Goal: Task Accomplishment & Management: Manage account settings

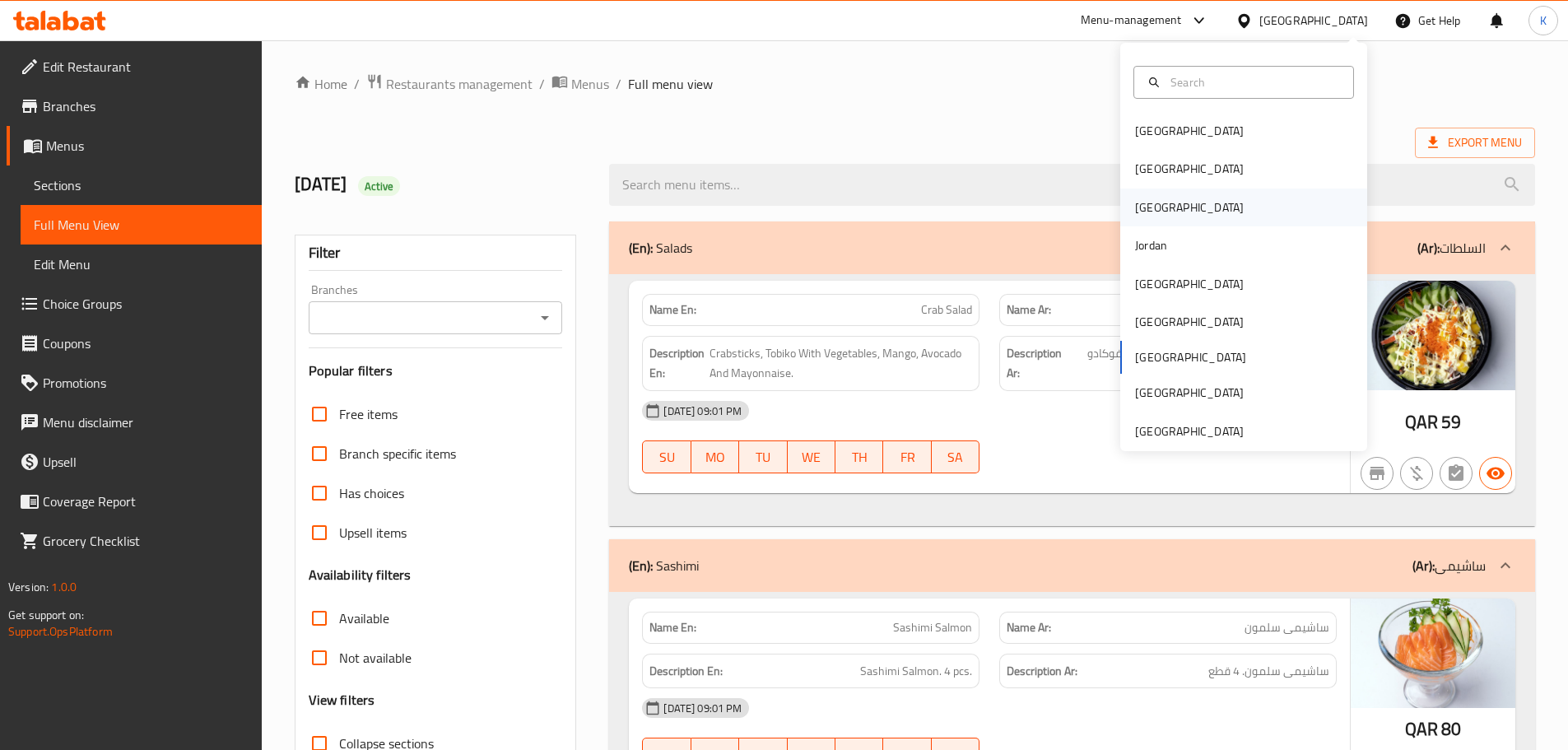
click at [1135, 205] on div "[GEOGRAPHIC_DATA]" at bounding box center [1189, 207] width 109 height 18
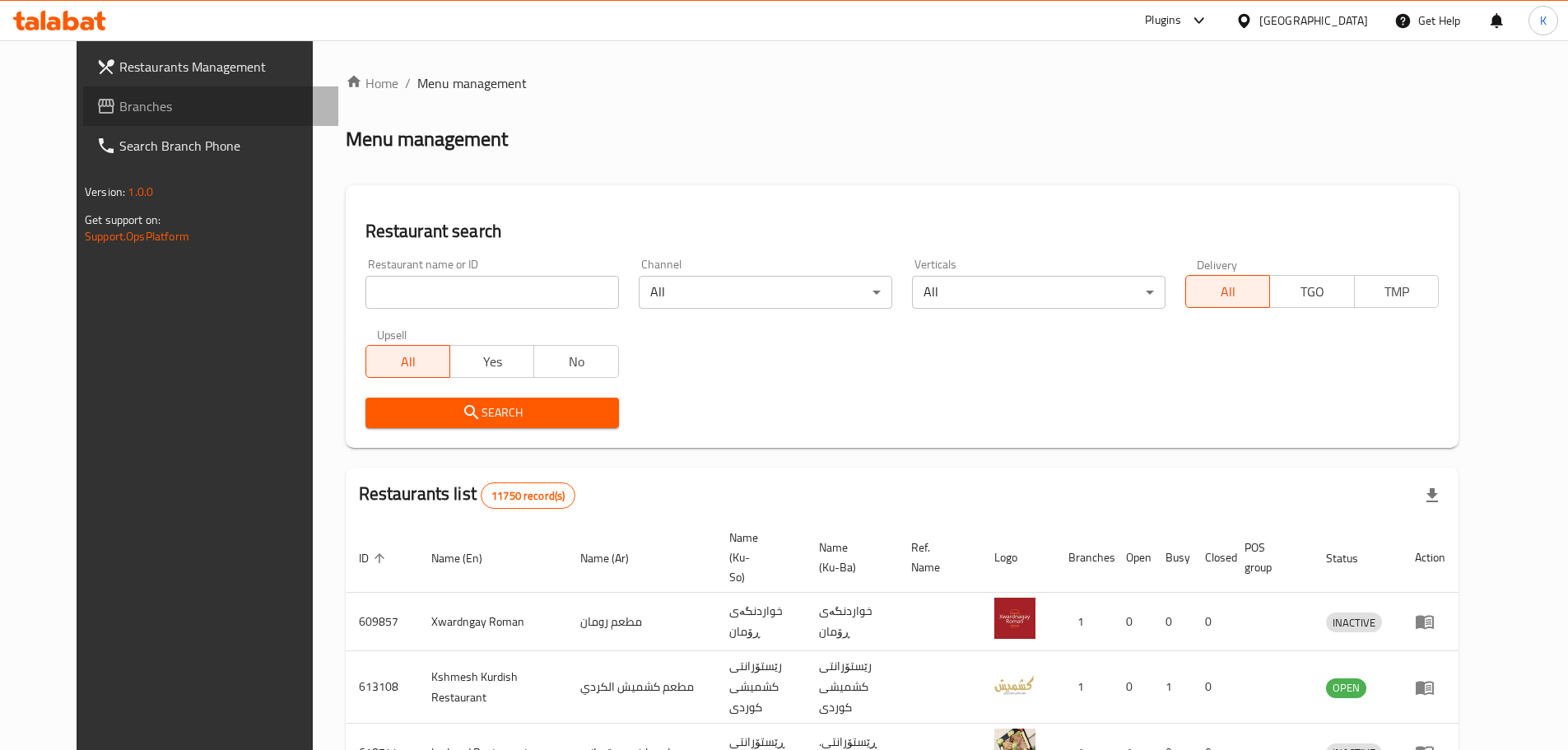
click at [124, 119] on link "Branches" at bounding box center [210, 106] width 255 height 39
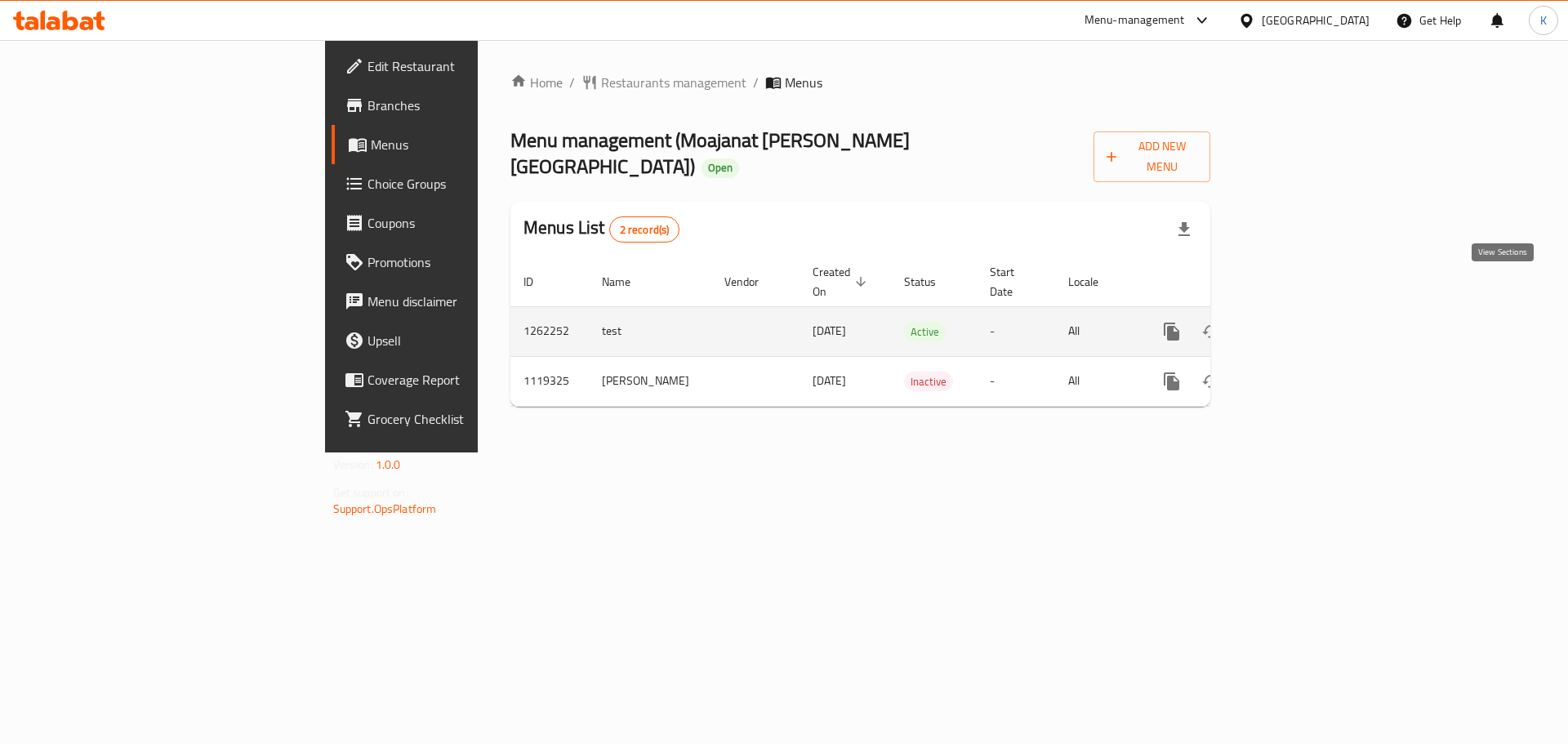
click at [1299, 321] on icon "enhanced table" at bounding box center [1289, 330] width 19 height 19
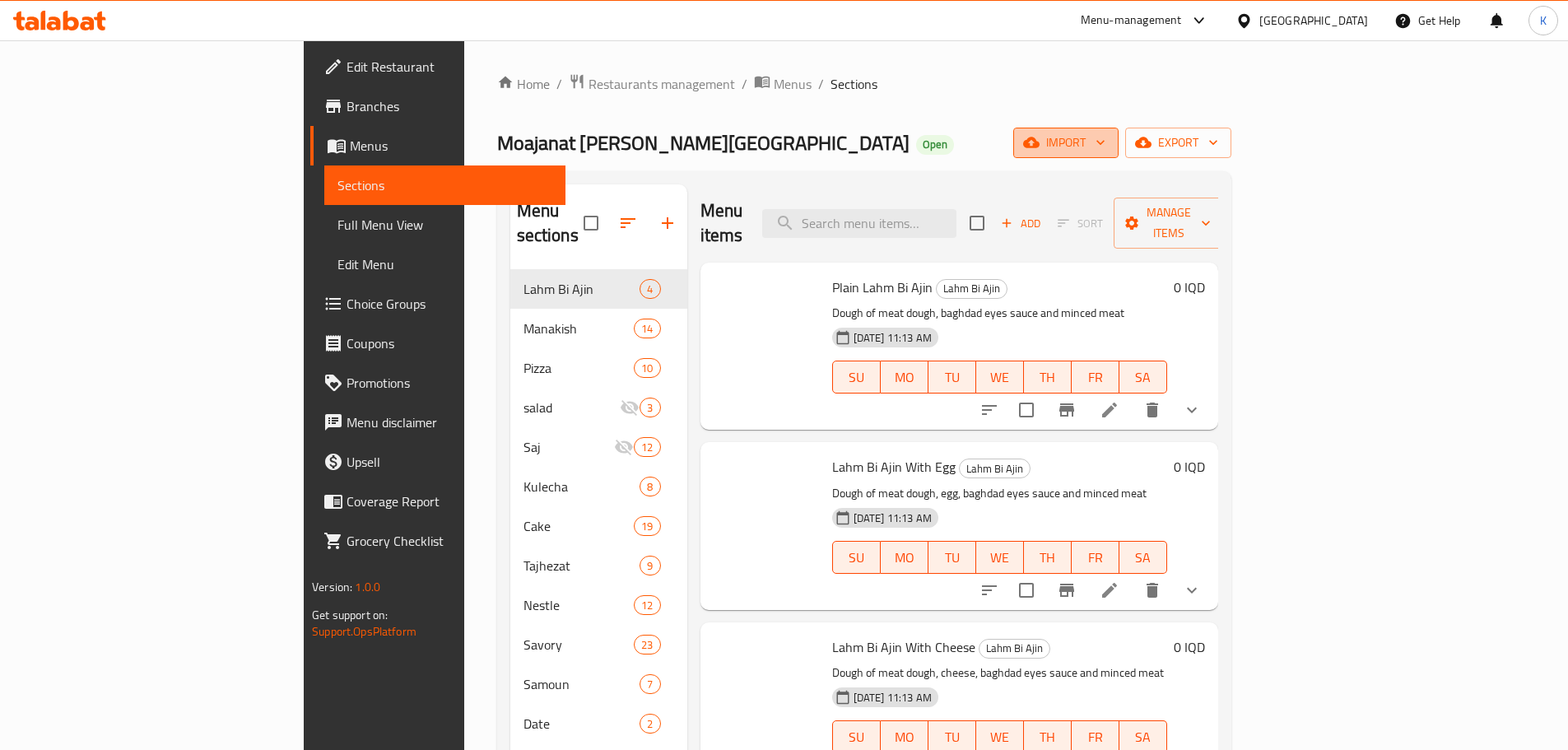
click at [1106, 141] on span "import" at bounding box center [1065, 142] width 79 height 20
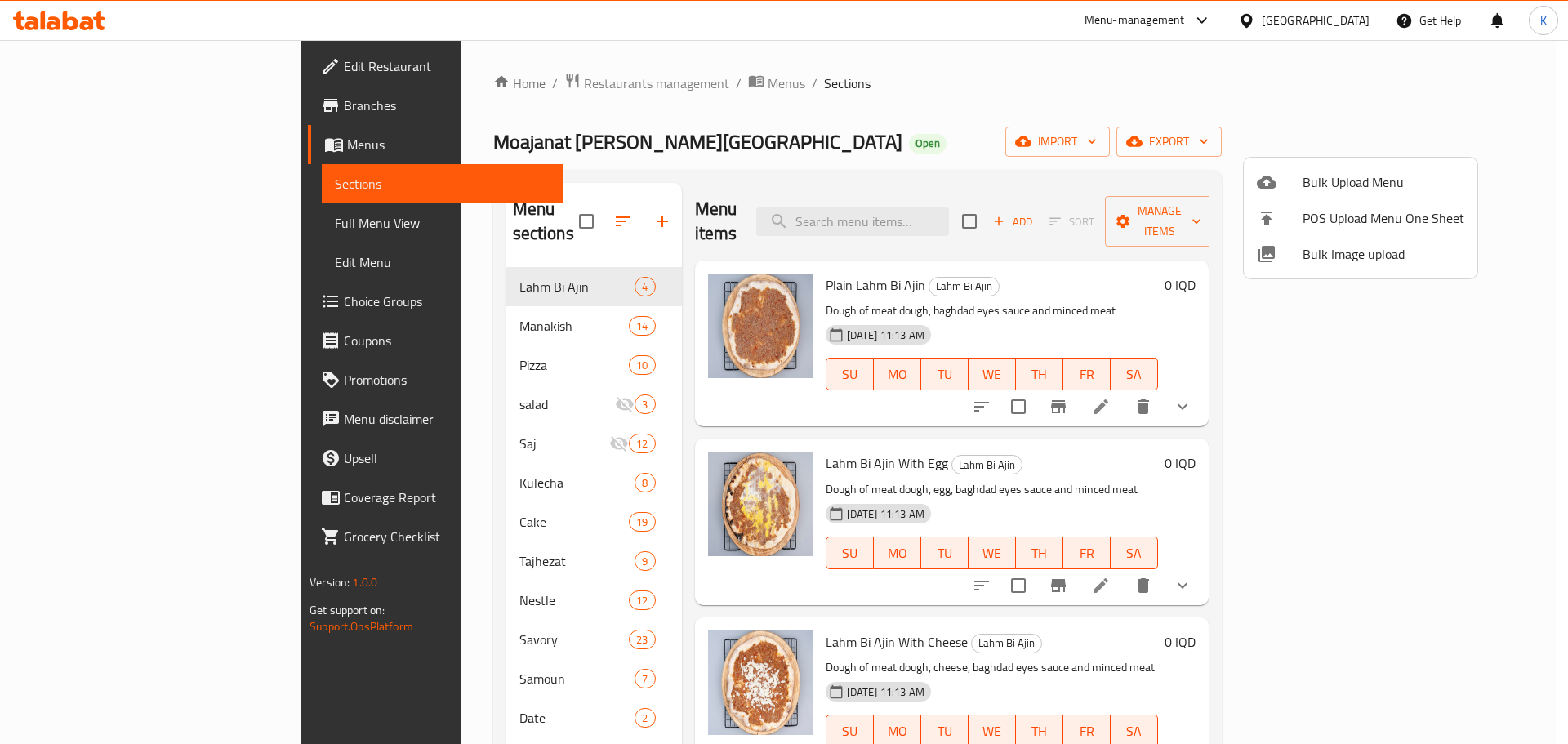
click at [1352, 255] on span "Bulk Image upload" at bounding box center [1383, 253] width 162 height 19
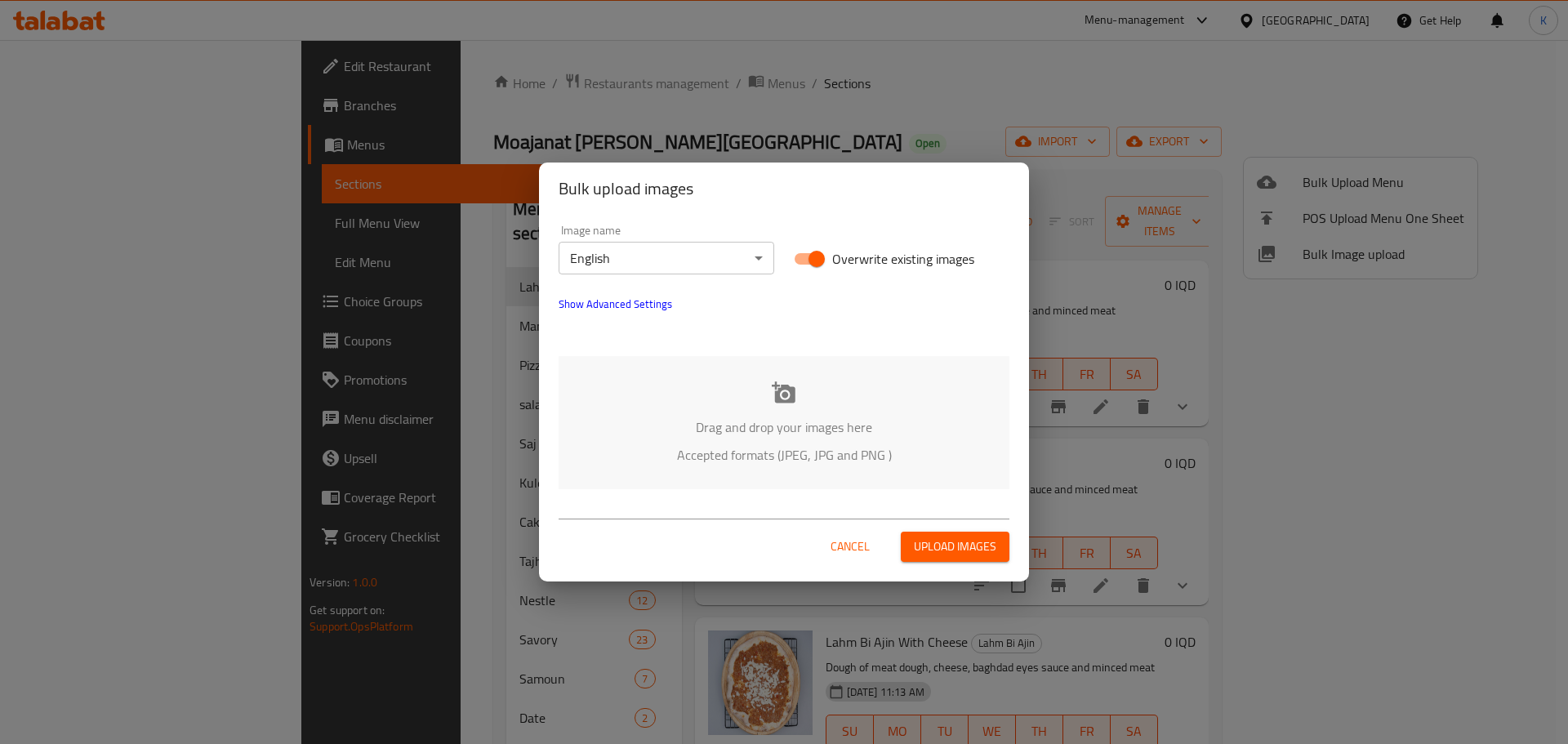
click at [763, 396] on div "Drag and drop your images here Accepted formats (JPEG, JPG and PNG )" at bounding box center [784, 423] width 451 height 133
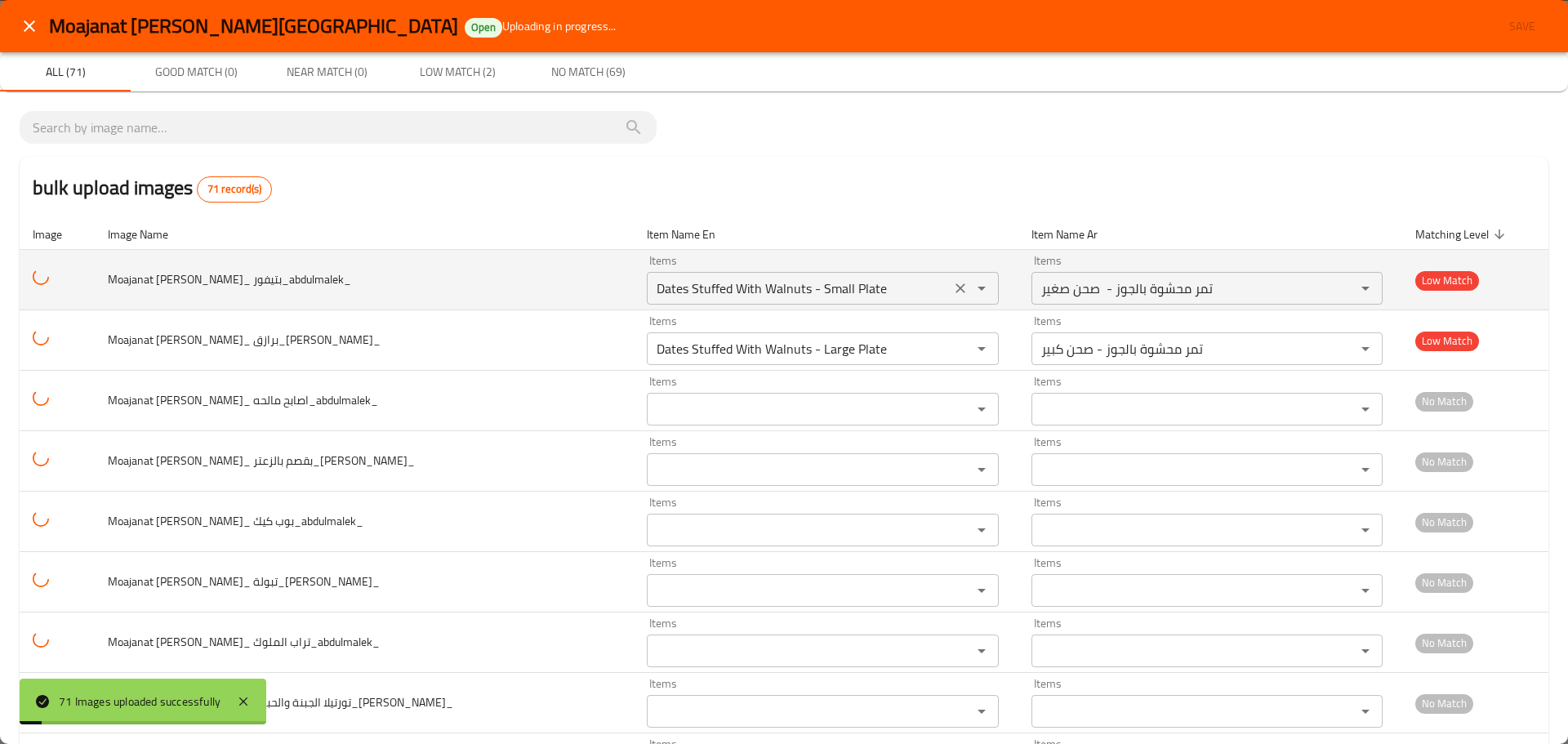
click at [681, 285] on بتيفور_abdulmalek_ "Dates Stuffed With Walnuts - Small Plate" at bounding box center [799, 288] width 294 height 23
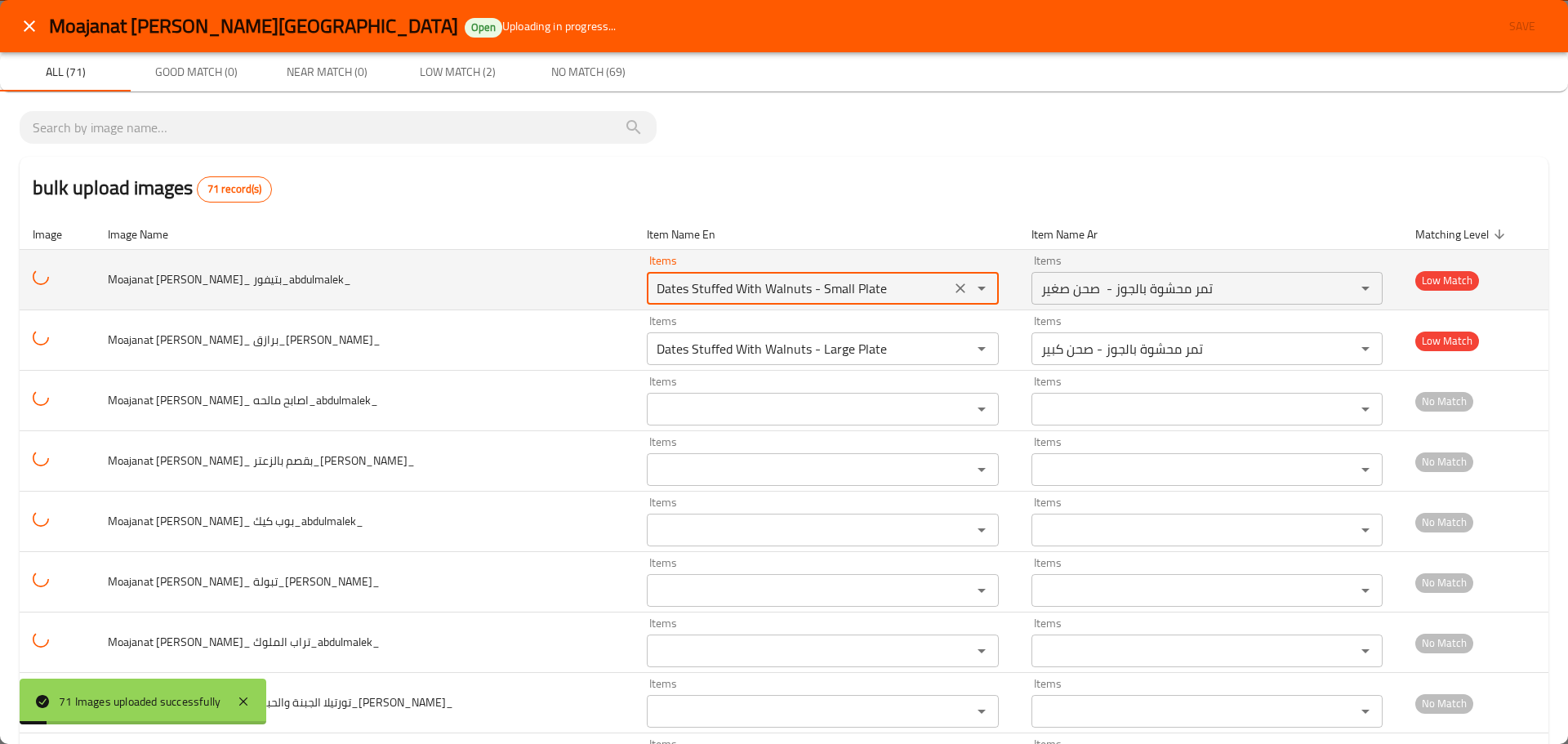
click at [681, 285] on بتيفور_abdulmalek_ "Dates Stuffed With Walnuts - Small Plate" at bounding box center [799, 288] width 294 height 23
type بتيفور_abdulmalek_ "p"
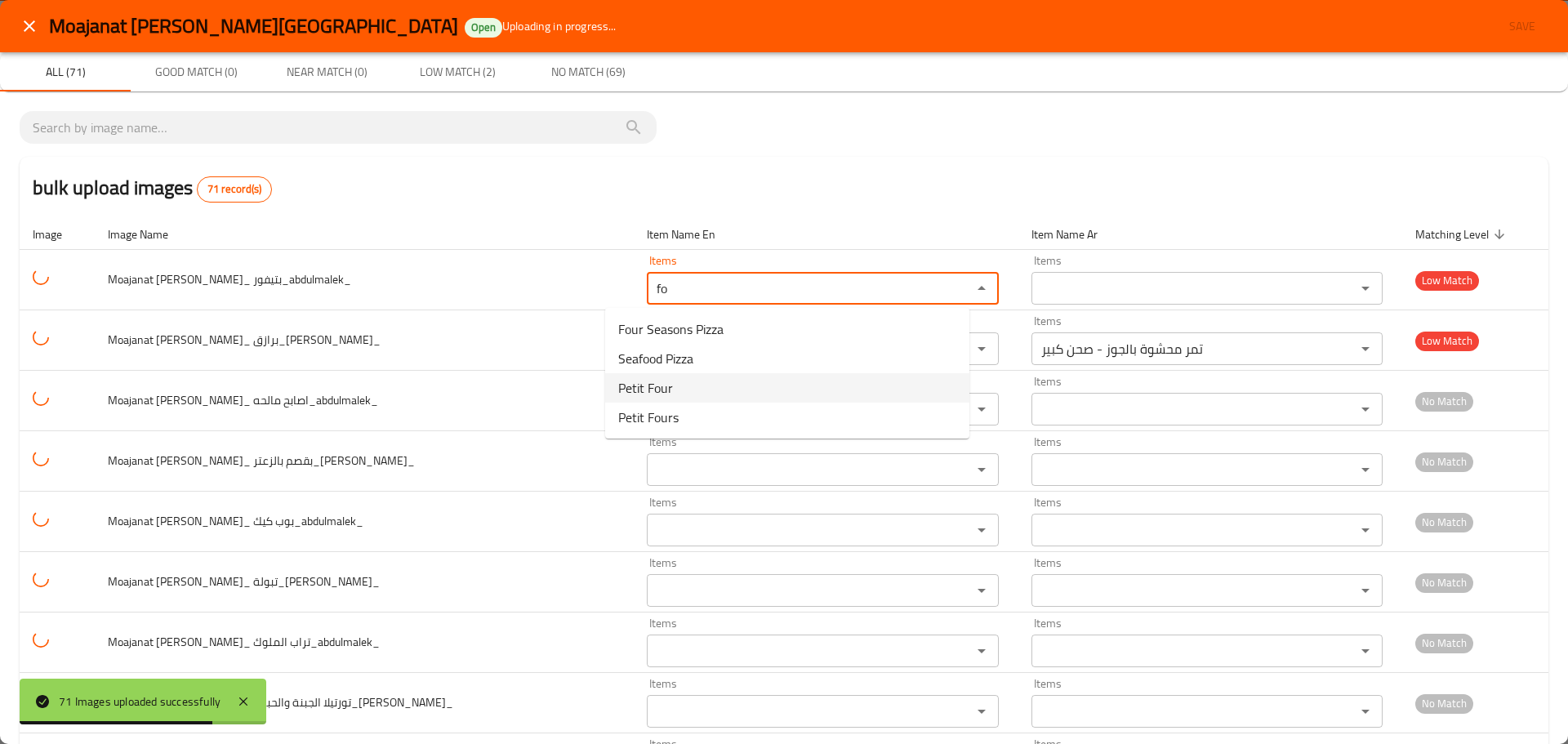
click at [667, 387] on span "Petit Four" at bounding box center [645, 388] width 54 height 19
type بتيفور_abdulmalek_ "Petit Four"
type بتيفور_abdulmalek_-ar "بيتي فور"
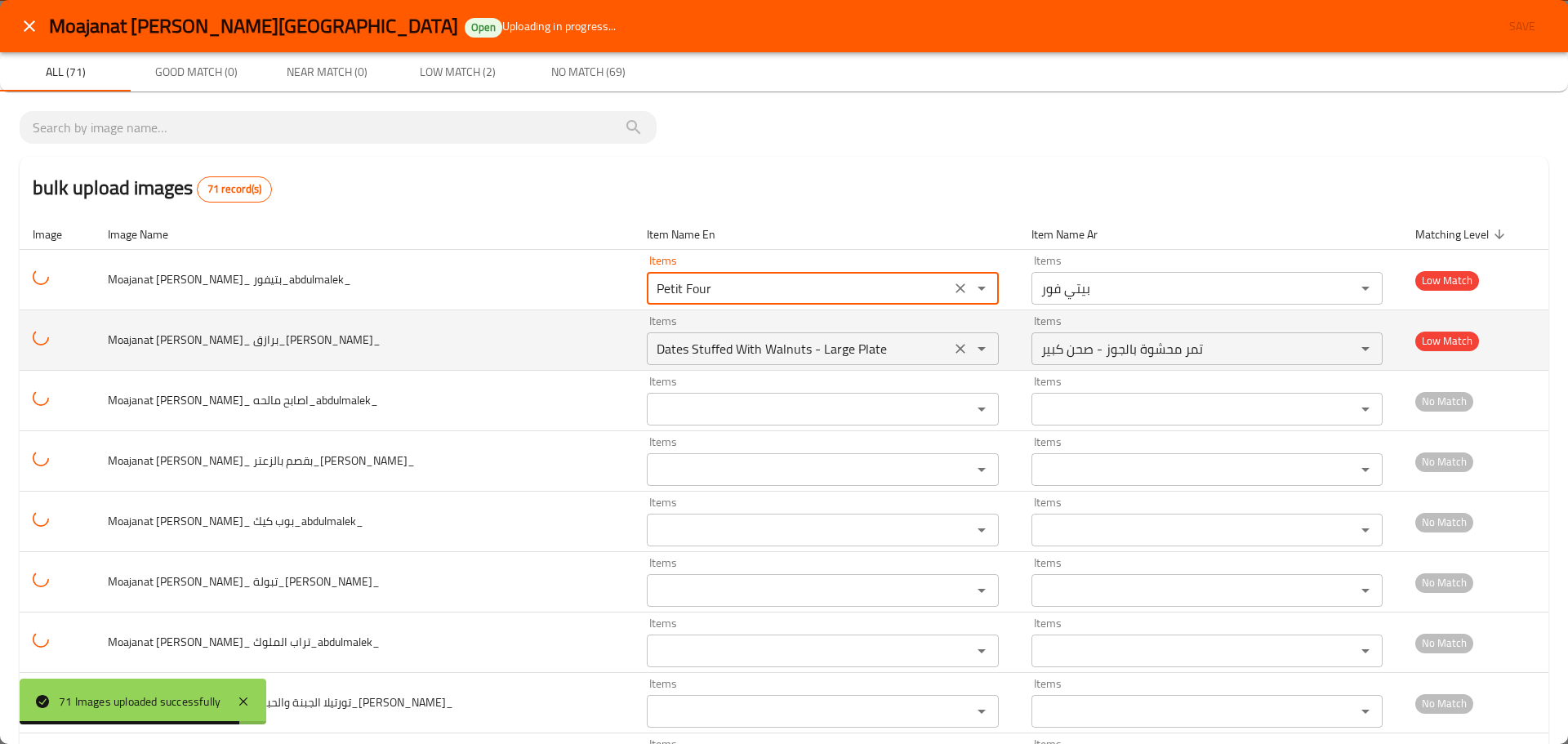
type بتيفور_abdulmalek_ "Petit Four"
click at [657, 357] on برازق_abdulmalek_ "Dates Stuffed With Walnuts - Large Plate" at bounding box center [799, 348] width 294 height 23
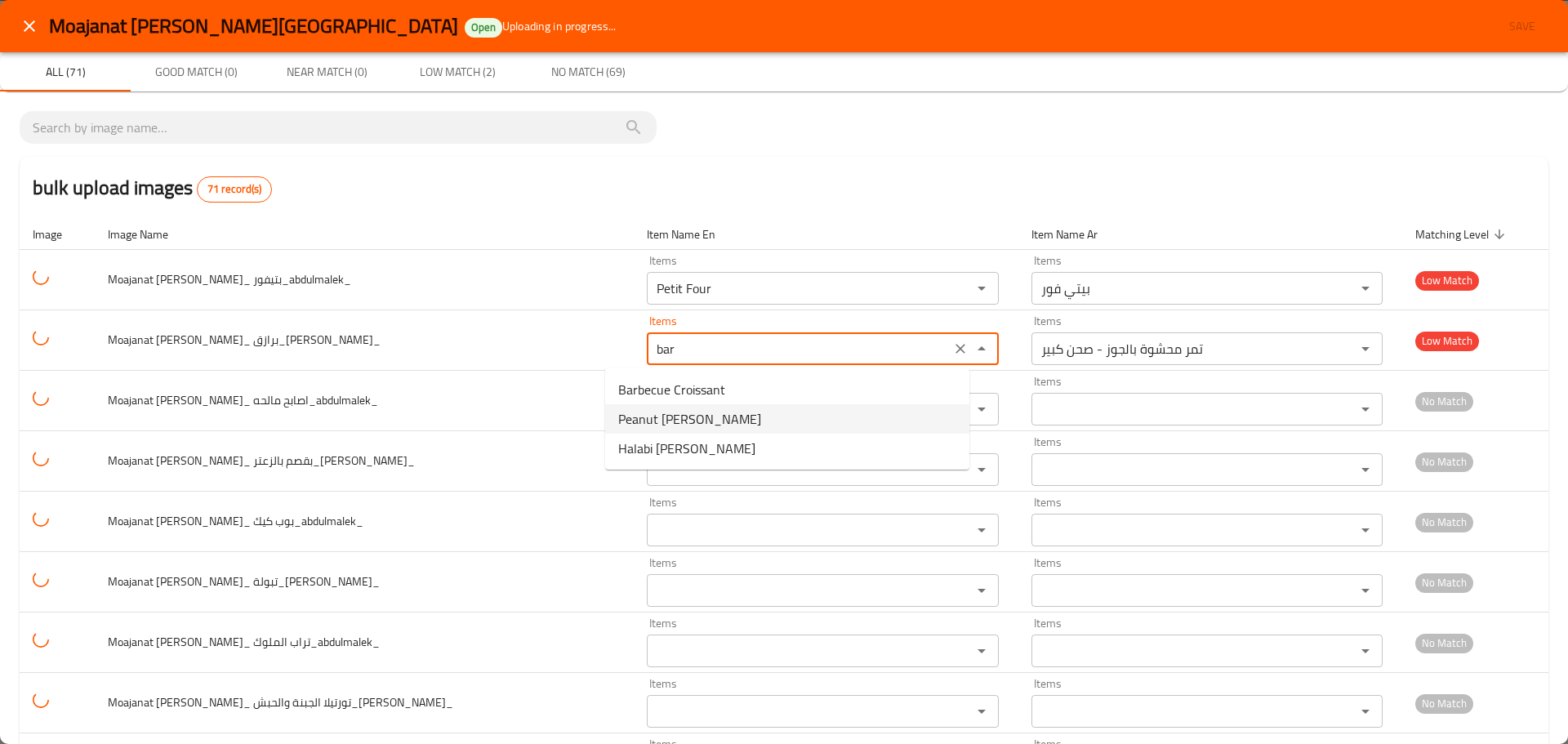
click at [689, 416] on span "Peanut [PERSON_NAME]" at bounding box center [690, 418] width 143 height 19
type برازق_abdulmalek_ "Peanut [PERSON_NAME]"
type برازق_abdulmalek_-ar "برازق فول سوداني"
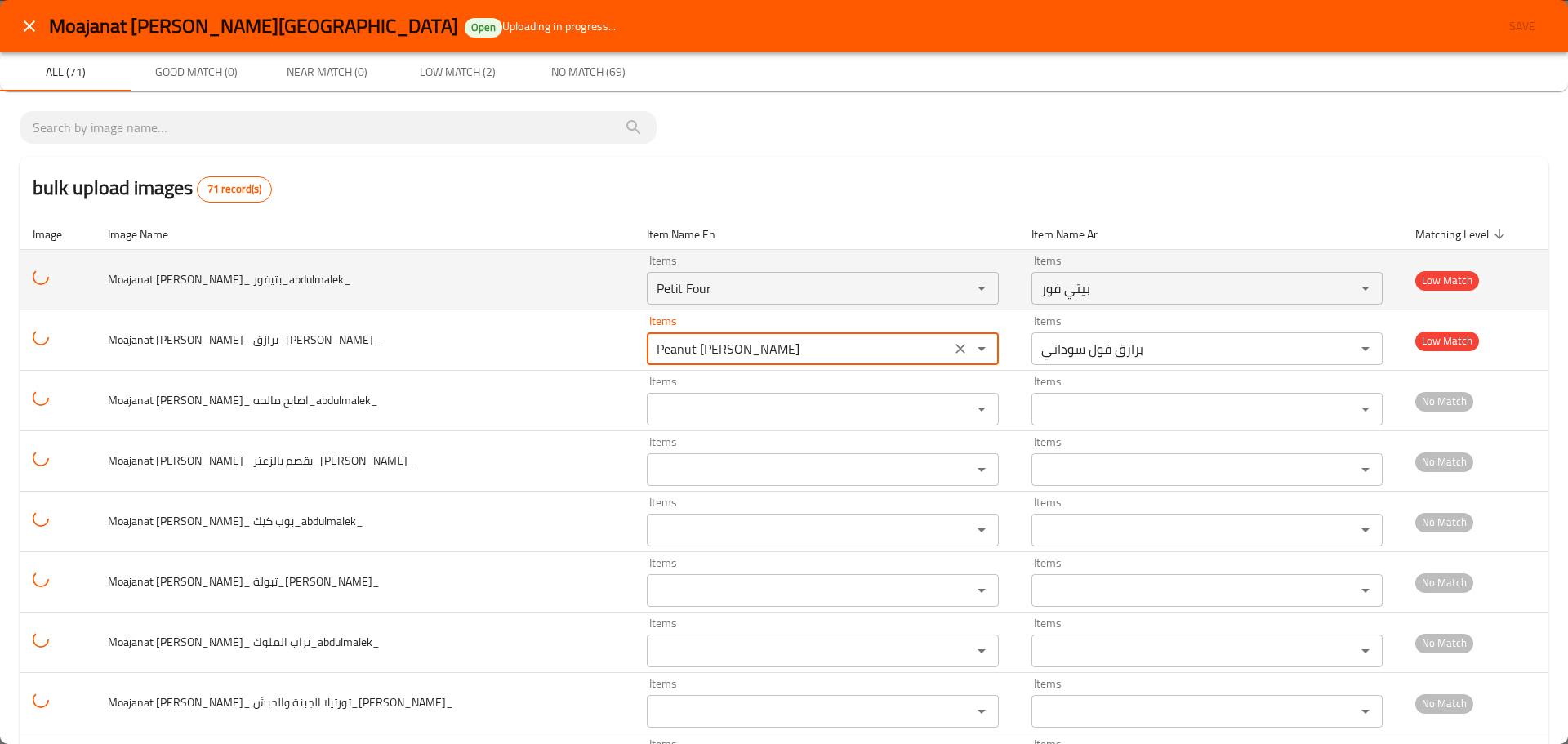
drag, startPoint x: 659, startPoint y: 349, endPoint x: 372, endPoint y: 307, distance: 290.1
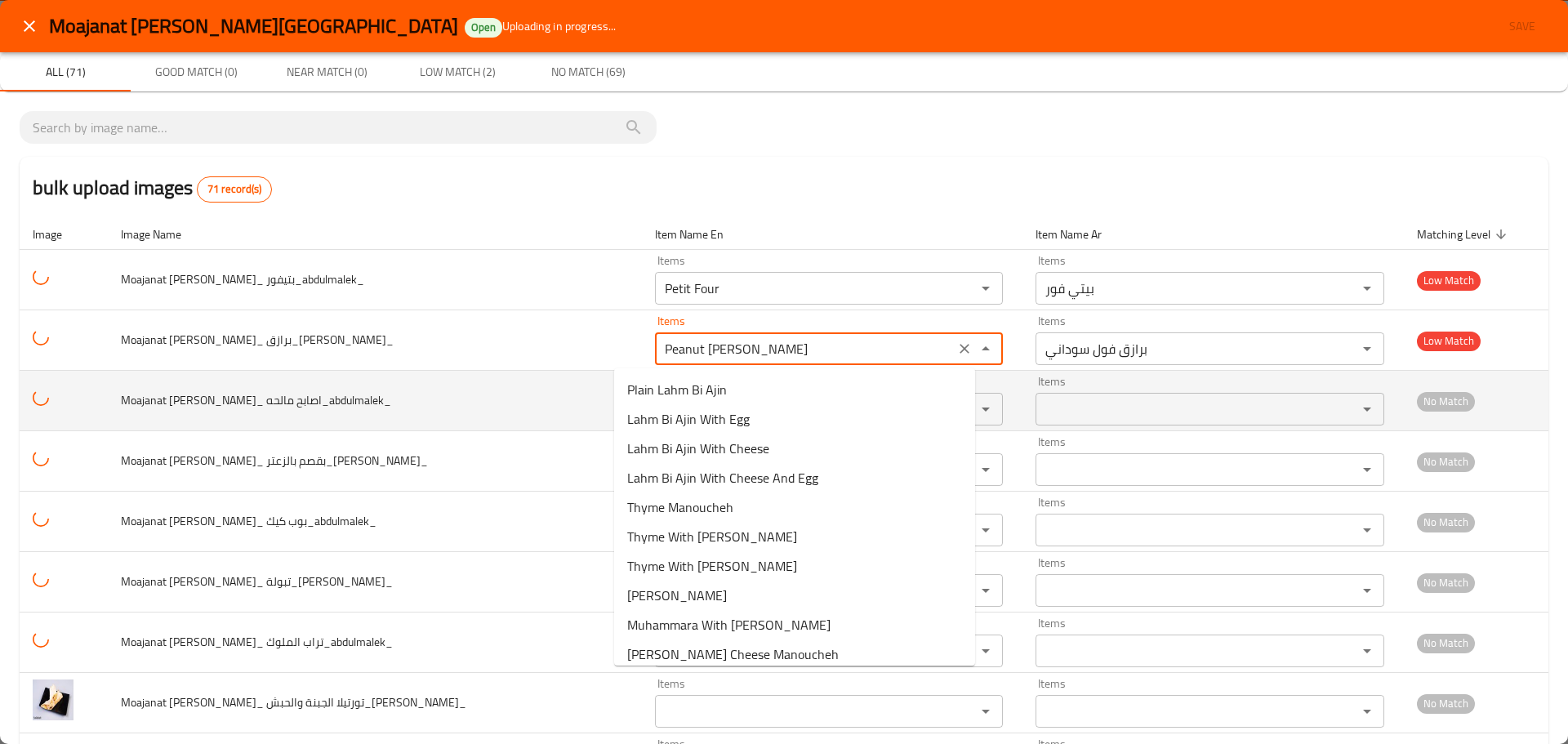
type برازق_abdulmalek_ "Peanut [PERSON_NAME]"
click at [552, 378] on td "Moajanat Eyoun Baghdad_ اصابح مالحه_abdulmalek_" at bounding box center [375, 401] width 534 height 60
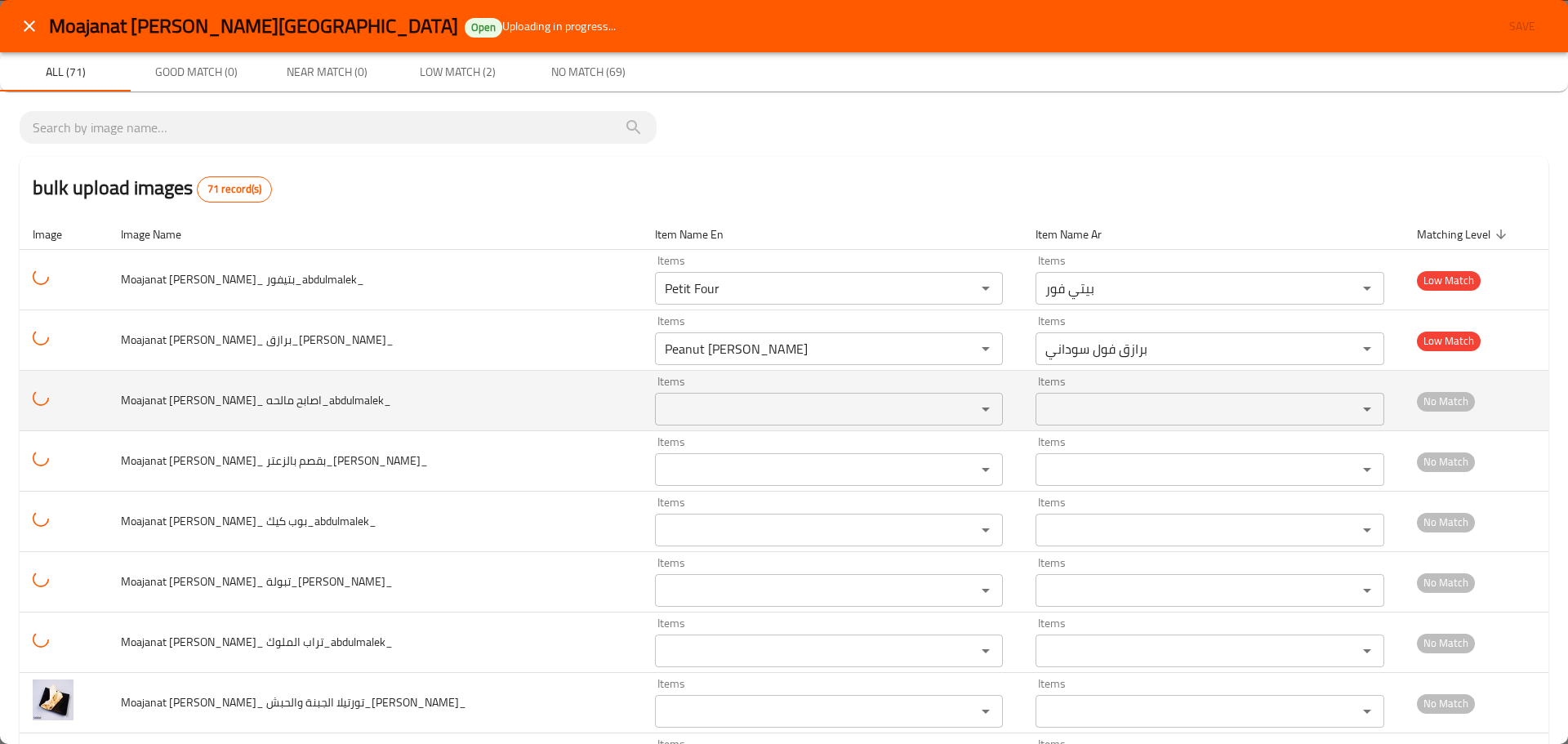
click at [660, 402] on مالحه_abdulmalek_ "Items" at bounding box center [805, 409] width 291 height 23
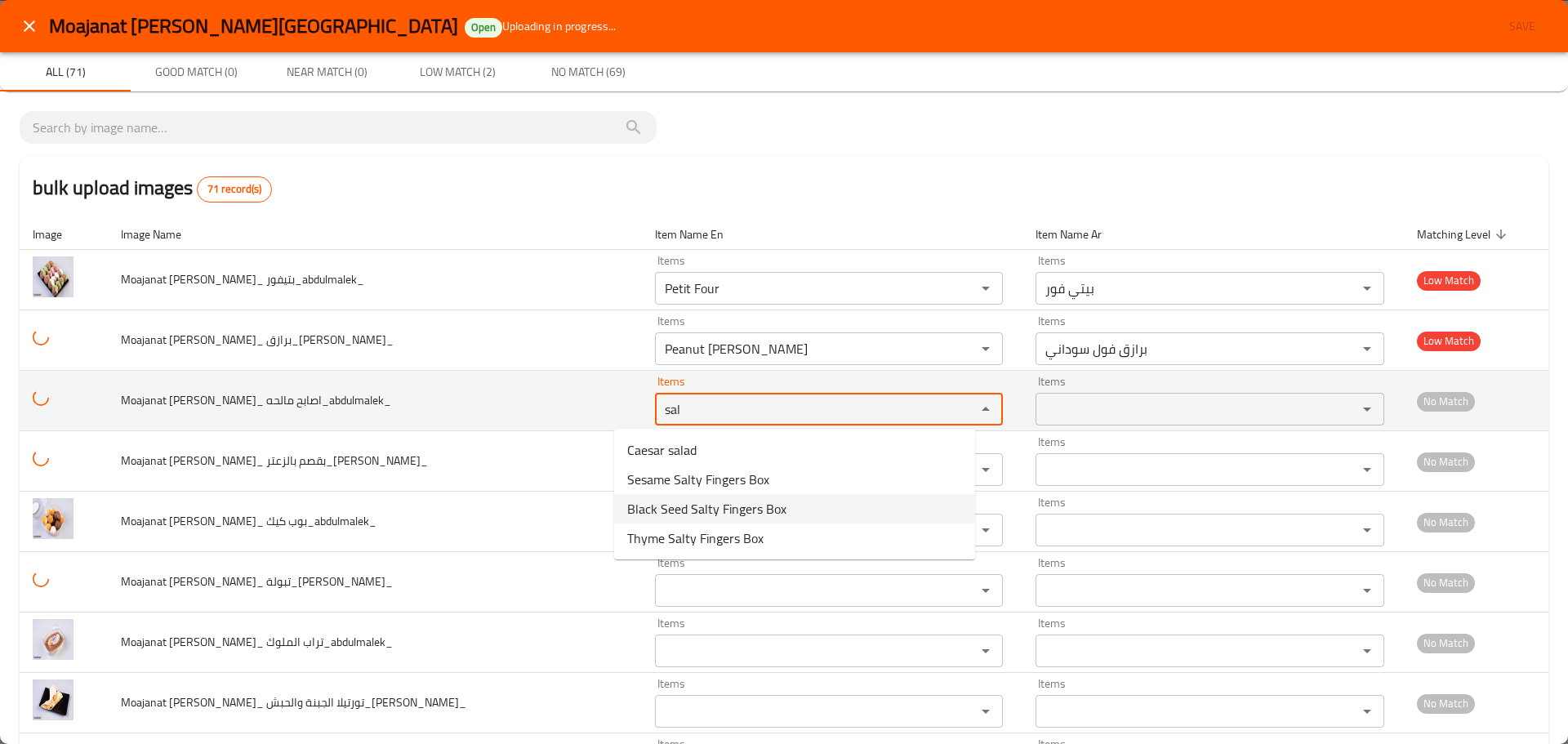
drag, startPoint x: 643, startPoint y: 405, endPoint x: 561, endPoint y: 392, distance: 83.0
click at [561, 392] on tr "Moajanat Eyoun Baghdad_ اصابح مالحه_abdulmalek_ Items sal Items Items Items No …" at bounding box center [784, 401] width 1529 height 60
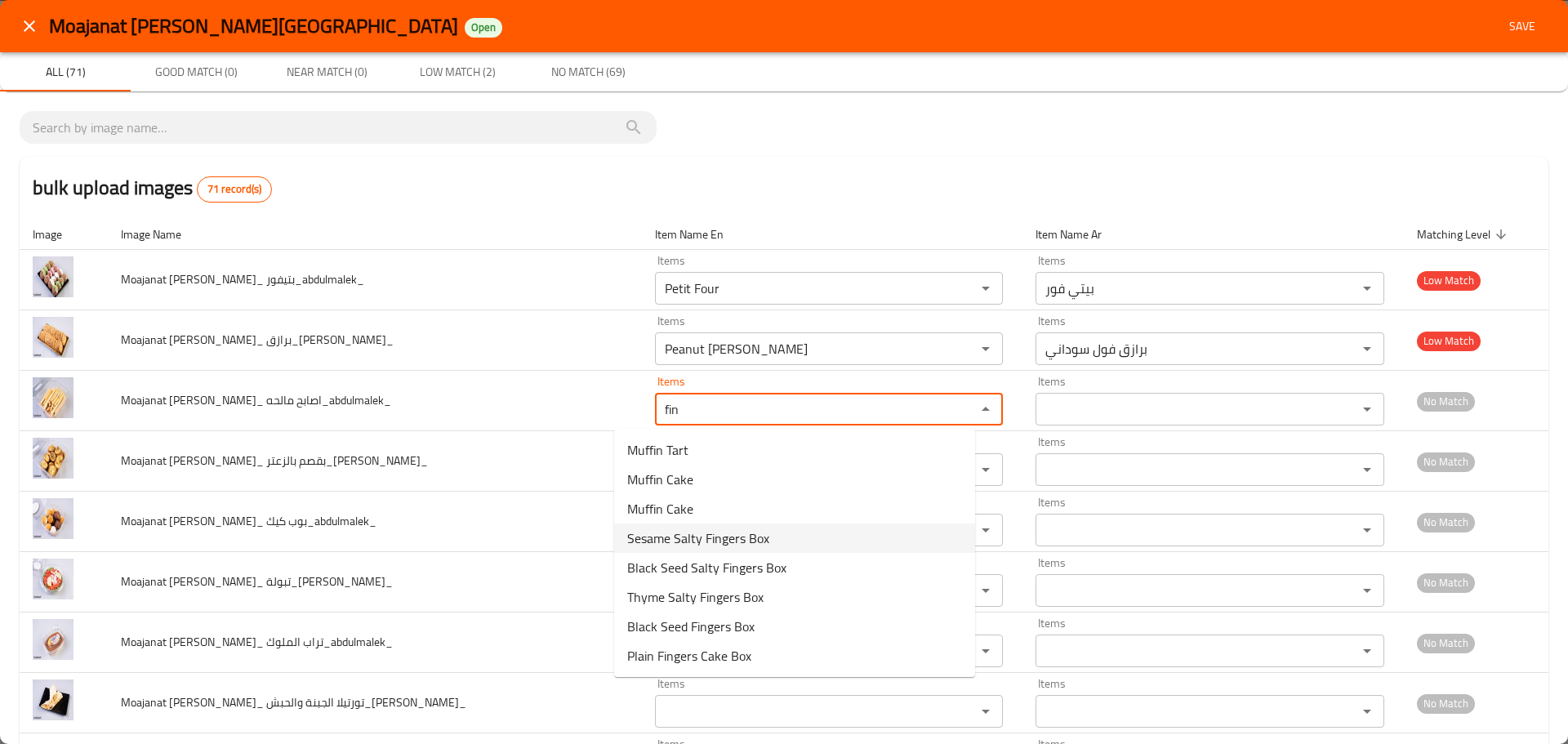
click at [696, 543] on span "Sesame Salty Fingers Box" at bounding box center [698, 537] width 142 height 19
type مالحه_abdulmalek_ "Sesame Salty Fingers Box"
type مالحه_abdulmalek_-ar "علبة اصابع مالحة سمسم"
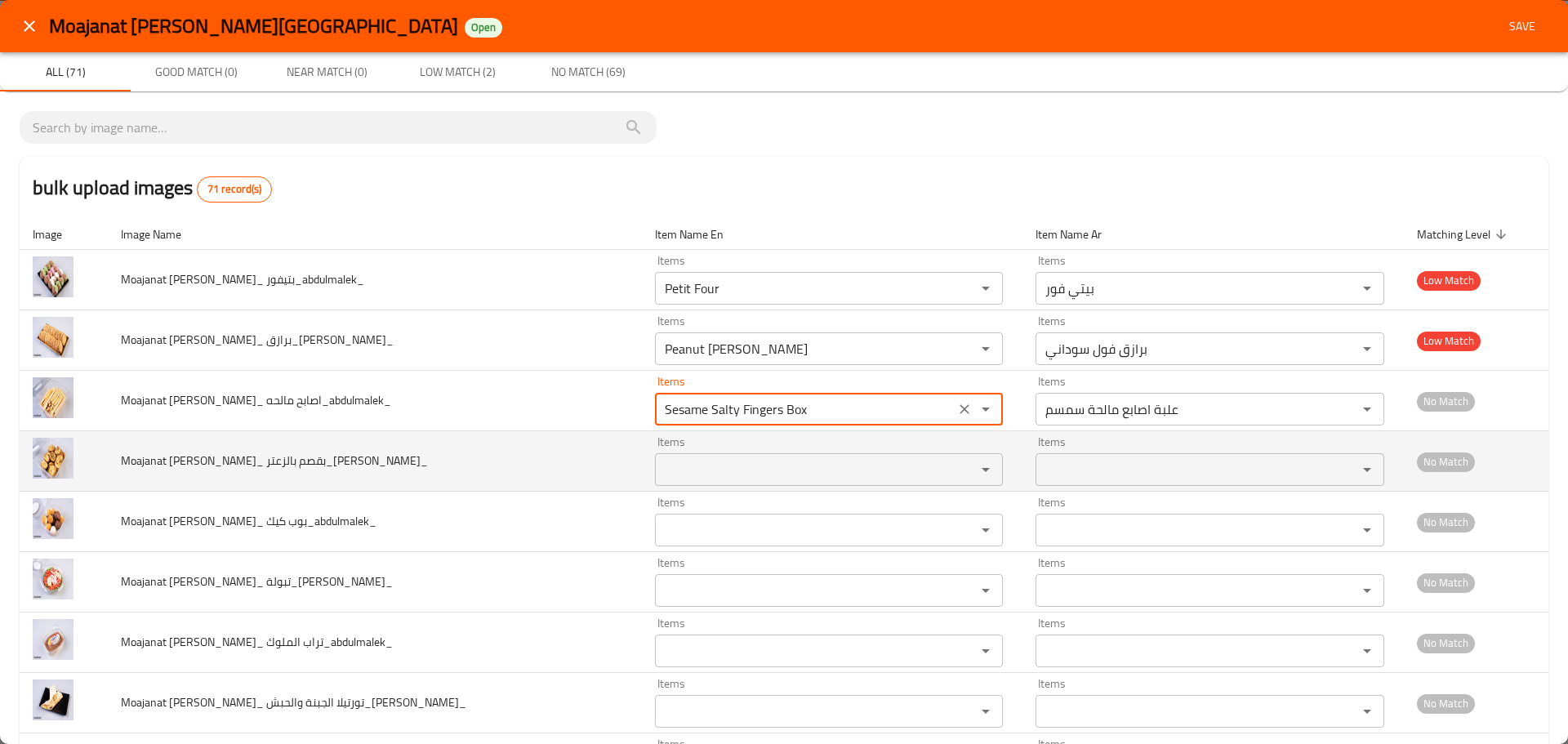
type مالحه_abdulmalek_ "Sesame Salty Fingers Box"
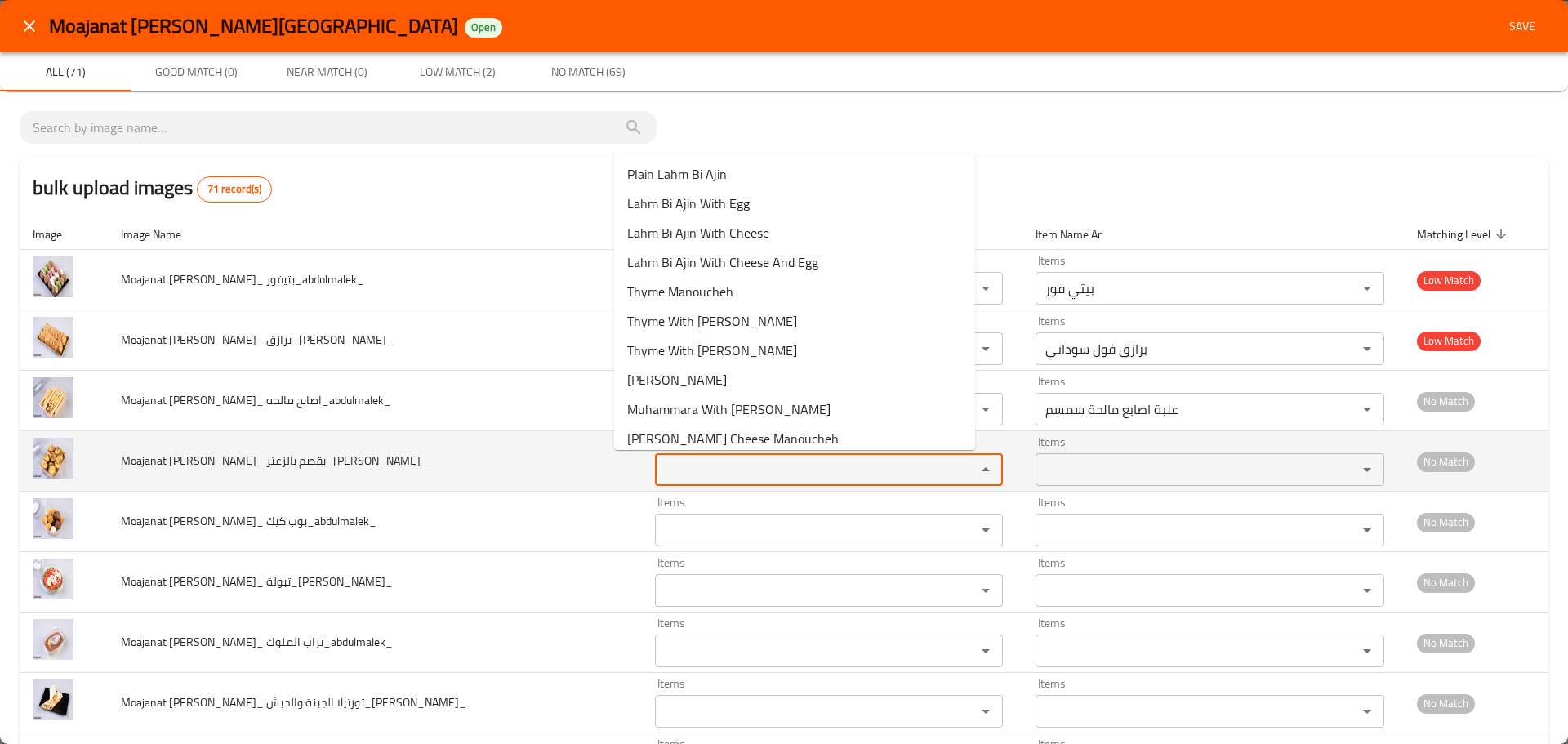
click at [660, 462] on بالزعتر_abdulmalek_ "Items" at bounding box center [805, 469] width 291 height 23
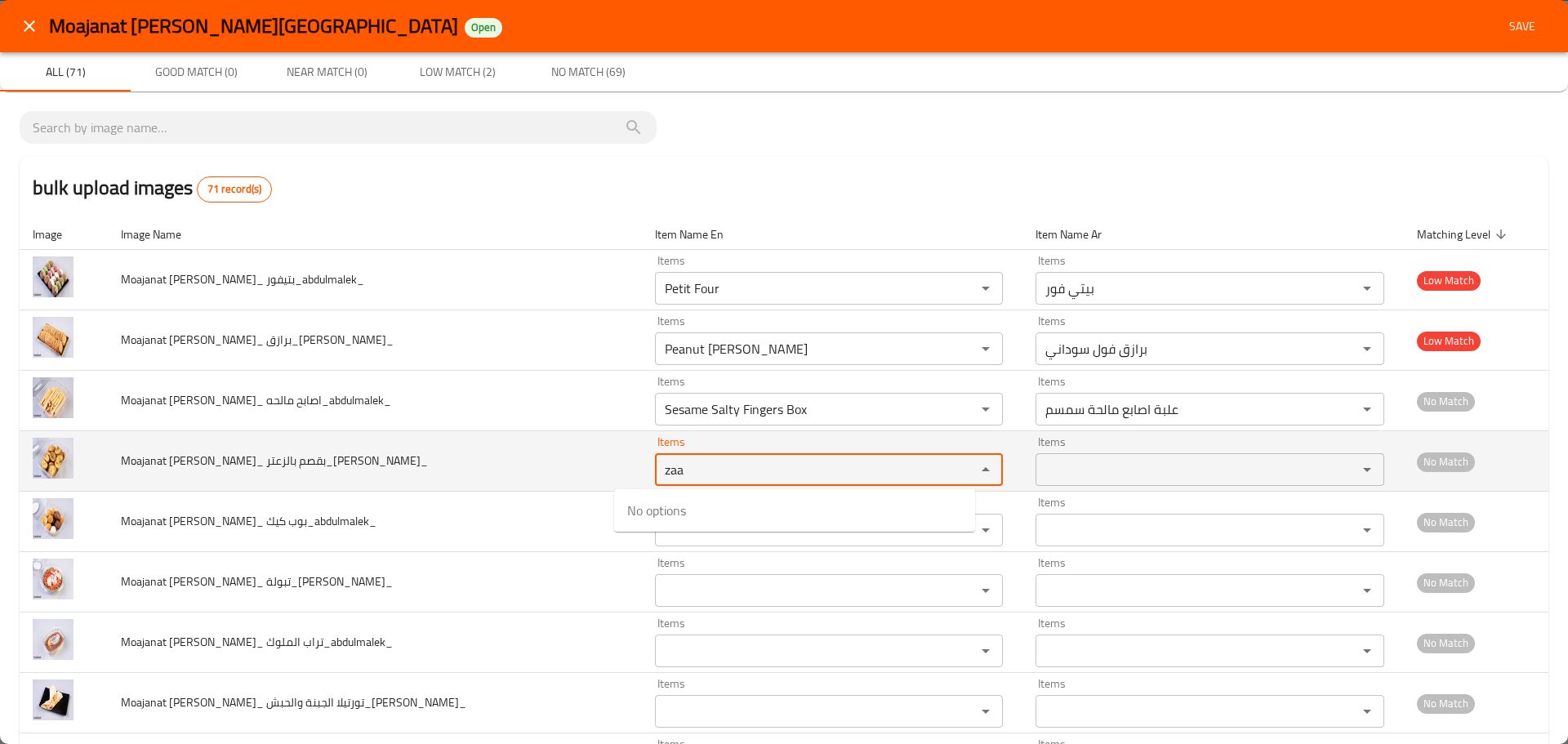
drag, startPoint x: 668, startPoint y: 474, endPoint x: 517, endPoint y: 452, distance: 152.6
click at [517, 452] on tr "Moajanat Eyoun Baghdad_ بقصم بالزعتر_abdulmalek_ Items zaa Items Items Items No…" at bounding box center [784, 461] width 1529 height 60
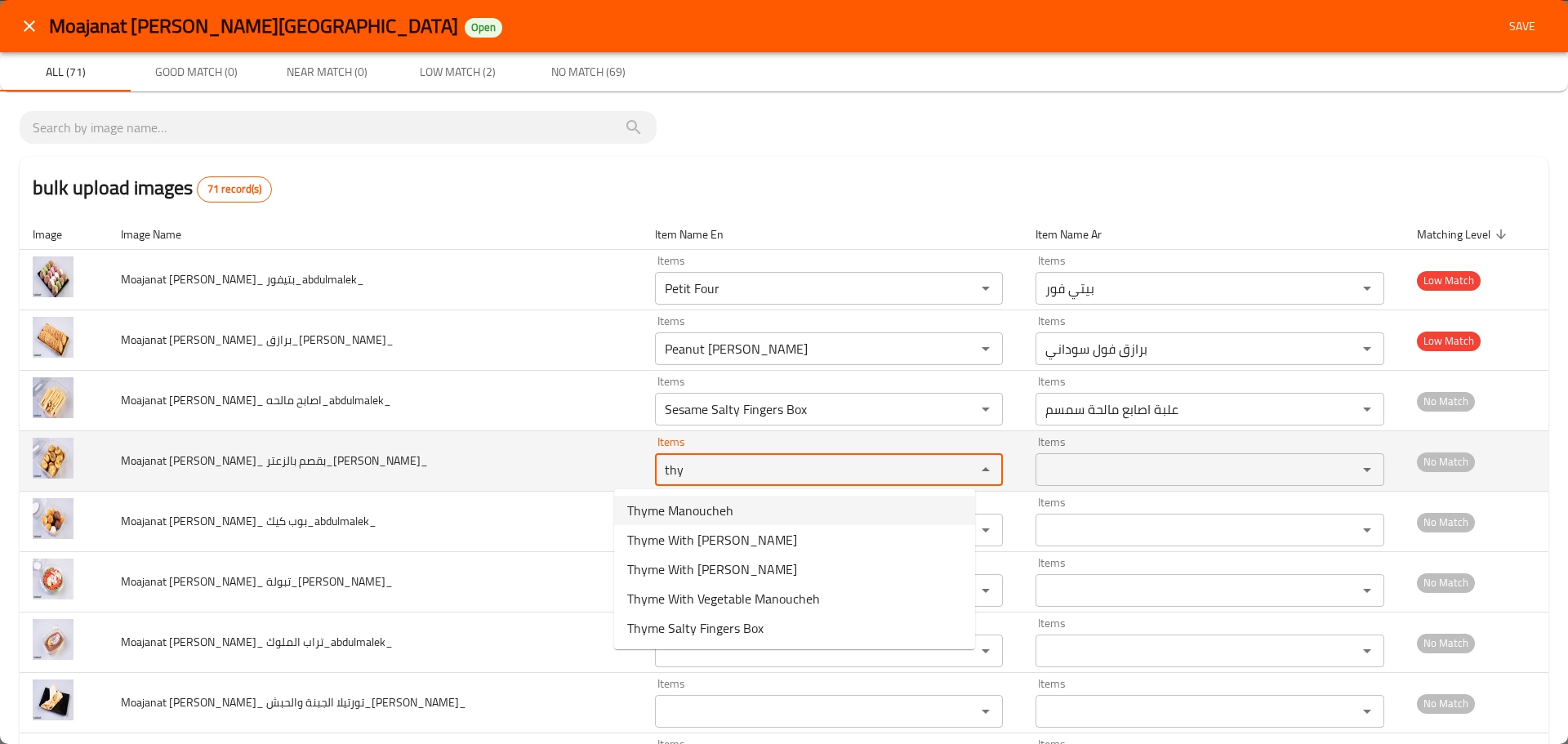
drag, startPoint x: 610, startPoint y: 463, endPoint x: 536, endPoint y: 452, distance: 74.8
click at [536, 452] on tr "Moajanat Eyoun Baghdad_ بقصم بالزعتر_abdulmalek_ Items thy Items Items Items No…" at bounding box center [784, 461] width 1529 height 60
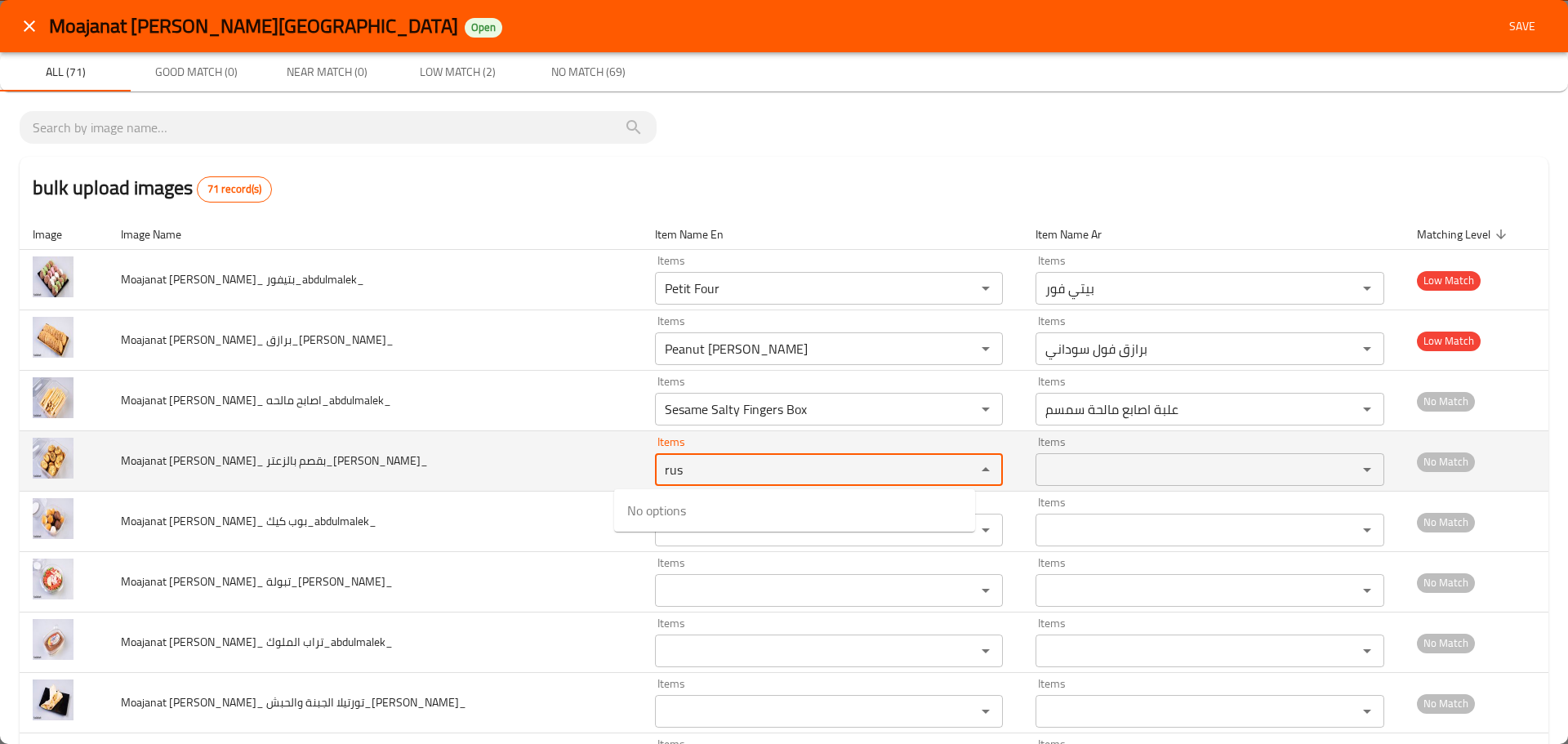
drag, startPoint x: 661, startPoint y: 470, endPoint x: 548, endPoint y: 463, distance: 113.2
click at [553, 463] on tr "Moajanat Eyoun Baghdad_ بقصم بالزعتر_abdulmalek_ Items rus Items Items Items No…" at bounding box center [784, 461] width 1529 height 60
drag, startPoint x: 652, startPoint y: 465, endPoint x: 600, endPoint y: 470, distance: 52.2
click at [642, 470] on td "Items brea Items" at bounding box center [832, 461] width 381 height 60
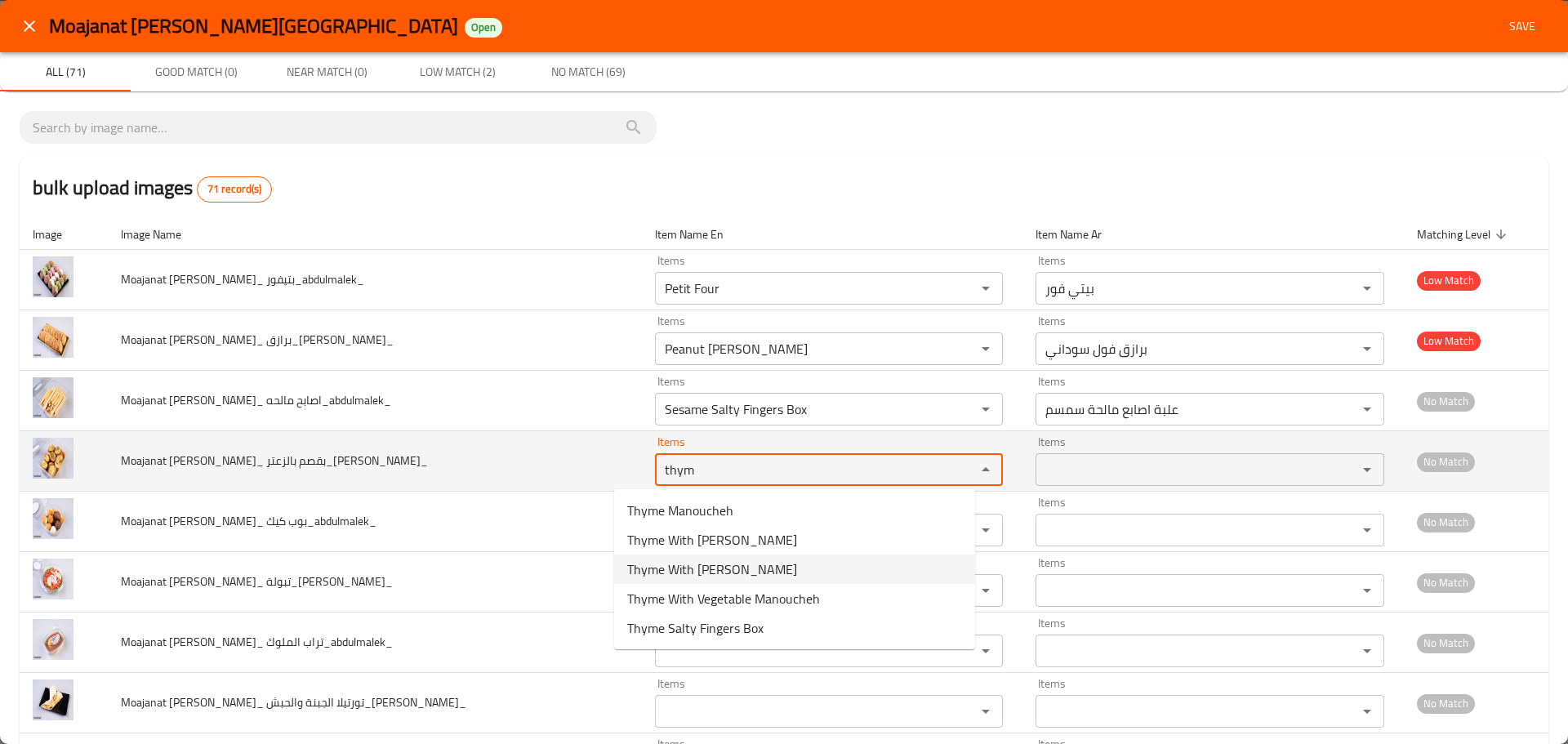
drag, startPoint x: 506, startPoint y: 448, endPoint x: 481, endPoint y: 441, distance: 26.0
click at [481, 441] on tr "Moajanat Eyoun Baghdad_ بقصم بالزعتر_abdulmalek_ Items thym Items Items Items N…" at bounding box center [784, 461] width 1529 height 60
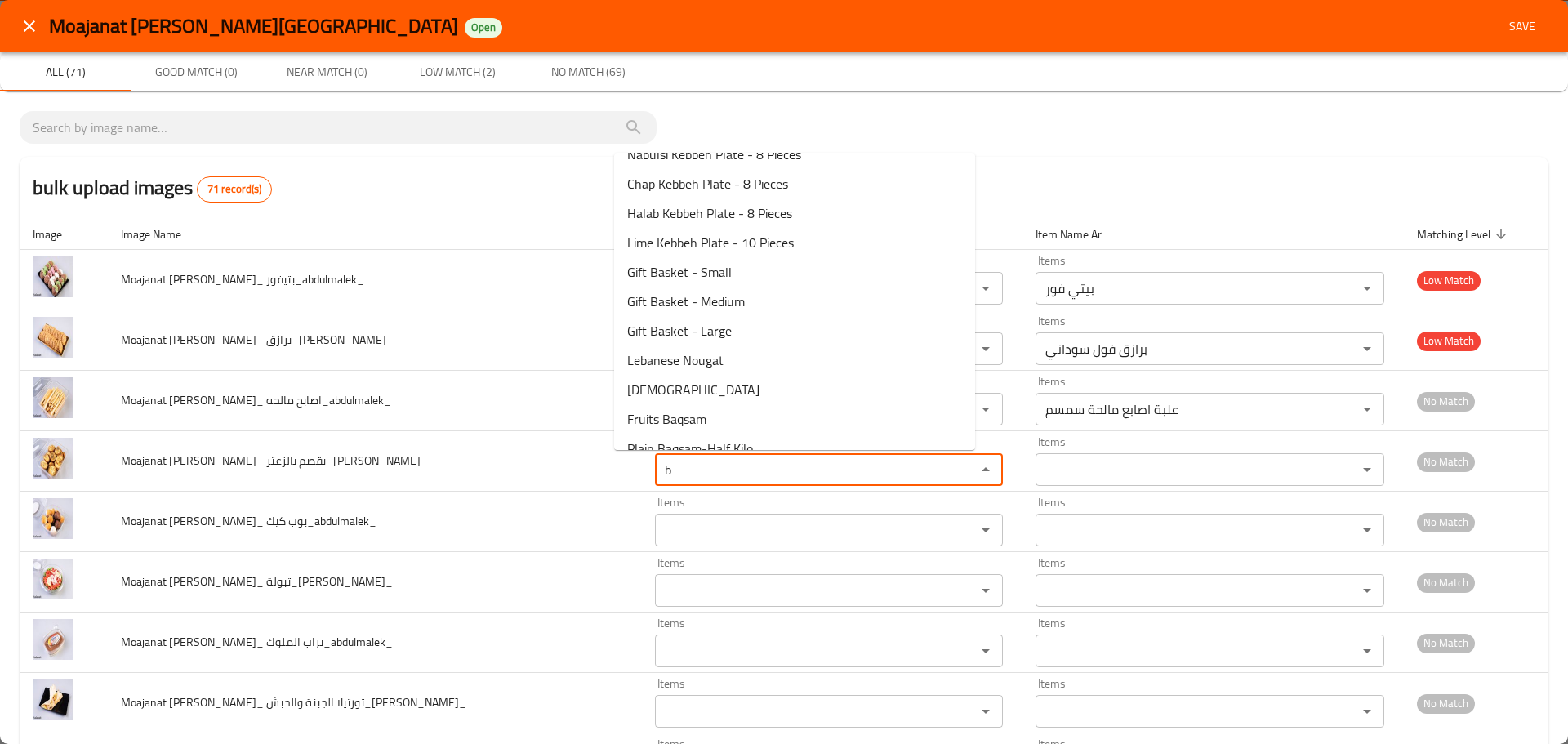
scroll to position [690, 0]
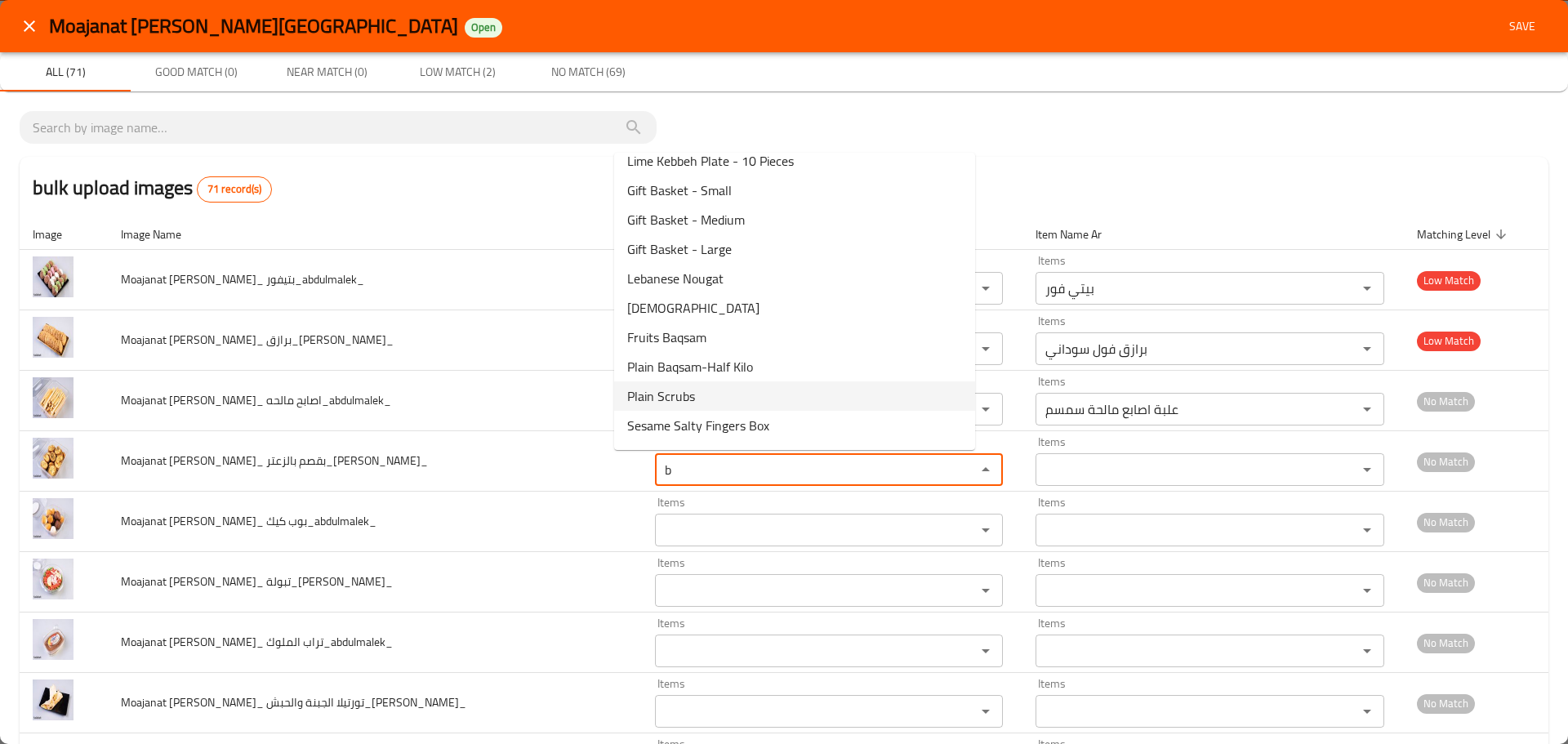
click at [694, 400] on span "Plain Scrubs" at bounding box center [660, 395] width 67 height 19
type بالزعتر_abdulmalek_ "Plain Scrubs"
type بالزعتر_abdulmalek_-ar "سكربس سادة"
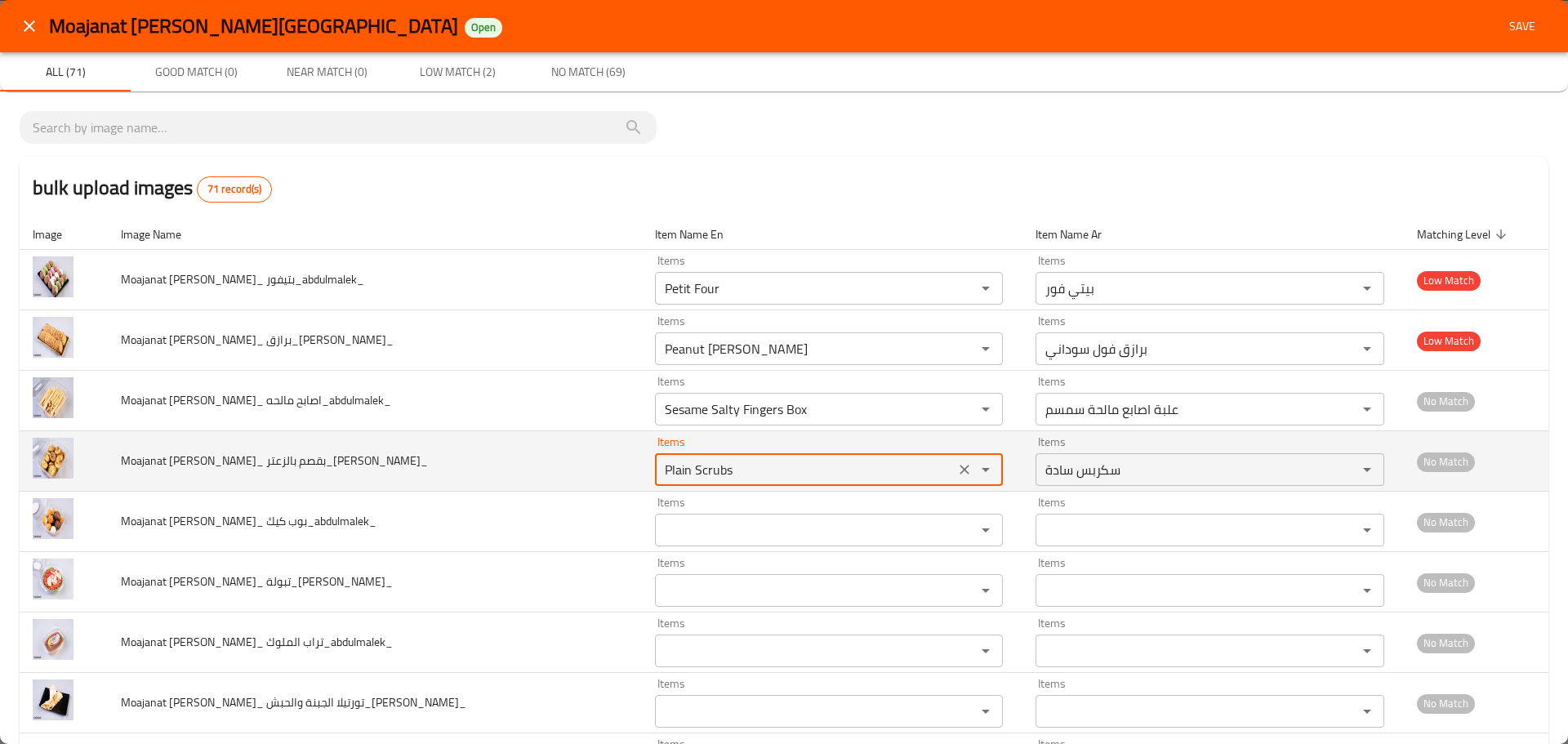
click at [957, 470] on icon "Clear" at bounding box center [965, 470] width 17 height 17
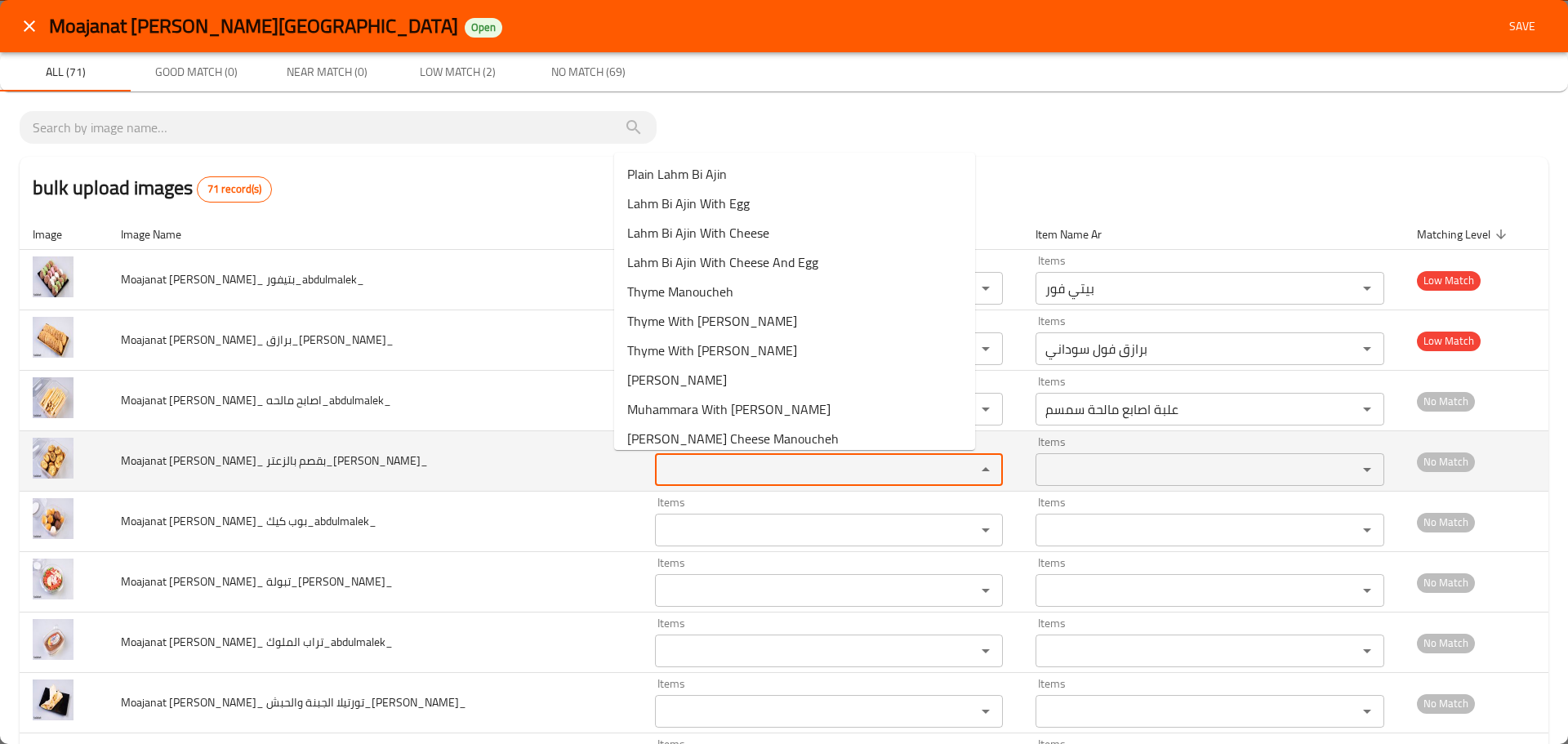
click at [774, 464] on بالزعتر_abdulmalek_ "Items" at bounding box center [805, 469] width 291 height 23
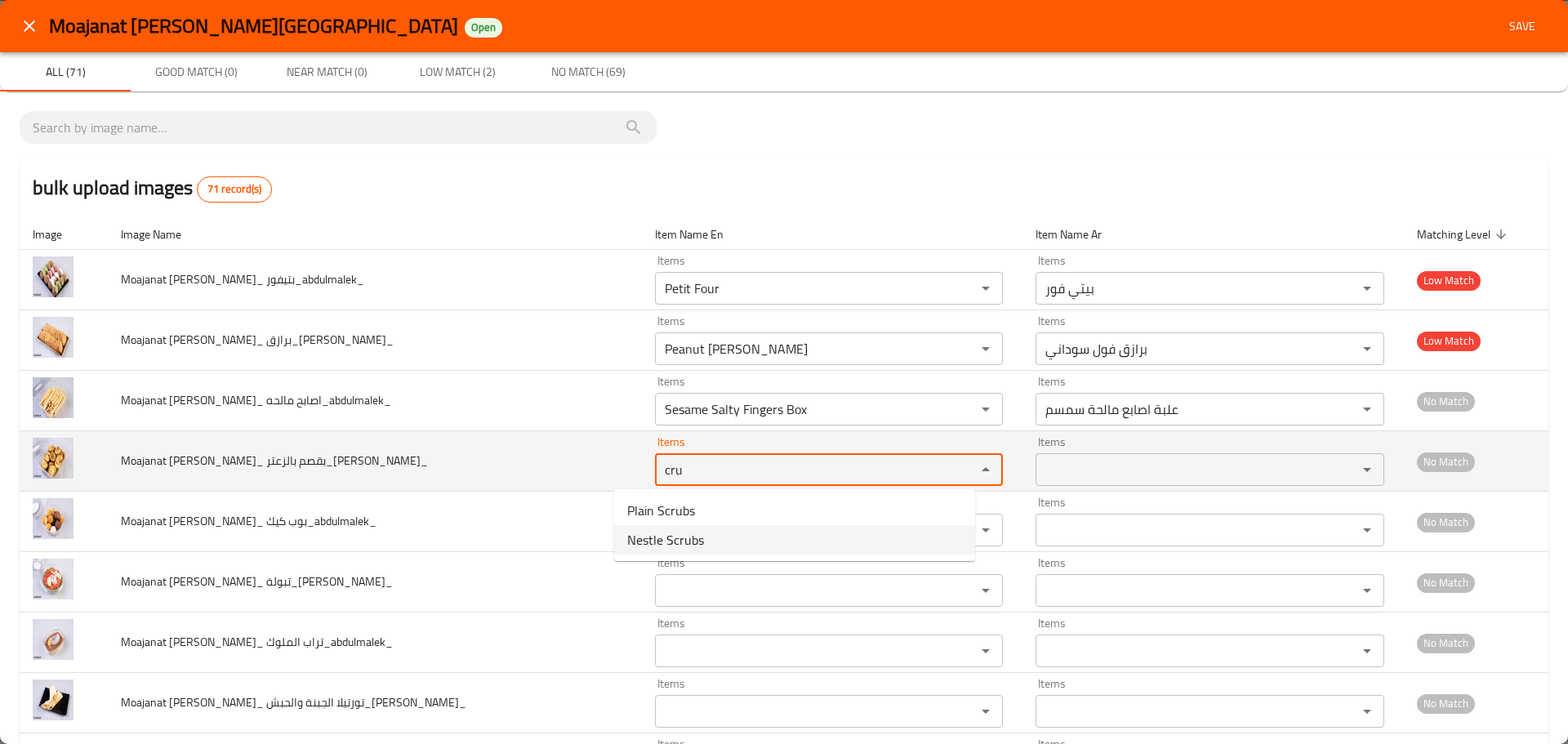
type بالزعتر_abdulmalek_ "cru"
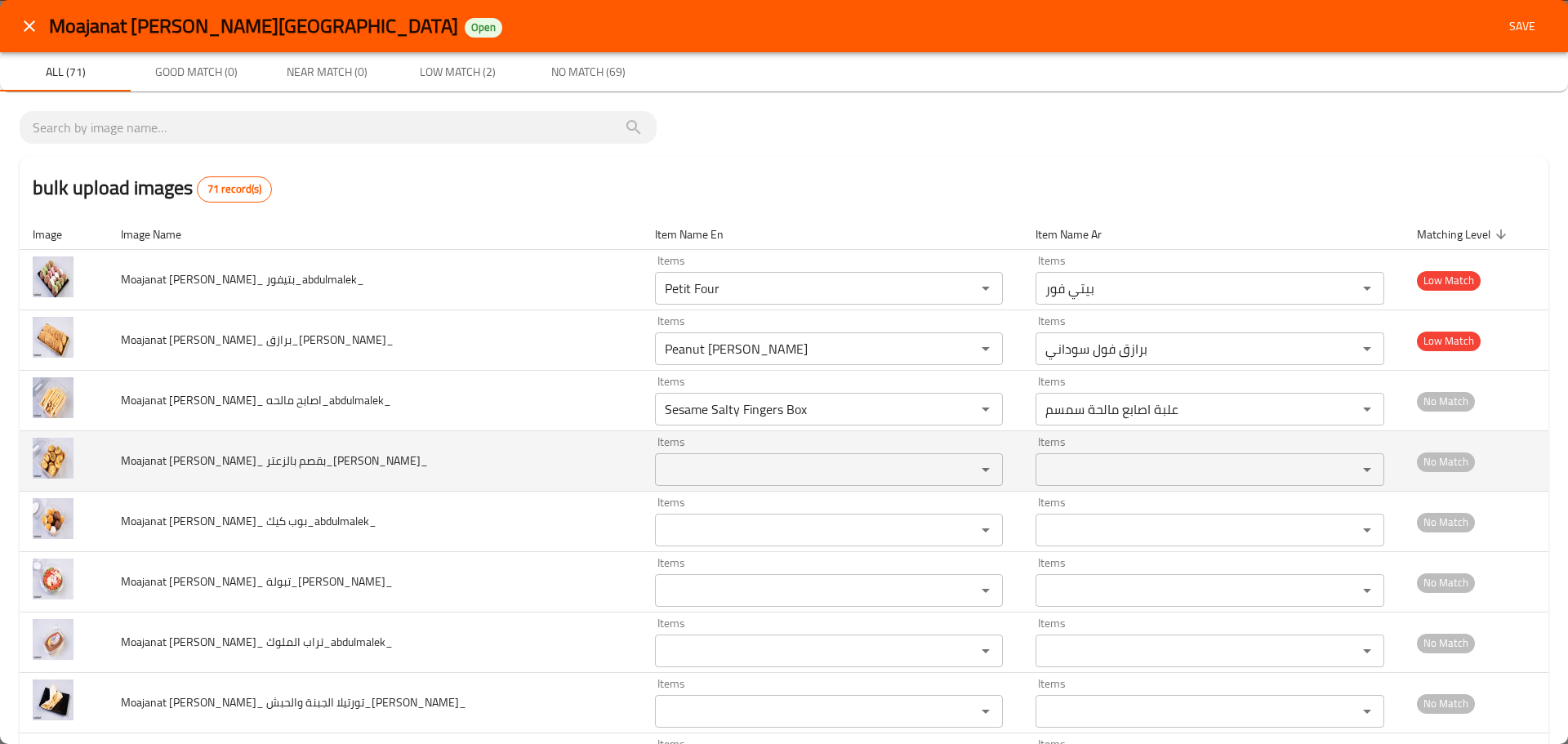
click at [388, 469] on td "Moajanat Eyoun Baghdad_ بقصم بالزعتر_abdulmalek_" at bounding box center [375, 461] width 534 height 60
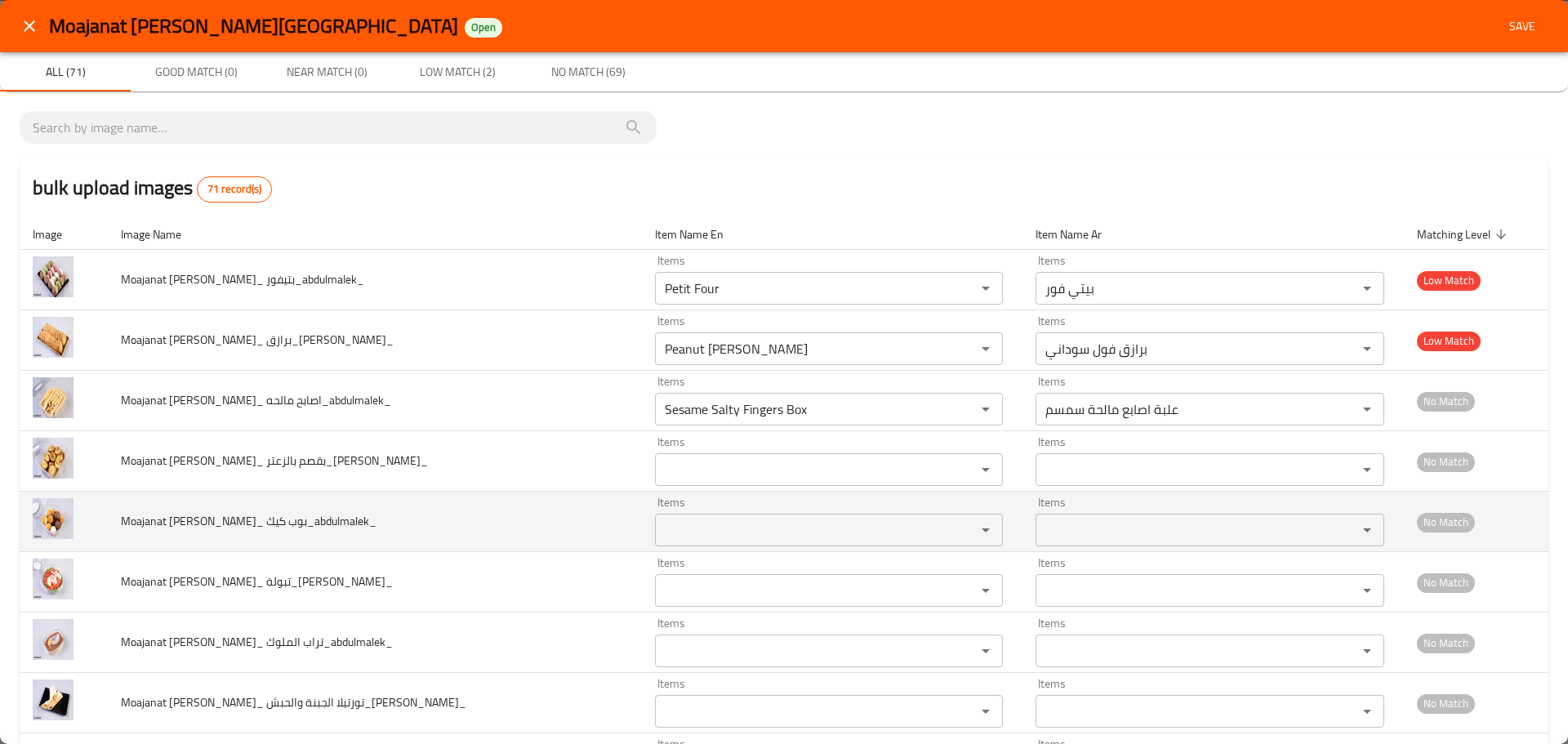
click at [655, 517] on div "Items" at bounding box center [829, 529] width 349 height 32
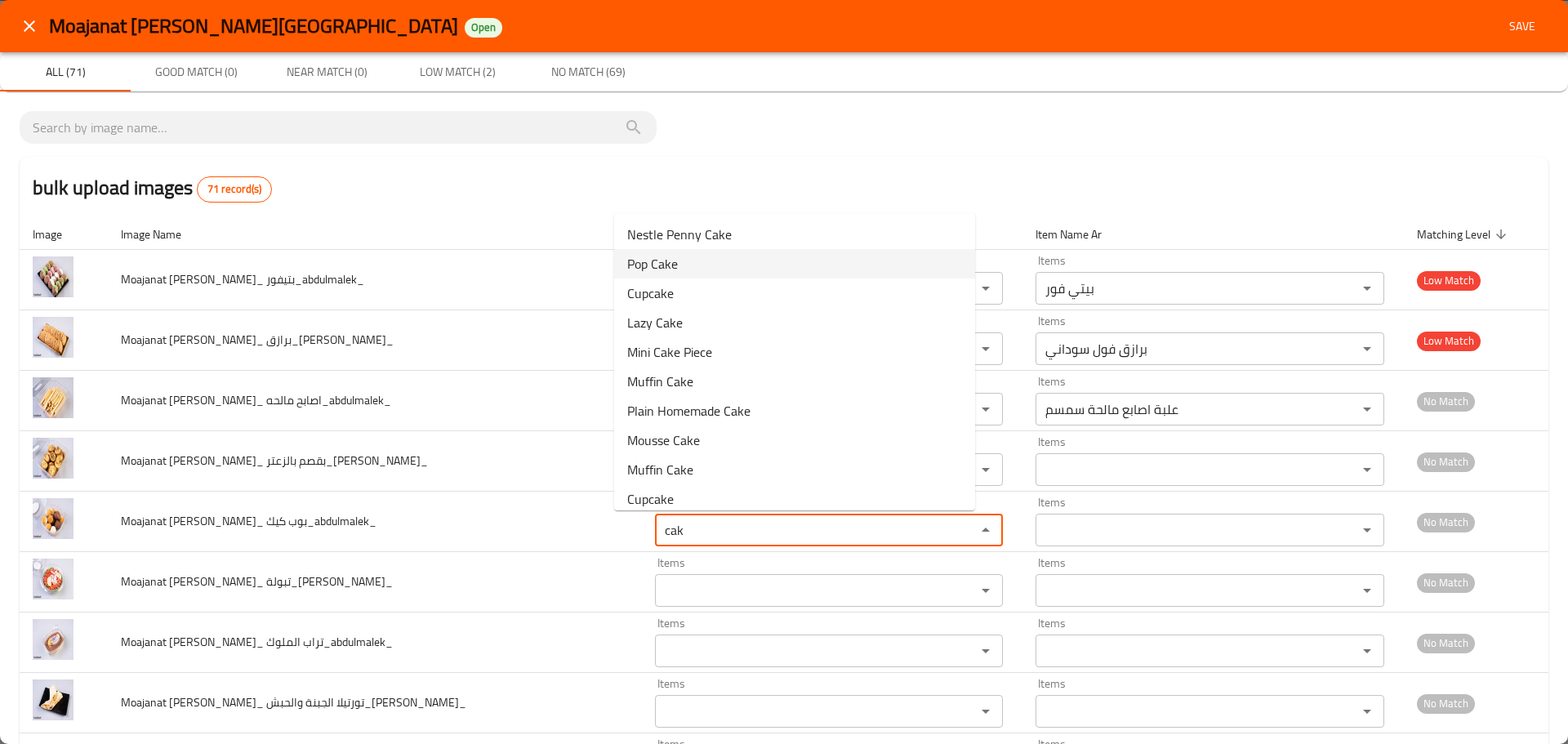
click at [663, 257] on span "Pop Cake" at bounding box center [652, 263] width 51 height 19
type كيك_abdulmalek_ "Pop Cake"
type كيك_abdulmalek_-ar "[PERSON_NAME]"
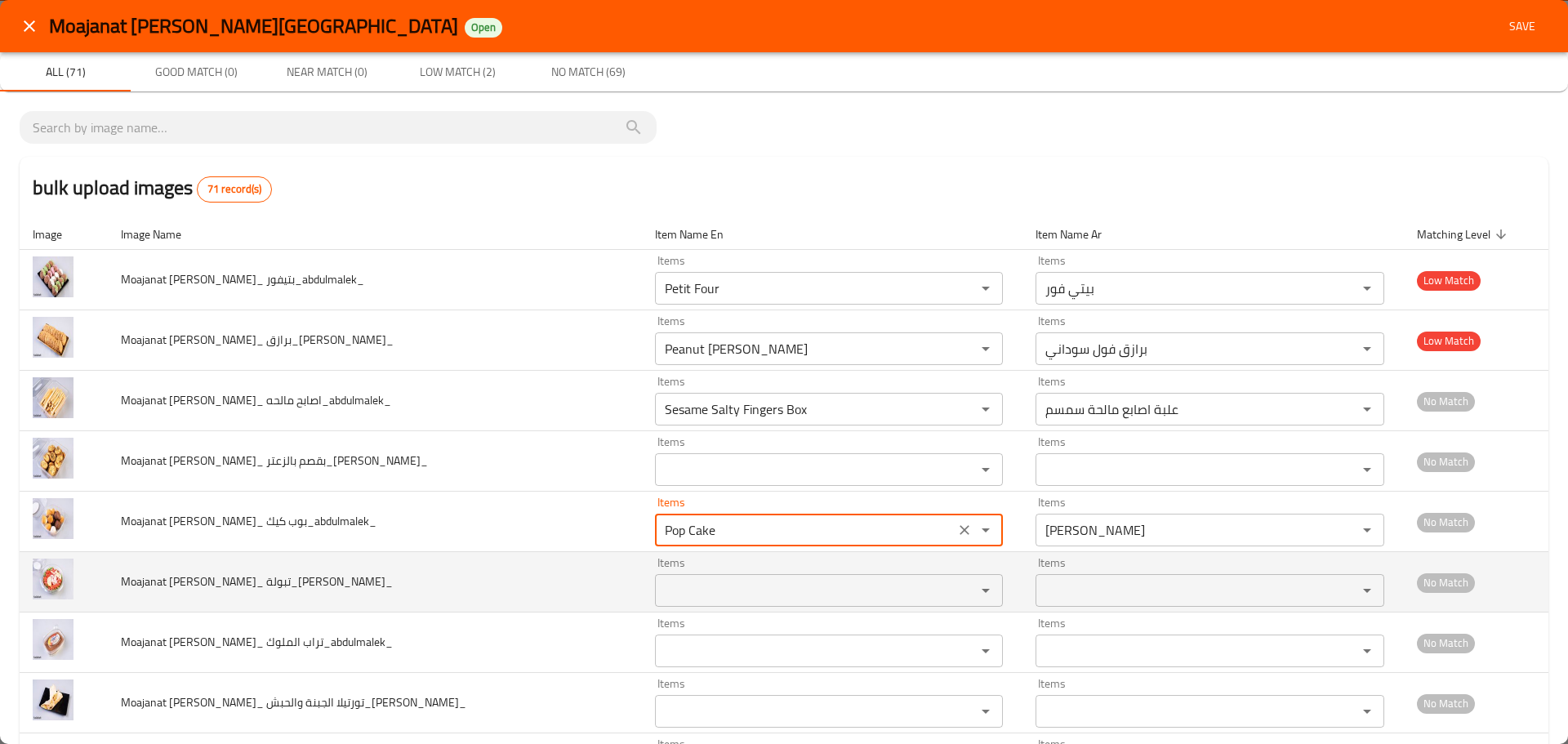
type كيك_abdulmalek_ "Pop Cake"
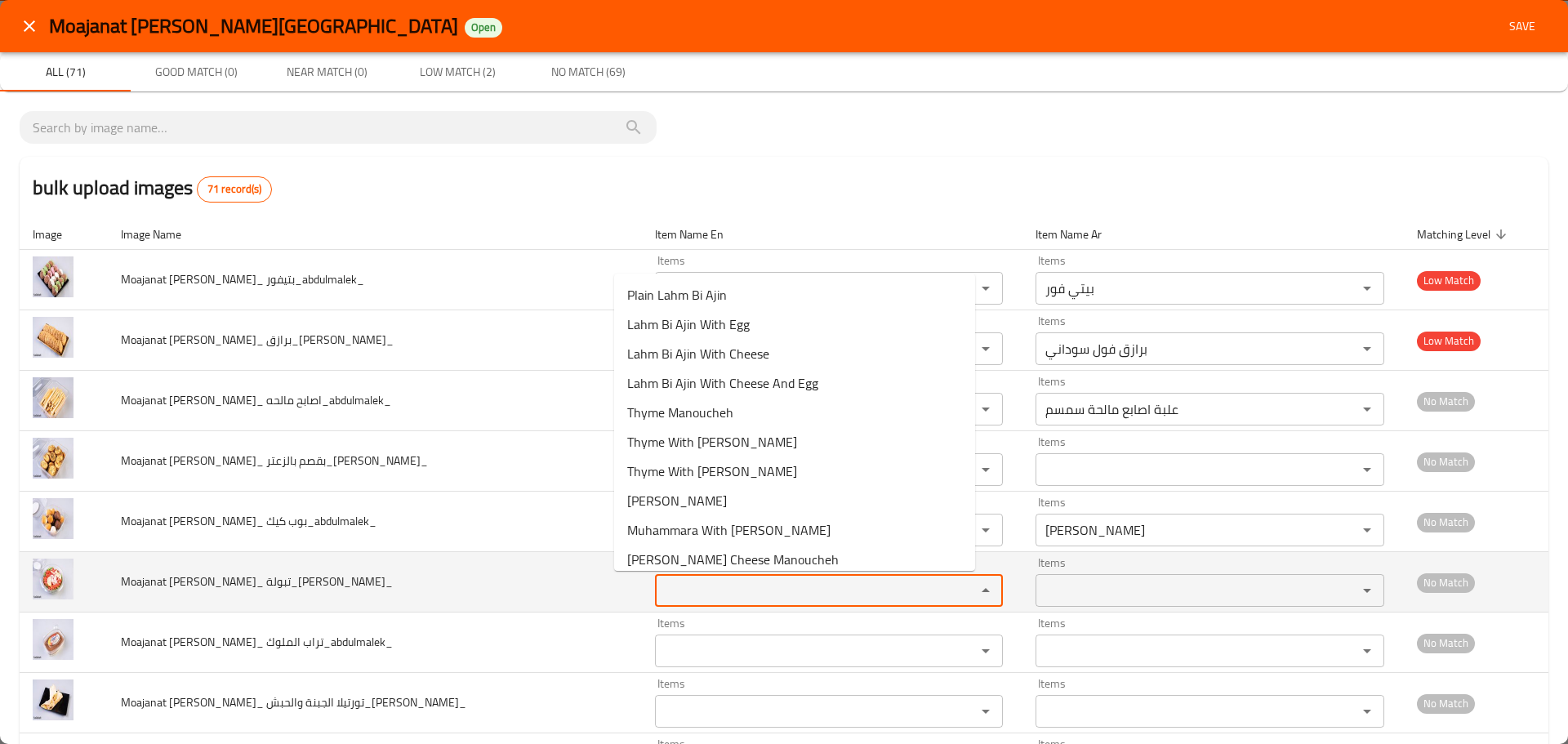
click at [660, 590] on تبولة_abdulmalek_ "Items" at bounding box center [805, 590] width 291 height 23
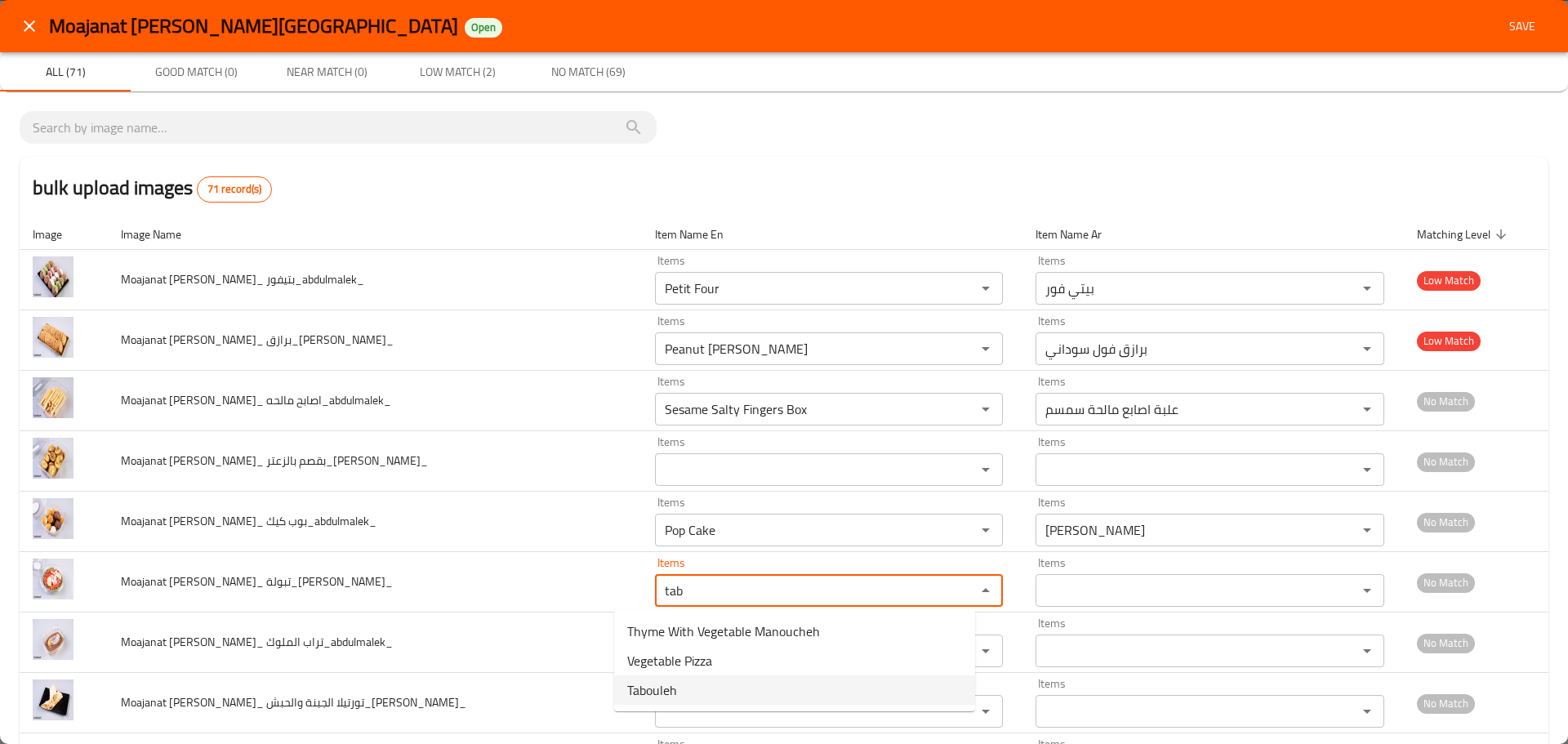
click at [669, 693] on span "Tabouleh" at bounding box center [652, 690] width 50 height 19
type تبولة_abdulmalek_ "Tabouleh"
type تبولة_abdulmalek_-ar "تبولة"
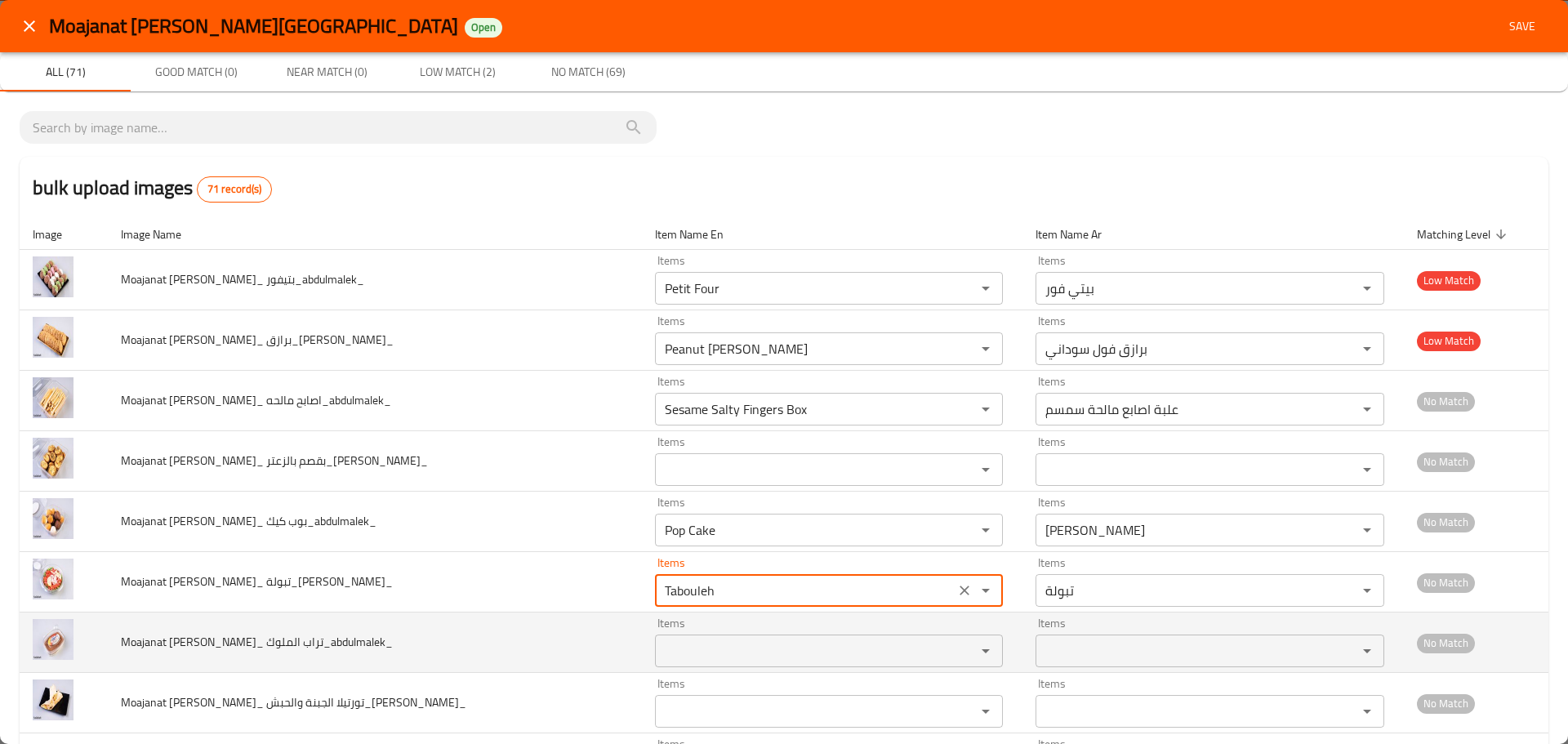
type تبولة_abdulmalek_ "Tabouleh"
click at [670, 643] on الملوك_abdulmalek_ "Items" at bounding box center [805, 651] width 291 height 23
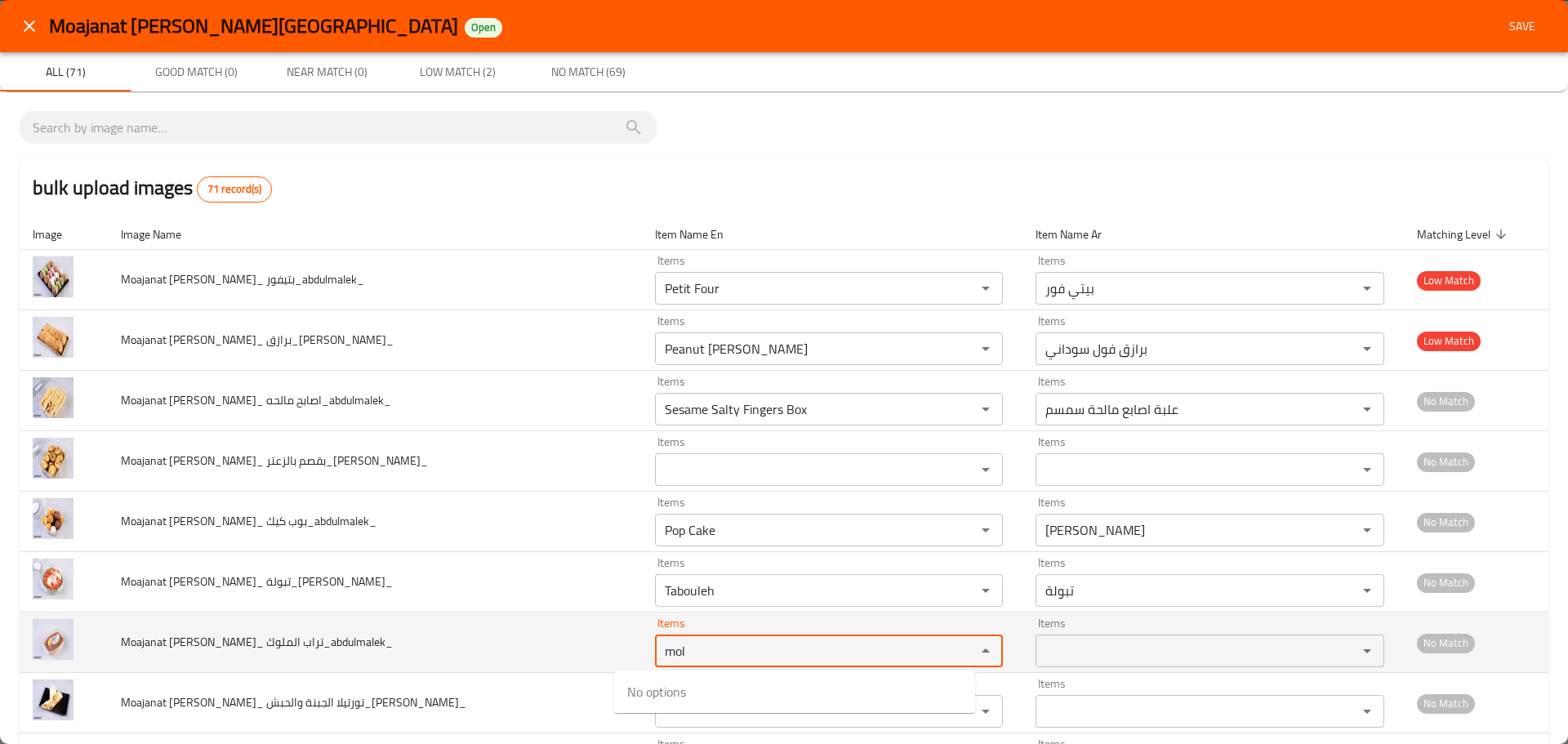
drag, startPoint x: 667, startPoint y: 648, endPoint x: 548, endPoint y: 647, distance: 119.0
click at [549, 647] on tr "Moajanat Eyoun Baghdad_ تراب الملوك_abdulmalek_ Items mol Items Items Items No …" at bounding box center [784, 642] width 1529 height 60
drag, startPoint x: 663, startPoint y: 649, endPoint x: 548, endPoint y: 654, distance: 115.1
click at [548, 654] on tr "Moajanat Eyoun Baghdad_ تراب الملوك_abdulmalek_ Items kin Items Items Items No …" at bounding box center [784, 642] width 1529 height 60
drag, startPoint x: 658, startPoint y: 649, endPoint x: 533, endPoint y: 640, distance: 125.3
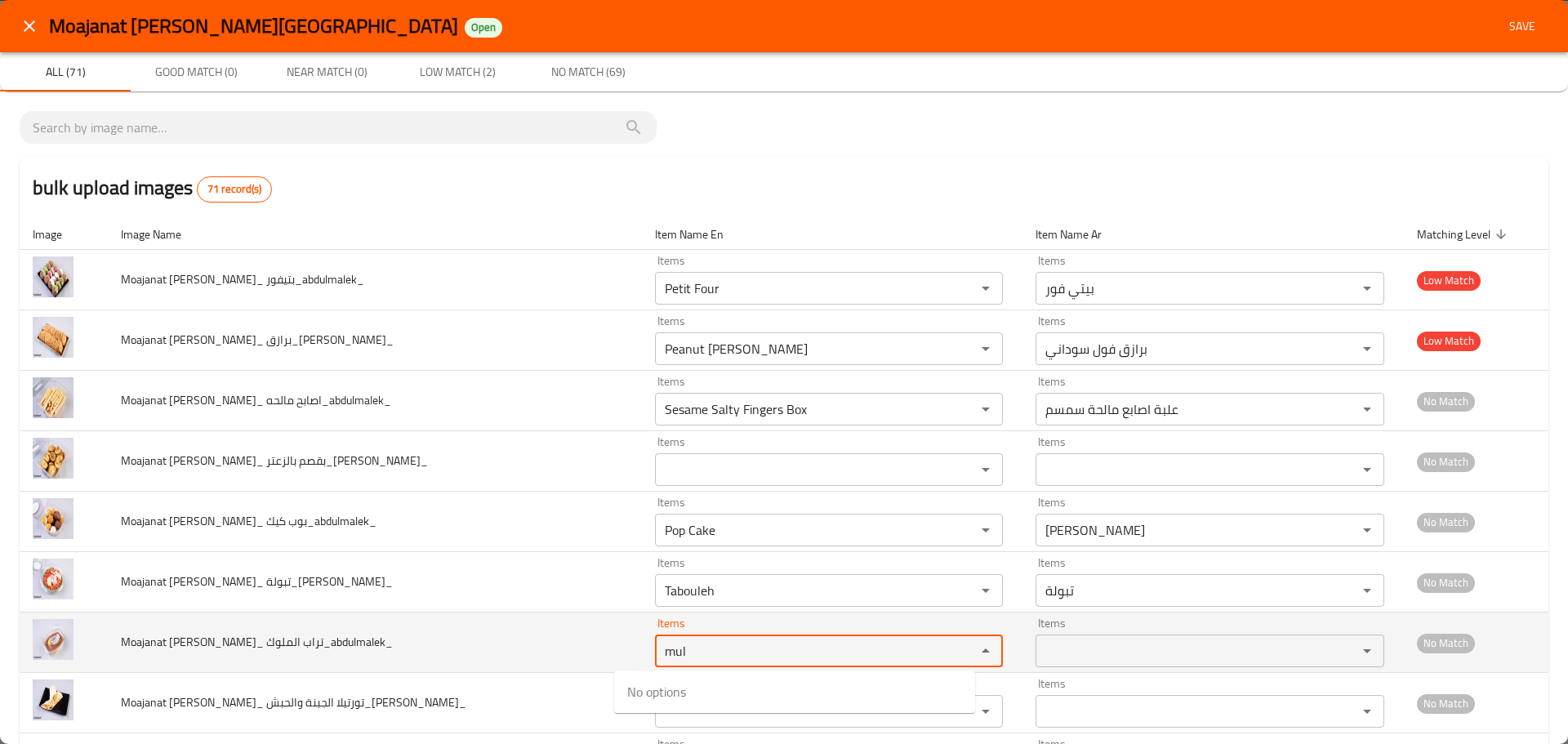
click at [533, 640] on tr "Moajanat Eyoun Baghdad_ تراب الملوك_abdulmalek_ Items mul Items Items Items No …" at bounding box center [784, 642] width 1529 height 60
type الملوك_abdulmalek_ "n"
drag, startPoint x: 716, startPoint y: 645, endPoint x: 428, endPoint y: 624, distance: 288.8
click at [428, 624] on tr "Moajanat Eyoun Baghdad_ تراب الملوك_abdulmalek_ Items mol Items Items Items No …" at bounding box center [784, 642] width 1529 height 60
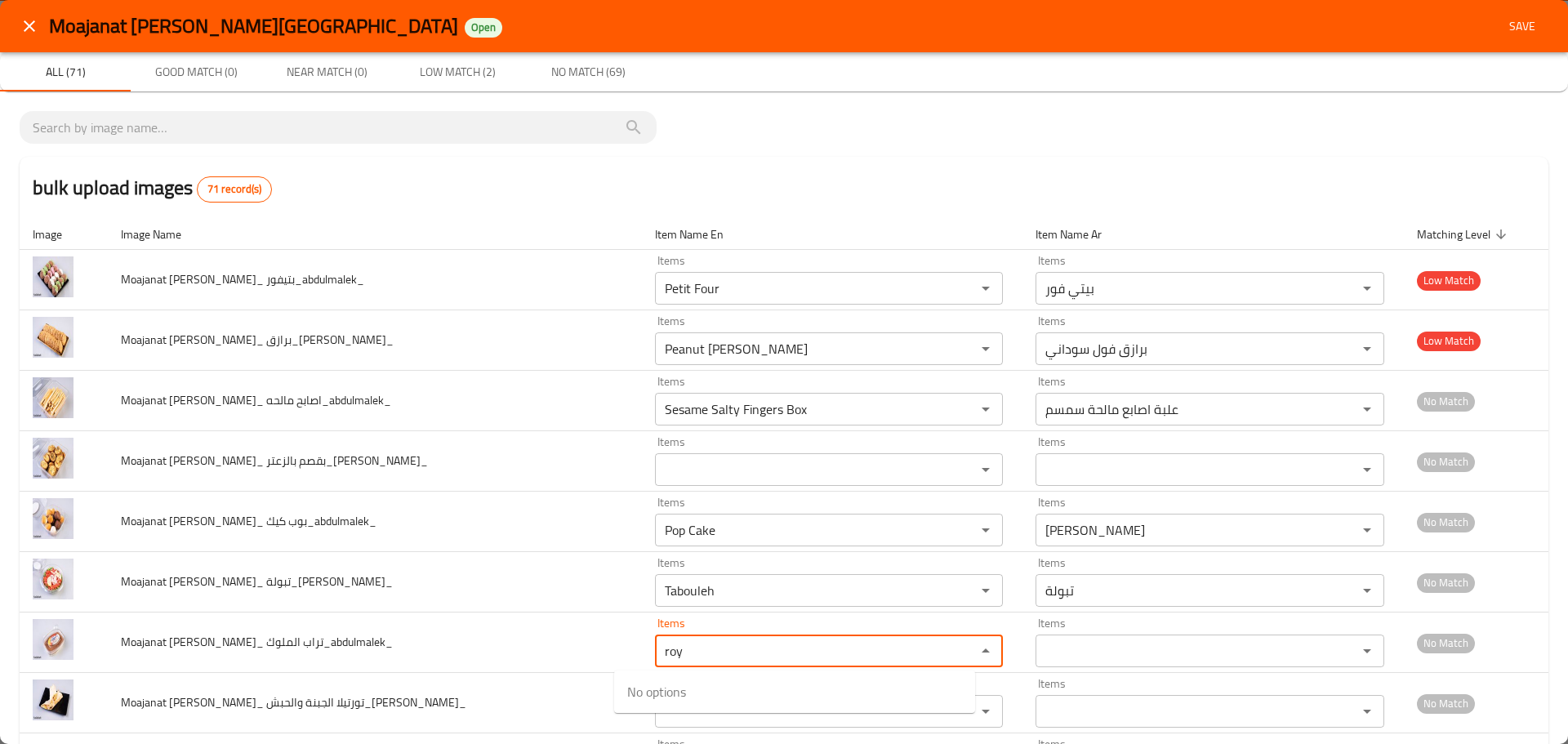
type الملوك_abdulmalek_ "roy"
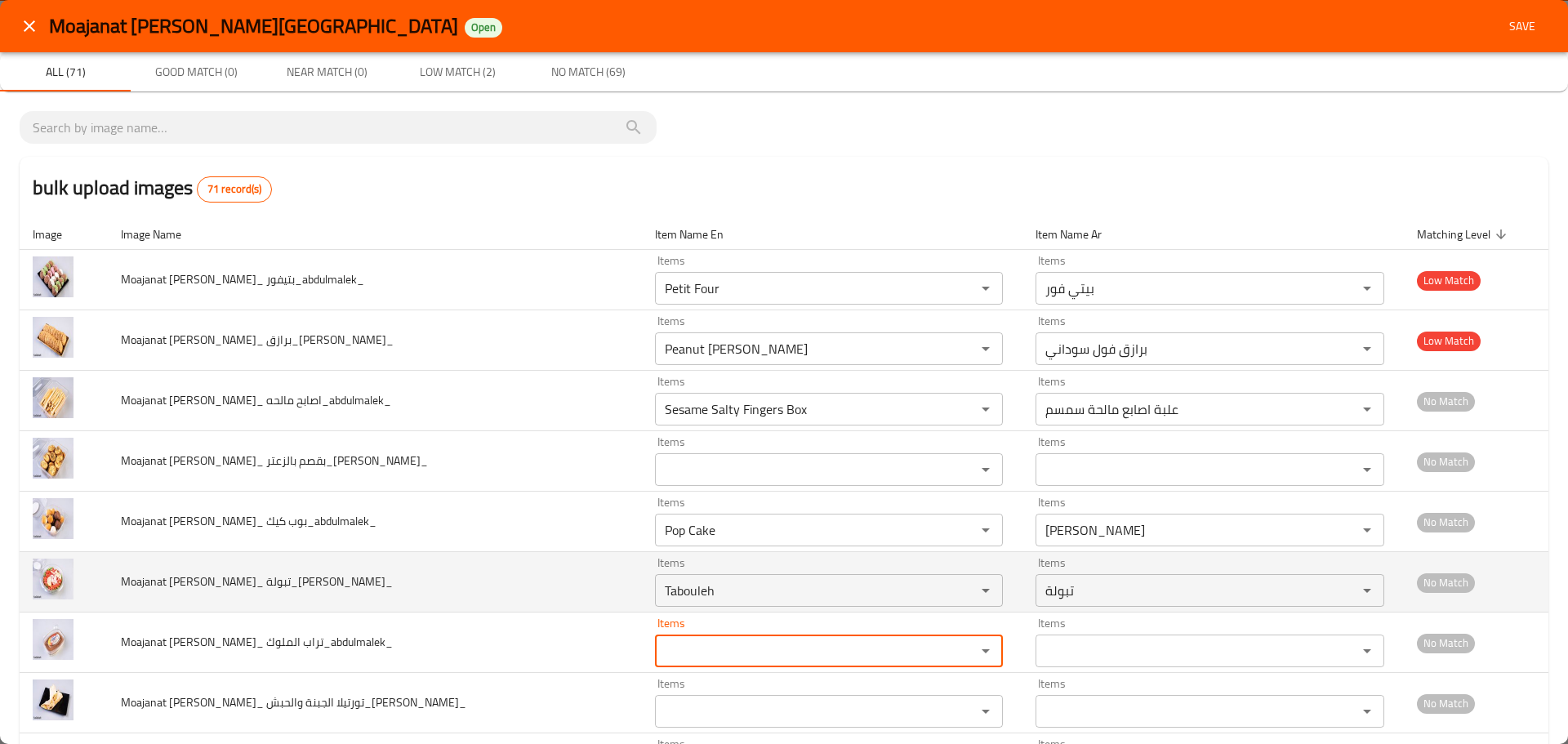
click at [385, 585] on td "Moajanat Eyoun Baghdad_ تبولة_abdulmalek_" at bounding box center [375, 582] width 534 height 60
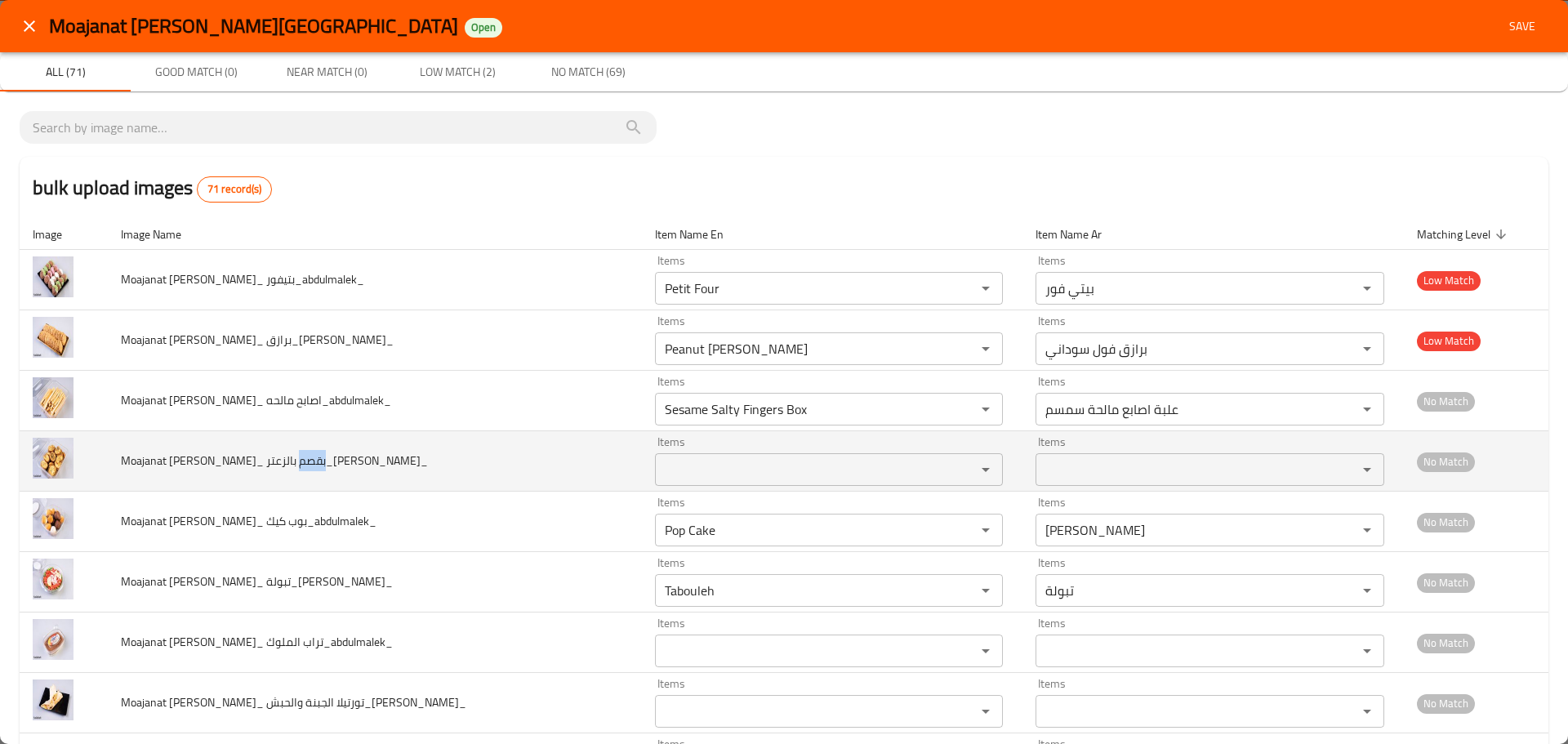
drag, startPoint x: 289, startPoint y: 462, endPoint x: 316, endPoint y: 460, distance: 27.1
click at [316, 460] on span "Moajanat Eyoun Baghdad_ بقصم بالزعتر_abdulmalek_" at bounding box center [274, 460] width 308 height 21
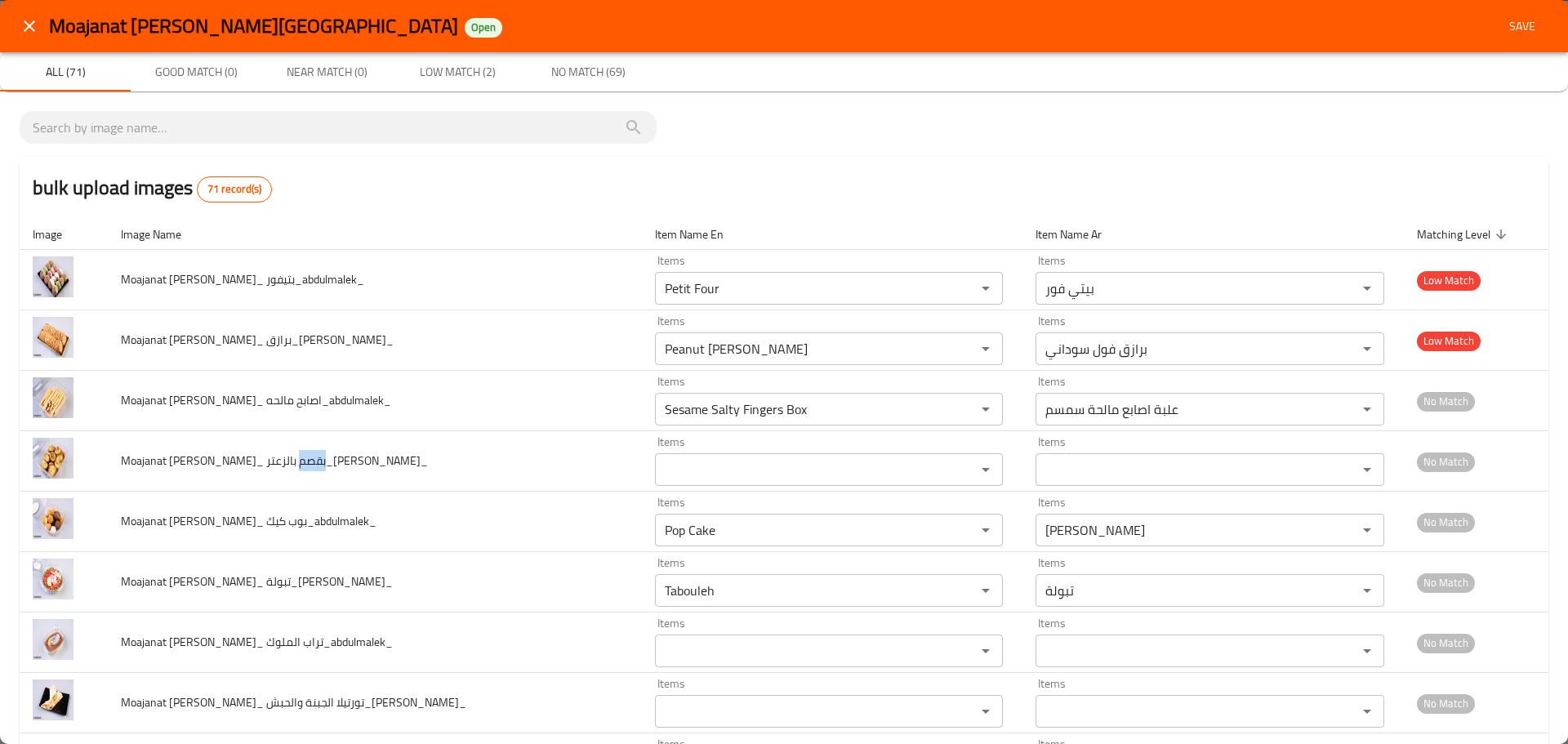
copy span "بقصم"
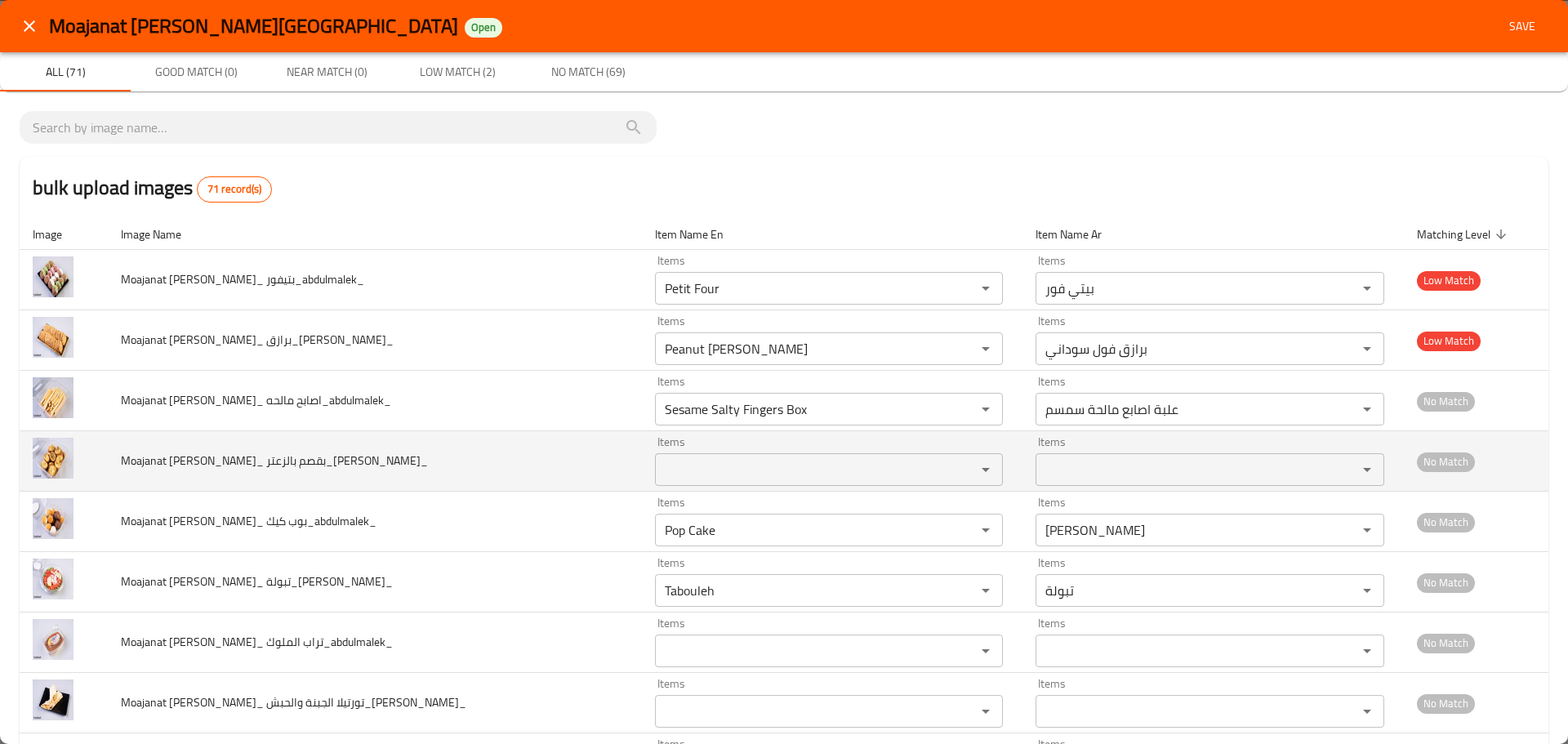
click at [660, 464] on بالزعتر_abdulmalek_ "Items" at bounding box center [805, 469] width 291 height 23
paste بالزعتر_abdulmalek_ "Baqsam"
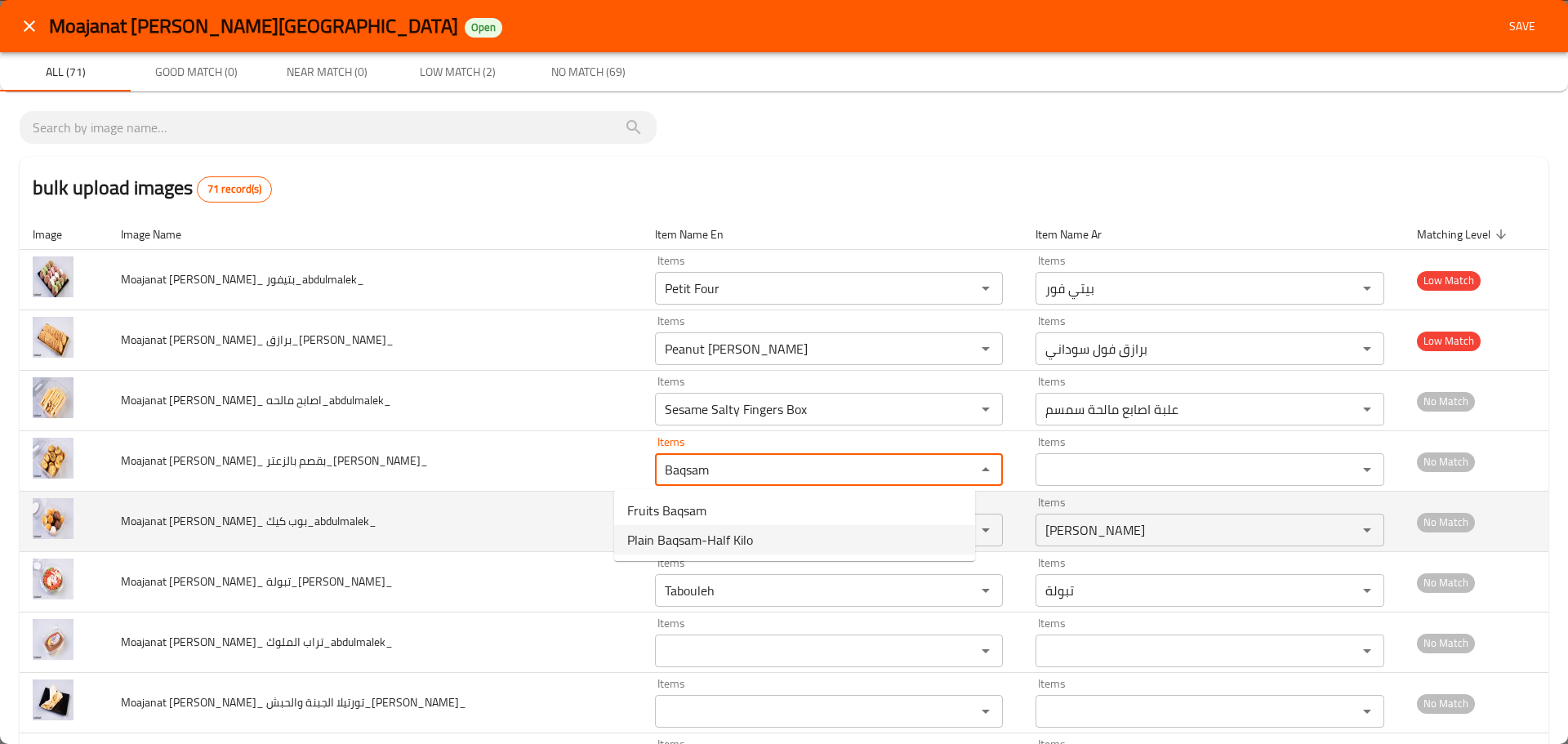
type بالزعتر_abdulmalek_ "Baqsam"
click at [452, 507] on td "Moajanat Eyoun Baghdad_ بوب كيك_abdulmalek_" at bounding box center [375, 521] width 534 height 60
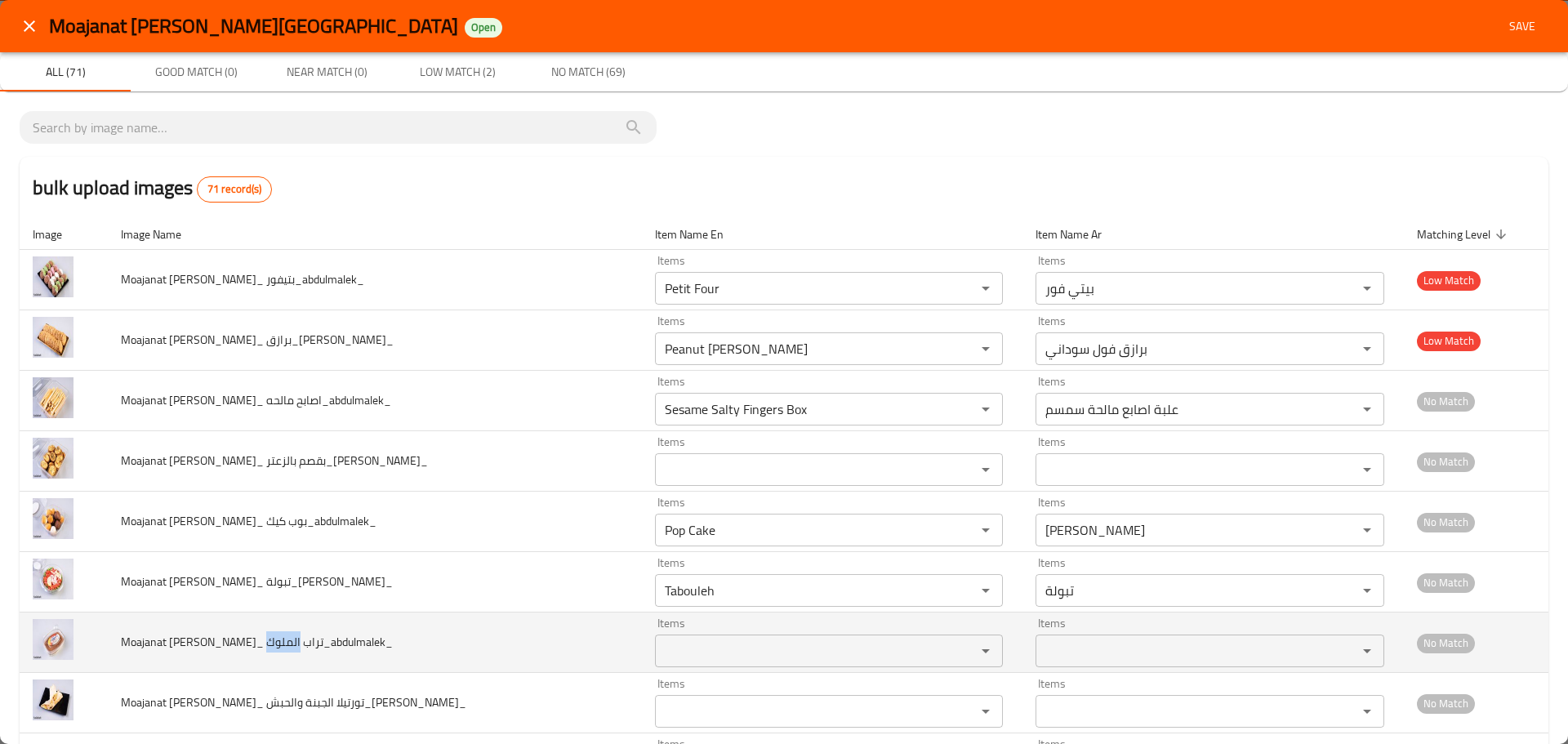
drag, startPoint x: 260, startPoint y: 640, endPoint x: 288, endPoint y: 640, distance: 28.0
click at [288, 640] on span "Moajanat Eyoun Baghdad_ تراب الملوك_abdulmalek_" at bounding box center [257, 642] width 272 height 21
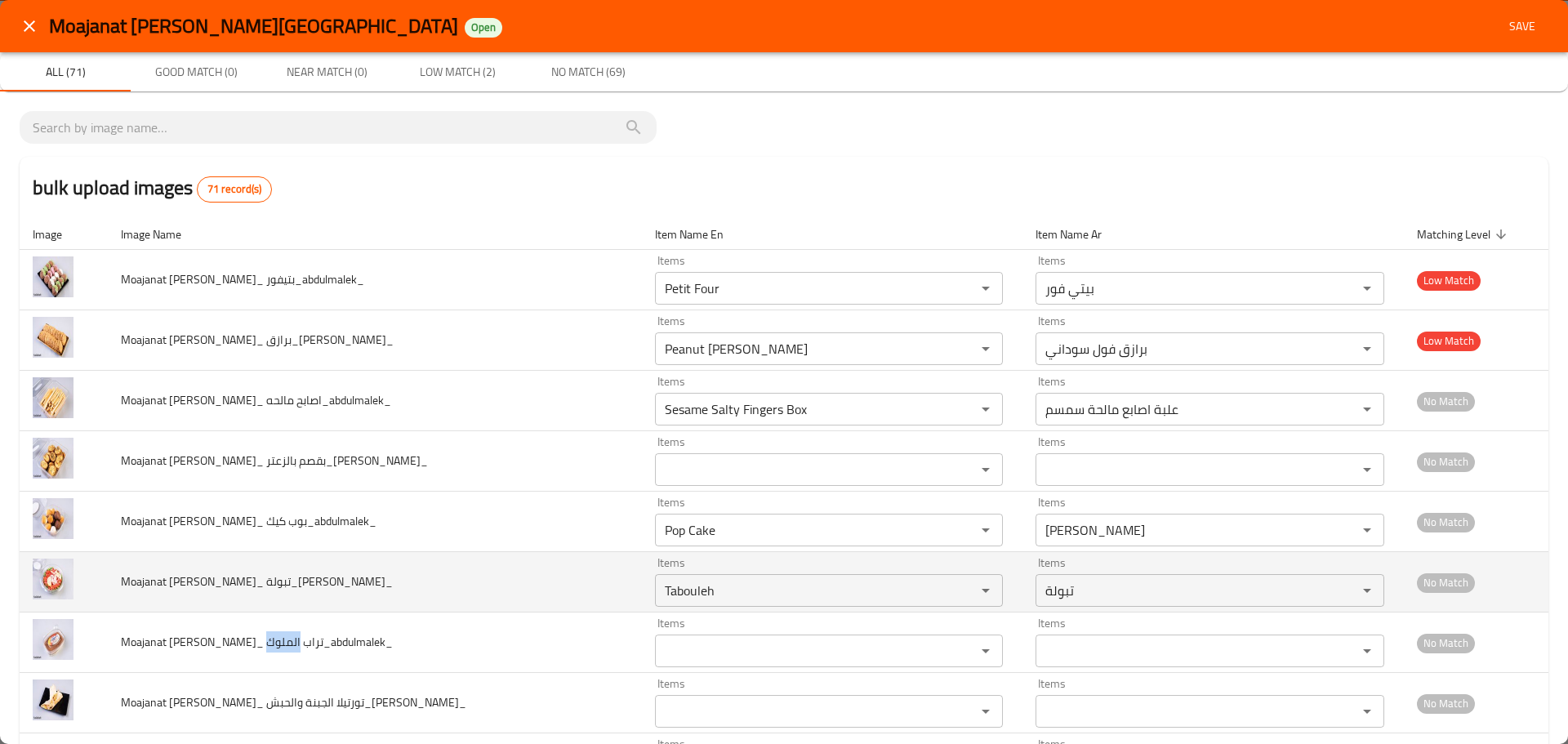
copy span "الملوك"
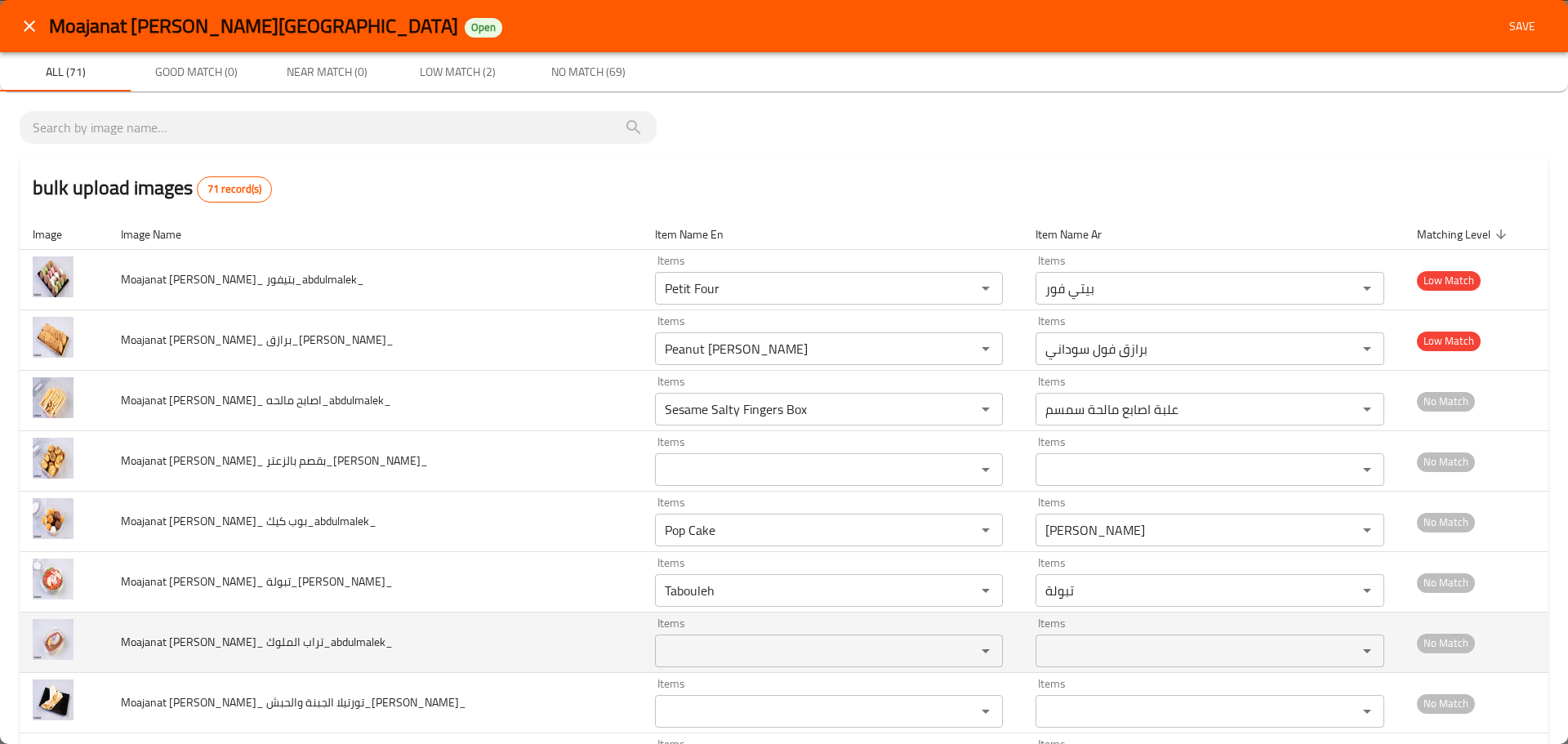
click at [300, 640] on span "Moajanat Eyoun Baghdad_ تراب الملوك_abdulmalek_" at bounding box center [257, 642] width 272 height 21
copy span "تراب"
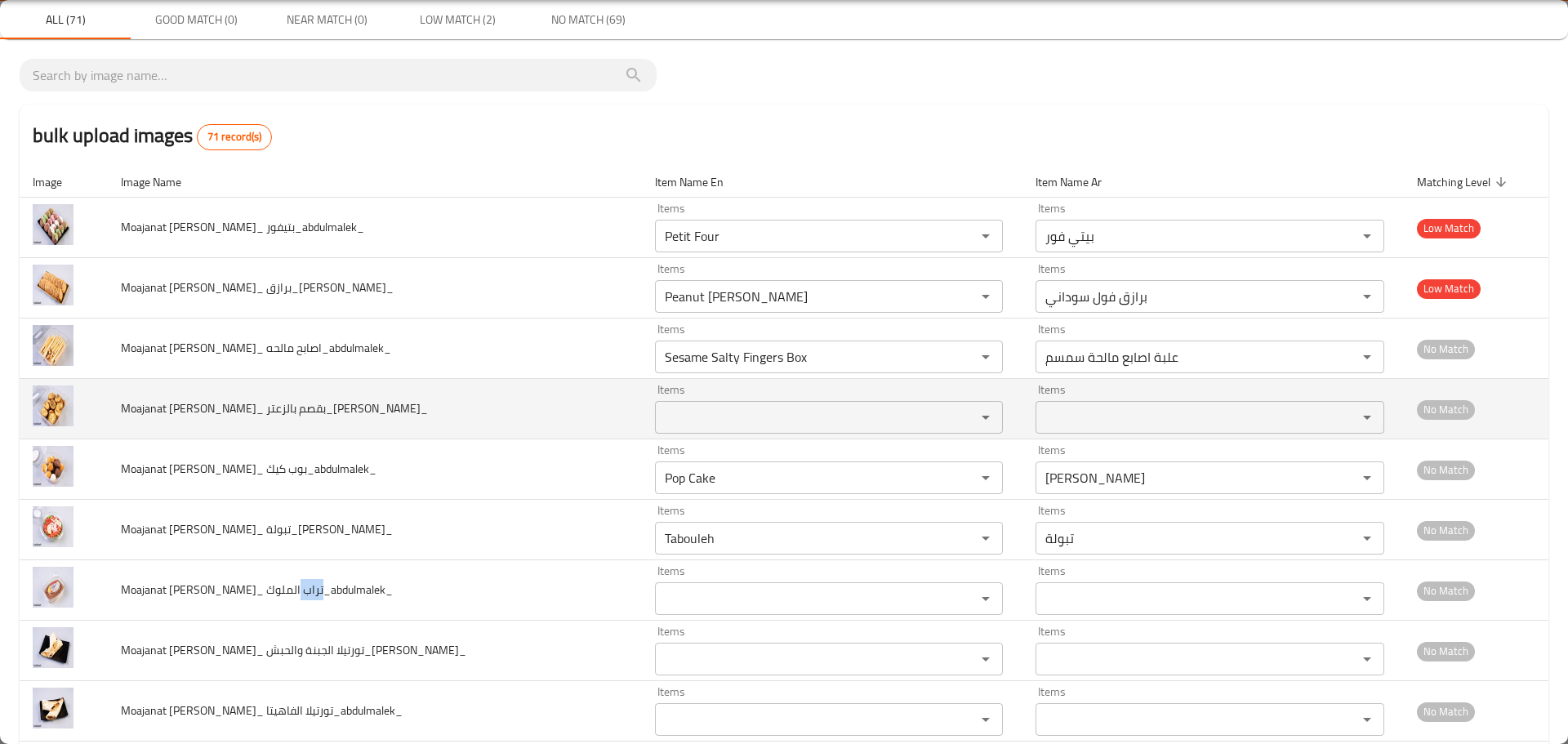
scroll to position [327, 0]
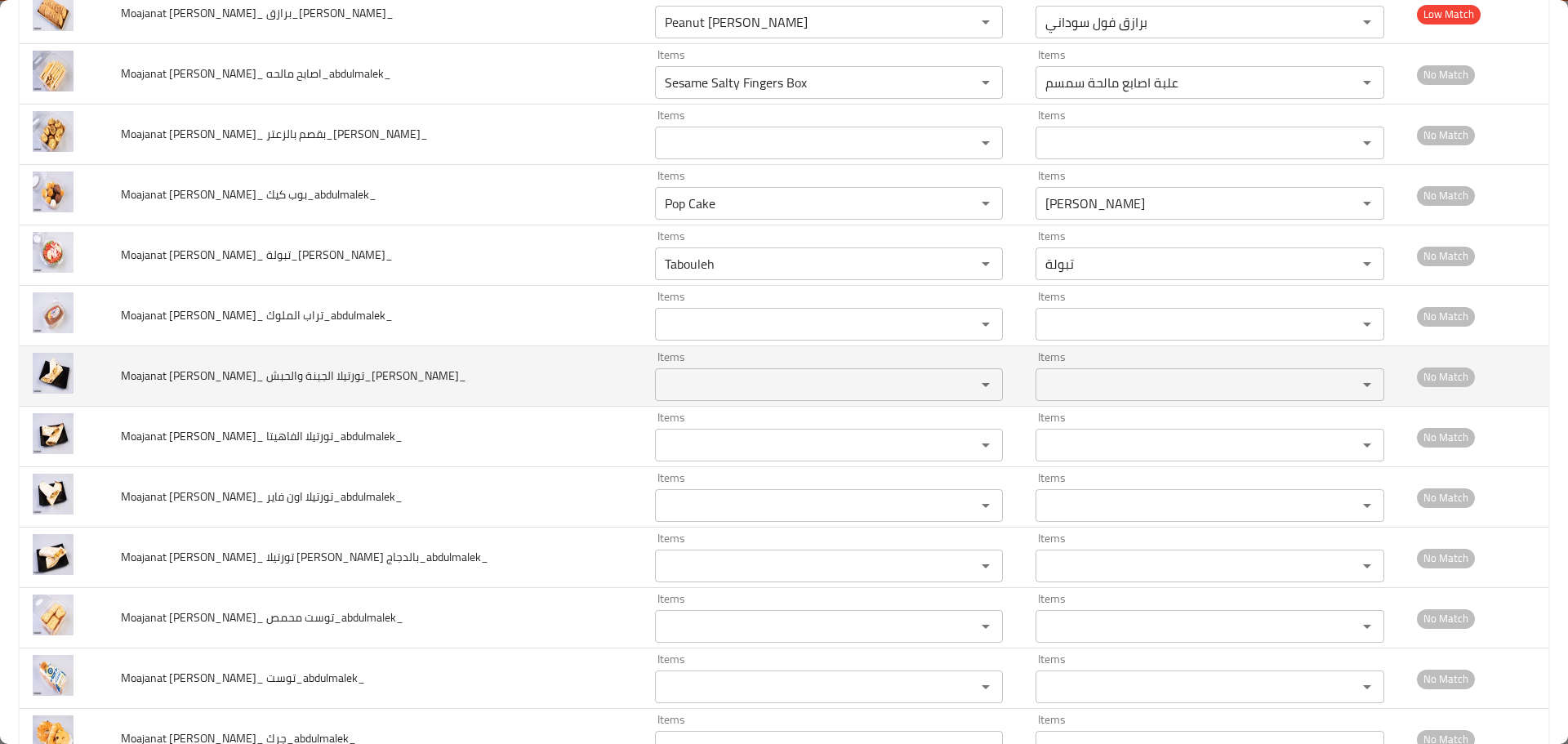
click at [329, 376] on span "Moajanat Eyoun Baghdad_ تورتيلا الجبنة والحبش_abdulmalek_" at bounding box center [294, 375] width 345 height 21
drag, startPoint x: 354, startPoint y: 376, endPoint x: 326, endPoint y: 378, distance: 28.1
click at [326, 378] on span "Moajanat Eyoun Baghdad_ تورتيلا الجبنة والحبش_abdulmalek_" at bounding box center [294, 375] width 345 height 21
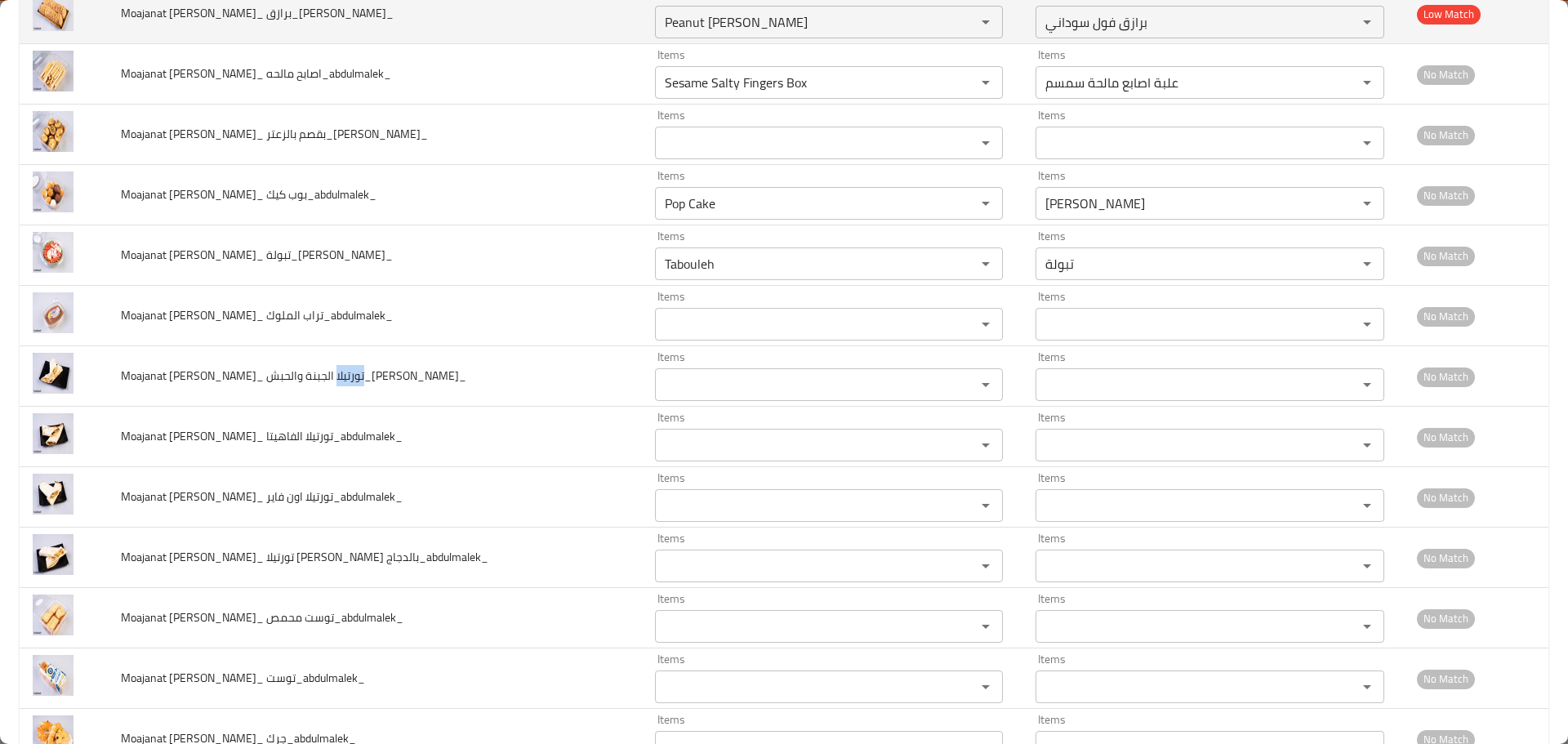
copy span "تورتيلا"
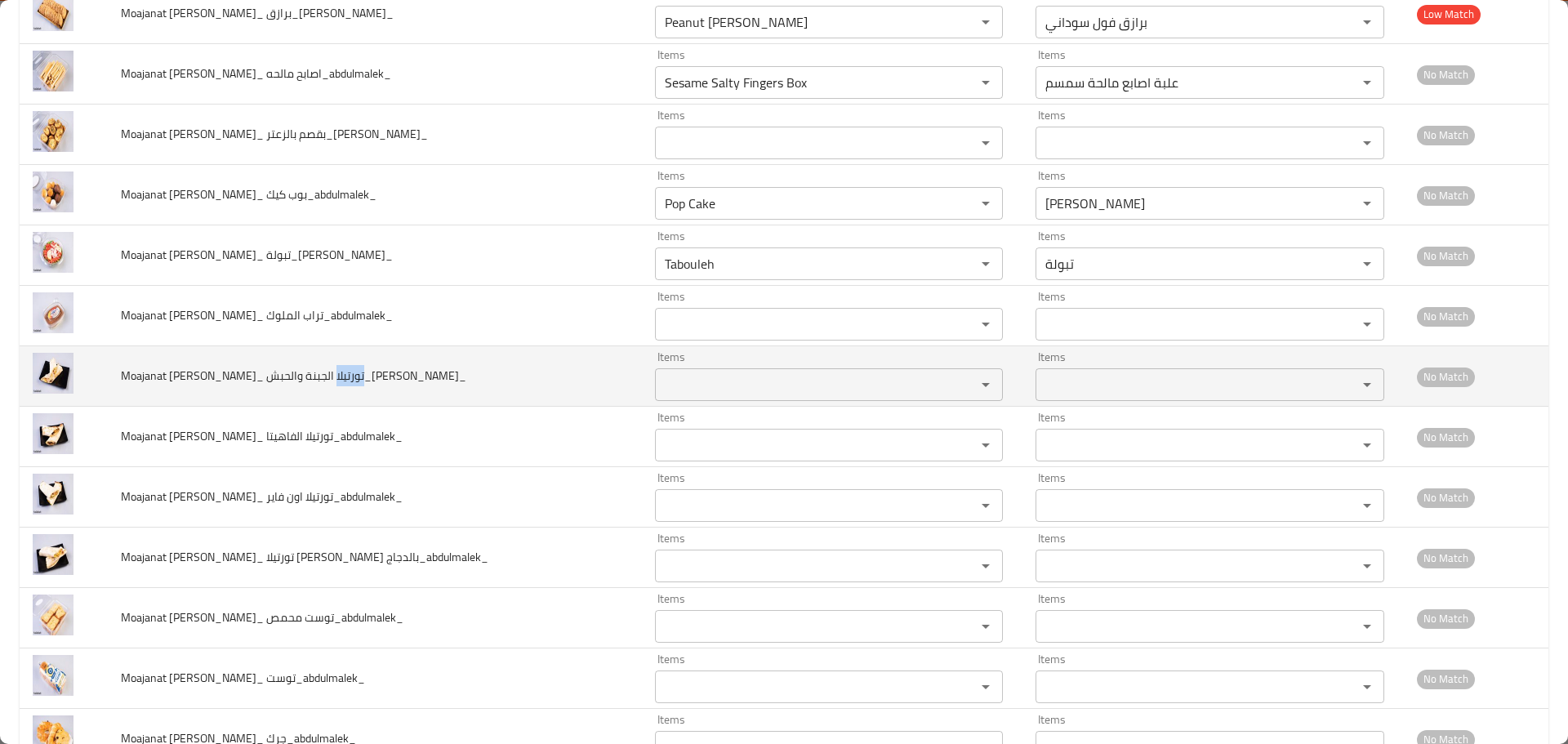
click at [660, 378] on والحبش_abdulmalek_ "Items" at bounding box center [805, 384] width 291 height 23
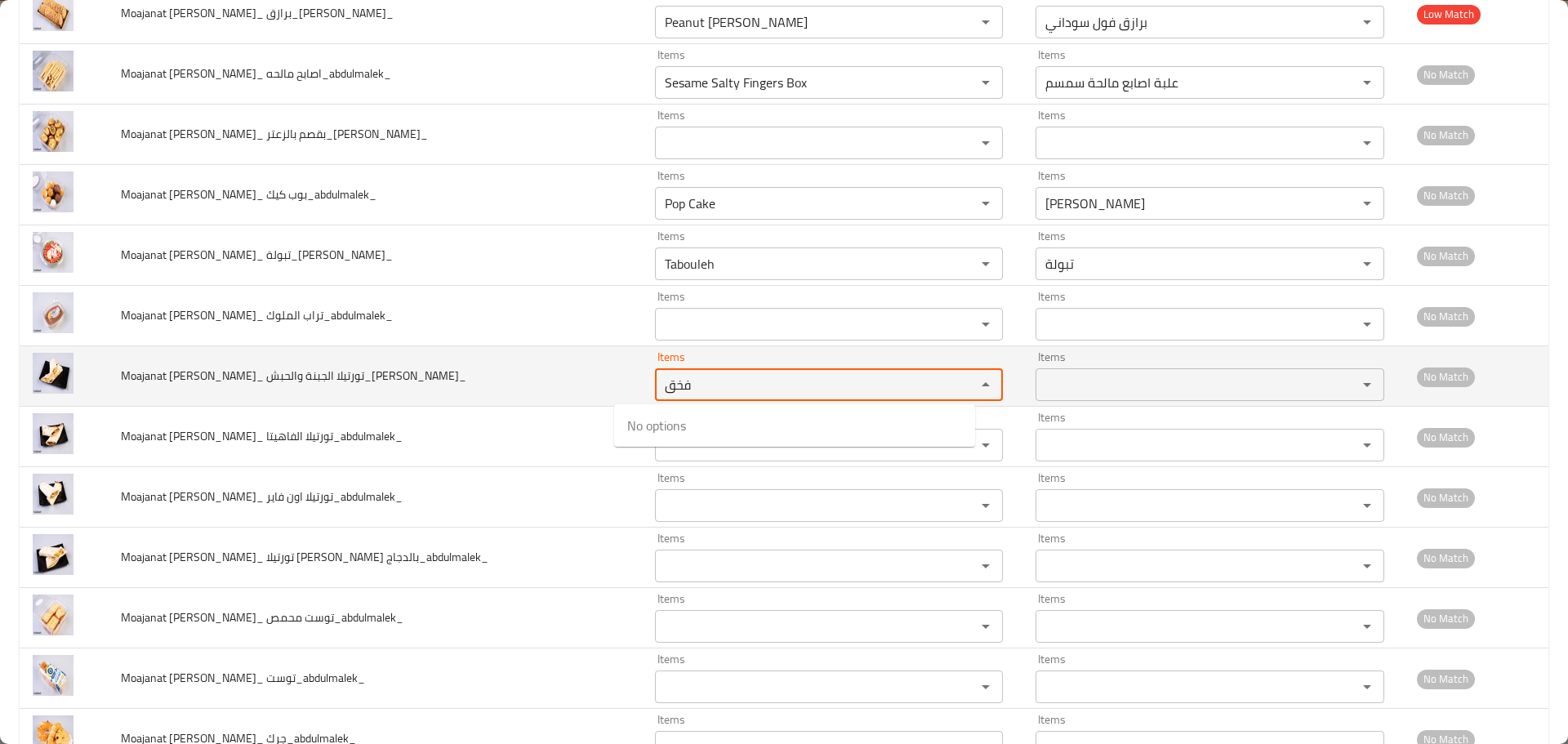
drag, startPoint x: 573, startPoint y: 370, endPoint x: 506, endPoint y: 359, distance: 67.9
click at [506, 359] on tr "Moajanat Eyoun Baghdad_ تورتيلا الجبنة والحبش_abdulmalek_ Items فخق Items Items…" at bounding box center [784, 376] width 1529 height 60
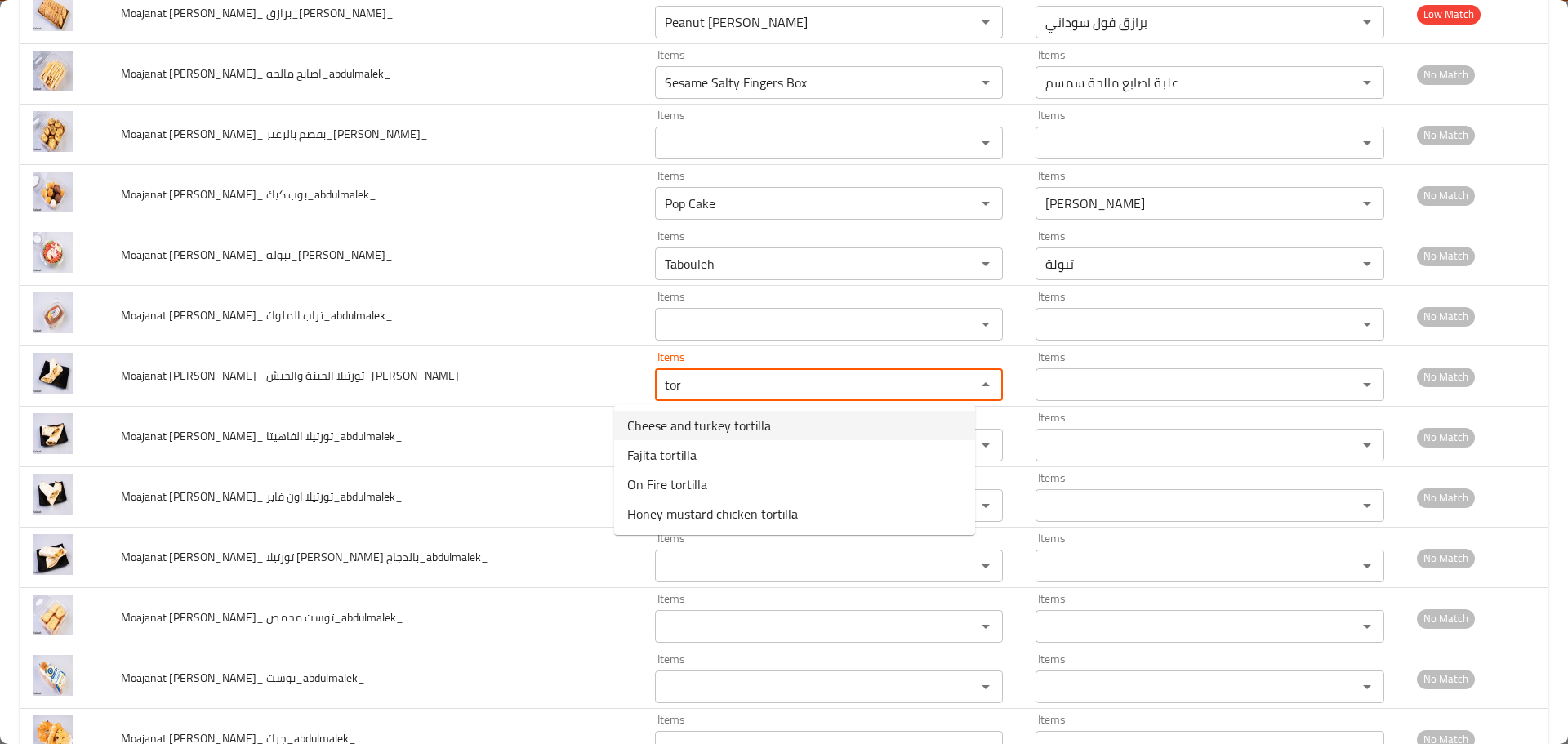
click at [677, 422] on span "Cheese and turkey tortilla" at bounding box center [699, 425] width 144 height 19
type والحبش_abdulmalek_ "Cheese and turkey tortilla"
type والحبش_abdulmalek_-ar "تورتيلا الجبنة والحبش"
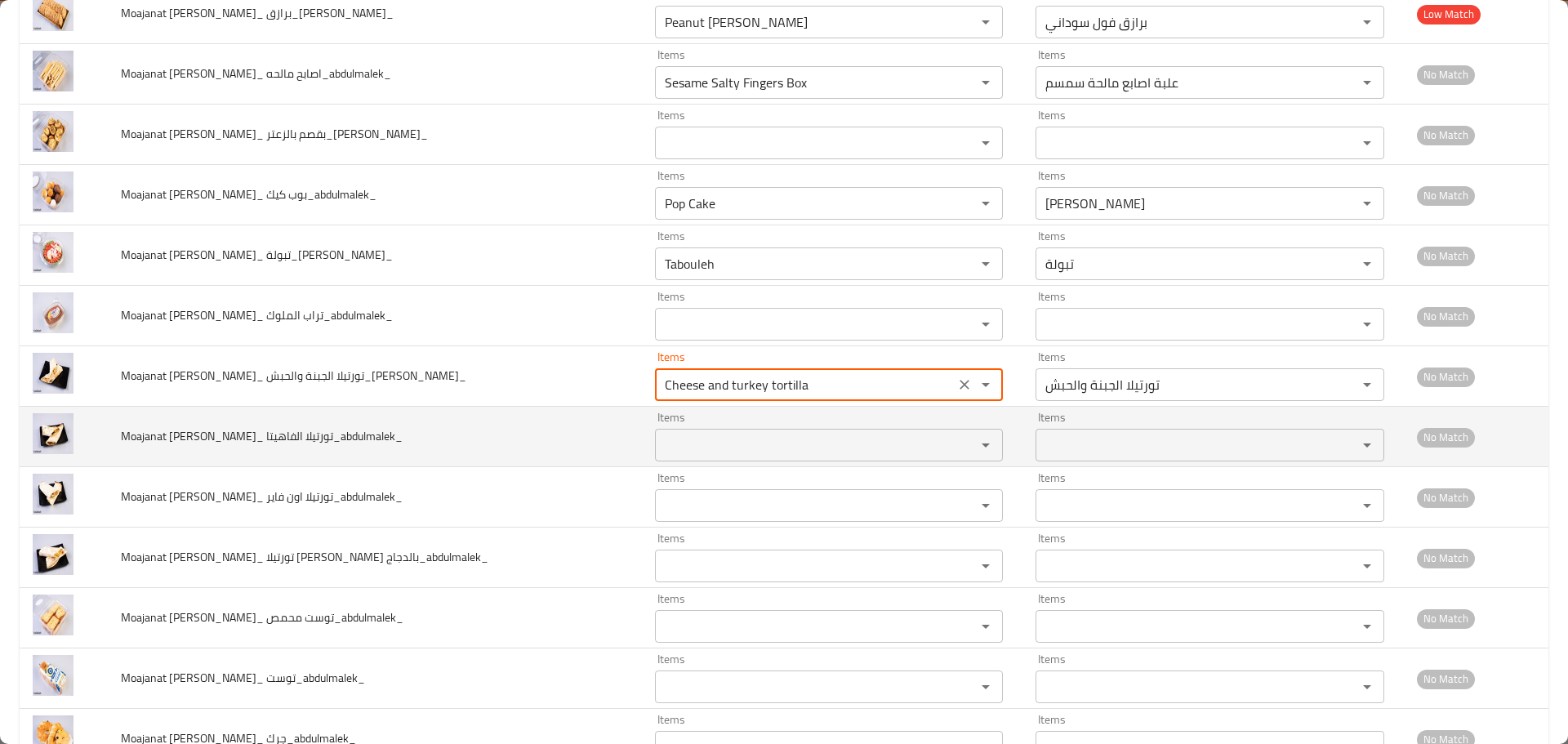
type والحبش_abdulmalek_ "Cheese and turkey tortilla"
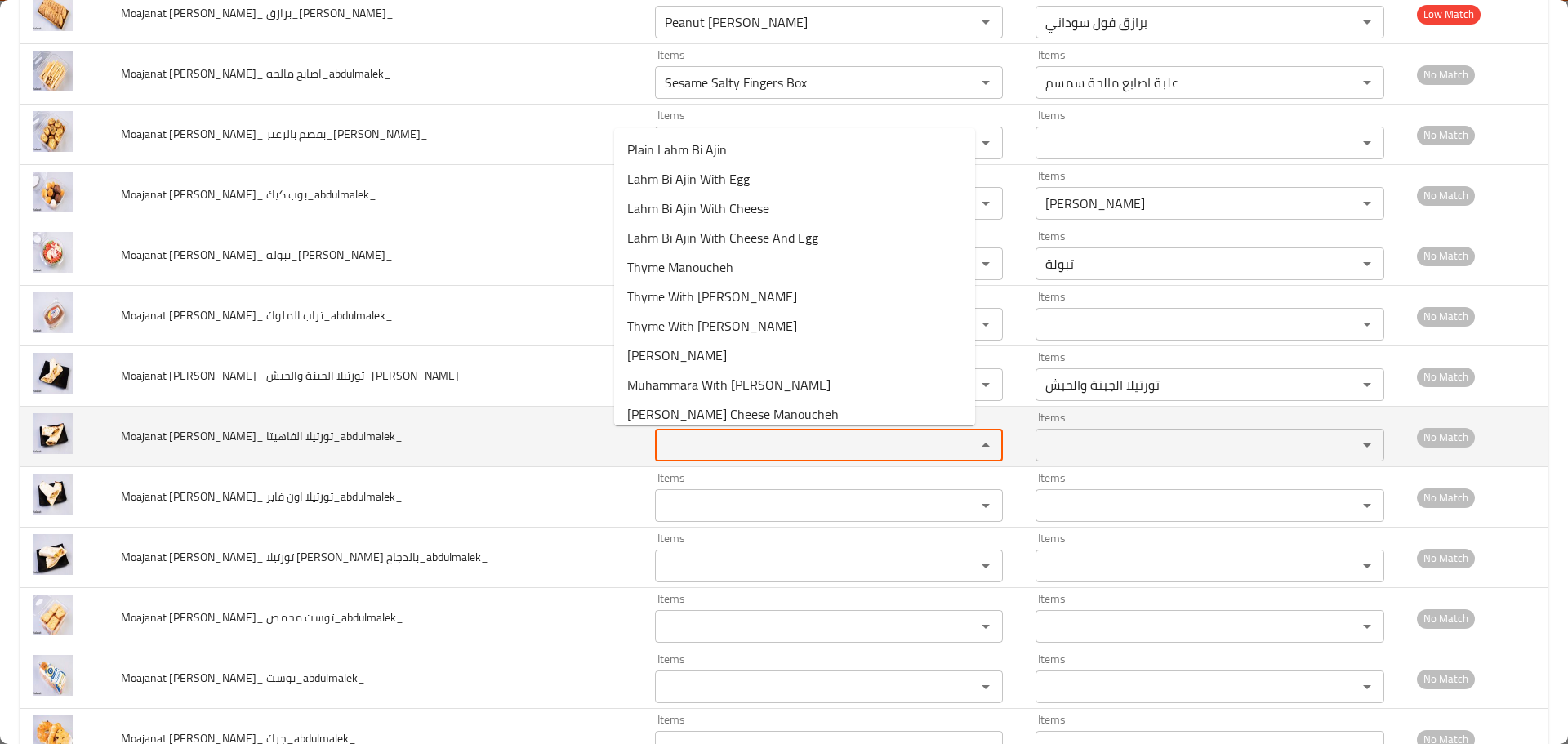
click at [691, 444] on الفاهيتا_abdulmalek_ "Items" at bounding box center [805, 445] width 291 height 23
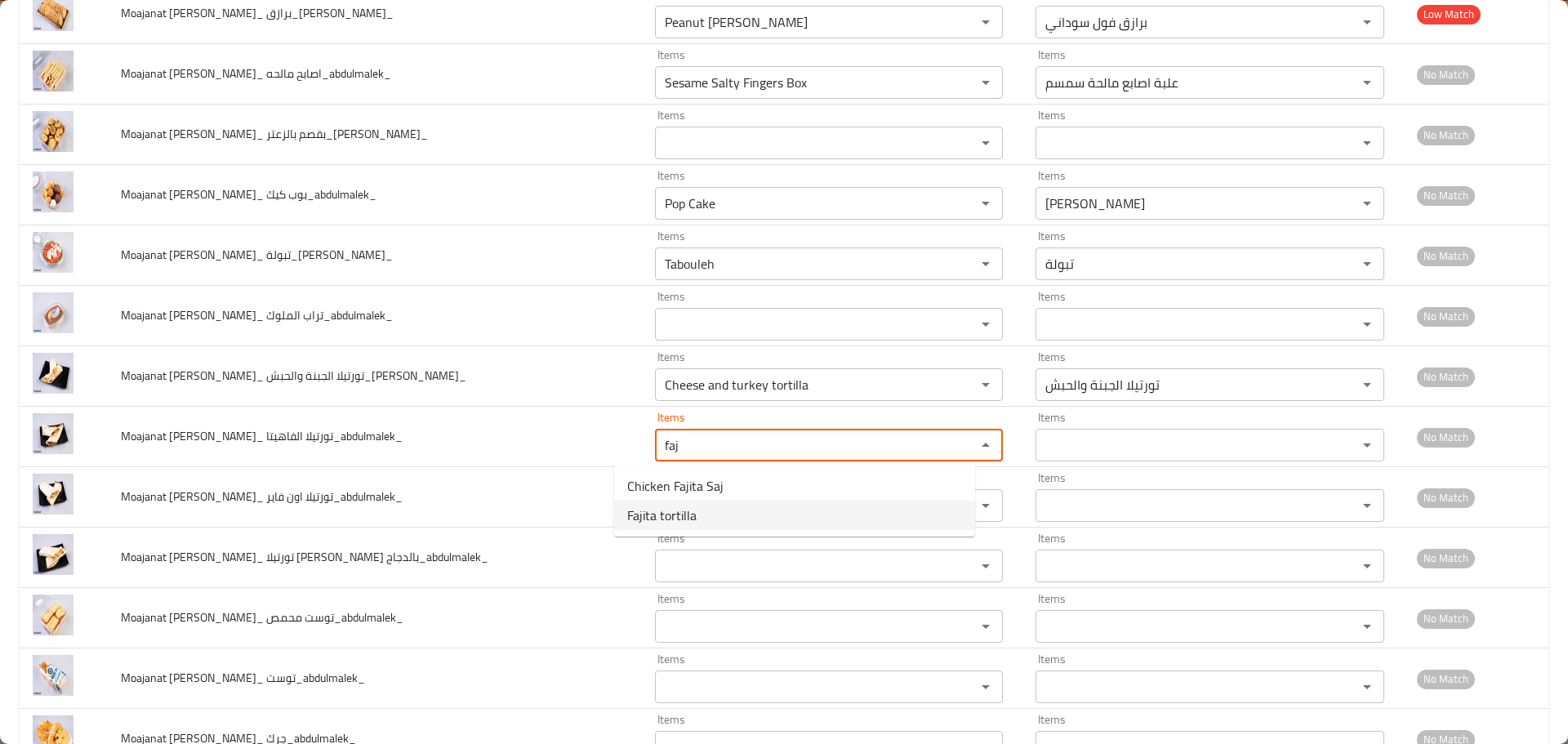
click at [662, 520] on span "Fajita tortilla" at bounding box center [661, 515] width 69 height 19
type الفاهيتا_abdulmalek_ "Fajita tortilla"
type الفاهيتا_abdulmalek_-ar "تورتيلا الفاهيتا"
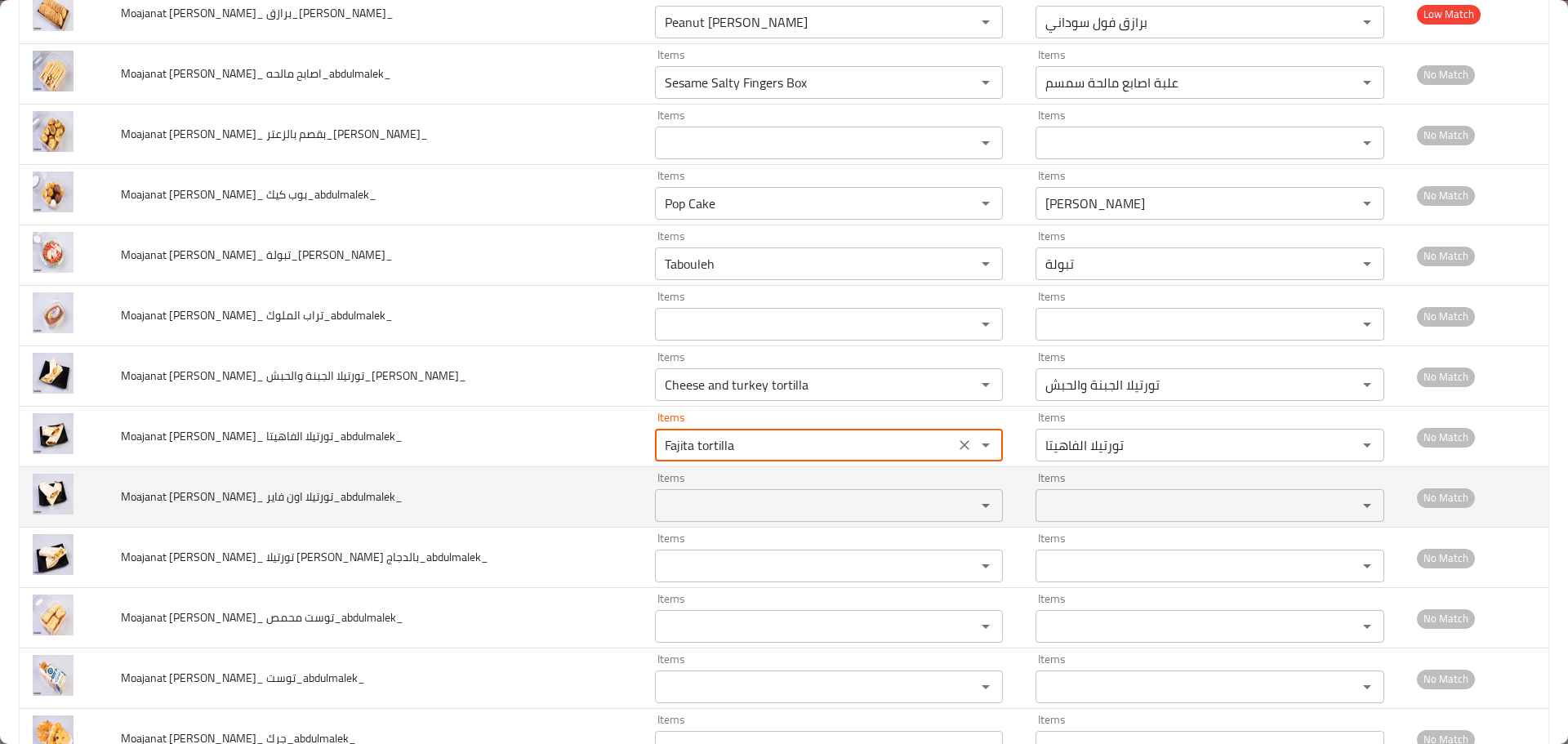
type الفاهيتا_abdulmalek_ "Fajita tortilla"
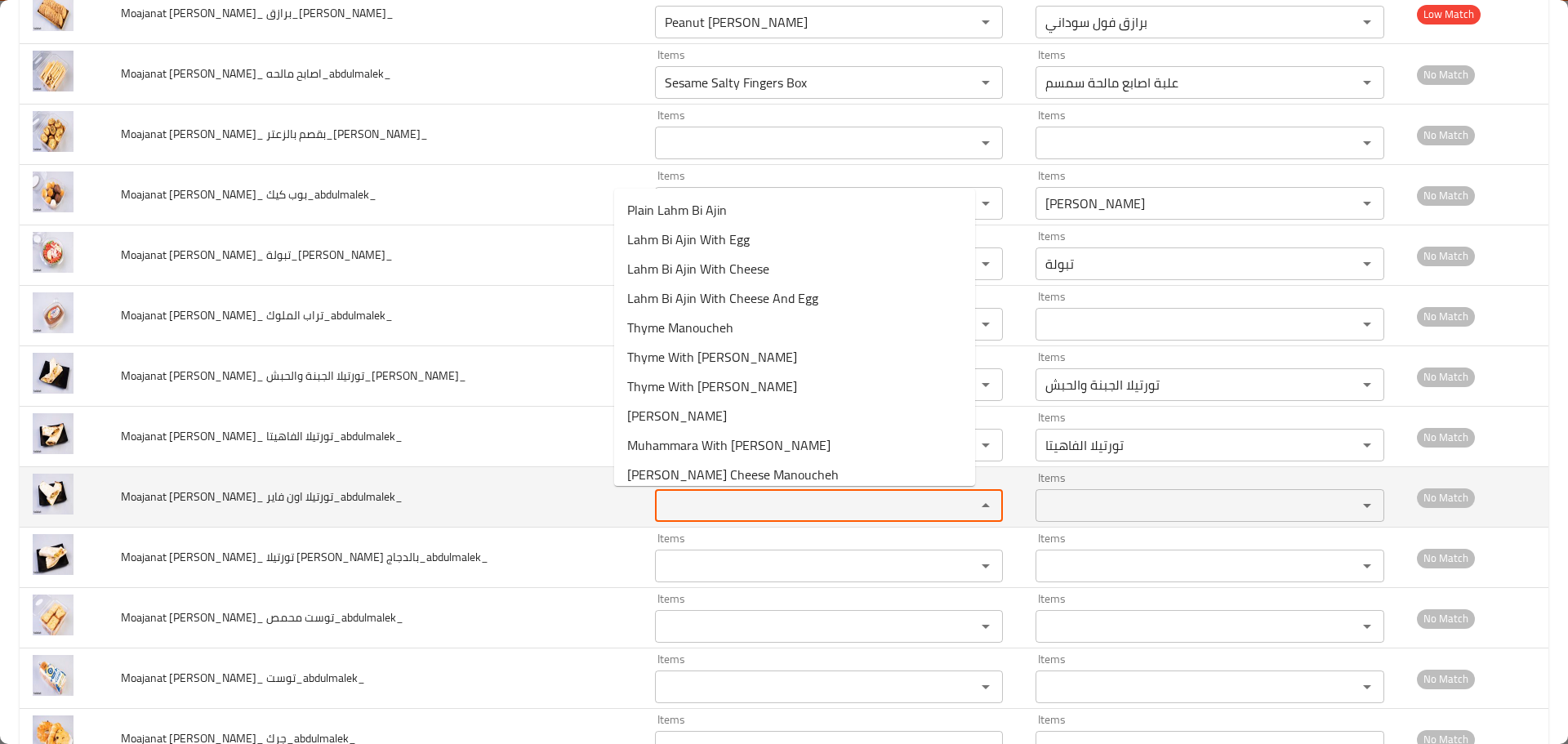
click at [665, 507] on فاير_abdulmalek_ "Items" at bounding box center [805, 505] width 291 height 23
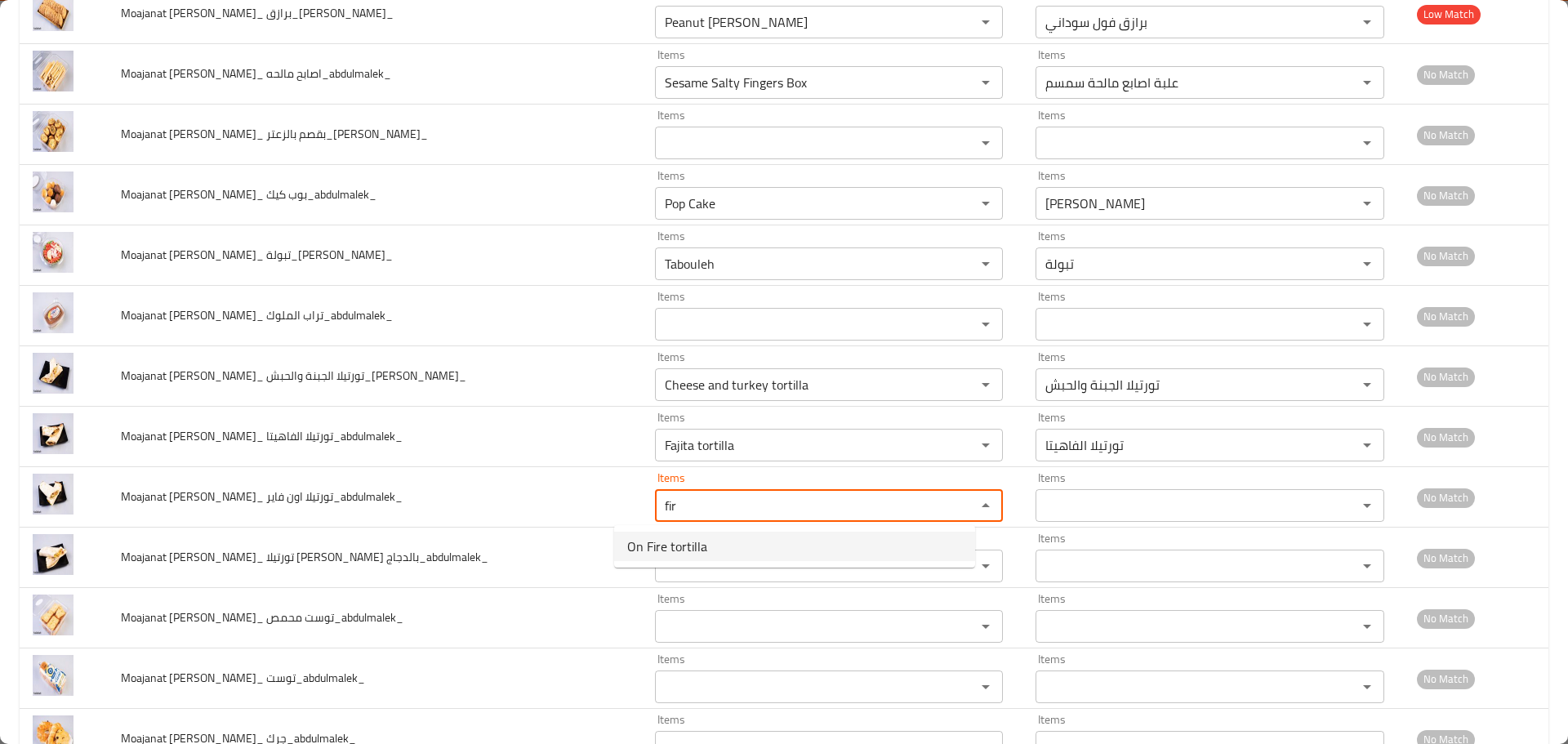
click at [661, 539] on span "On Fire tortilla" at bounding box center [667, 546] width 80 height 19
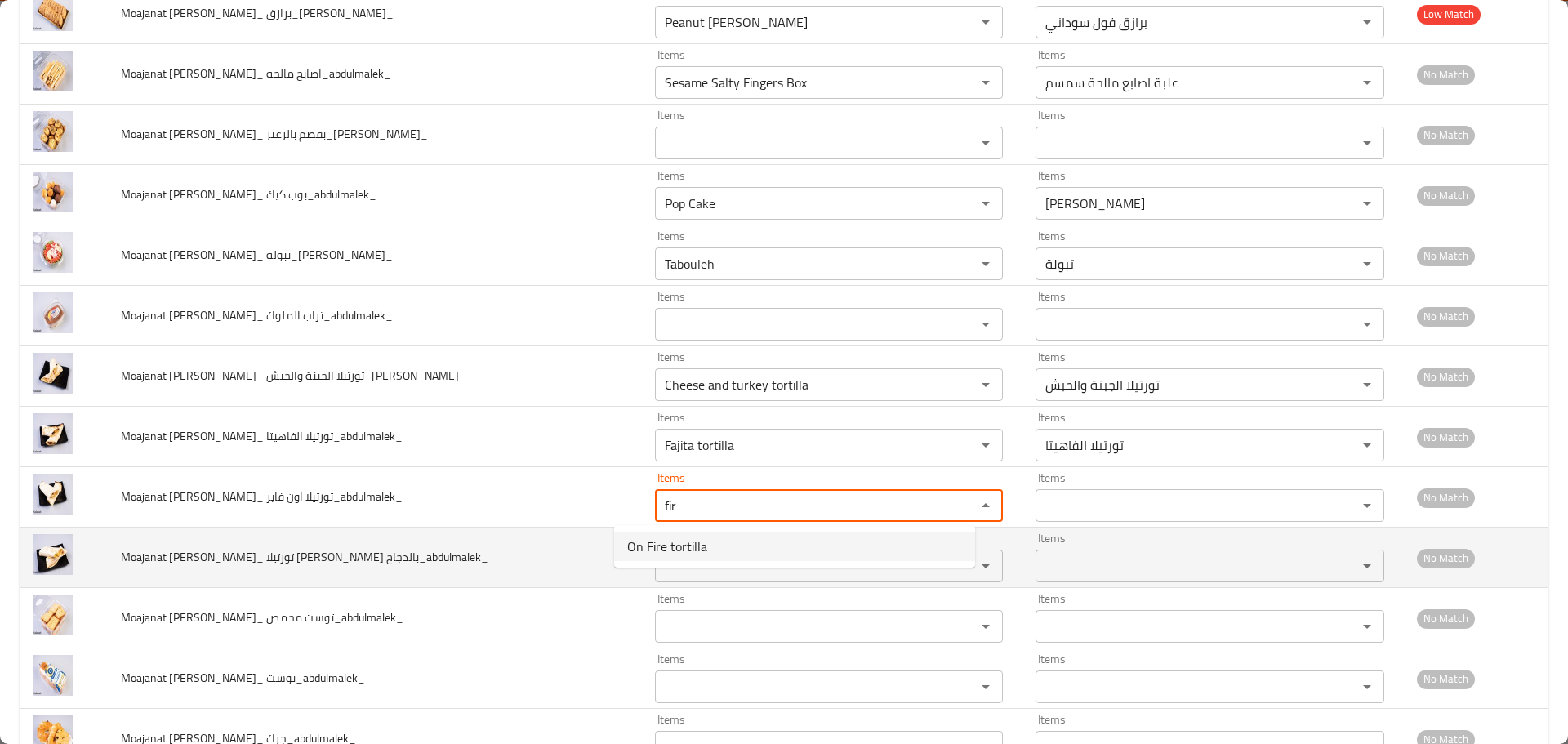
type فاير_abdulmalek_ "On Fire tortilla"
type فاير_abdulmalek_-ar "تورتيلا اون فاير"
type فاير_abdulmalek_ "On Fire tortilla"
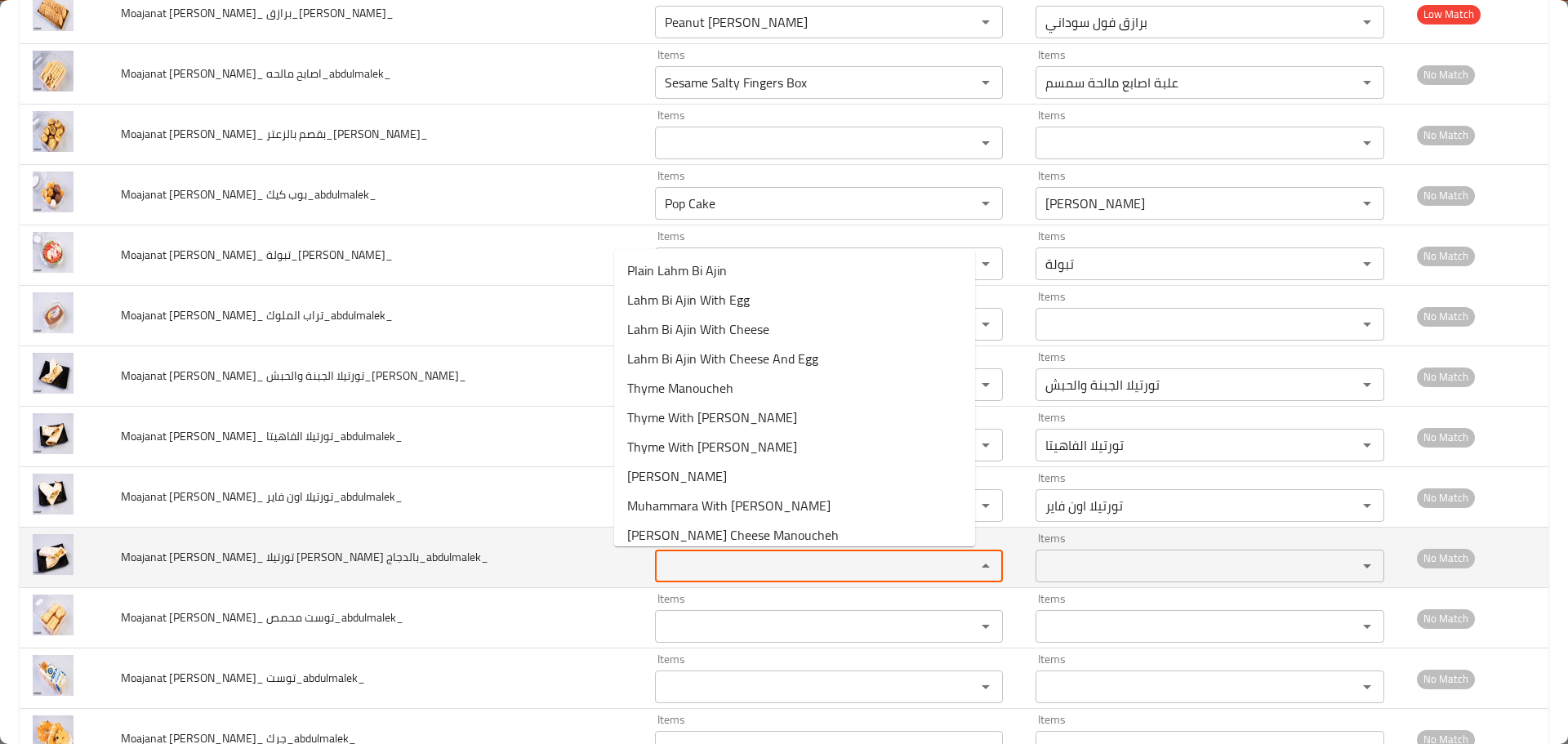
click at [660, 564] on بالدجاج_abdulmalek_ "Items" at bounding box center [805, 566] width 291 height 23
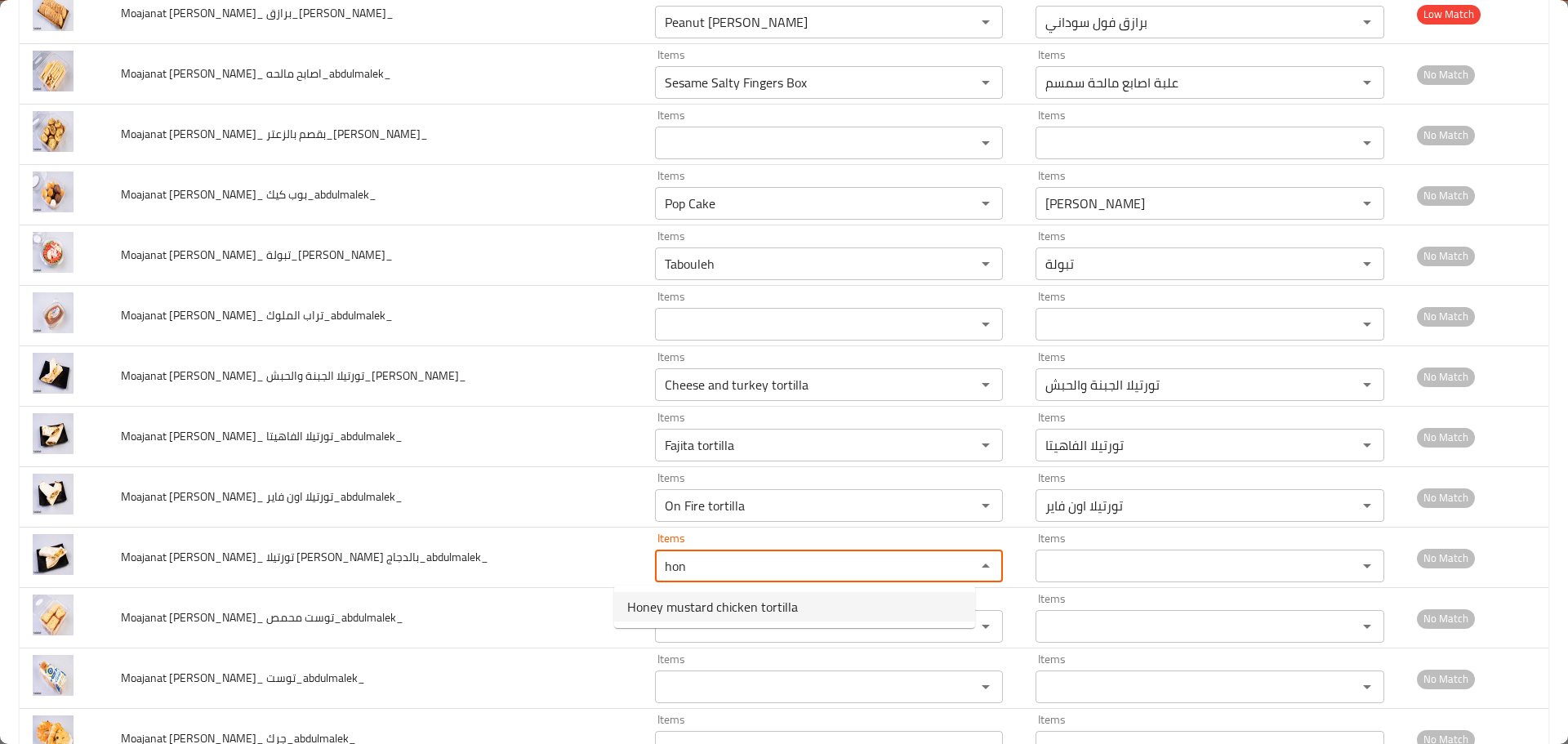
click at [667, 606] on span "Honey mustard chicken tortilla" at bounding box center [712, 606] width 171 height 19
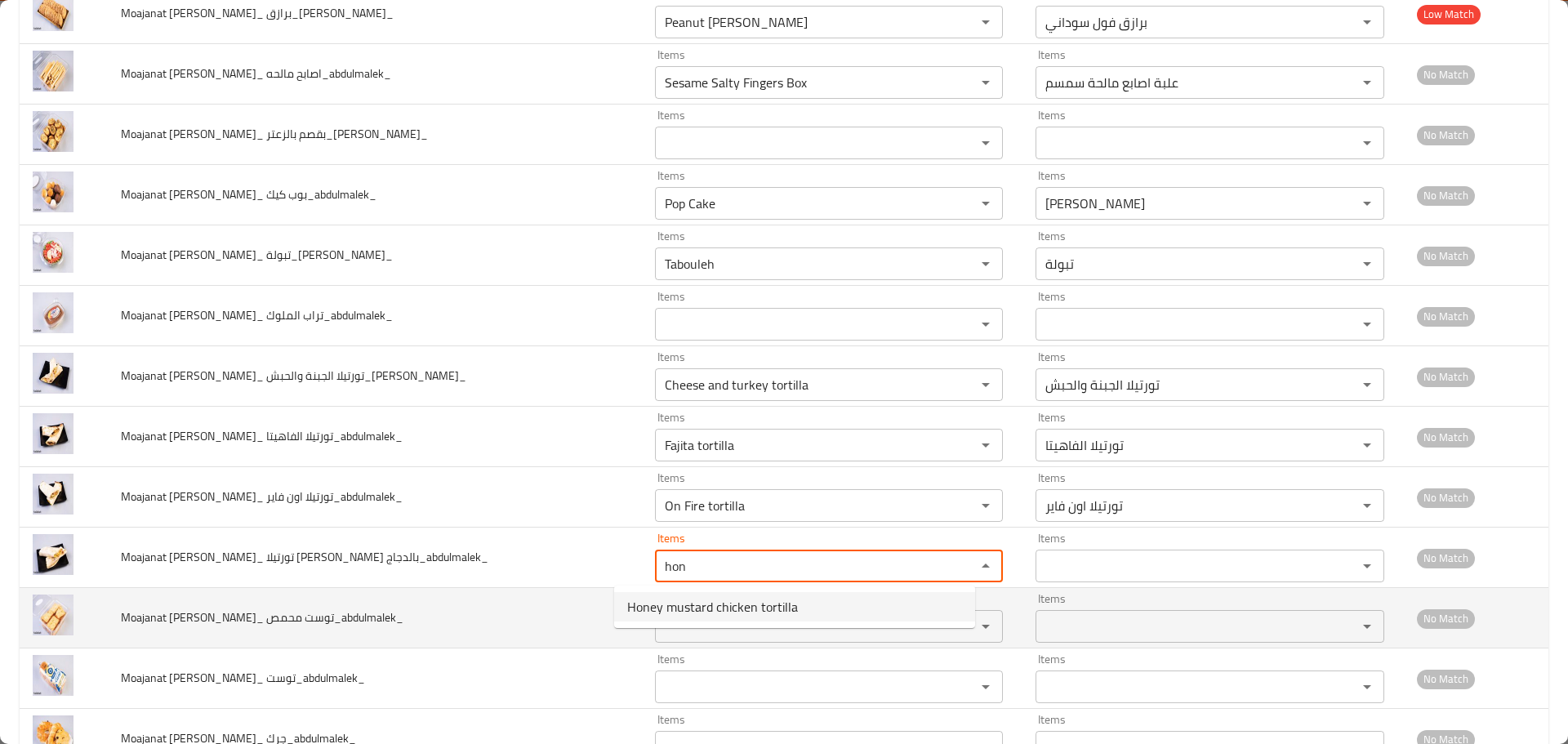
type بالدجاج_abdulmalek_ "Honey mustard chicken tortilla"
type بالدجاج_abdulmalek_-ar "تورتيلا [PERSON_NAME]"
type بالدجاج_abdulmalek_ "Honey mustard chicken tortilla"
click at [661, 622] on محمص_abdulmalek_ "Items" at bounding box center [805, 626] width 291 height 23
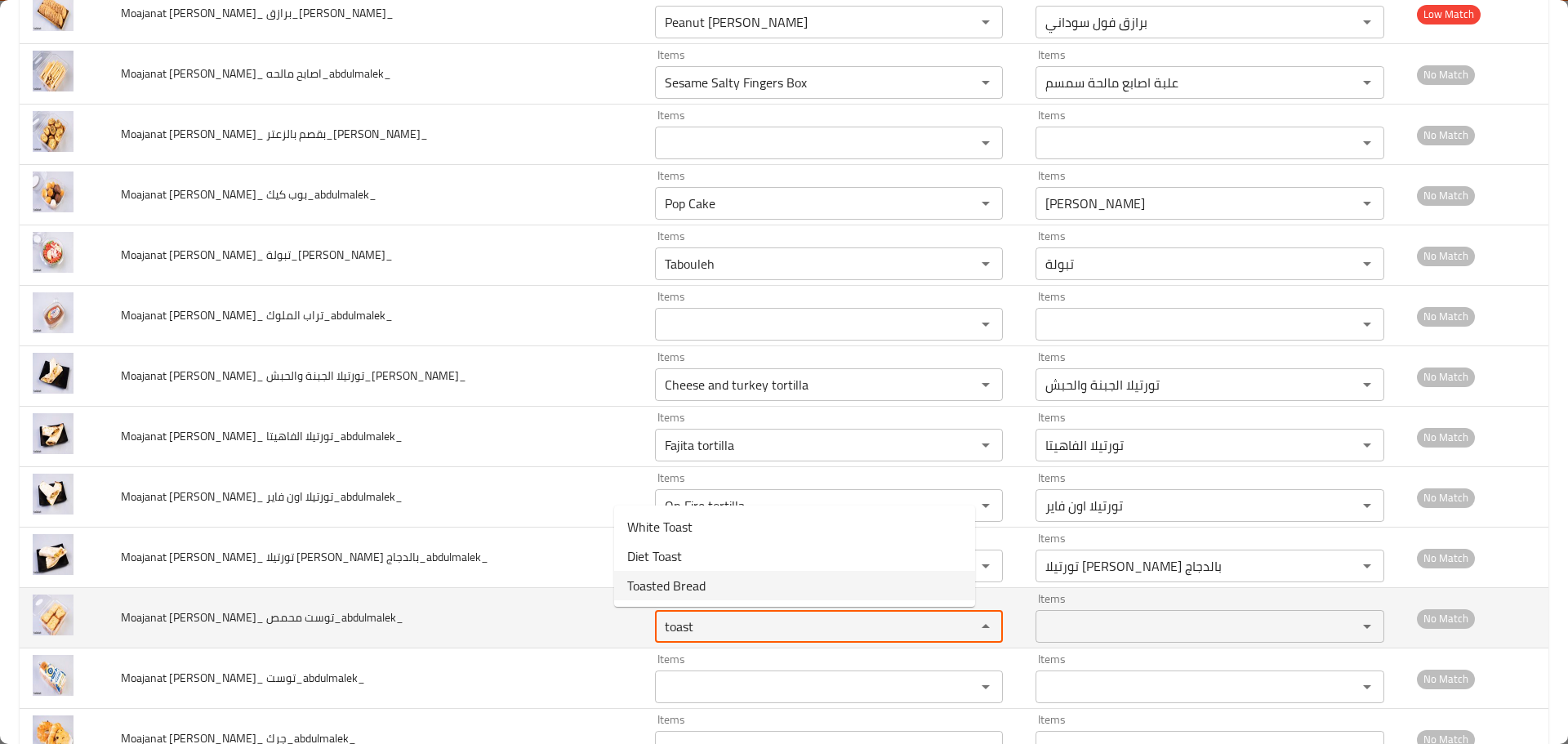
drag, startPoint x: 675, startPoint y: 629, endPoint x: 576, endPoint y: 590, distance: 106.4
click at [573, 590] on tr "Moajanat Eyoun Baghdad_ توست محمص_abdulmalek_ Items toast Items Items Items No …" at bounding box center [784, 618] width 1529 height 60
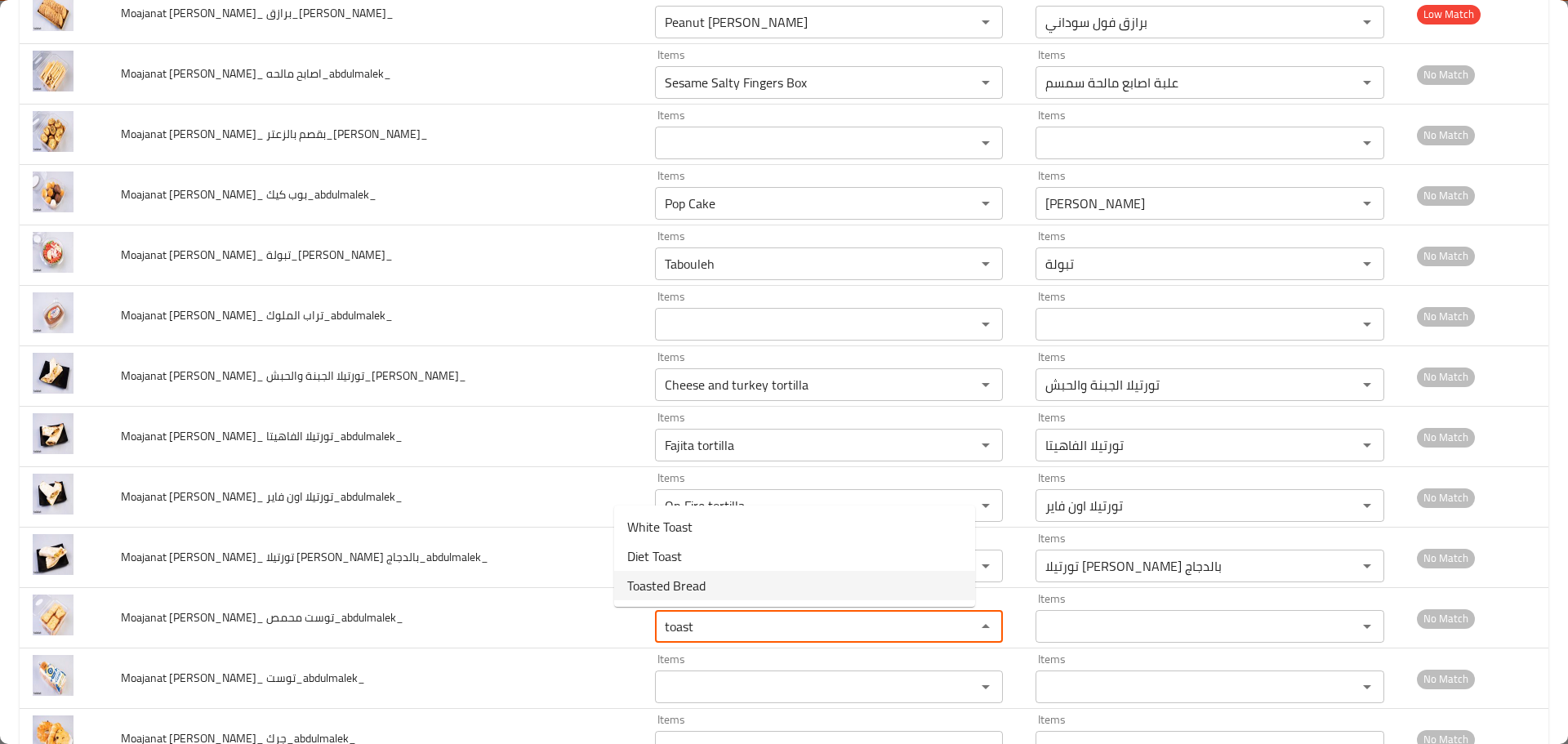
click at [667, 582] on span "Toasted Bread" at bounding box center [666, 585] width 78 height 19
type محمص_abdulmalek_ "Toasted Bread"
type محمص_abdulmalek_-ar "خبز محمص"
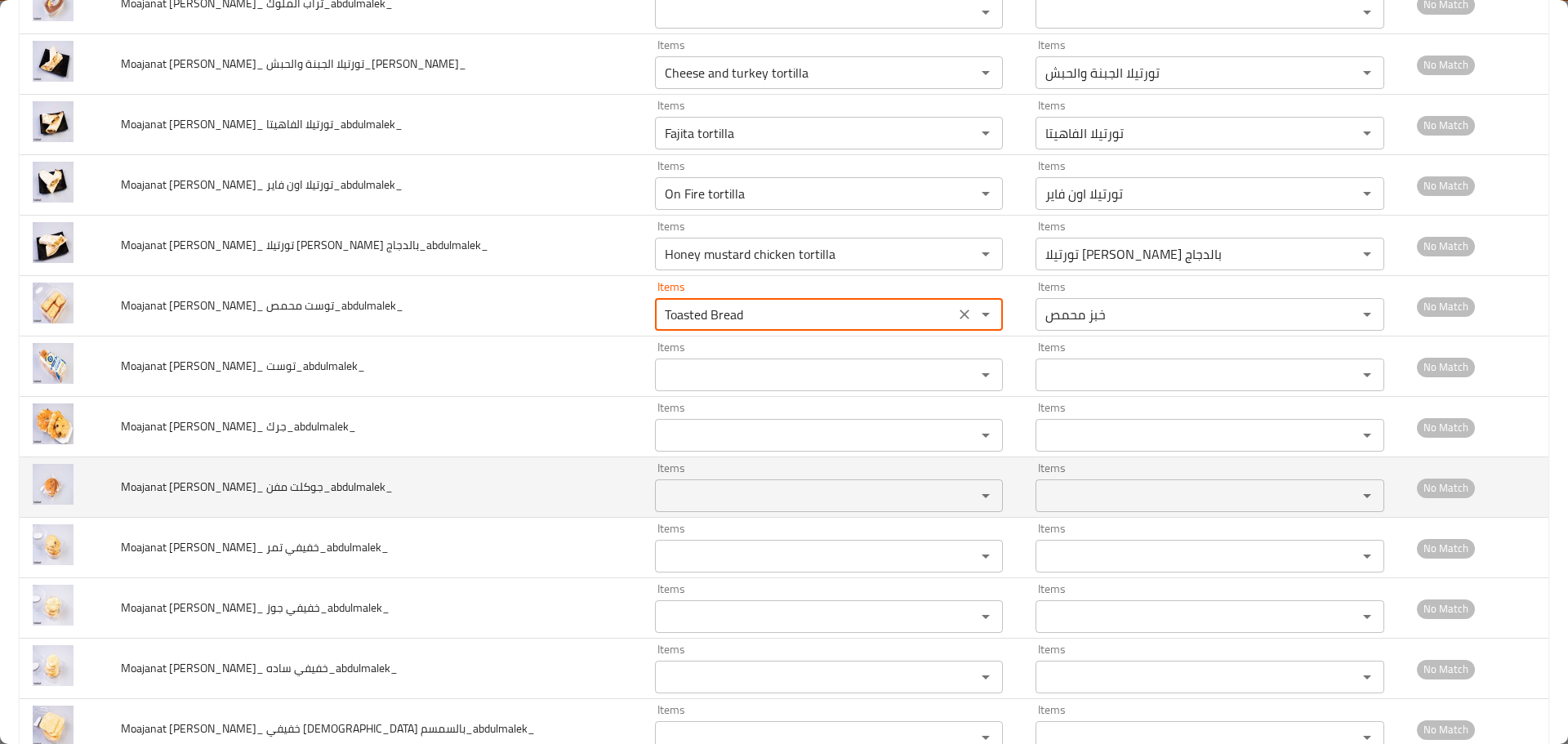
scroll to position [654, 0]
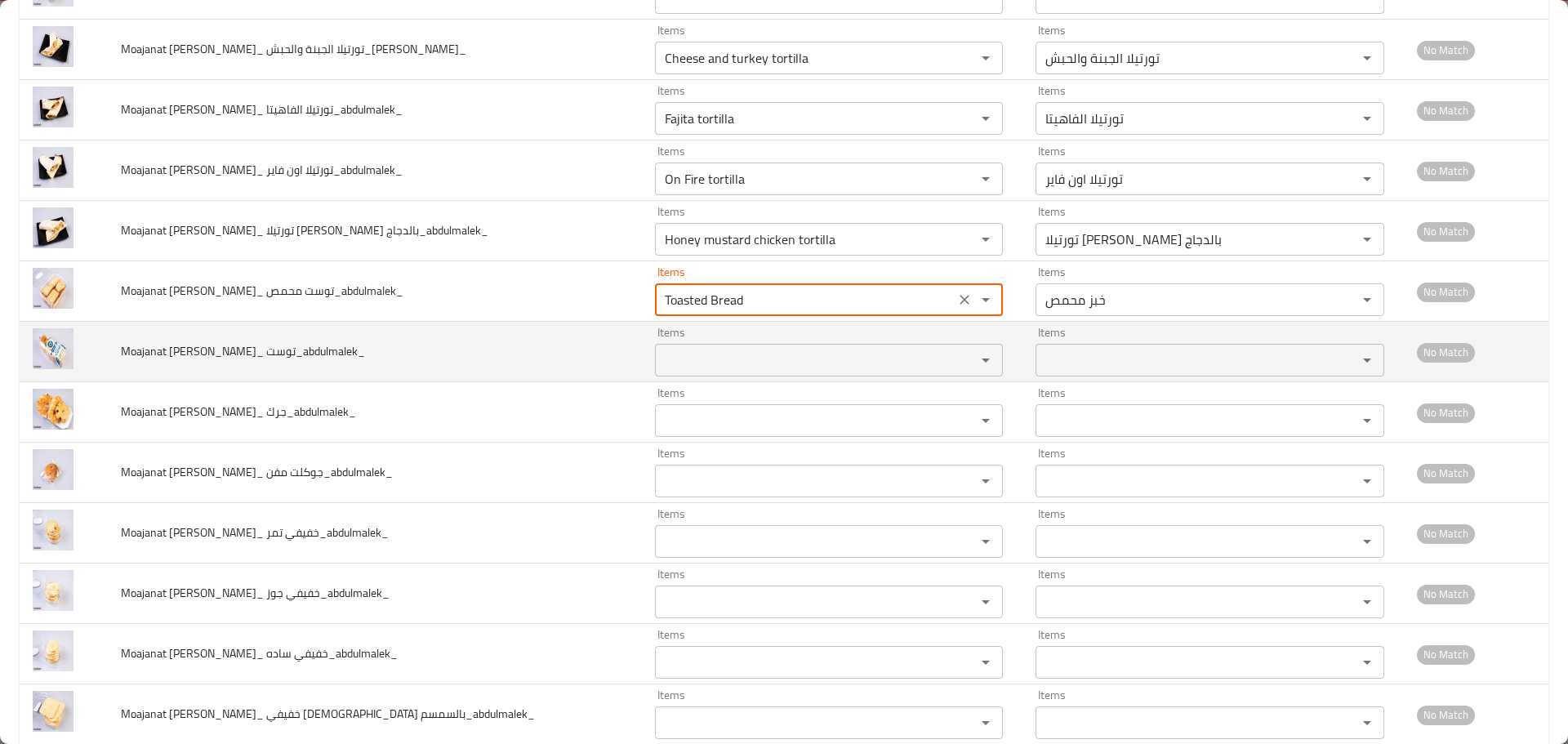
type محمص_abdulmalek_ "Toasted Bread"
click at [669, 363] on توست_abdulmalek_ "Items" at bounding box center [805, 360] width 291 height 23
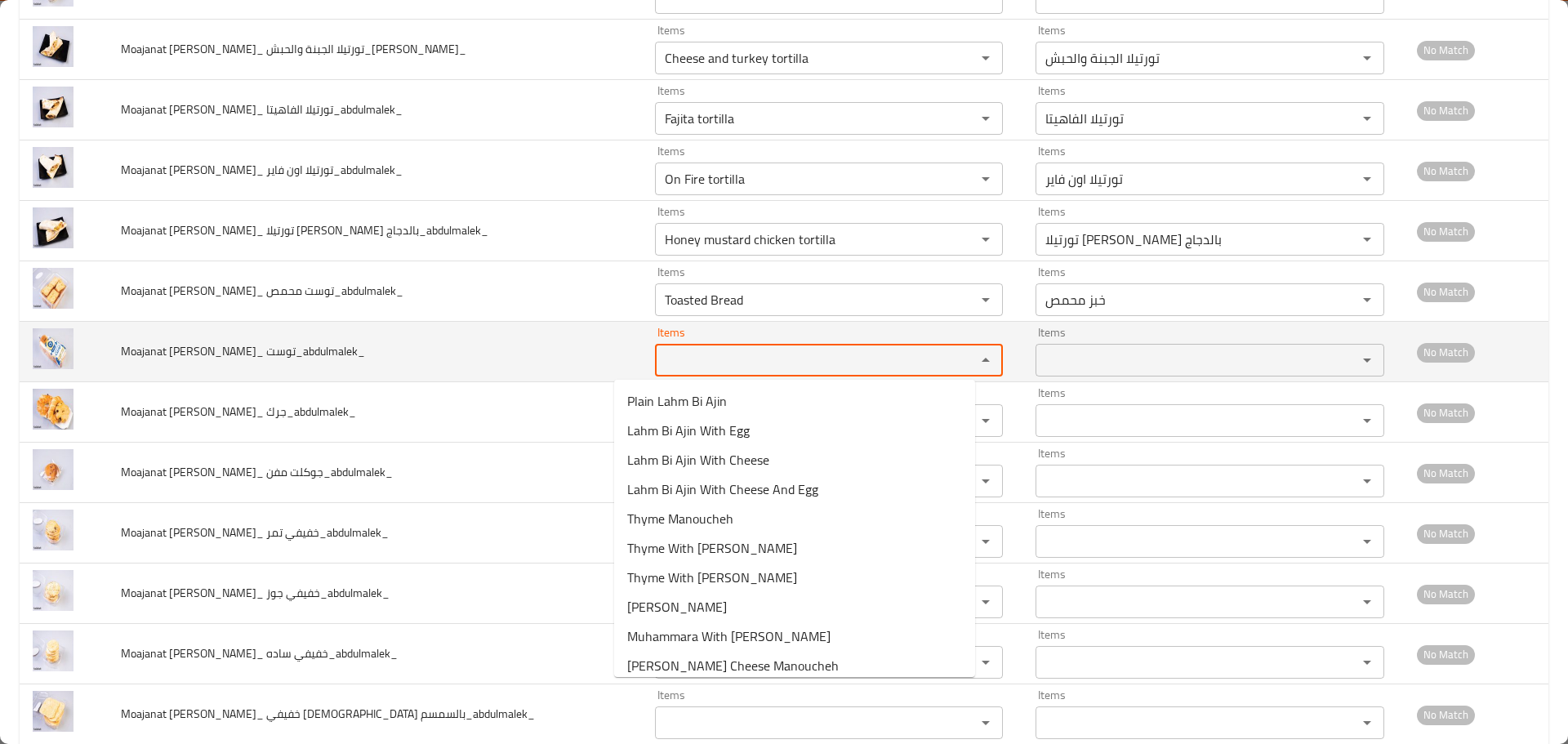
paste توست_abdulmalek_ "toast"
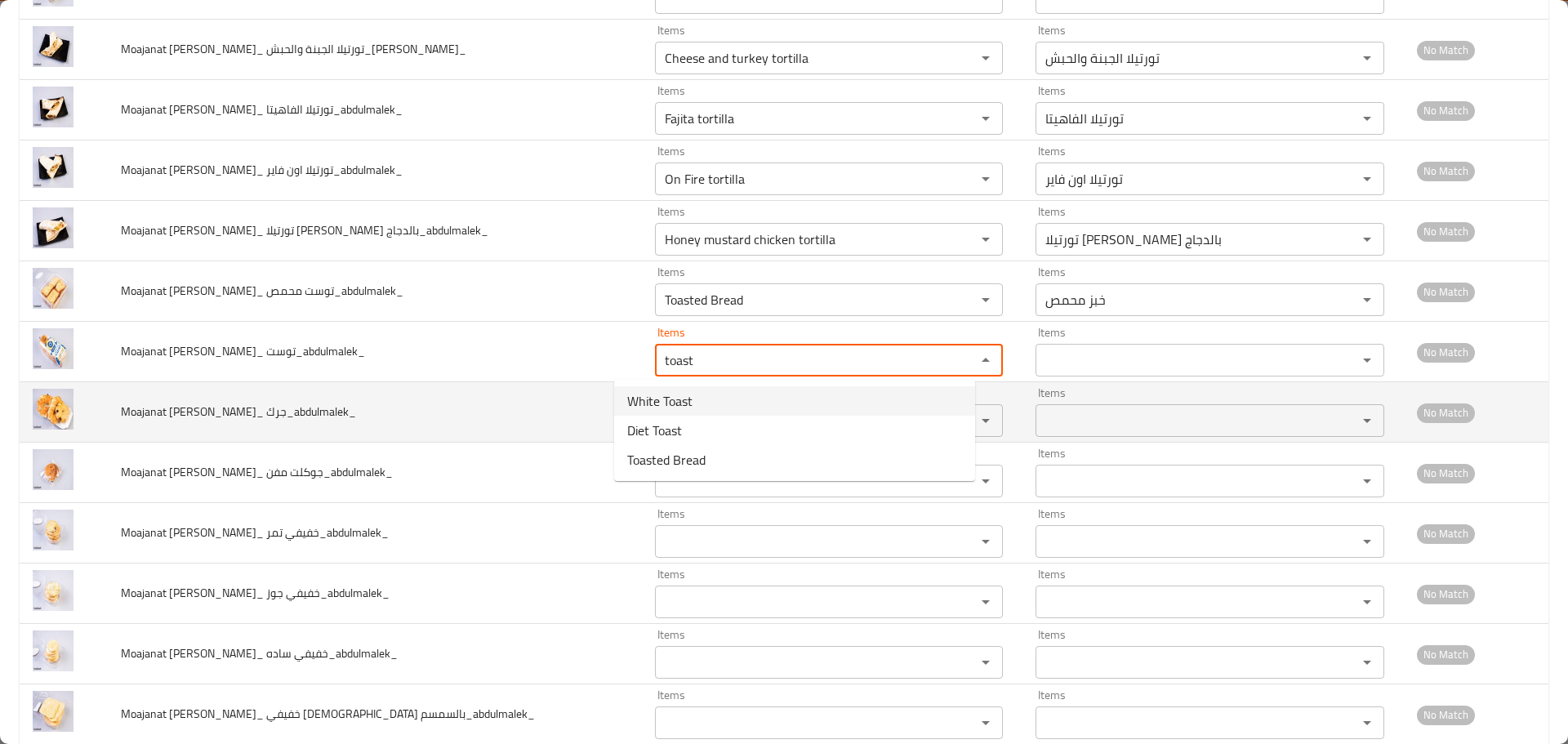
type توست_abdulmalek_ "toast"
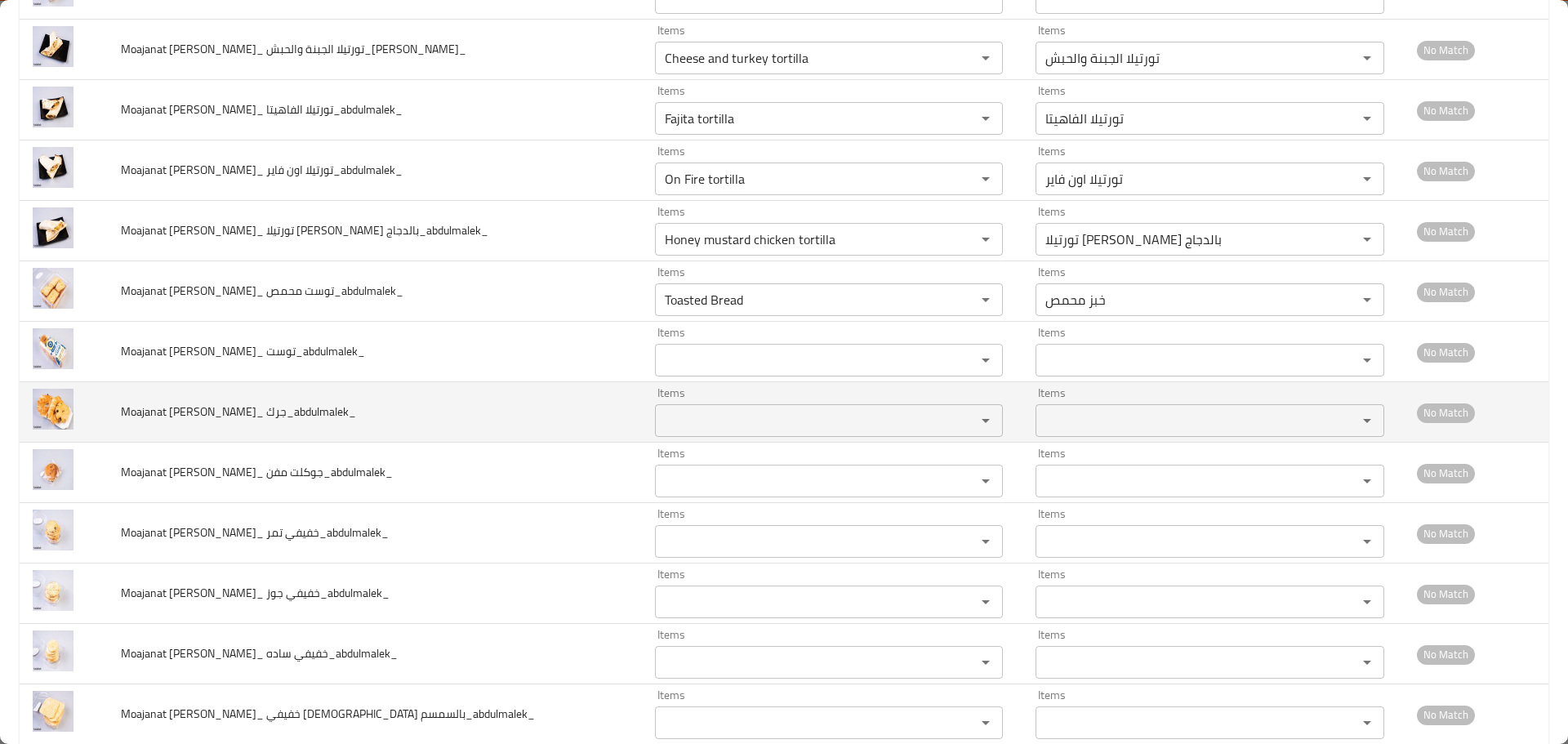
click at [527, 414] on td "Moajanat Eyoun Baghdad_ جرك_abdulmalek_" at bounding box center [375, 412] width 534 height 60
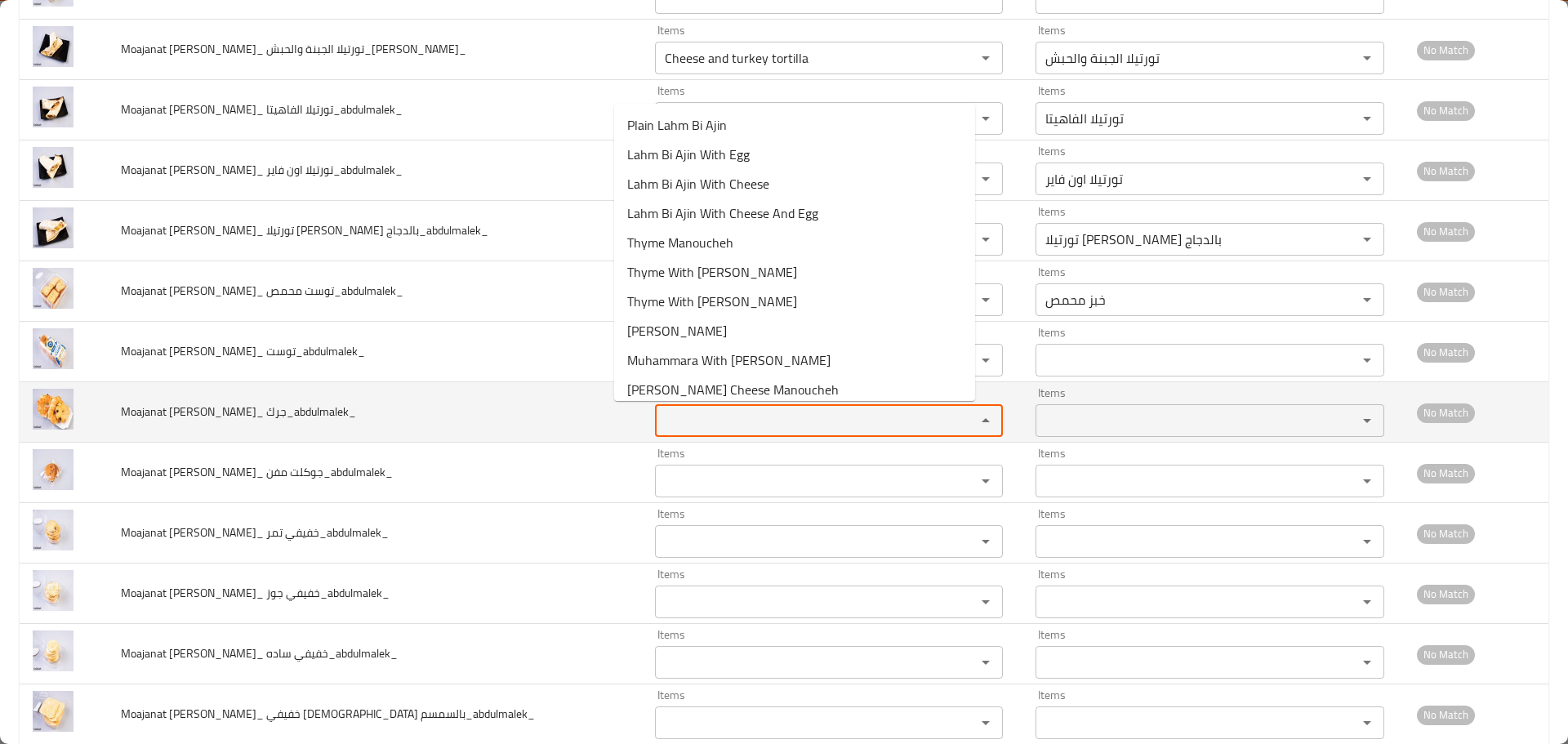
click at [667, 409] on جرك_abdulmalek_ "Items" at bounding box center [805, 420] width 291 height 23
click at [273, 414] on span "Moajanat Eyoun Baghdad_ جرك_abdulmalek_" at bounding box center [238, 411] width 235 height 21
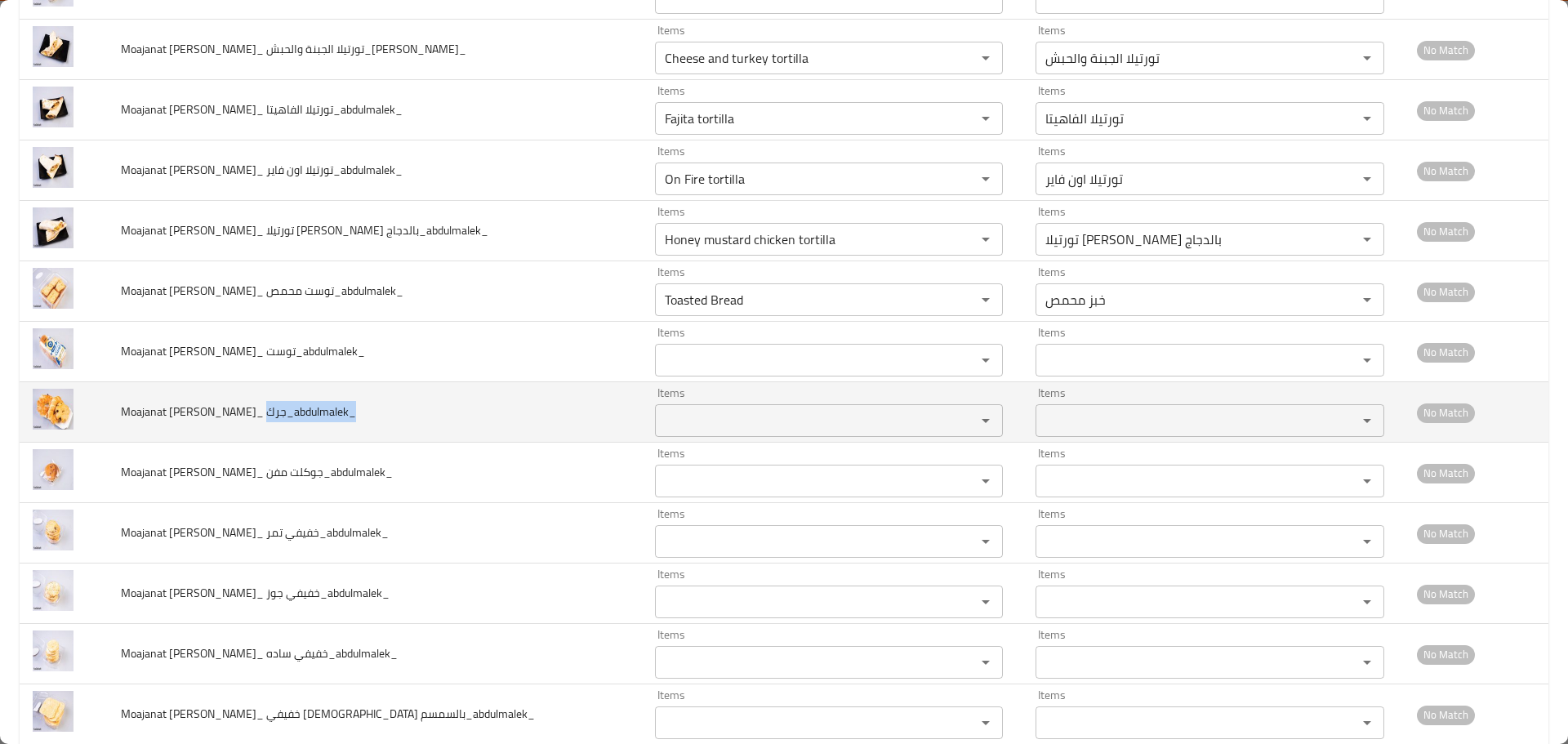
click at [273, 414] on span "Moajanat Eyoun Baghdad_ جرك_abdulmalek_" at bounding box center [238, 411] width 235 height 21
click at [275, 411] on span "Moajanat Eyoun Baghdad_ جرك_abdulmalek_" at bounding box center [238, 411] width 235 height 21
drag, startPoint x: 275, startPoint y: 411, endPoint x: 258, endPoint y: 411, distance: 17.0
click at [258, 411] on span "Moajanat Eyoun Baghdad_ جرك_abdulmalek_" at bounding box center [238, 411] width 235 height 21
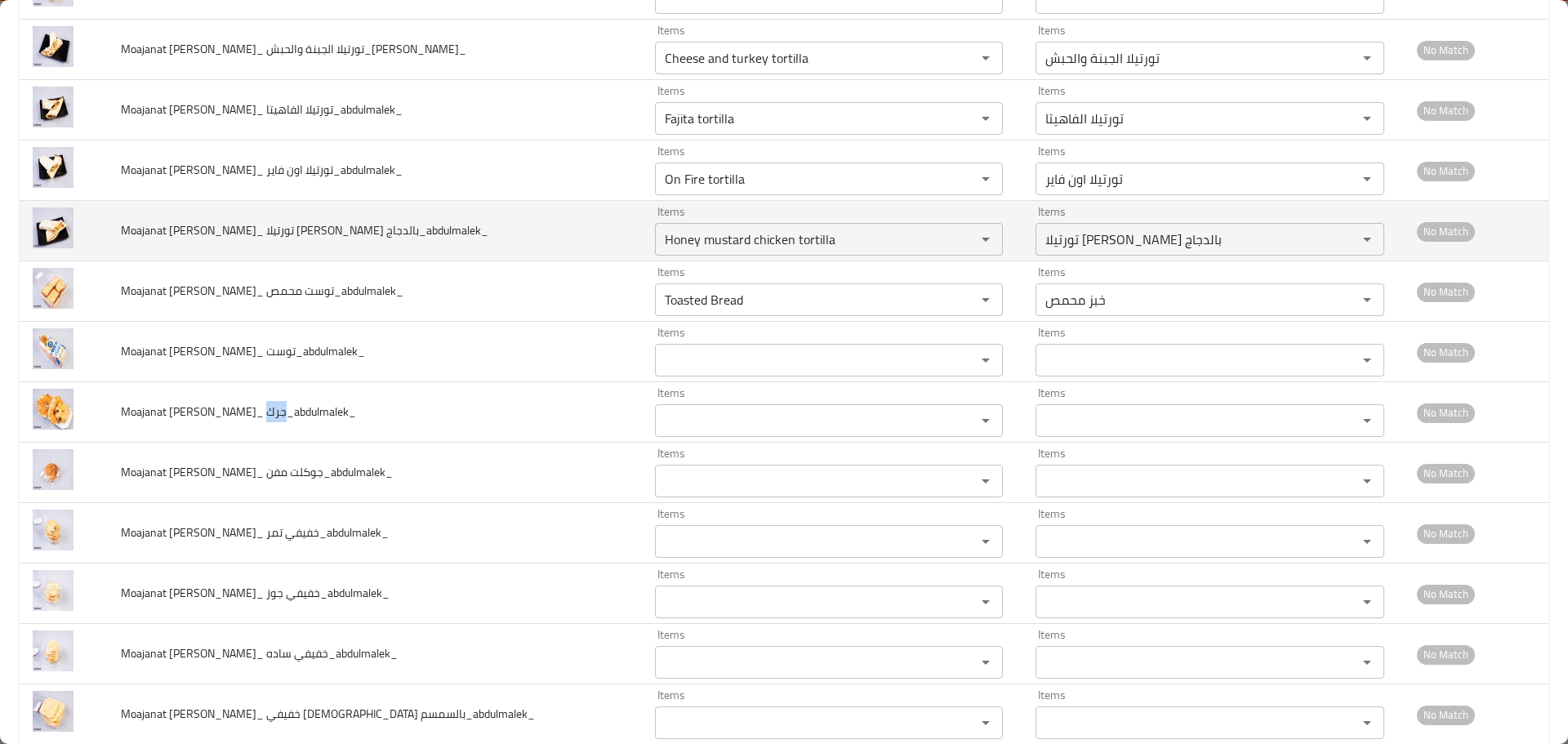
copy span "جرك"
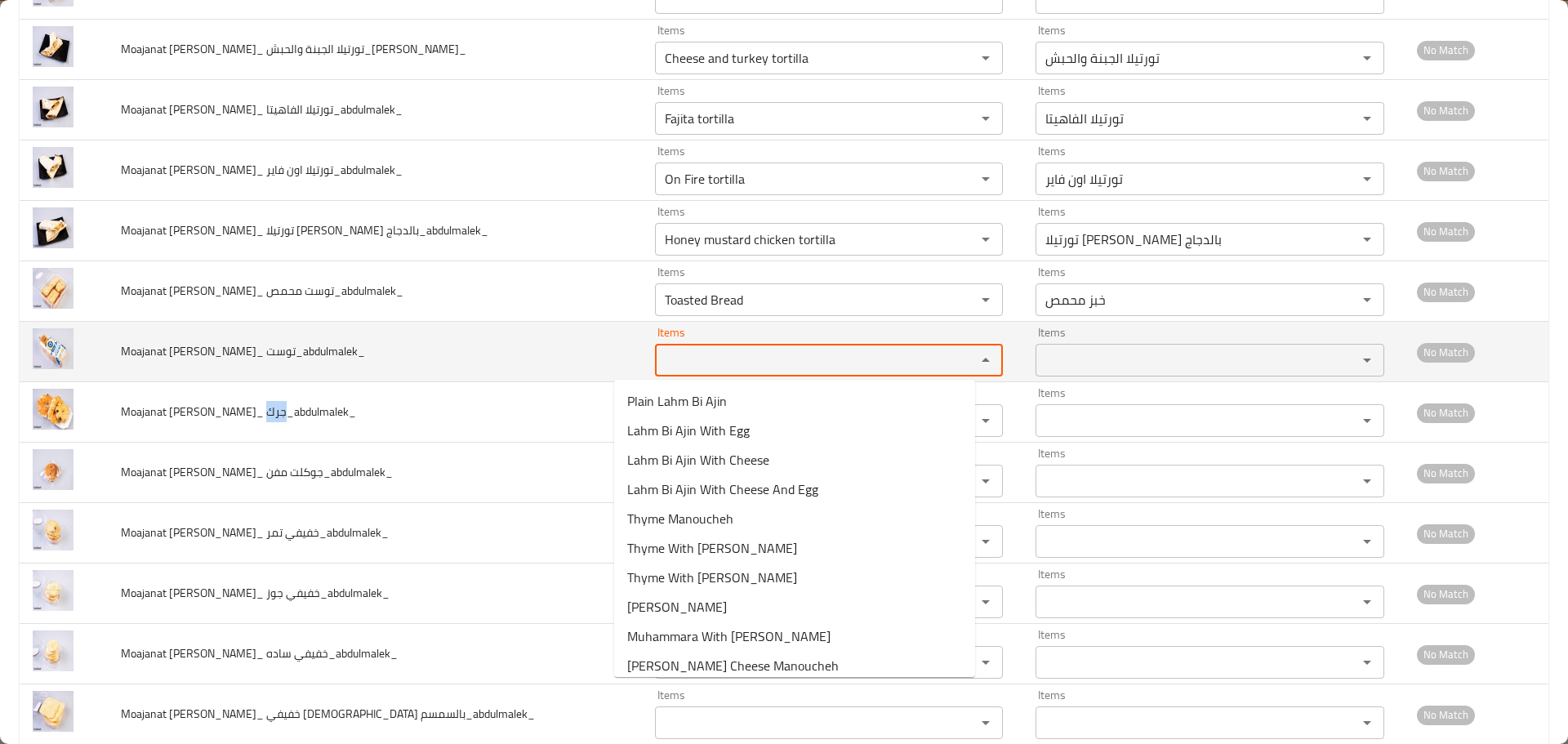
click at [660, 357] on توست_abdulmalek_ "Items" at bounding box center [805, 360] width 291 height 23
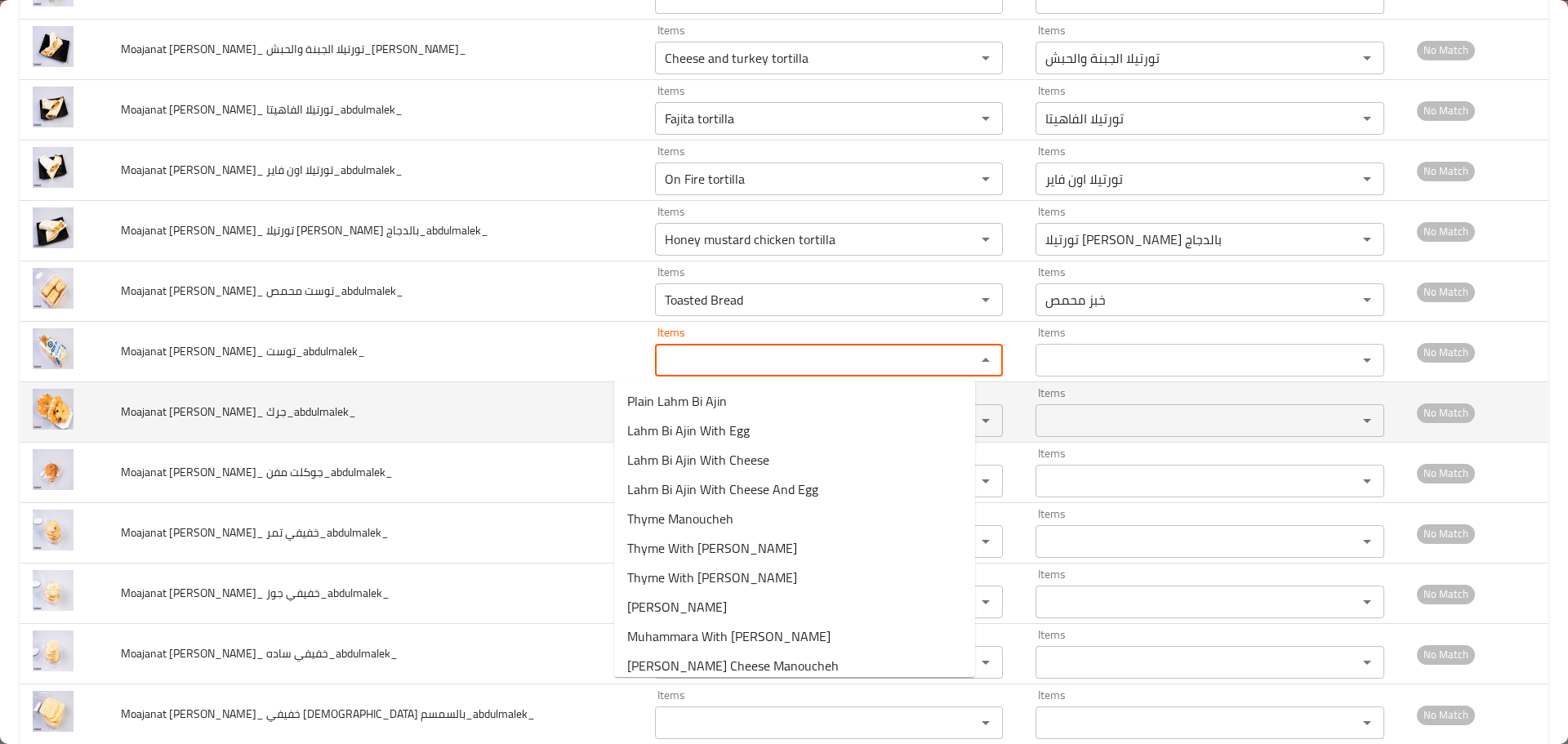
drag, startPoint x: 485, startPoint y: 413, endPoint x: 595, endPoint y: 415, distance: 110.0
click at [484, 414] on td "Moajanat Eyoun Baghdad_ جرك_abdulmalek_" at bounding box center [375, 412] width 534 height 60
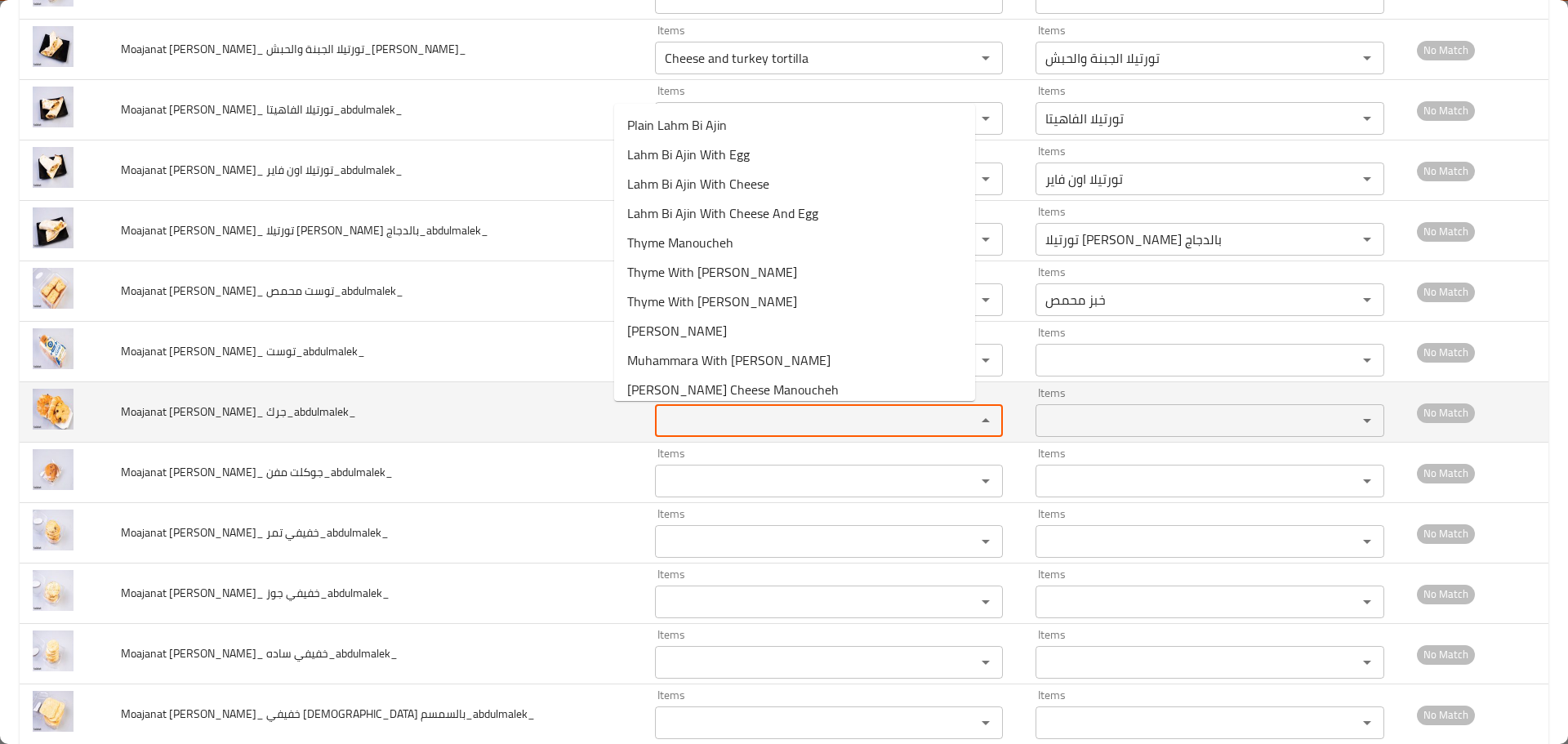
click at [708, 428] on جرك_abdulmalek_ "Items" at bounding box center [805, 420] width 291 height 23
paste جرك_abdulmalek_ "Jar"
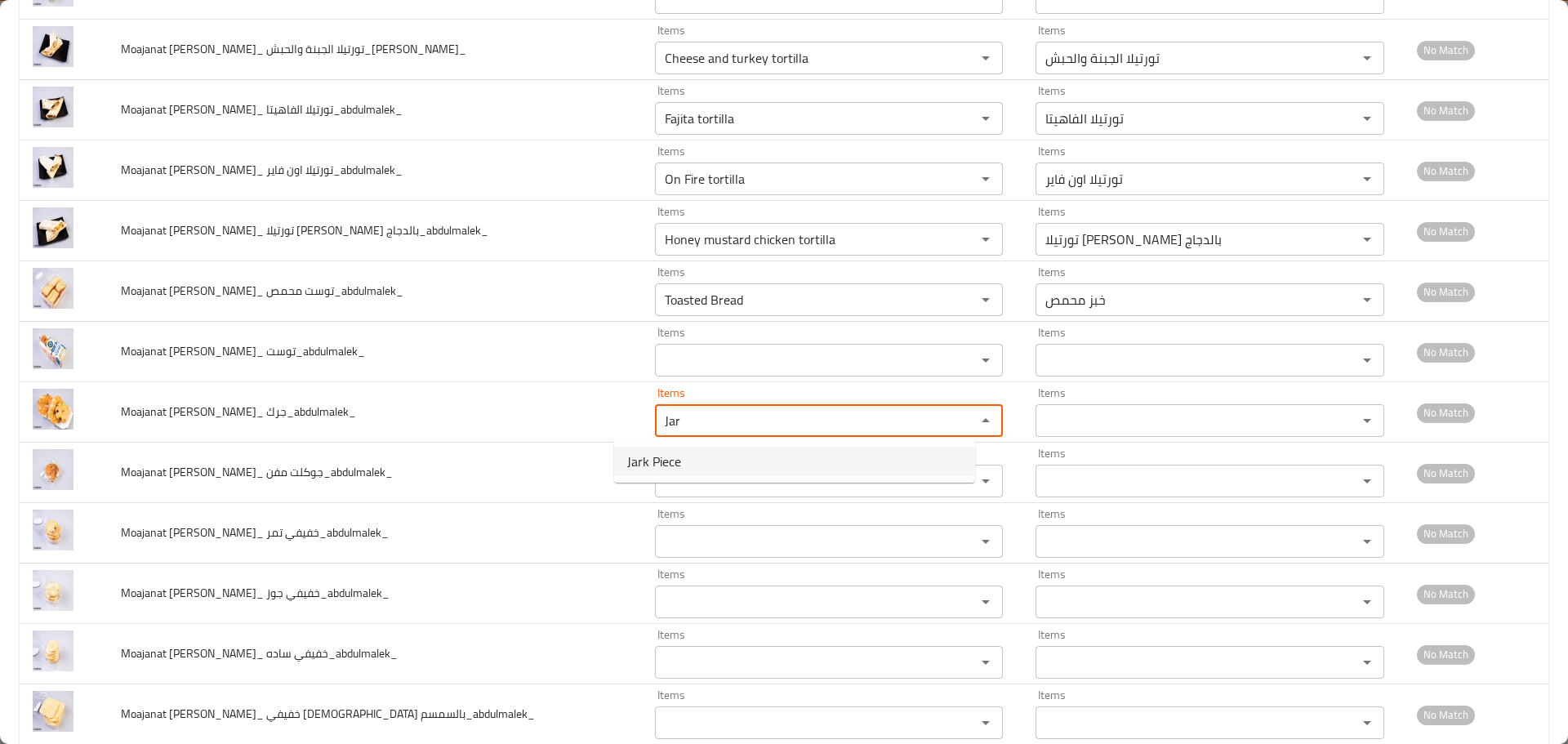
click at [674, 462] on span "Jark Piece" at bounding box center [654, 461] width 54 height 19
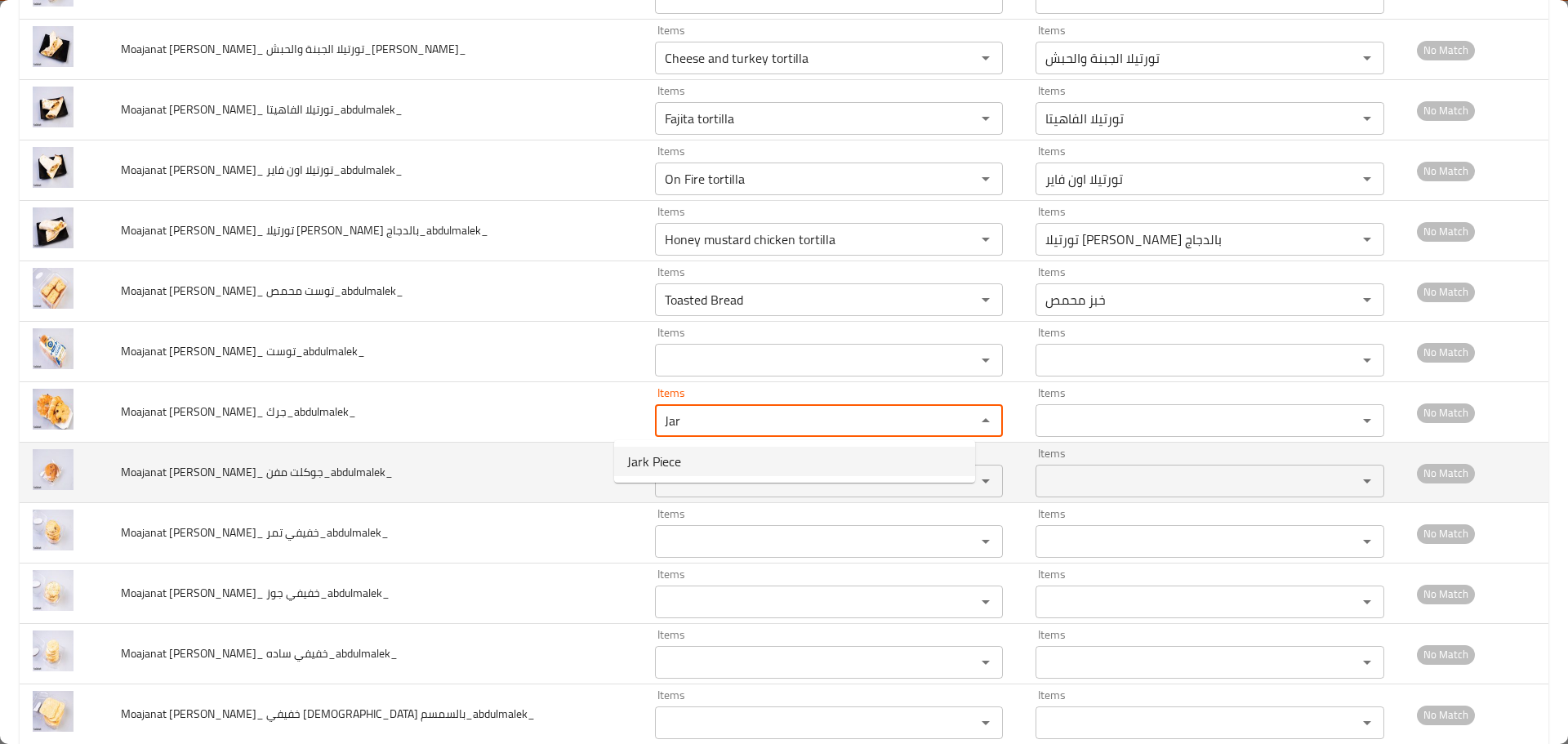
type جرك_abdulmalek_ "Jark Piece"
type جرك_abdulmalek_-ar "قطع جرك"
type جرك_abdulmalek_ "Jark Piece"
click at [675, 485] on مفن_abdulmalek_ "Items" at bounding box center [805, 481] width 291 height 23
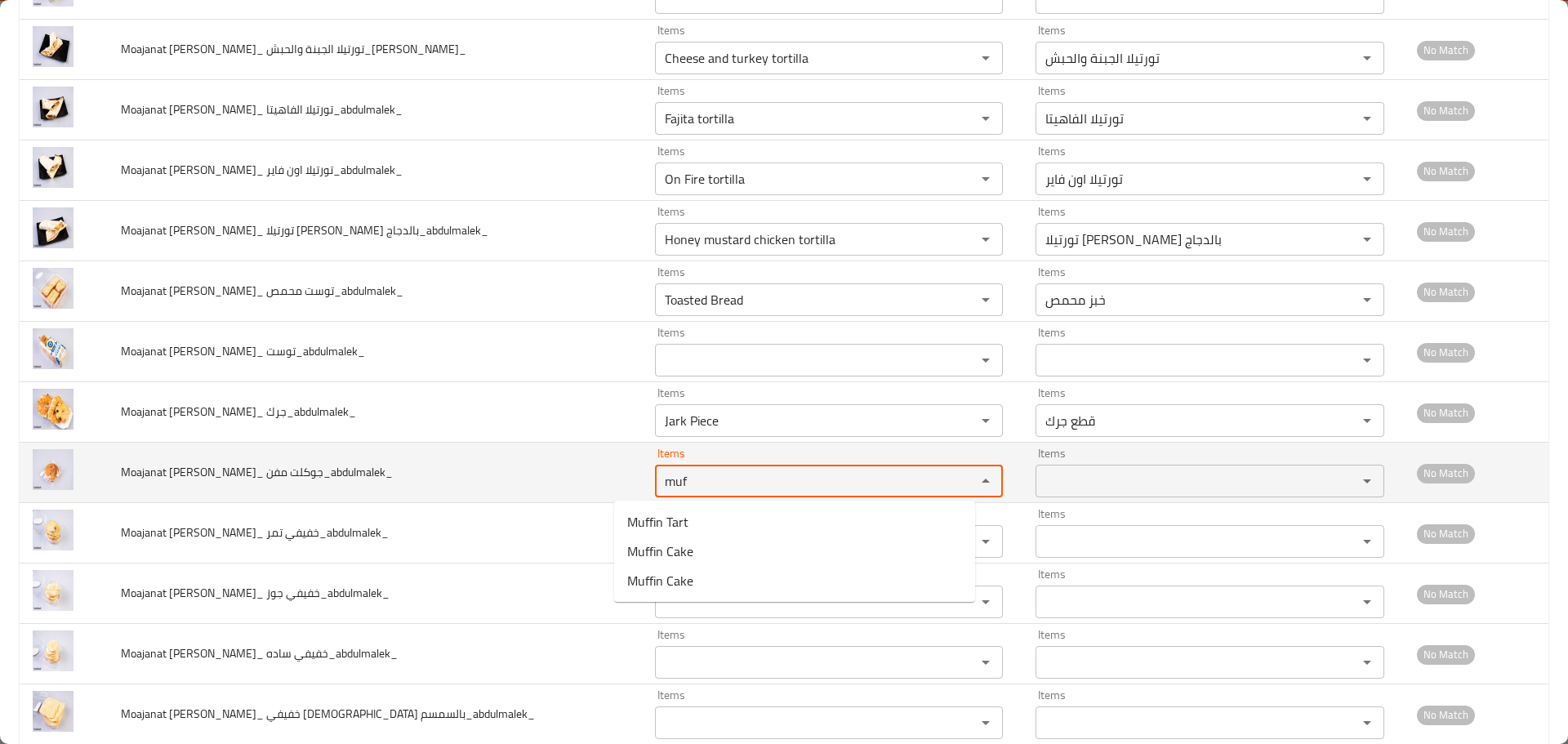
drag, startPoint x: 665, startPoint y: 480, endPoint x: 537, endPoint y: 470, distance: 128.4
click at [537, 470] on tr "Moajanat Eyoun Baghdad_ جوكلت مفن_abdulmalek_ Items muf Items Items Items No Ma…" at bounding box center [784, 472] width 1529 height 60
type مفن_abdulmalek_ "muf"
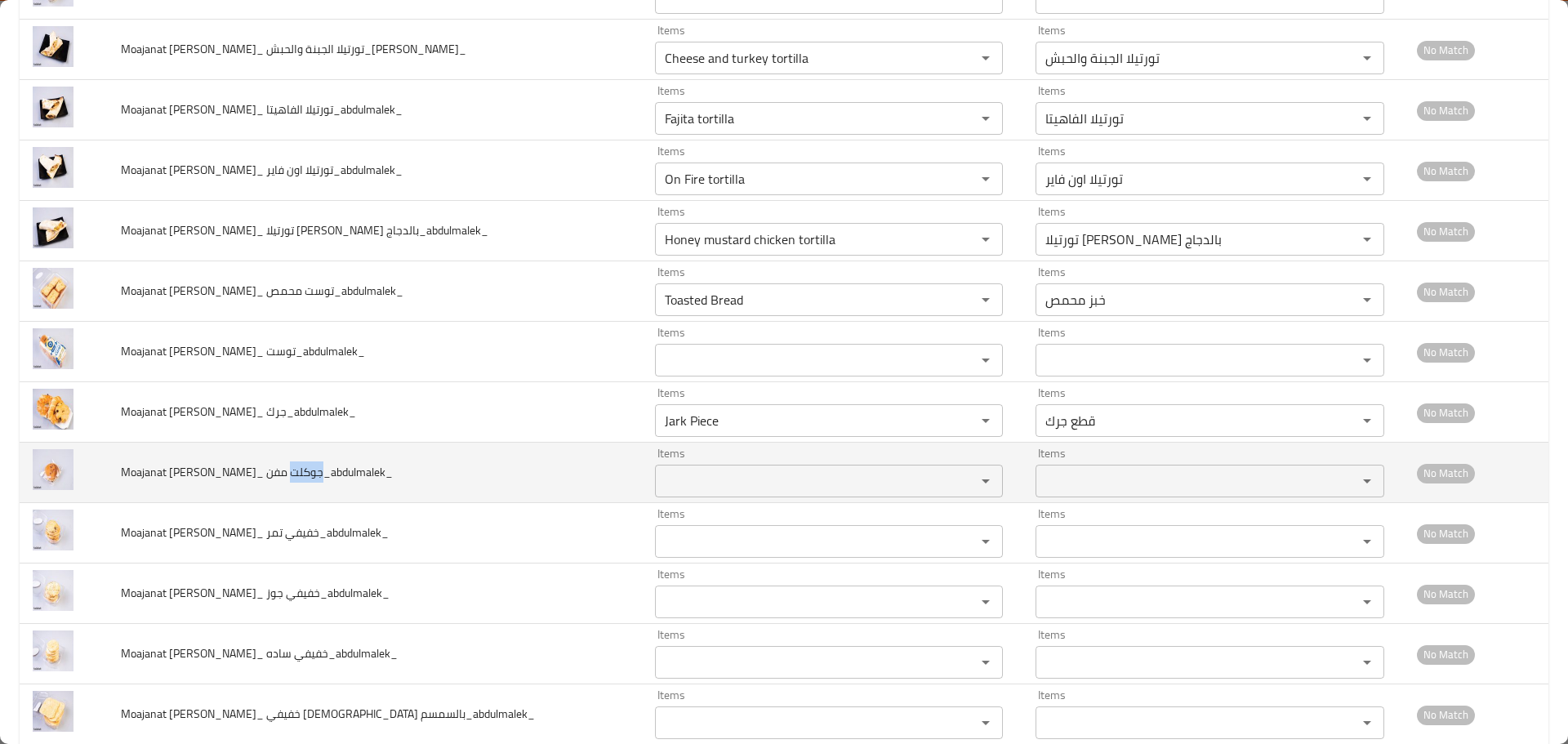
drag, startPoint x: 312, startPoint y: 473, endPoint x: 285, endPoint y: 469, distance: 27.3
click at [285, 469] on span "Moajanat Eyoun Baghdad_ جوكلت مفن_abdulmalek_" at bounding box center [257, 472] width 272 height 21
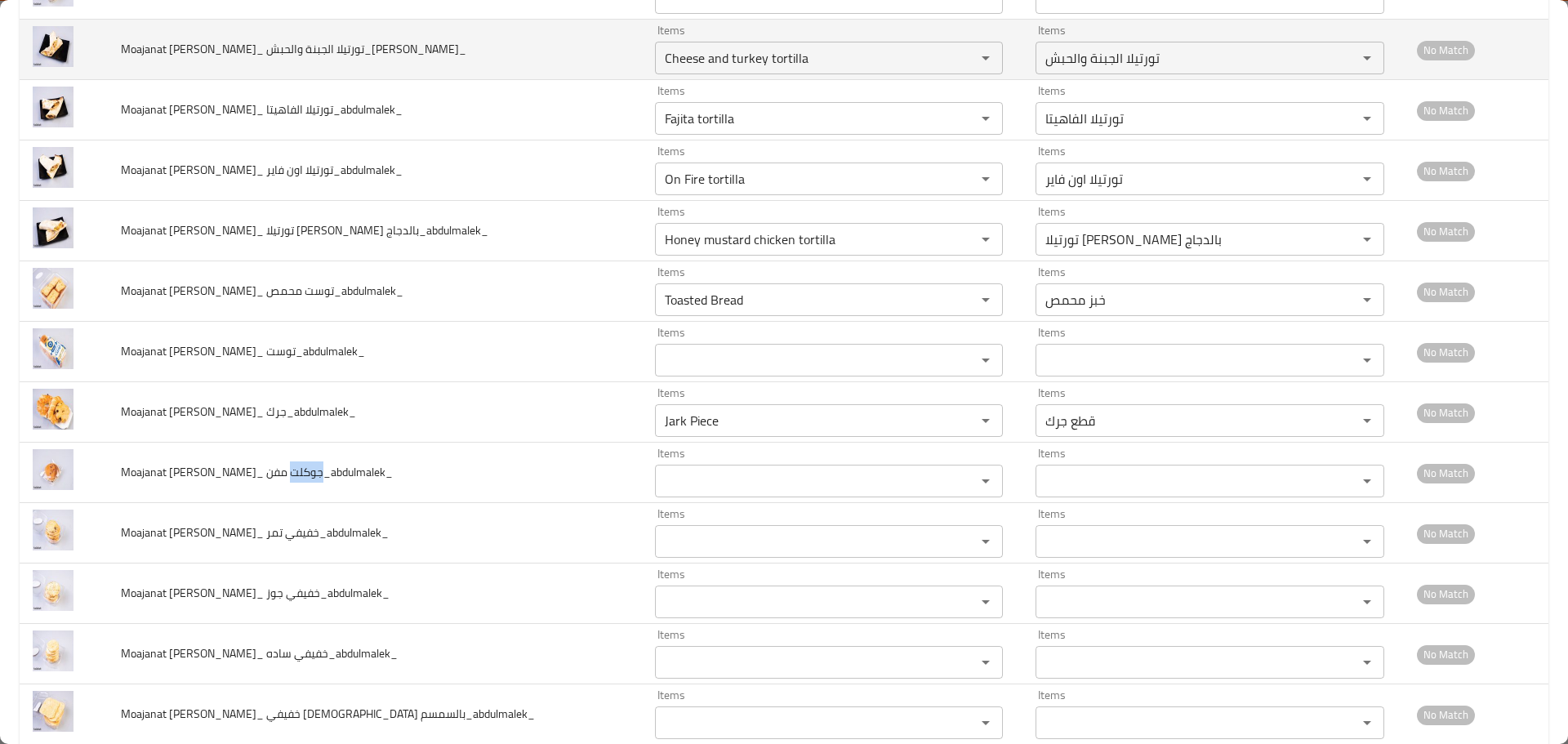
copy span "جوكلت"
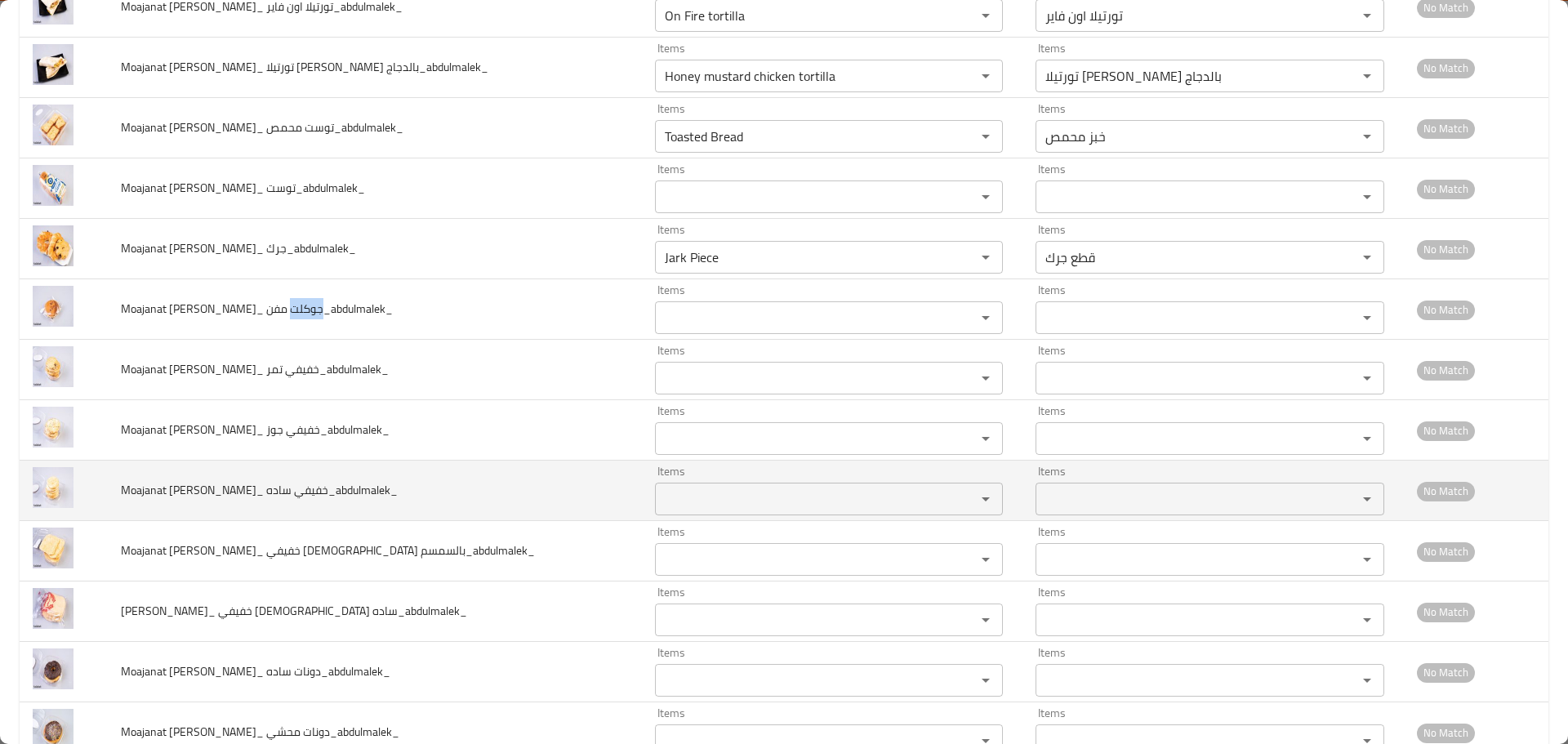
scroll to position [898, 0]
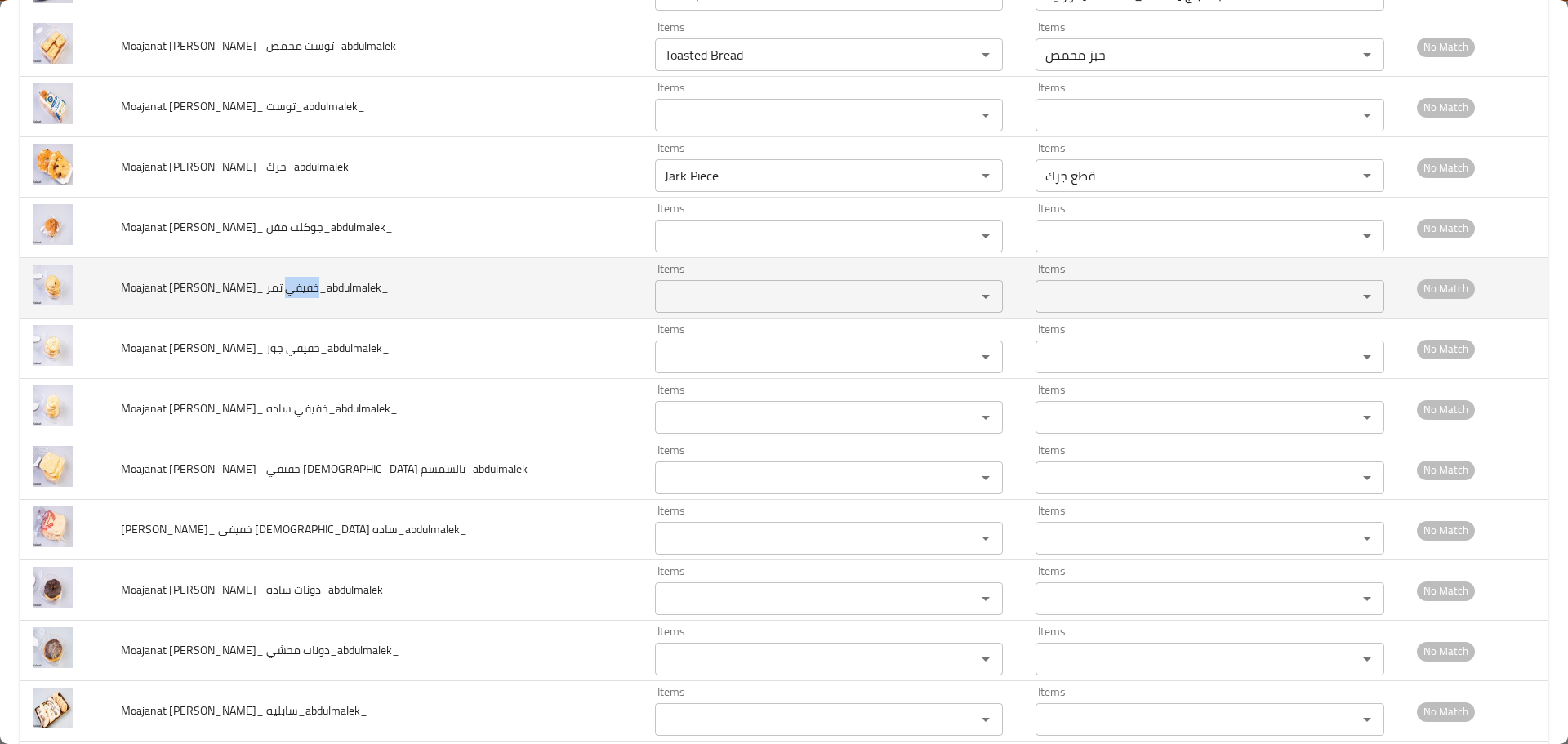
drag, startPoint x: 277, startPoint y: 293, endPoint x: 312, endPoint y: 288, distance: 35.4
click at [312, 288] on span "Moajanat Eyoun Baghdad_ خفيفي تمر_abdulmalek_" at bounding box center [255, 287] width 268 height 21
copy span "خفيفي"
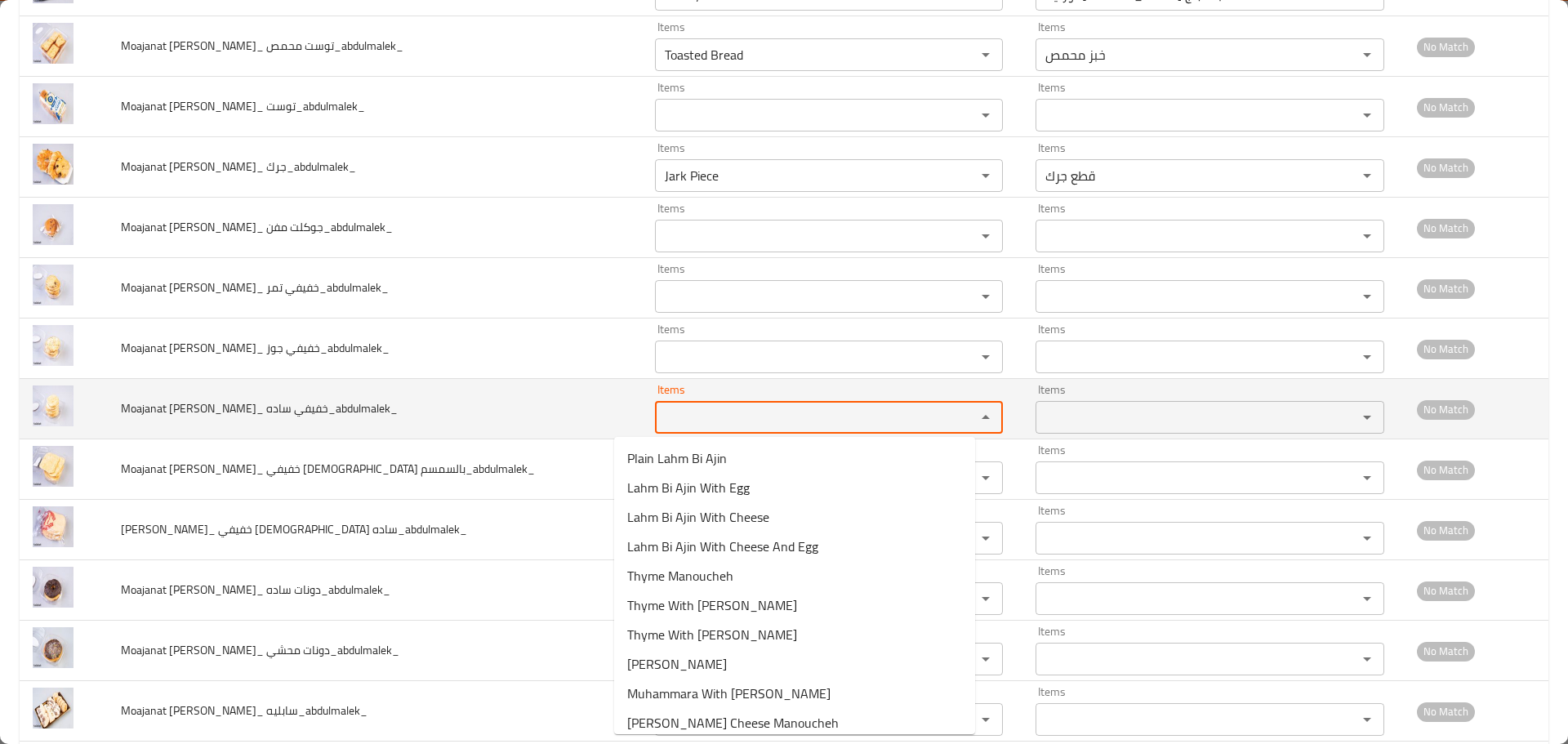
click at [660, 414] on ساده_abdulmalek_ "Items" at bounding box center [805, 417] width 291 height 23
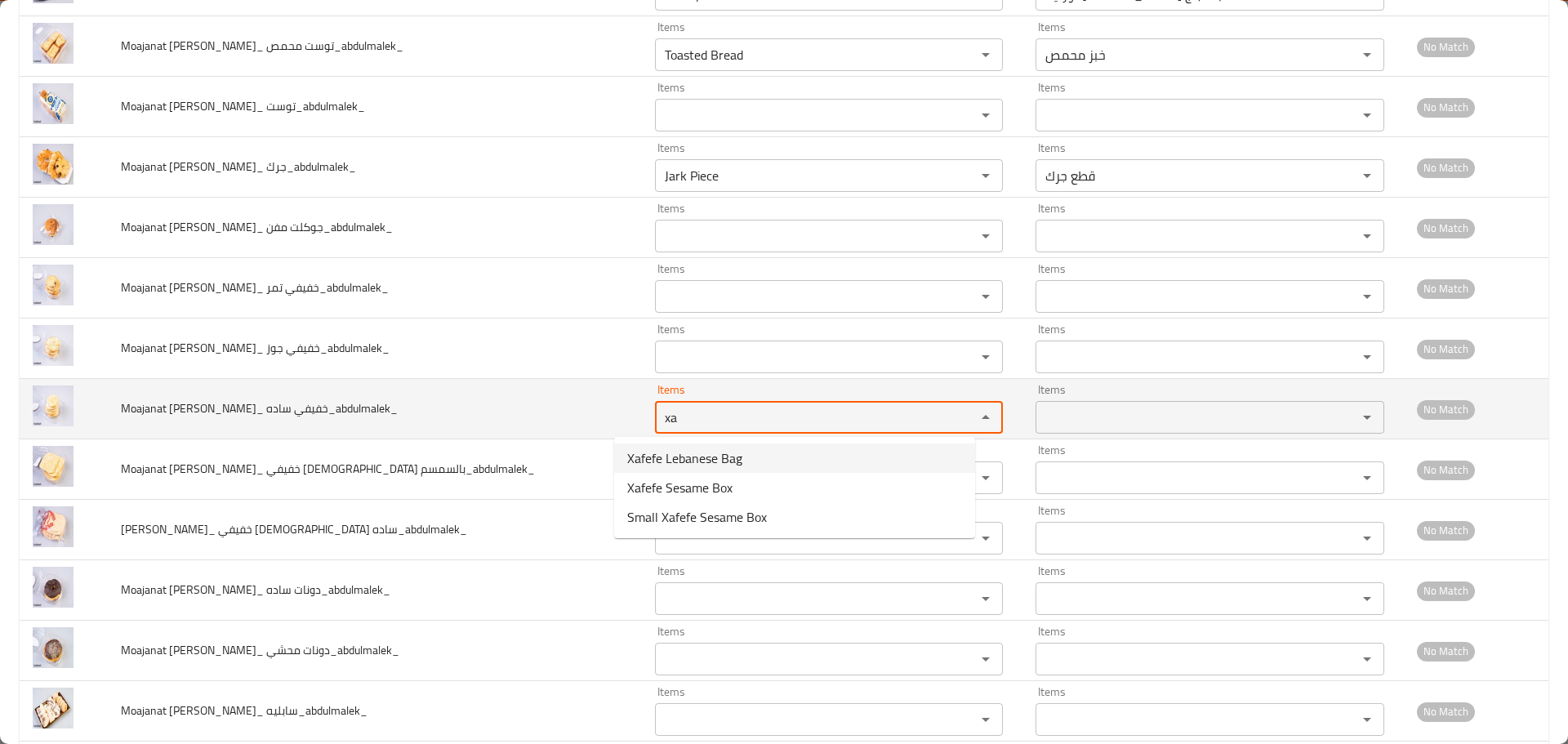
drag, startPoint x: 647, startPoint y: 421, endPoint x: 540, endPoint y: 402, distance: 108.7
click at [540, 402] on tr "Moajanat Eyoun Baghdad_ خفيفي ساده_abdulmalek_ Items xa Items Items Items No Ma…" at bounding box center [784, 408] width 1529 height 60
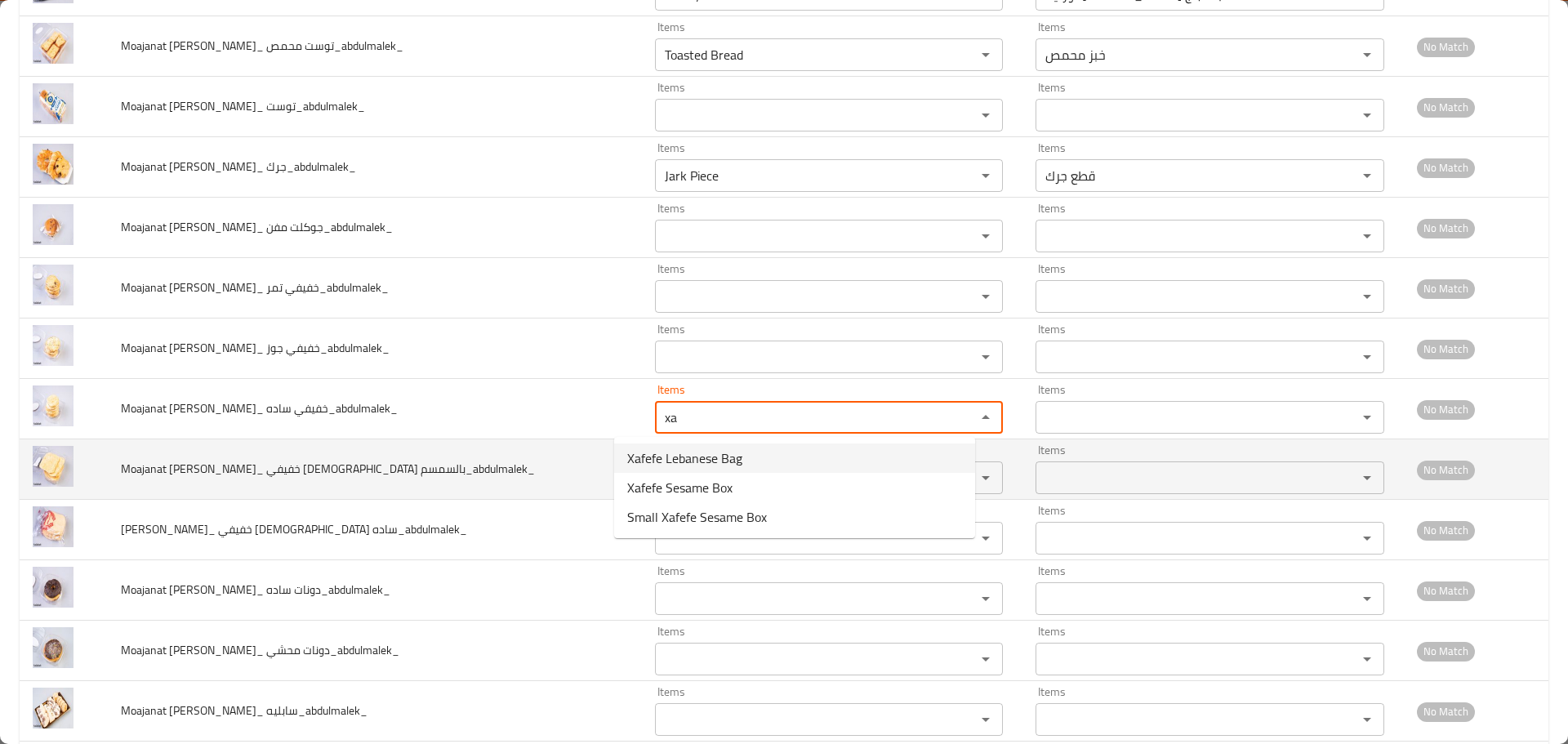
type ساده_abdulmalek_ "xa"
click at [560, 472] on td "Moajanat Eyoun Baghdad_ خفيفي لبناني بالسمسم_abdulmalek_" at bounding box center [375, 469] width 534 height 60
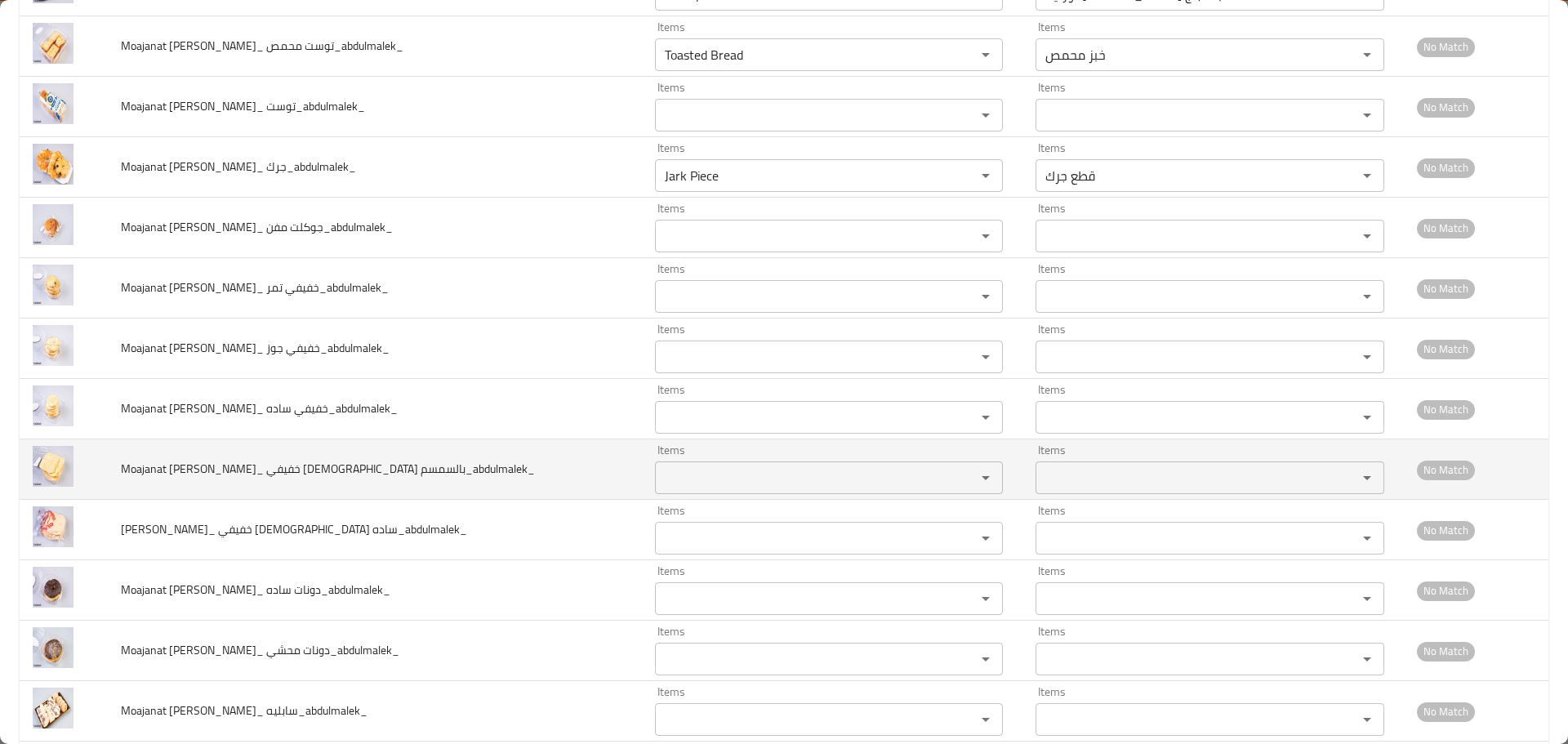
click at [660, 472] on بالسمسم_abdulmalek_ "Items" at bounding box center [805, 477] width 291 height 23
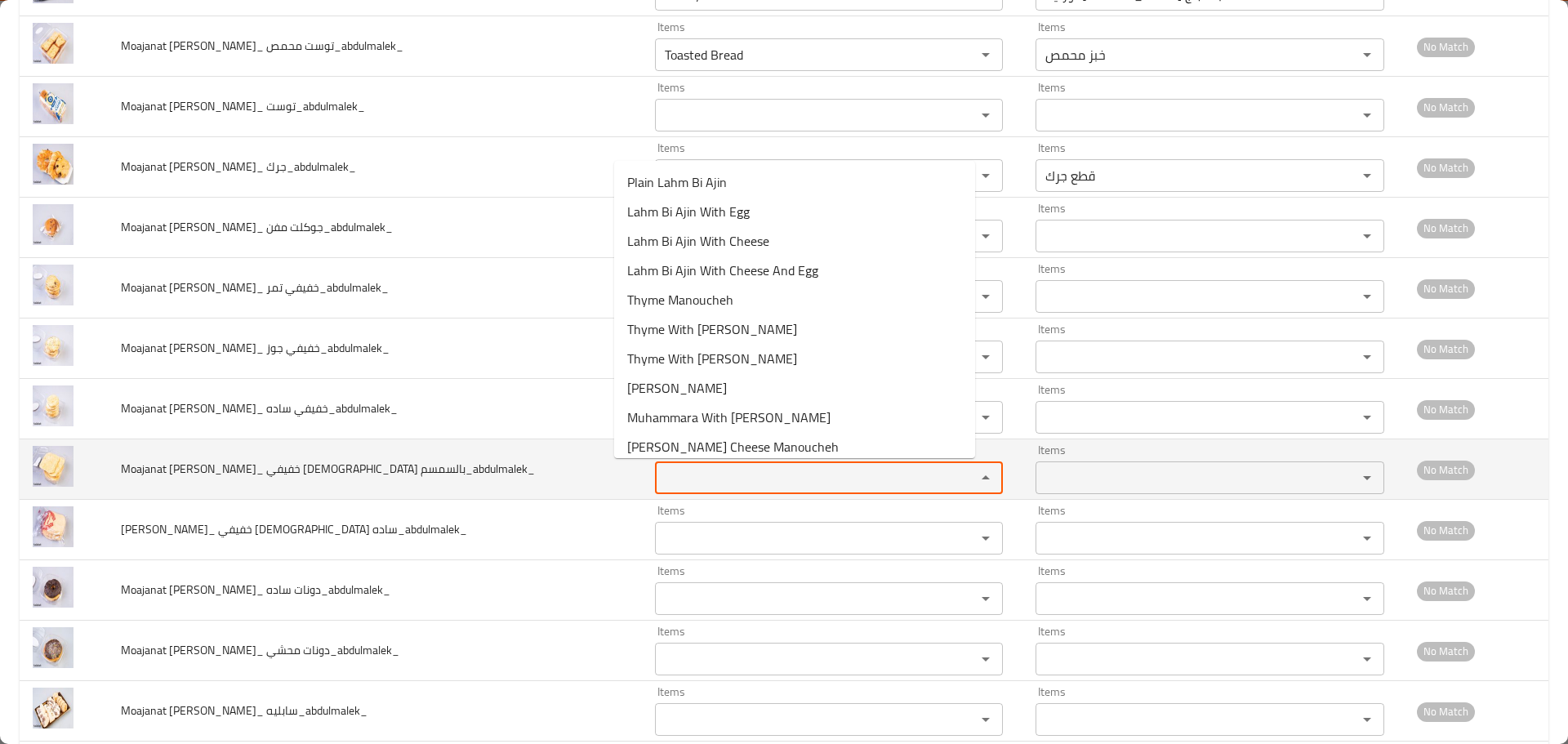
paste بالسمسم_abdulmalek_ "xa"
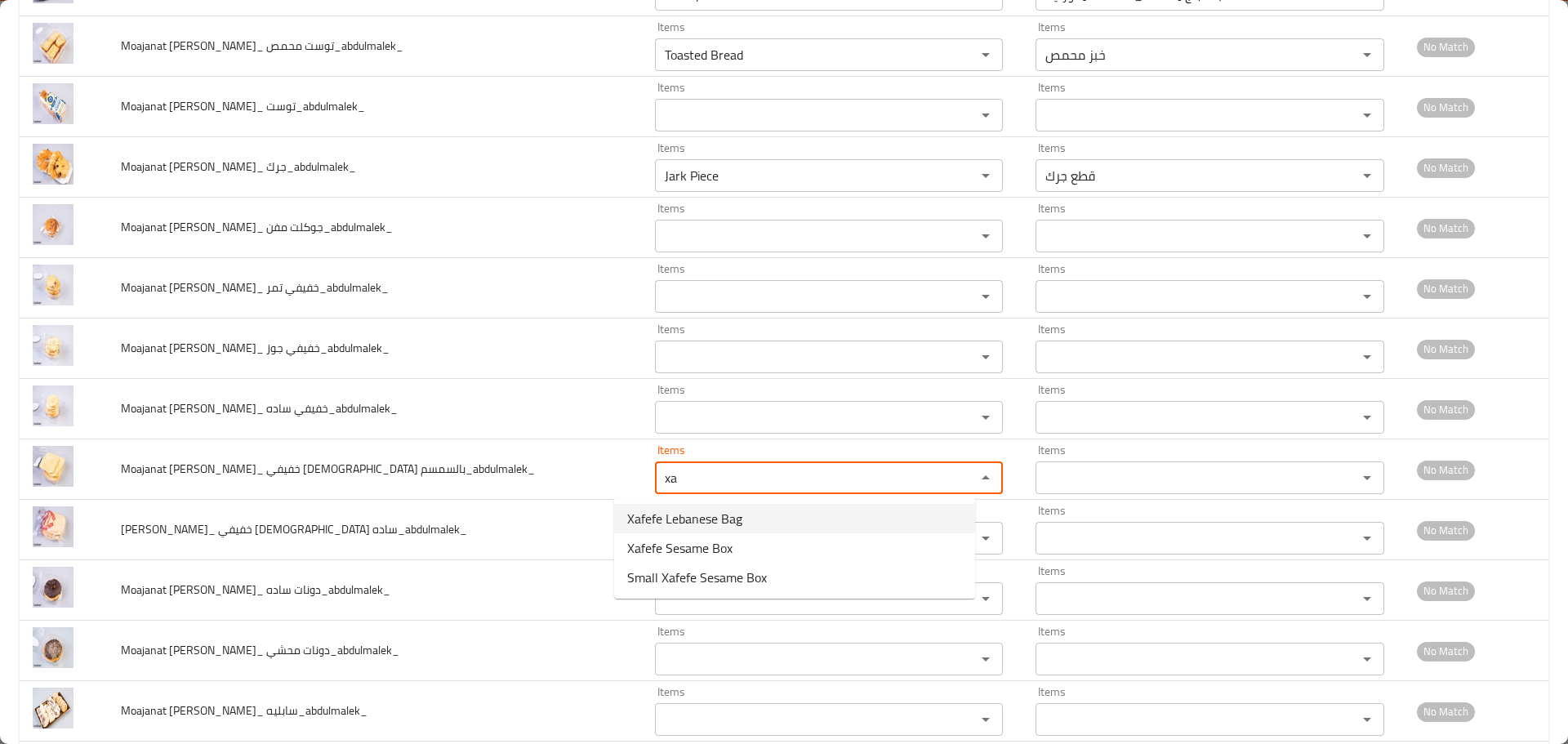
click at [684, 522] on span "Xafefe Lebanese Bag" at bounding box center [684, 518] width 115 height 19
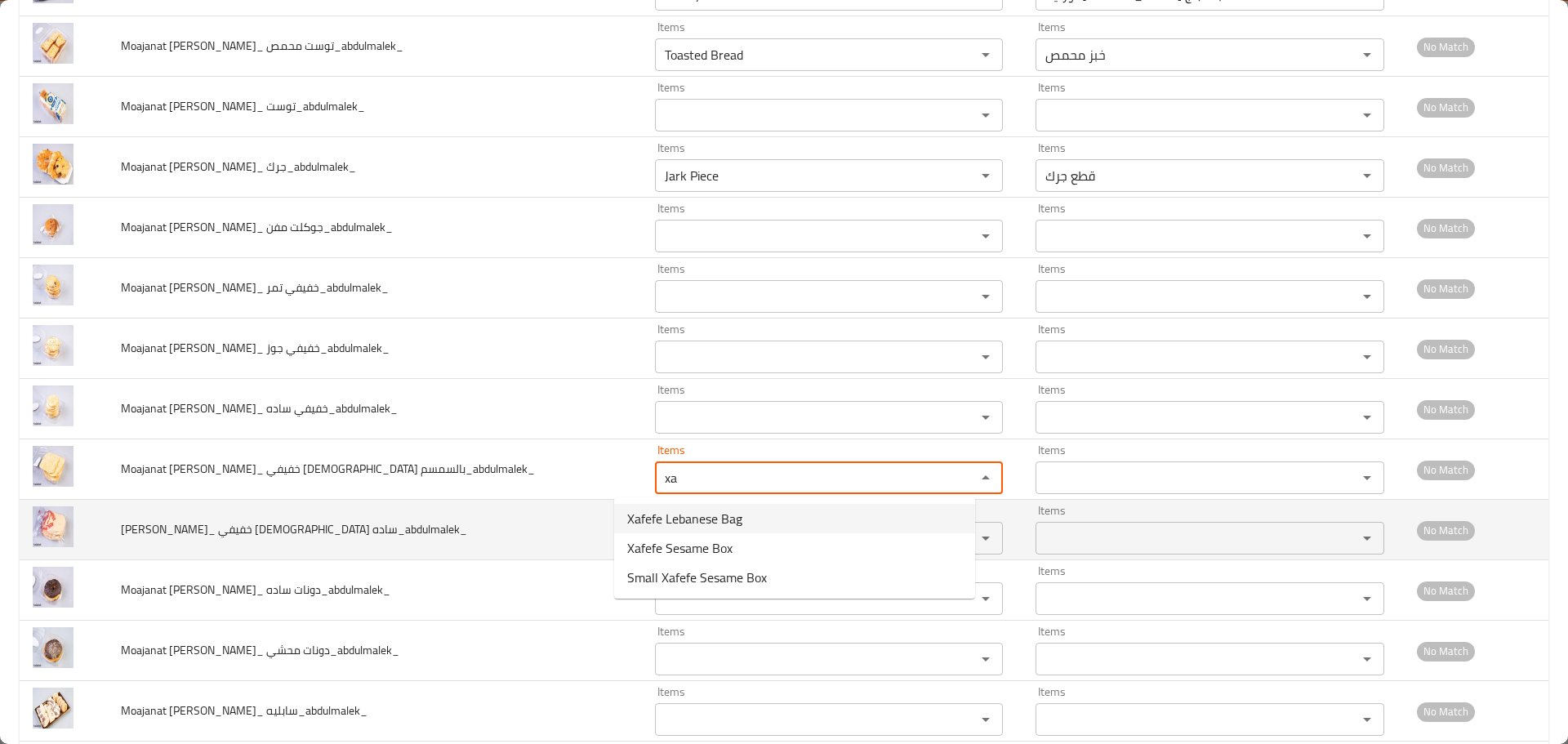
type بالسمسم_abdulmalek_ "Xafefe Lebanese Bag"
type بالسمسم_abdulmalek_-ar "كيس خفيفي لبناني"
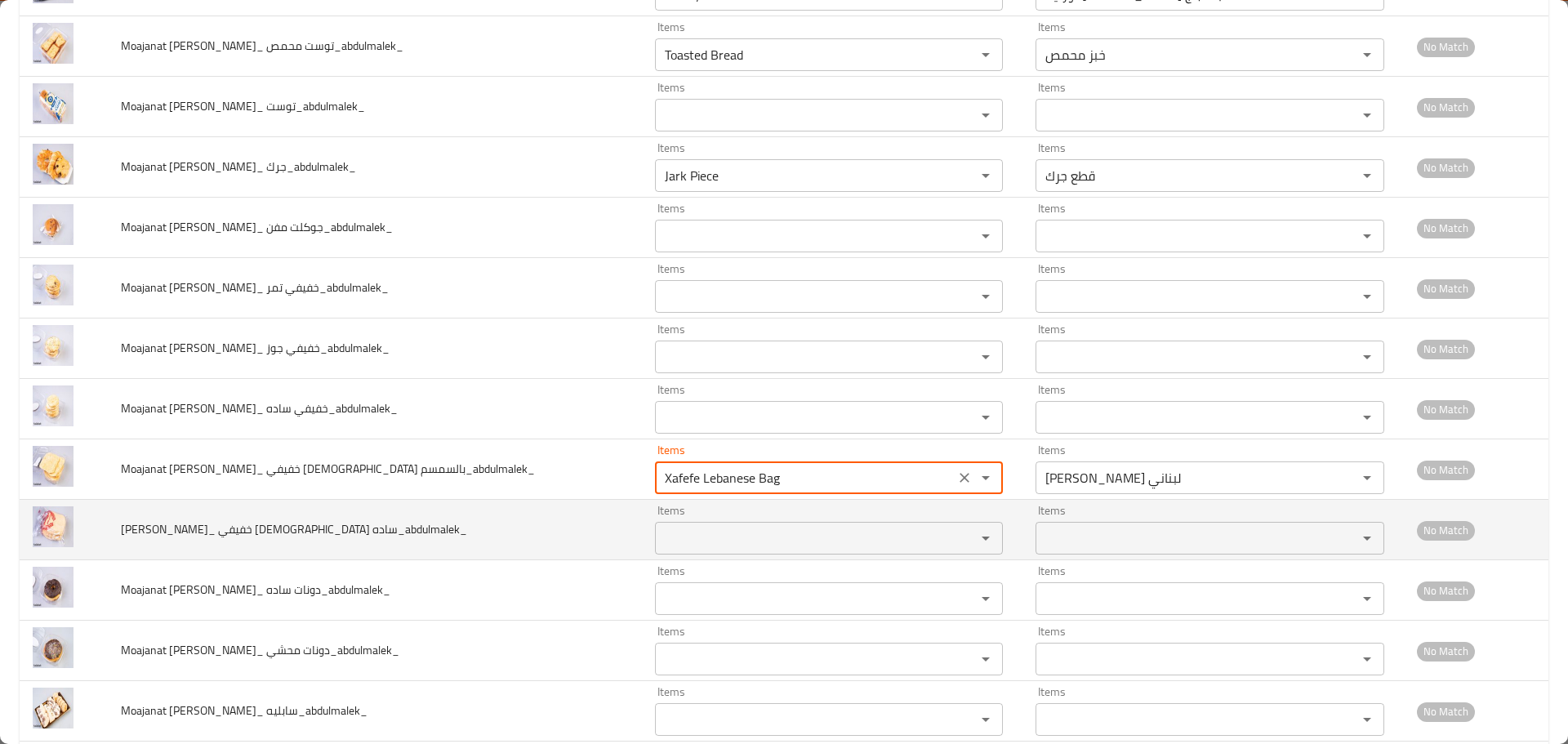
type بالسمسم_abdulmalek_ "Xafefe Lebanese Bag"
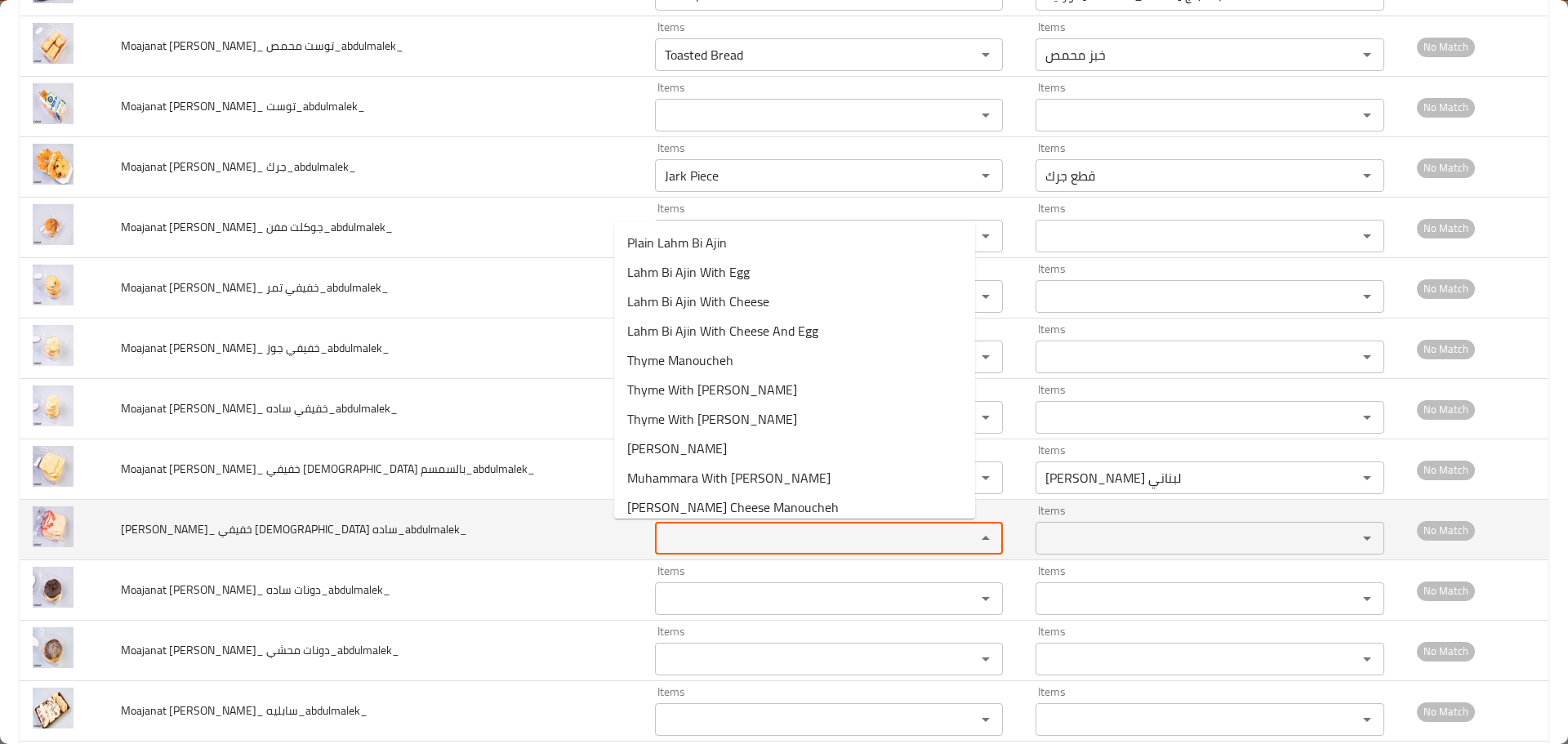
click at [665, 534] on ساده_abdulmalek_ "Items" at bounding box center [805, 537] width 291 height 23
paste ساده_abdulmalek_ "xa"
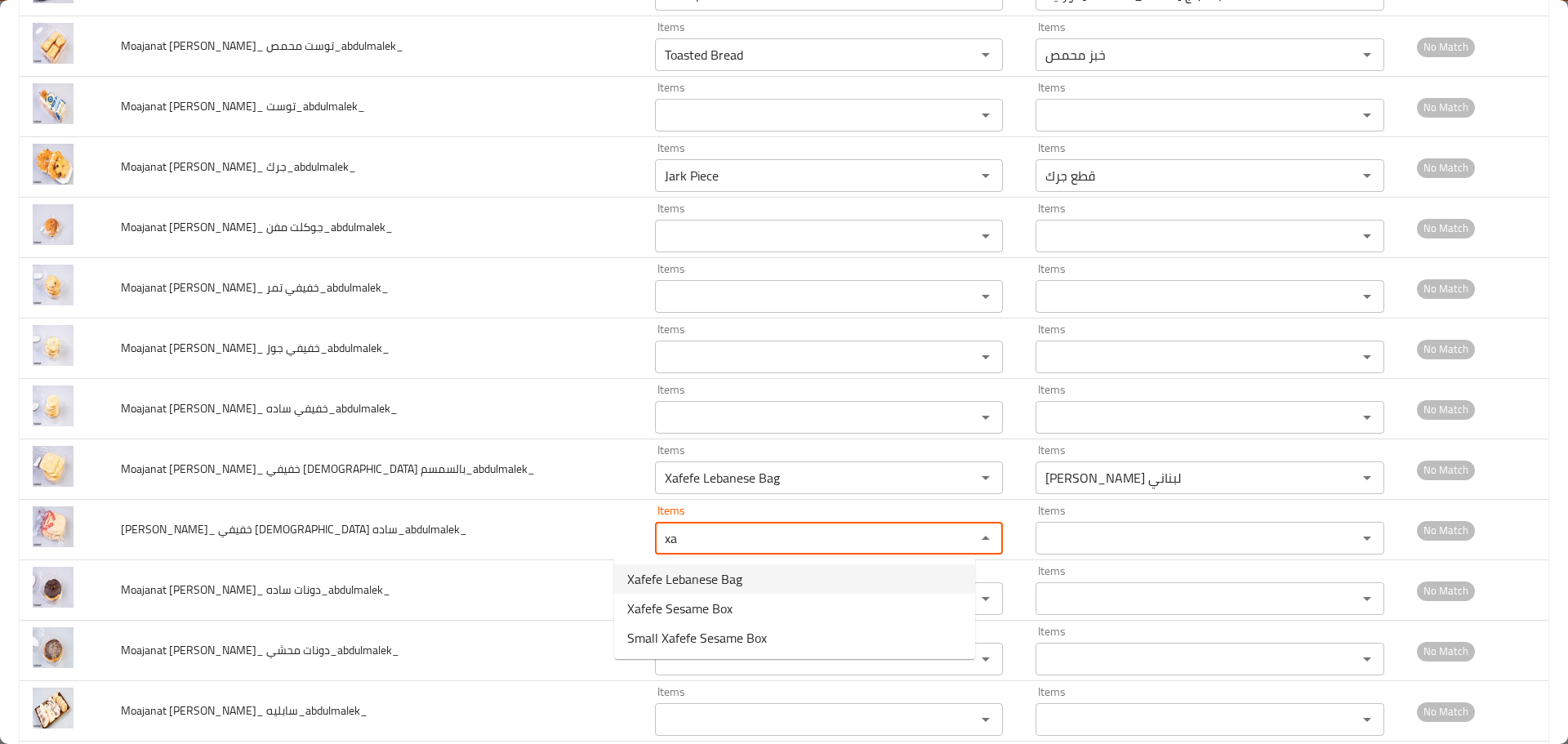
click at [690, 582] on span "Xafefe Lebanese Bag" at bounding box center [684, 578] width 115 height 19
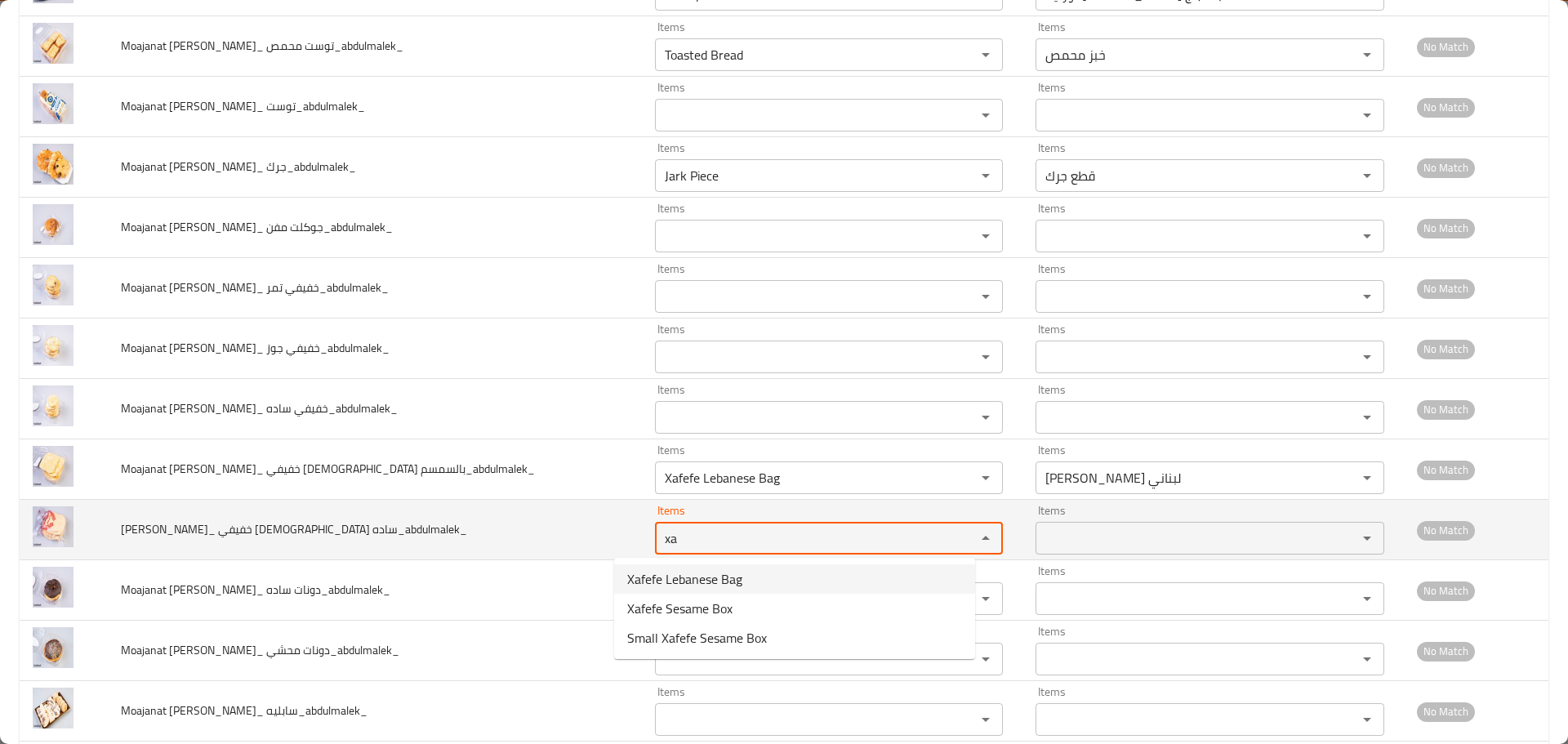
type ساده_abdulmalek_ "Xafefe Lebanese Bag"
type ساده_abdulmalek_-ar "كيس خفيفي لبناني"
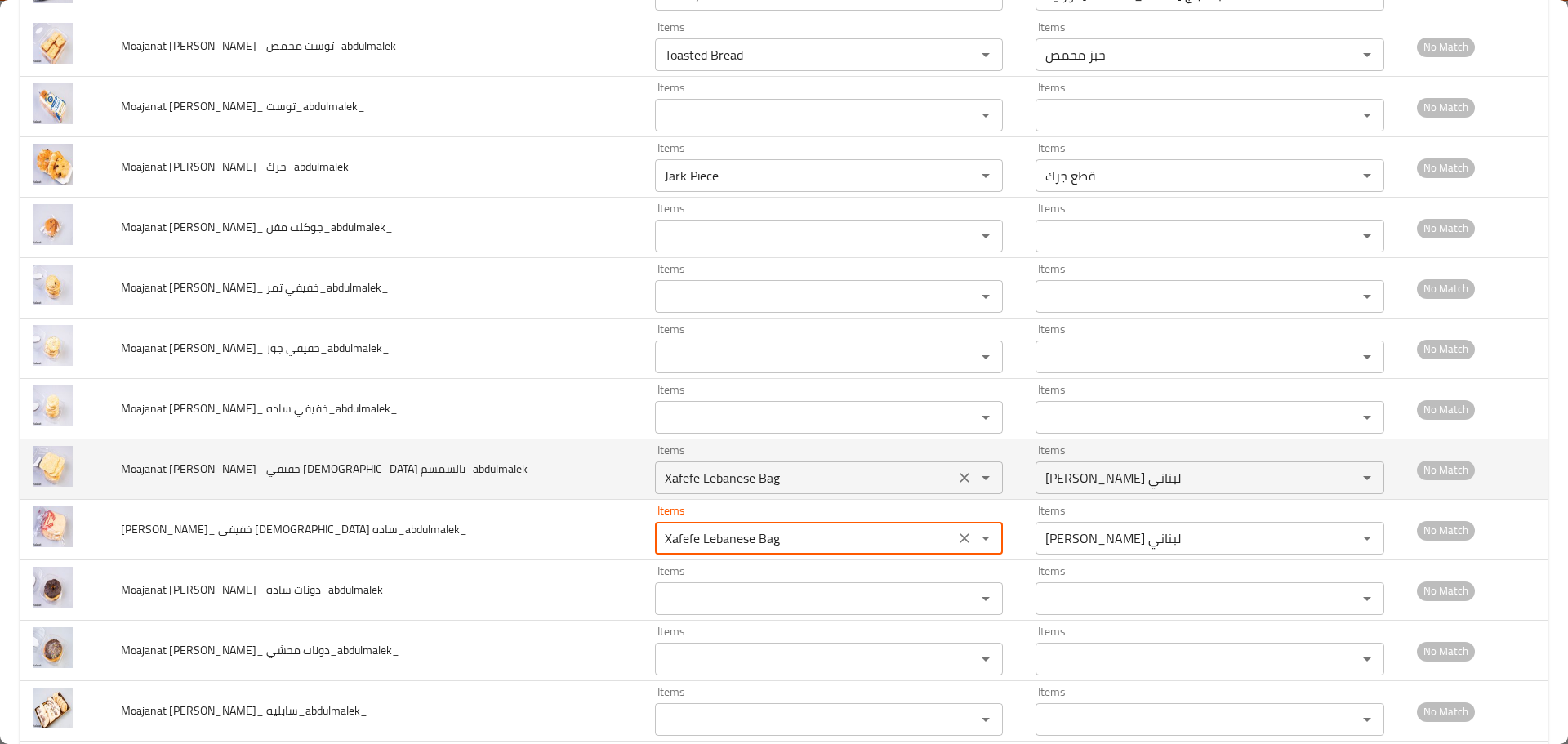
click at [957, 478] on icon "Clear" at bounding box center [965, 478] width 17 height 17
type ساده_abdulmalek_ "Xafefe Lebanese Bag"
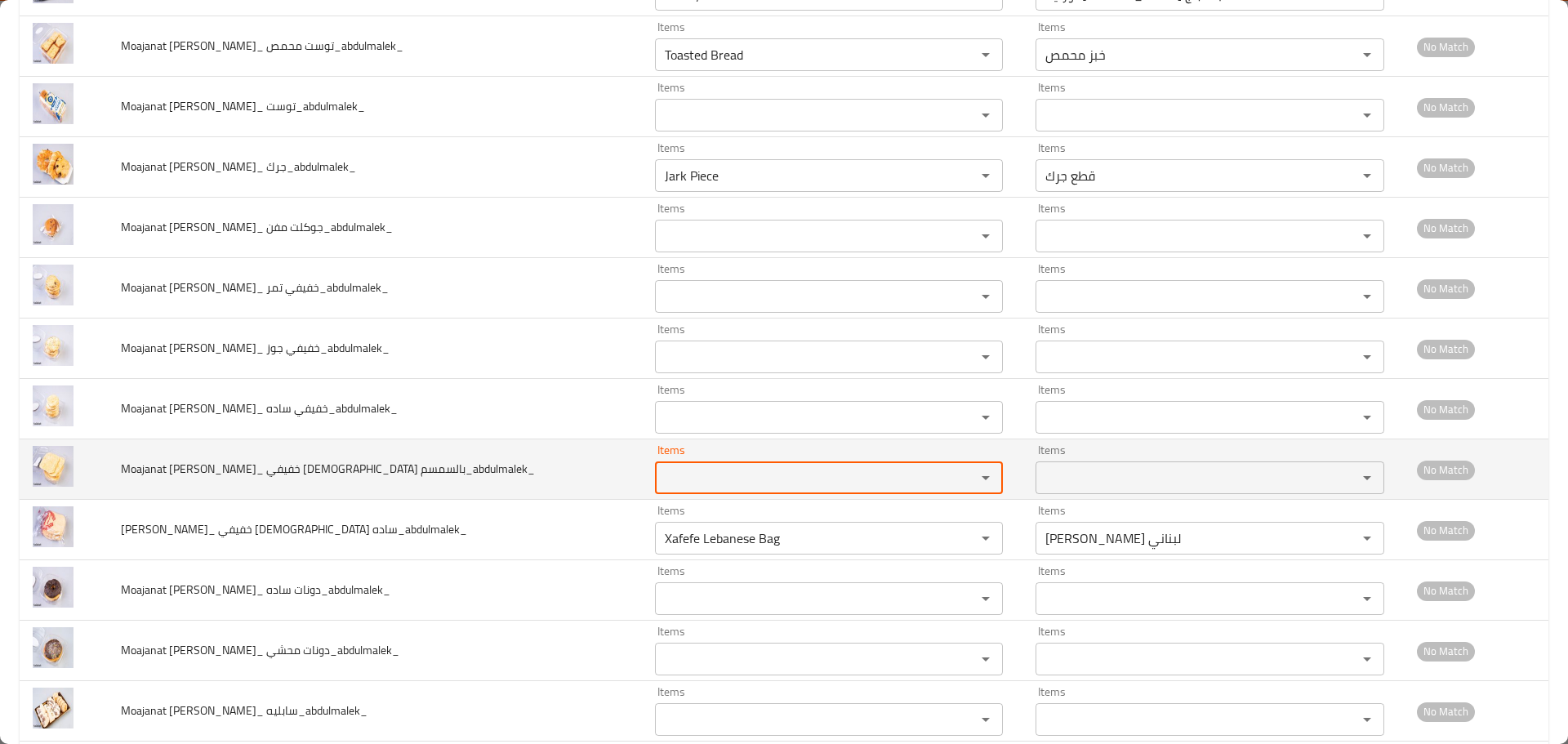
paste بالسمسم_abdulmalek_ "xa"
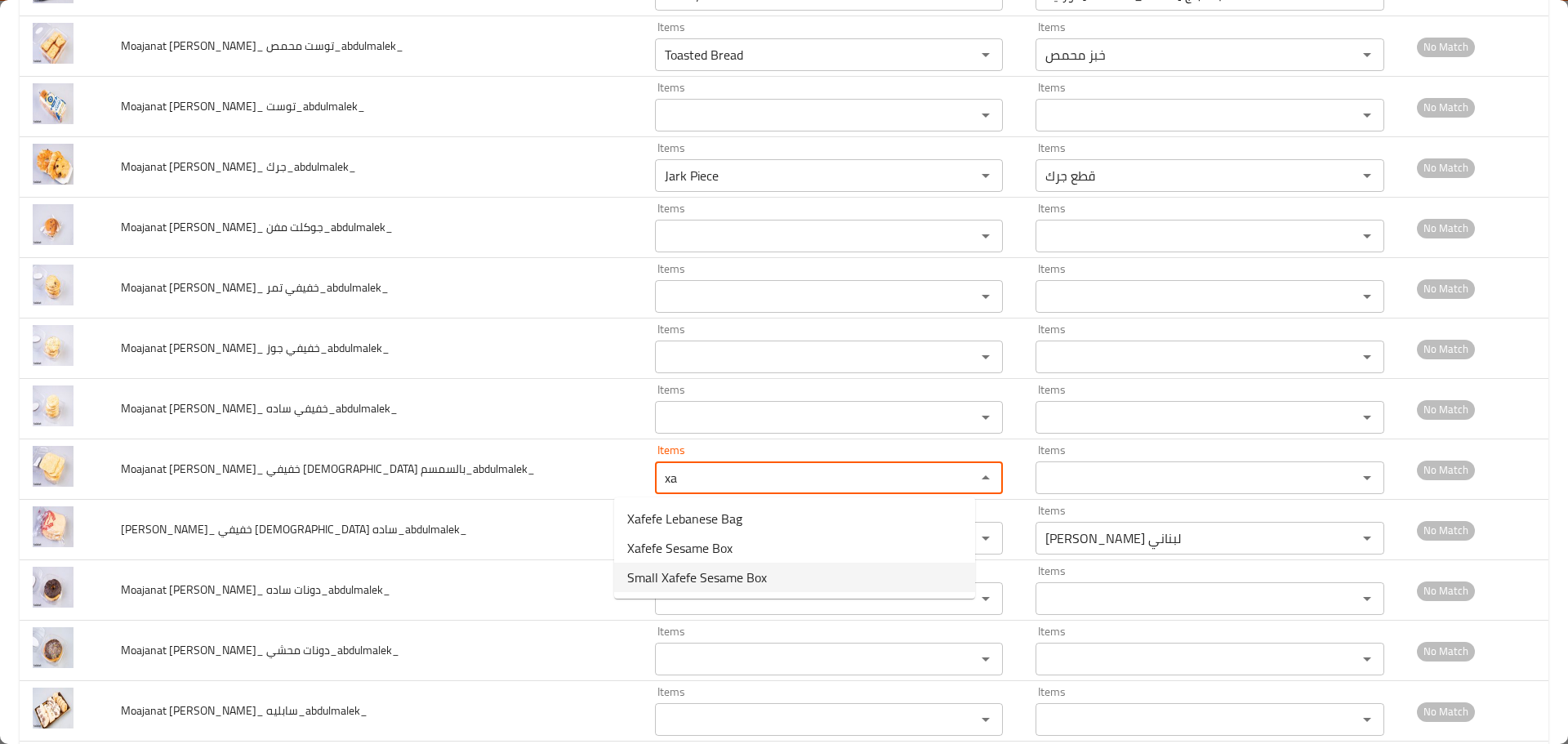
click at [707, 576] on span "Small Xafefe Sesame Box" at bounding box center [696, 577] width 139 height 19
type بالسمسم_abdulmalek_ "Small Xafefe Sesame Box"
type بالسمسم_abdulmalek_-ar "علبه خفيفي سمسم صغير"
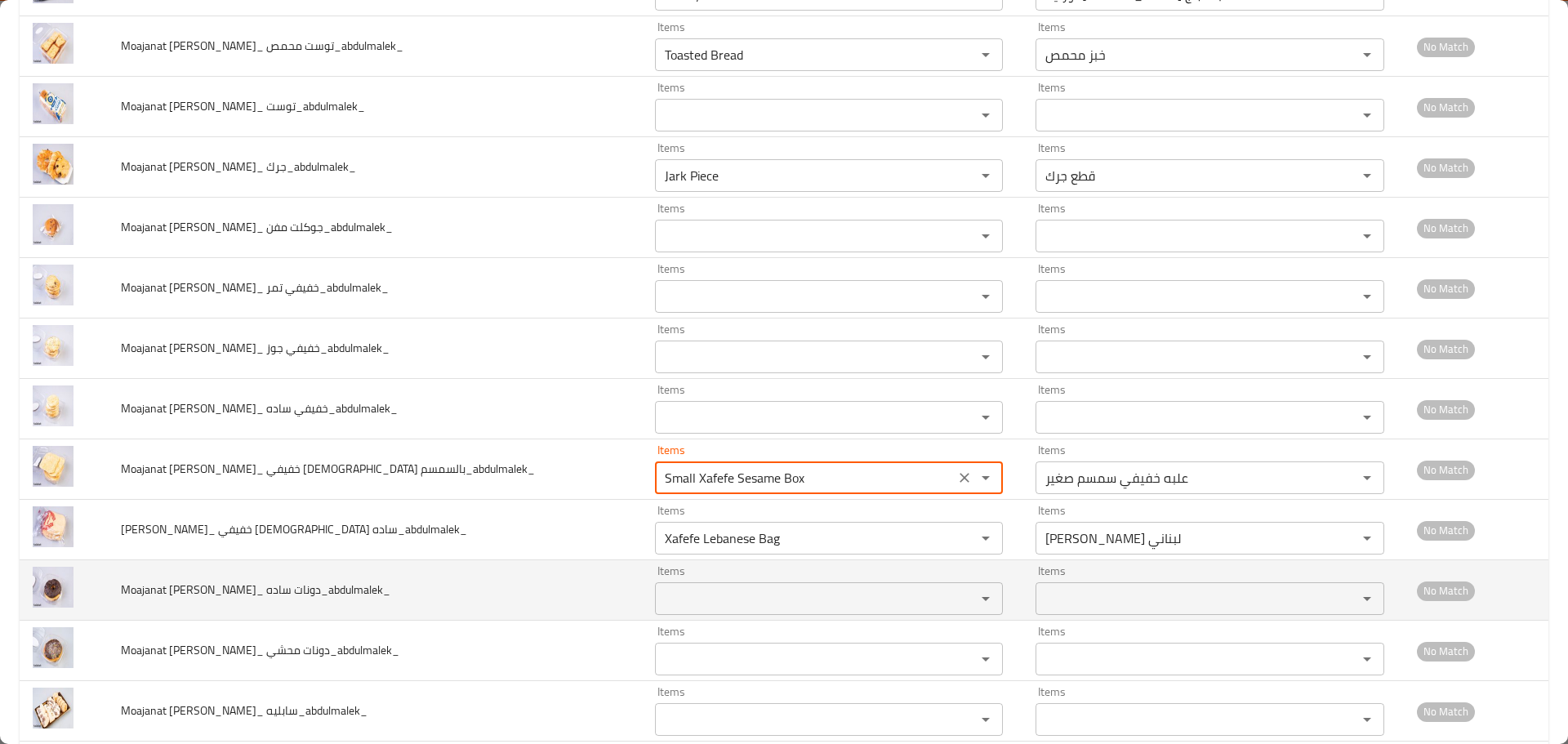
type بالسمسم_abdulmalek_ "Small Xafefe Sesame Box"
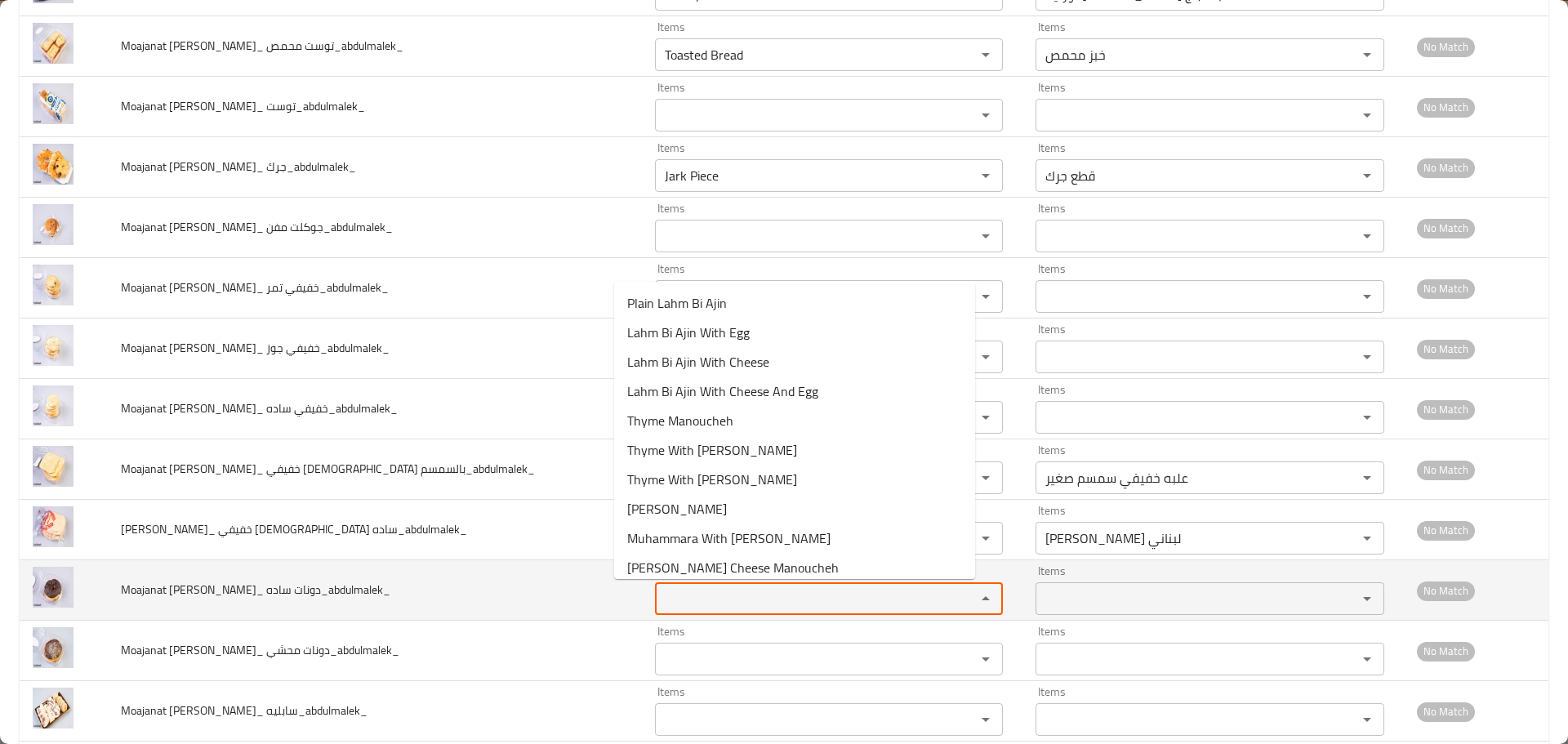
click at [678, 597] on ساده_abdulmalek_ "Items" at bounding box center [805, 598] width 291 height 23
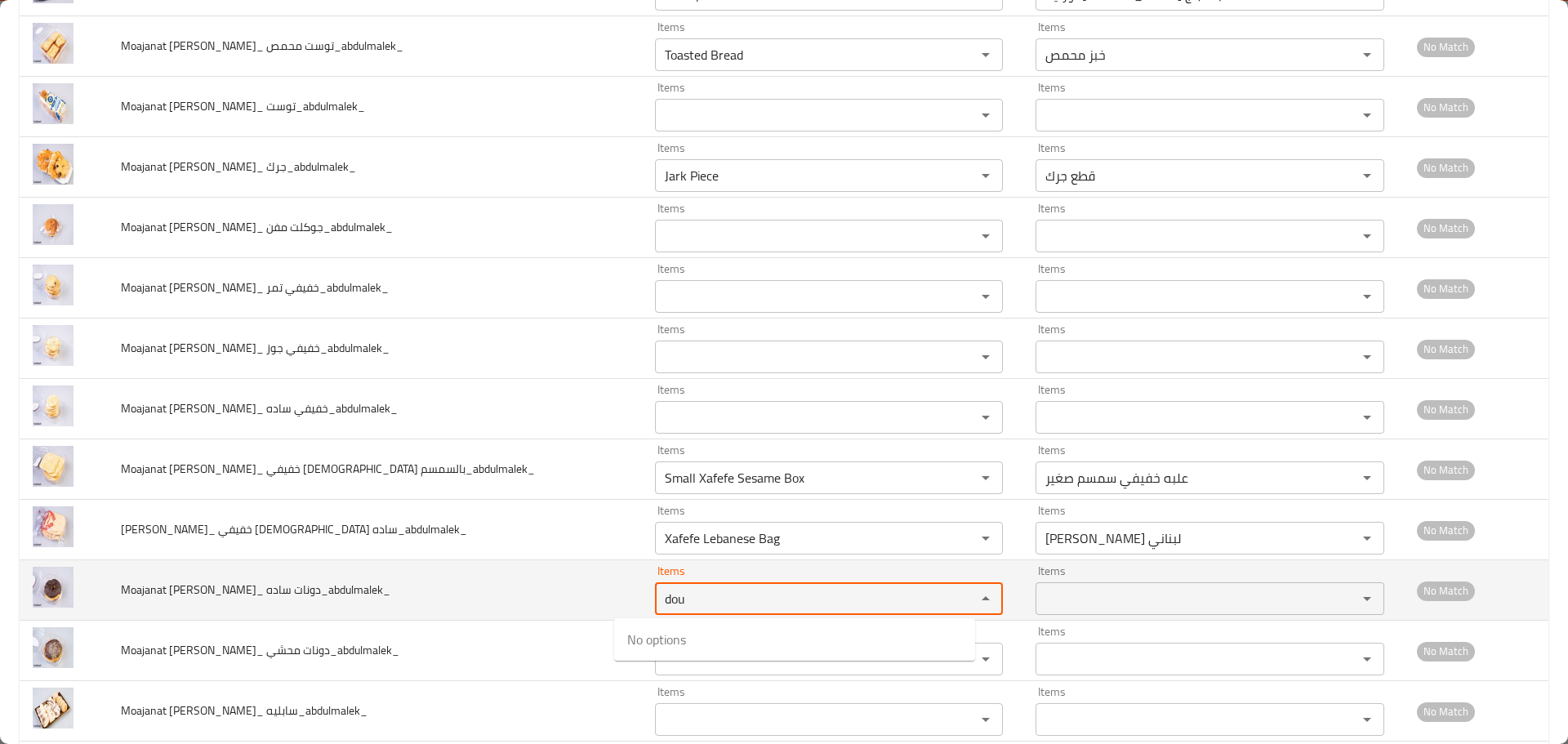
drag, startPoint x: 668, startPoint y: 595, endPoint x: 573, endPoint y: 590, distance: 95.1
click at [573, 590] on tr "Moajanat Eyoun Baghdad_ دونات ساده_abdulmalek_ Items dou Items Items Items No M…" at bounding box center [784, 590] width 1529 height 60
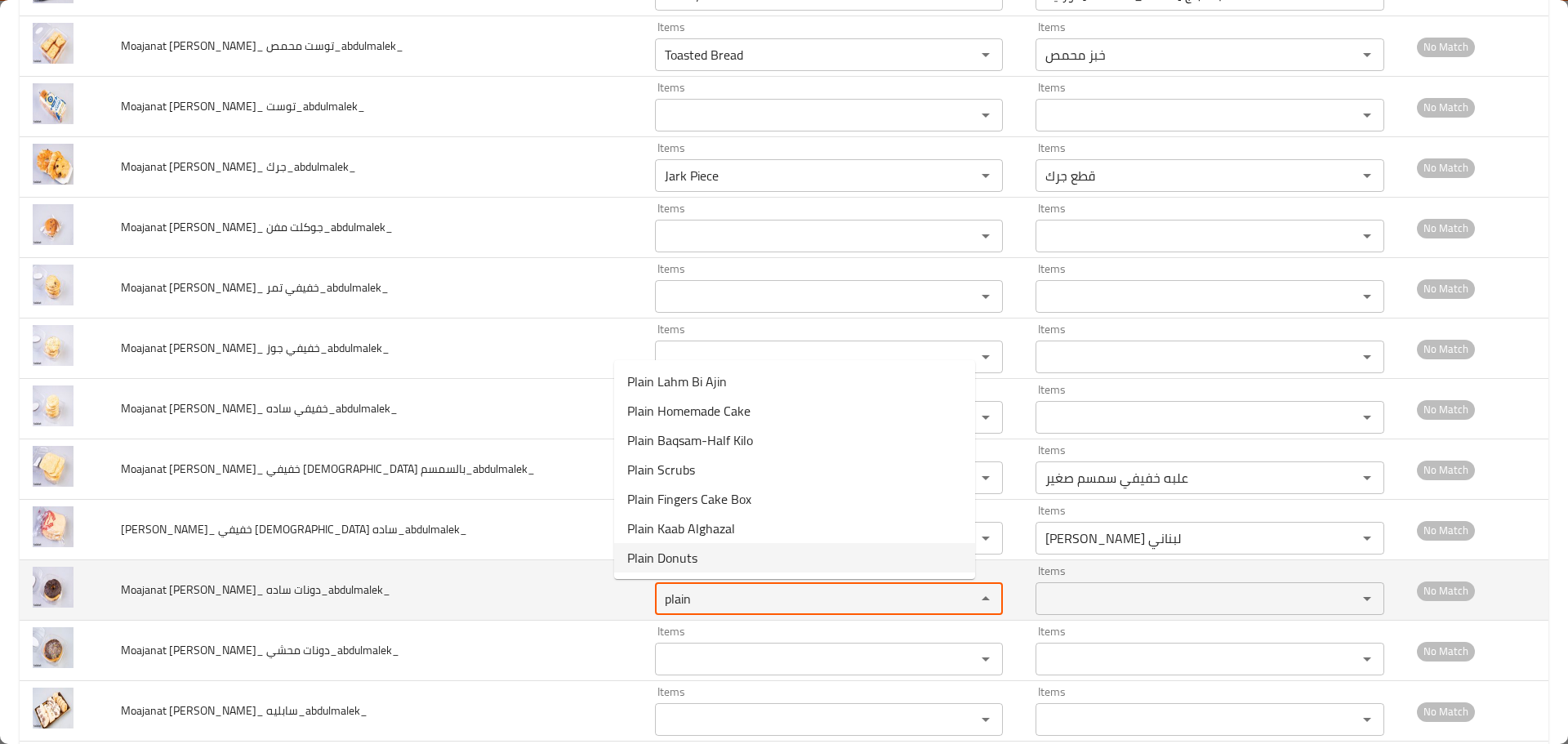
drag, startPoint x: 657, startPoint y: 595, endPoint x: 573, endPoint y: 583, distance: 84.9
click at [573, 583] on tr "Moajanat Eyoun Baghdad_ دونات ساده_abdulmalek_ Items plain Items Items Items No…" at bounding box center [784, 590] width 1529 height 60
type ساده_abdulmalek_ "plain"
click at [298, 583] on span "Moajanat Eyoun Baghdad_ دونات ساده_abdulmalek_" at bounding box center [256, 589] width 270 height 21
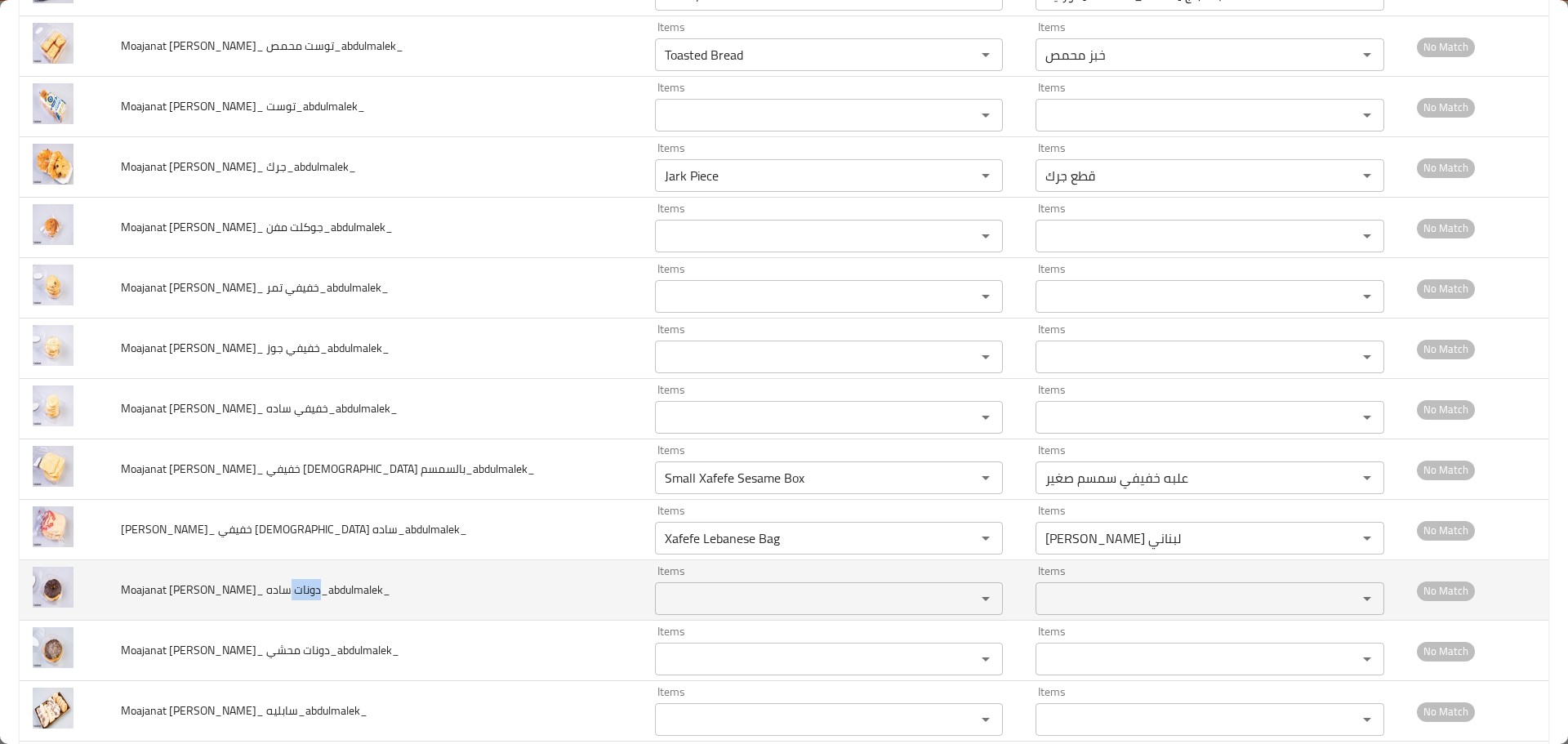
click at [298, 583] on span "Moajanat Eyoun Baghdad_ دونات ساده_abdulmalek_" at bounding box center [256, 589] width 270 height 21
copy span "دونات"
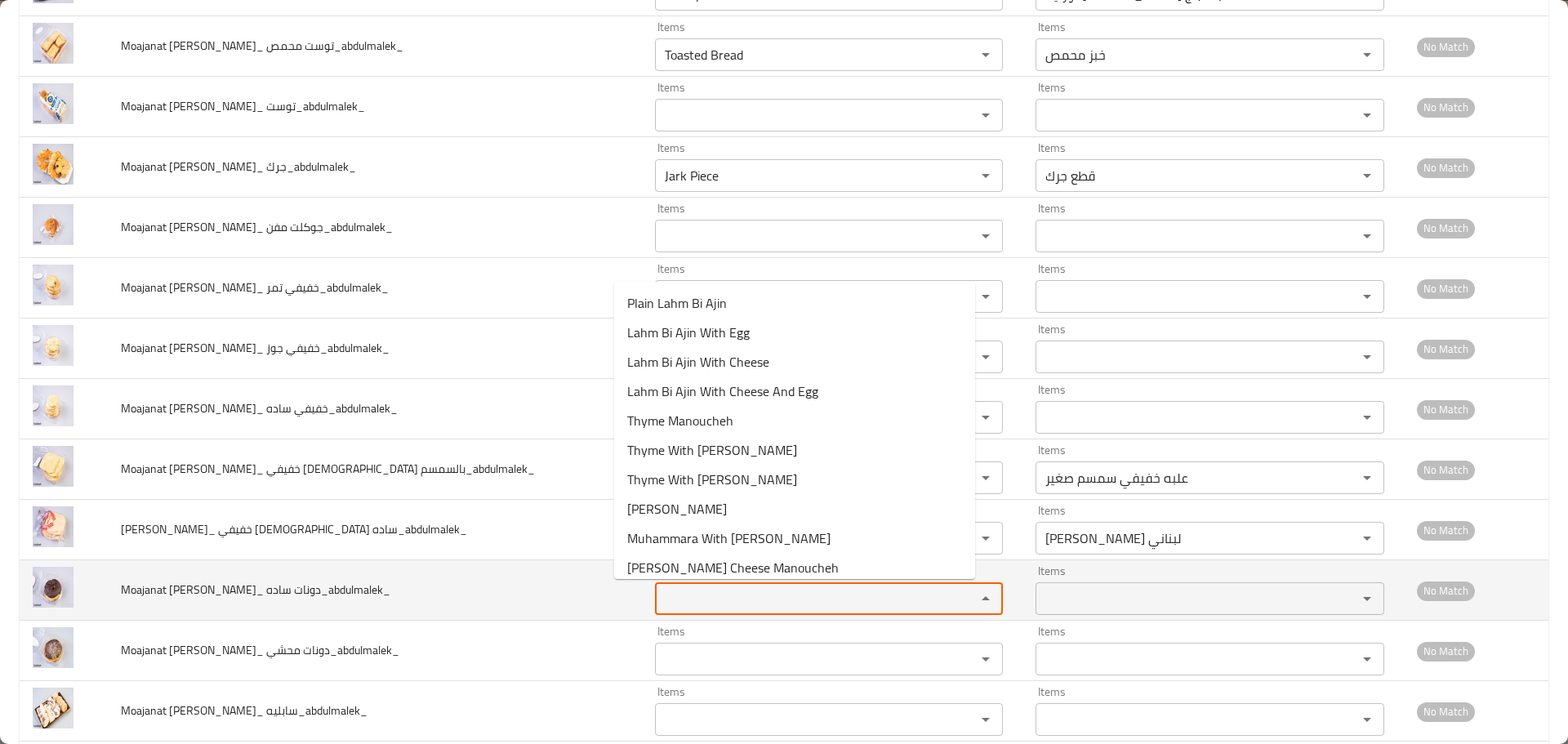
click at [660, 610] on ساده_abdulmalek_ "Items" at bounding box center [805, 598] width 291 height 23
paste ساده_abdulmalek_ "Plain Donuts"
type ساده_abdulmalek_ "Plain Donuts"
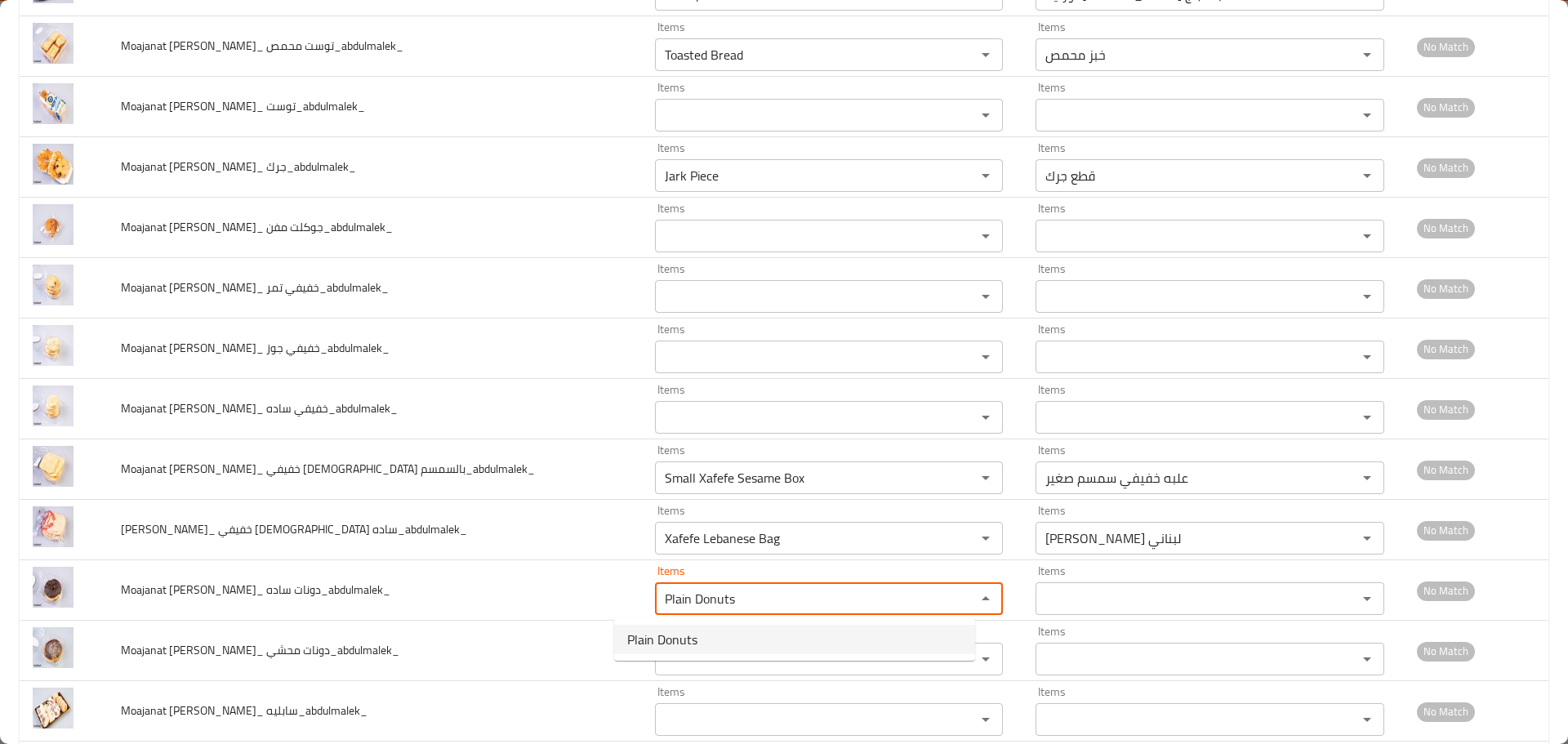
click at [661, 649] on span "Plain Donuts" at bounding box center [662, 639] width 70 height 19
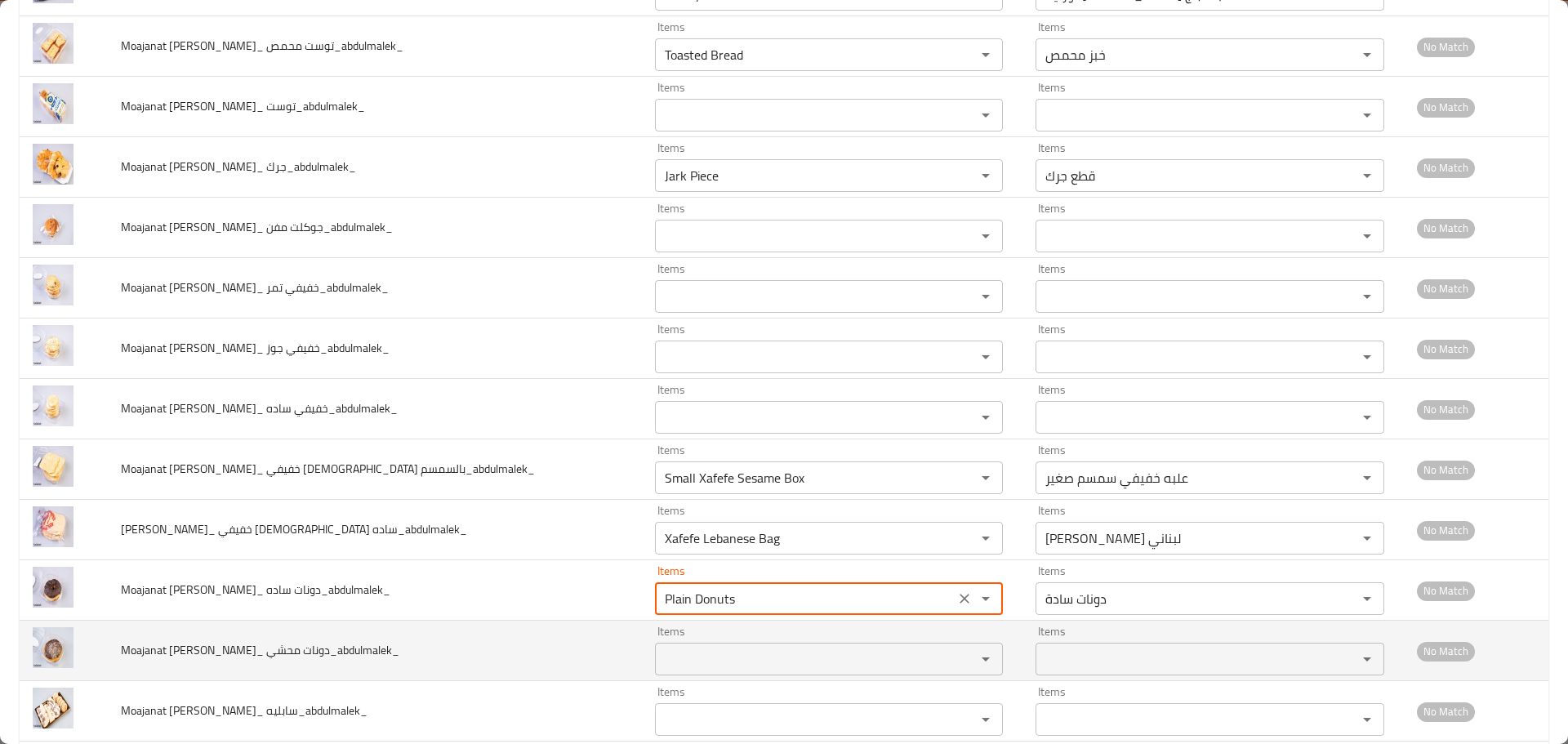
type ساده_abdulmalek_-ar "دونات سادة"
type ساده_abdulmalek_ "Plain Donuts"
click at [675, 666] on محشي_abdulmalek_ "Items" at bounding box center [805, 658] width 291 height 23
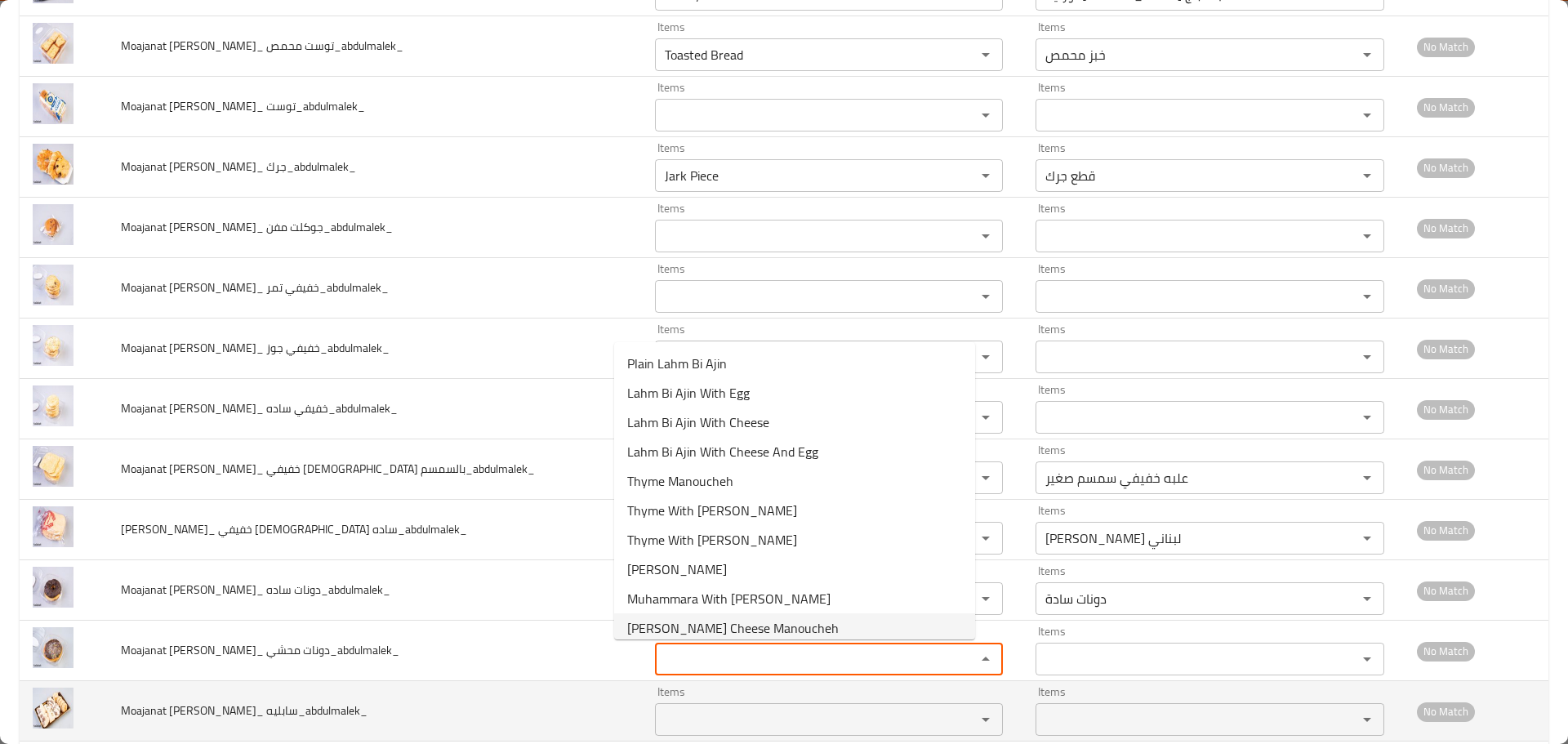
click at [655, 693] on div "Items Items" at bounding box center [829, 711] width 349 height 50
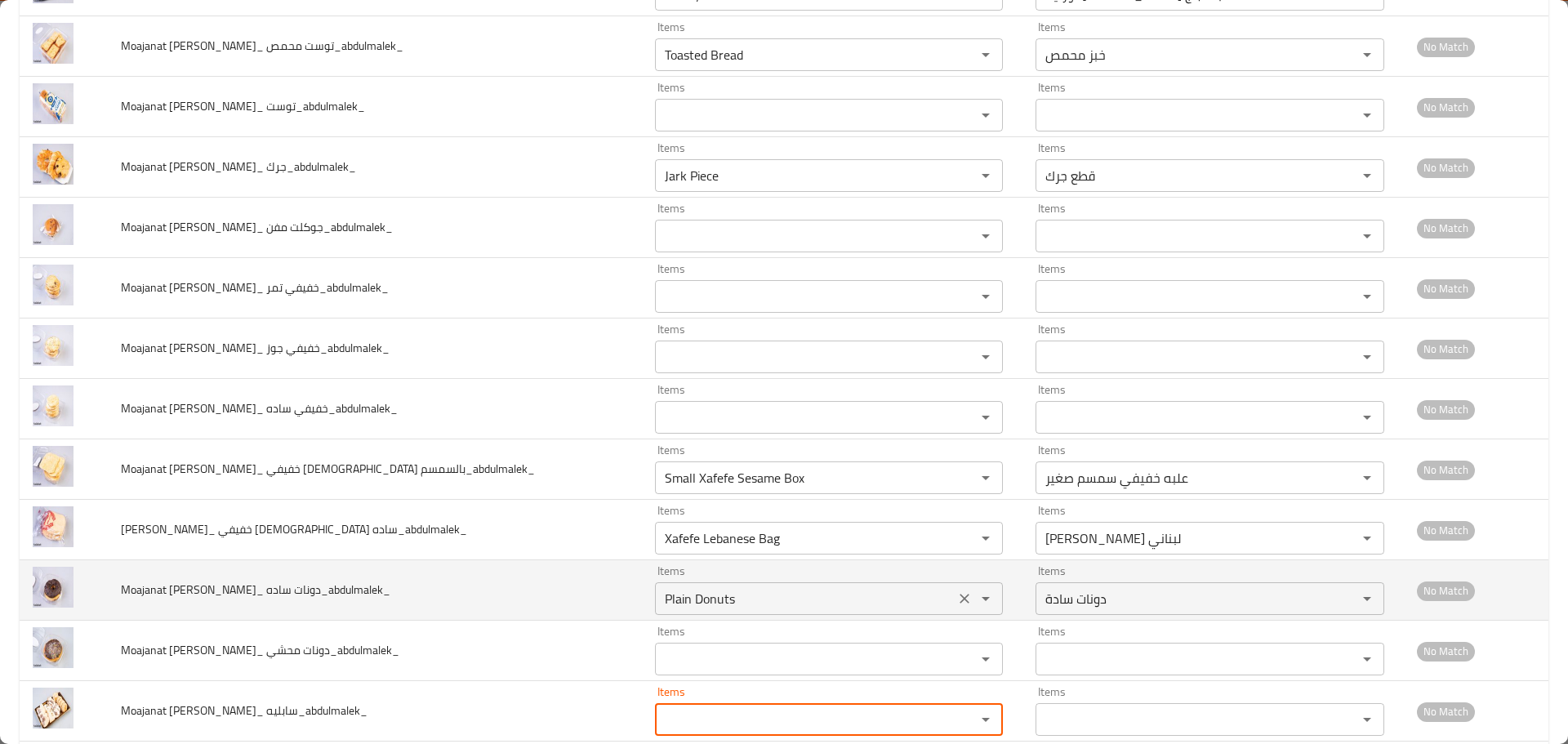
click at [685, 592] on ساده_abdulmalek_ "Plain Donuts" at bounding box center [805, 598] width 291 height 23
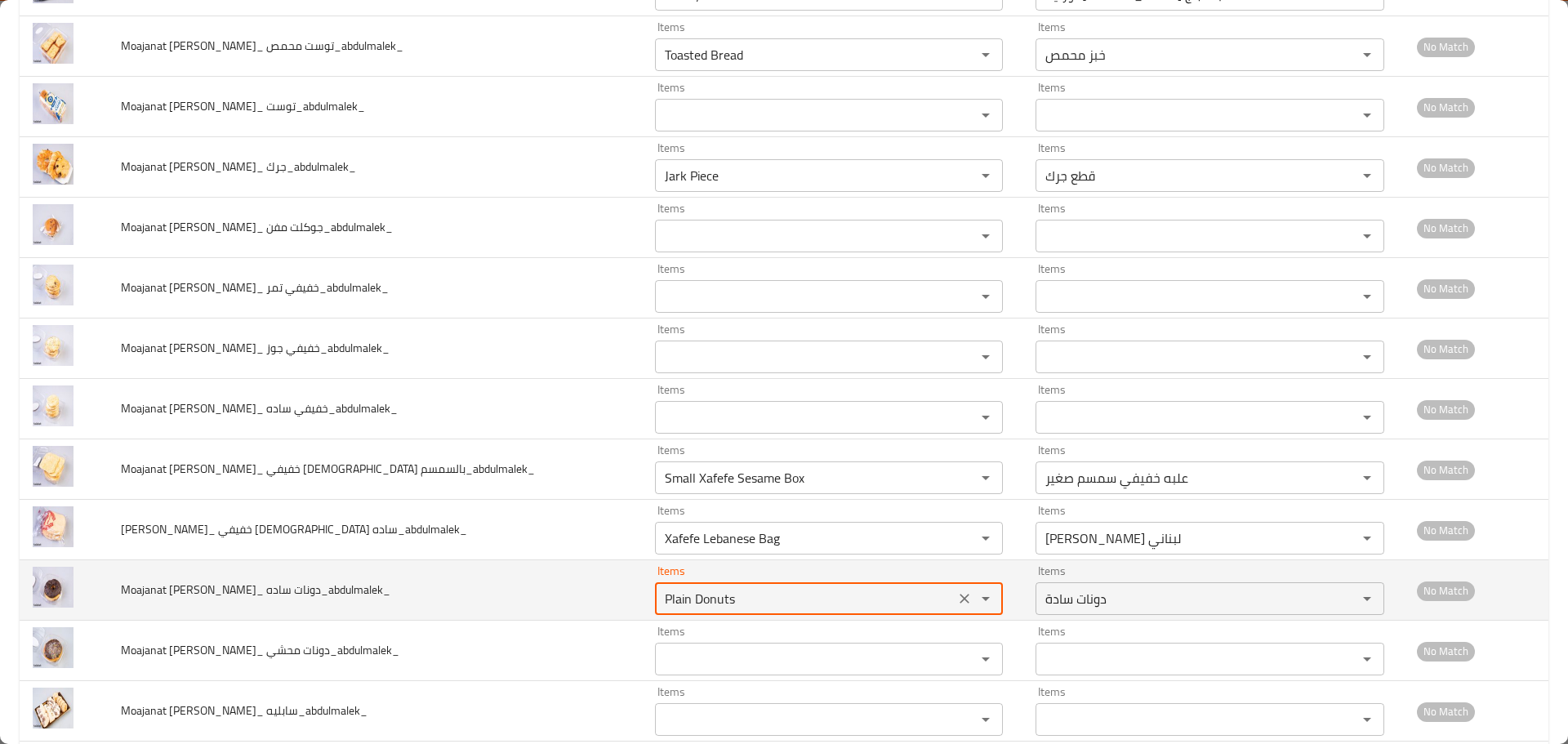
click at [685, 592] on ساده_abdulmalek_ "Plain Donuts" at bounding box center [805, 598] width 291 height 23
click at [696, 588] on ساده_abdulmalek_ "Plain Donuts" at bounding box center [805, 598] width 291 height 23
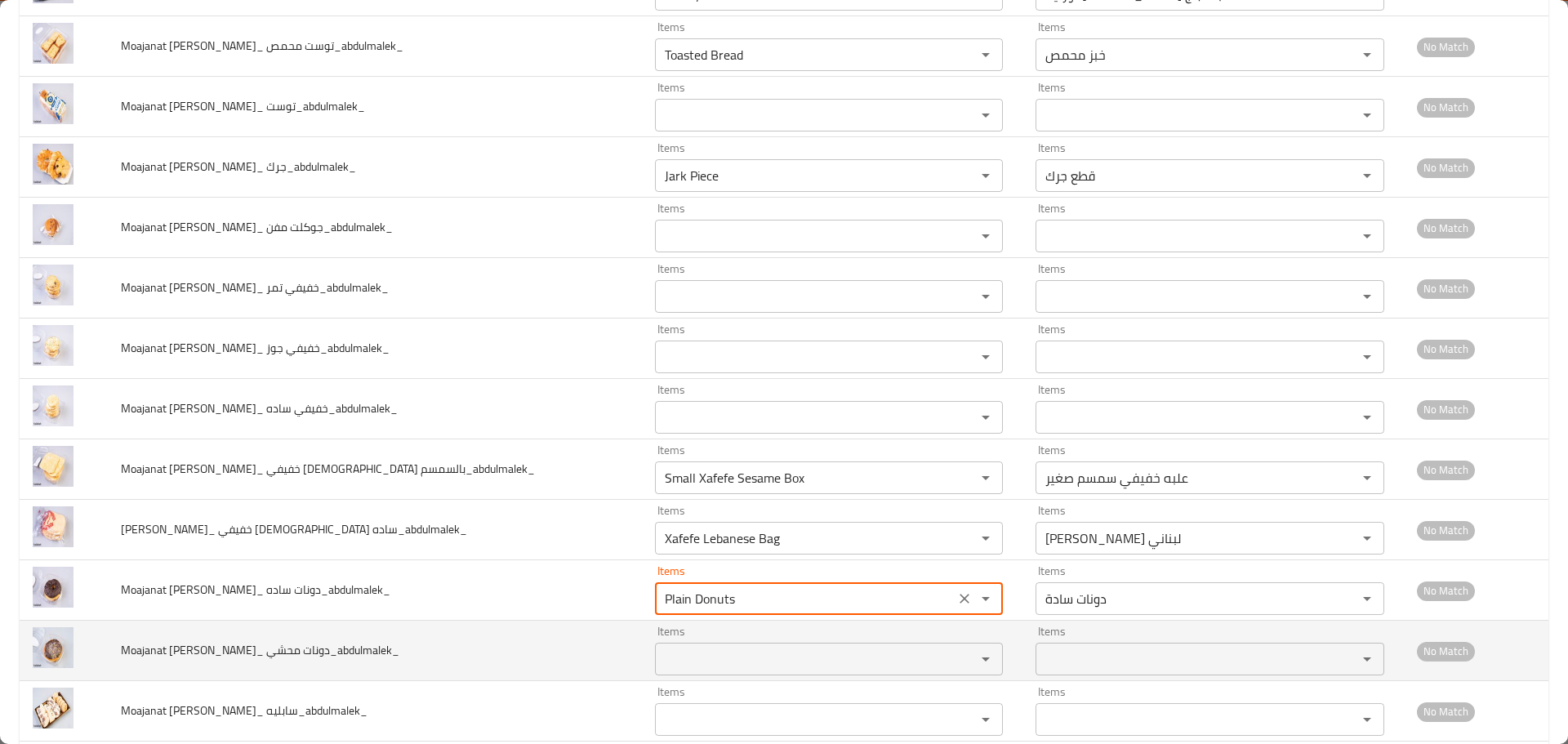
click at [683, 654] on محشي_abdulmalek_ "Items" at bounding box center [805, 658] width 291 height 23
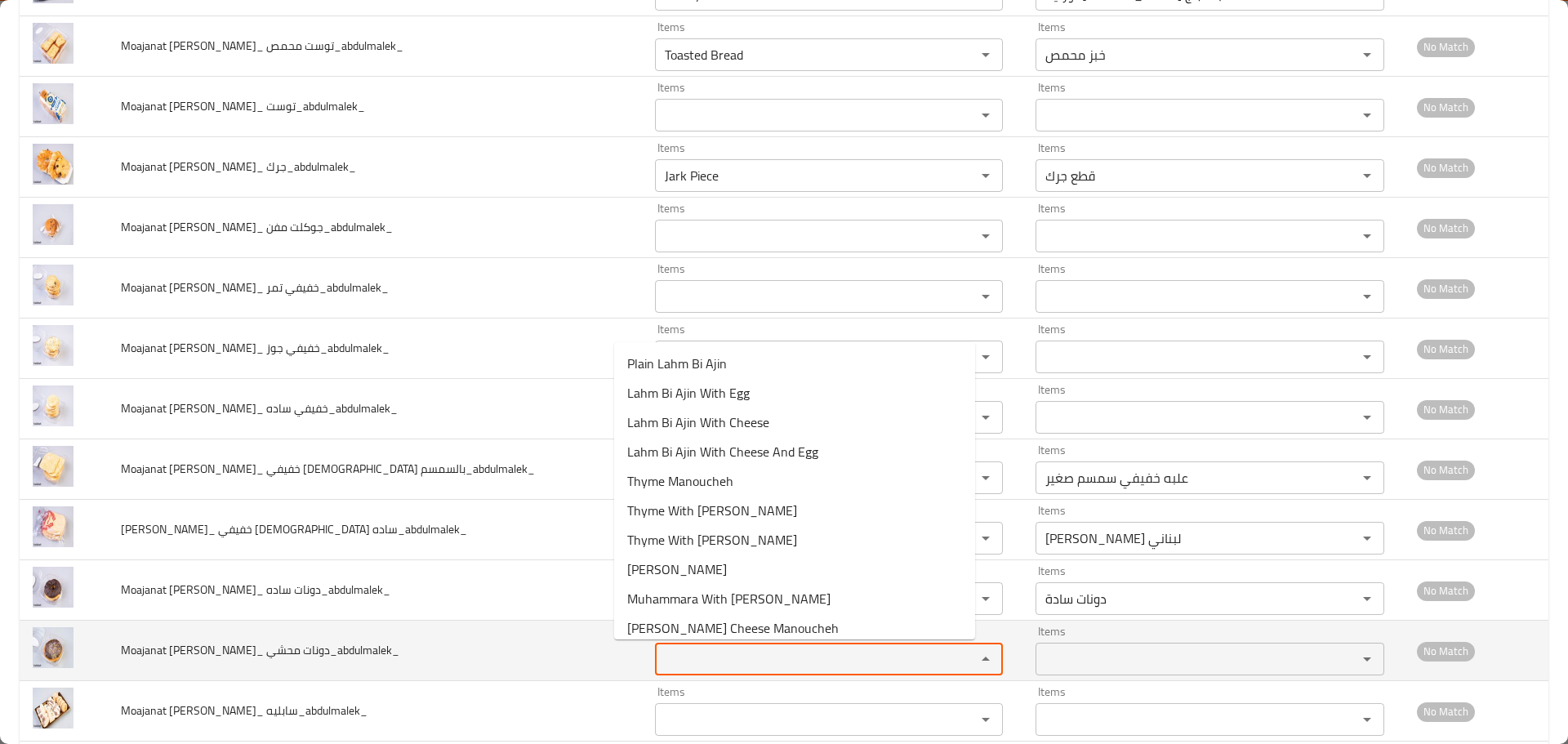
paste محشي_abdulmalek_ "Donuts"
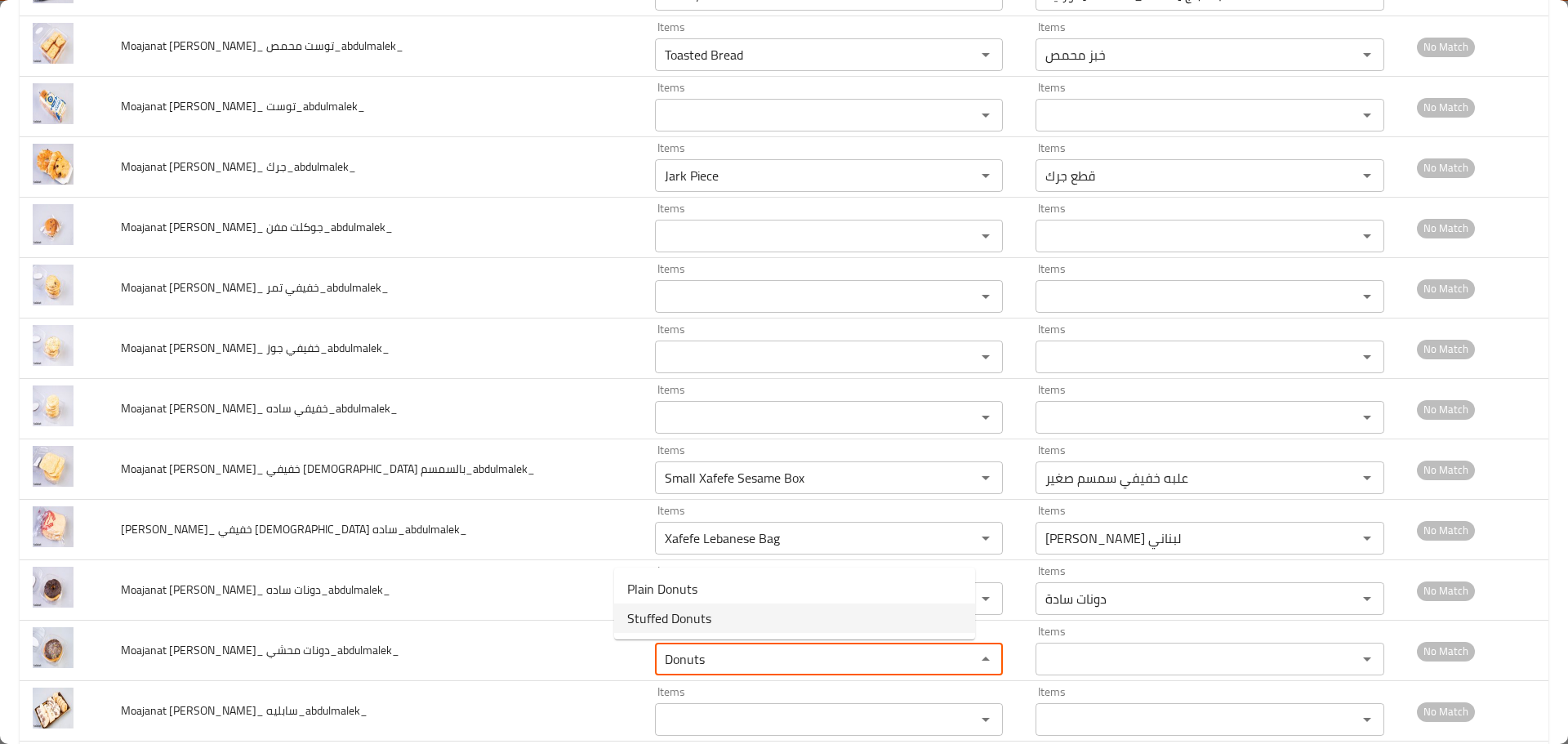
click at [675, 618] on span "Stuffed Donuts" at bounding box center [669, 618] width 84 height 19
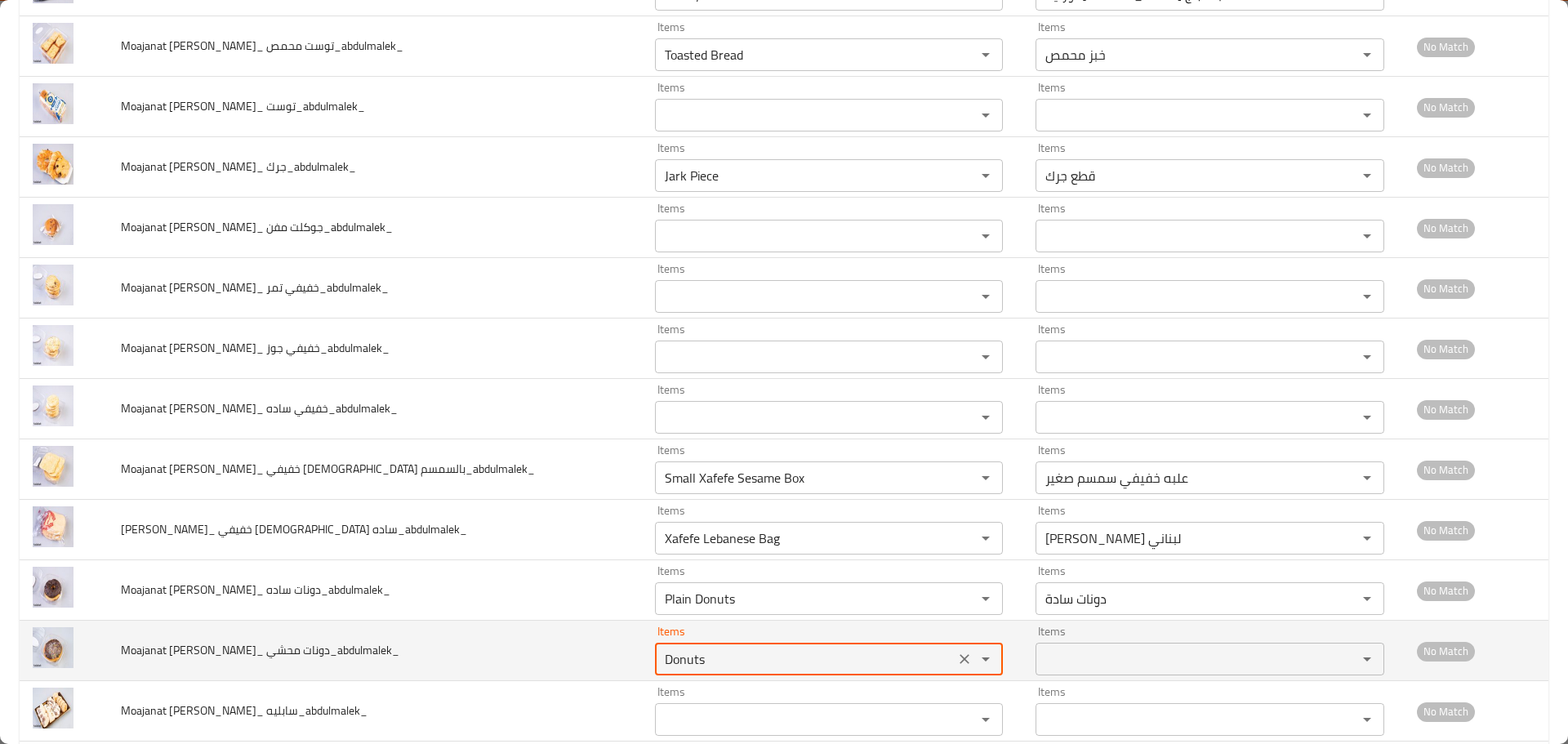
type محشي_abdulmalek_ "Stuffed Donuts"
type محشي_abdulmalek_-ar "دونات محشية"
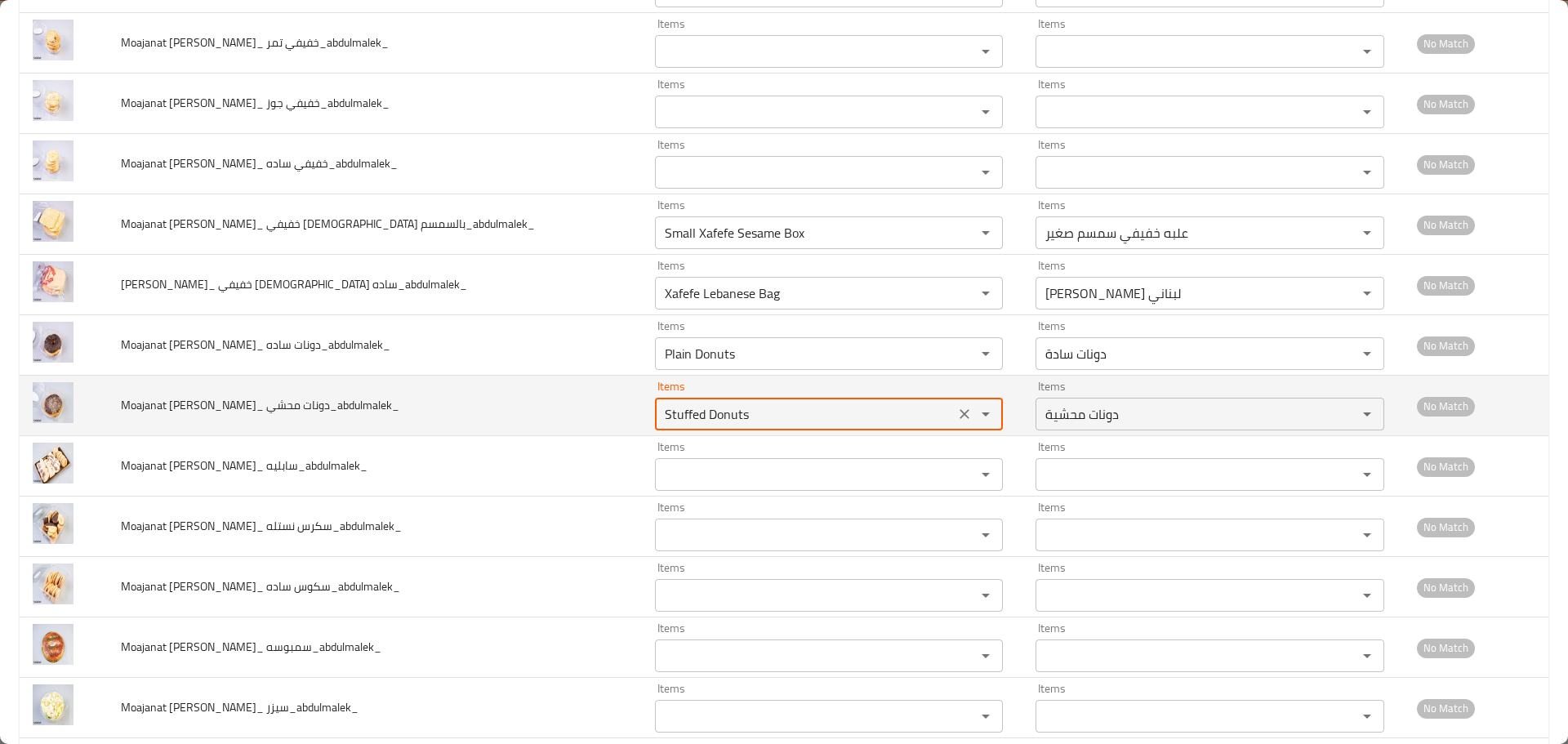
scroll to position [1306, 0]
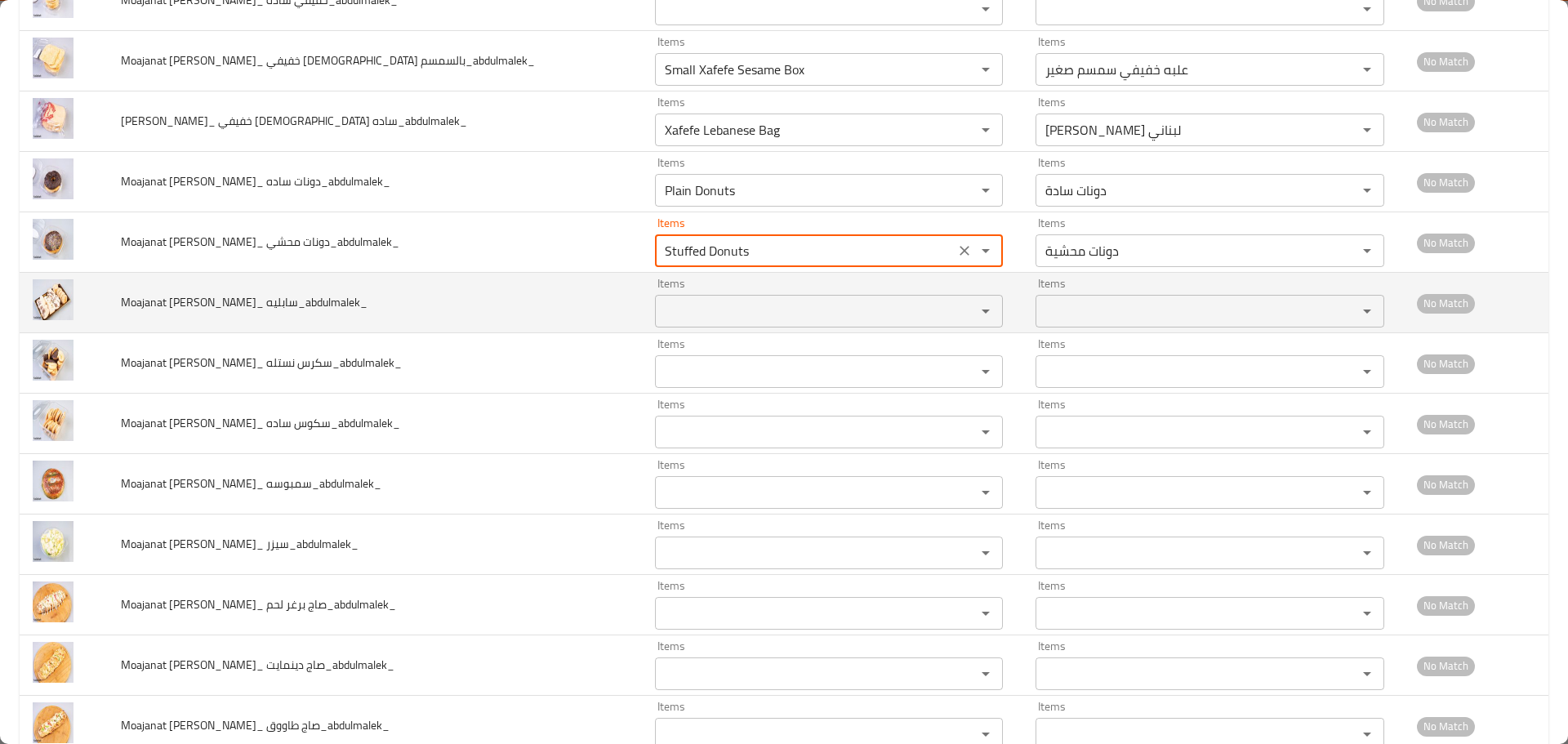
type محشي_abdulmalek_ "Stuffed Donuts"
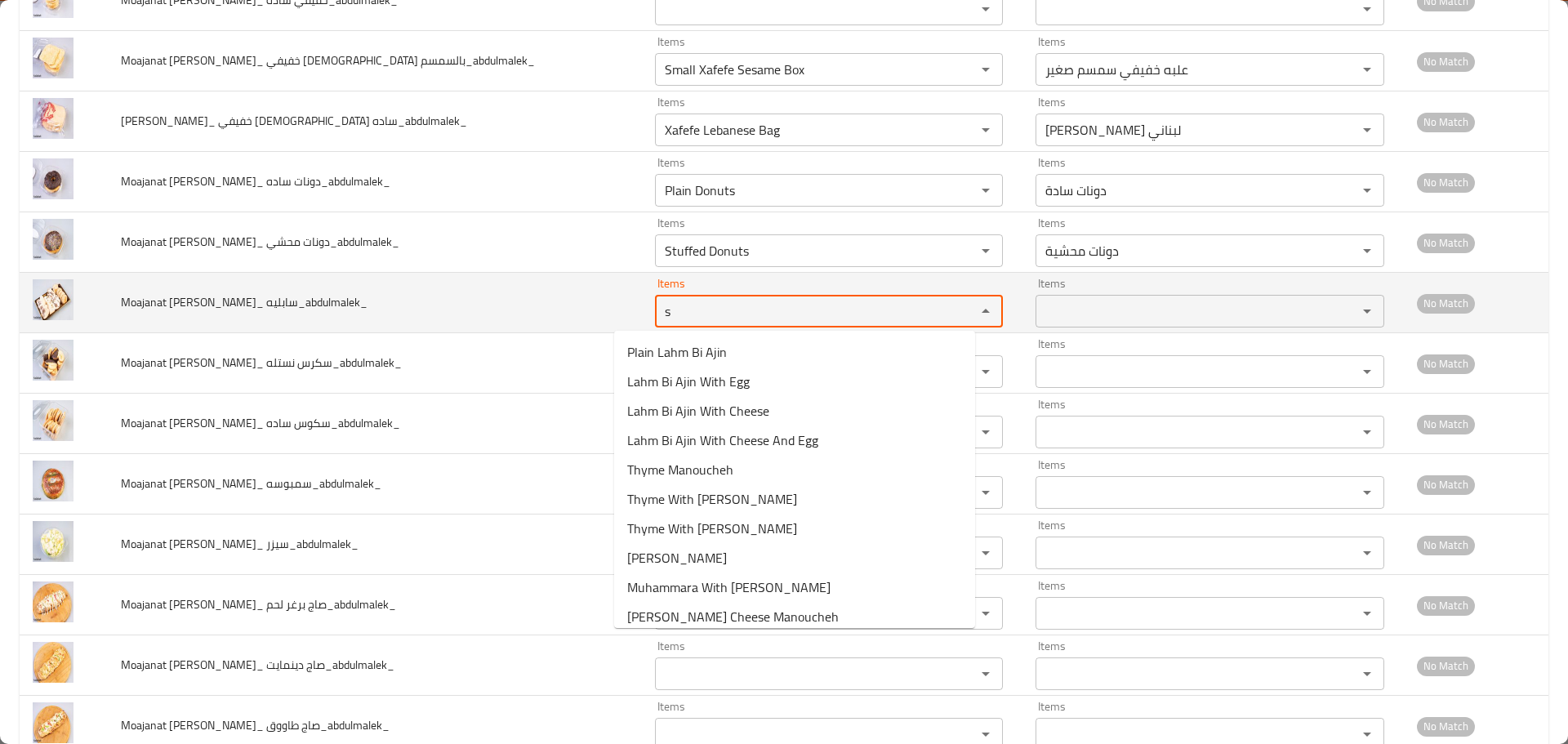
click at [689, 318] on سابليه_abdulmalek_ "s" at bounding box center [805, 311] width 291 height 23
drag, startPoint x: 689, startPoint y: 321, endPoint x: 516, endPoint y: 321, distance: 173.0
click at [520, 321] on tr "Moajanat Eyoun Baghdad_ سابليه_abdulmalek_ Items a Items Items Items No Match" at bounding box center [784, 302] width 1529 height 60
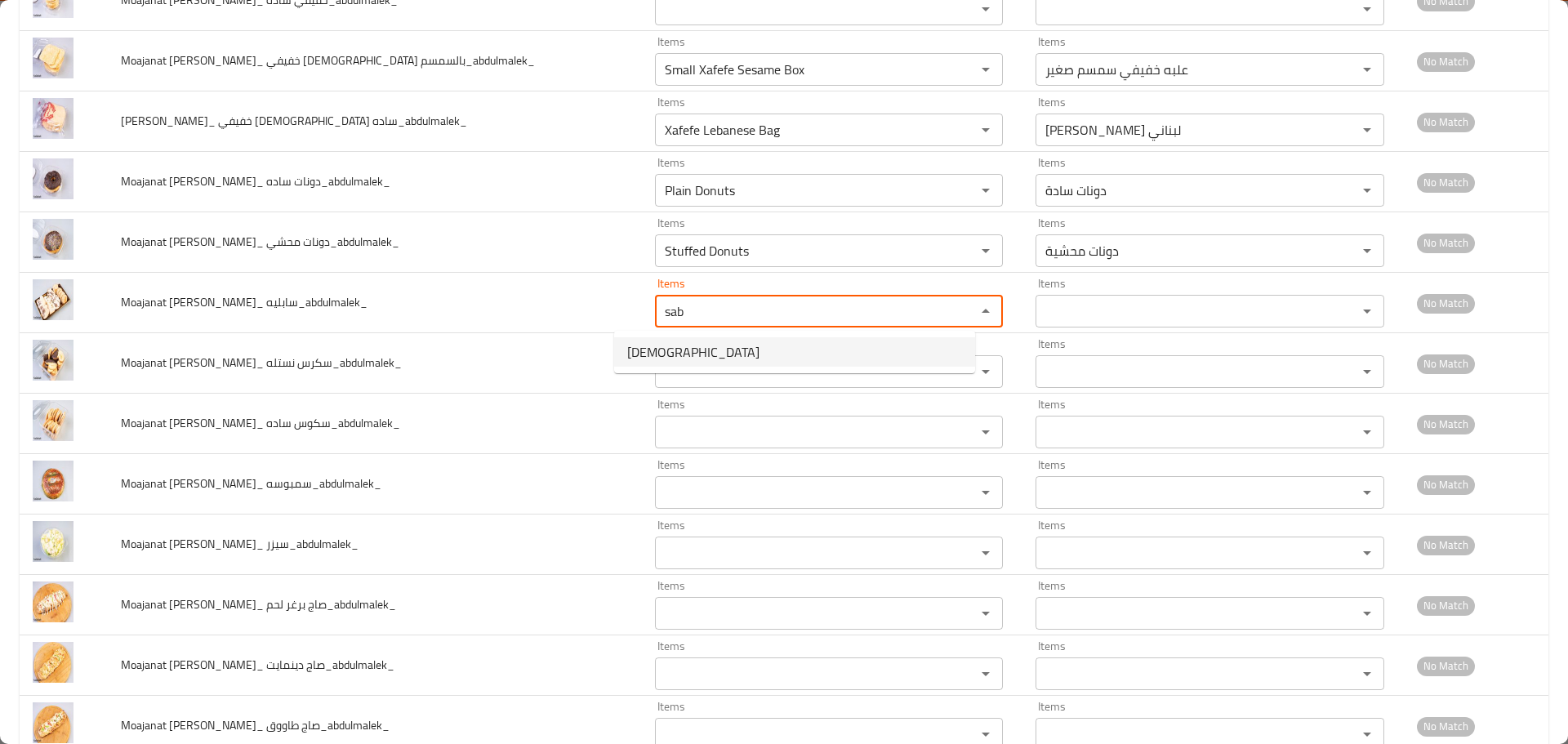
click at [661, 352] on سابليه_abdulmalek_-option-0 "[DEMOGRAPHIC_DATA]" at bounding box center [794, 352] width 361 height 30
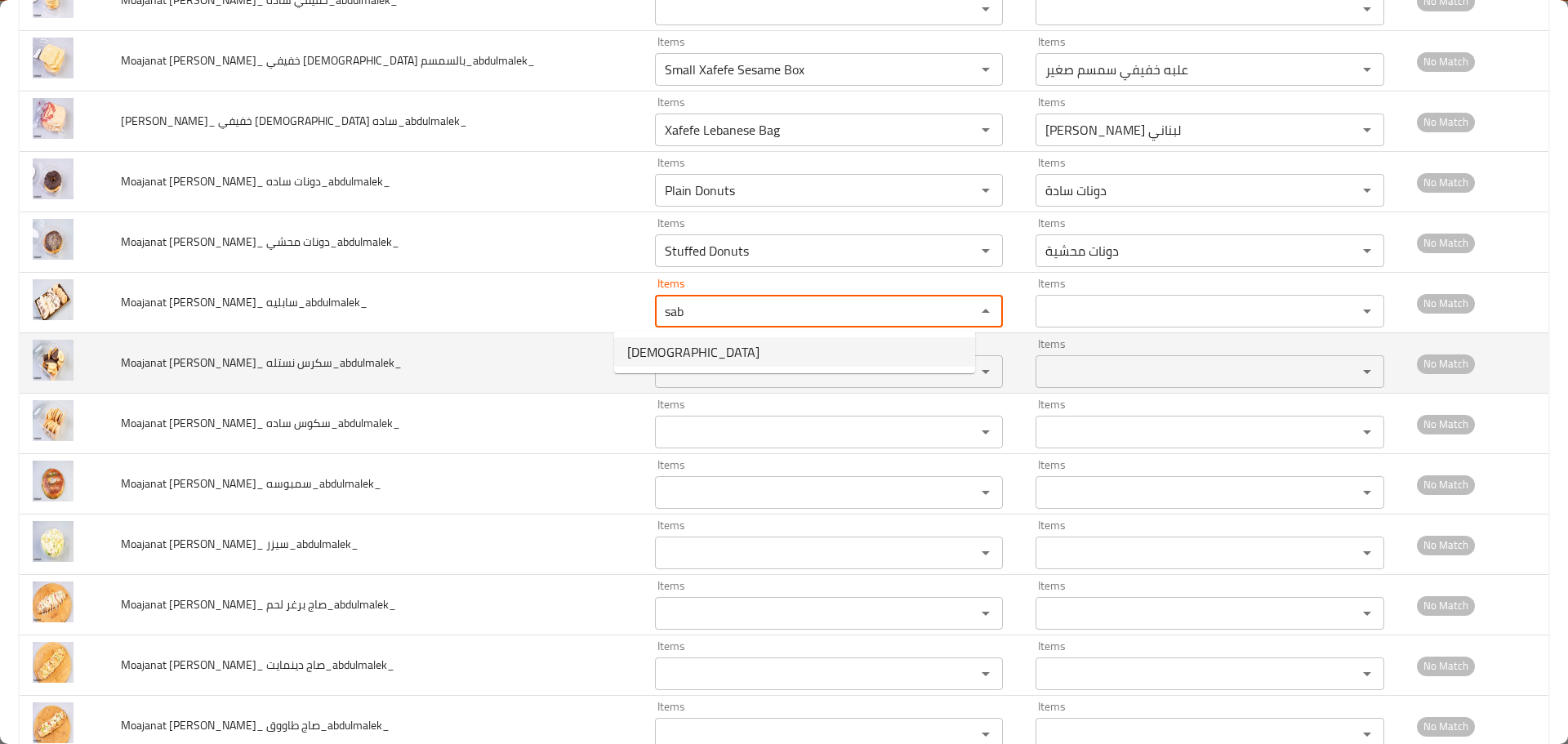
type سابليه_abdulmalek_ "[DEMOGRAPHIC_DATA]"
type سابليه_abdulmalek_-ar "سابليا"
type سابليه_abdulmalek_ "[DEMOGRAPHIC_DATA]"
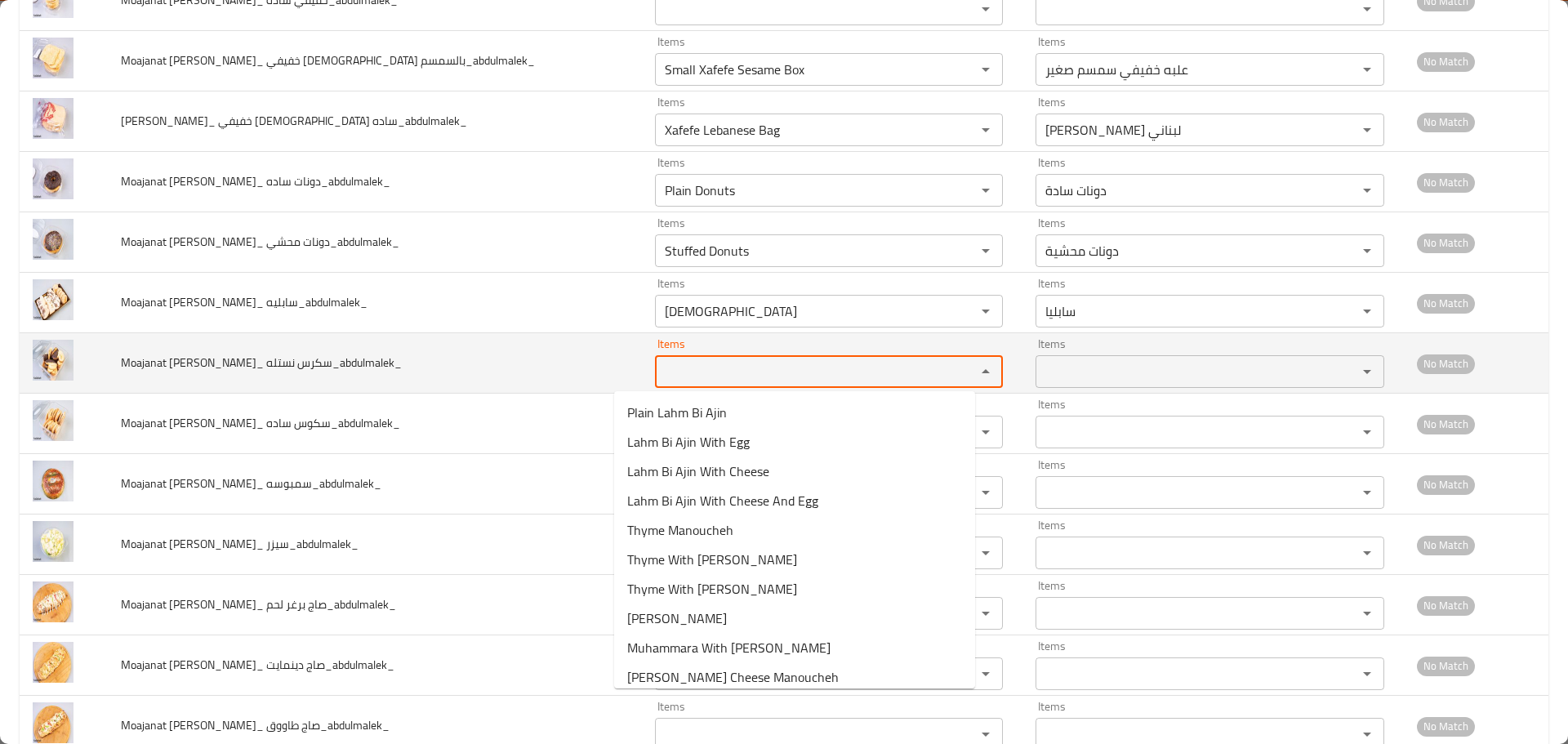
click at [660, 378] on نستله_abdulmalek_ "Items" at bounding box center [805, 371] width 291 height 23
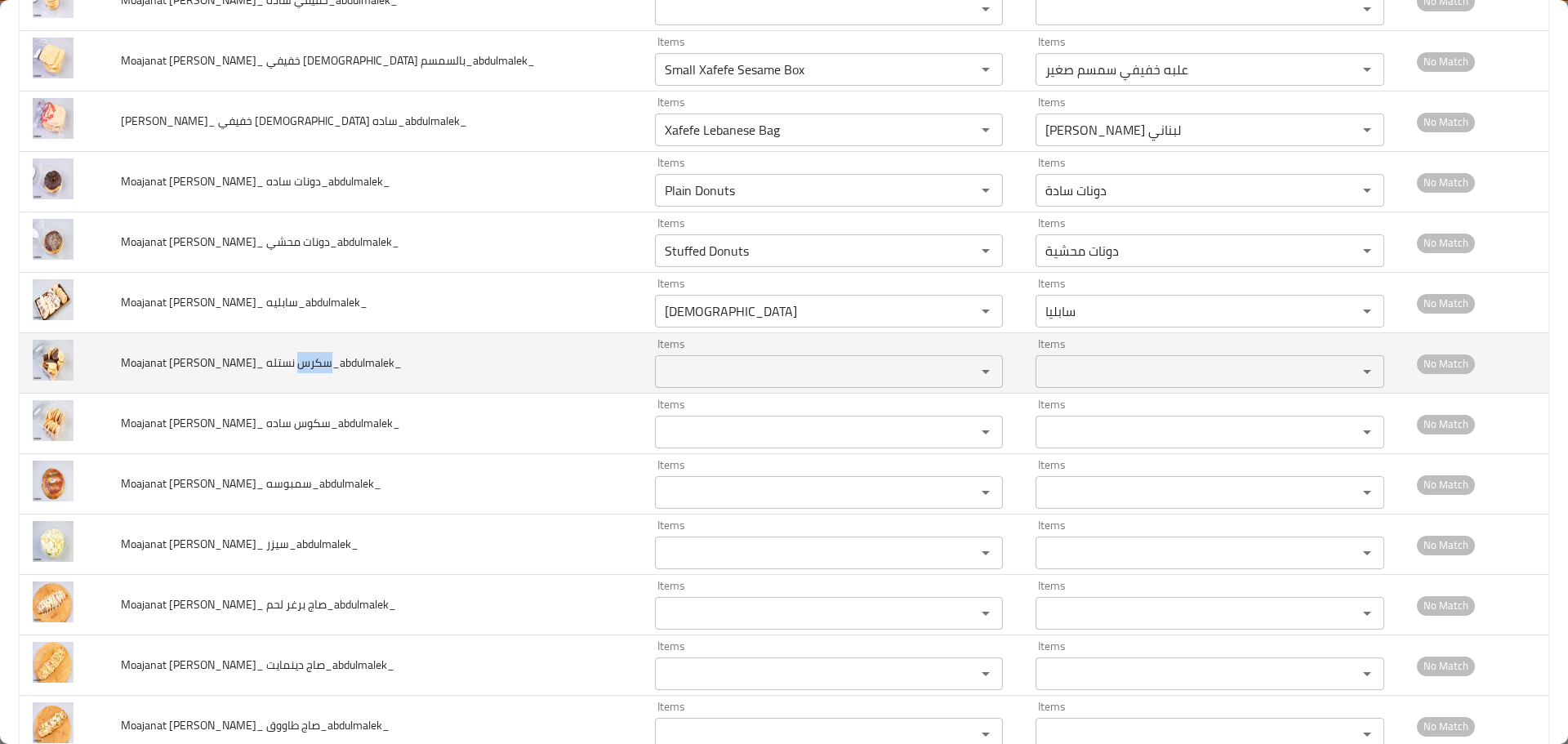
drag, startPoint x: 286, startPoint y: 363, endPoint x: 320, endPoint y: 358, distance: 34.4
click at [320, 358] on span "Moajanat Eyoun Baghdad_ سكرس نستله_abdulmalek_" at bounding box center [261, 362] width 281 height 21
copy span "سكرس"
click at [738, 384] on div "Items" at bounding box center [829, 371] width 349 height 32
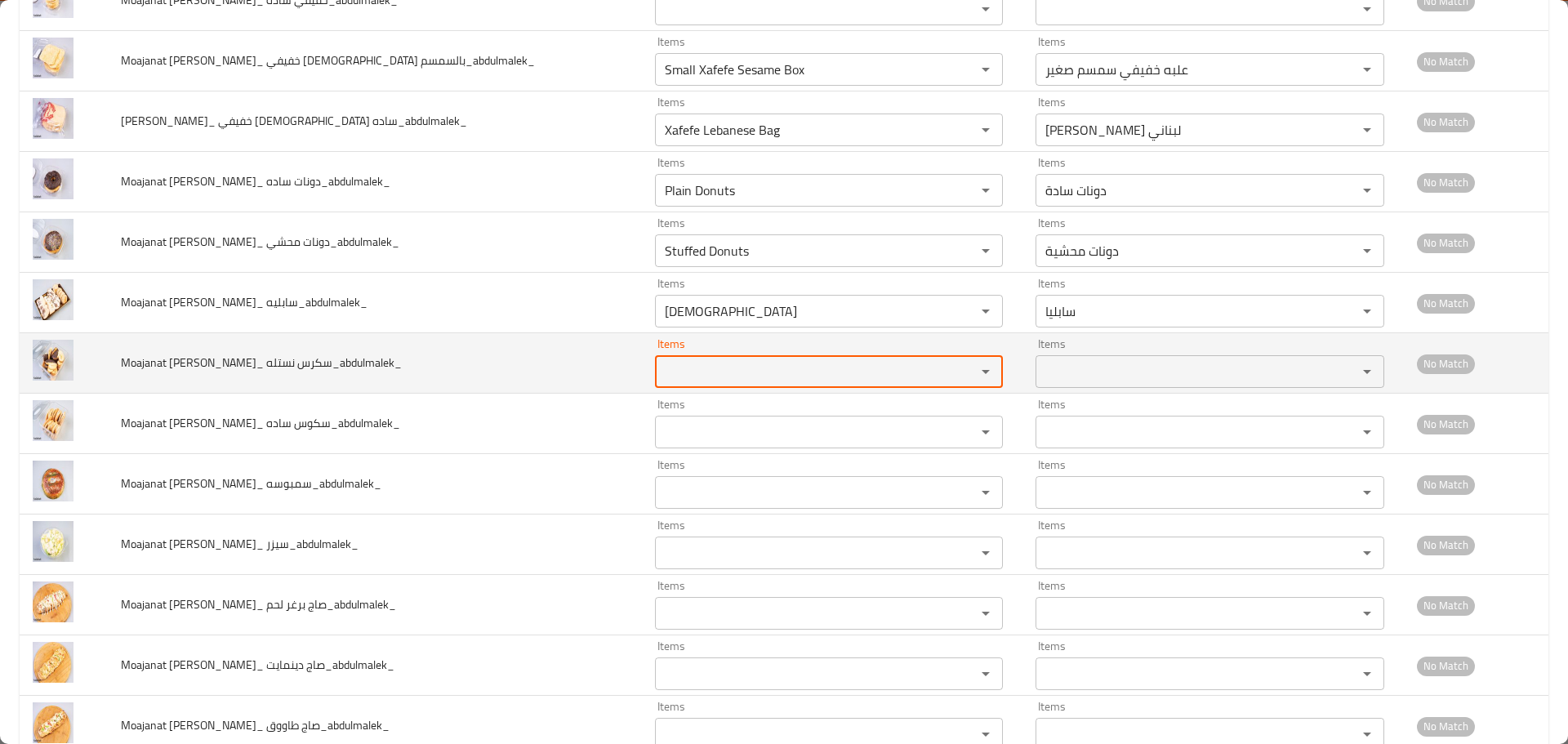
paste نستله_abdulmalek_ "سكرس"
drag, startPoint x: 670, startPoint y: 376, endPoint x: 582, endPoint y: 374, distance: 88.0
click at [583, 374] on tr "Moajanat Eyoun Baghdad_ سكرس نستله_abdulmalek_ Items سكرس Items Items Items No …" at bounding box center [784, 363] width 1529 height 60
click at [660, 378] on نستله_abdulmalek_ "سكرس" at bounding box center [805, 371] width 291 height 23
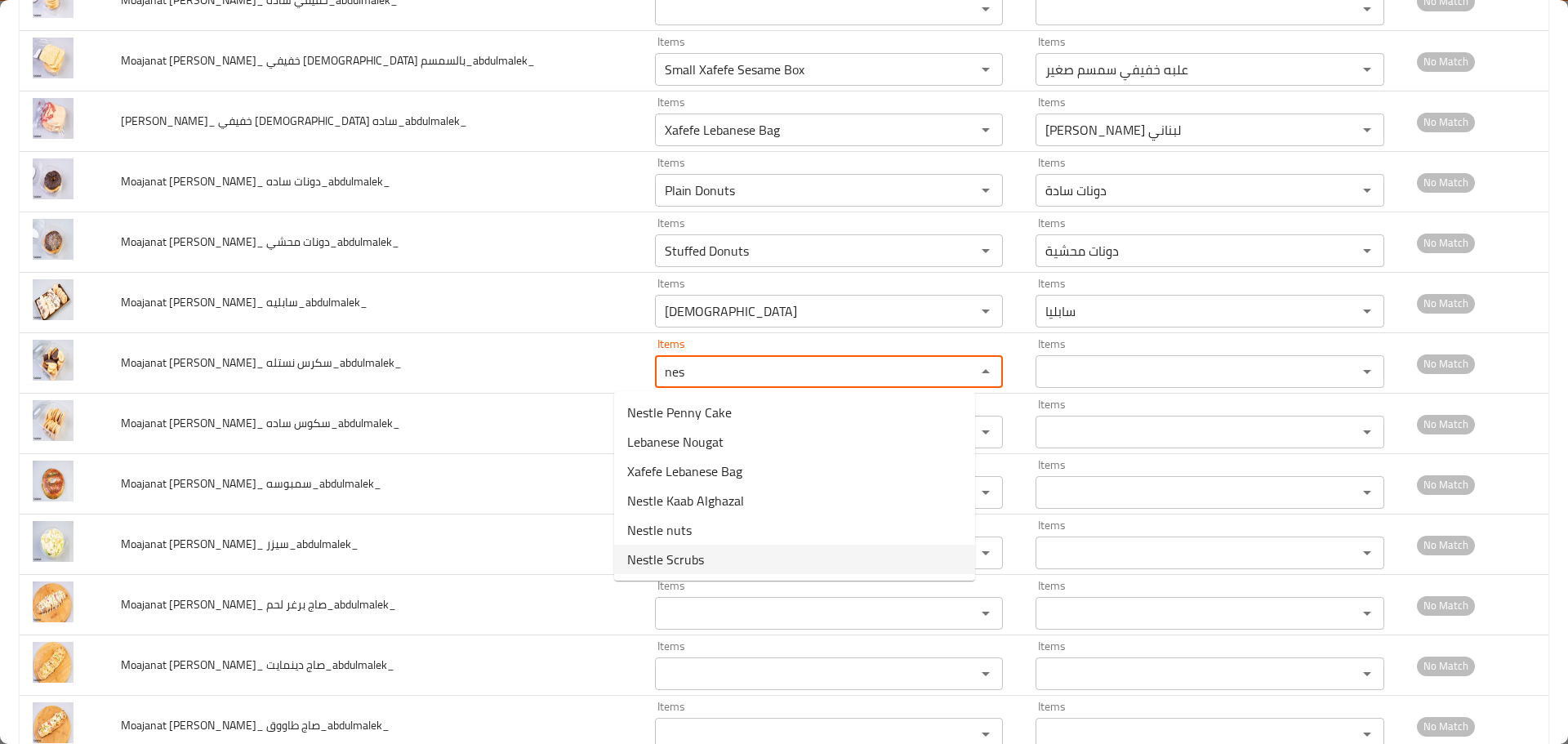
click at [682, 563] on span "Nestle Scrubs" at bounding box center [665, 558] width 77 height 19
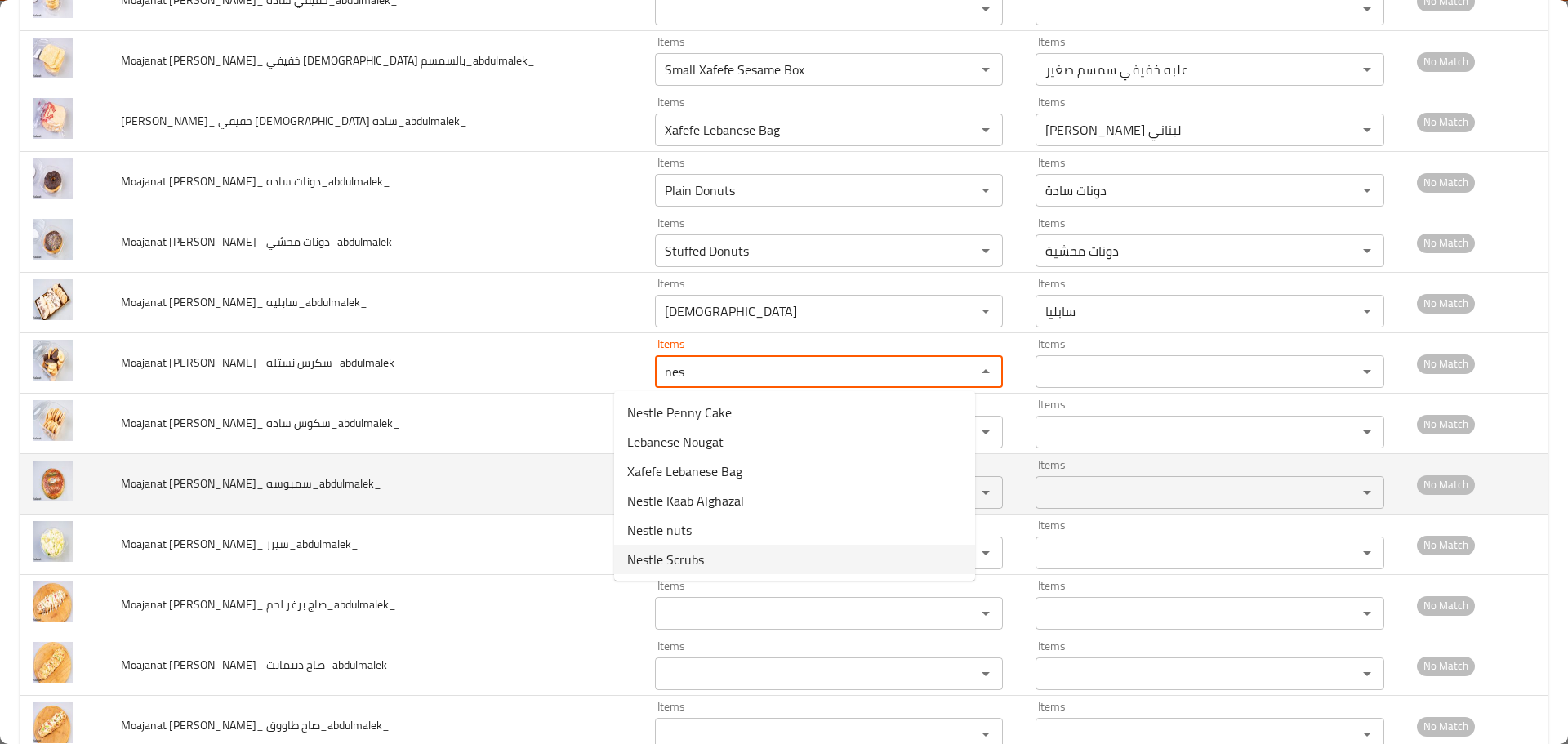
type نستله_abdulmalek_ "Nestle Scrubs"
type نستله_abdulmalek_-ar "سكربس نستلة"
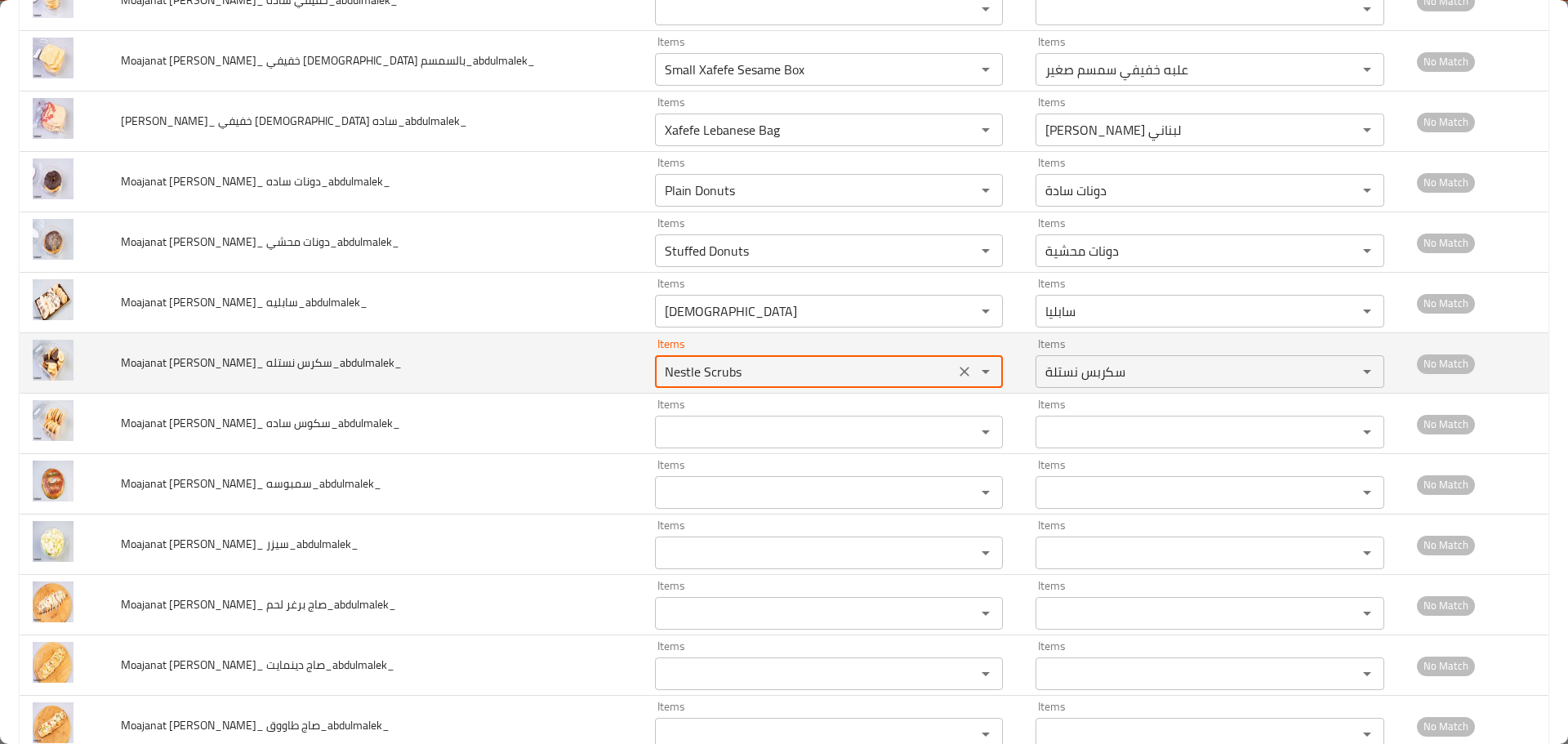
click at [681, 370] on نستله_abdulmalek_ "Nestle Scrubs" at bounding box center [805, 371] width 291 height 23
click at [681, 369] on نستله_abdulmalek_ "Nestle Scrubs" at bounding box center [805, 371] width 291 height 23
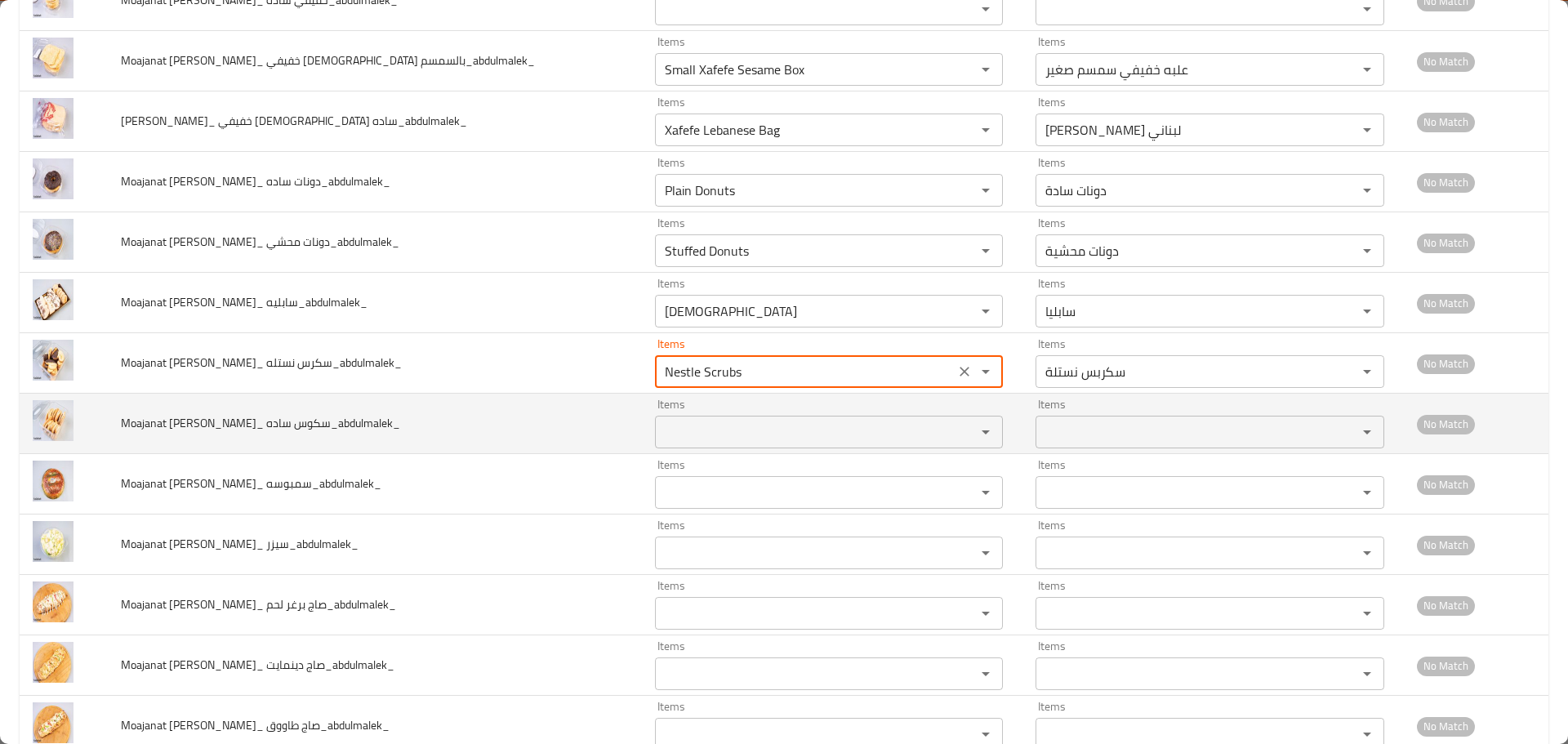
type نستله_abdulmalek_ "Nestle Scrubs"
click at [675, 427] on ساده_abdulmalek_ "Items" at bounding box center [805, 432] width 291 height 23
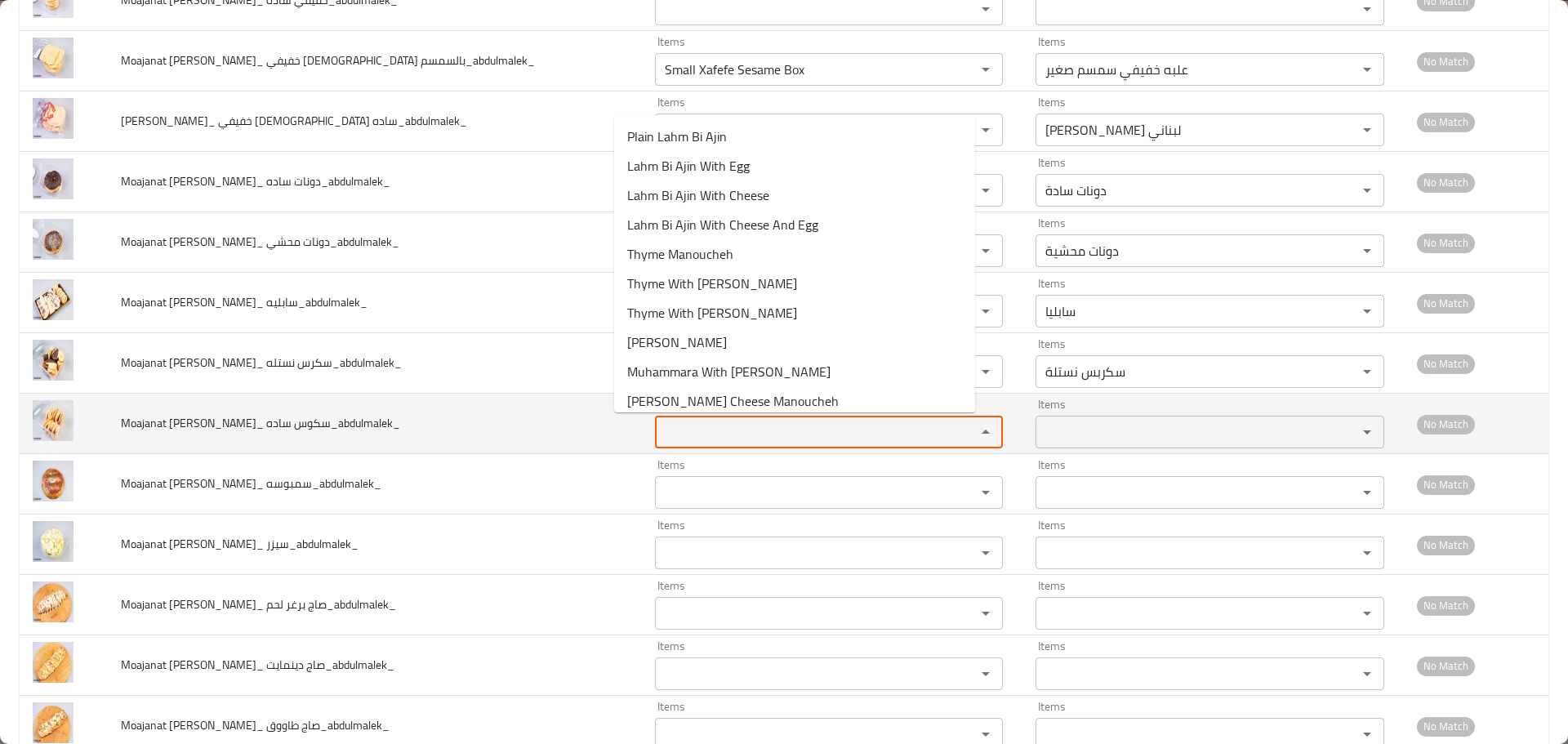
paste ساده_abdulmalek_ "Scrubs"
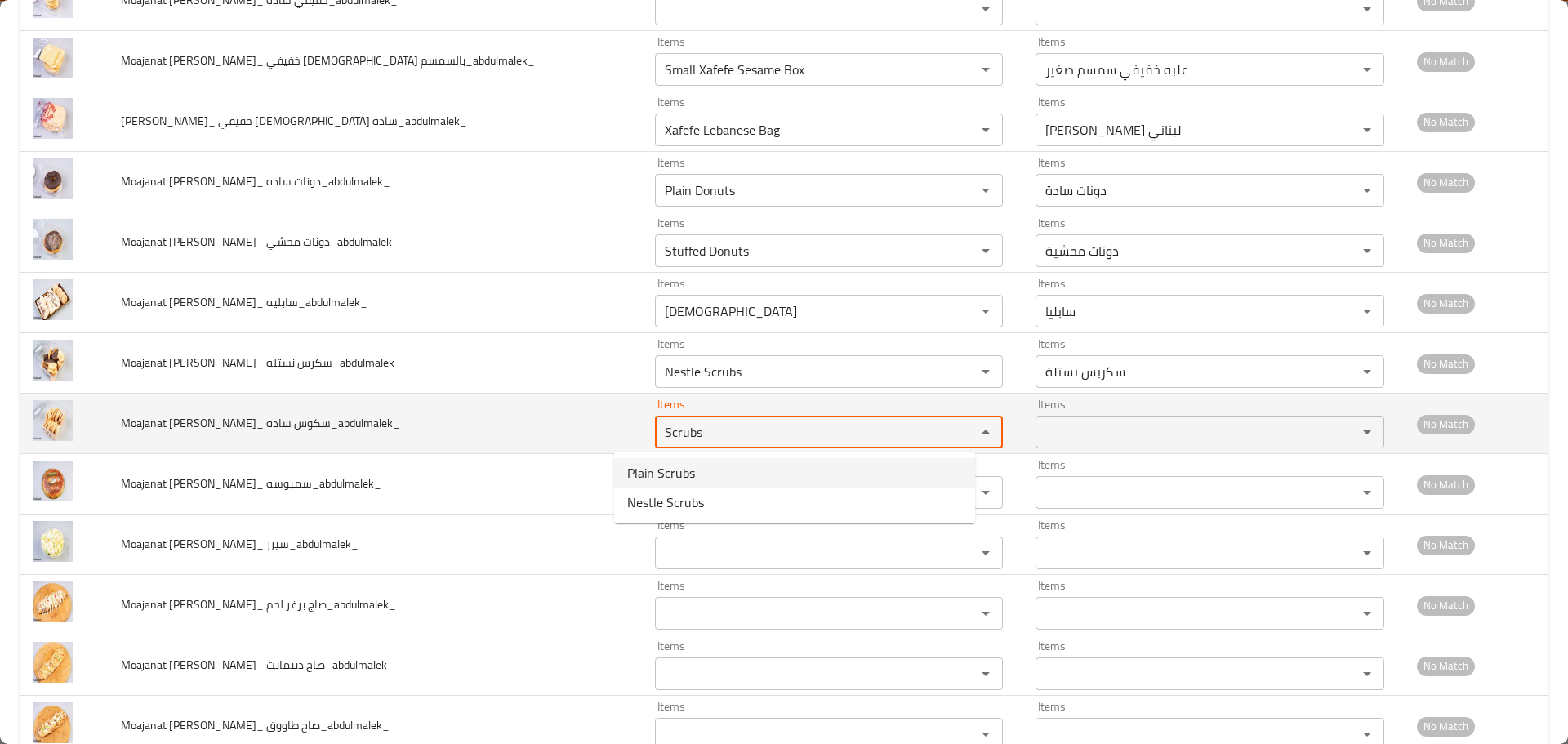
drag, startPoint x: 671, startPoint y: 432, endPoint x: 573, endPoint y: 436, distance: 98.1
click at [574, 435] on tr "Moajanat Eyoun Baghdad_ سكوس ساده_abdulmalek_ Items Scrubs Items Items Items No…" at bounding box center [784, 423] width 1529 height 60
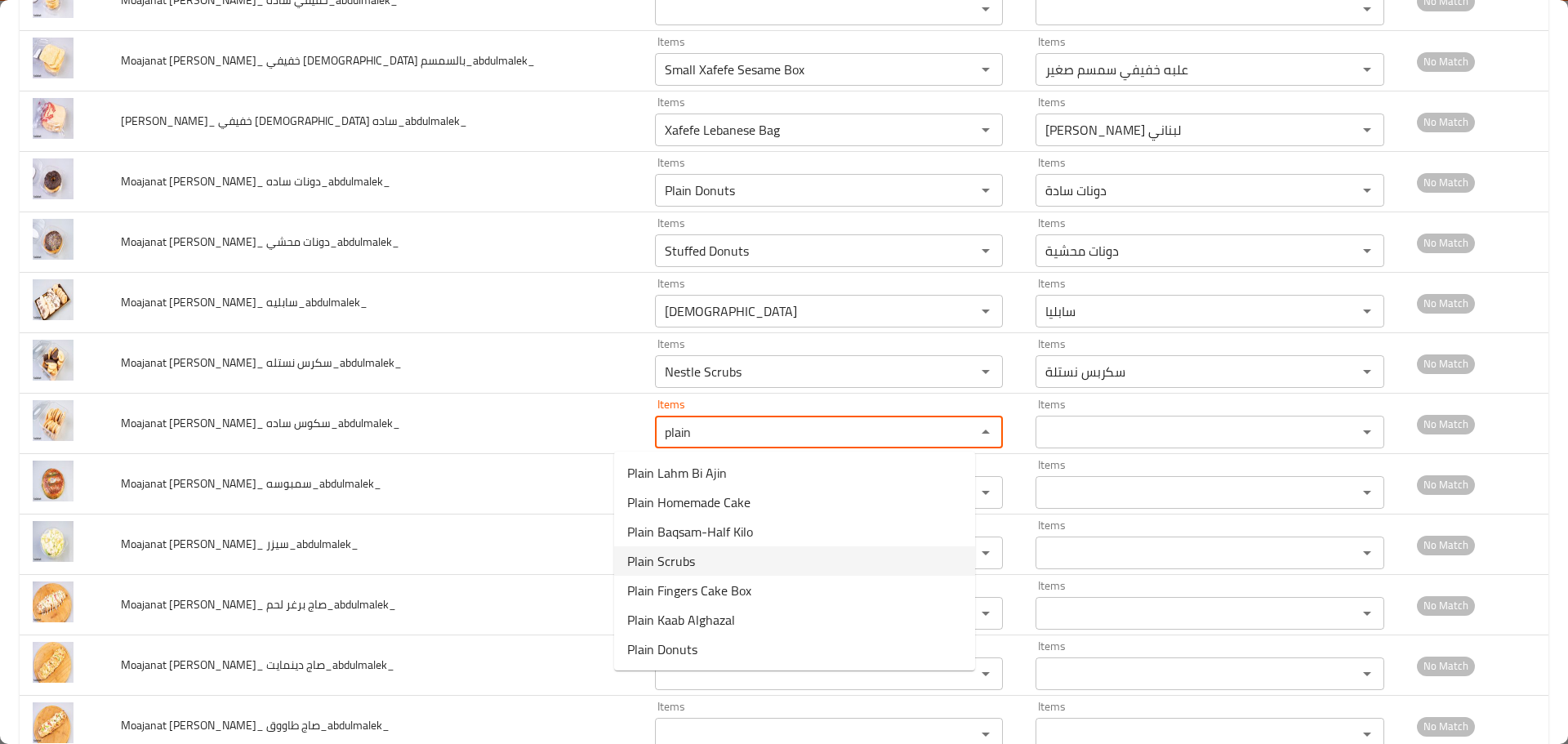
click at [672, 565] on span "Plain Scrubs" at bounding box center [660, 560] width 67 height 19
type ساده_abdulmalek_ "Plain Scrubs"
type ساده_abdulmalek_-ar "سكربس سادة"
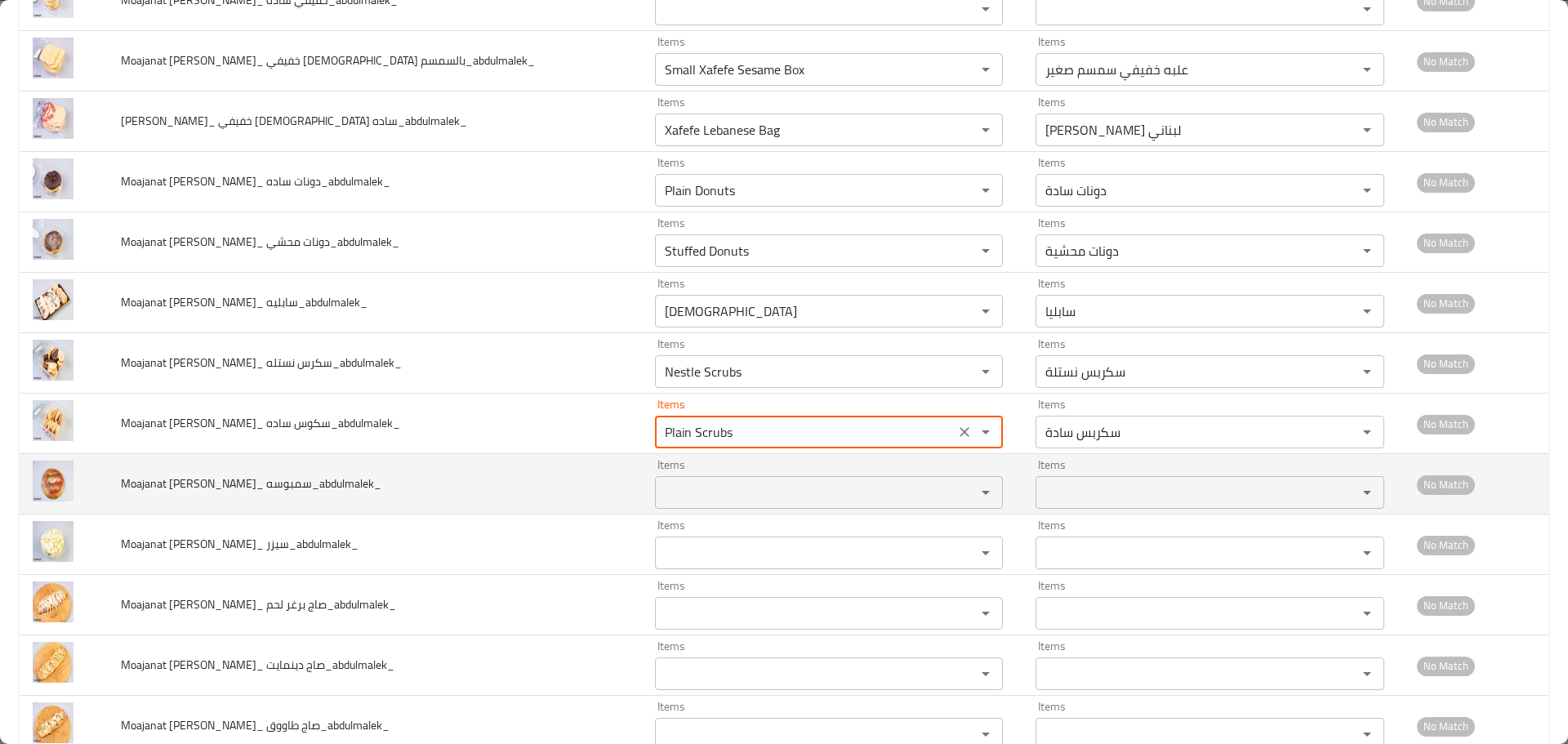
type ساده_abdulmalek_ "Plain Scrubs"
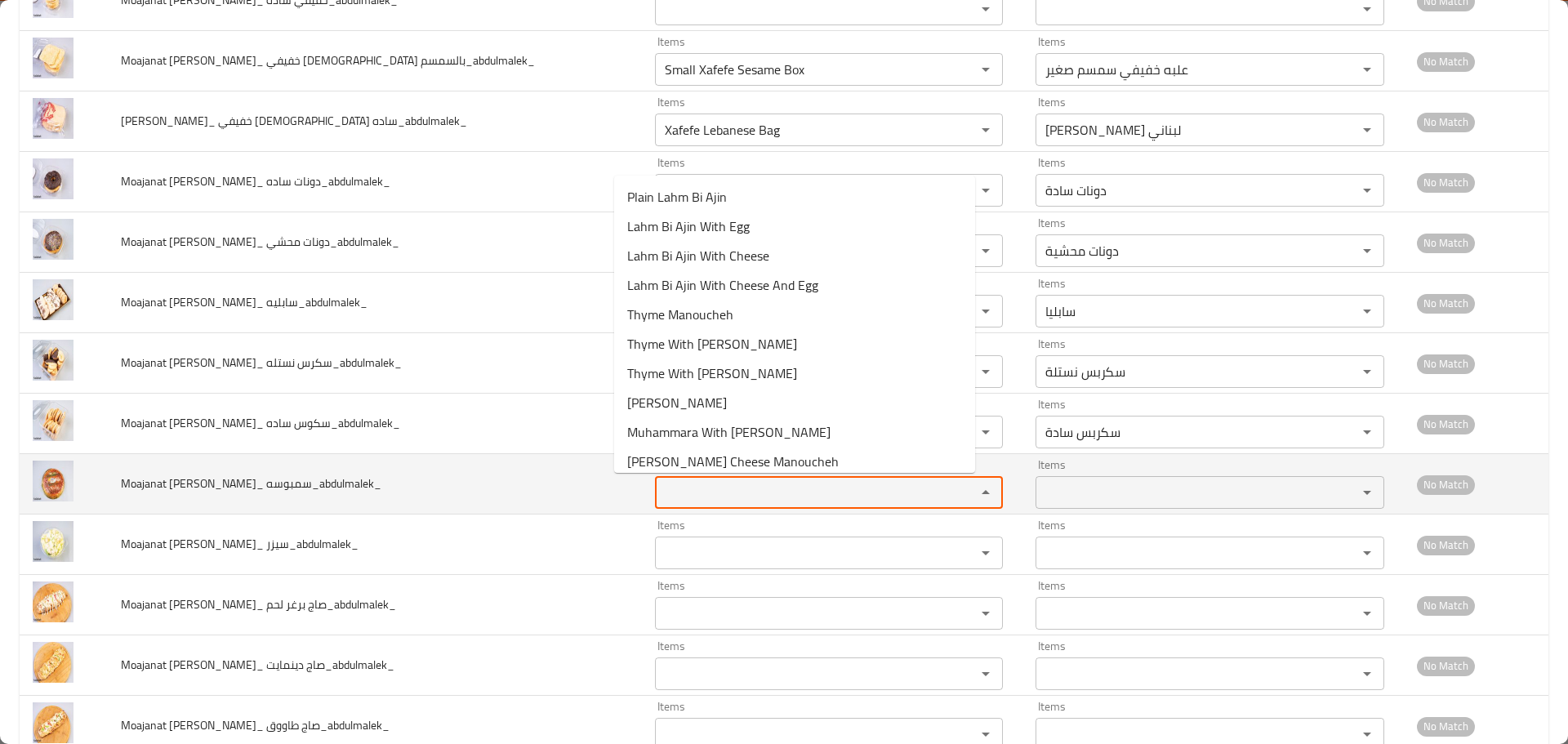
click at [699, 495] on سمبوسه_abdulmalek_ "Items" at bounding box center [805, 492] width 291 height 23
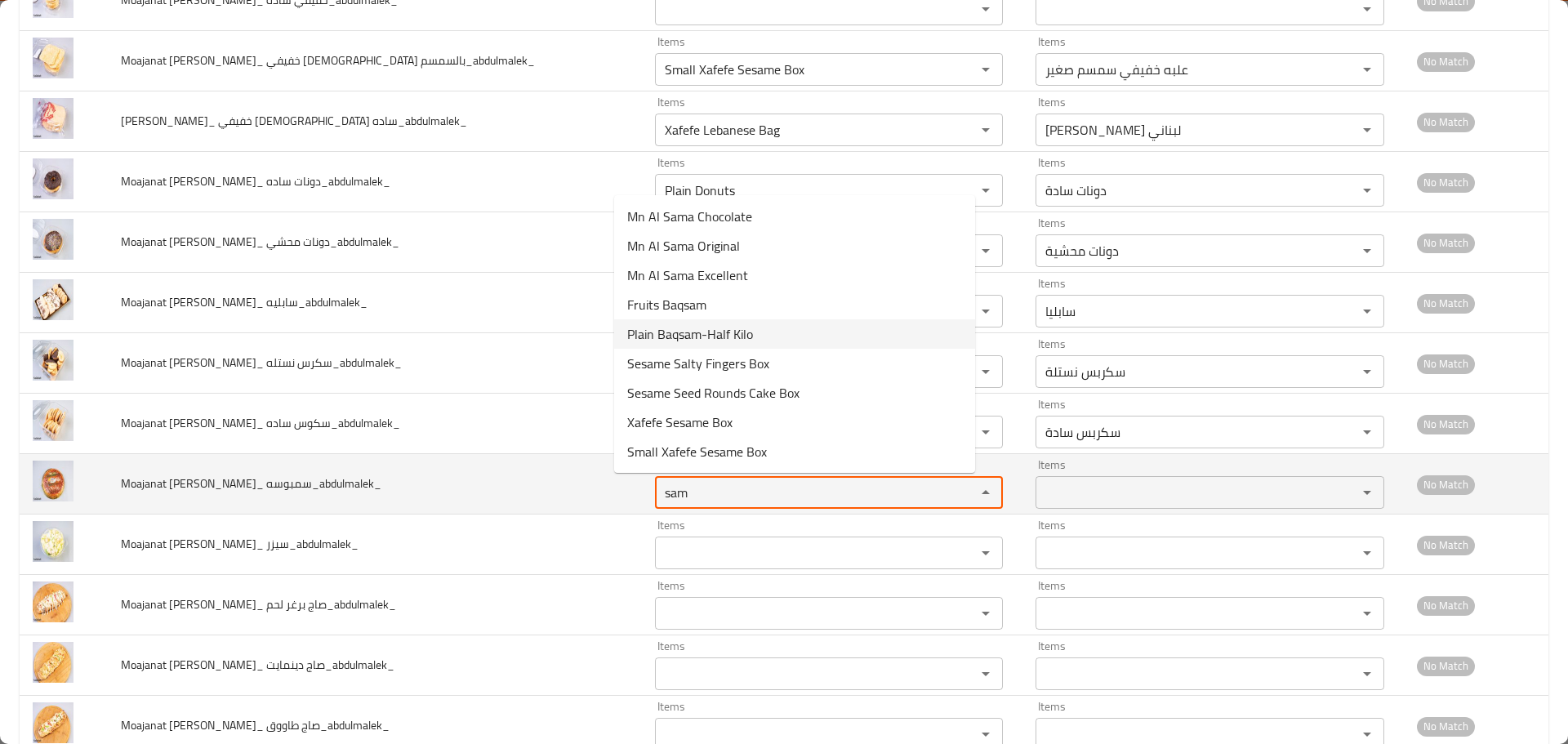
type سمبوسه_abdulmalek_ "sam"
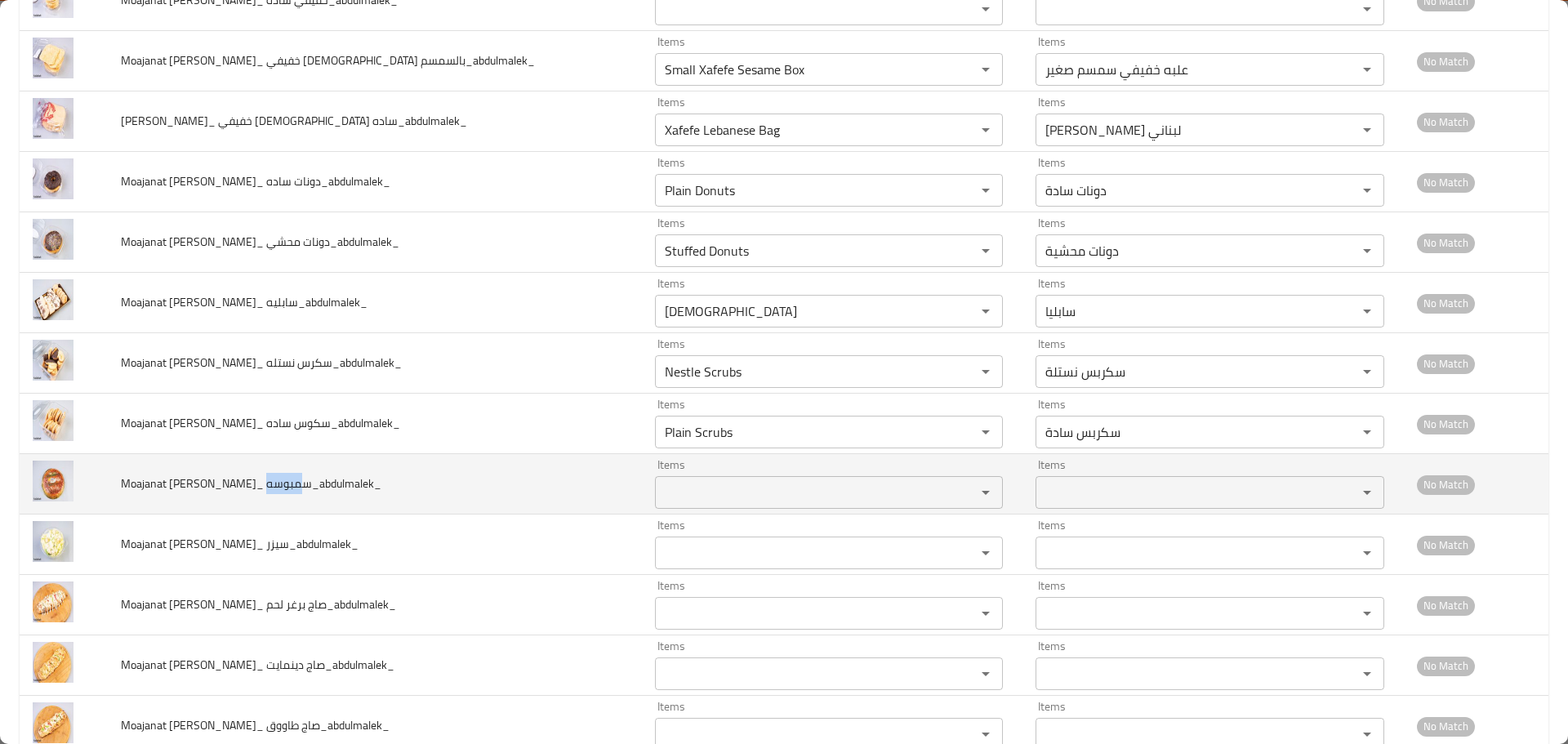
drag, startPoint x: 287, startPoint y: 485, endPoint x: 256, endPoint y: 486, distance: 31.0
click at [256, 486] on span "Moajanat Eyoun Baghdad_ سمبوسه_abdulmalek_" at bounding box center [251, 483] width 260 height 21
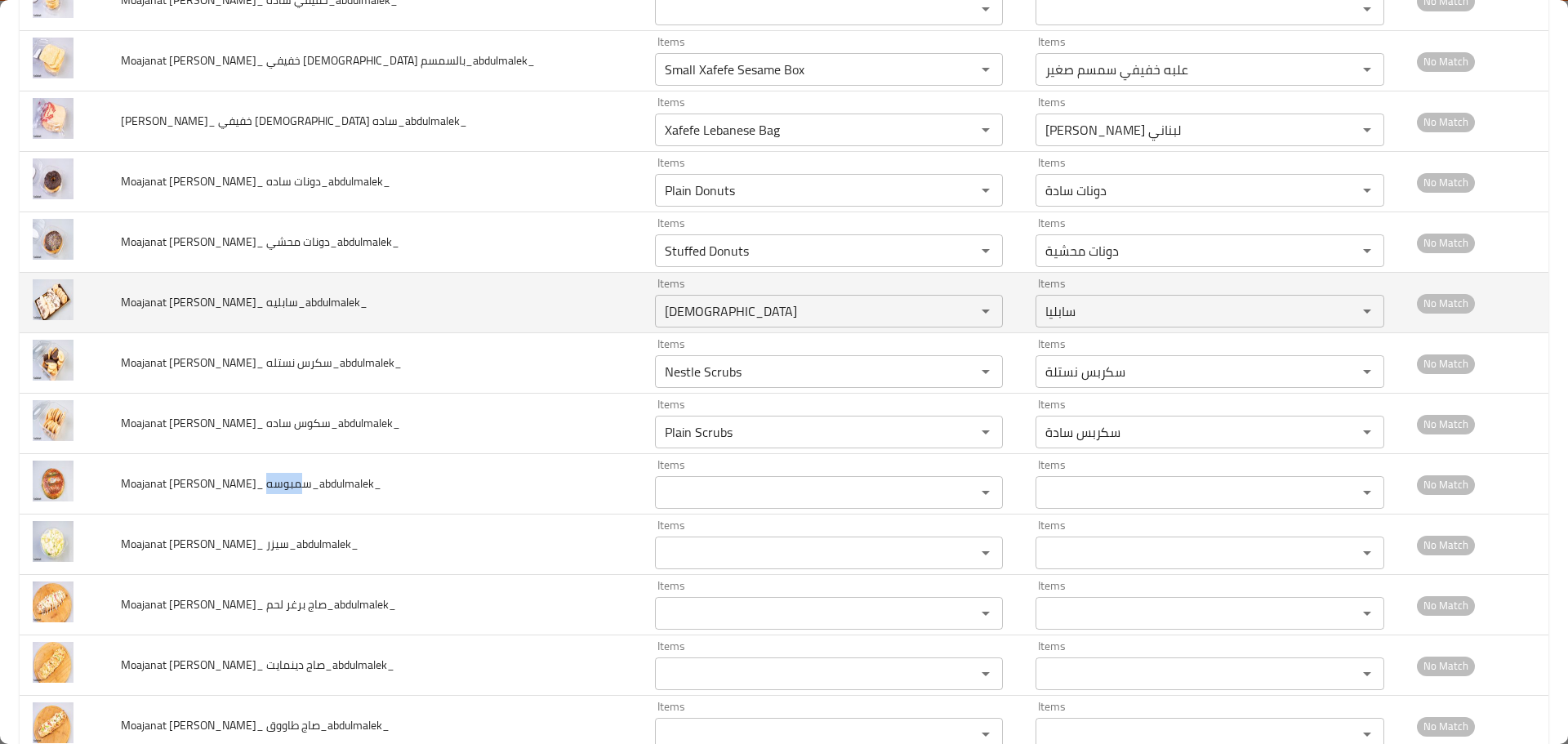
copy span "مبوسه"
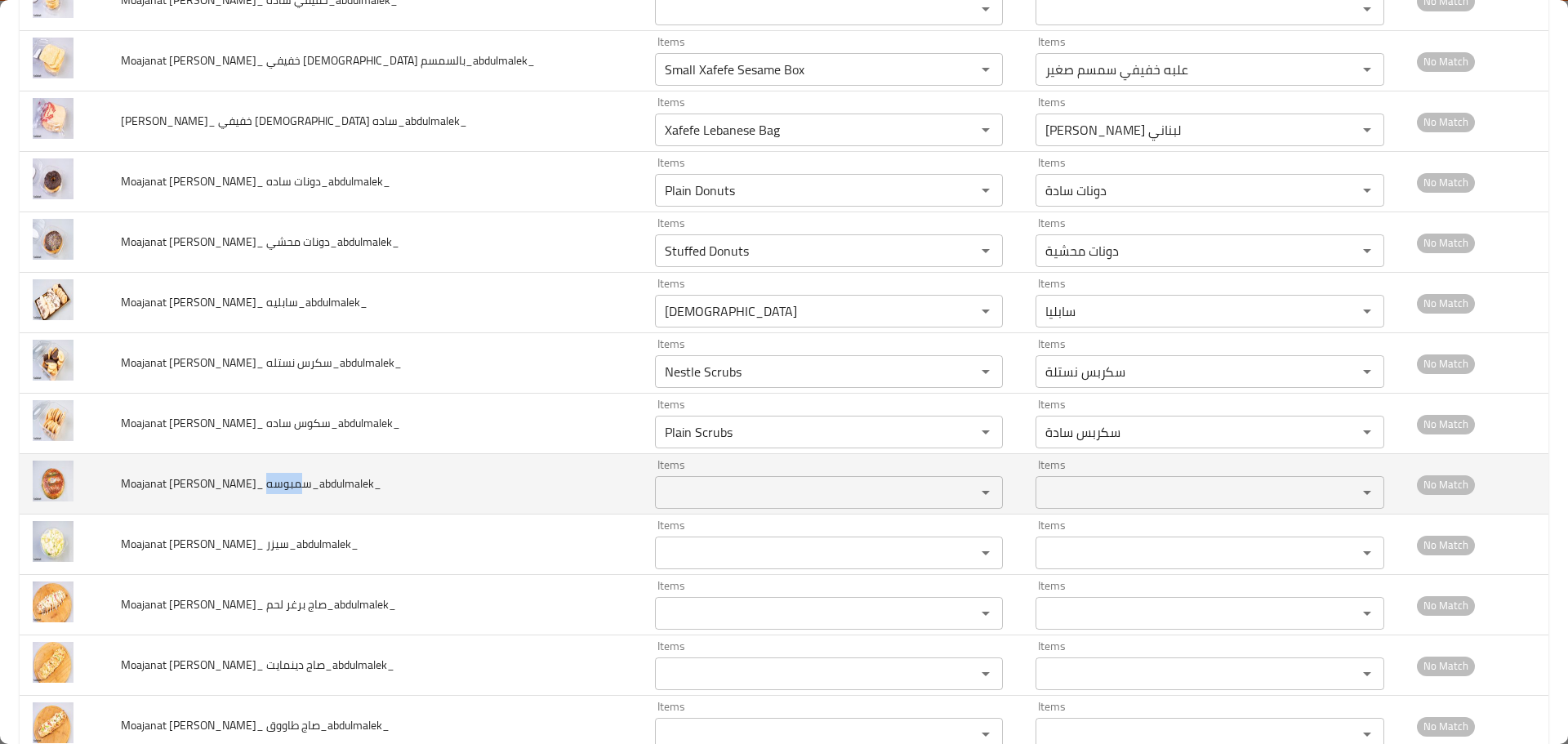
click at [279, 485] on span "Moajanat Eyoun Baghdad_ سمبوسه_abdulmalek_" at bounding box center [251, 483] width 260 height 21
drag, startPoint x: 302, startPoint y: 483, endPoint x: 263, endPoint y: 483, distance: 39.0
click at [263, 483] on span "Moajanat Eyoun Baghdad_ سمبوسه_abdulmalek_" at bounding box center [251, 483] width 260 height 21
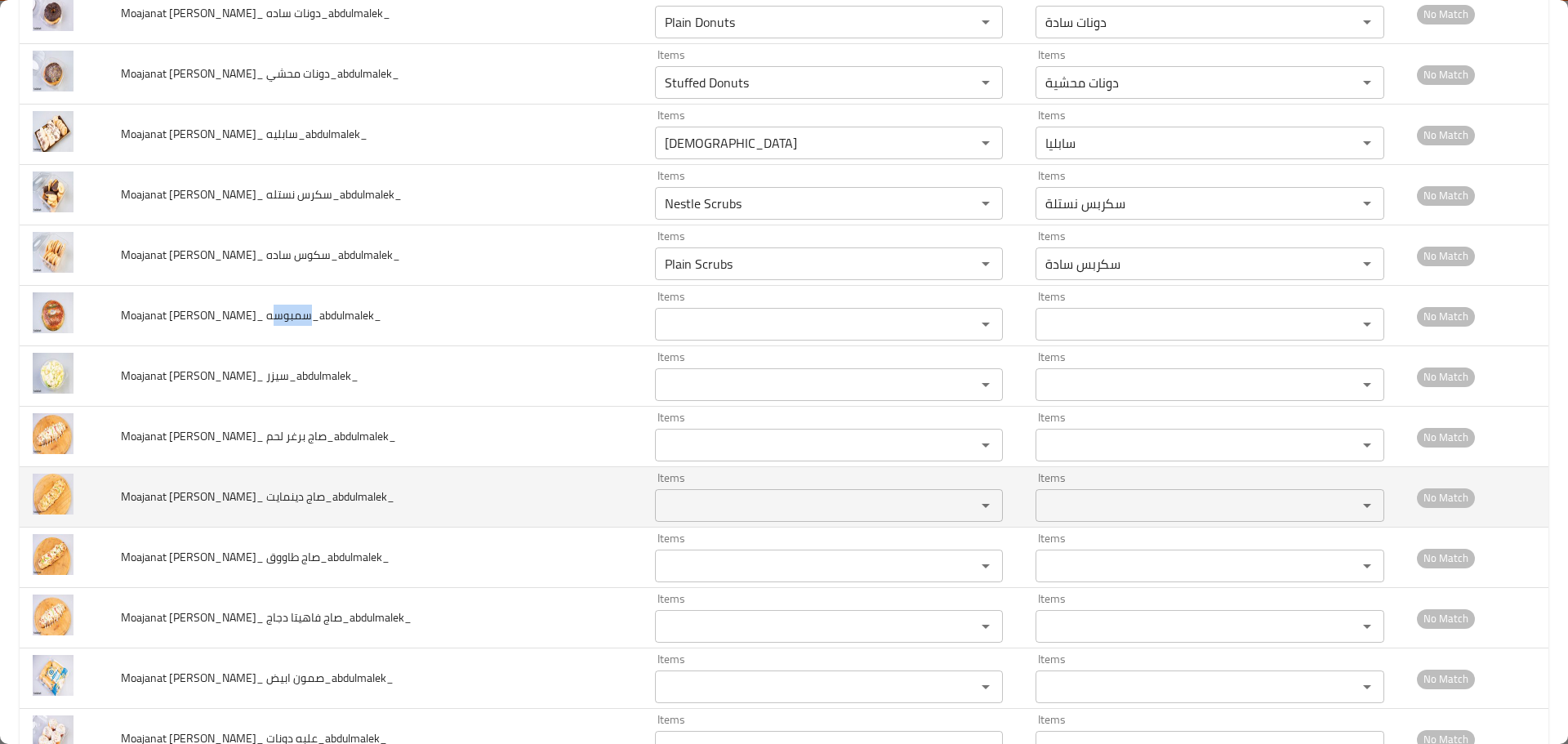
scroll to position [1552, 0]
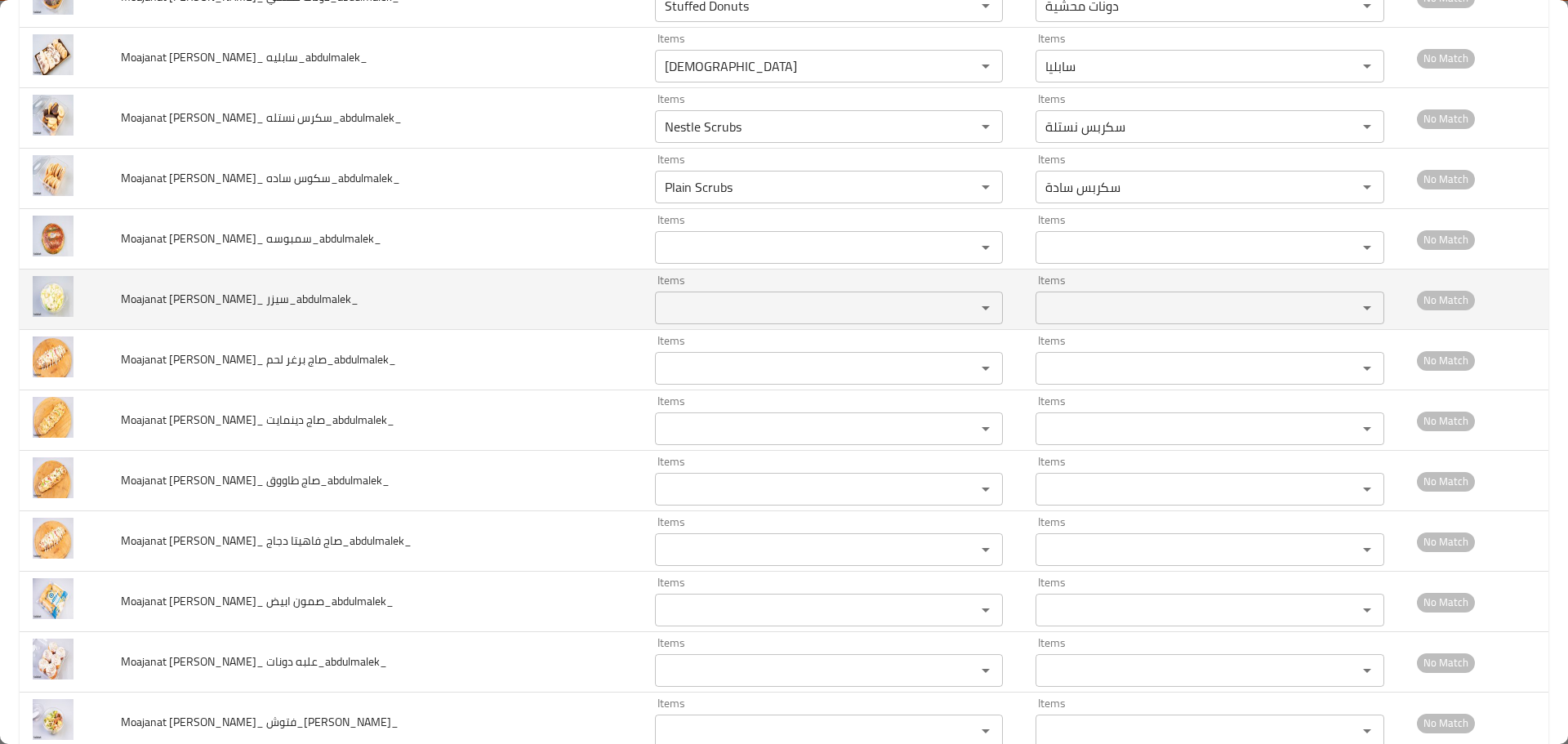
click at [261, 306] on span "Moajanat Eyoun Baghdad_ سيزر_abdulmalek_" at bounding box center [239, 298] width 237 height 21
click at [267, 299] on span "Moajanat Eyoun Baghdad_ سيزر_abdulmalek_" at bounding box center [239, 298] width 237 height 21
drag, startPoint x: 278, startPoint y: 297, endPoint x: 258, endPoint y: 299, distance: 20.1
click at [258, 299] on span "Moajanat Eyoun Baghdad_ سيزر_abdulmalek_" at bounding box center [239, 298] width 237 height 21
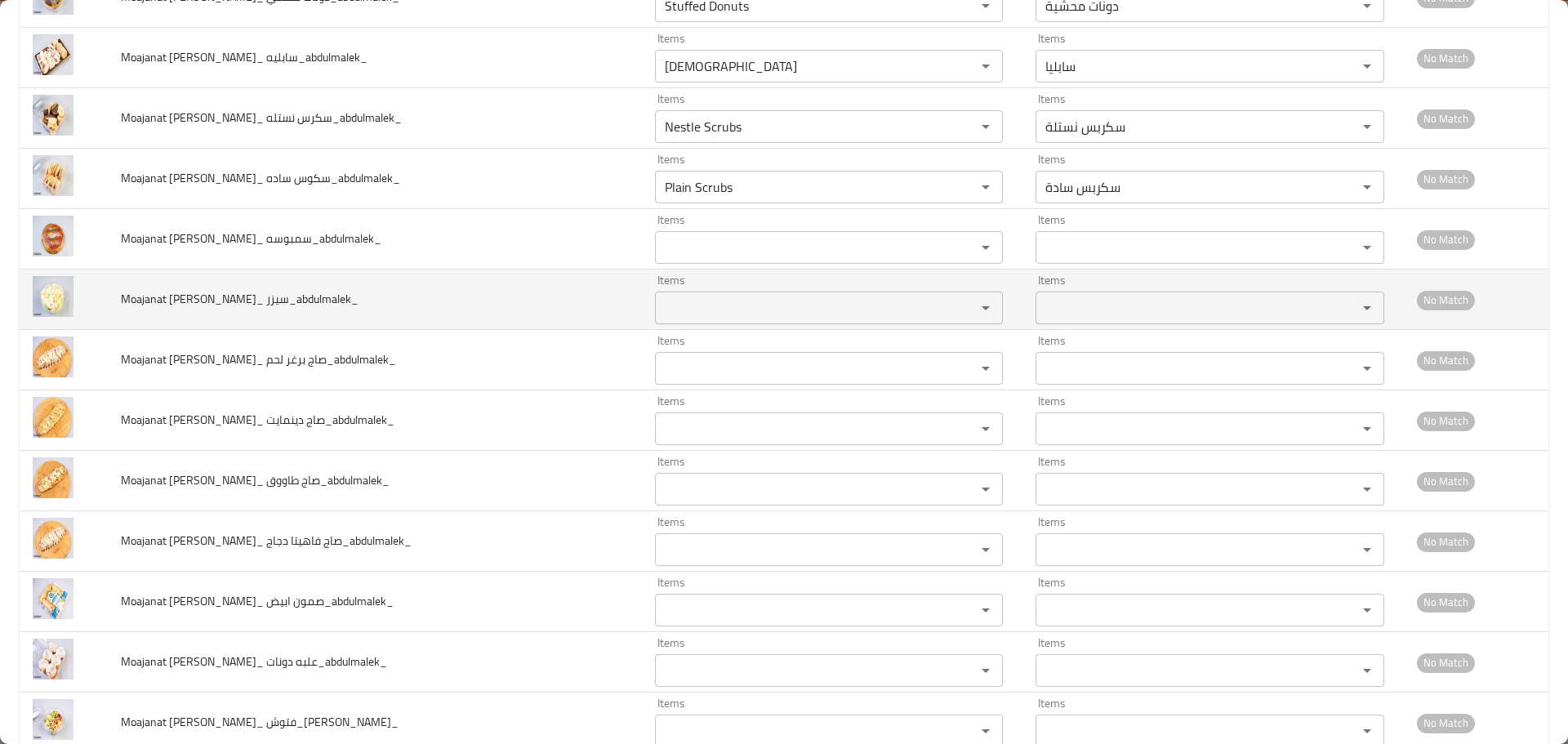
click at [660, 309] on سيزر_abdulmalek_ "Items" at bounding box center [805, 307] width 291 height 23
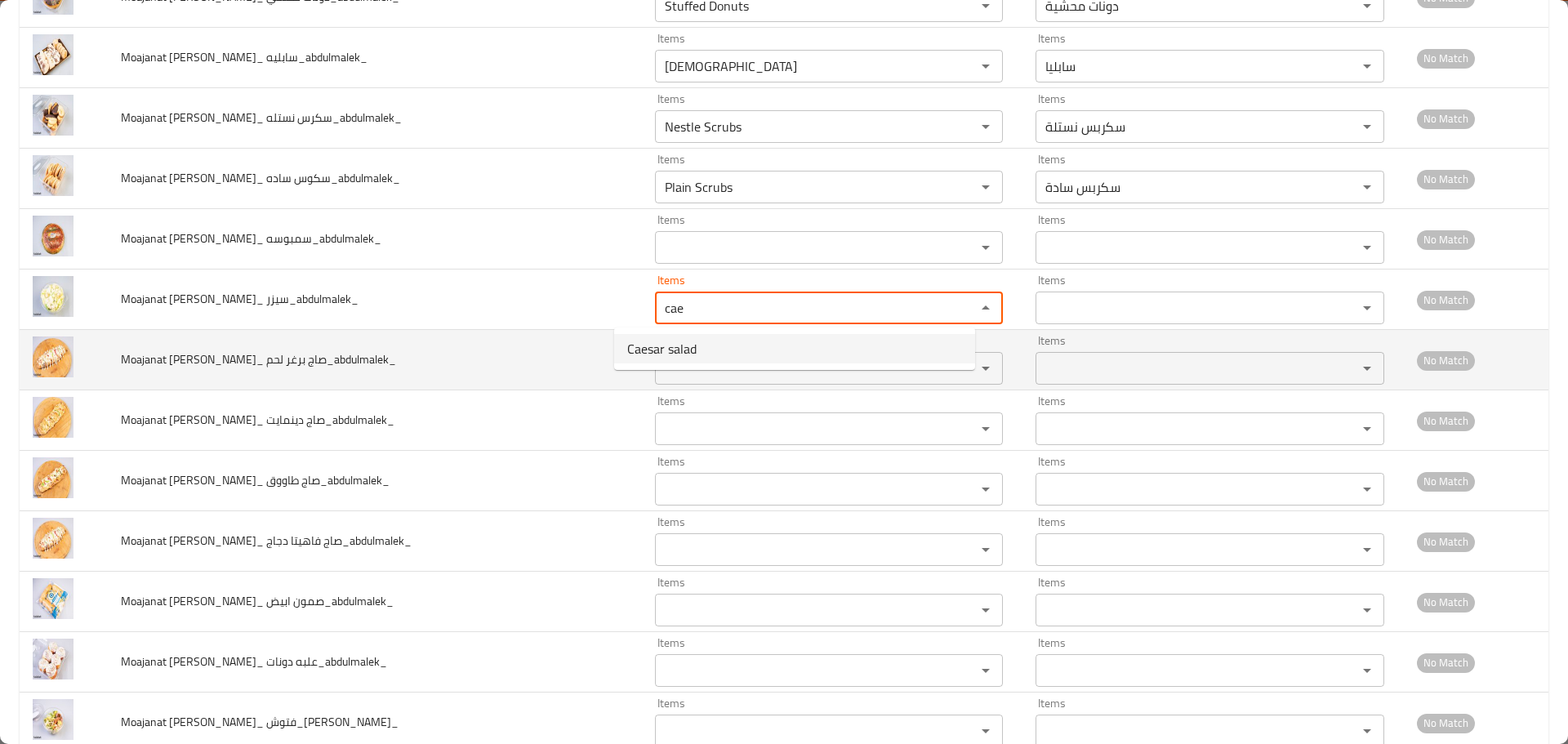
drag, startPoint x: 675, startPoint y: 337, endPoint x: 669, endPoint y: 364, distance: 27.7
click at [675, 336] on سيزر_abdulmalek_-option-0 "Caesar salad" at bounding box center [794, 349] width 361 height 30
type سيزر_abdulmalek_ "Caesar salad"
type سيزر_abdulmalek_-ar "سيزر"
type سيزر_abdulmalek_ "Caesar salad"
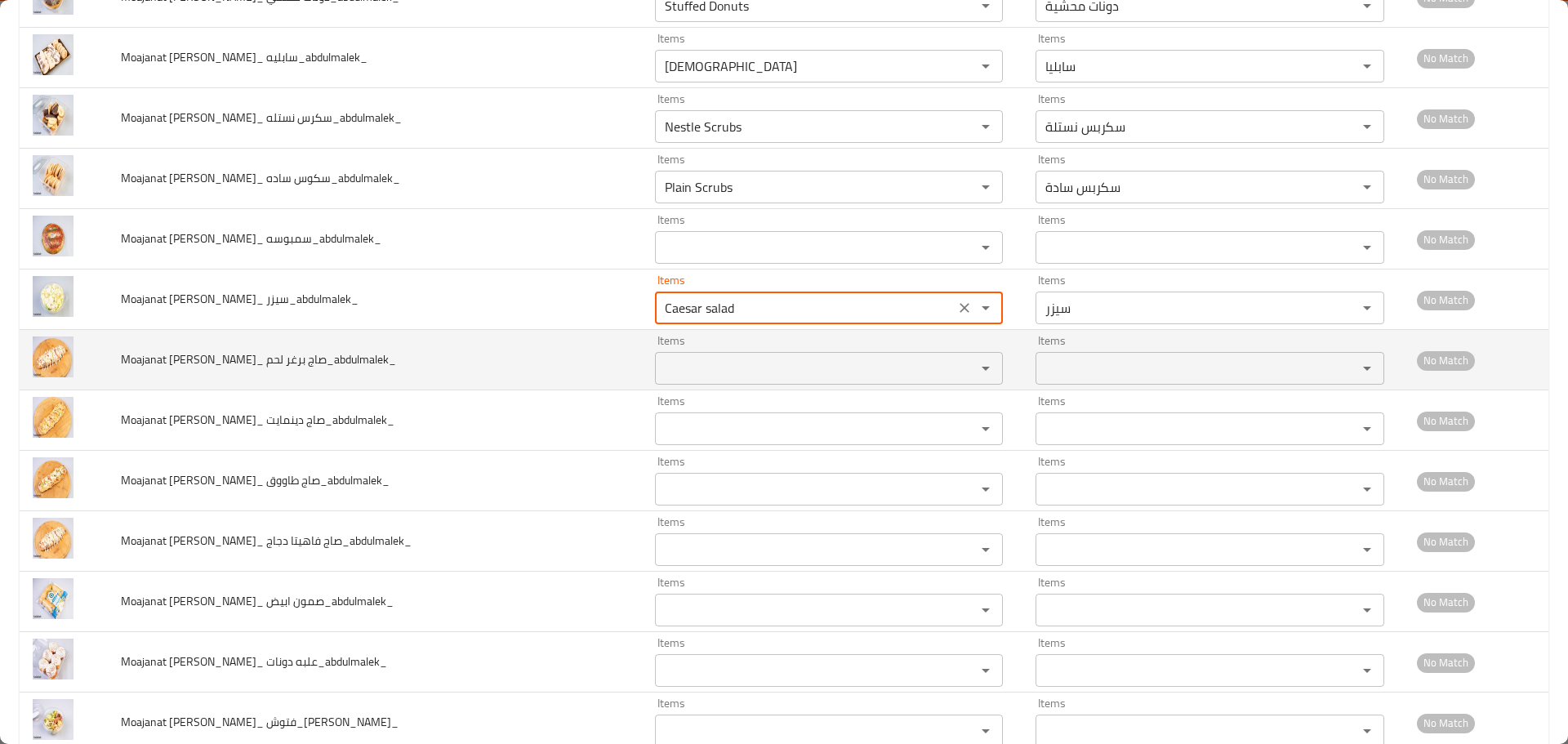
click at [668, 364] on لحم_abdulmalek_ "Items" at bounding box center [805, 368] width 291 height 23
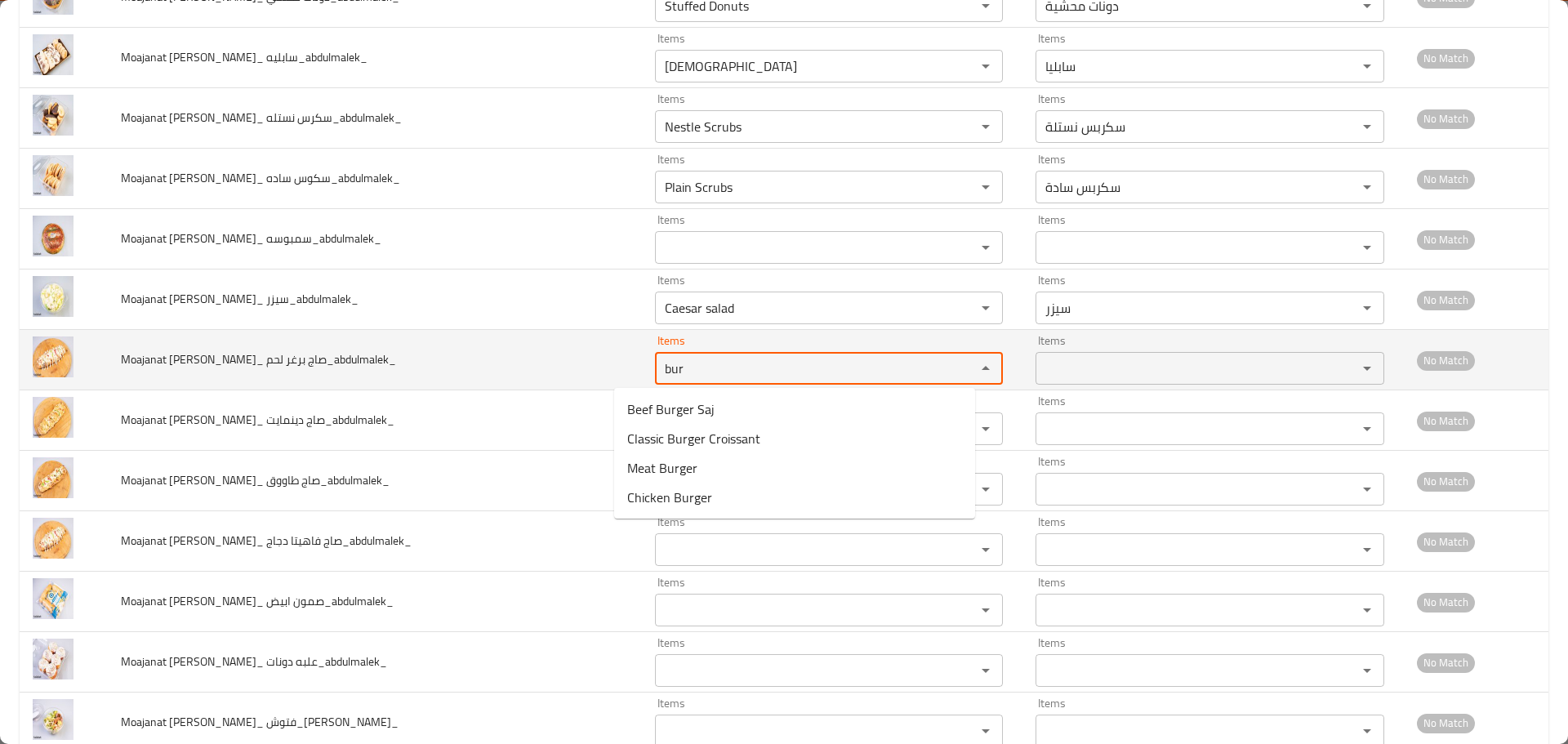
drag, startPoint x: 593, startPoint y: 358, endPoint x: 549, endPoint y: 348, distance: 45.1
click at [549, 348] on tr "Moajanat Eyoun Baghdad_ صاج برغر لحم_abdulmalek_ Items bur Items Items Items No…" at bounding box center [784, 359] width 1529 height 60
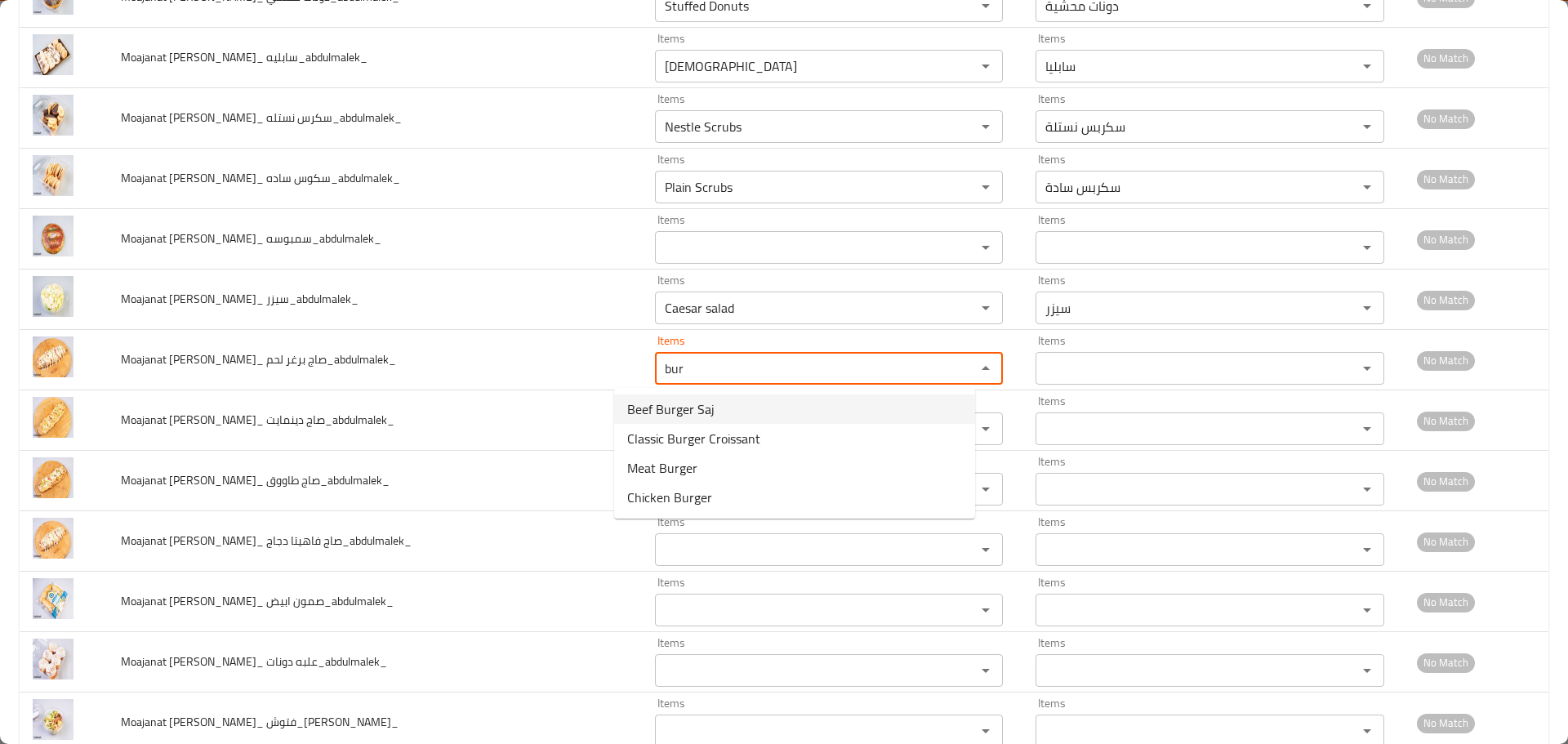
click at [669, 409] on span "Beef Burger Saj" at bounding box center [670, 409] width 88 height 19
type لحم_abdulmalek_ "Beef Burger Saj"
type لحم_abdulmalek_-ar "صاج برغر لحم"
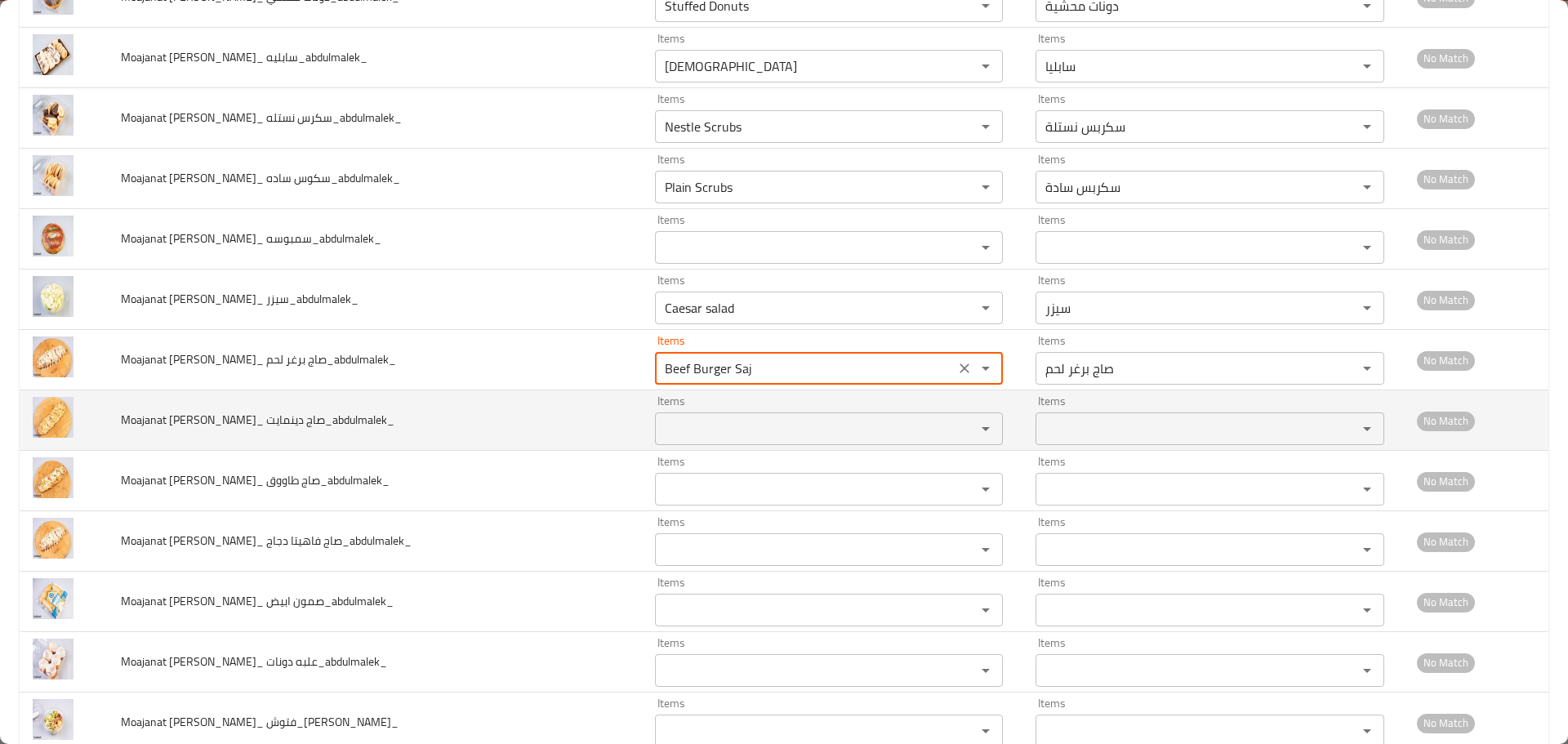
click at [682, 416] on div "Items" at bounding box center [829, 428] width 349 height 32
type لحم_abdulmalek_ "Beef Burger Saj"
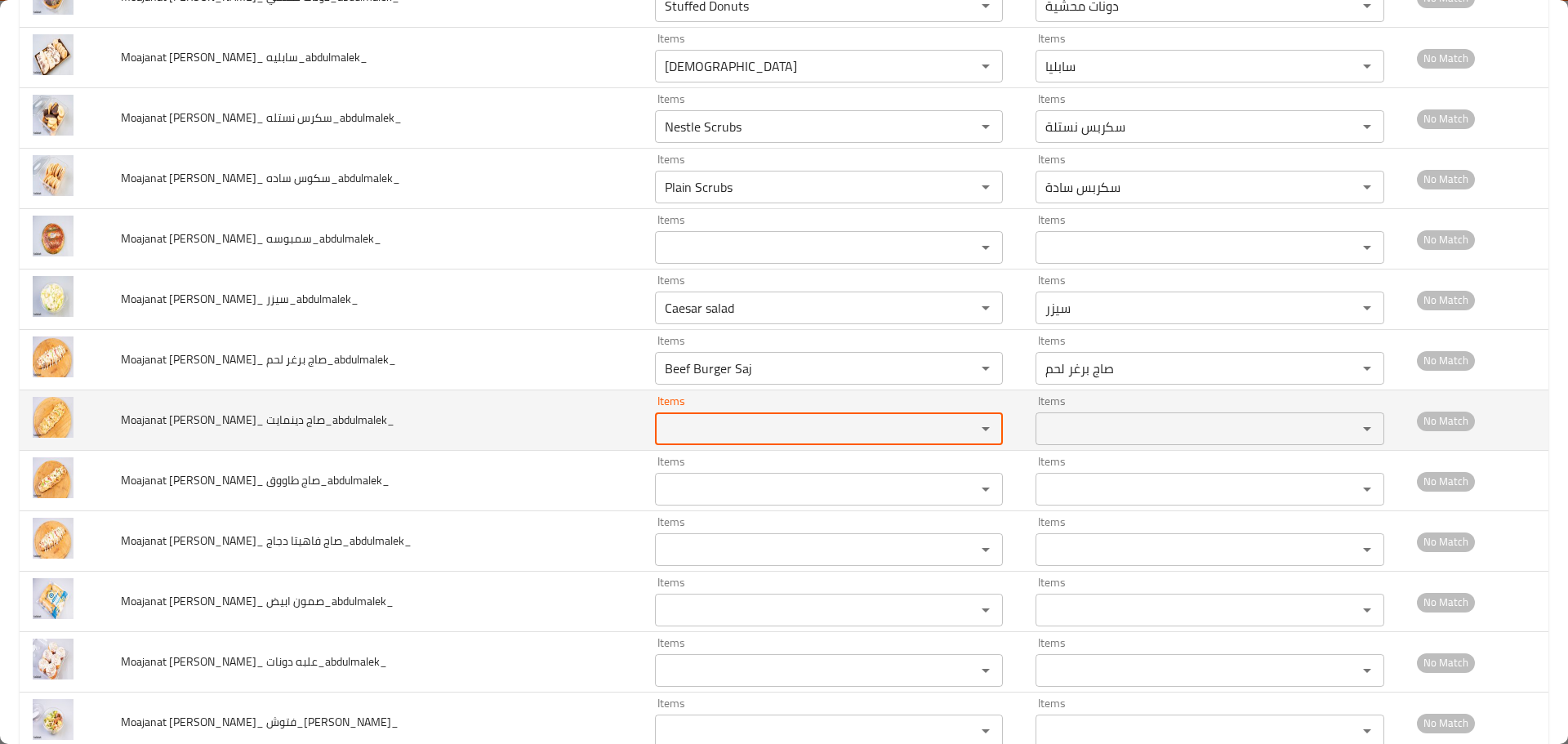
paste دينمايت_abdulmalek_ "bur"
drag, startPoint x: 641, startPoint y: 421, endPoint x: 562, endPoint y: 408, distance: 80.1
click at [563, 409] on tr "Moajanat Eyoun Baghdad_ صاج دينمايت_abdulmalek_ Items bur Items Items Items No …" at bounding box center [784, 420] width 1529 height 60
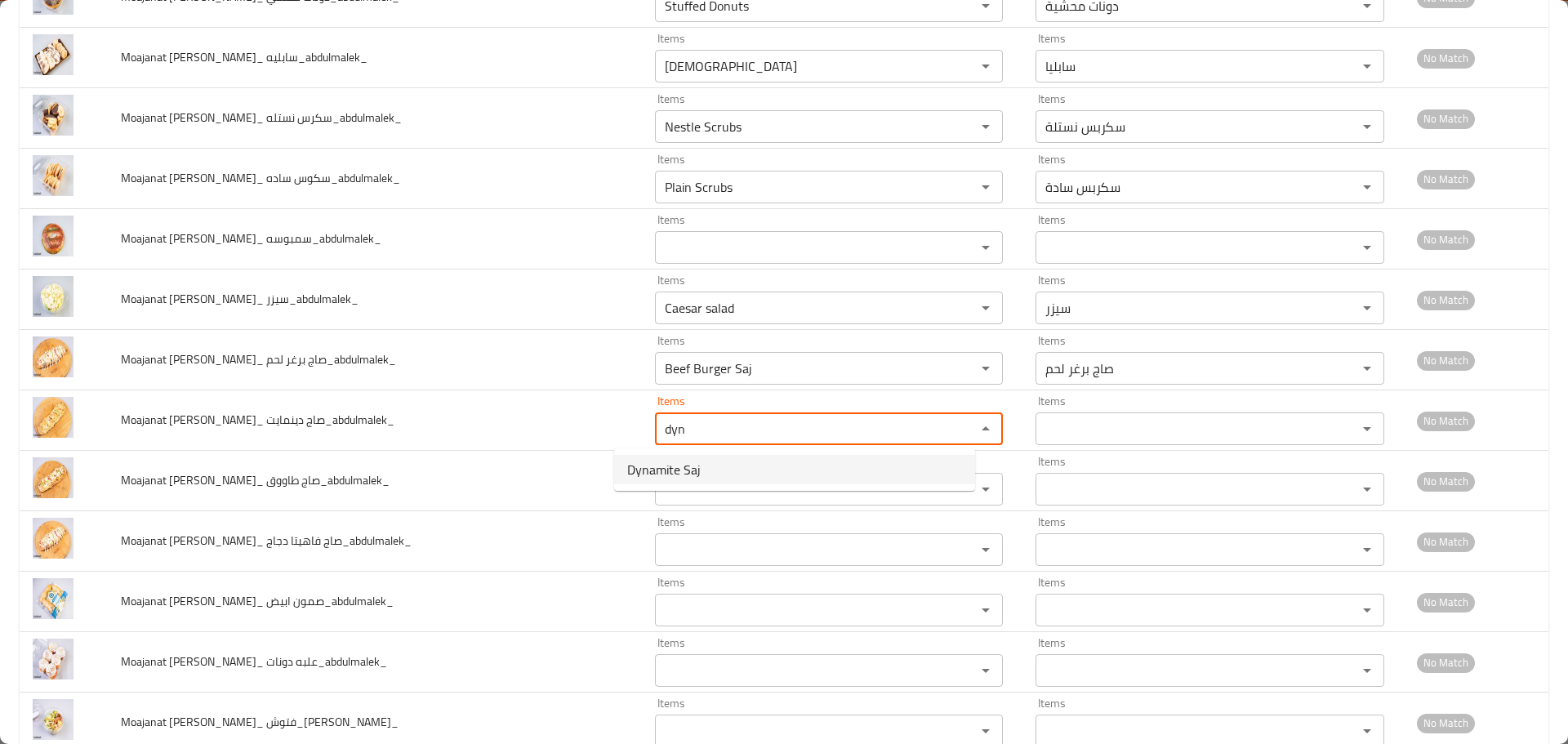
click at [679, 470] on span "Dynamite Saj" at bounding box center [664, 469] width 74 height 19
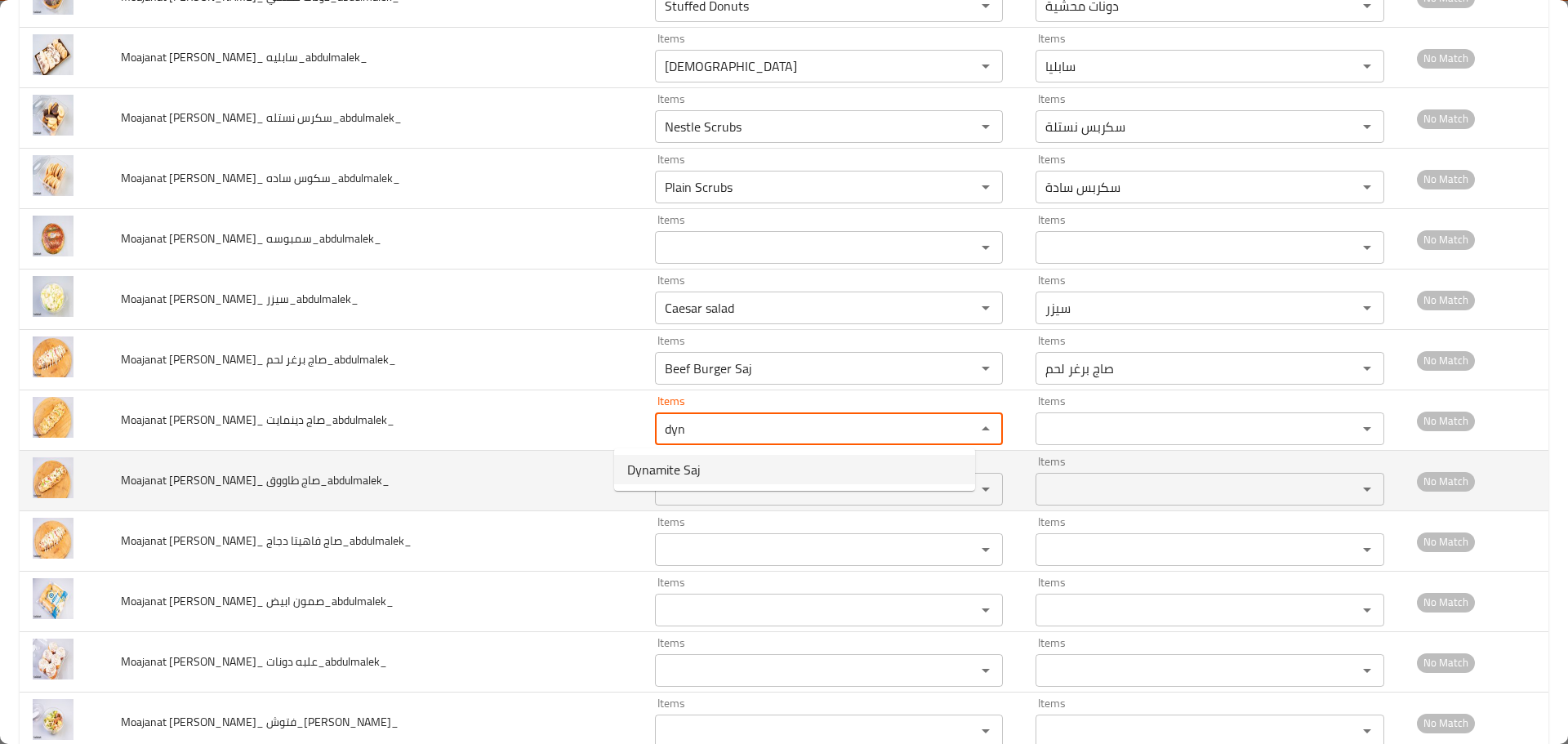
type دينمايت_abdulmalek_ "Dynamite Saj"
type دينمايت_abdulmalek_-ar "صاج دينمايت"
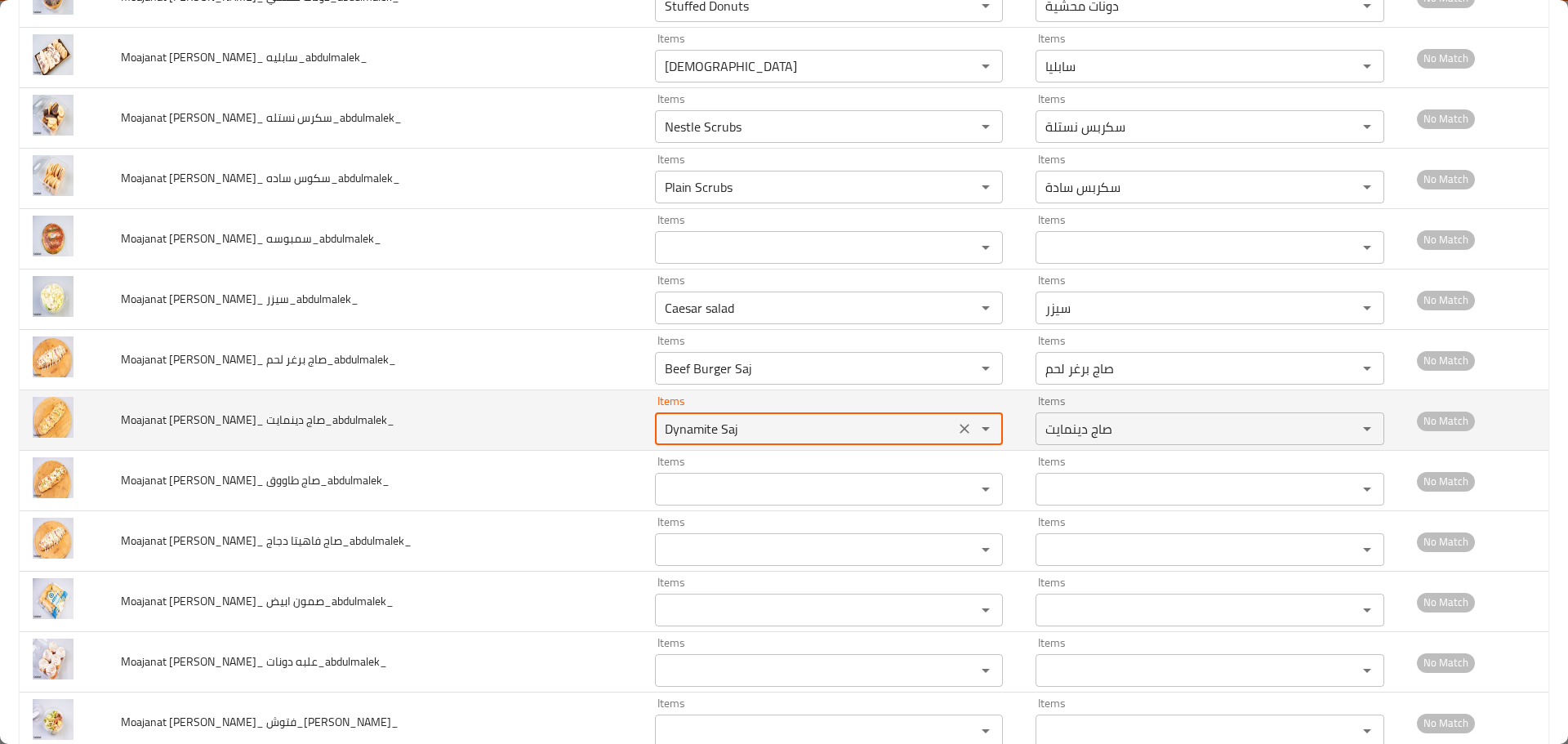
drag, startPoint x: 700, startPoint y: 421, endPoint x: 681, endPoint y: 426, distance: 19.6
click at [681, 426] on دينمايت_abdulmalek_ "Dynamite Saj" at bounding box center [805, 428] width 291 height 23
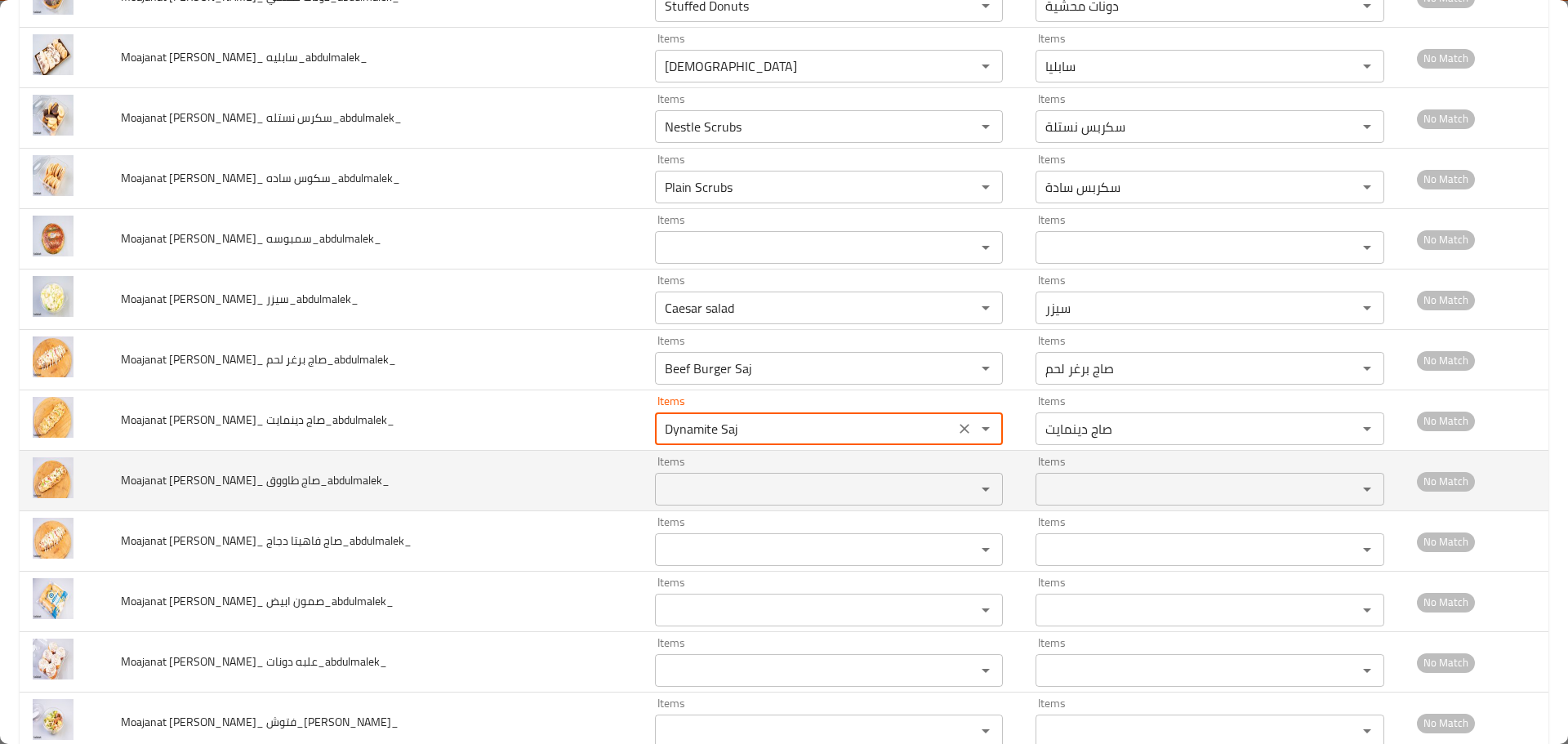
type دينمايت_abdulmalek_ "Dynamite Saj"
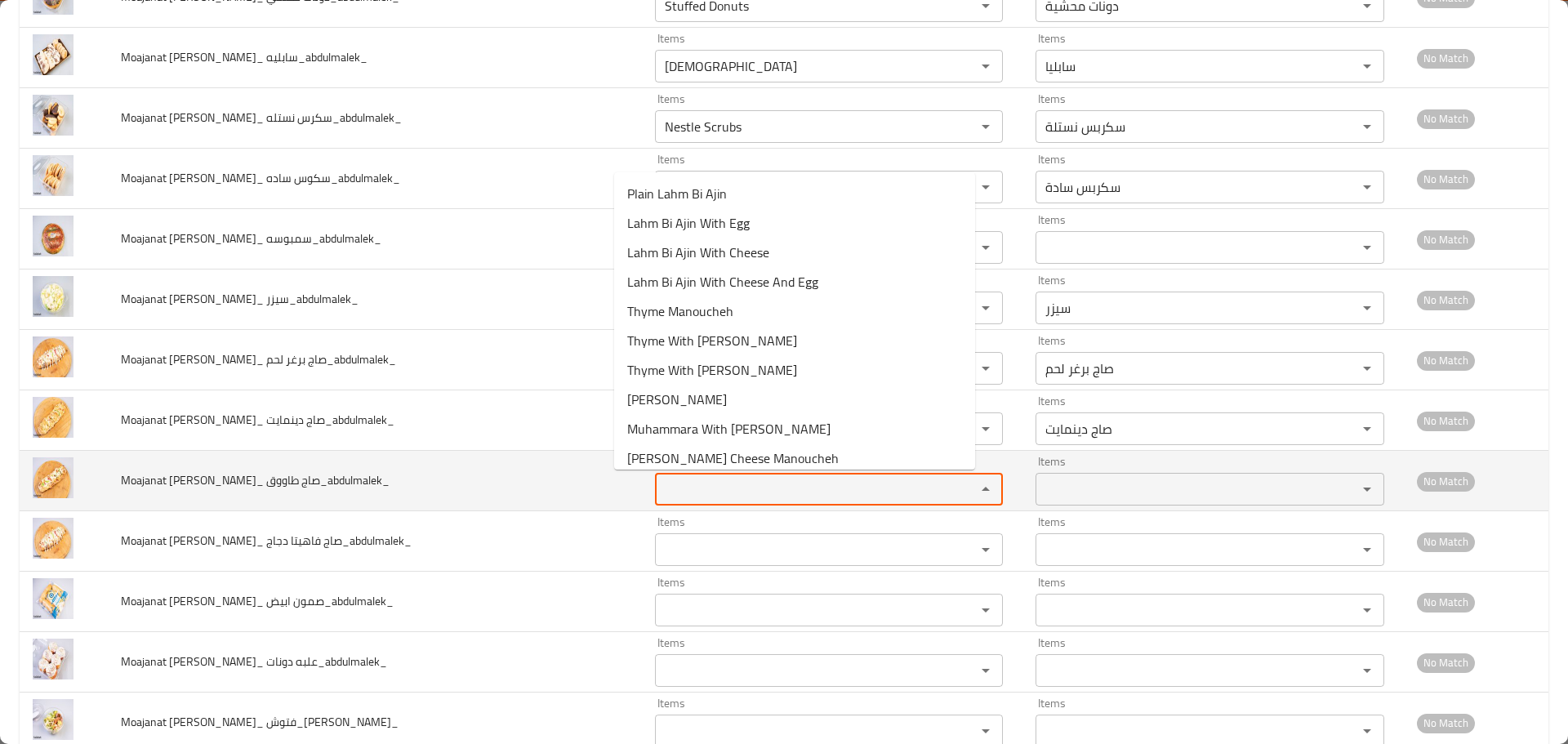
click at [661, 478] on طاووق_abdulmalek_ "Items" at bounding box center [805, 488] width 291 height 23
paste طاووق_abdulmalek_ "Saj"
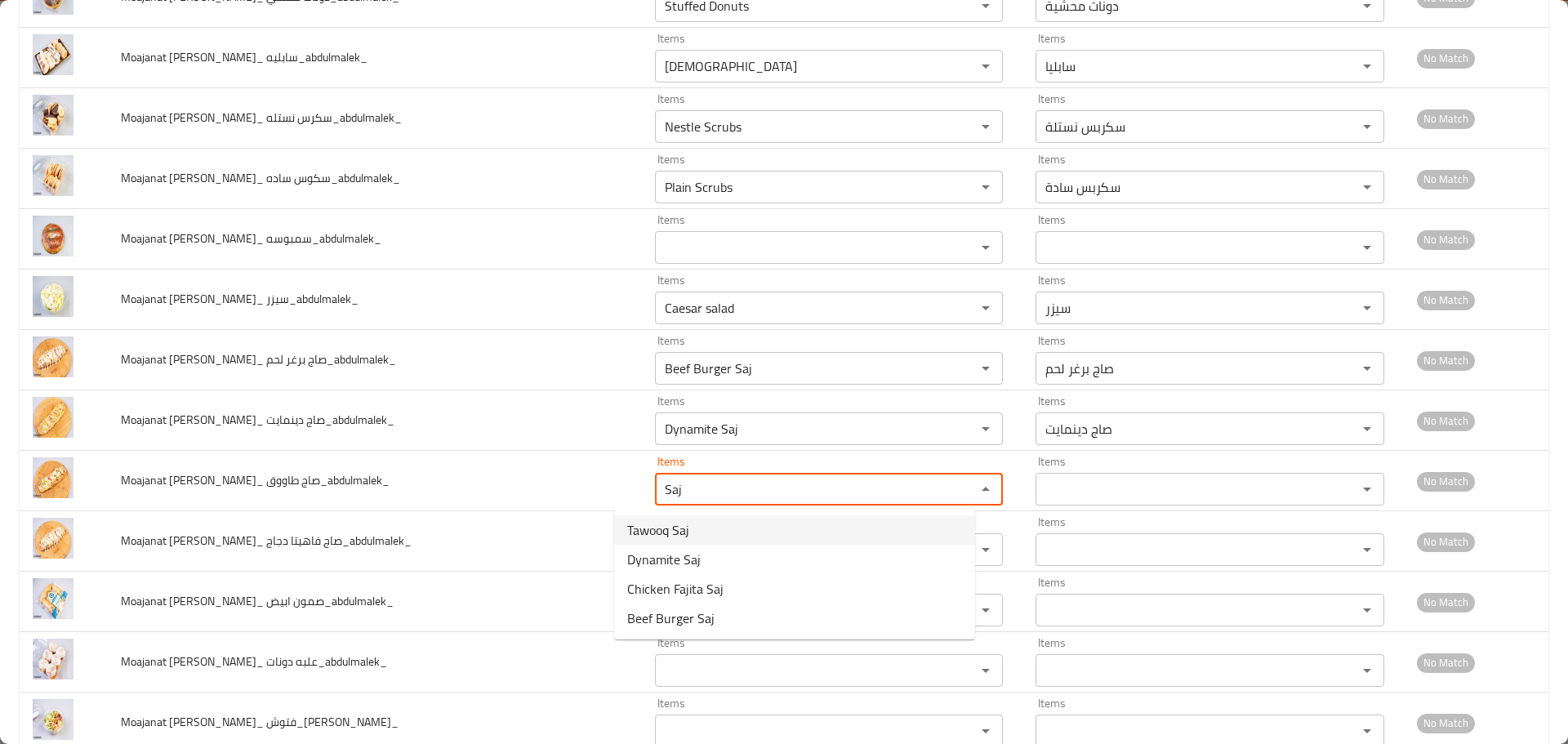
click at [669, 528] on span "Tawooq Saj" at bounding box center [657, 529] width 62 height 19
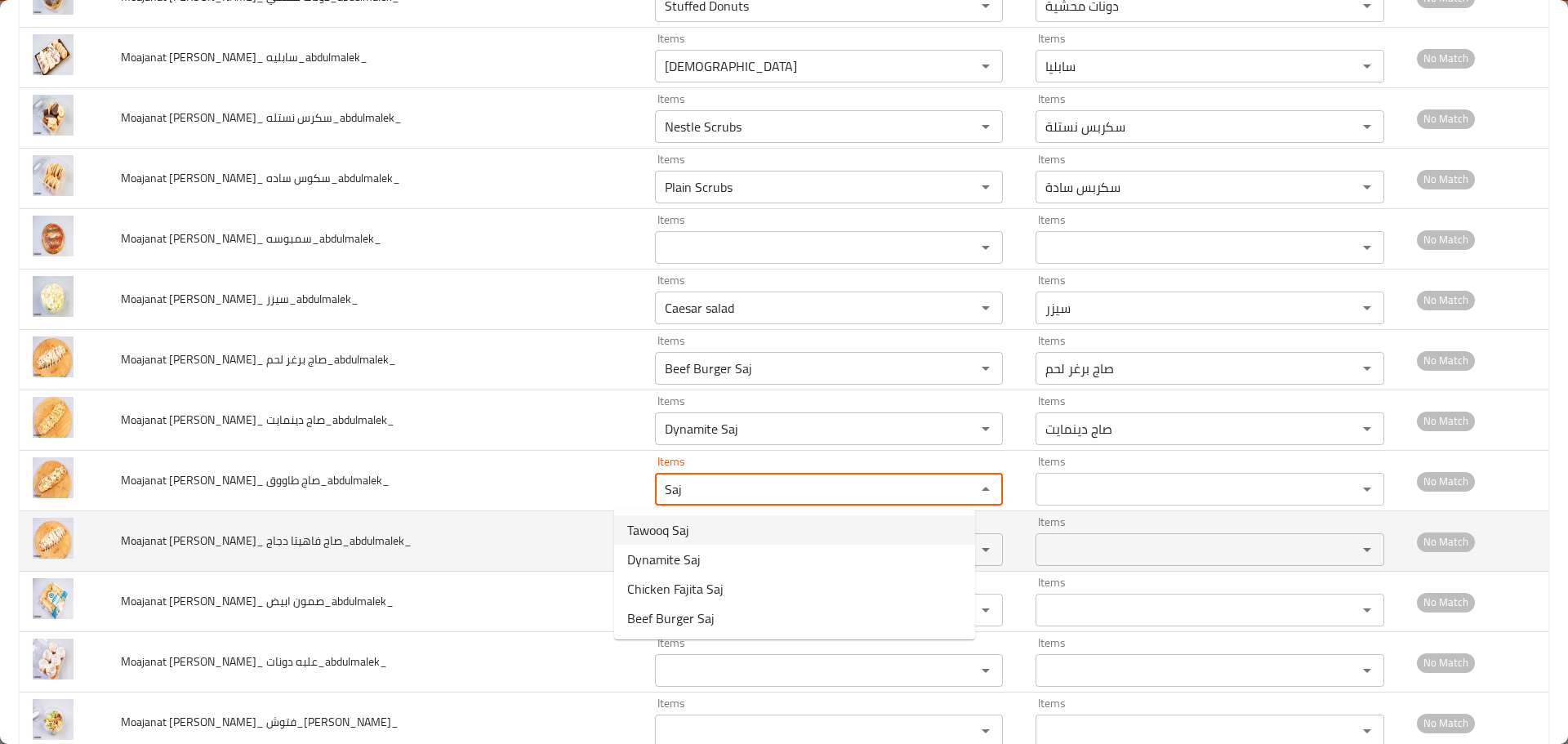
type طاووق_abdulmalek_ "Tawooq Saj"
type طاووق_abdulmalek_-ar "صاج طاووق"
type طاووق_abdulmalek_ "Tawooq Saj"
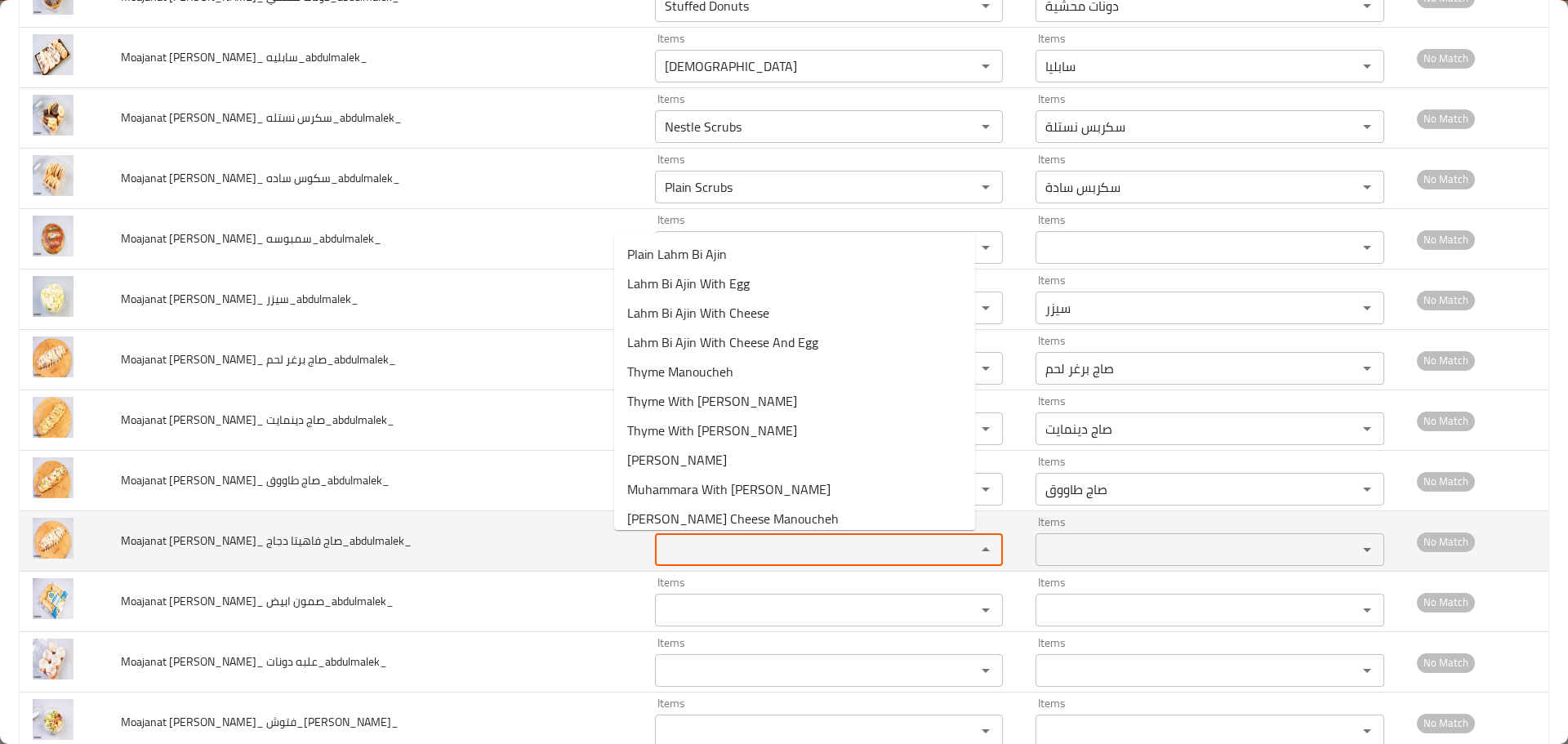
click at [660, 548] on دجاج_abdulmalek_ "Items" at bounding box center [805, 549] width 291 height 23
paste دجاج_abdulmalek_ "Saj"
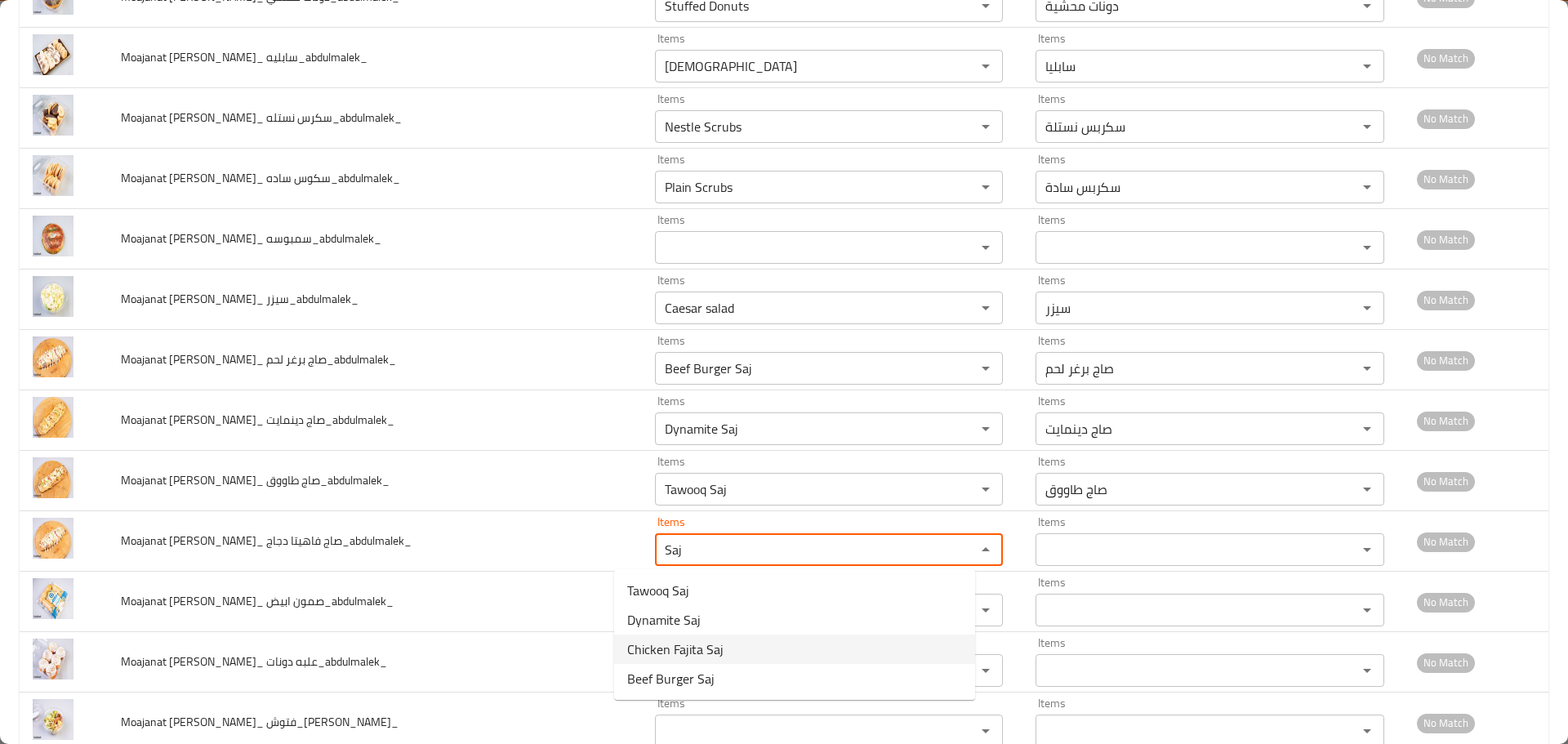
click at [694, 642] on span "Chicken Fajita Saj" at bounding box center [675, 649] width 96 height 19
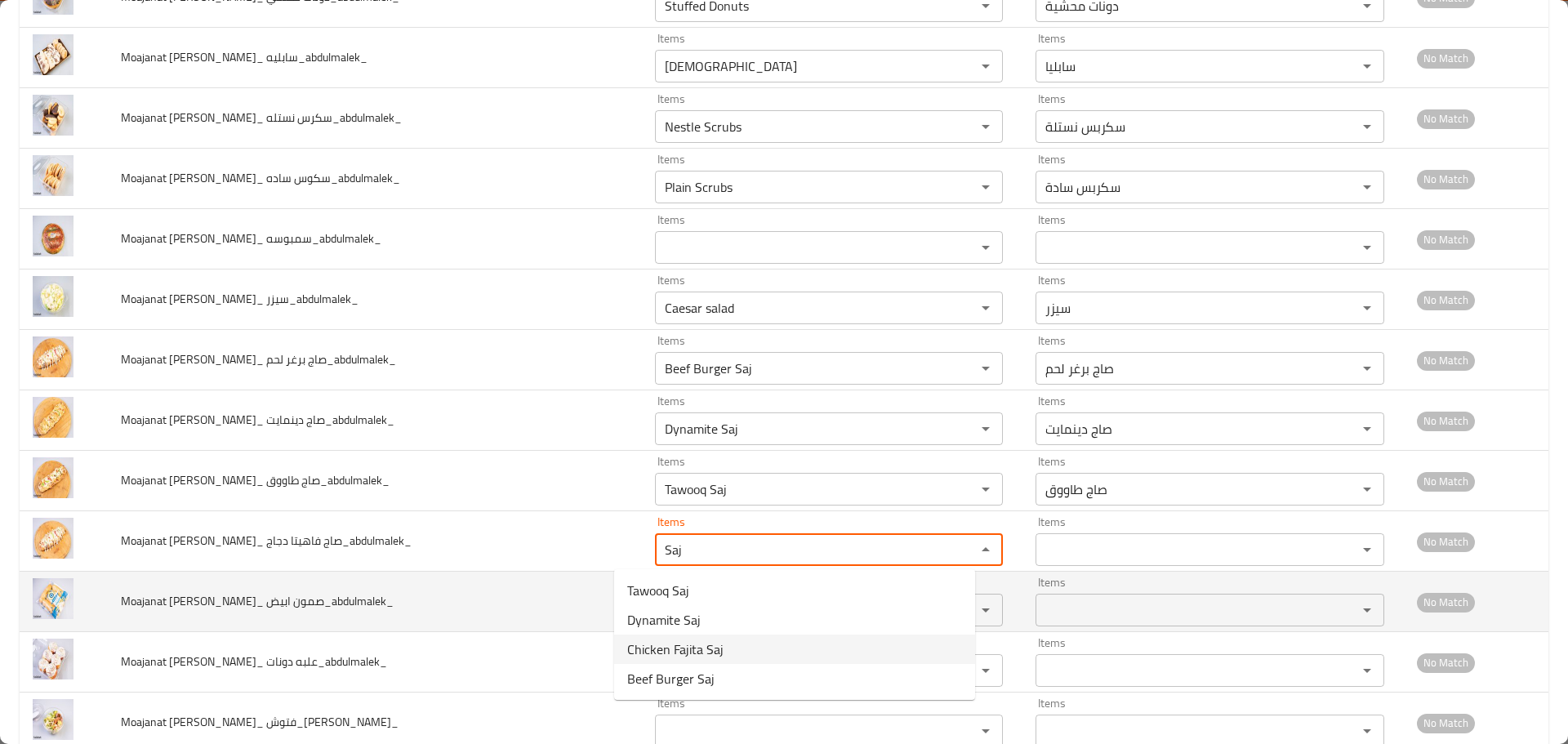
type دجاج_abdulmalek_ "Chicken Fajita Saj"
type دجاج_abdulmalek_-ar "صاج فاهيتا دجاج"
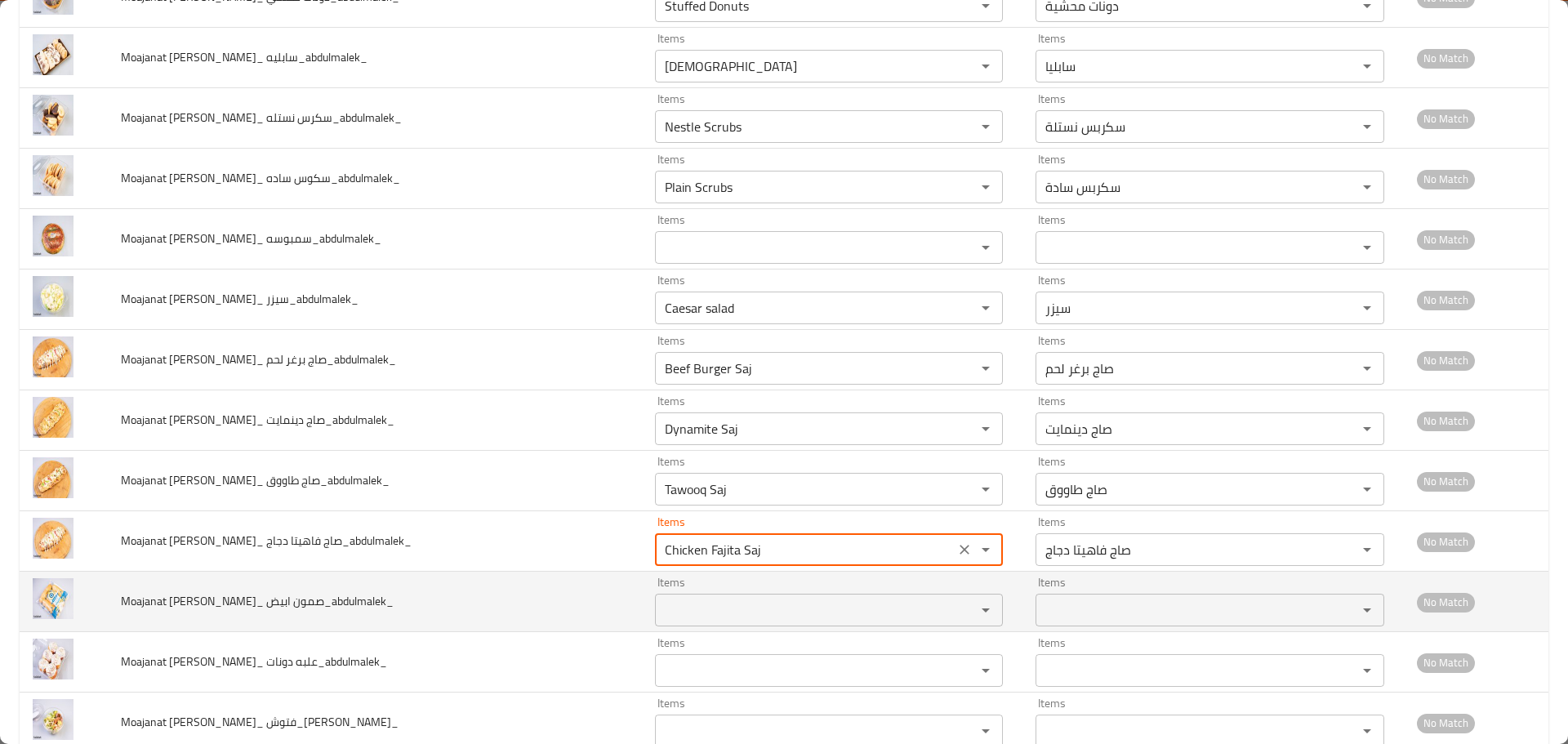
type دجاج_abdulmalek_ "Chicken Fajita Saj"
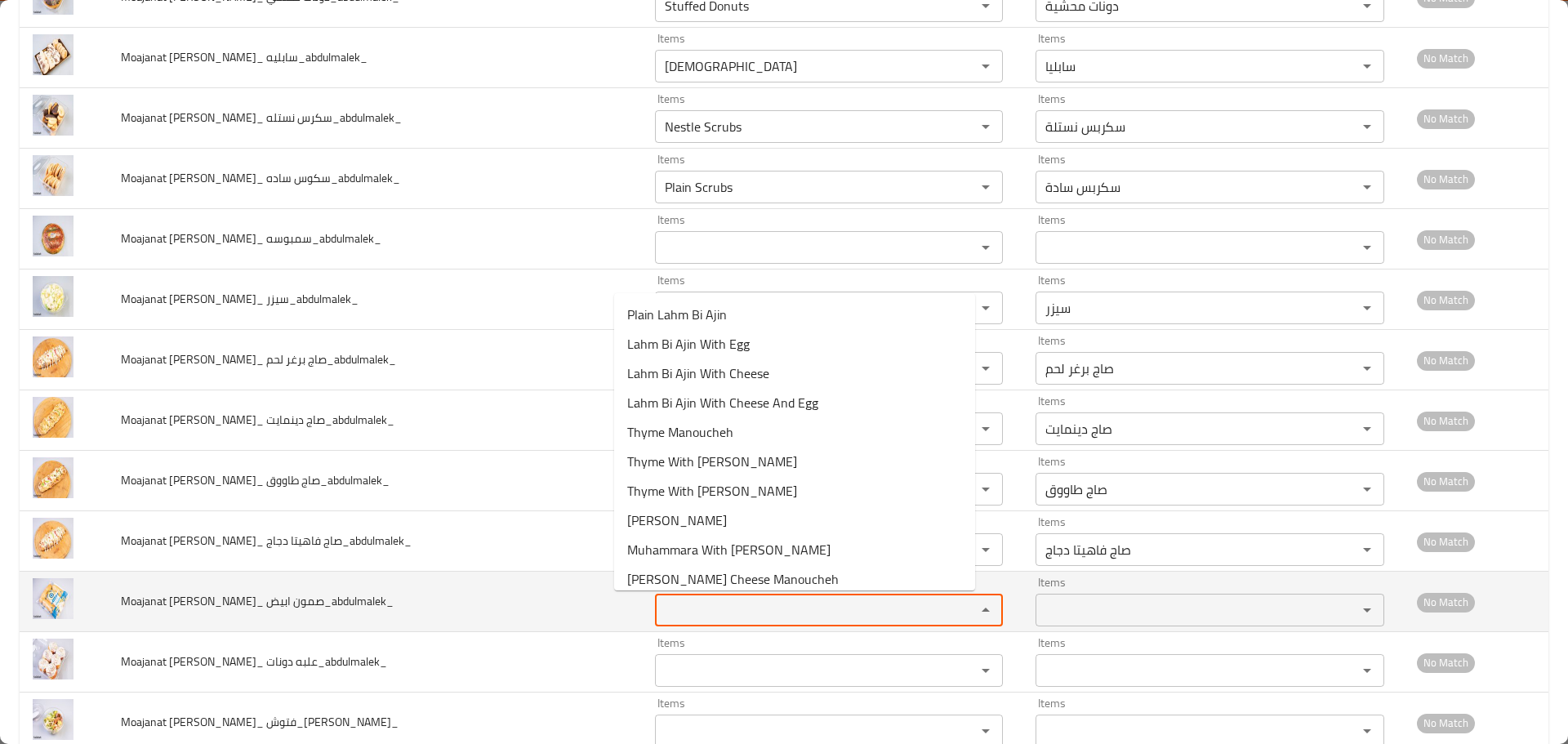
click at [668, 602] on ابيض_abdulmalek_ "Items" at bounding box center [805, 609] width 291 height 23
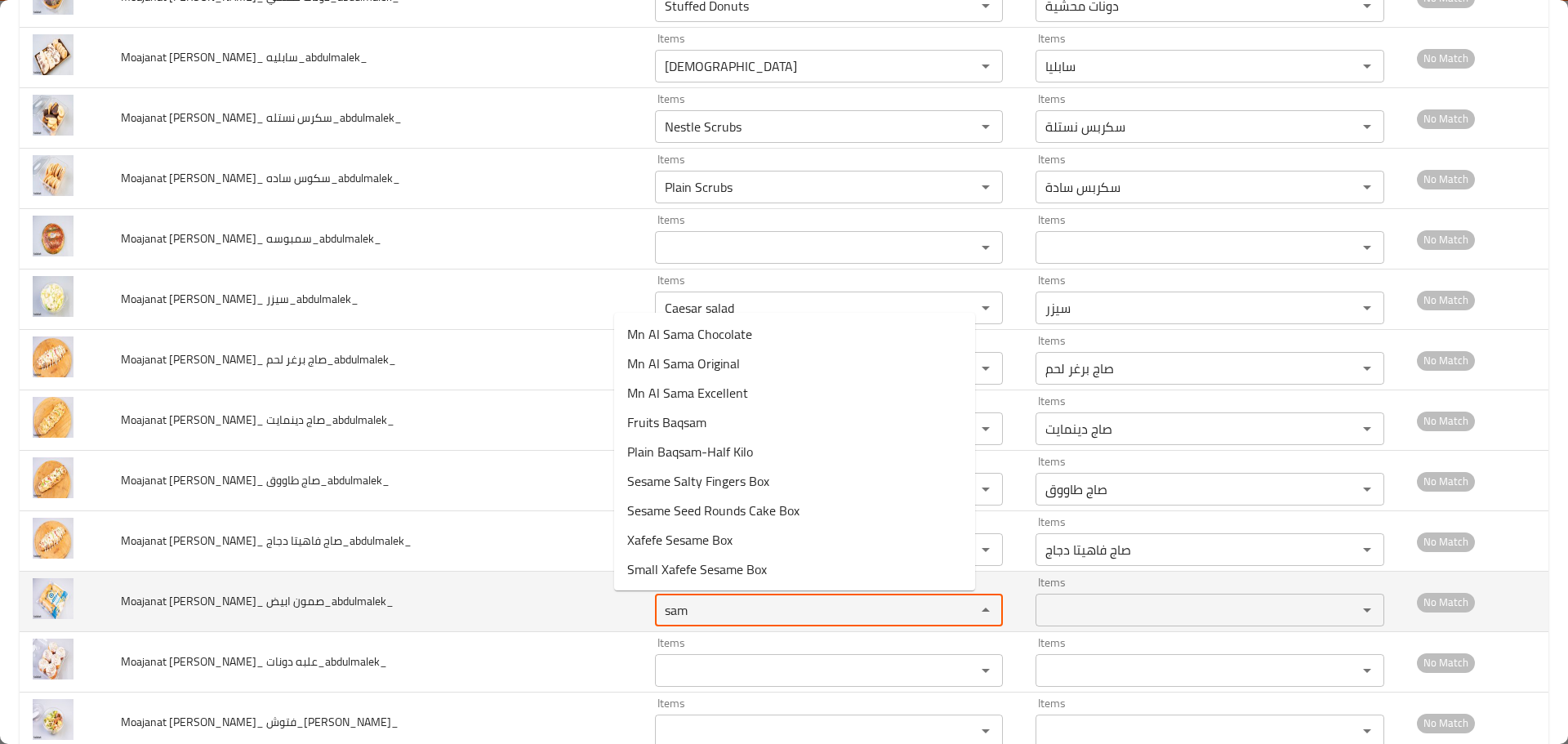
drag, startPoint x: 661, startPoint y: 607, endPoint x: 597, endPoint y: 597, distance: 64.8
click at [597, 597] on tr "Moajanat Eyoun Baghdad_ صمون ابيض_abdulmalek_ Items sam Items Items Items No Ma…" at bounding box center [784, 601] width 1529 height 60
click at [682, 605] on ابيض_abdulmalek_ "sam" at bounding box center [805, 609] width 291 height 23
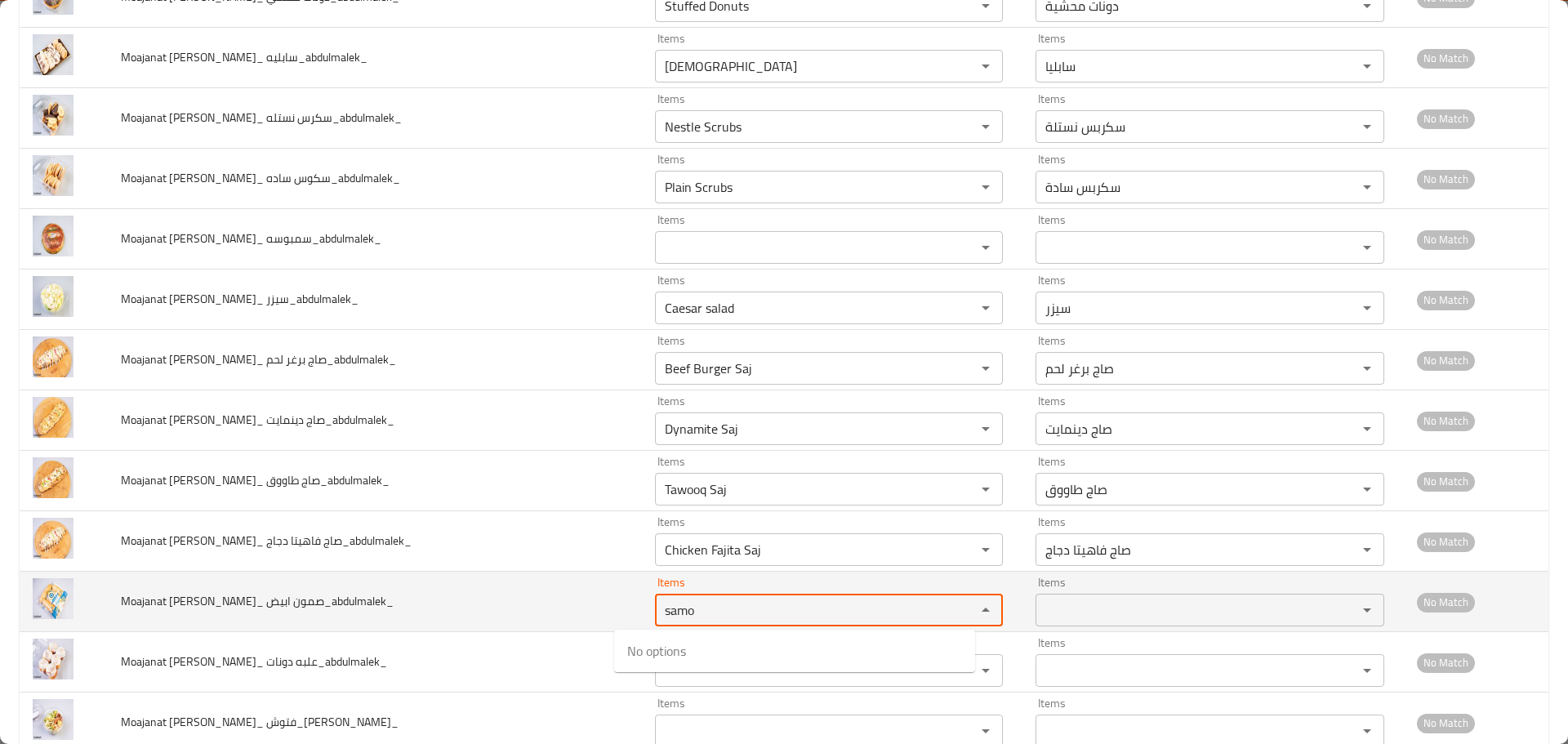
click at [557, 598] on tr "Moajanat Eyoun Baghdad_ صمون ابيض_abdulmalek_ Items samo Items Items Items No M…" at bounding box center [784, 601] width 1529 height 60
drag, startPoint x: 644, startPoint y: 605, endPoint x: 506, endPoint y: 573, distance: 141.7
click at [506, 573] on tr "Moajanat Eyoun Baghdad_ صمون ابيض_abdulmalek_ Items whi Items Items Items No Ma…" at bounding box center [784, 601] width 1529 height 60
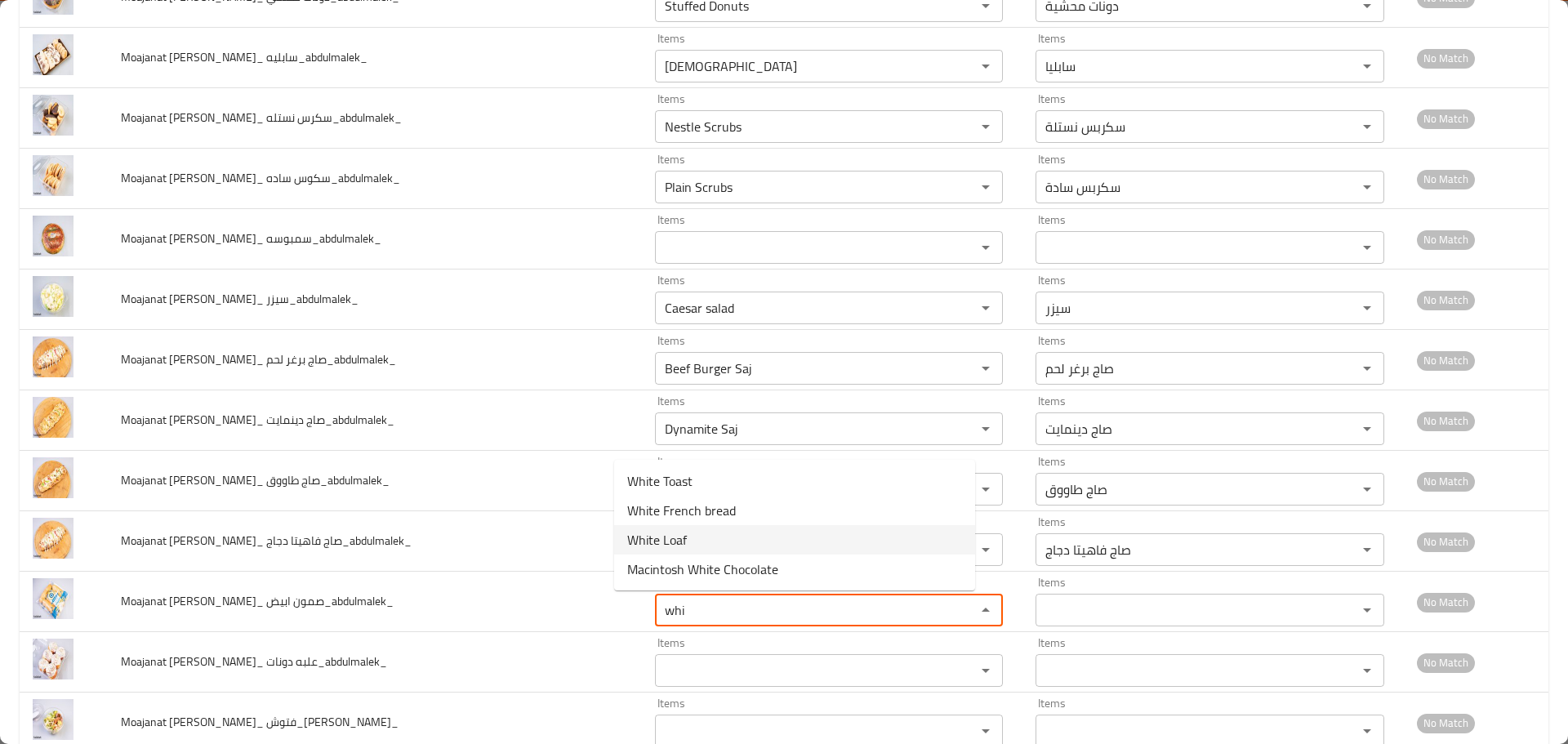
click at [665, 534] on span "White Loaf" at bounding box center [657, 539] width 60 height 19
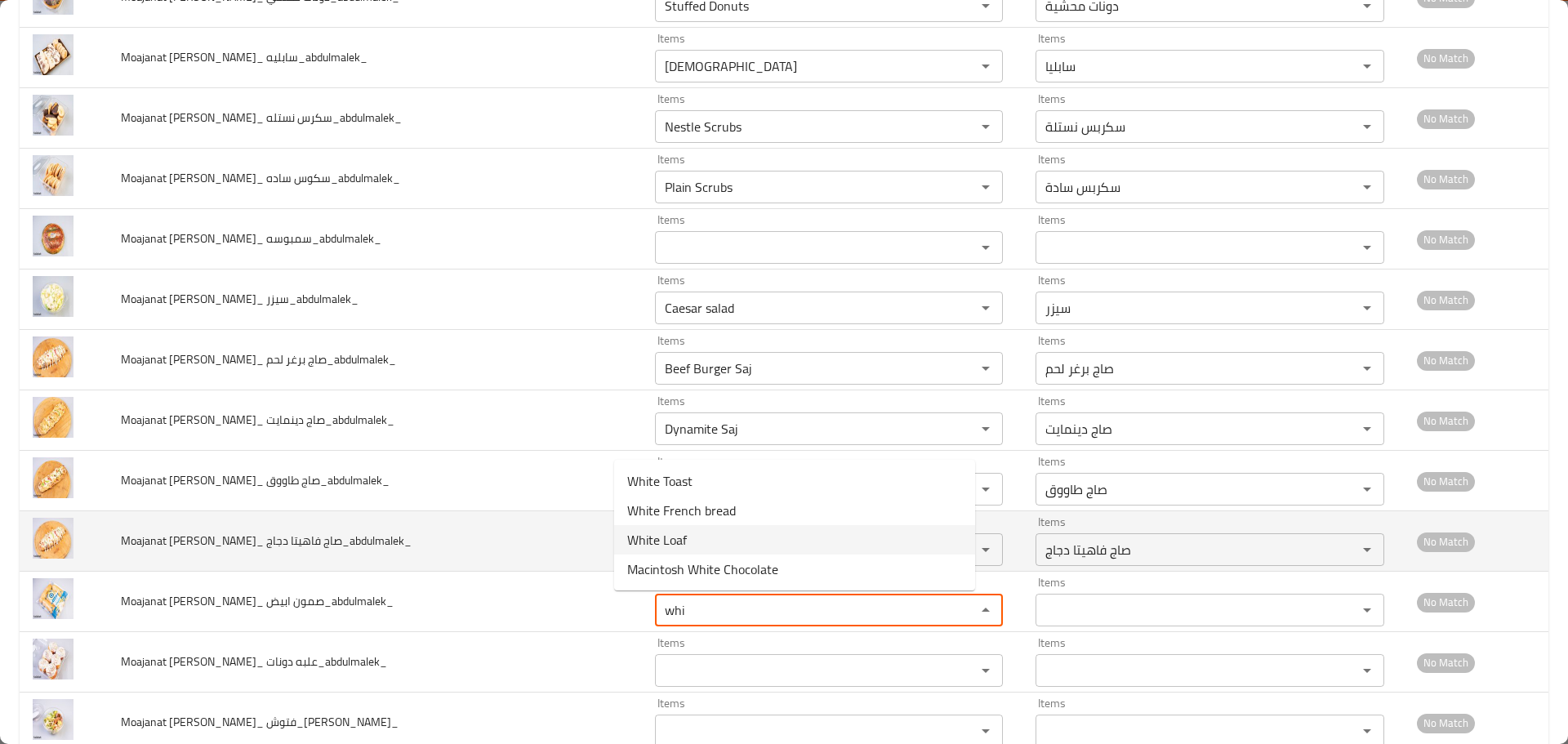
type ابيض_abdulmalek_ "White Loaf"
type ابيض_abdulmalek_-ar "لوف ابيض"
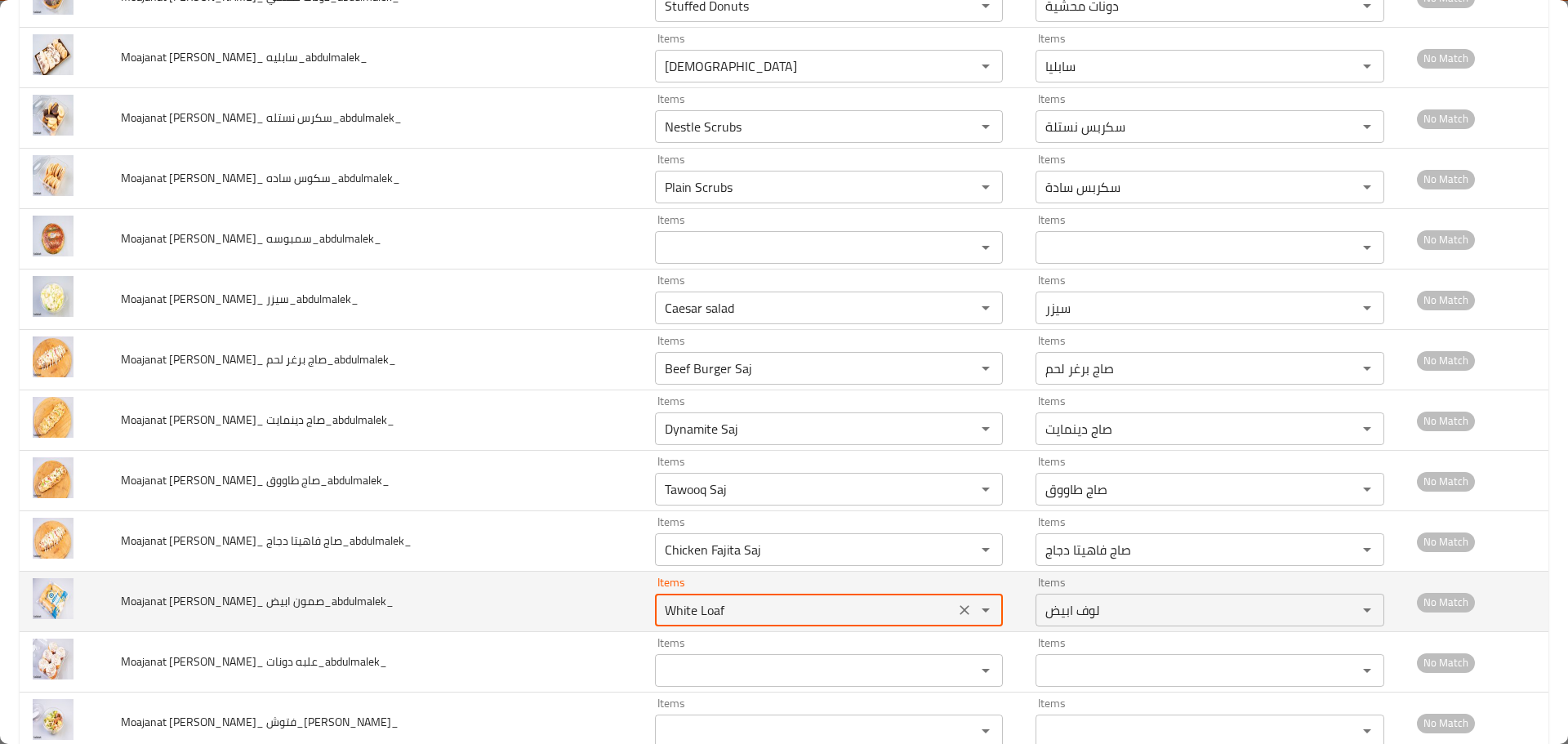
click at [957, 606] on icon "Clear" at bounding box center [965, 610] width 17 height 17
paste ابيض_abdulmalek_ "whi"
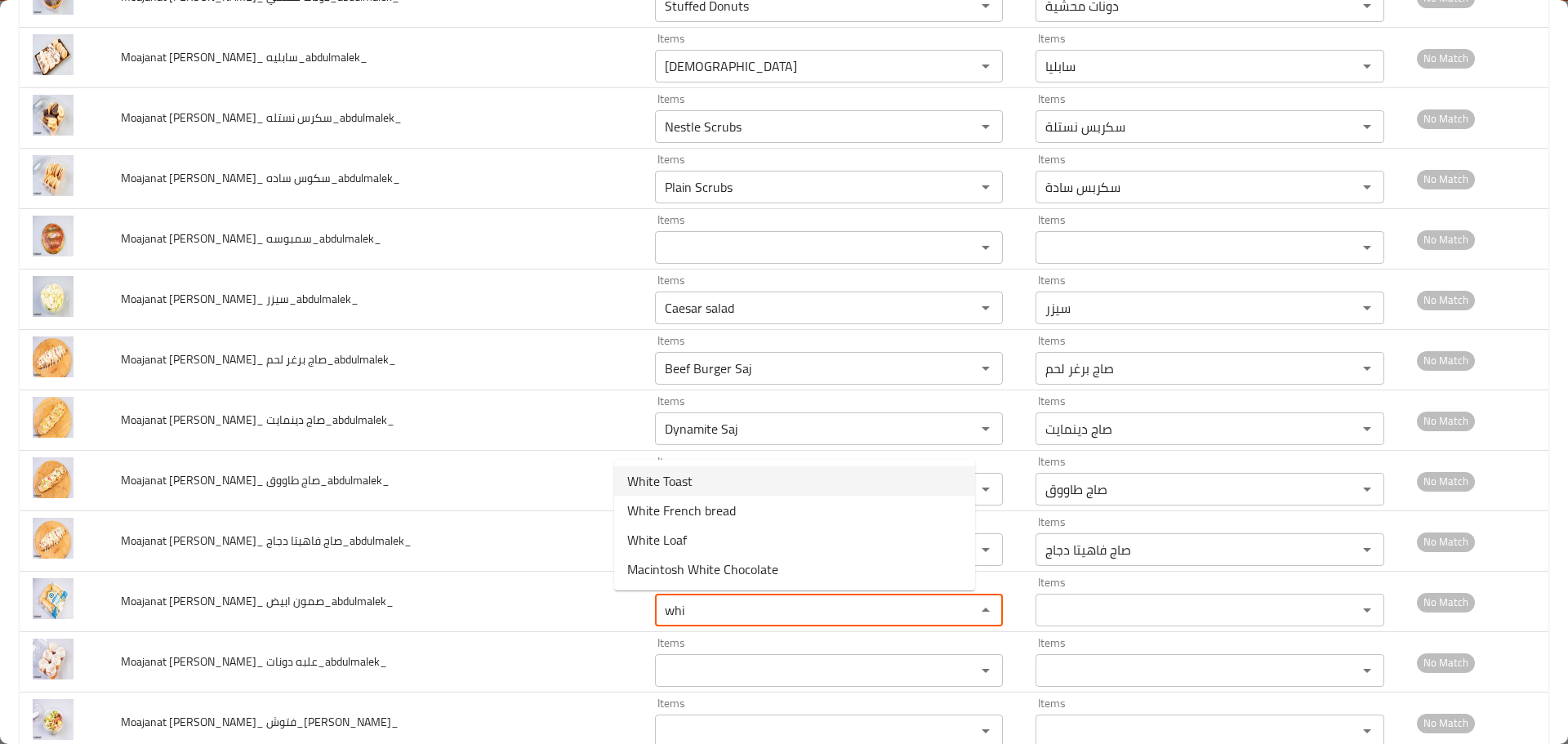
click at [673, 479] on span "White Toast" at bounding box center [659, 480] width 66 height 19
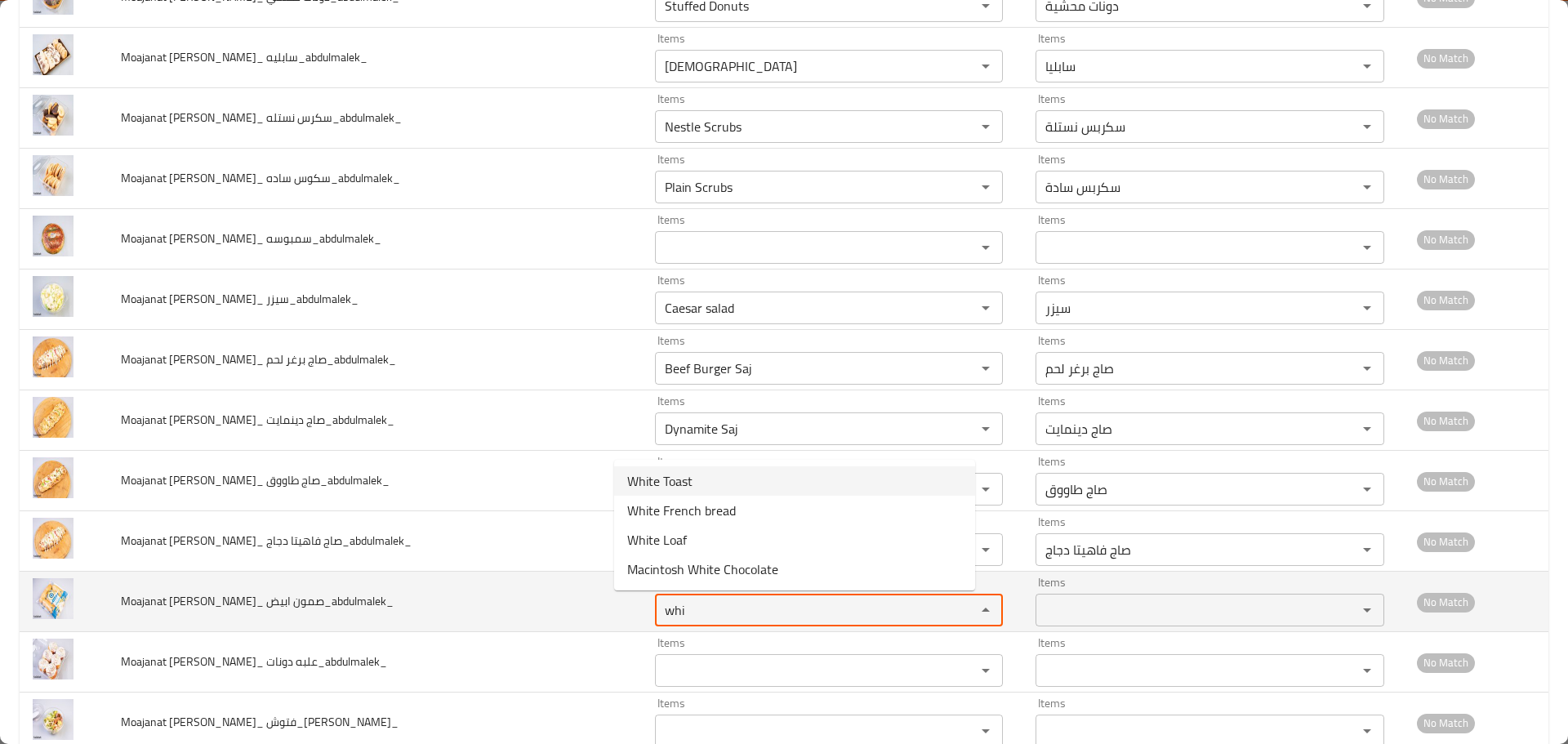
type ابيض_abdulmalek_ "White Toast"
type ابيض_abdulmalek_-ar "توست ابيض"
click at [957, 606] on icon "Clear" at bounding box center [965, 610] width 17 height 17
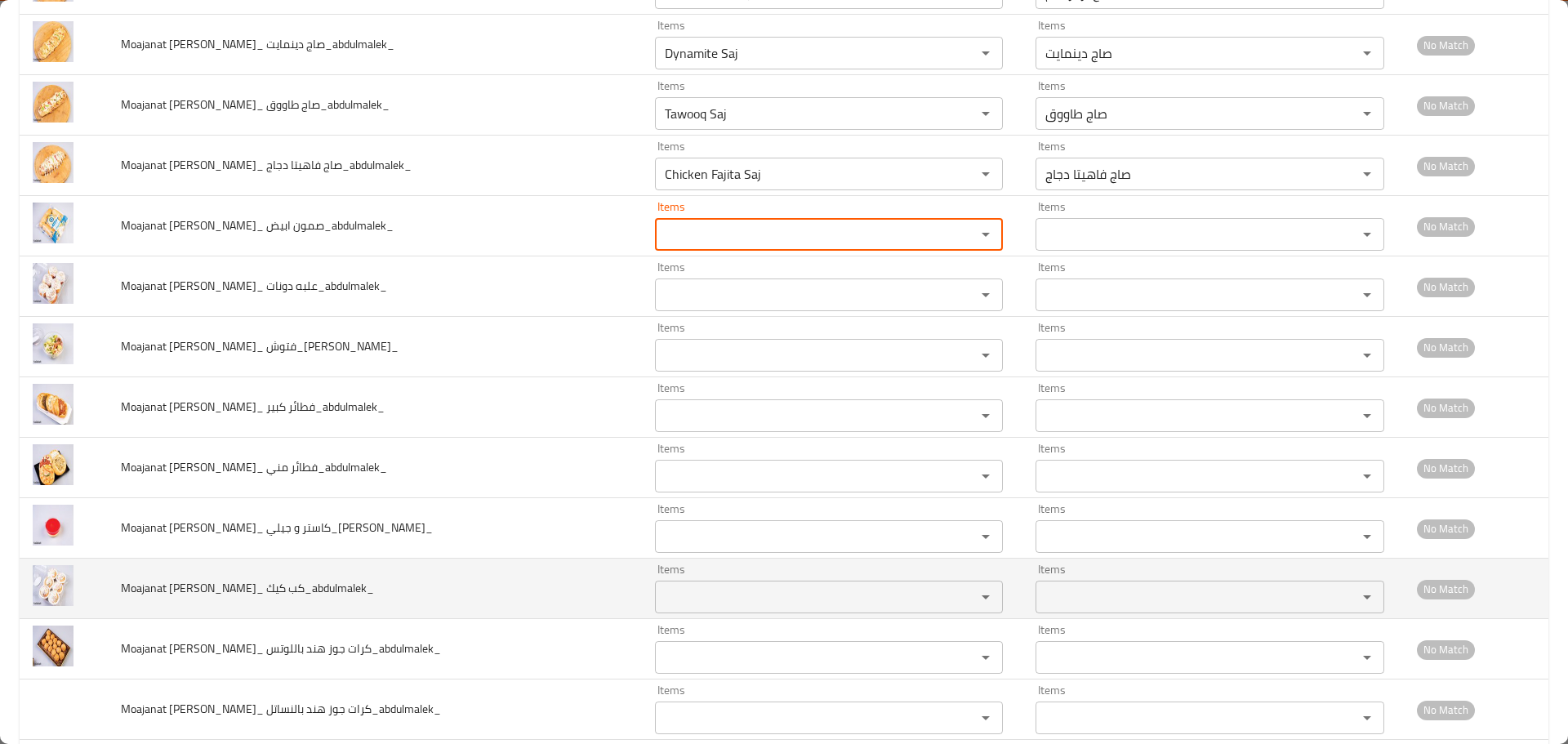
scroll to position [1960, 0]
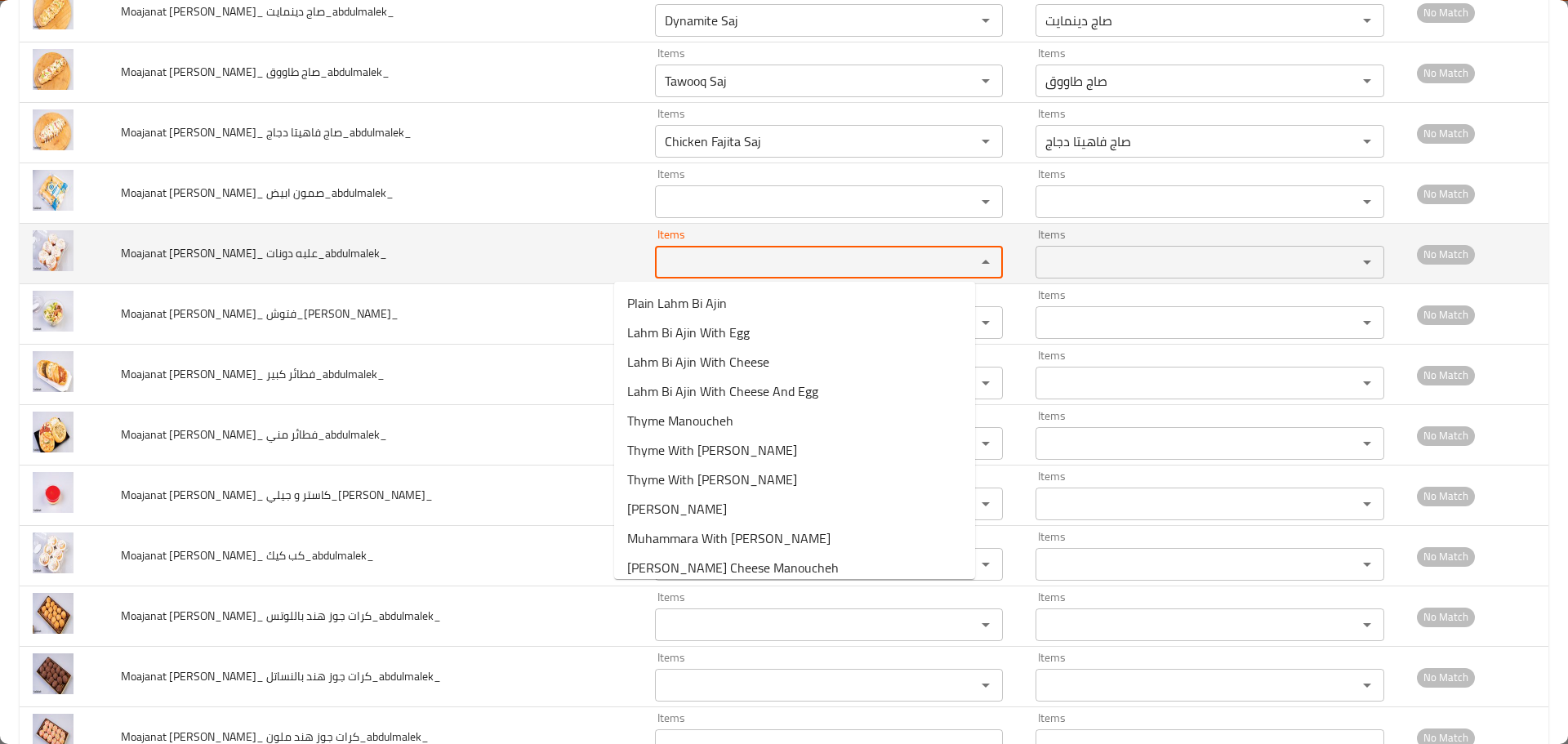
click at [702, 258] on دونات_abdulmalek_ "Items" at bounding box center [805, 262] width 291 height 23
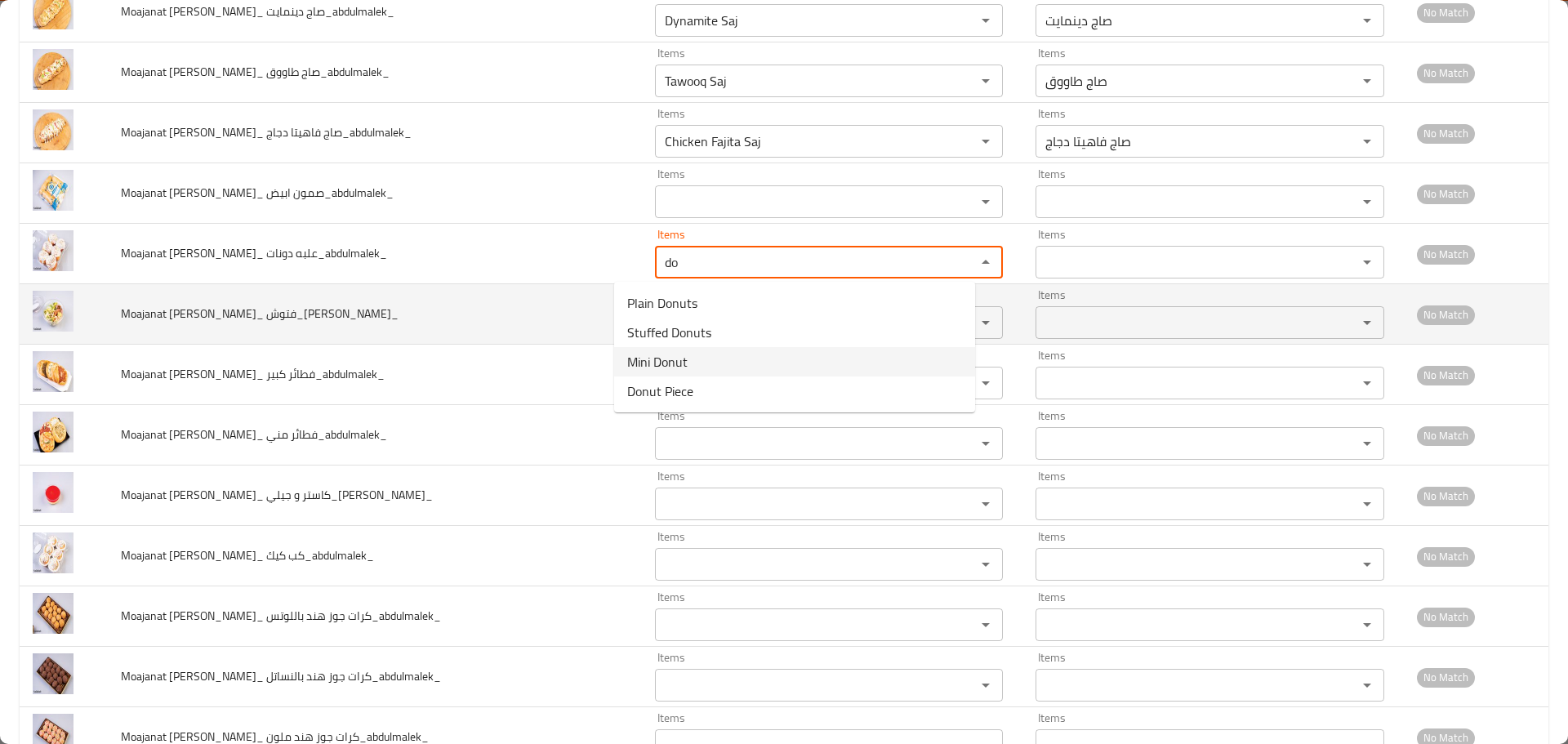
type دونات_abdulmalek_ "do"
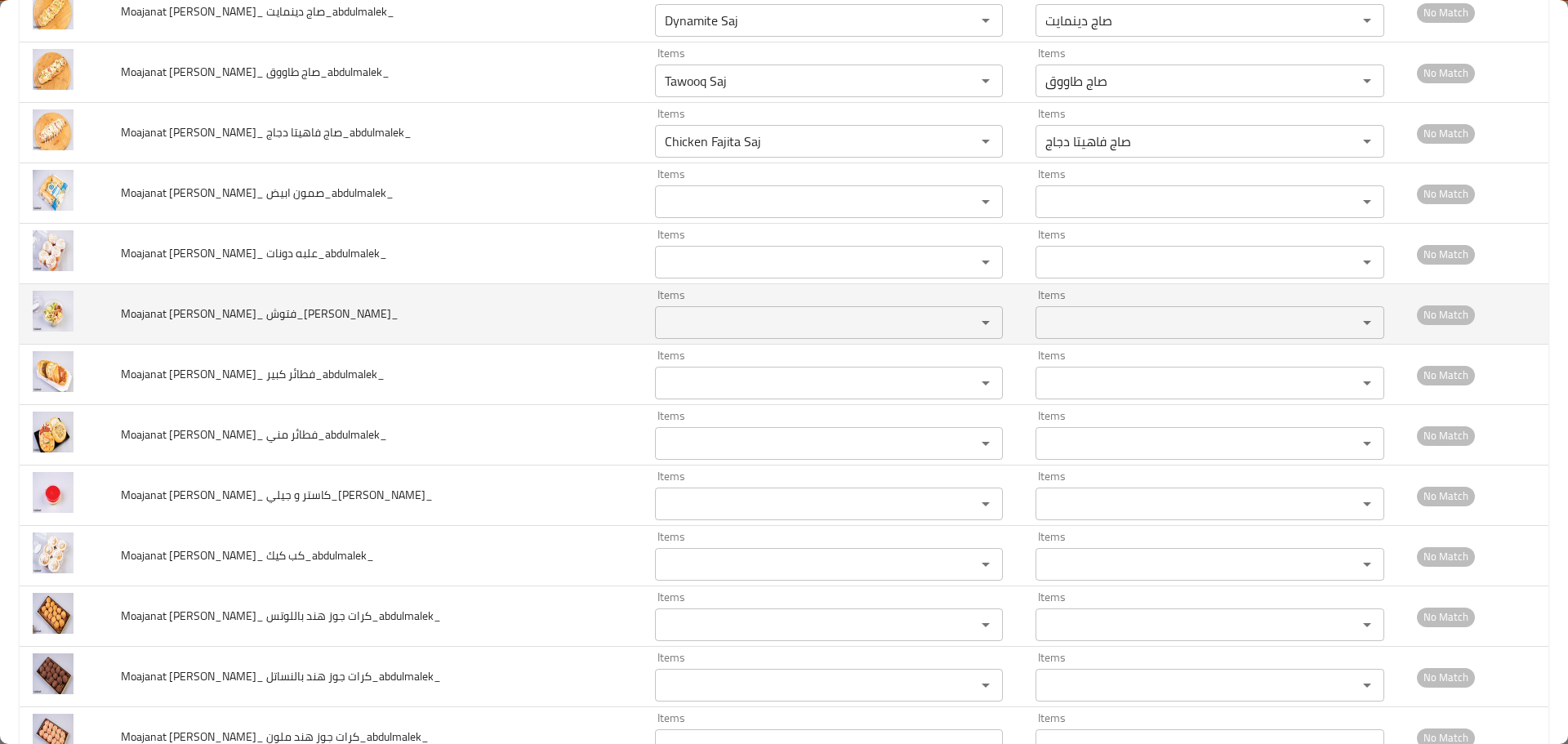
click at [518, 330] on td "Moajanat Eyoun Baghdad_ فتوش_abdulmalek_" at bounding box center [375, 314] width 534 height 60
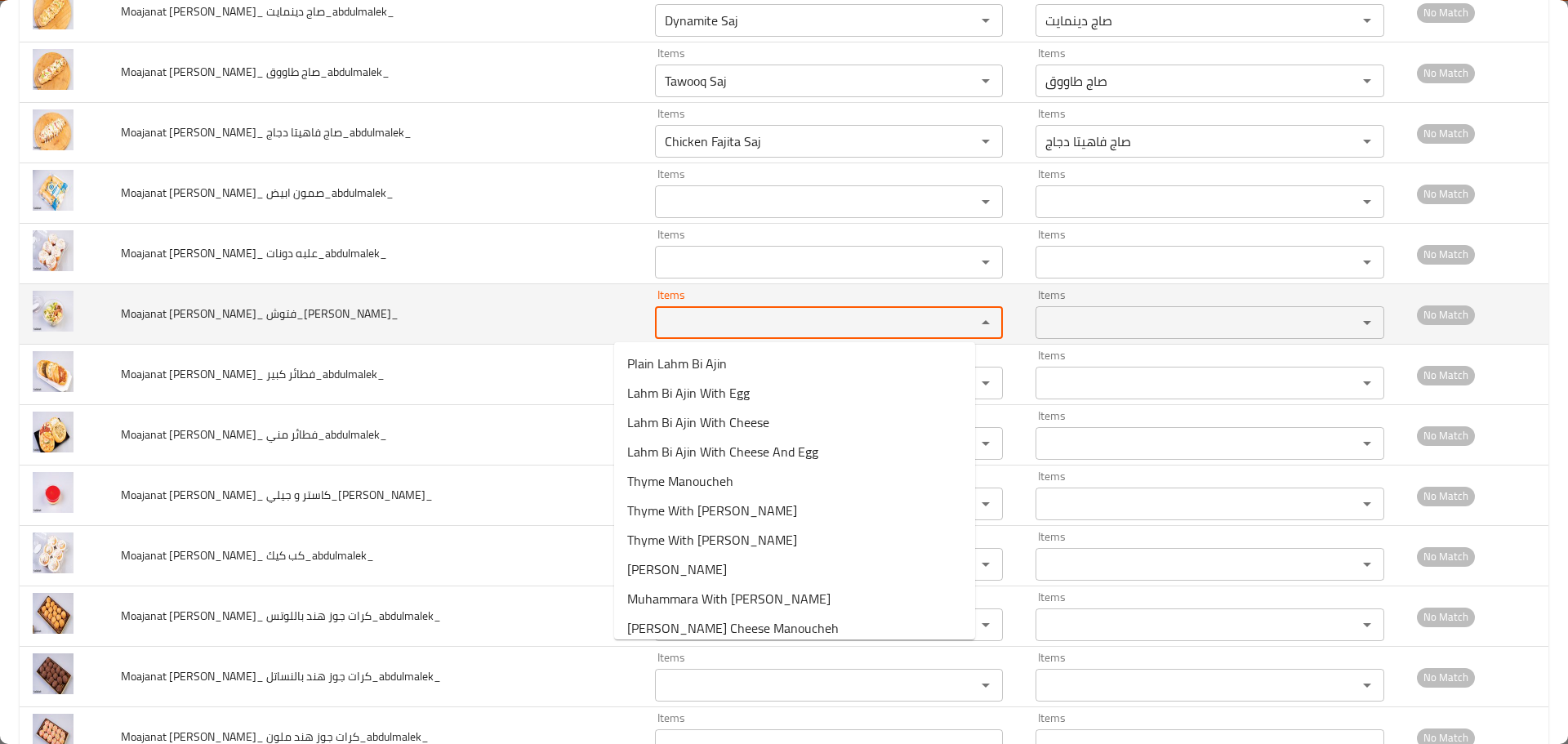
click at [675, 320] on فتوش_abdulmalek_ "Items" at bounding box center [805, 322] width 291 height 23
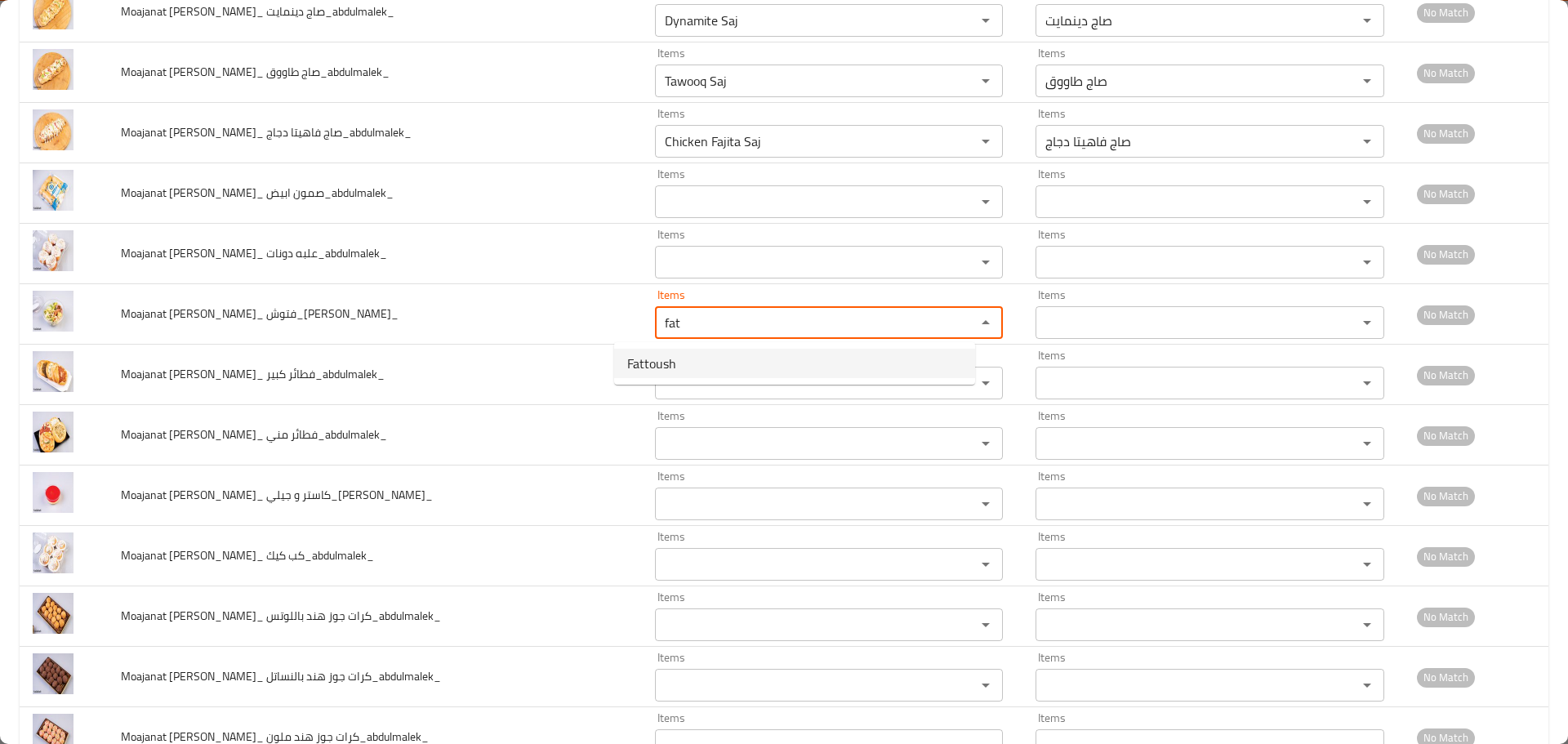
click at [653, 349] on فتوش_abdulmalek_-option-0 "Fattoush" at bounding box center [794, 364] width 361 height 30
type فتوش_abdulmalek_ "Fattoush"
type فتوش_abdulmalek_-ar "فتوش"
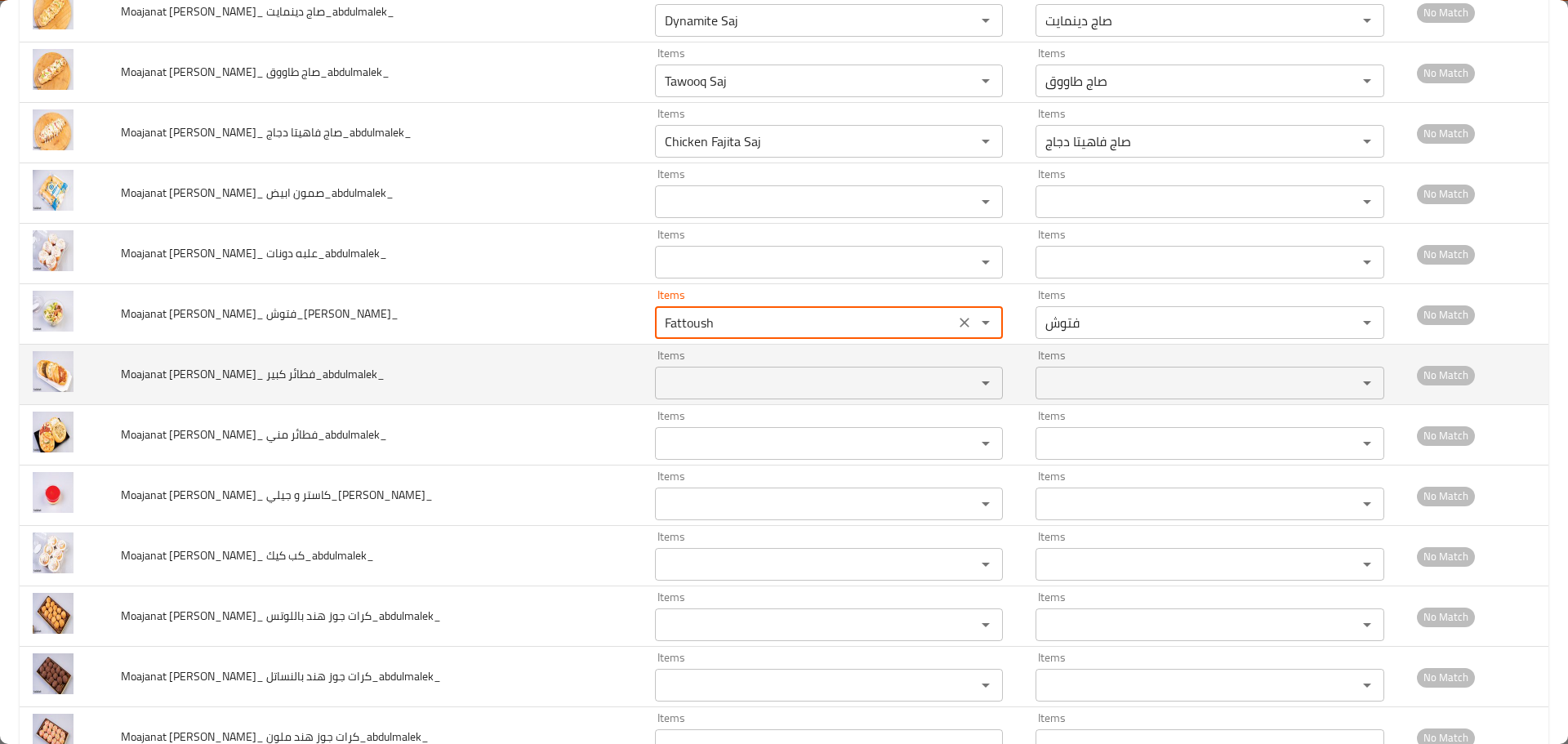
type فتوش_abdulmalek_ "Fattoush"
click at [660, 377] on كبير_abdulmalek_ "Items" at bounding box center [805, 382] width 291 height 23
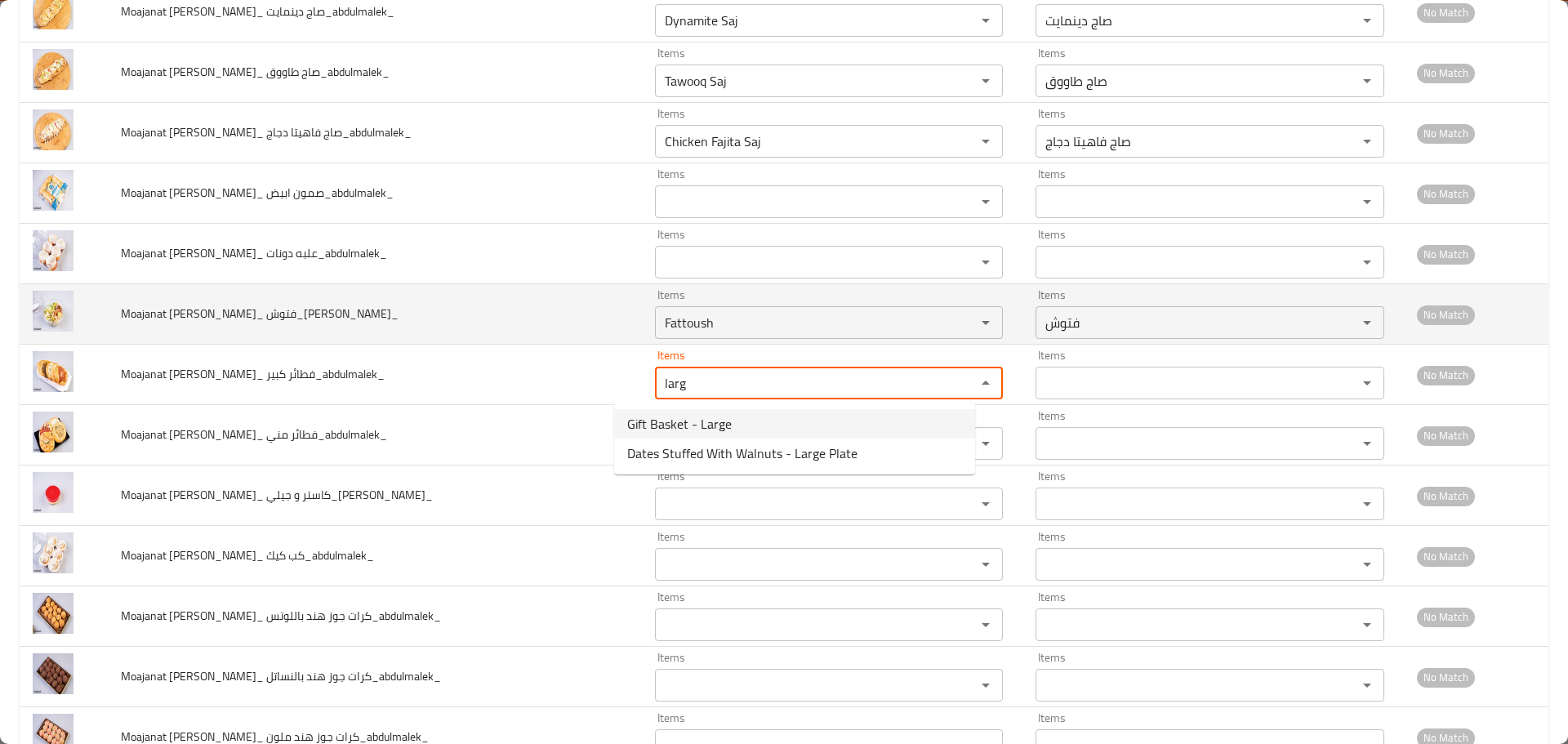
drag, startPoint x: 669, startPoint y: 384, endPoint x: 304, endPoint y: 338, distance: 367.9
click at [304, 338] on tbody "Moajanat Eyoun Baghdad_ بتيفور_abdulmalek_ Items Petit Four Items Items بيتي فو…" at bounding box center [784, 435] width 1529 height 4290
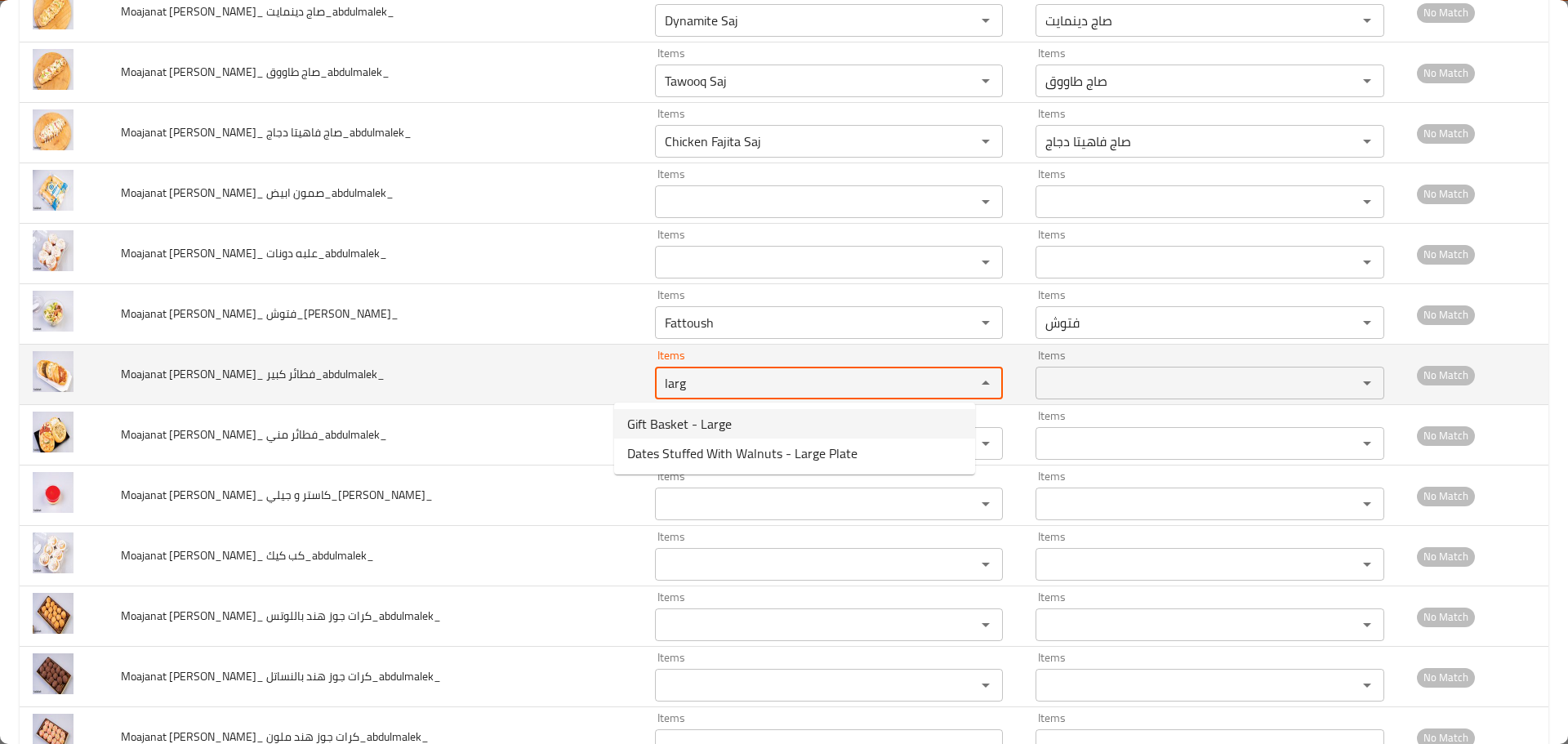
type كبير_abdulmalek_ "larg"
click at [298, 377] on span "Moajanat Eyoun Baghdad_ فطائر كبير_abdulmalek_" at bounding box center [253, 374] width 264 height 21
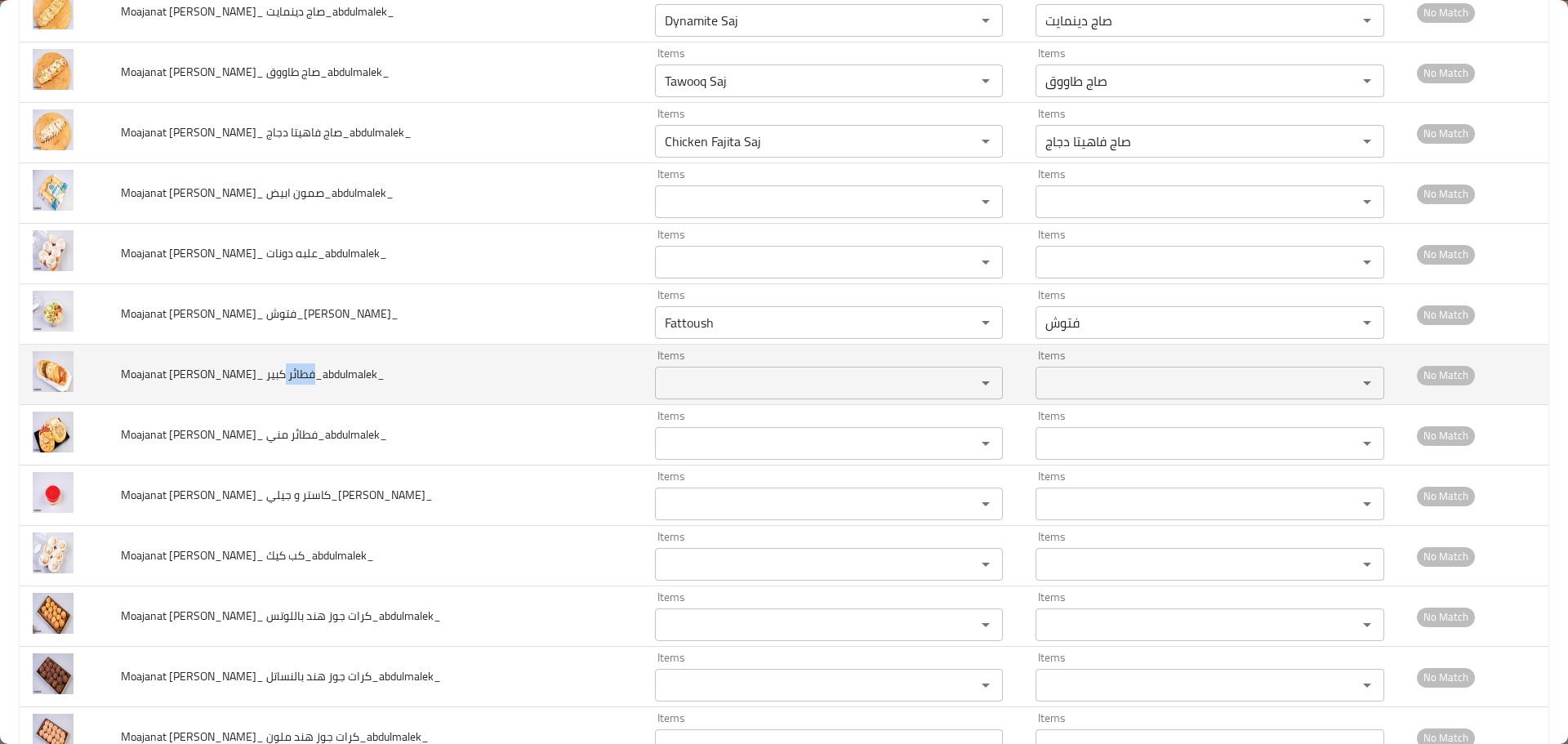
click at [298, 377] on span "Moajanat Eyoun Baghdad_ فطائر كبير_abdulmalek_" at bounding box center [253, 374] width 264 height 21
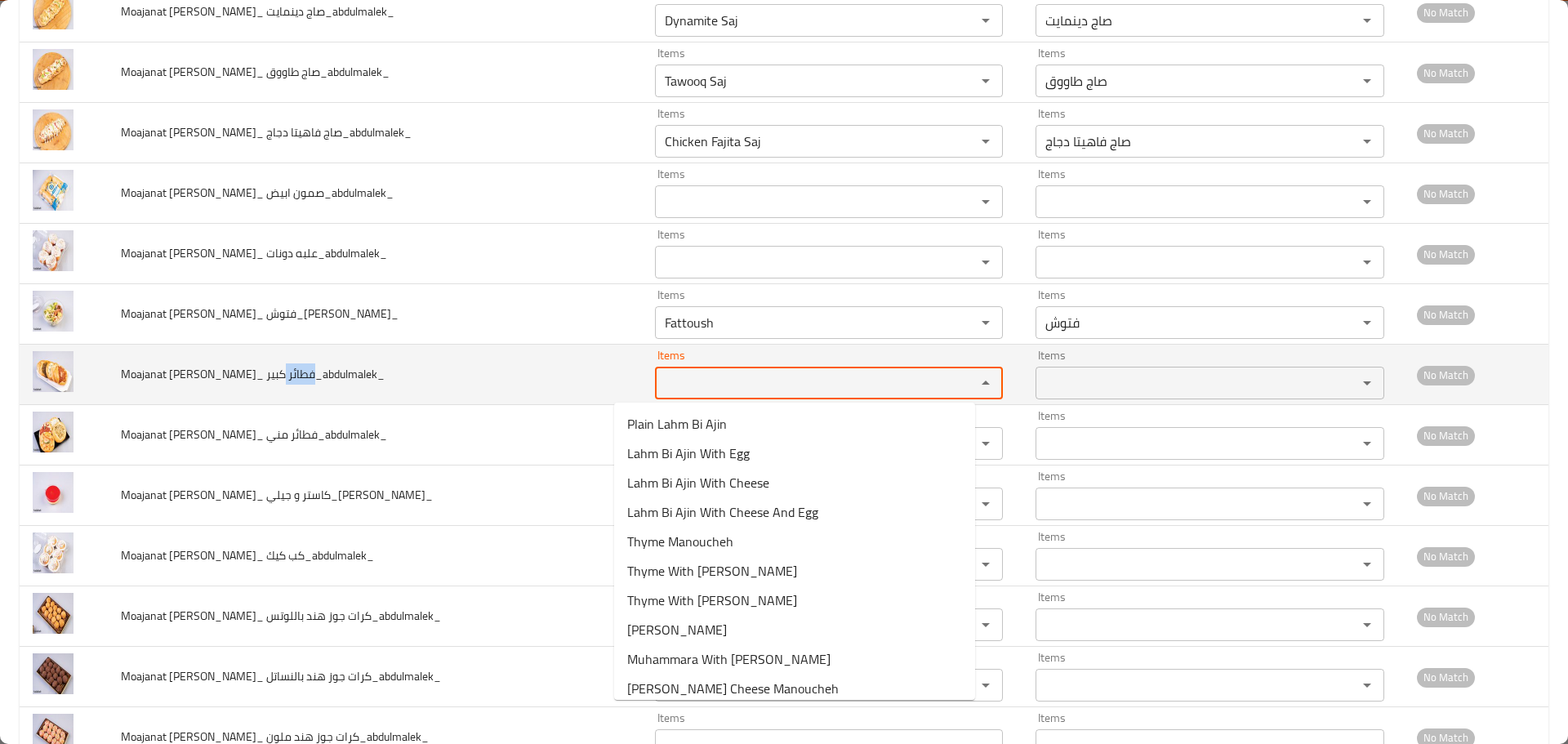
click at [702, 381] on كبير_abdulmalek_ "Items" at bounding box center [805, 382] width 291 height 23
paste كبير_abdulmalek_ "Assorted Pies"
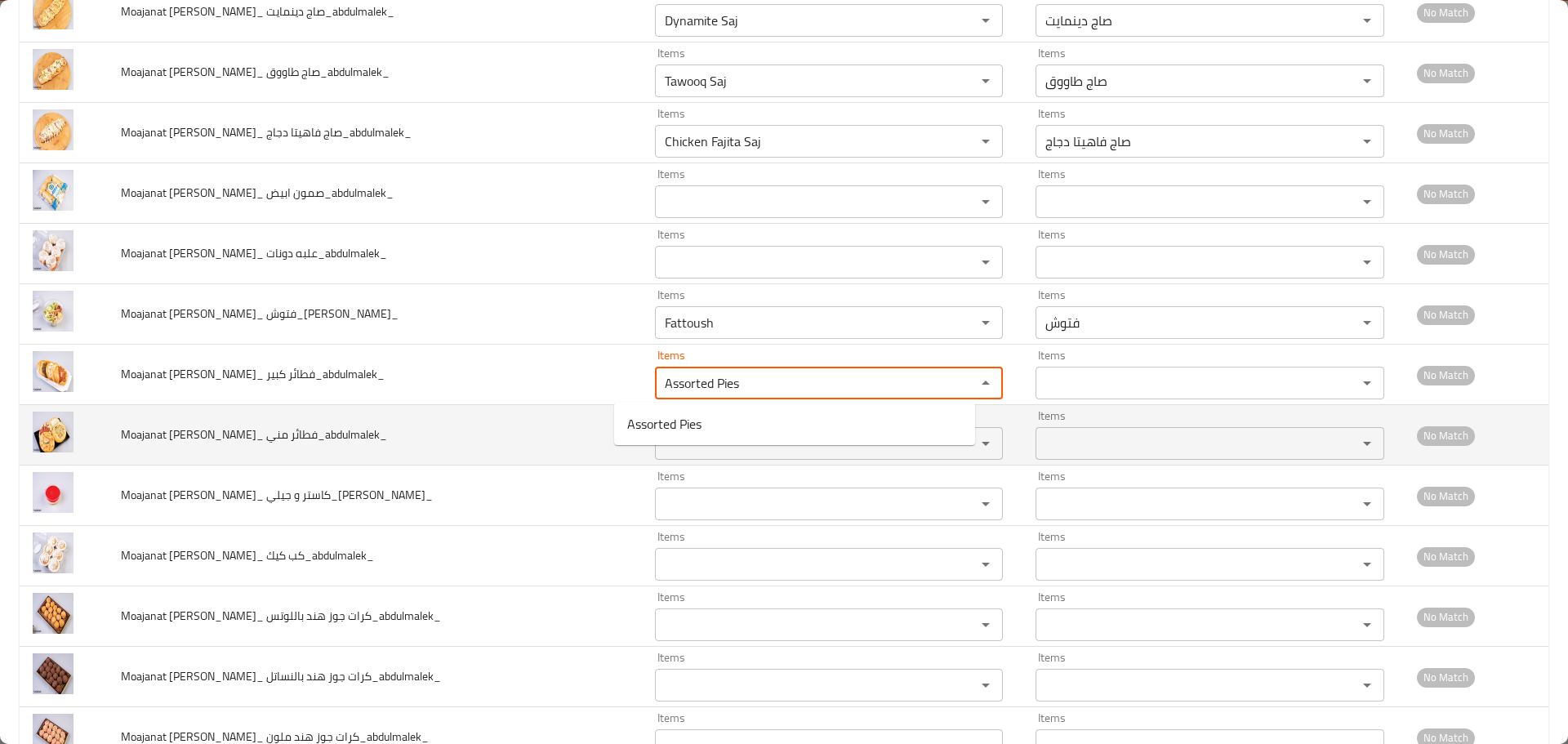
type كبير_abdulmalek_ "Assorted Pies"
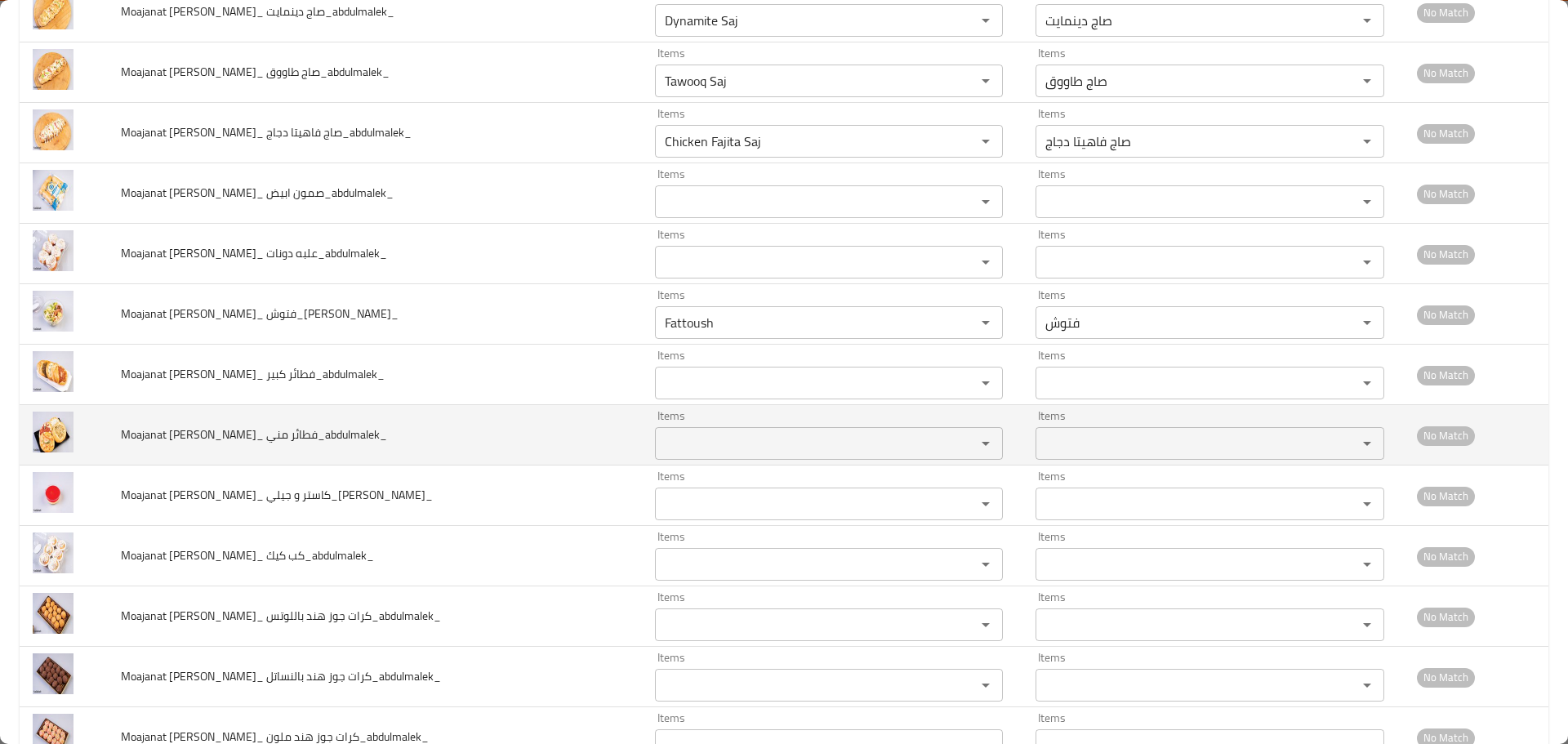
click at [310, 435] on span "Moajanat Eyoun Baghdad_ فطائر مني_abdulmalek_" at bounding box center [254, 434] width 266 height 21
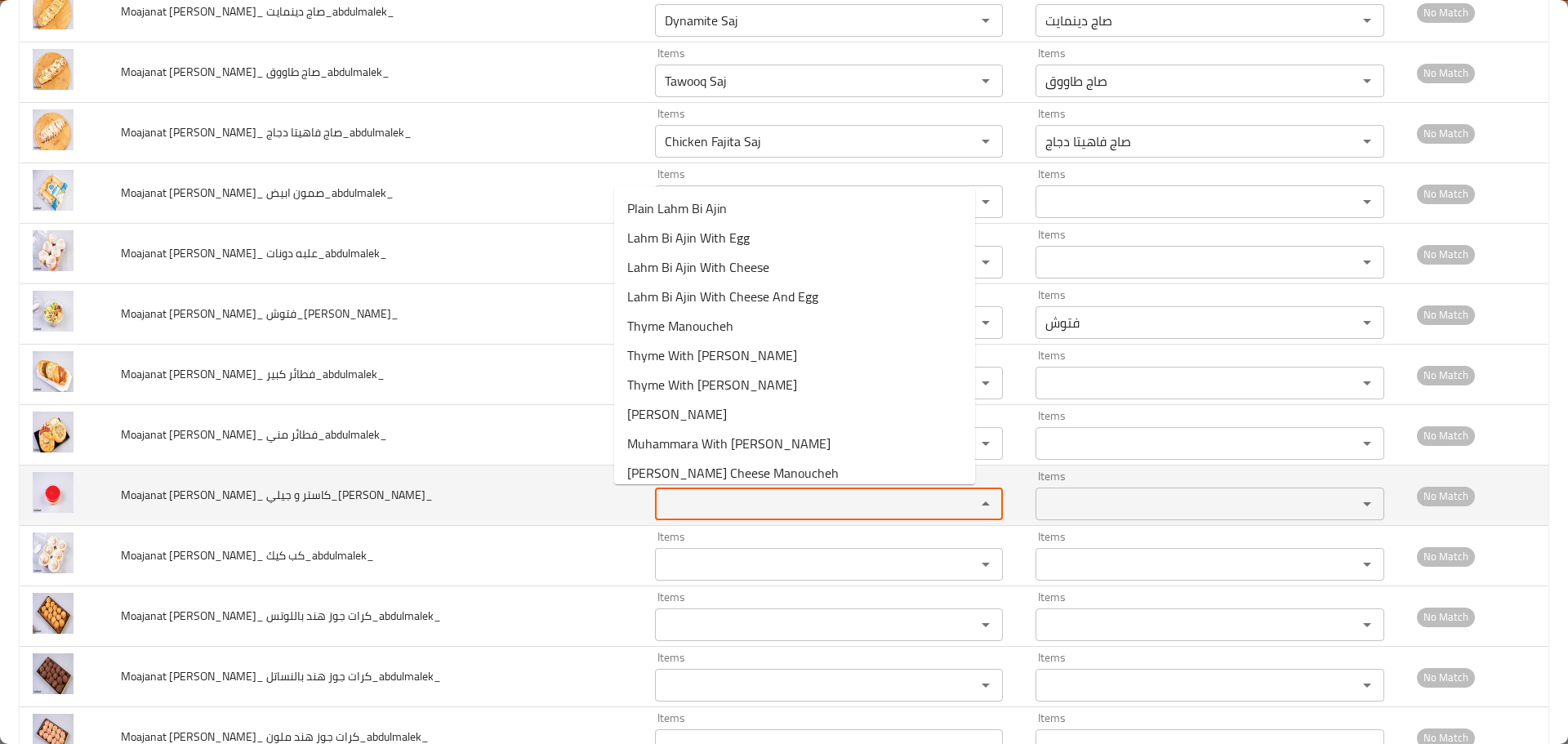
click at [708, 497] on جيلي_abdulmalek_ "Items" at bounding box center [805, 503] width 291 height 23
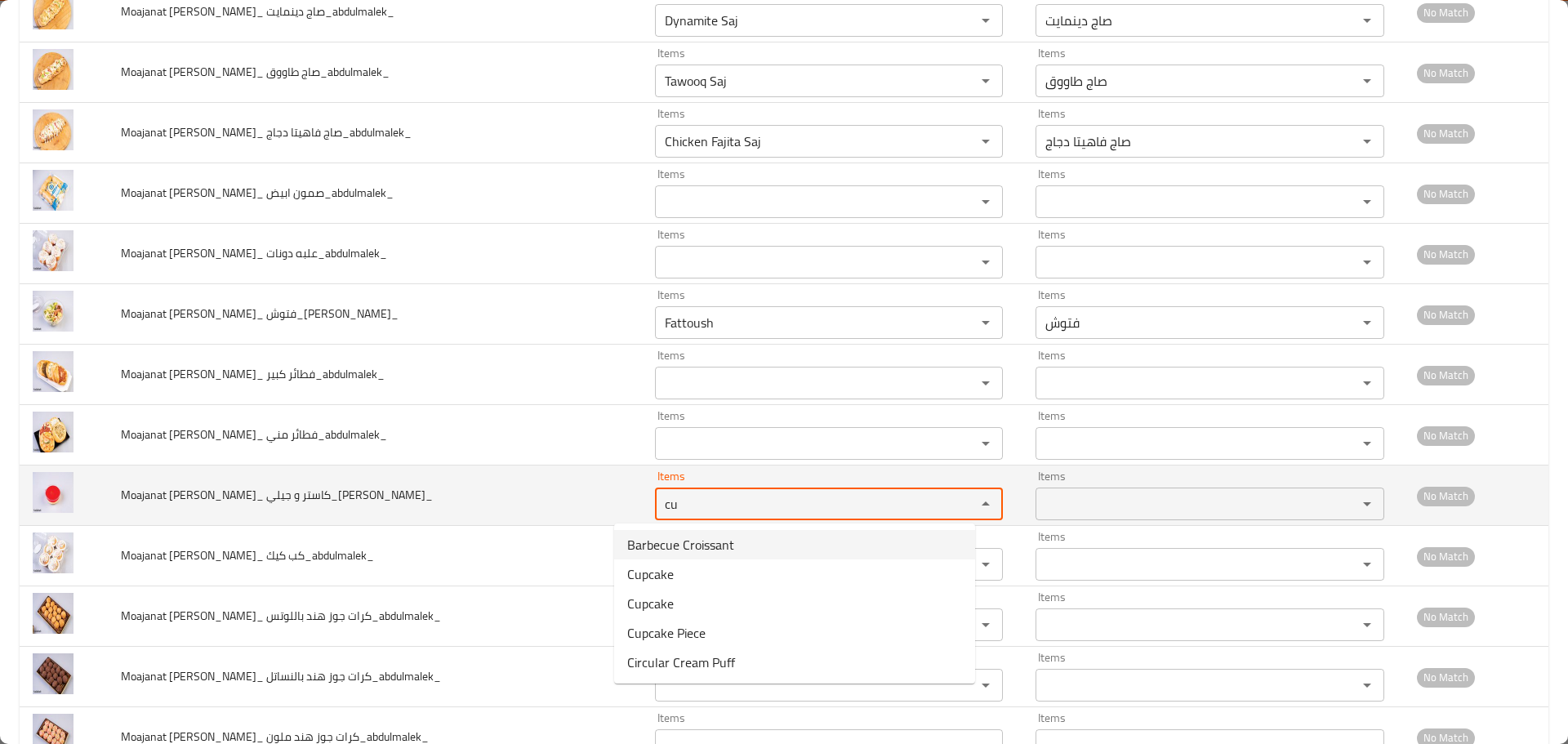
click at [548, 494] on tr "Moajanat Eyoun Baghdad_ كاستر و جيلي_abdulmalek_ Items cu Items Items Items No …" at bounding box center [784, 495] width 1529 height 60
drag, startPoint x: 654, startPoint y: 506, endPoint x: 510, endPoint y: 485, distance: 145.5
click at [510, 485] on tr "Moajanat Eyoun Baghdad_ كاستر و جيلي_abdulmalek_ Items cas Items Items Items No…" at bounding box center [784, 495] width 1529 height 60
drag, startPoint x: 671, startPoint y: 510, endPoint x: 625, endPoint y: 500, distance: 47.1
click at [660, 500] on جيلي_abdulmalek_ "cus" at bounding box center [805, 503] width 291 height 23
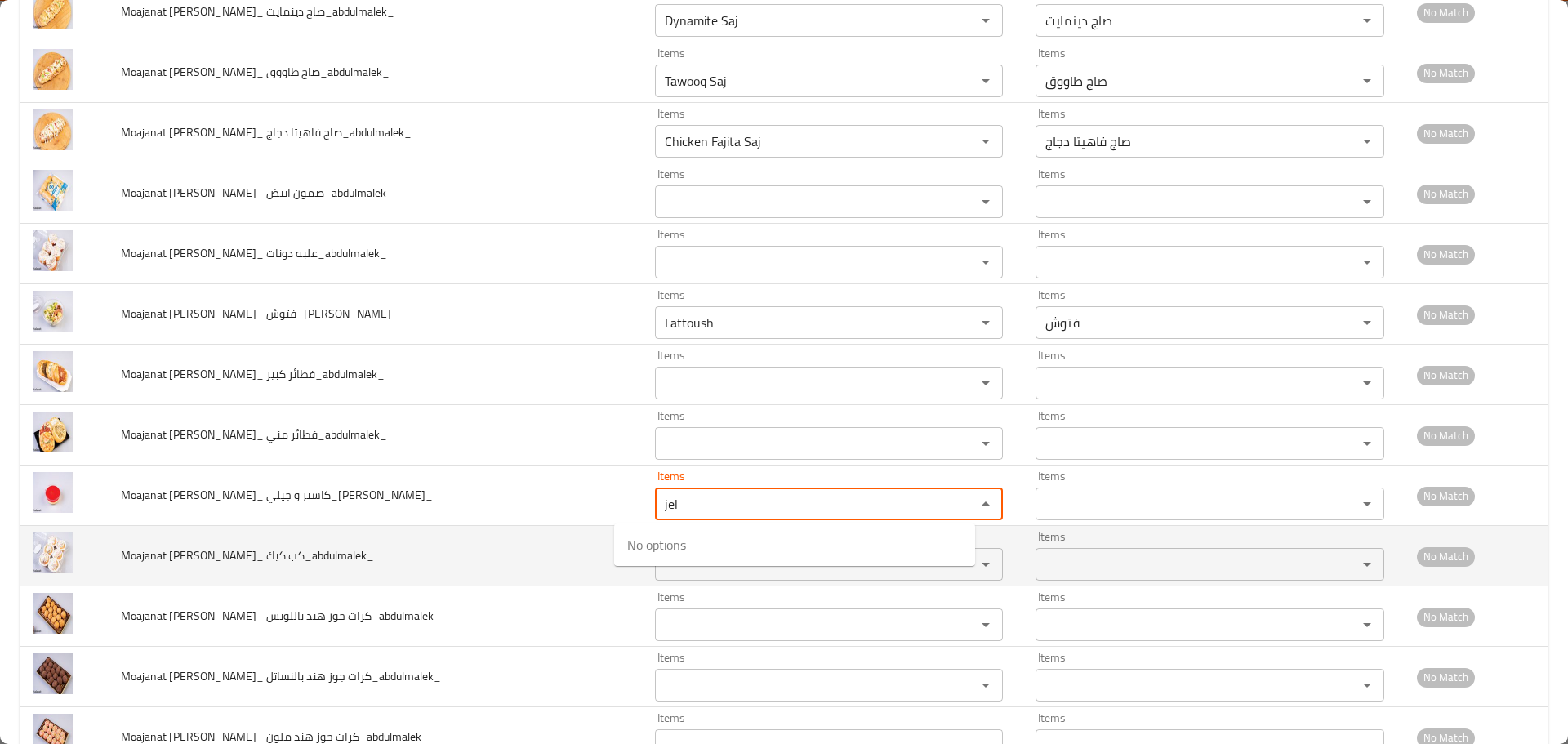
type جيلي_abdulmalek_ "jel"
click at [513, 554] on td "Moajanat Eyoun Baghdad_ كب كيك_abdulmalek_" at bounding box center [375, 556] width 534 height 60
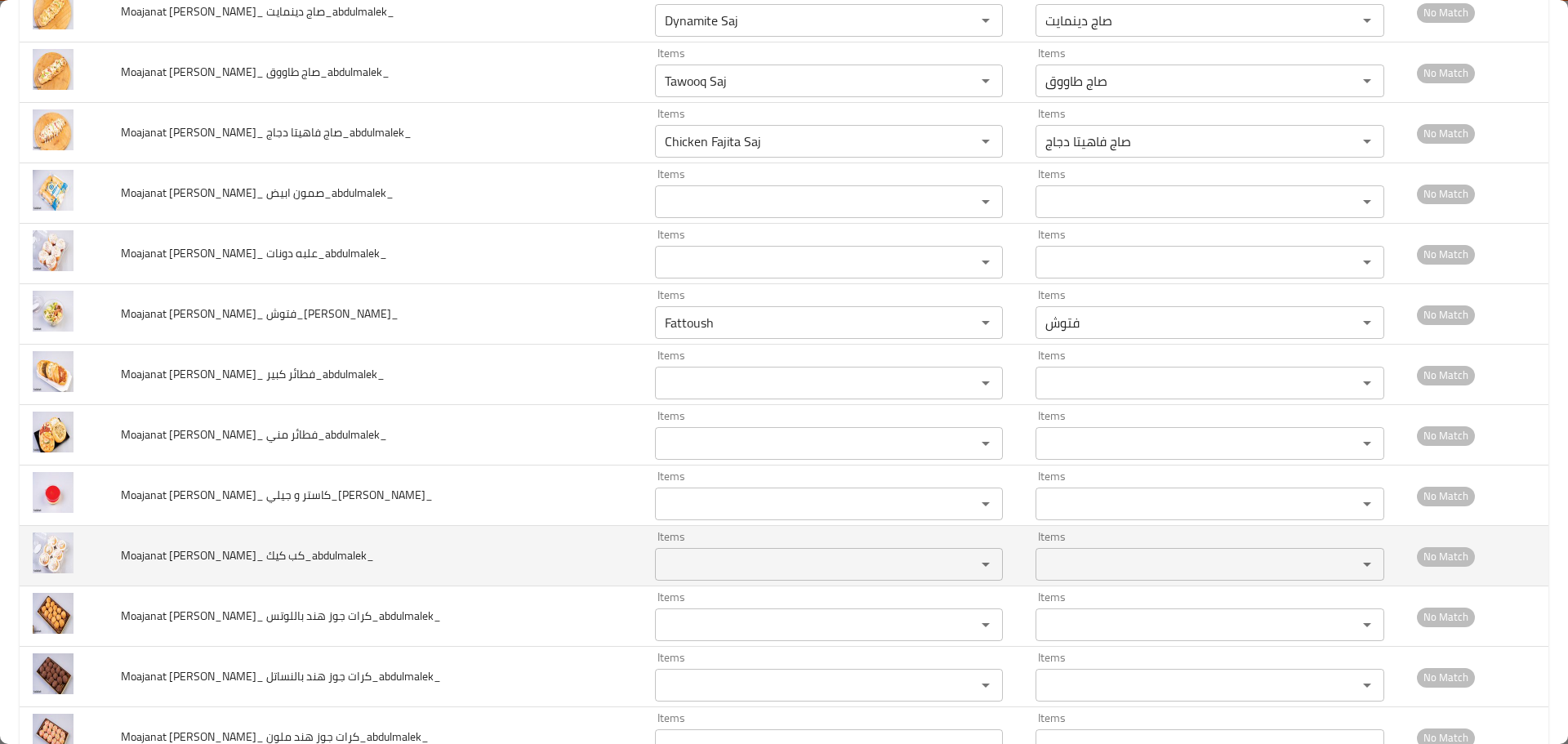
click at [681, 561] on كيك_abdulmalek_ "Items" at bounding box center [805, 564] width 291 height 23
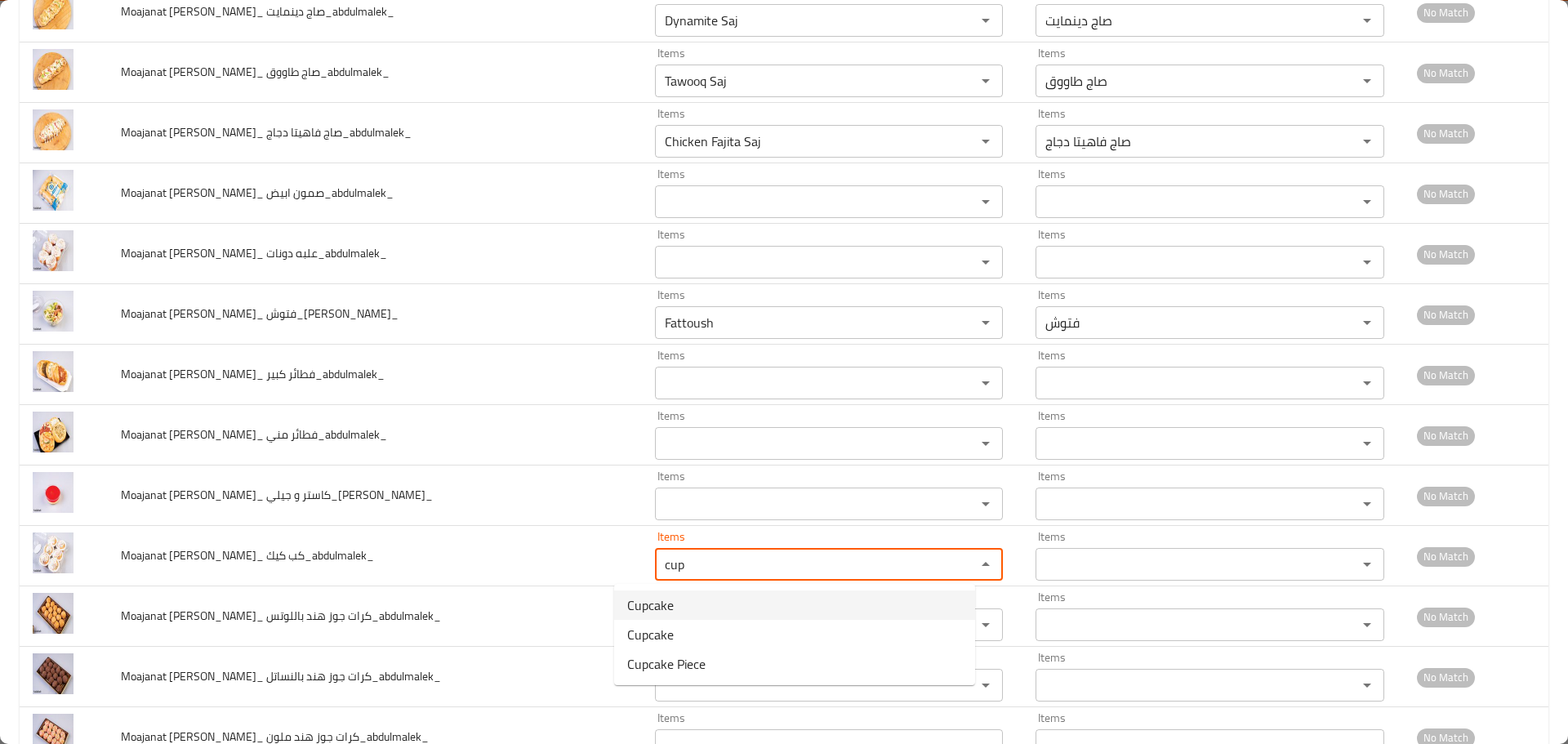
click at [658, 605] on span "Cupcake" at bounding box center [650, 605] width 46 height 19
type كيك_abdulmalek_ "Cupcake"
type كيك_abdulmalek_-ar "كاب كيك"
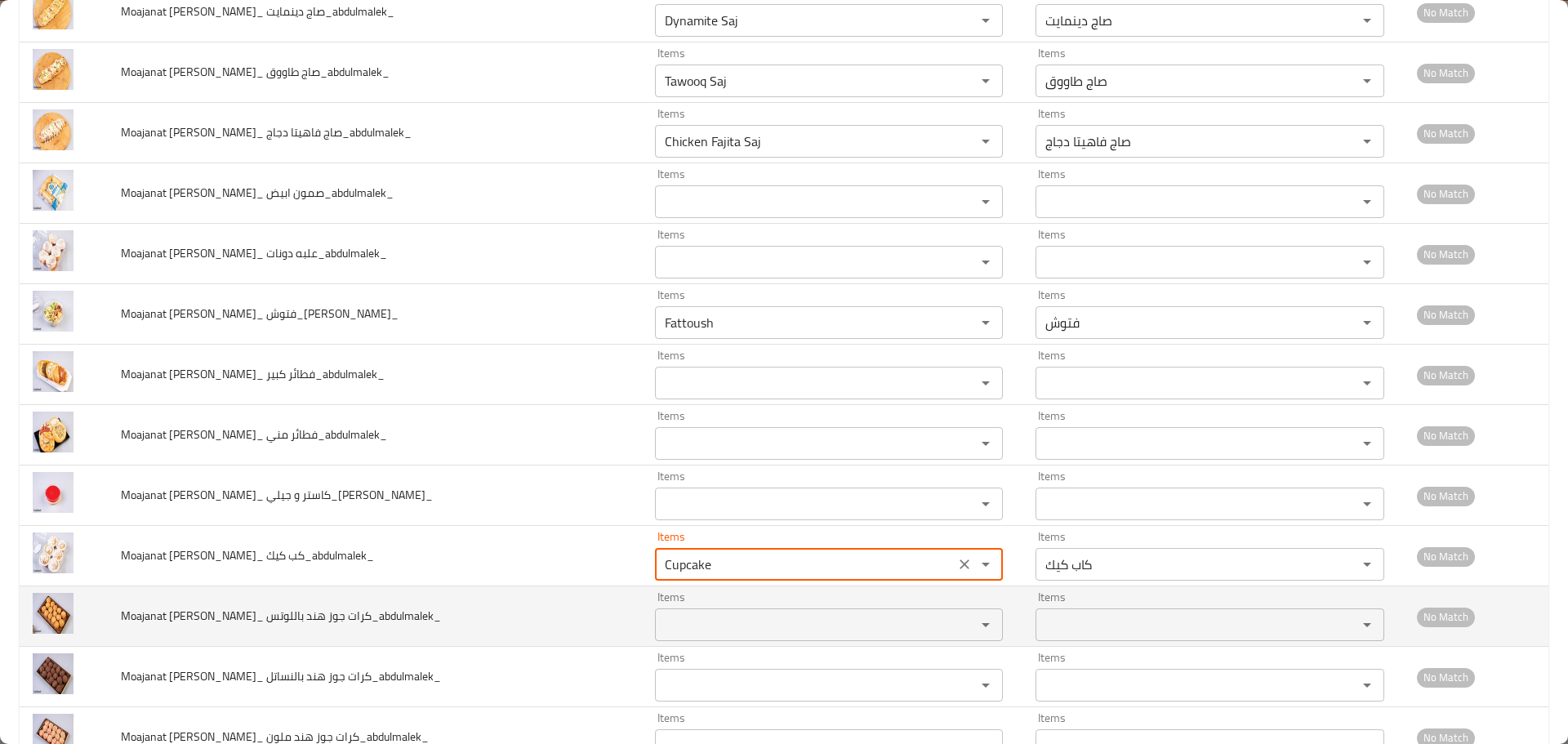
type كيك_abdulmalek_ "Cupcake"
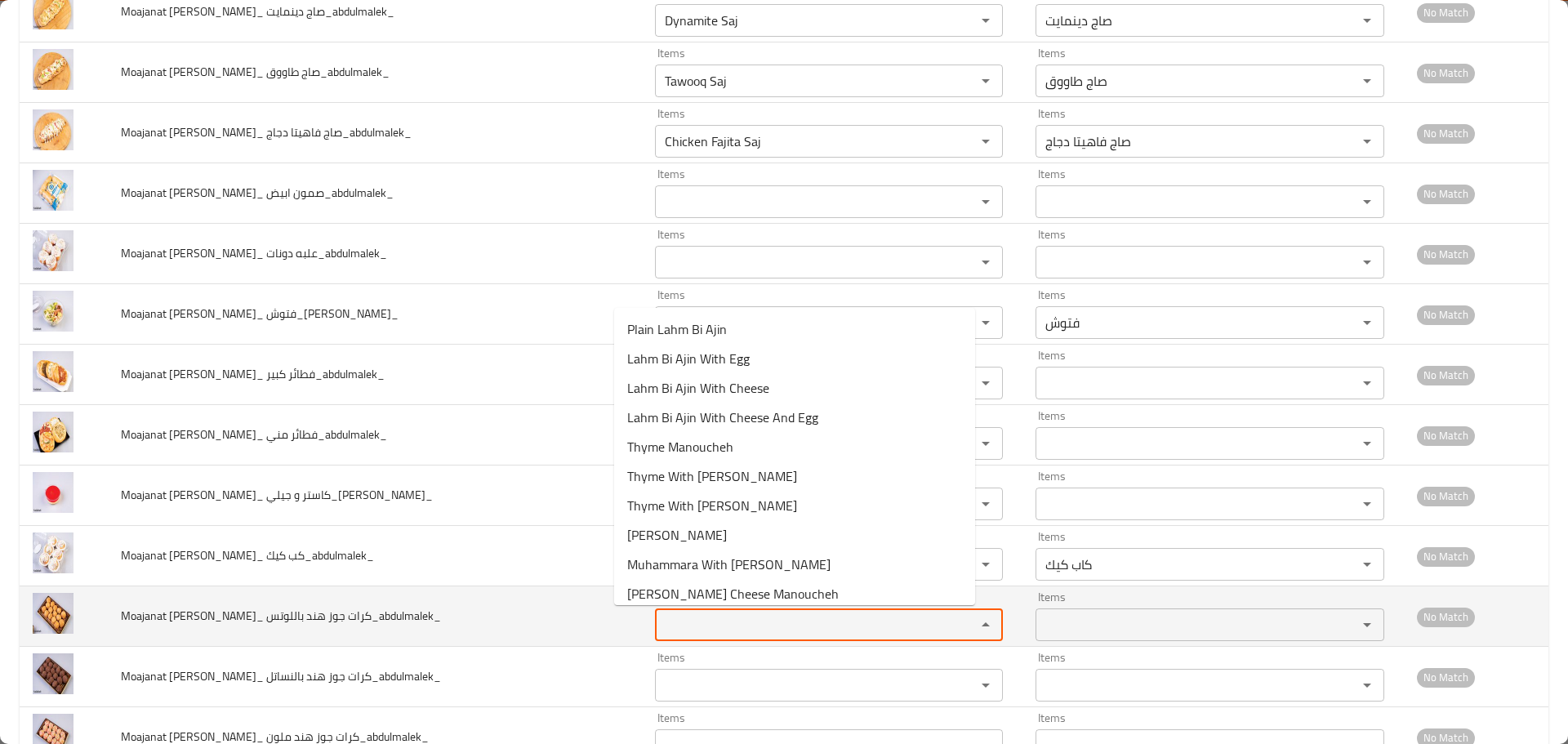
click at [660, 625] on باللوتس_abdulmalek_ "Items" at bounding box center [805, 624] width 291 height 23
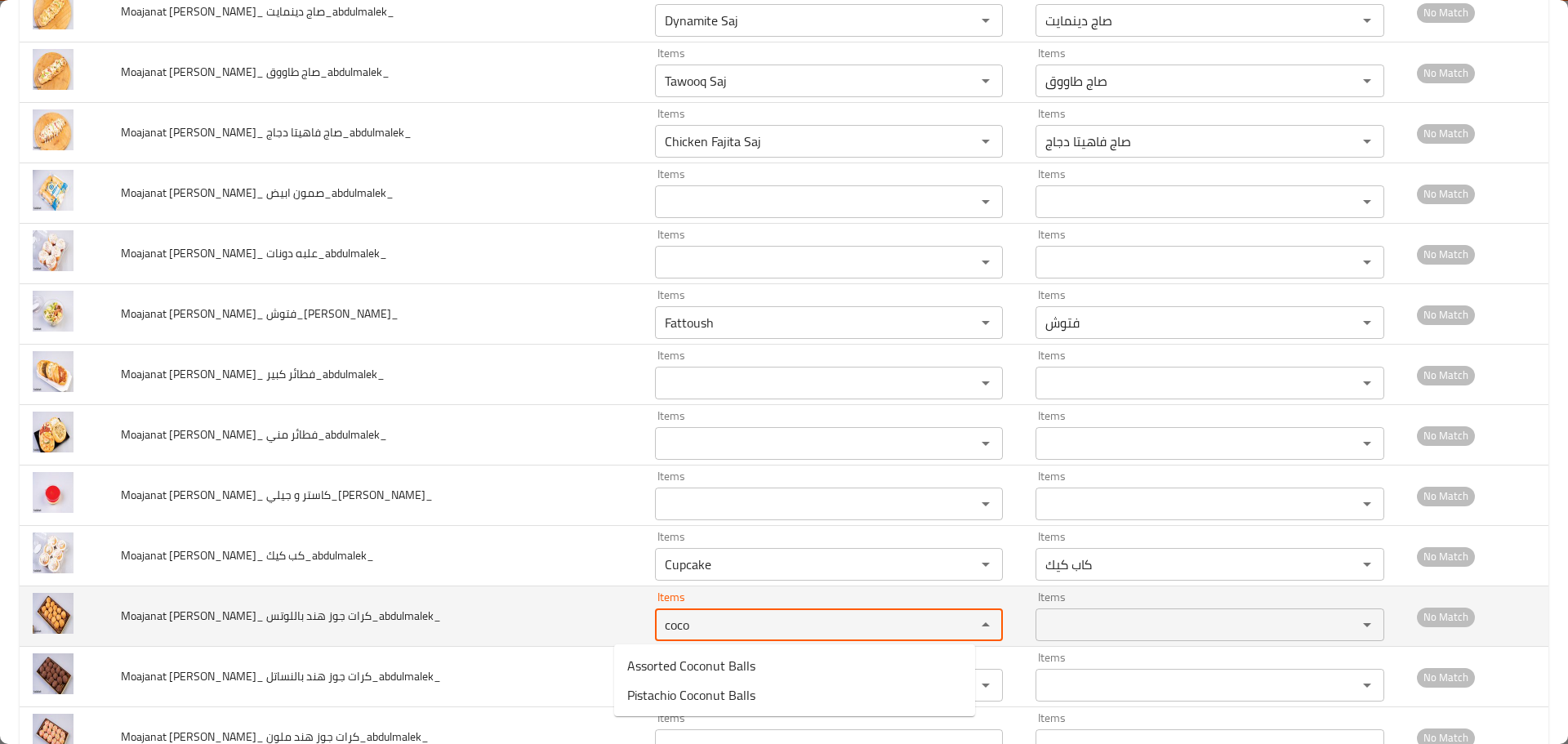
drag, startPoint x: 661, startPoint y: 626, endPoint x: 561, endPoint y: 612, distance: 101.0
click at [561, 612] on tr "Moajanat Eyoun Baghdad_ كرات جوز هند باللوتس_abdulmalek_ Items coco Items Items…" at bounding box center [784, 616] width 1529 height 60
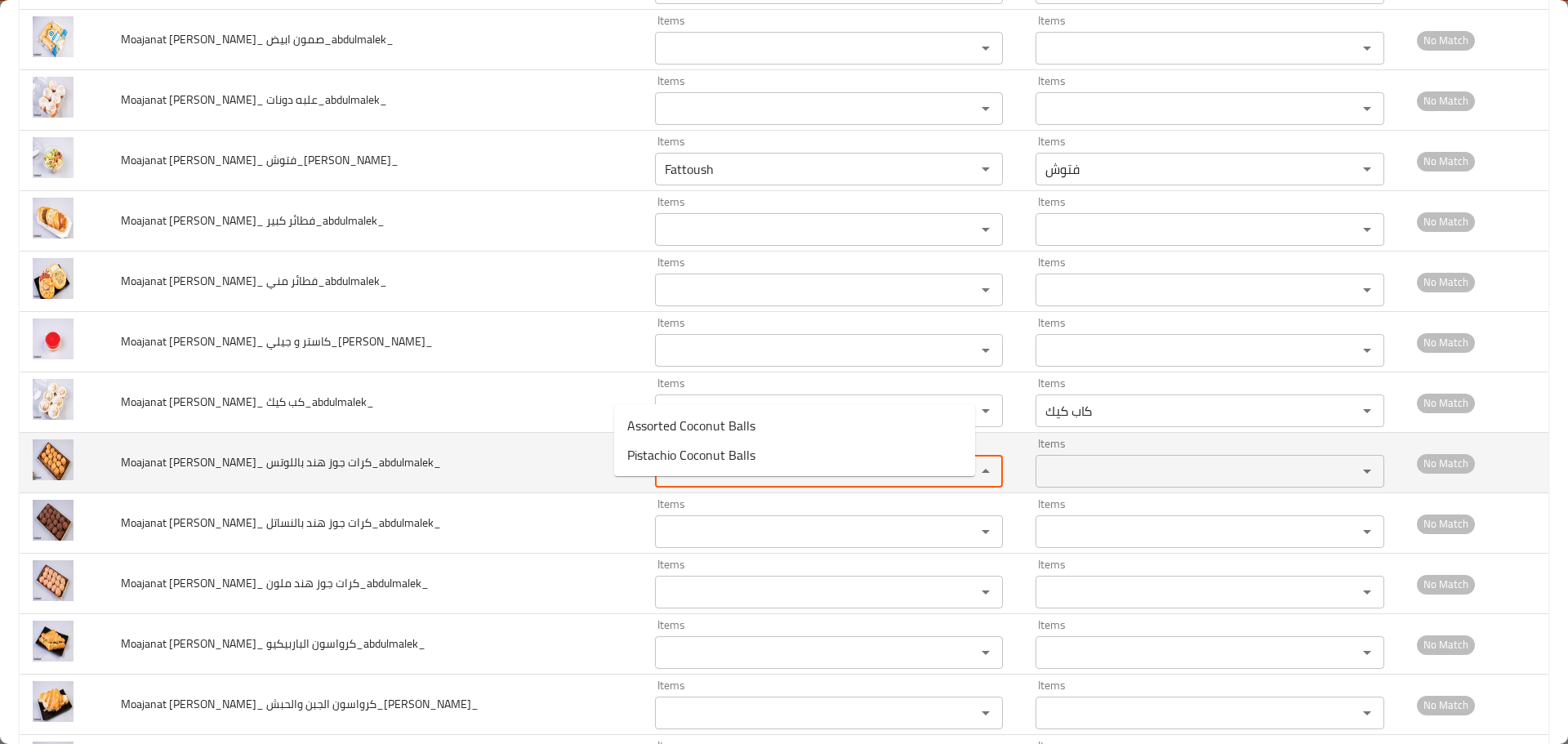
scroll to position [2204, 0]
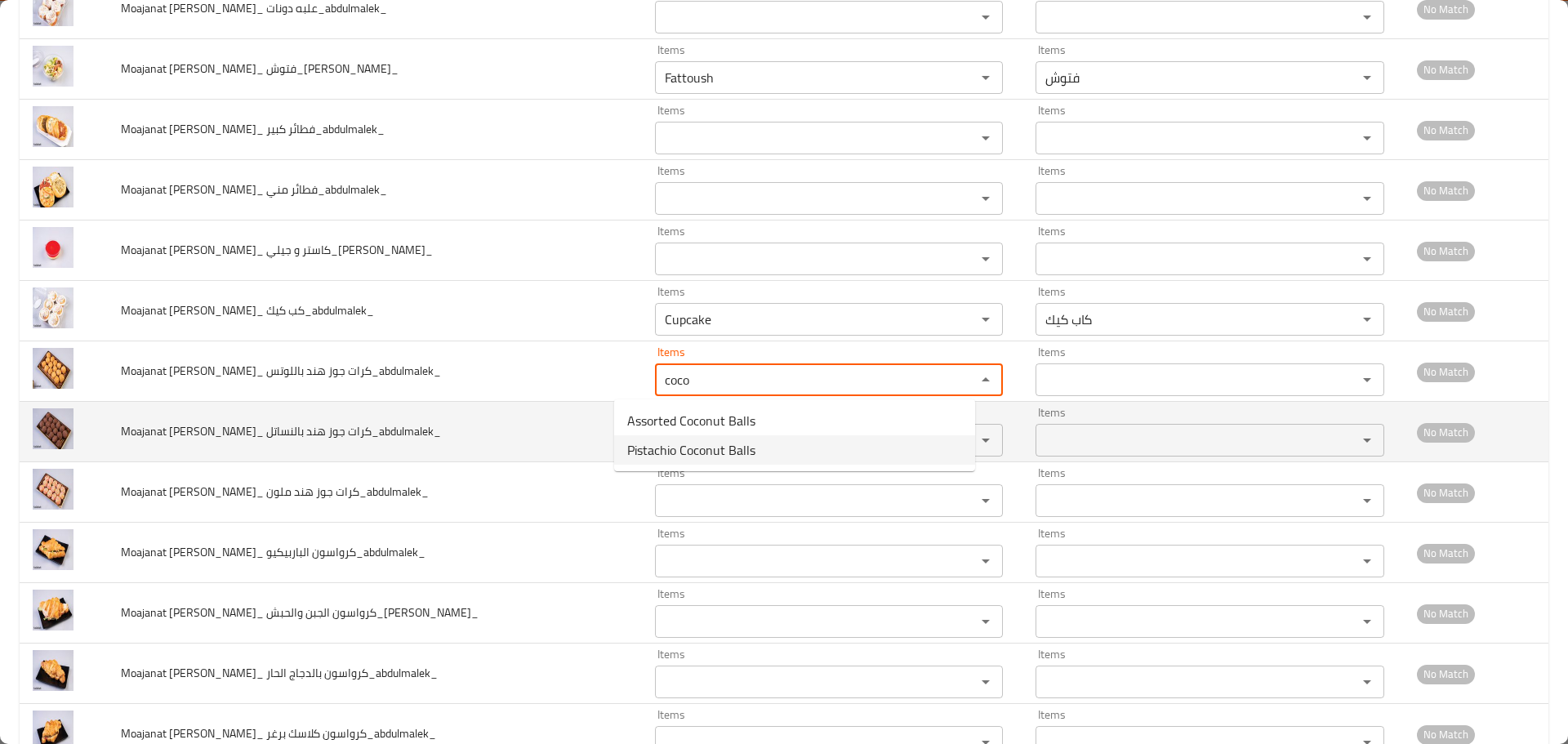
type باللوتس_abdulmalek_ "coco"
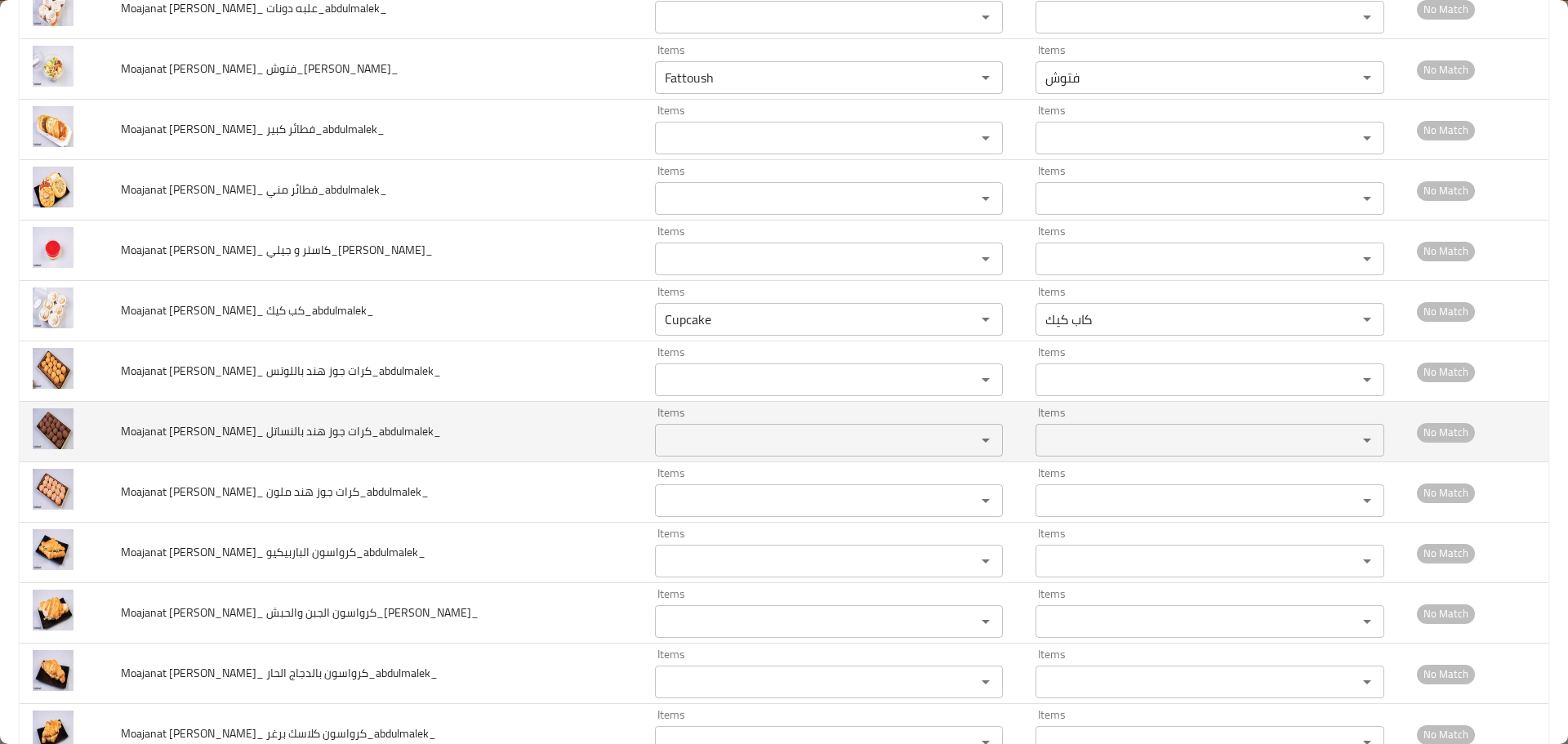
click at [456, 450] on td "Moajanat Eyoun Baghdad_ كرات جوز هند بالنساتل_abdulmalek_" at bounding box center [375, 431] width 534 height 60
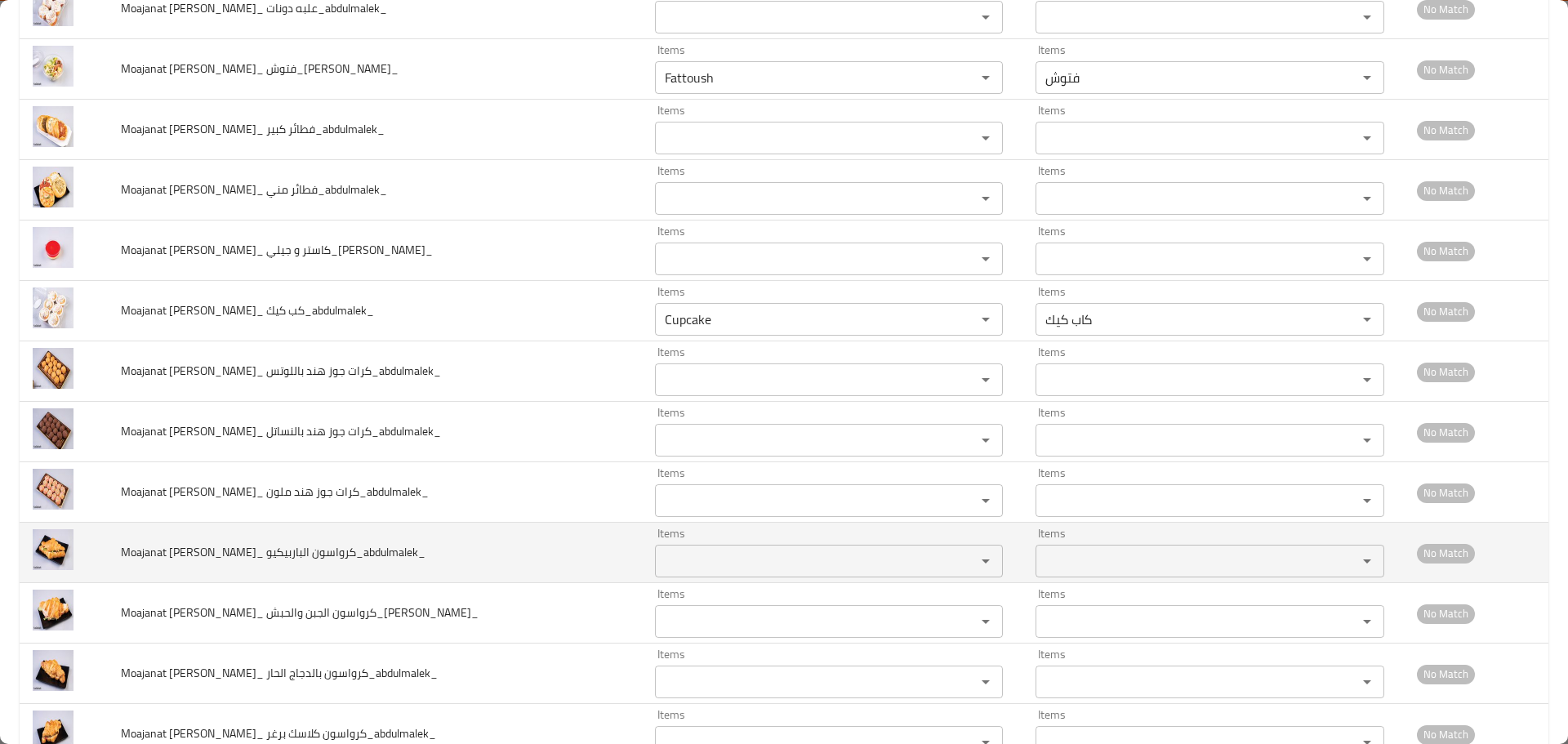
click at [661, 549] on الباربيكيو_abdulmalek_ "Items" at bounding box center [805, 560] width 291 height 23
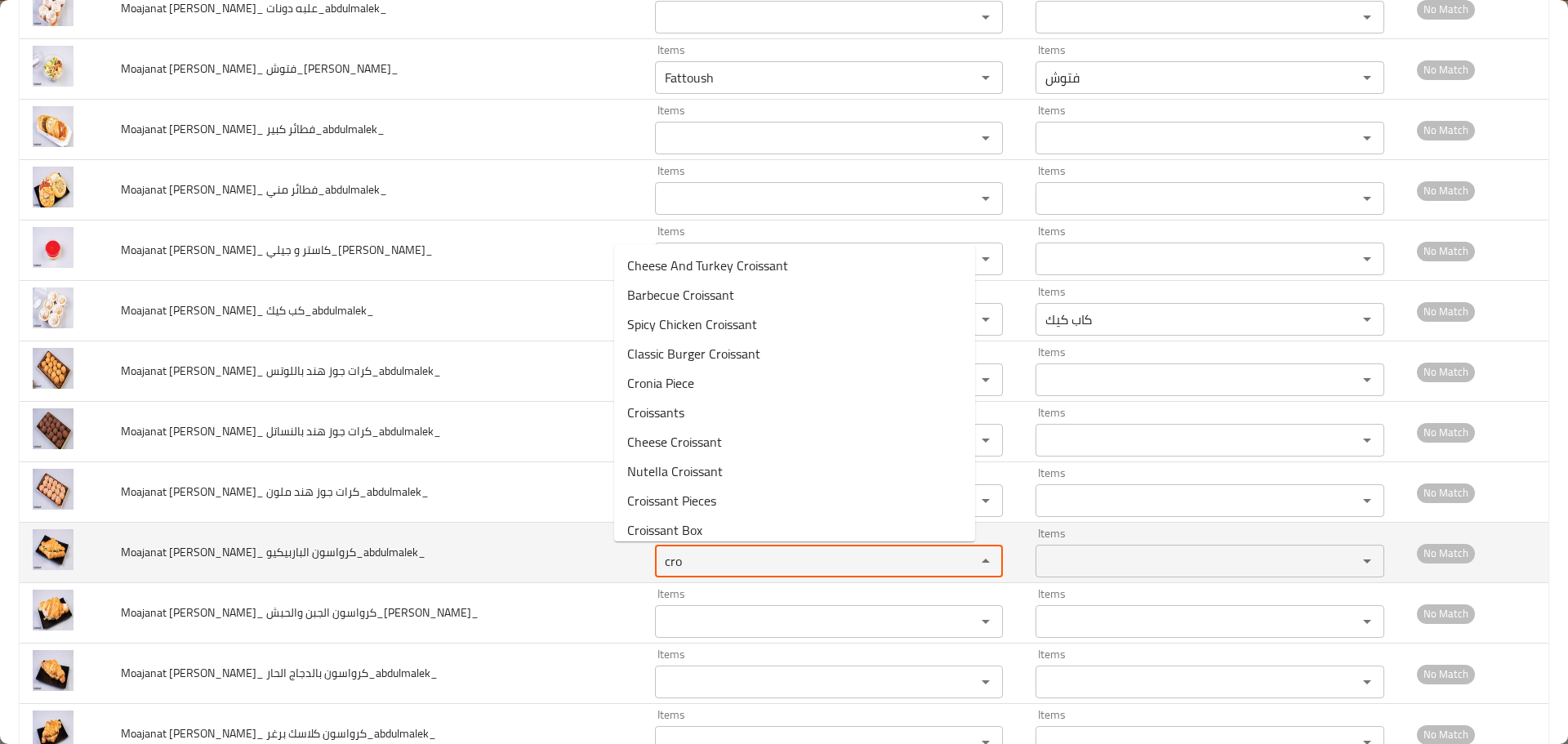
drag, startPoint x: 691, startPoint y: 568, endPoint x: 544, endPoint y: 561, distance: 147.2
click at [544, 561] on tr "Moajanat Eyoun Baghdad_ كرواسون الباربيكيو_abdulmalek_ Items cro Items Items It…" at bounding box center [784, 552] width 1529 height 60
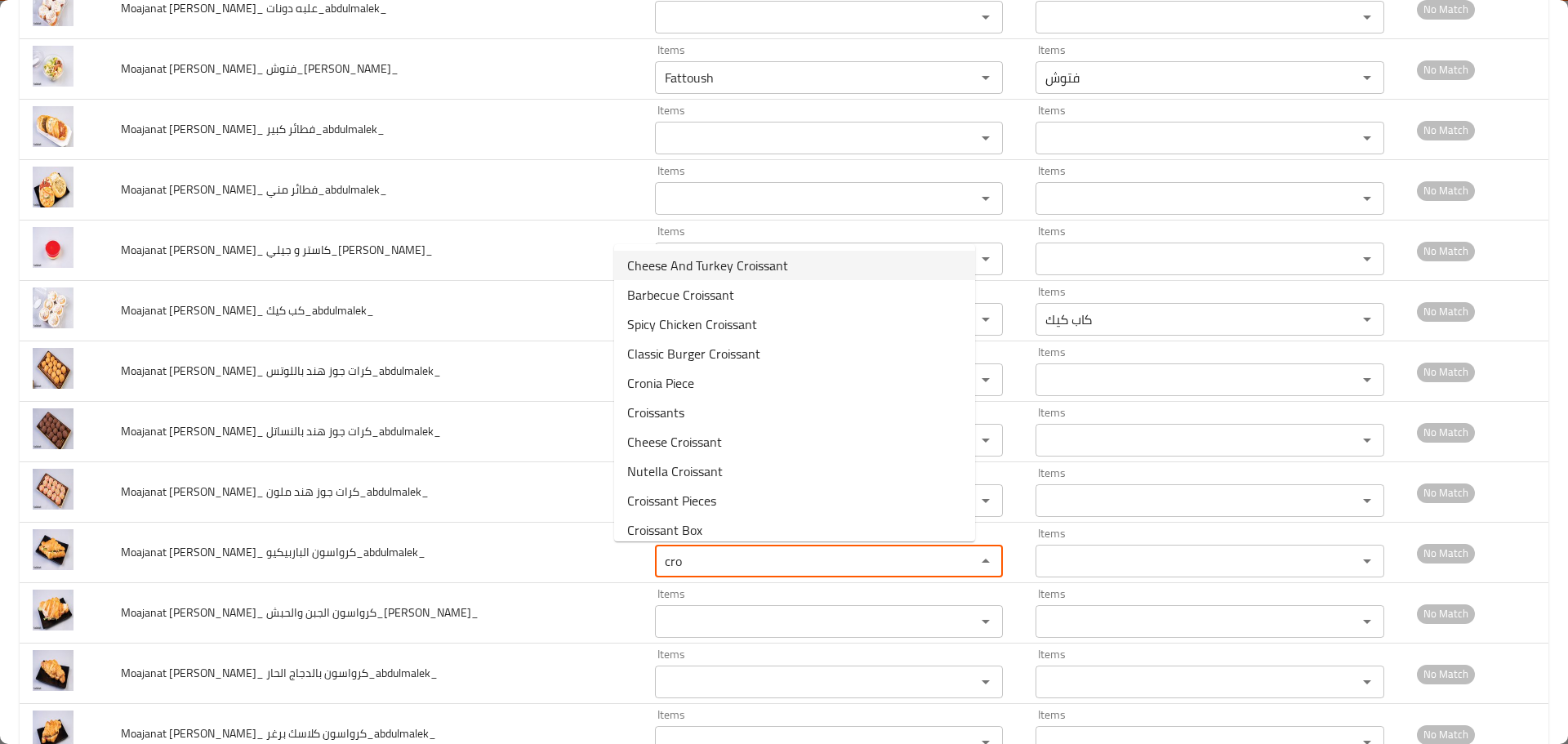
click at [720, 256] on span "Cheese And Turkey Croissant" at bounding box center [707, 265] width 161 height 19
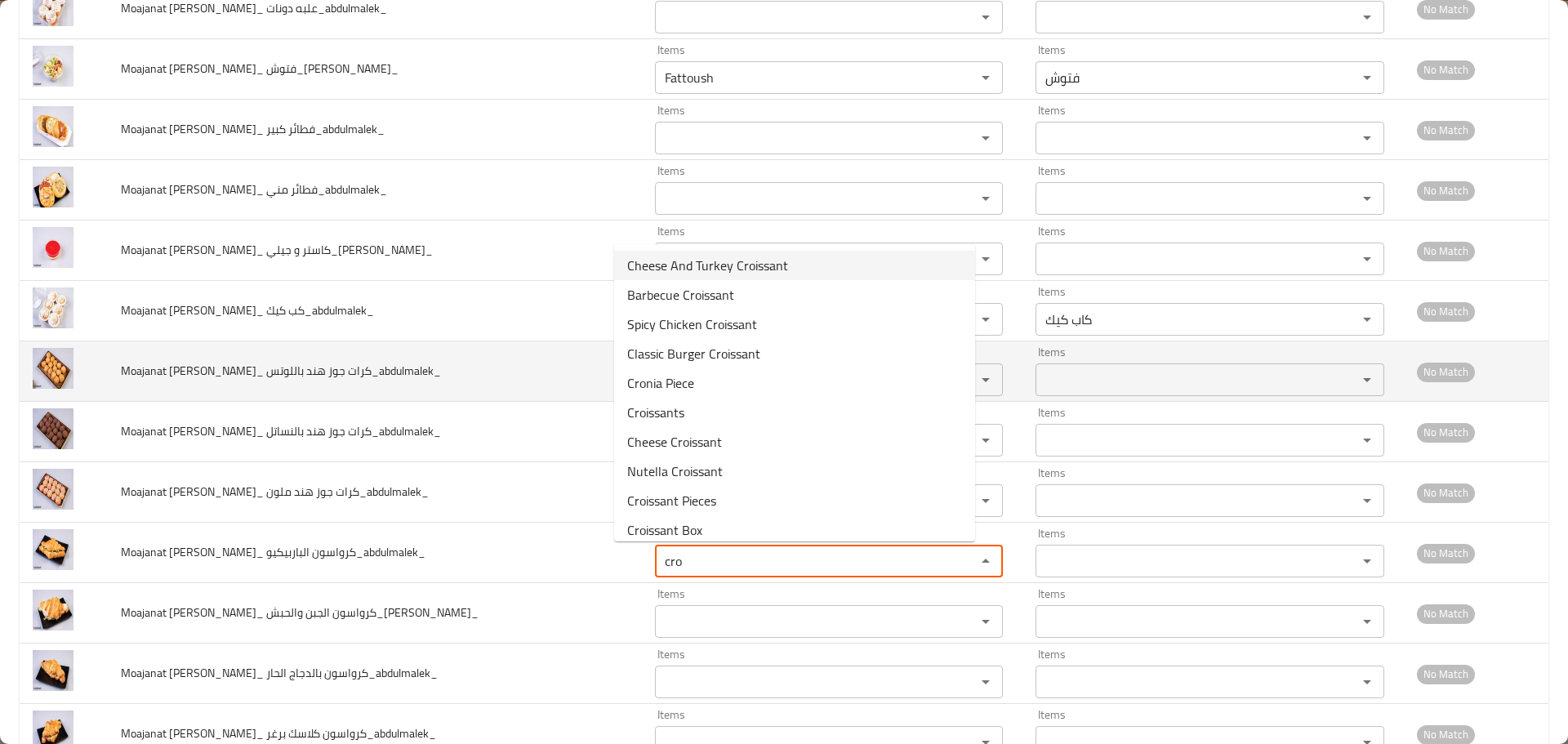
type الباربيكيو_abdulmalek_ "Cheese And Turkey Croissant"
type الباربيكيو_abdulmalek_-ar "كرواسون الجبن والحبش"
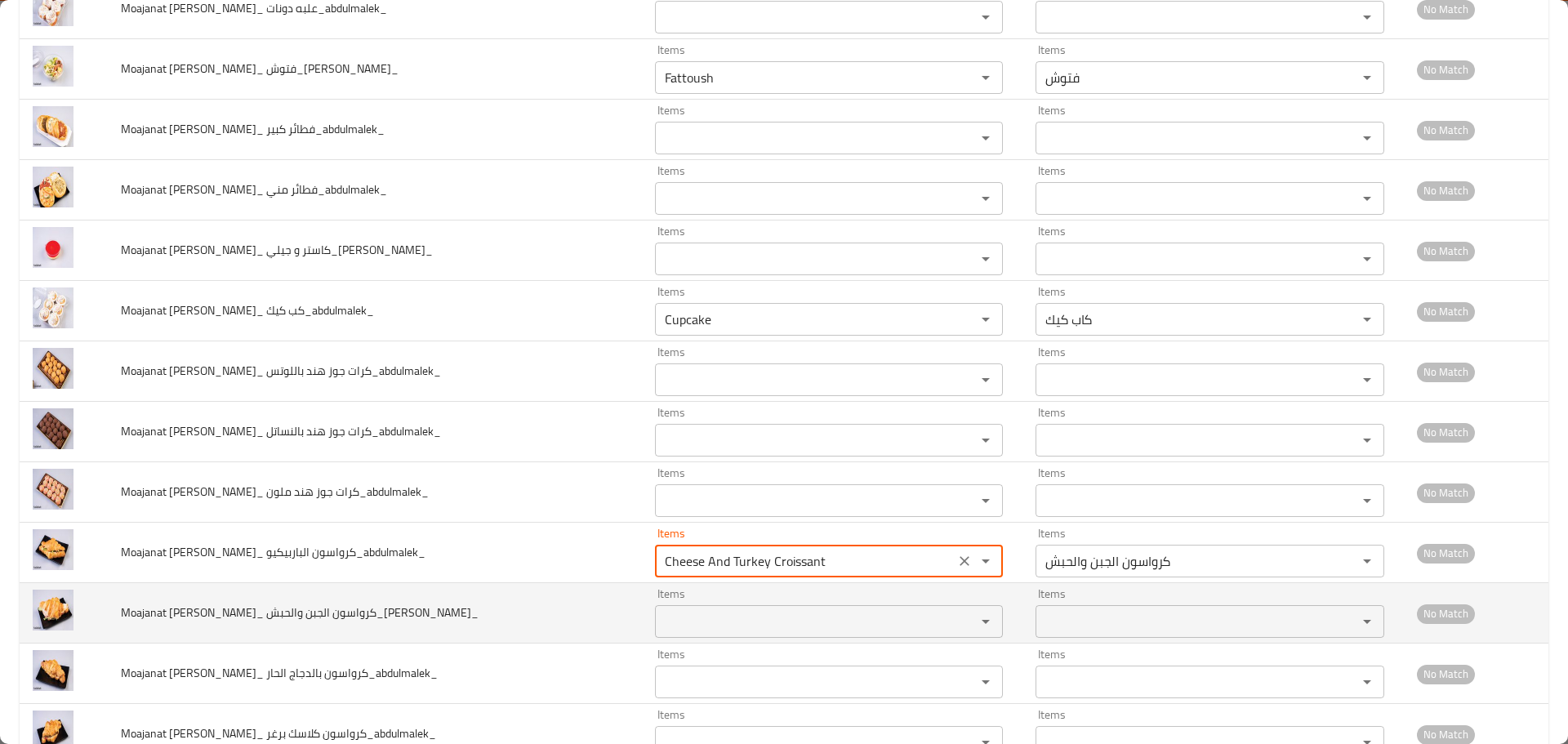
type الباربيكيو_abdulmalek_ "Cheese And Turkey Croissant"
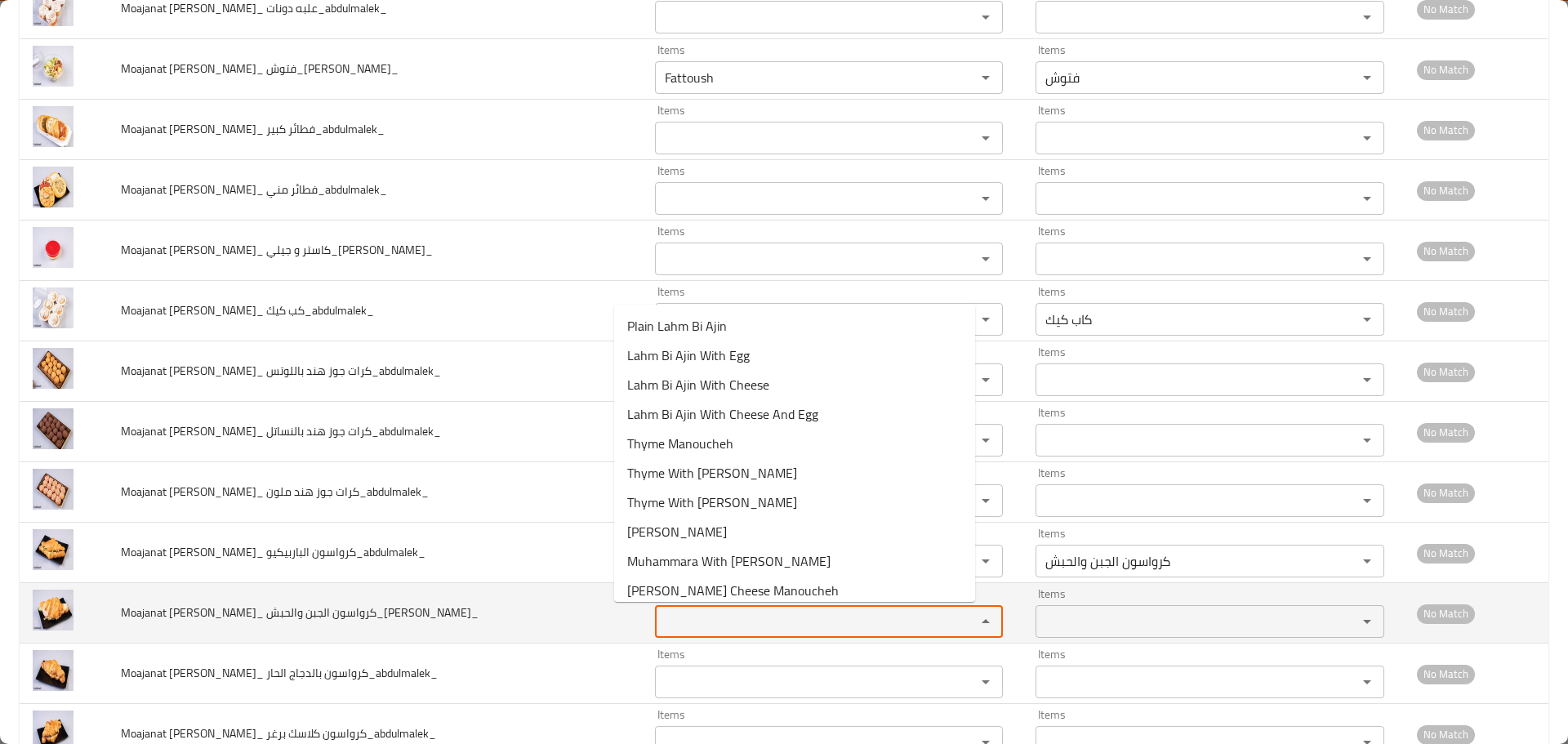
click at [664, 622] on والحبش_abdulmalek_ "Items" at bounding box center [805, 621] width 291 height 23
paste والحبش_abdulmalek_ "cro"
type والحبش_abdulmalek_ "cro"
click at [456, 610] on td "Moajanat Eyoun Baghdad_ كرواسون الجبن والحبش_abdulmalek_" at bounding box center [375, 613] width 534 height 60
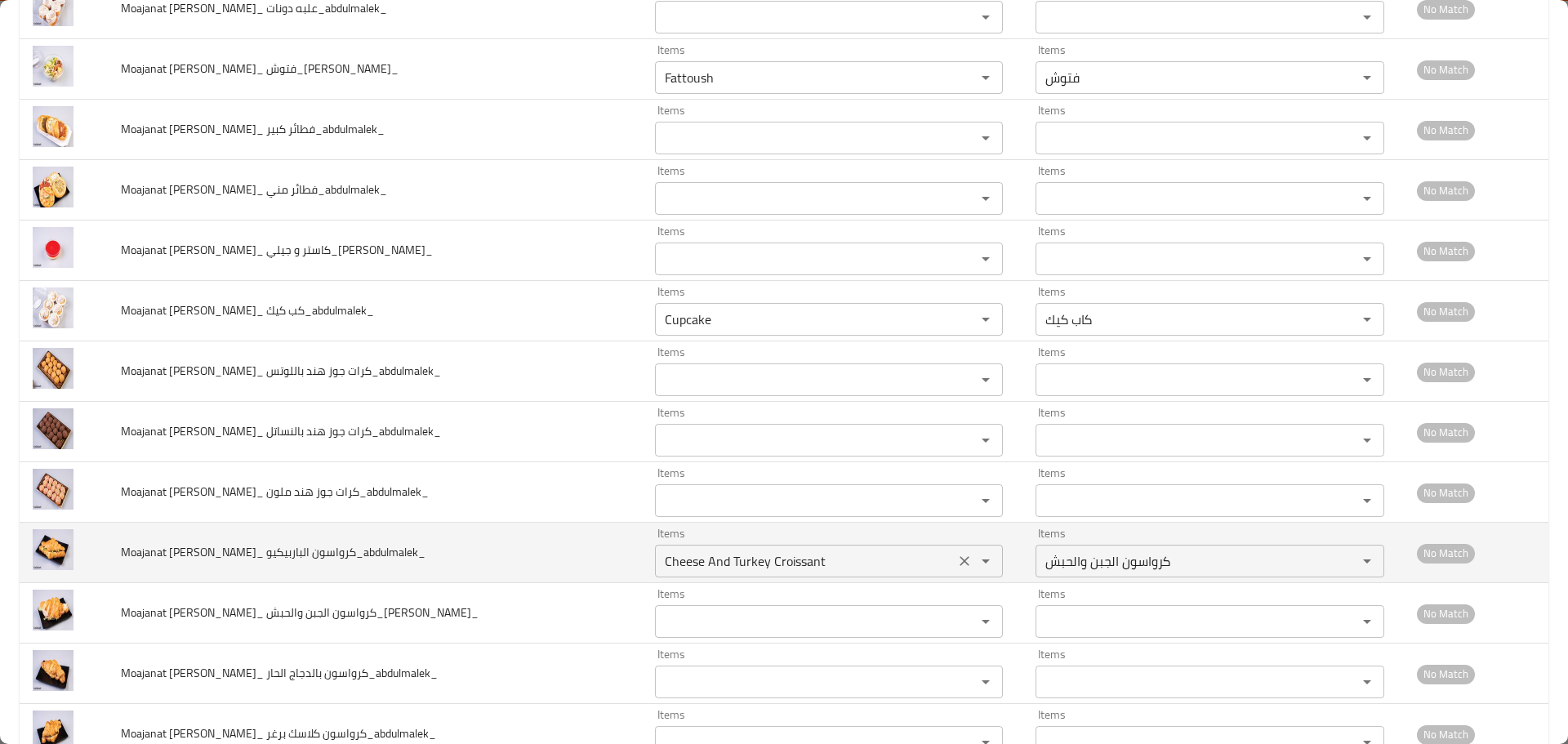
click at [675, 560] on الباربيكيو_abdulmalek_ "Cheese And Turkey Croissant" at bounding box center [805, 560] width 291 height 23
paste الباربيكيو_abdulmalek_ "cro"
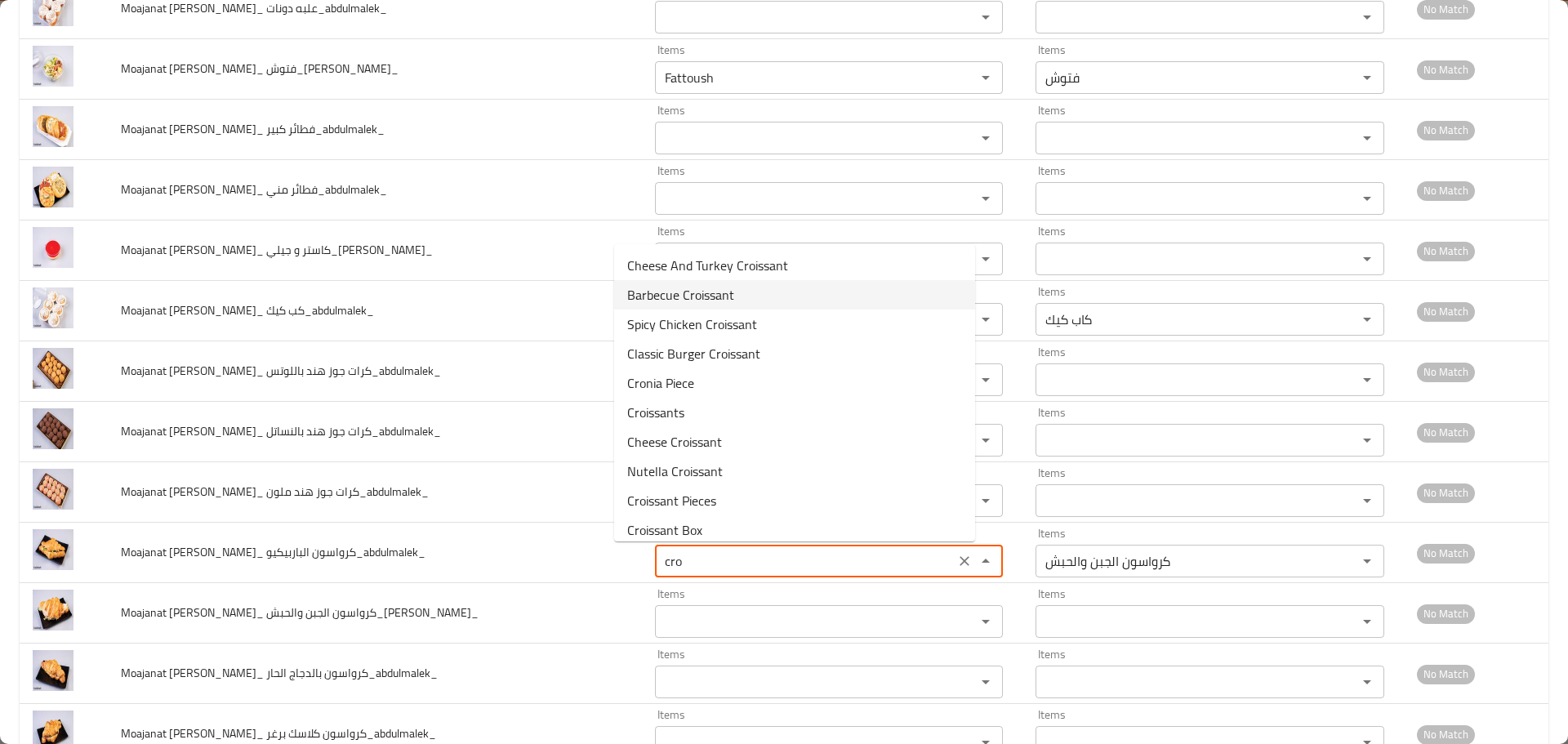
click at [694, 300] on span "Barbecue Croissant" at bounding box center [681, 294] width 107 height 19
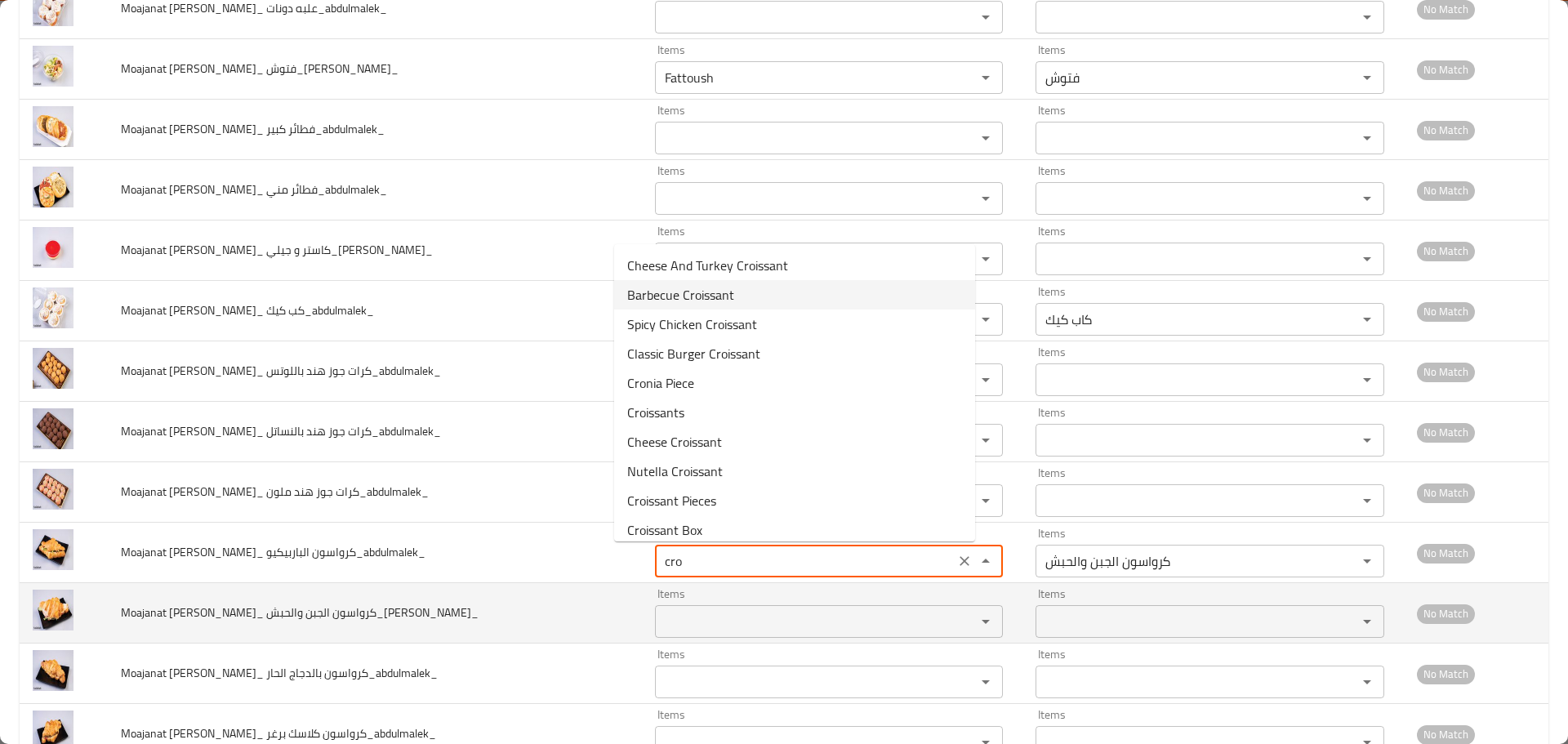
type الباربيكيو_abdulmalek_ "Barbecue Croissant"
type الباربيكيو_abdulmalek_-ar "كرواسون الباربيكيو"
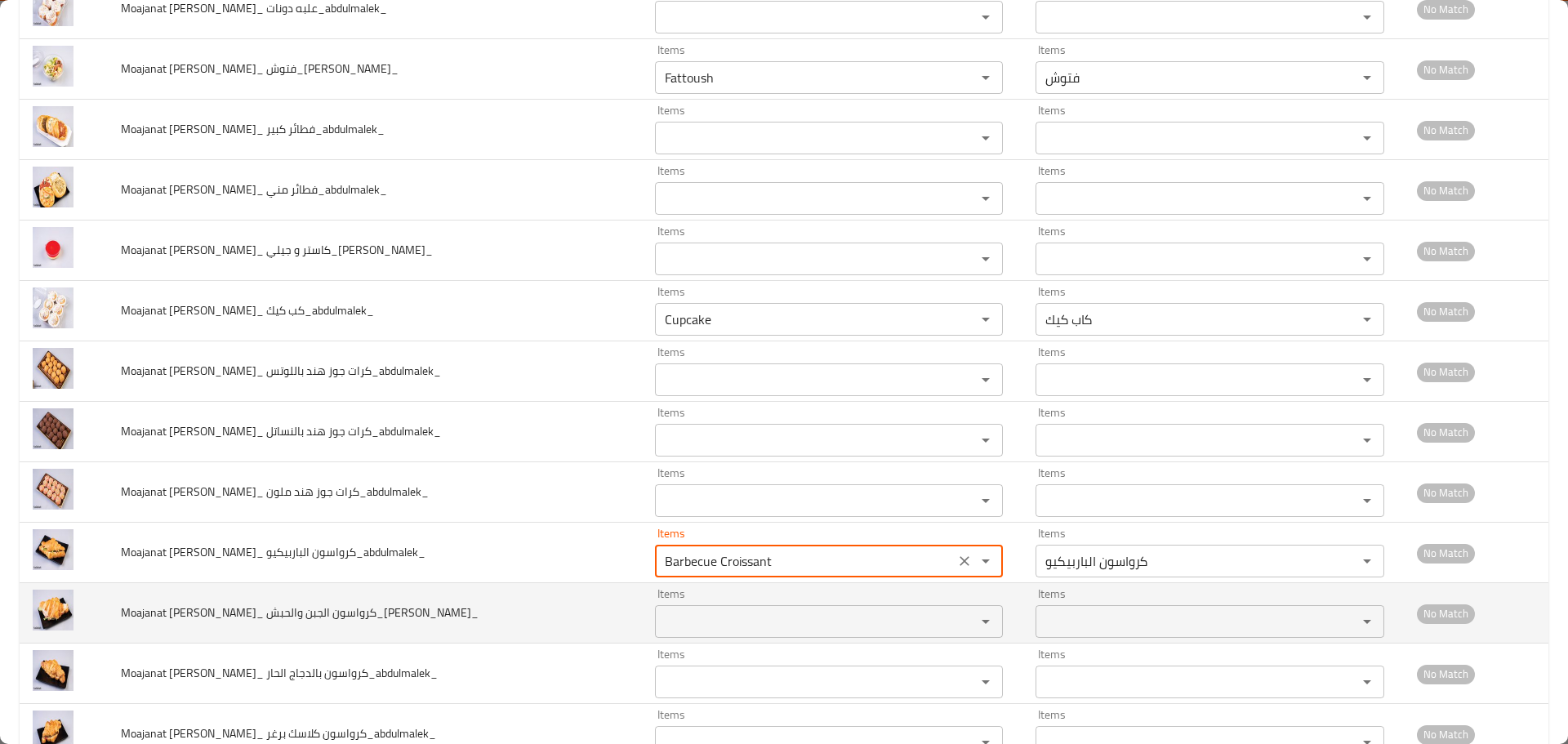
type الباربيكيو_abdulmalek_ "Barbecue Croissant"
click at [660, 629] on والحبش_abdulmalek_ "Items" at bounding box center [805, 621] width 291 height 23
paste والحبش_abdulmalek_ "cro"
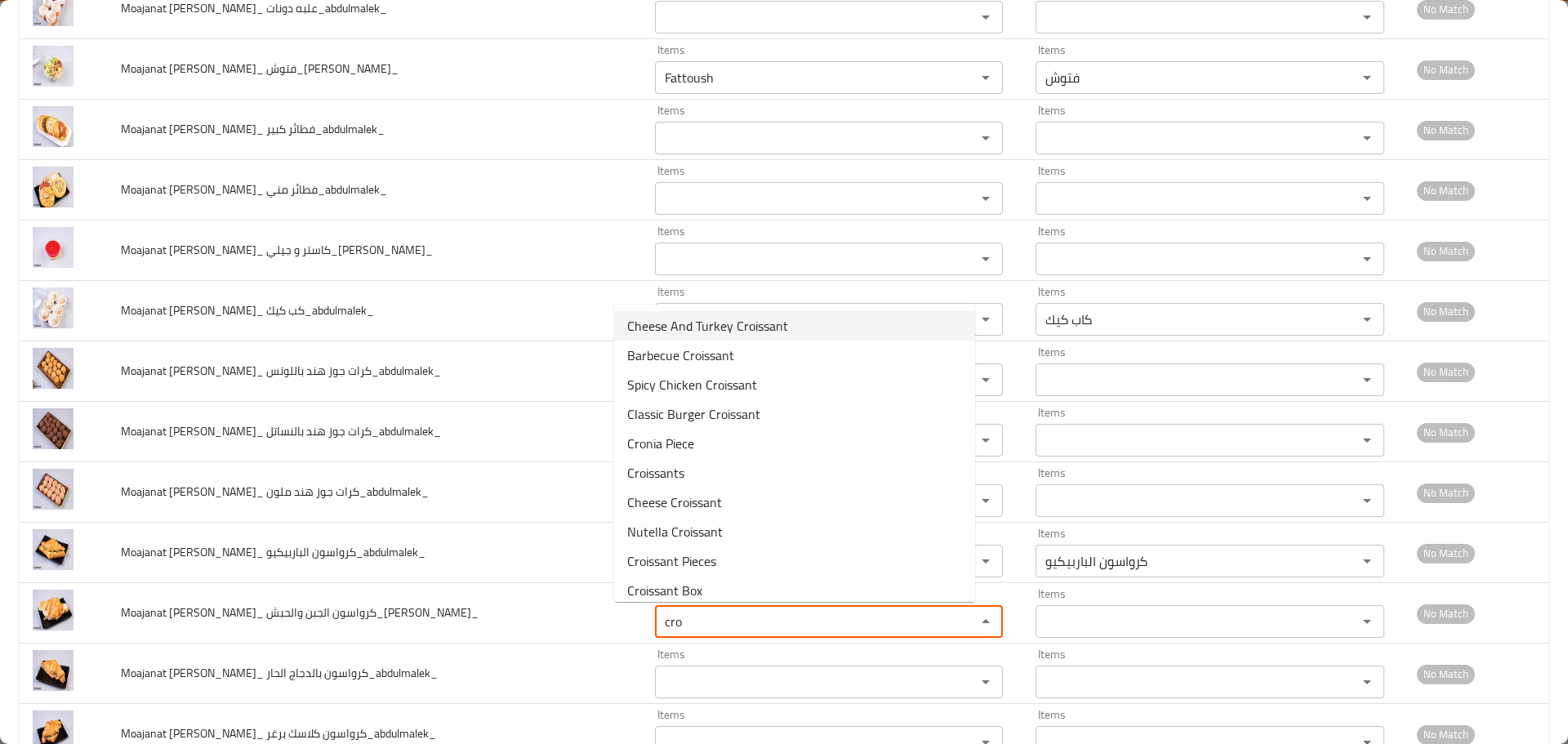
click at [709, 328] on span "Cheese And Turkey Croissant" at bounding box center [707, 325] width 161 height 19
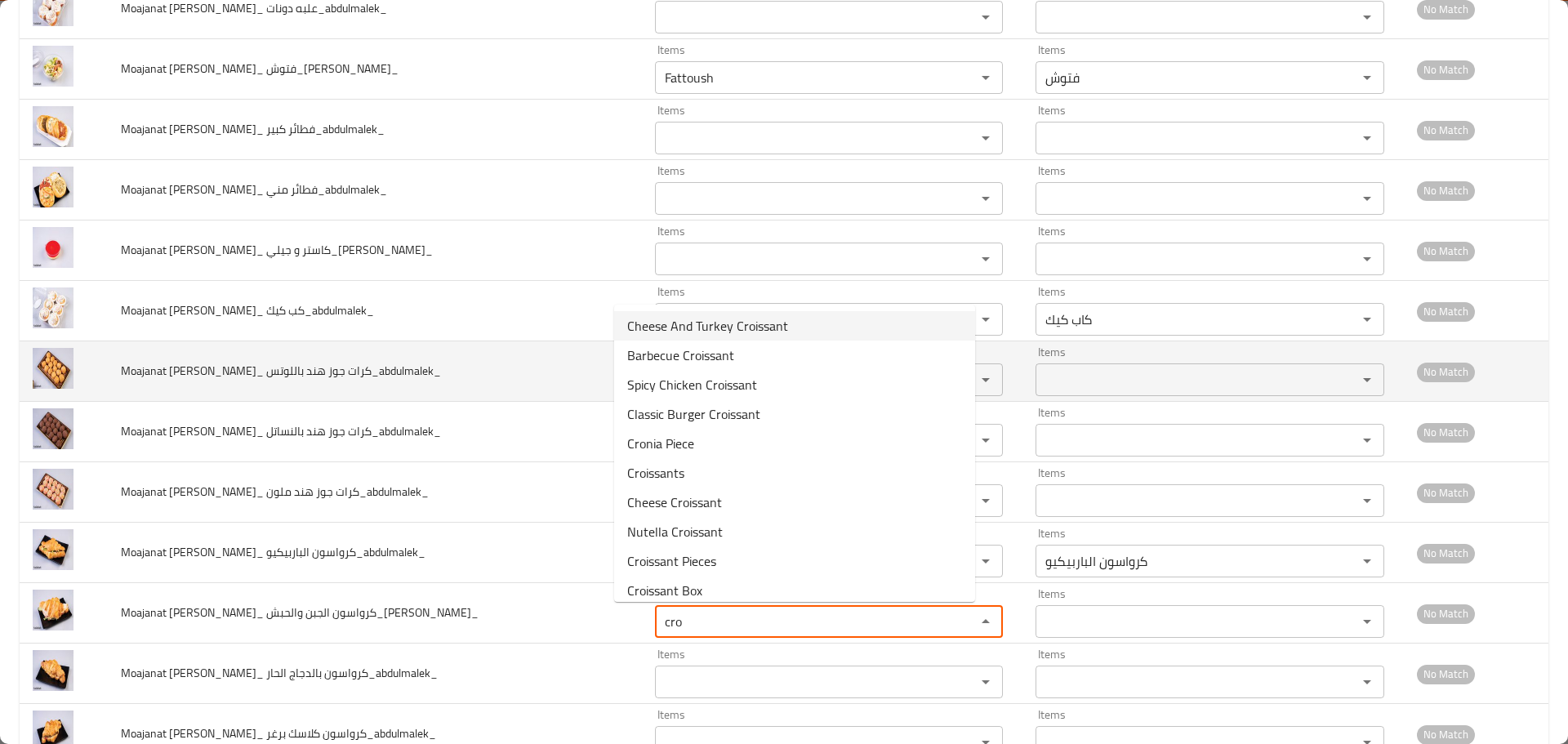
type والحبش_abdulmalek_ "Cheese And Turkey Croissant"
type والحبش_abdulmalek_-ar "كرواسون الجبن والحبش"
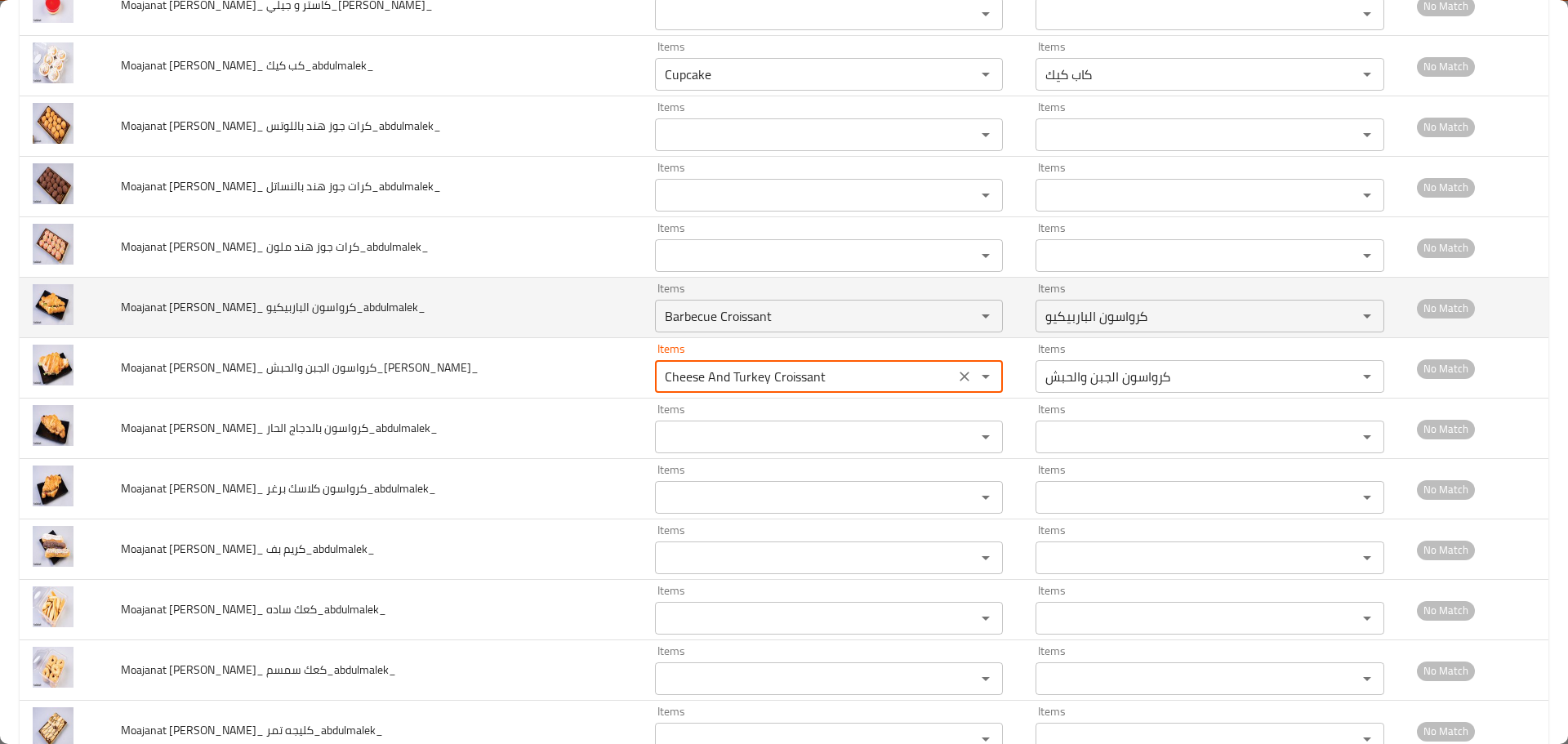
scroll to position [2612, 0]
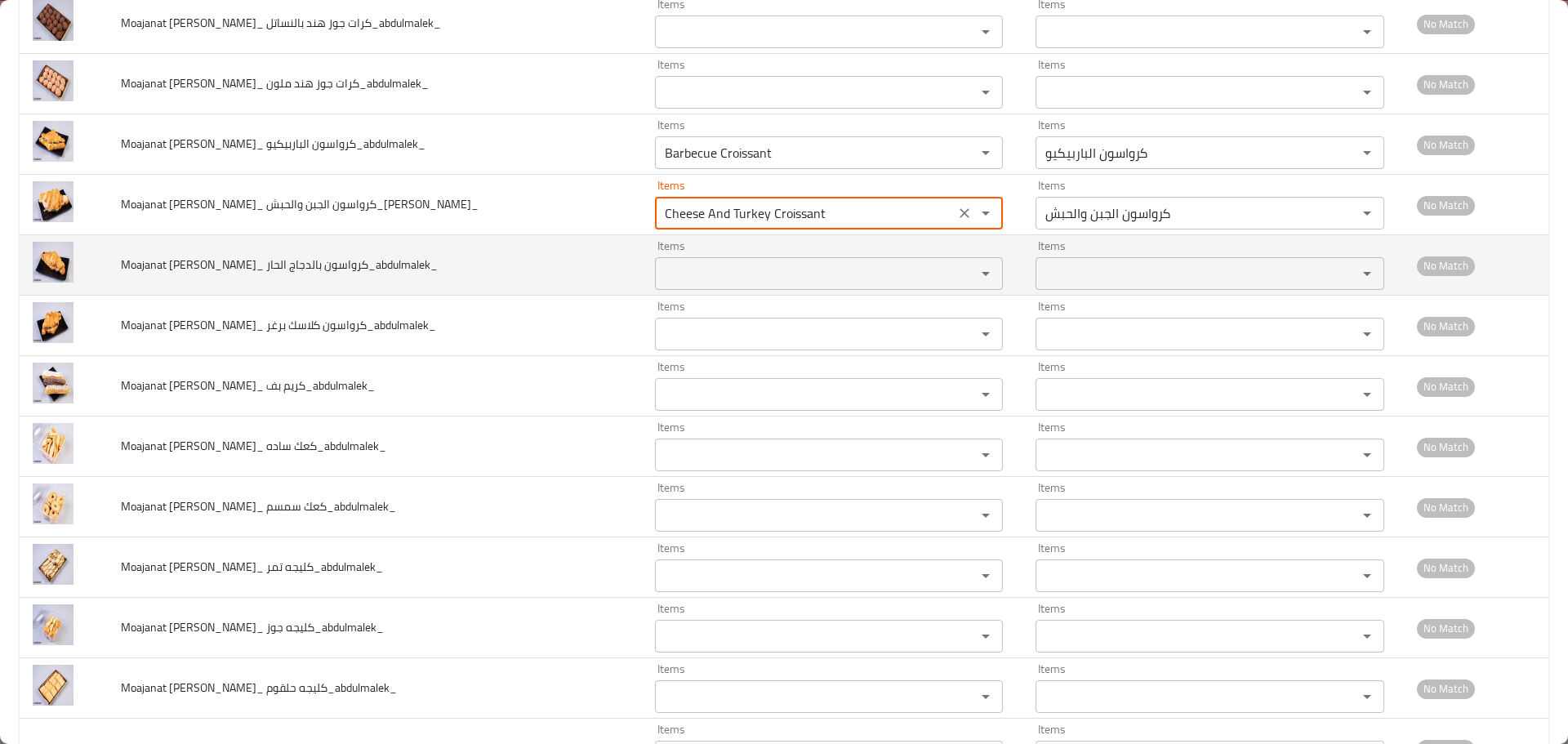
type والحبش_abdulmalek_ "Cheese And Turkey Croissant"
click at [680, 277] on الحار_abdulmalek_ "Items" at bounding box center [805, 273] width 291 height 23
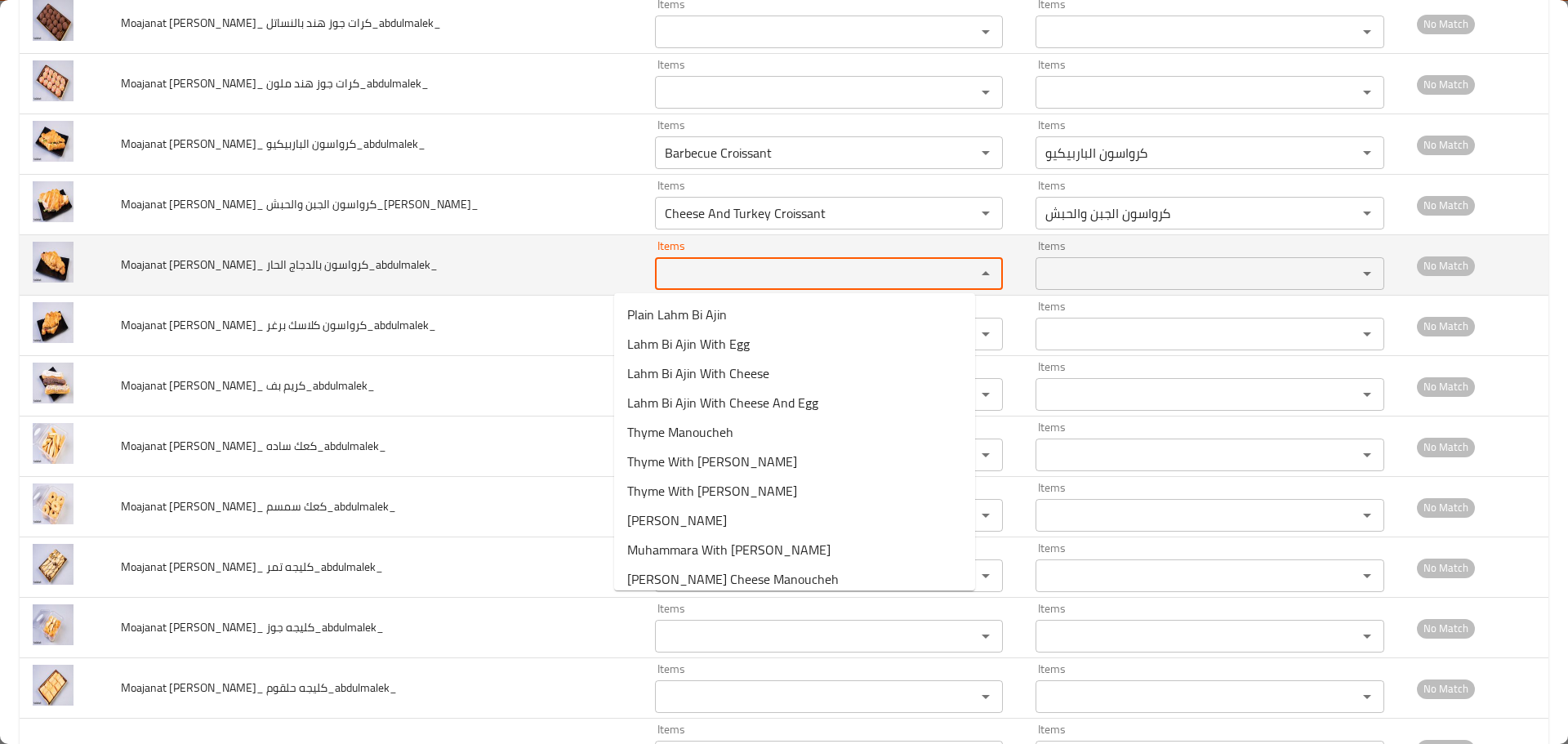
paste الحار_abdulmalek_ "cro"
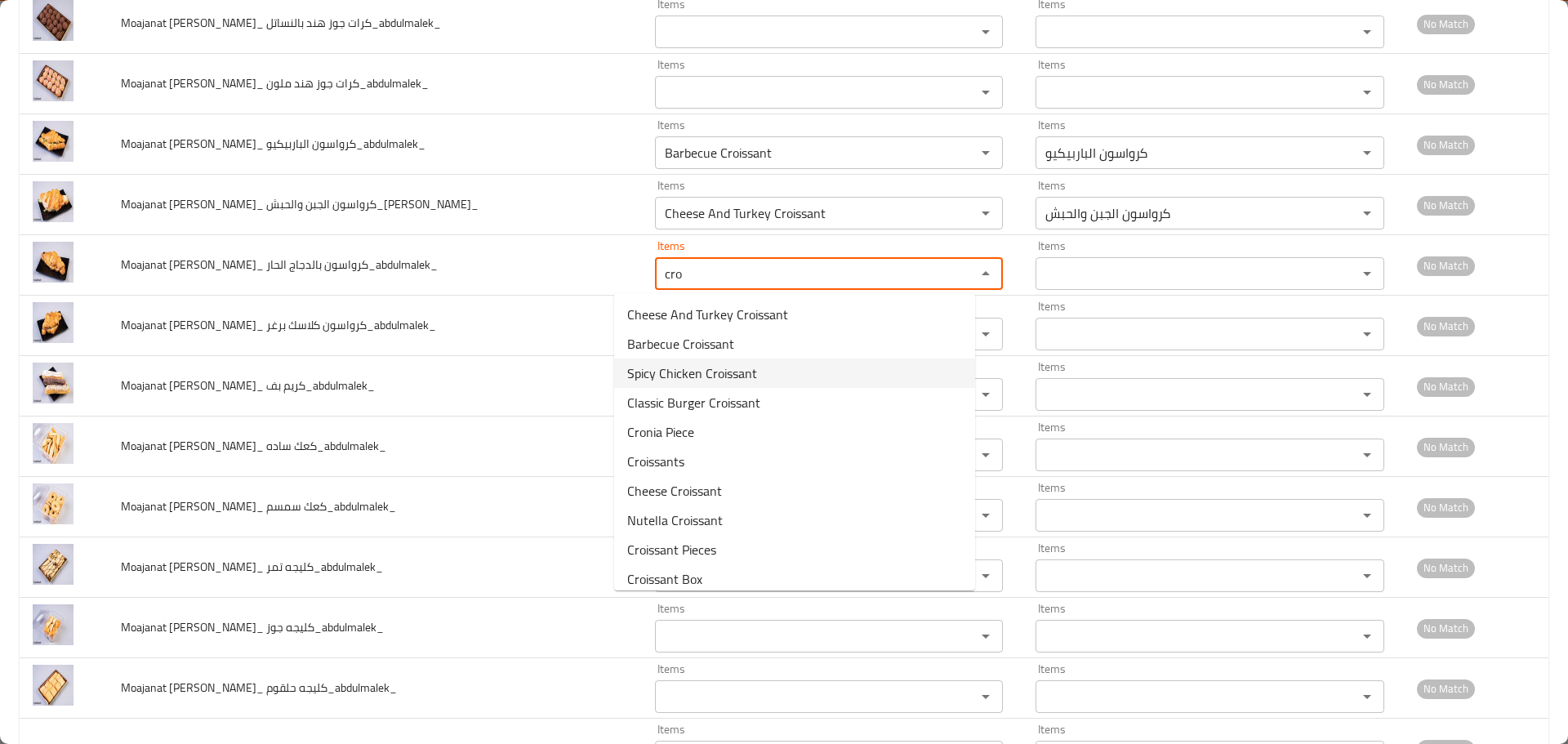
click at [698, 376] on span "Spicy Chicken Croissant" at bounding box center [692, 373] width 130 height 19
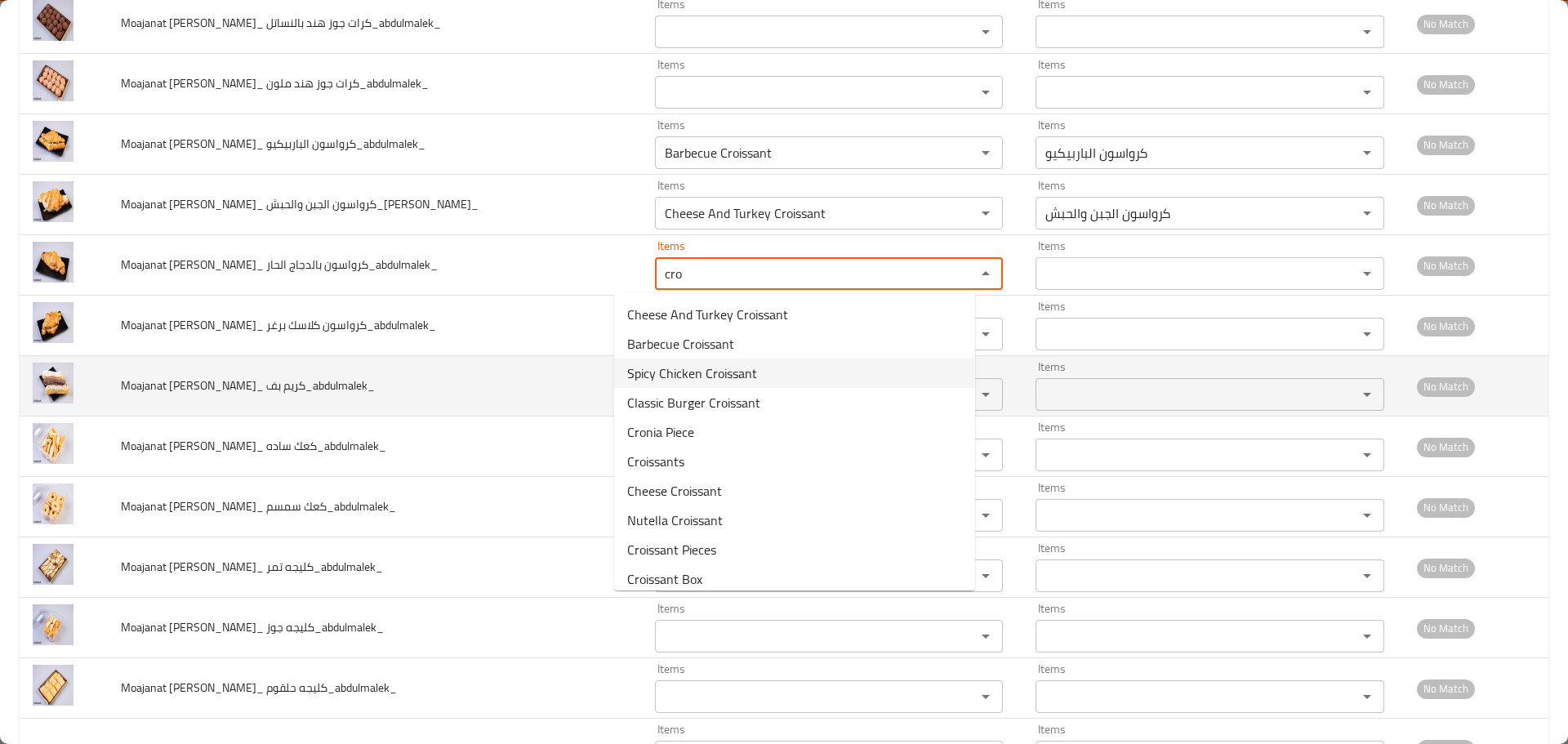
type الحار_abdulmalek_ "Spicy Chicken Croissant"
type الحار_abdulmalek_-ar "كرواسون بالدجاج الحار"
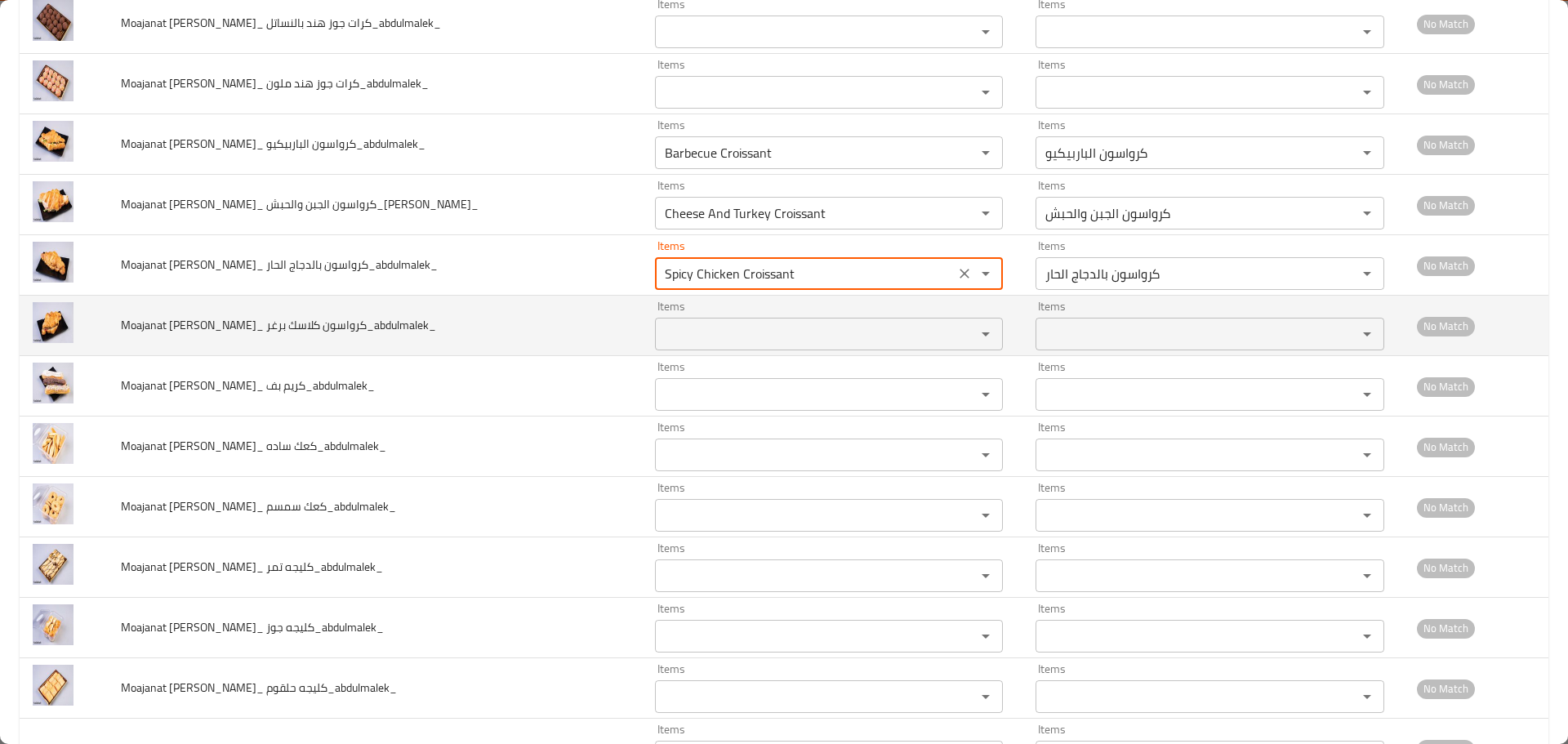
type الحار_abdulmalek_ "Spicy Chicken Croissant"
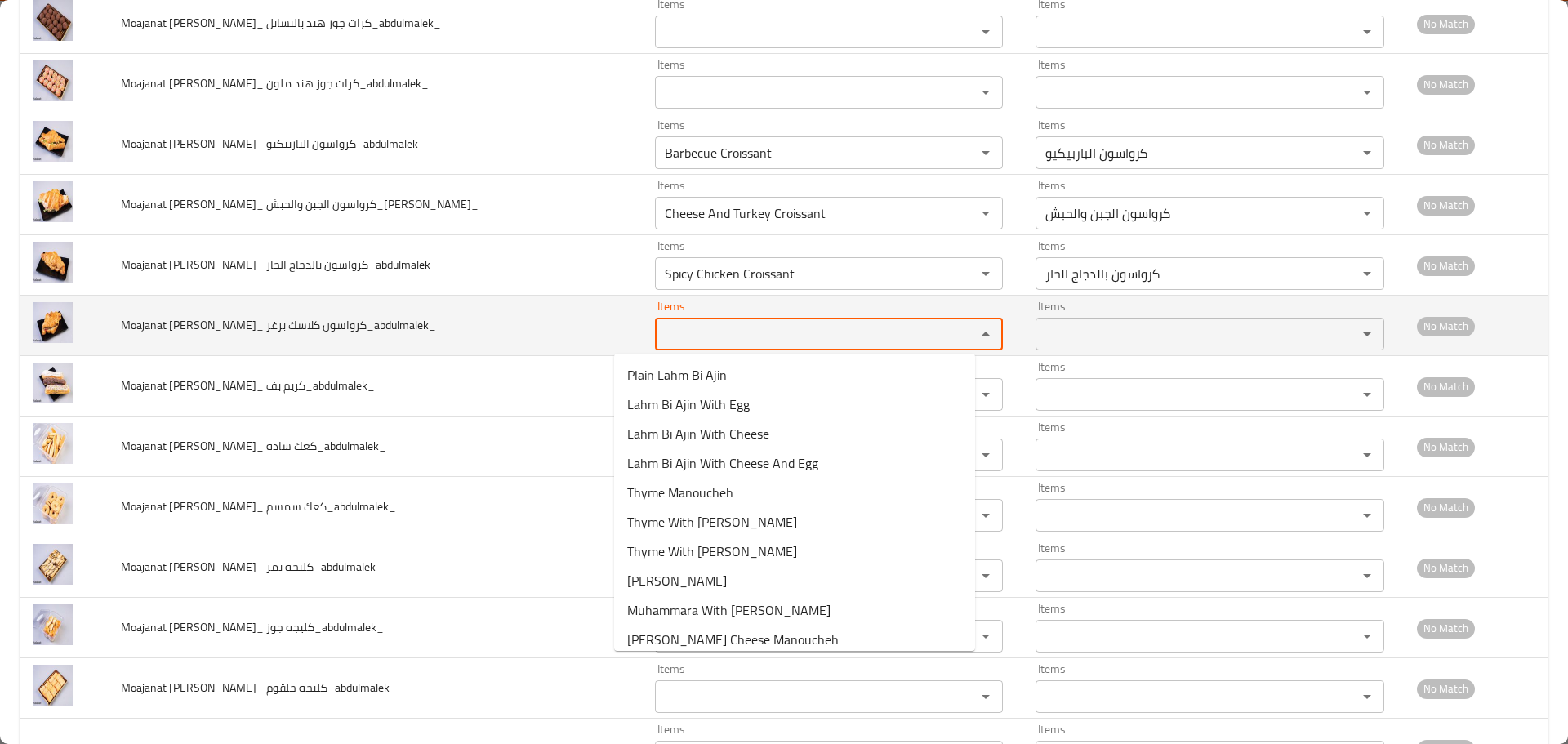
click at [683, 338] on برغر_abdulmalek_ "Items" at bounding box center [805, 333] width 291 height 23
paste برغر_abdulmalek_ "cro"
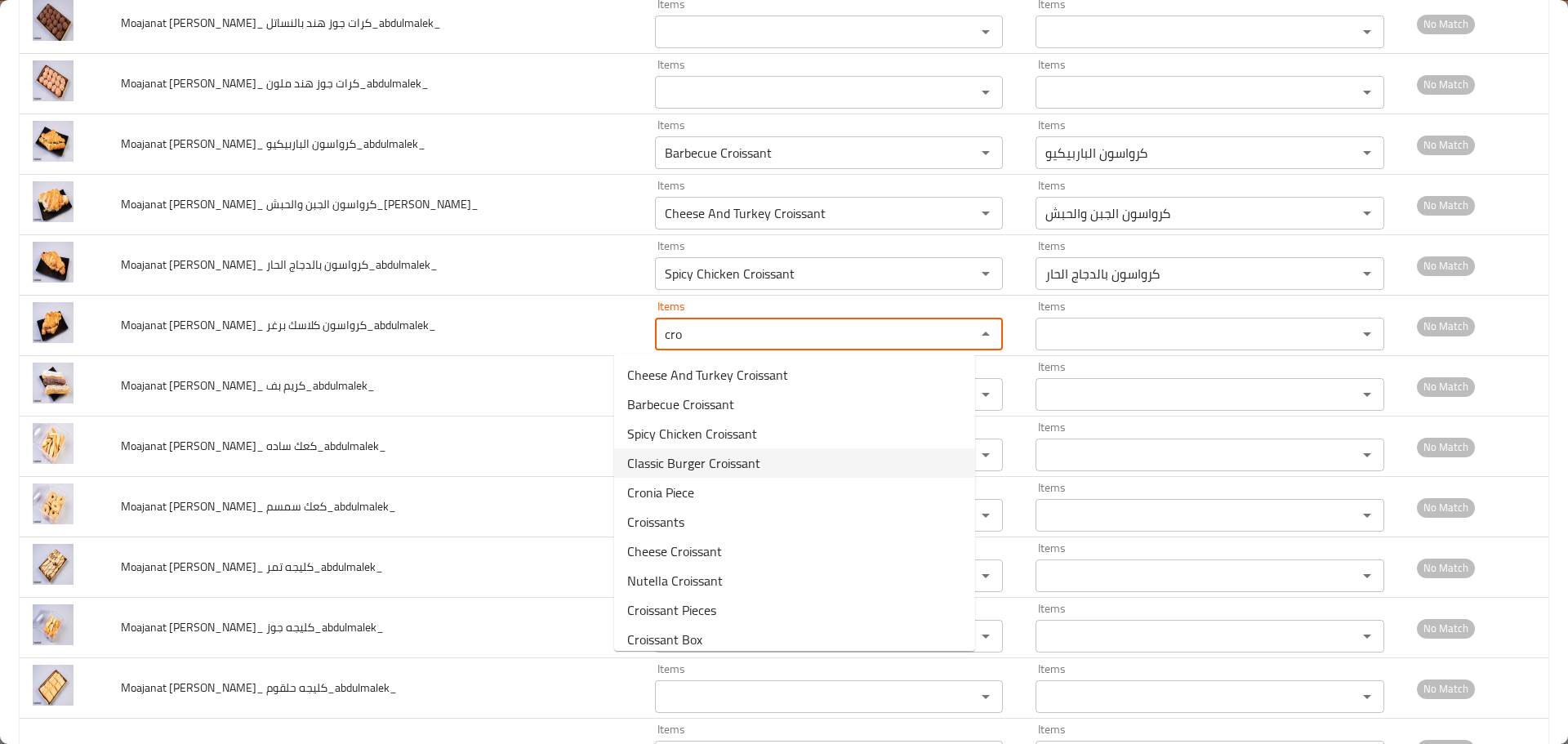
click at [691, 455] on span "Classic Burger Croissant" at bounding box center [694, 462] width 133 height 19
type برغر_abdulmalek_ "Classic Burger Croissant"
type برغر_abdulmalek_-ar "كرواسون كلاسك برغر"
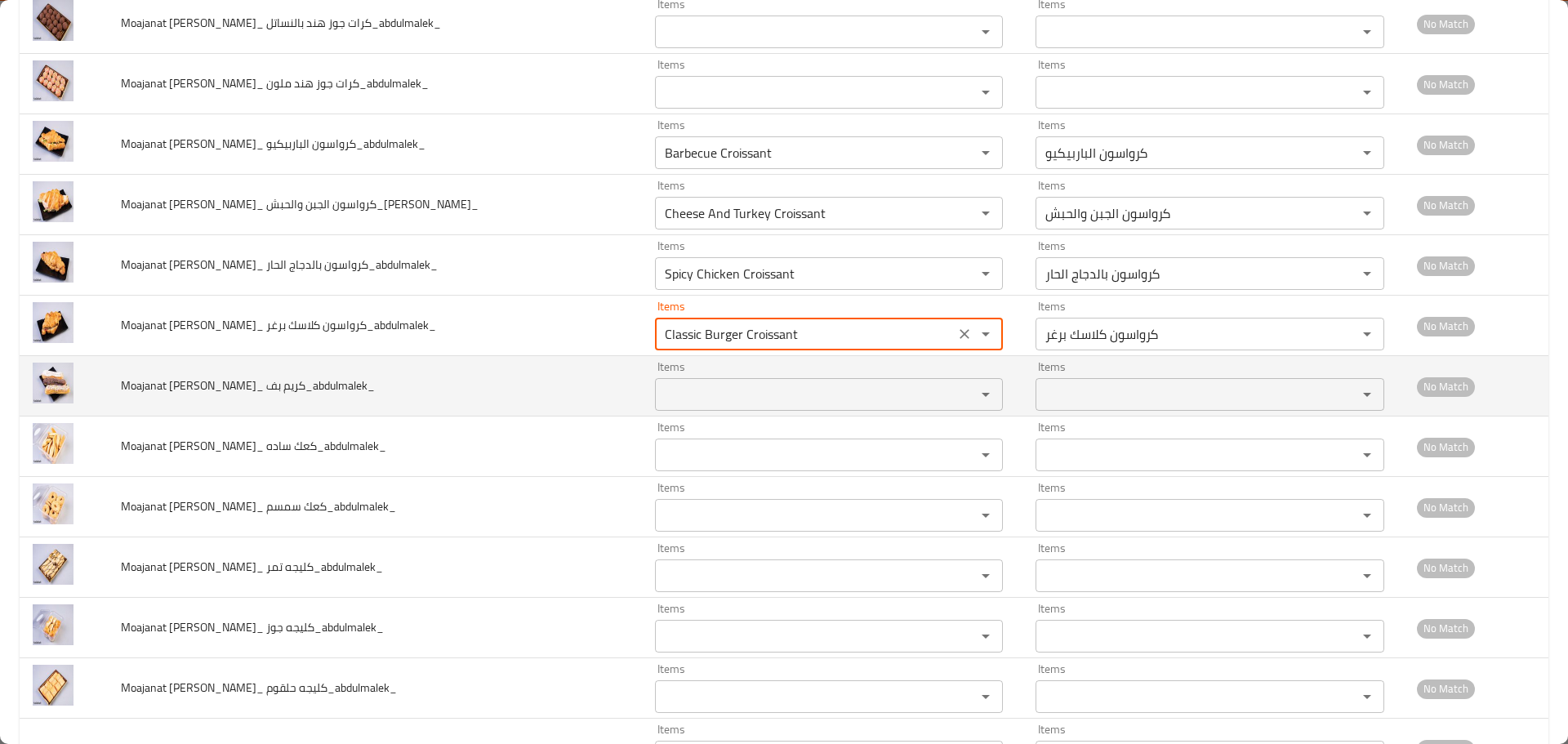
type برغر_abdulmalek_ "Classic Burger Croissant"
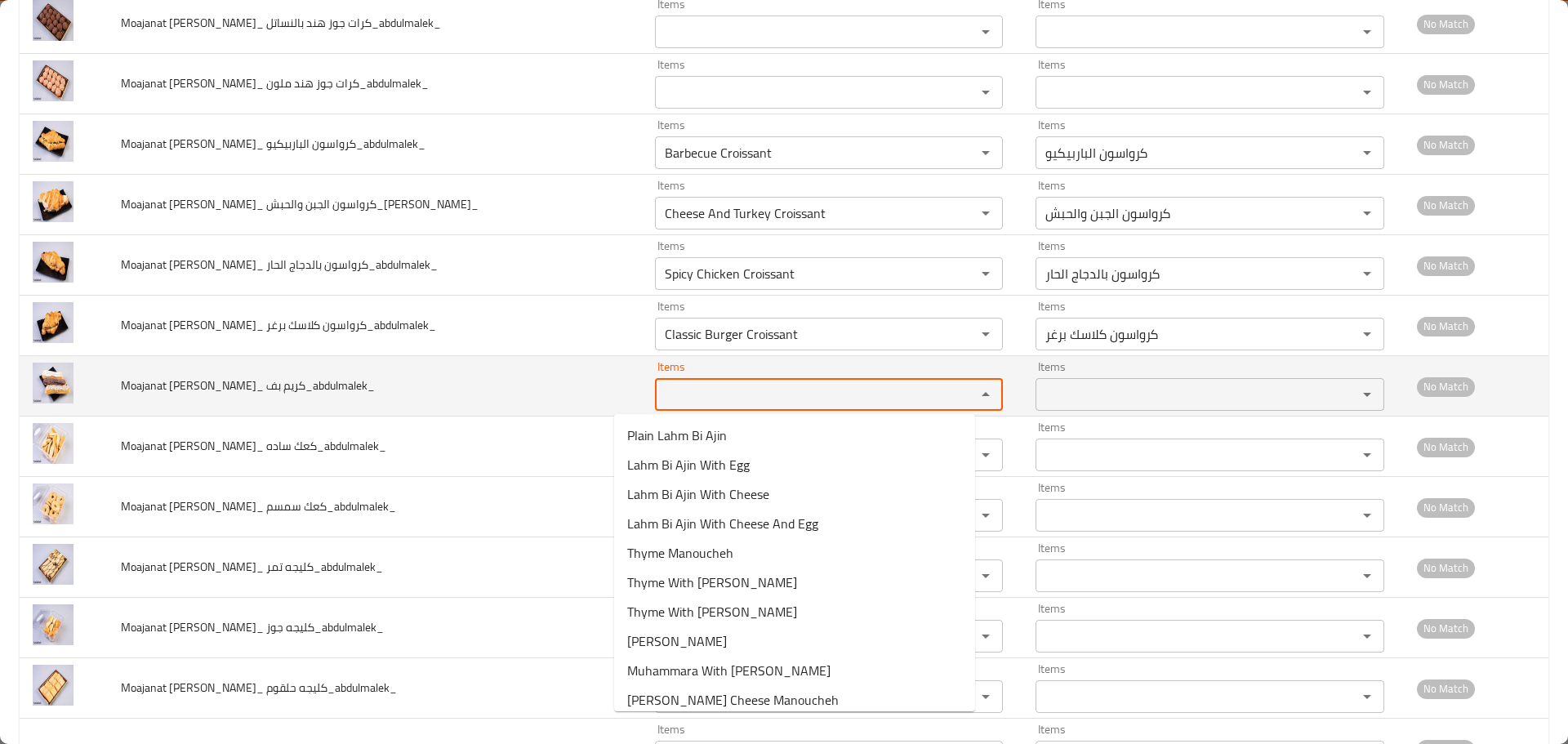
click at [666, 392] on بف_abdulmalek_ "Items" at bounding box center [805, 394] width 291 height 23
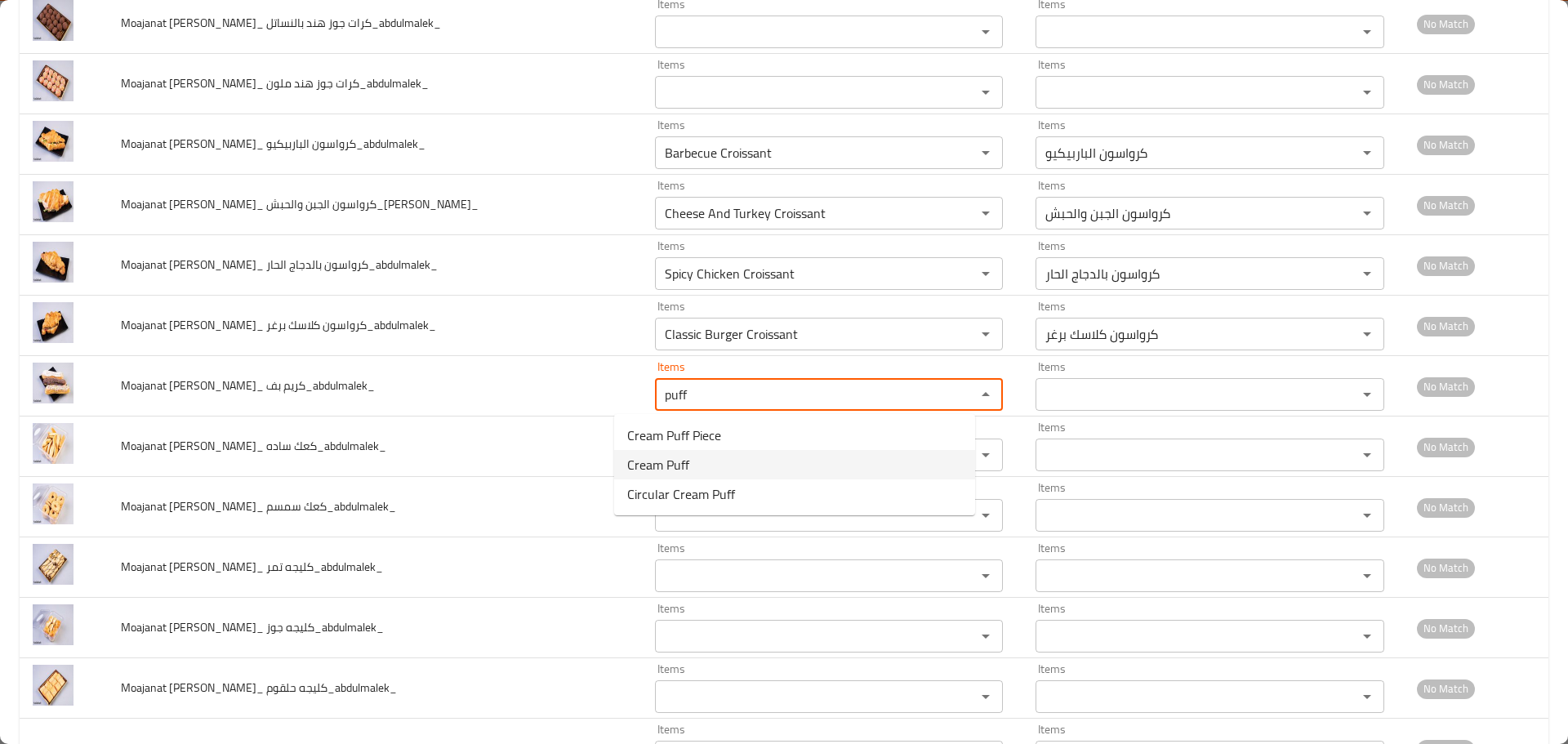
click at [661, 463] on span "Cream Puff" at bounding box center [657, 464] width 62 height 19
type بف_abdulmalek_ "Cream Puff"
type بف_abdulmalek_-ar "[PERSON_NAME]"
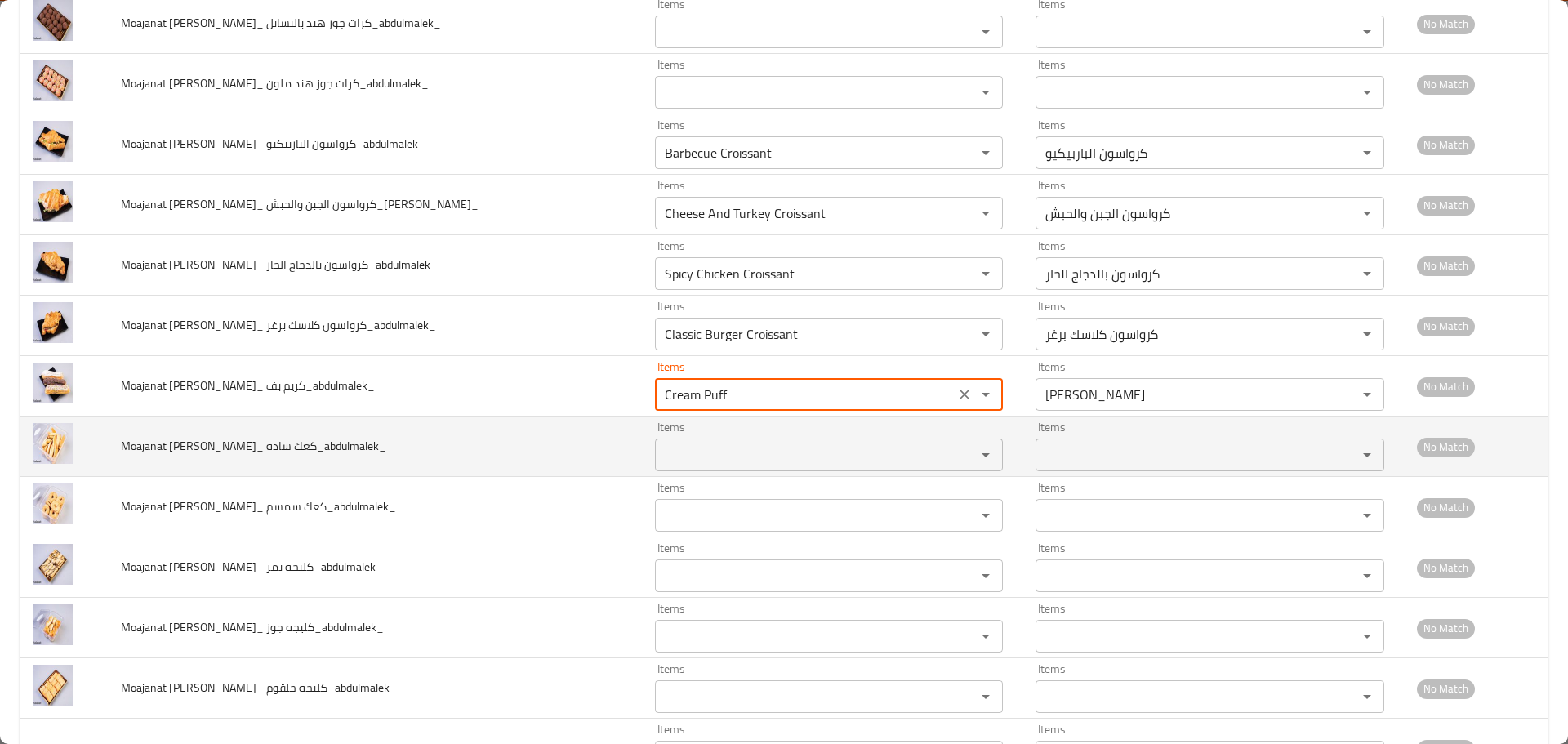
type بف_abdulmalek_ "Cream Puff"
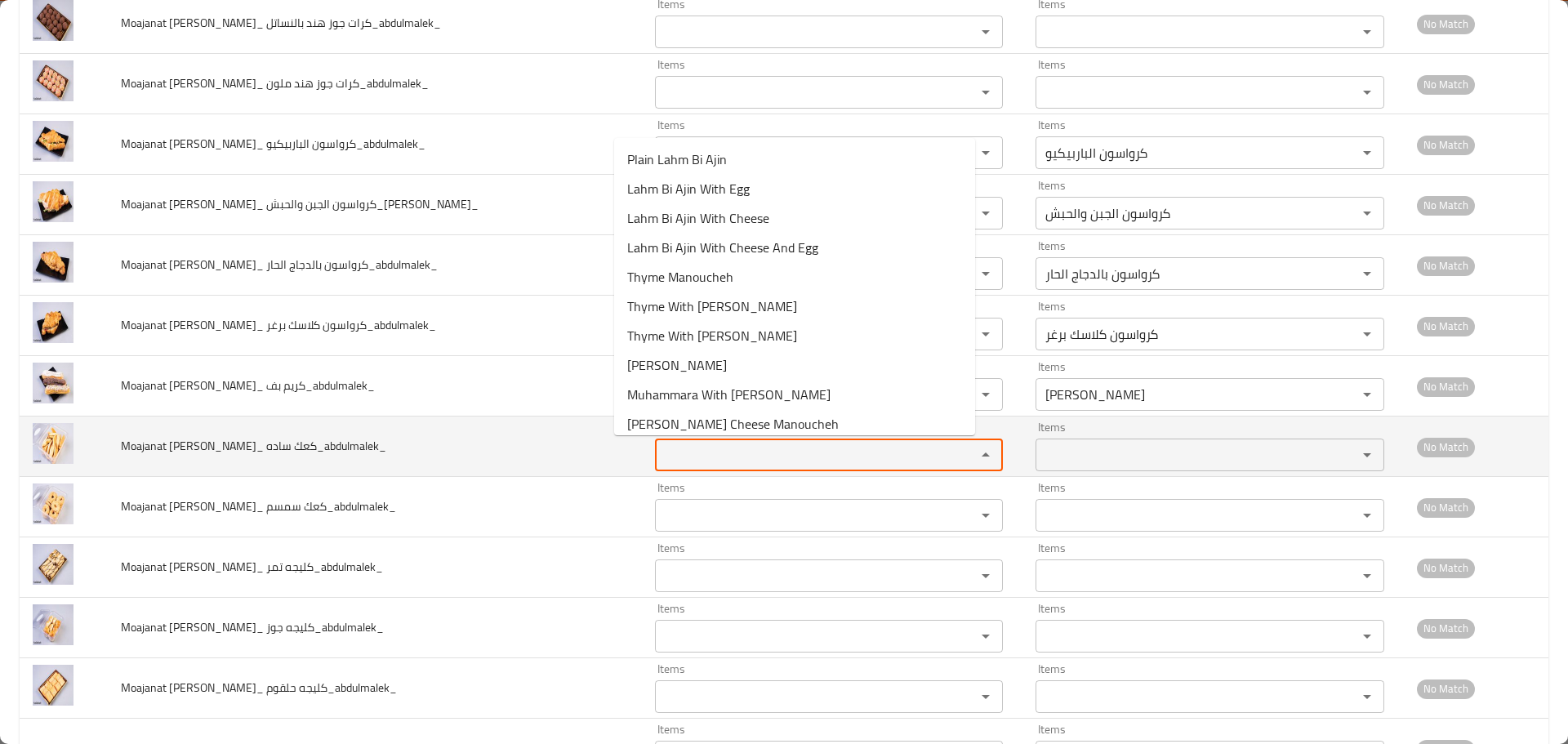
click at [668, 446] on ساده_abdulmalek_ "Items" at bounding box center [805, 454] width 291 height 23
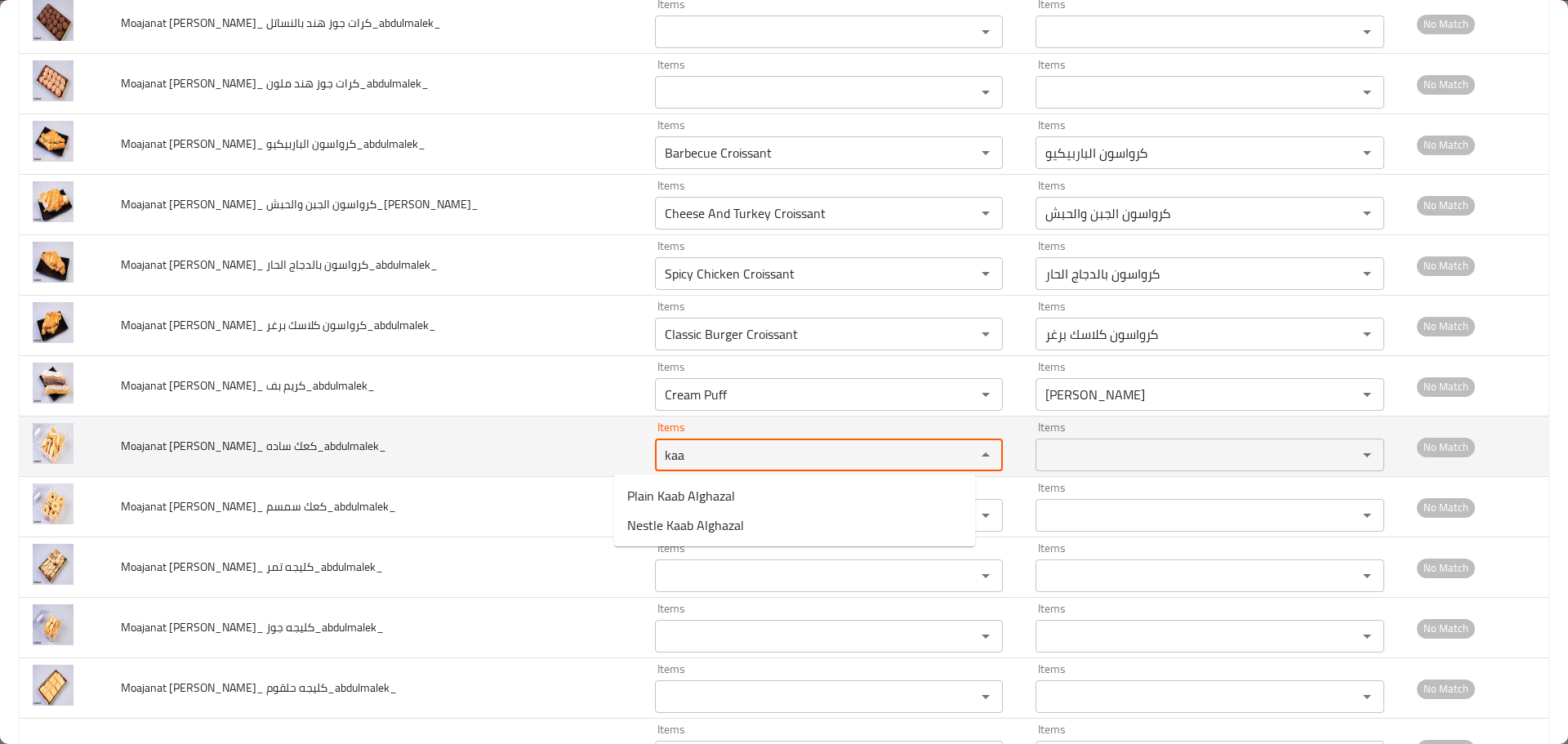
drag, startPoint x: 654, startPoint y: 463, endPoint x: 558, endPoint y: 451, distance: 96.7
click at [558, 451] on tr "Moajanat Eyoun Baghdad_ كعك ساده_abdulmalek_ Items kaa Items Items Items No Mat…" at bounding box center [784, 446] width 1529 height 60
type ساده_abdulmalek_ "plain"
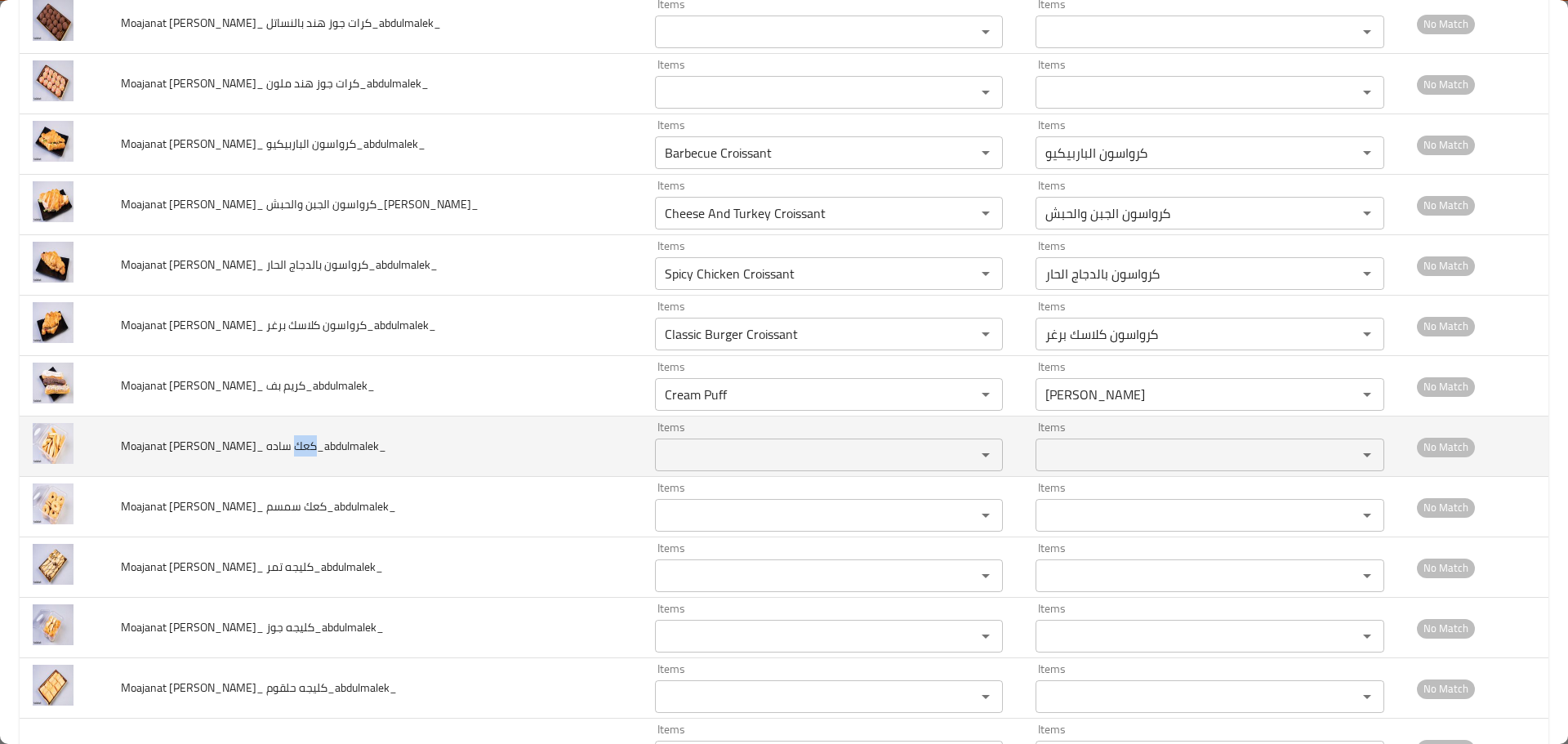
drag, startPoint x: 306, startPoint y: 444, endPoint x: 286, endPoint y: 446, distance: 20.1
click at [286, 446] on span "Moajanat Eyoun Baghdad_ كعك ساده_abdulmalek_" at bounding box center [253, 445] width 265 height 21
click at [681, 454] on ساده_abdulmalek_ "Items" at bounding box center [805, 454] width 291 height 23
paste ساده_abdulmalek_ "كعك"
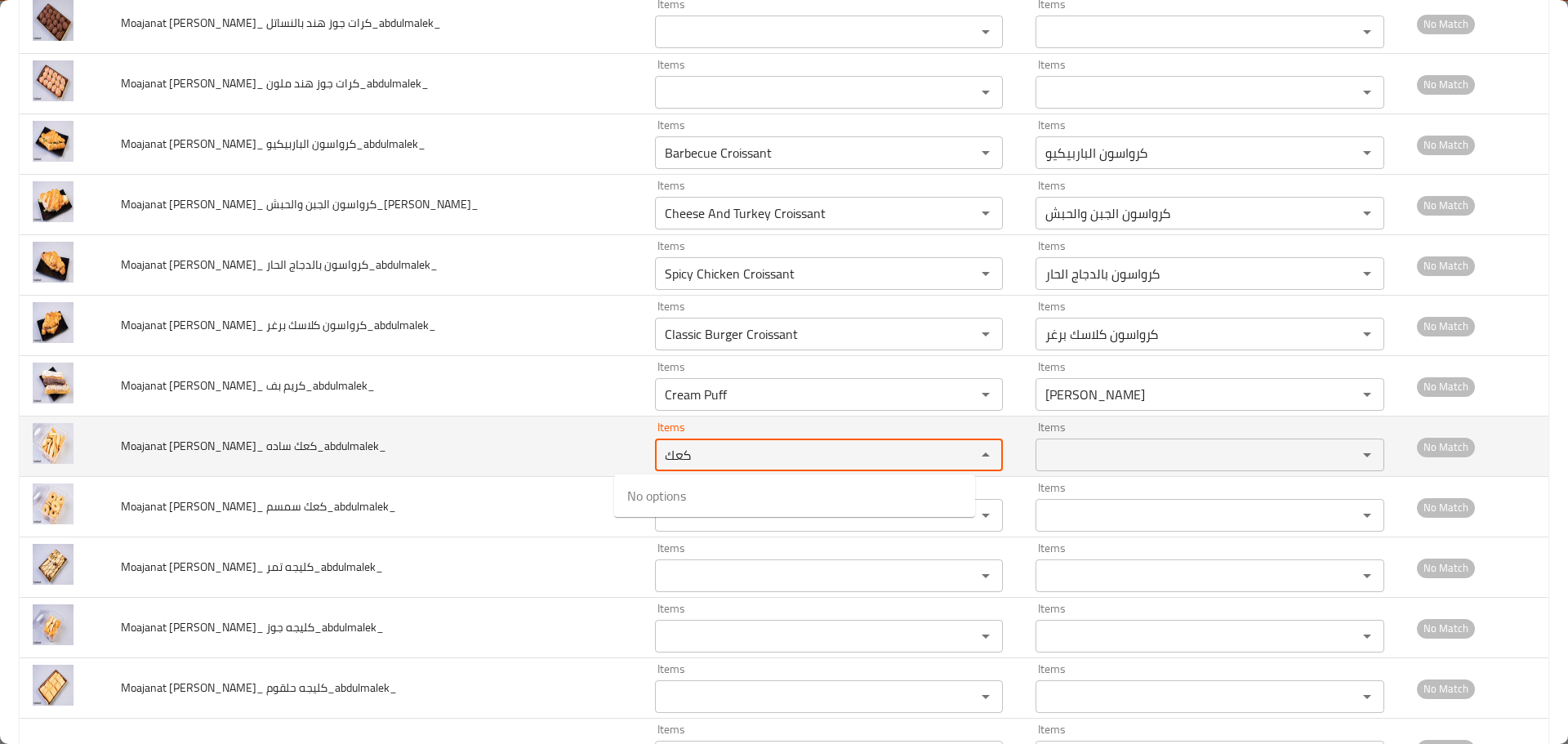
drag, startPoint x: 667, startPoint y: 453, endPoint x: 597, endPoint y: 446, distance: 70.3
click at [642, 444] on td "Items كعك Items" at bounding box center [832, 446] width 381 height 60
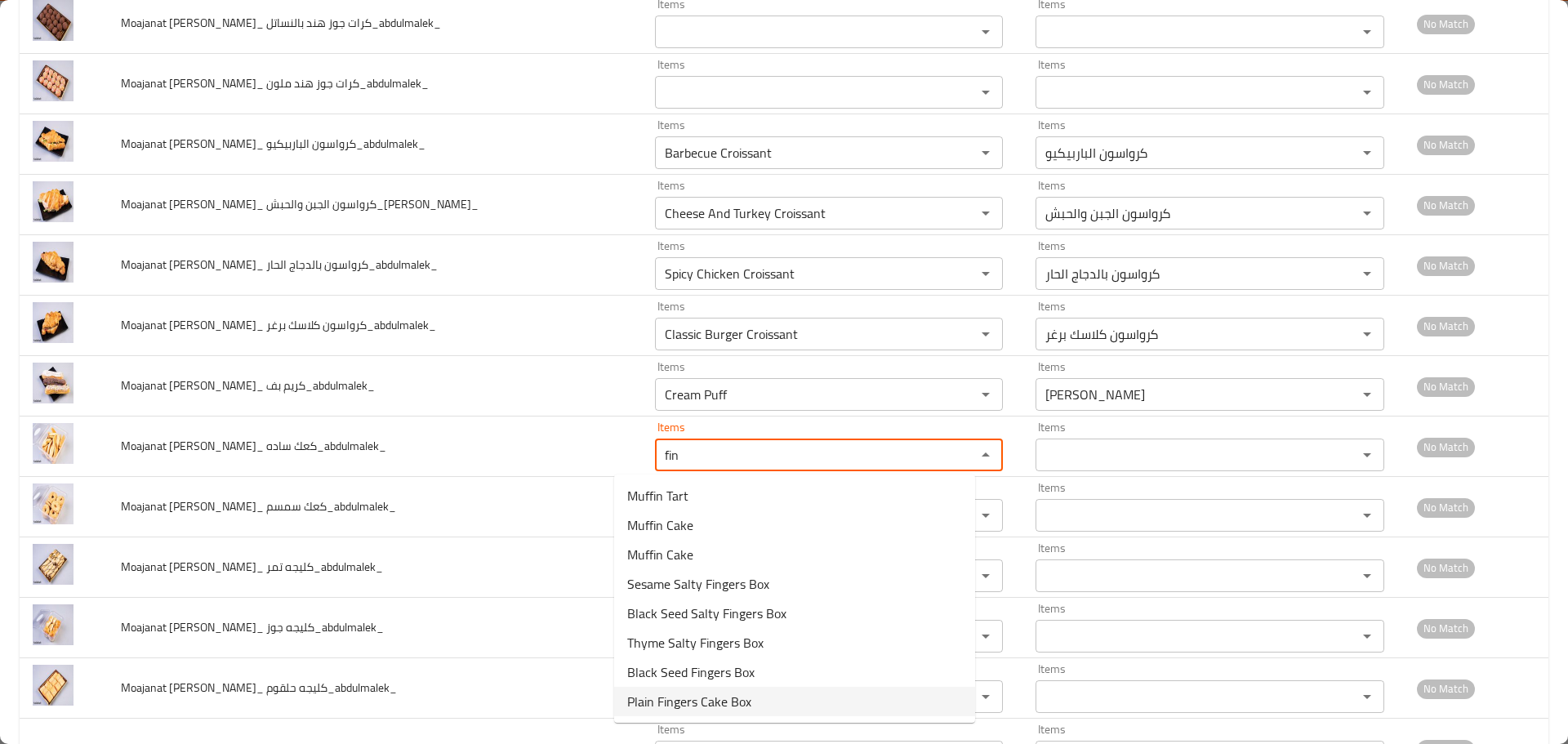
click at [685, 703] on span "Plain Fingers Cake Box" at bounding box center [689, 701] width 124 height 19
type ساده_abdulmalek_ "Plain Fingers Cake Box"
type ساده_abdulmalek_-ar "علبةكعك اصابع سادة"
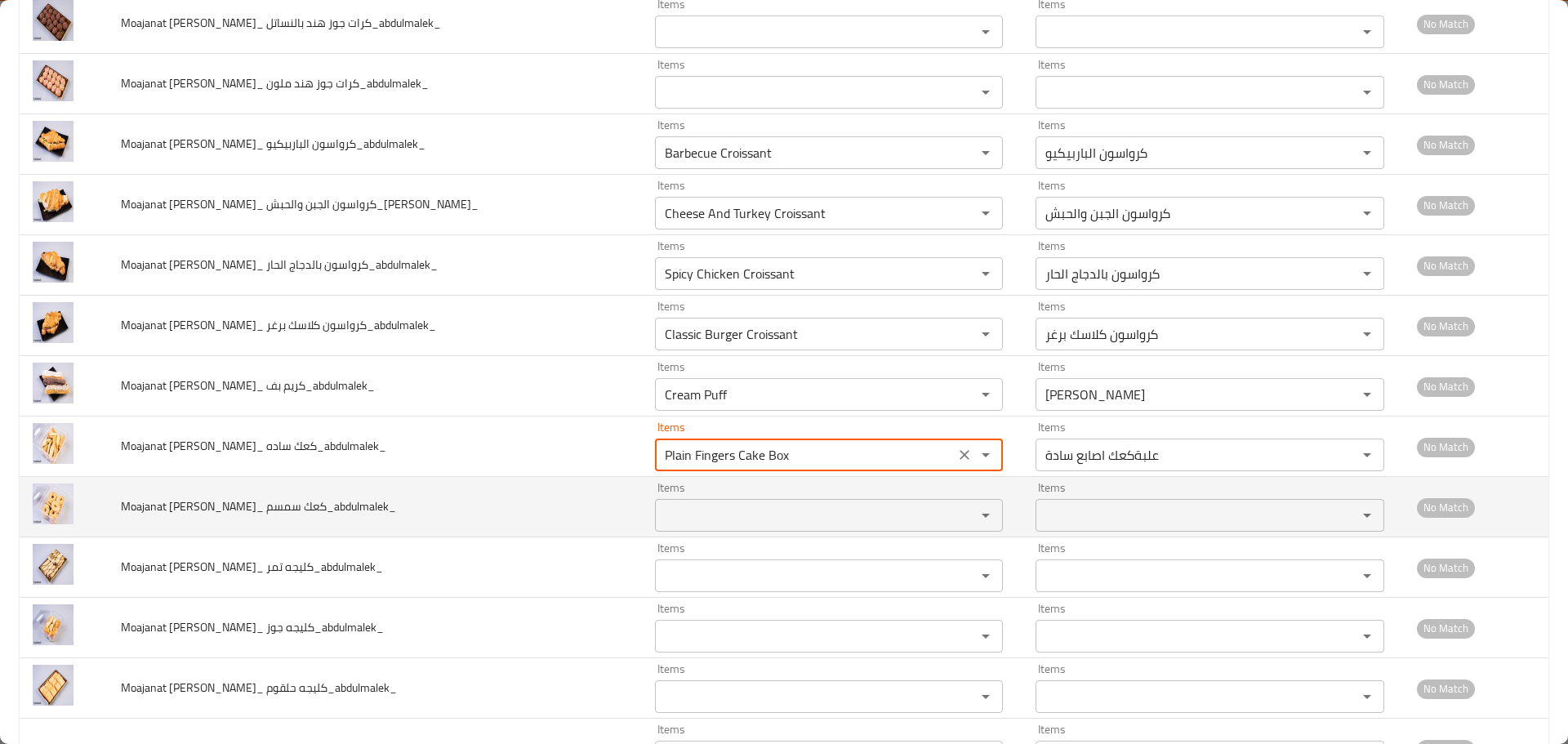
type ساده_abdulmalek_ "Plain Fingers Cake Box"
click at [691, 512] on سمسم_abdulmalek_ "Items" at bounding box center [805, 515] width 291 height 23
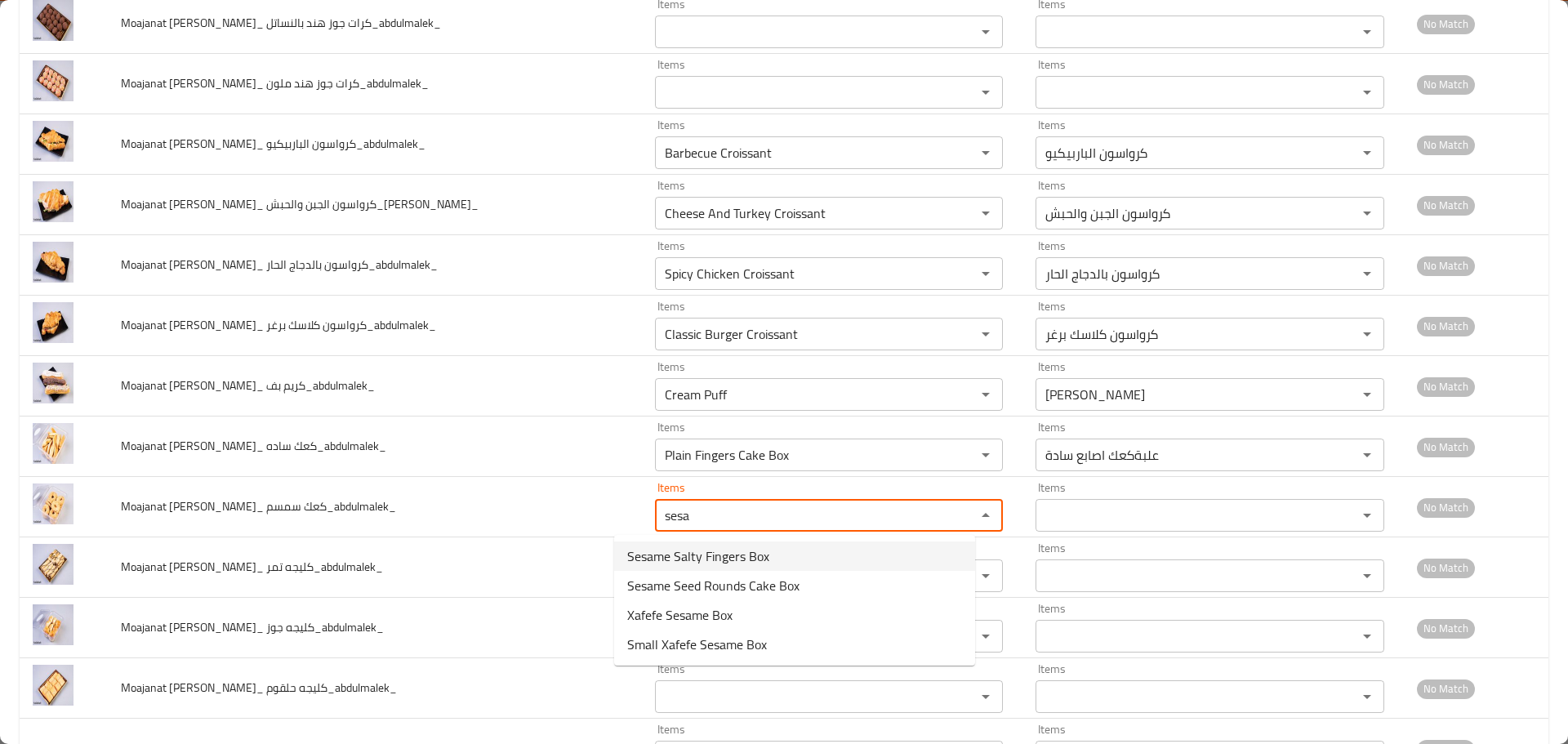
click at [708, 558] on span "Sesame Salty Fingers Box" at bounding box center [698, 556] width 142 height 19
type سمسم_abdulmalek_ "Sesame Salty Fingers Box"
type سمسم_abdulmalek_-ar "علبة اصابع مالحة سمسم"
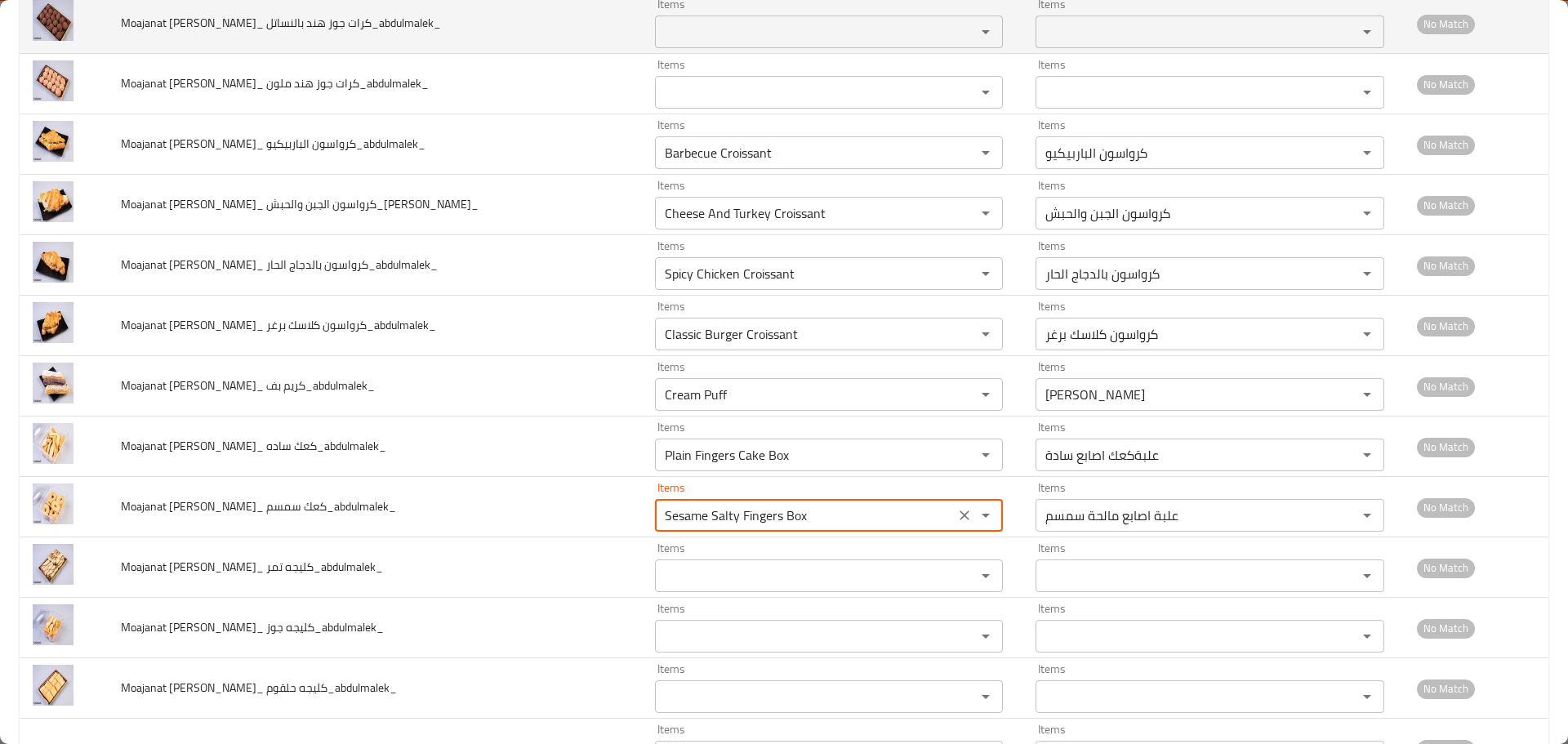
type سمسم_abdulmalek_ "Sesame Salty Fingers Box"
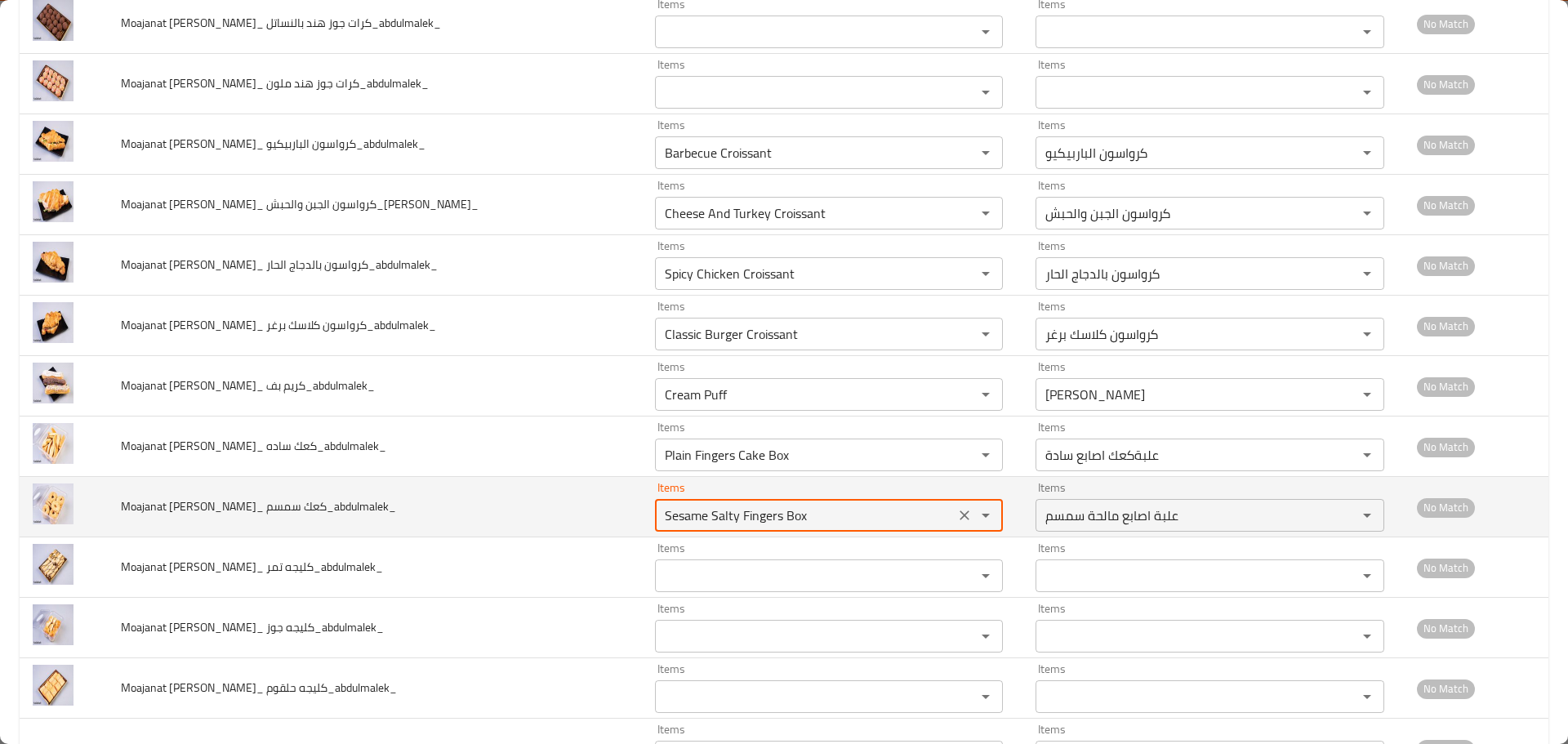
click at [274, 498] on span "Moajanat Eyoun Baghdad_ كعك سمسم_abdulmalek_" at bounding box center [259, 506] width 275 height 21
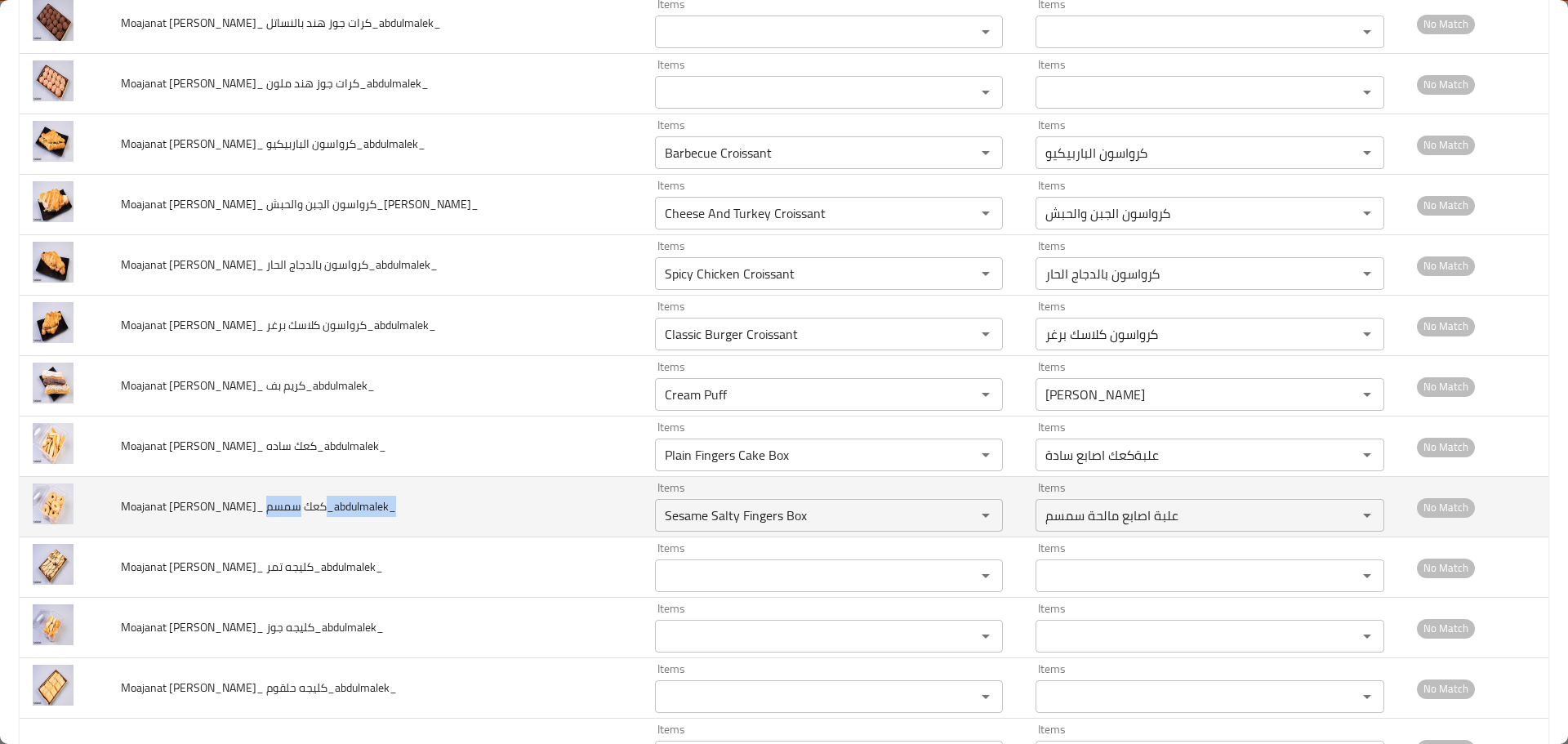
click at [274, 498] on span "Moajanat Eyoun Baghdad_ كعك سمسم_abdulmalek_" at bounding box center [259, 506] width 275 height 21
click at [957, 515] on icon "Clear" at bounding box center [965, 515] width 17 height 17
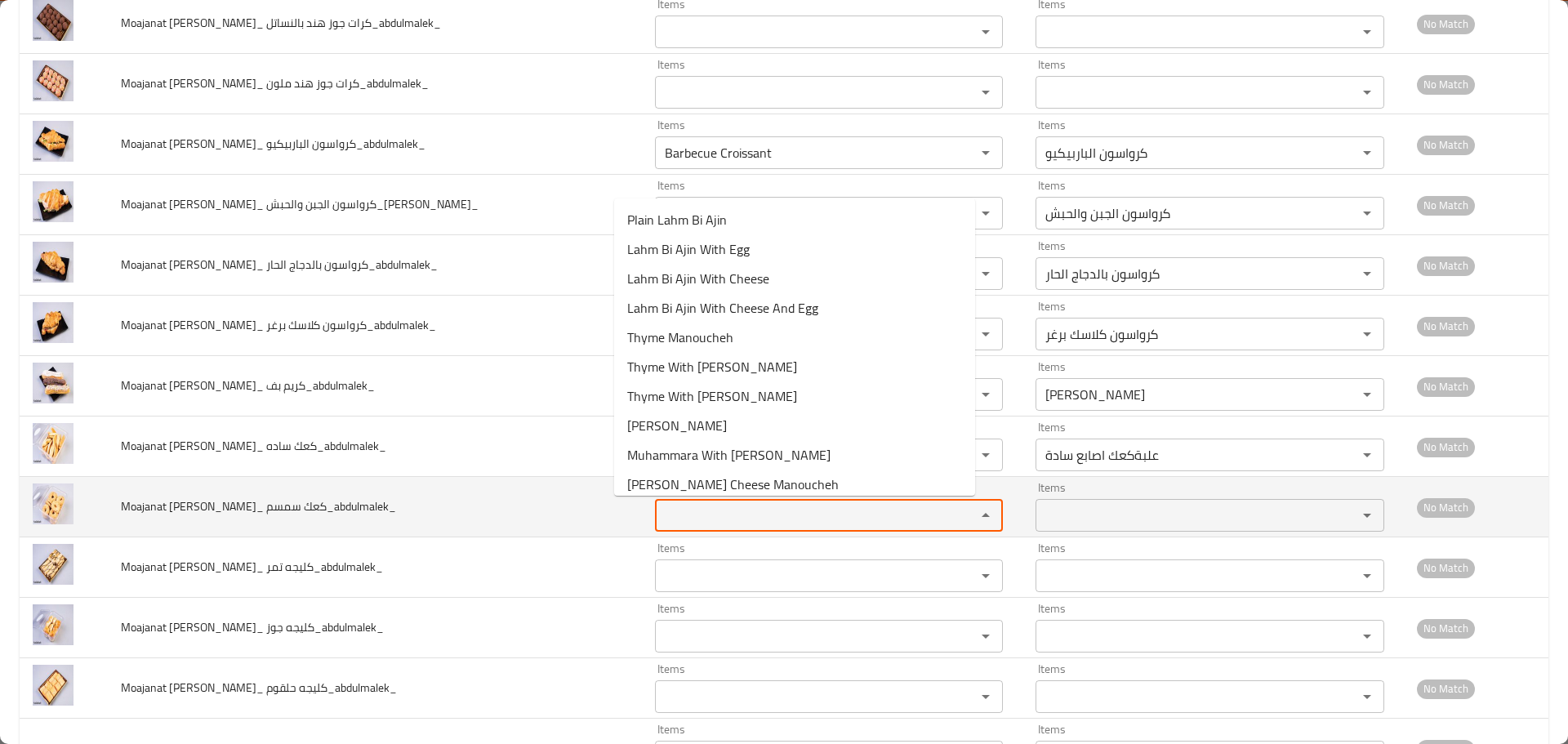
click at [686, 509] on سمسم_abdulmalek_ "Items" at bounding box center [805, 515] width 291 height 23
paste سمسم_abdulmalek_ "Sesame Seed Rounds Cake Box"
type سمسم_abdulmalek_ "Sesame Seed Rounds Cake Box"
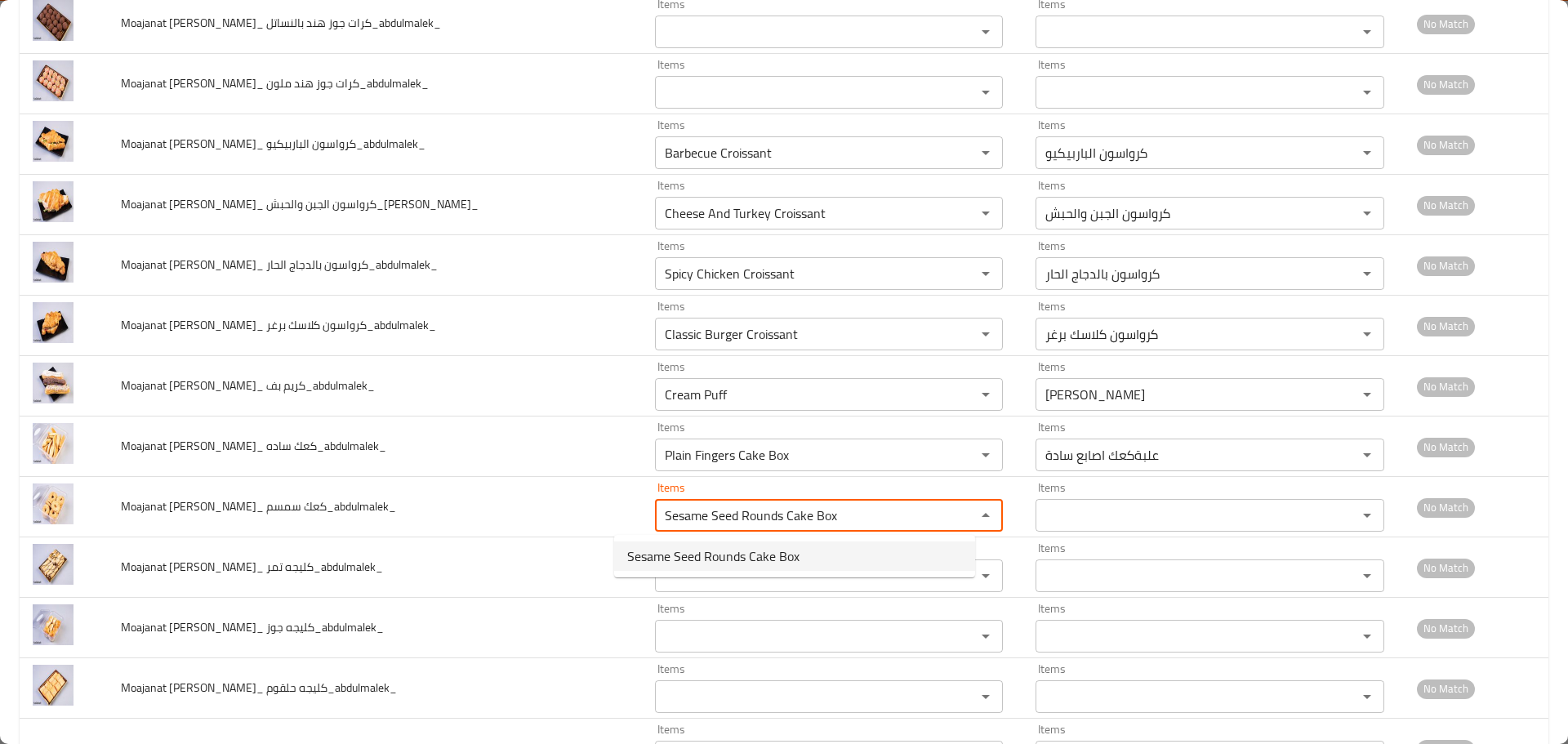
click at [711, 555] on span "Sesame Seed Rounds Cake Box" at bounding box center [713, 556] width 173 height 19
type سمسم_abdulmalek_-ar "علبة كعك سمسم دائري"
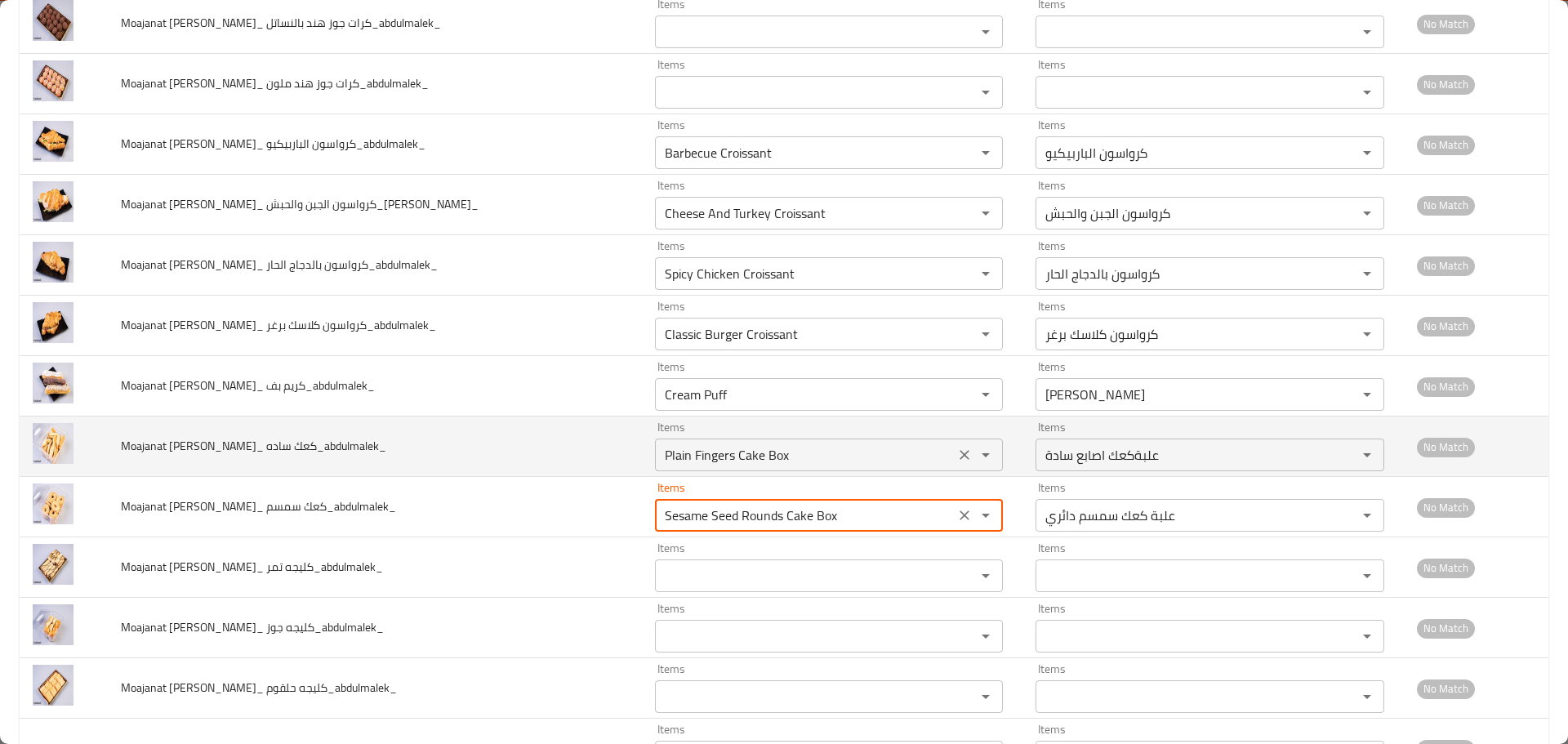
type سمسم_abdulmalek_ "Sesame Seed Rounds Cake Box"
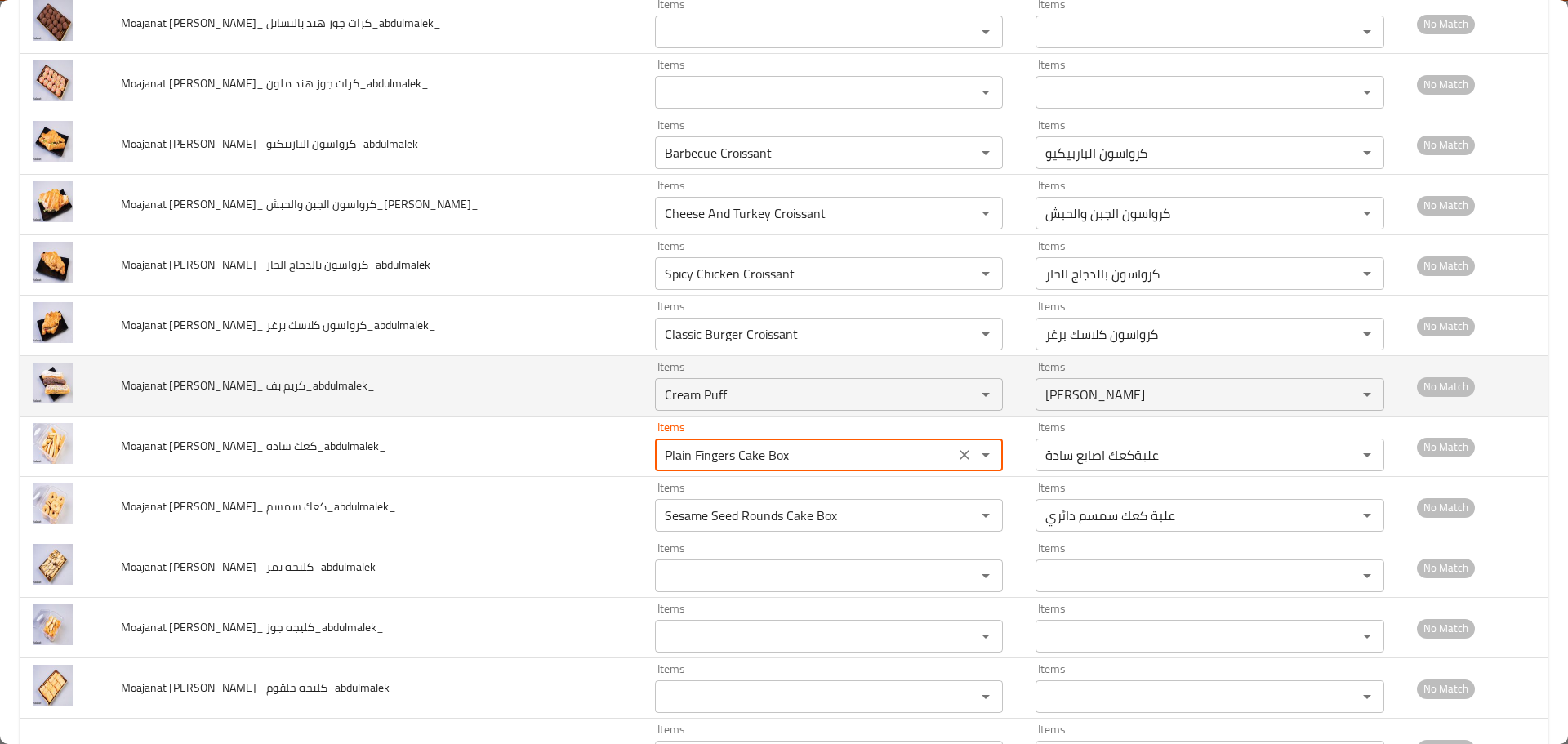
drag, startPoint x: 751, startPoint y: 448, endPoint x: 548, endPoint y: 385, distance: 212.6
click at [561, 433] on tr "Moajanat Eyoun Baghdad_ كعك ساده_abdulmalek_ Items Plain Fingers Cake Box Items…" at bounding box center [784, 446] width 1529 height 60
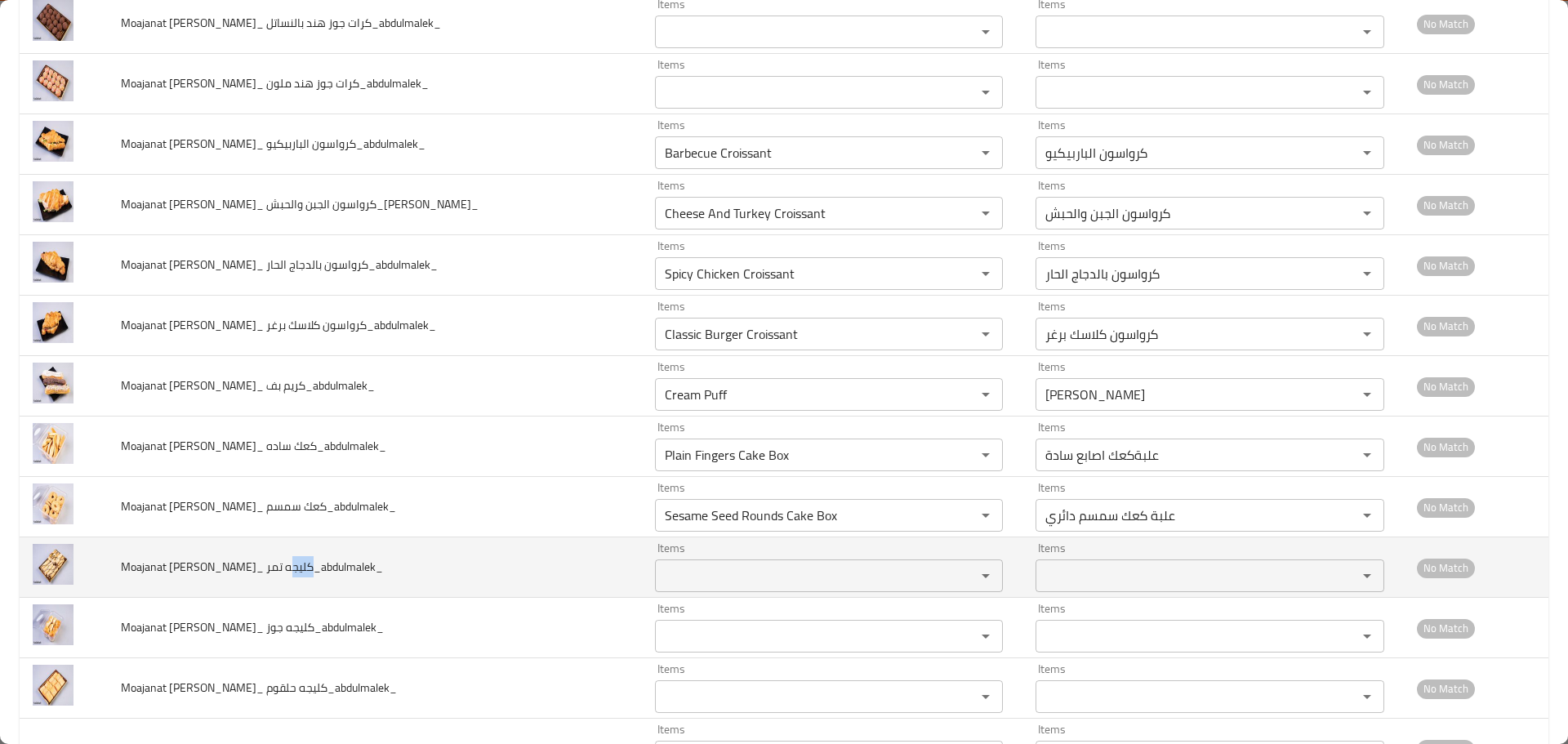
drag, startPoint x: 302, startPoint y: 568, endPoint x: 279, endPoint y: 562, distance: 23.8
click at [279, 562] on span "Moajanat Eyoun Baghdad_ كليجه تمر_abdulmalek_" at bounding box center [252, 566] width 262 height 21
click at [660, 574] on تمر_abdulmalek_ "Items" at bounding box center [805, 575] width 291 height 23
paste تمر_abdulmalek_ "Date Maamoul"
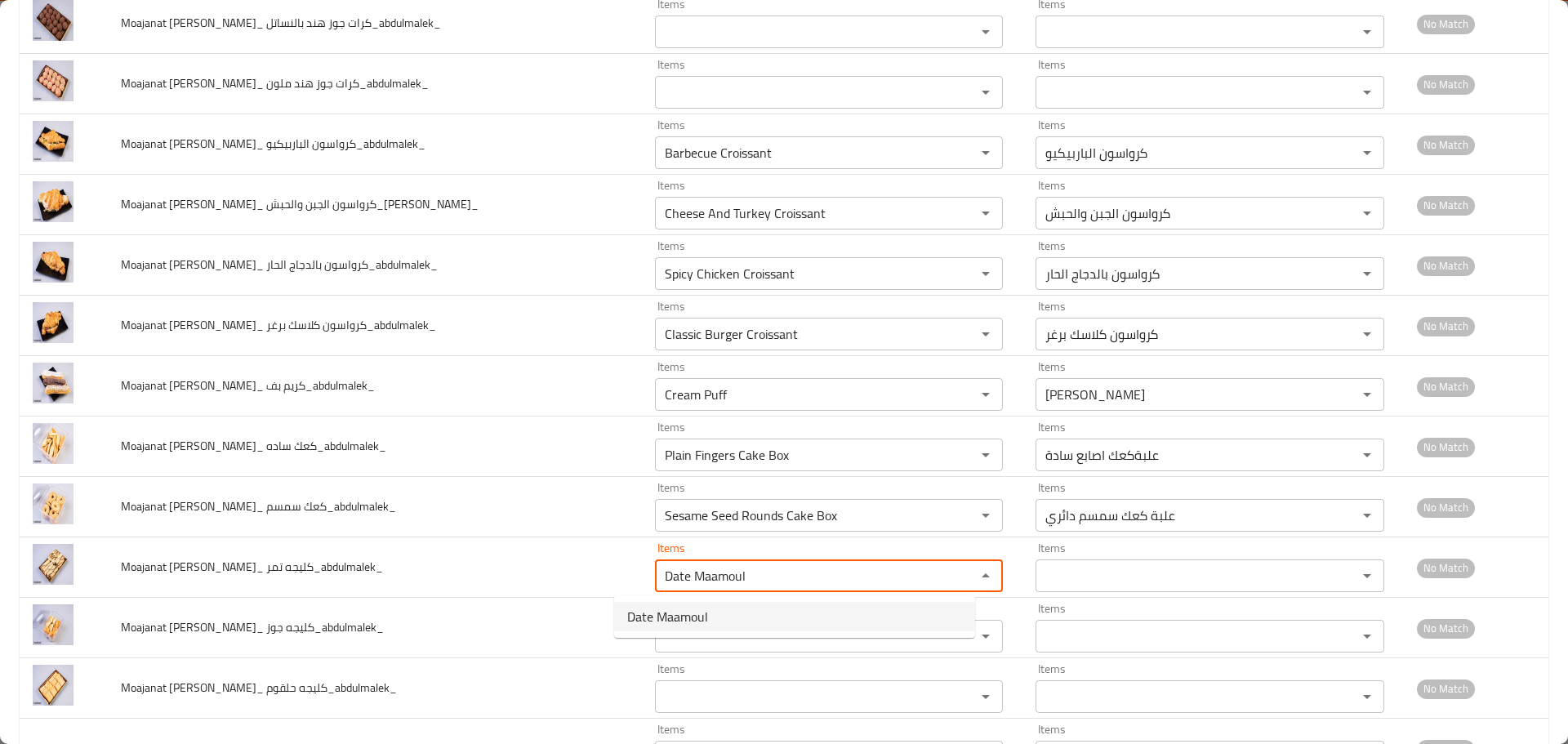
click at [666, 630] on تمر_abdulmalek_-option-0 "Date Maamoul" at bounding box center [794, 617] width 361 height 30
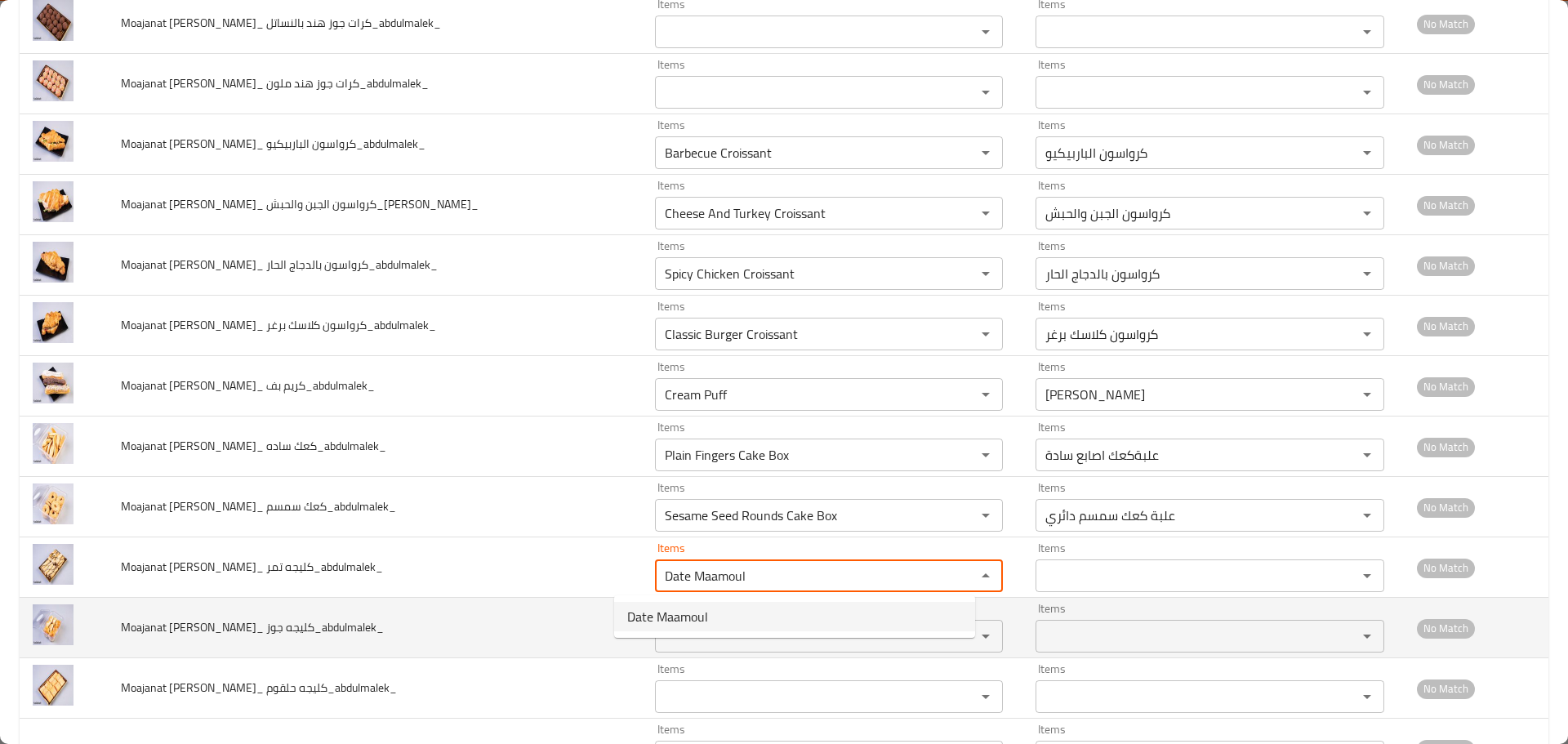
type تمر_abdulmalek_ "Date Maamoul"
type تمر_abdulmalek_-ar "معمول تمر"
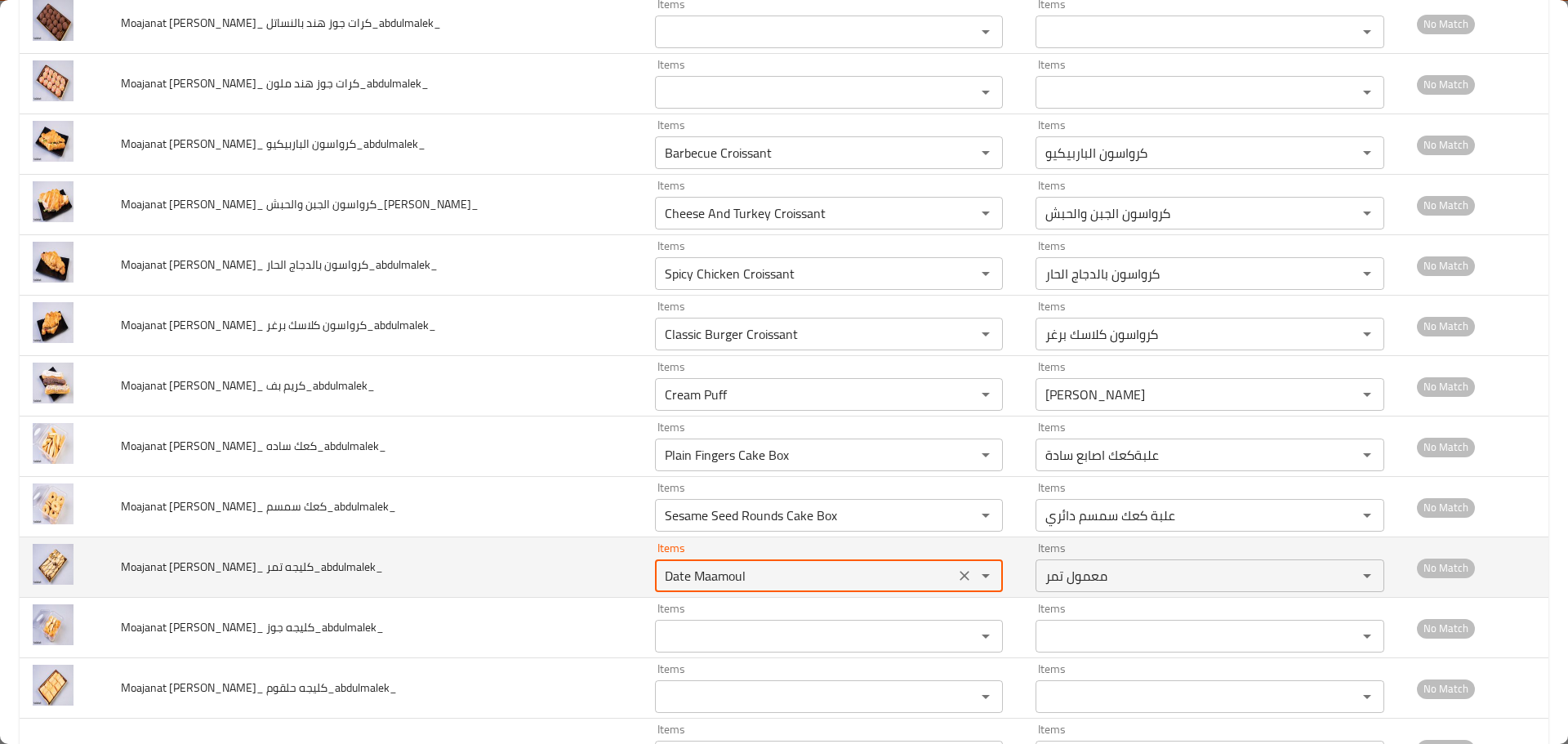
click at [672, 576] on تمر_abdulmalek_ "Date Maamoul" at bounding box center [805, 575] width 291 height 23
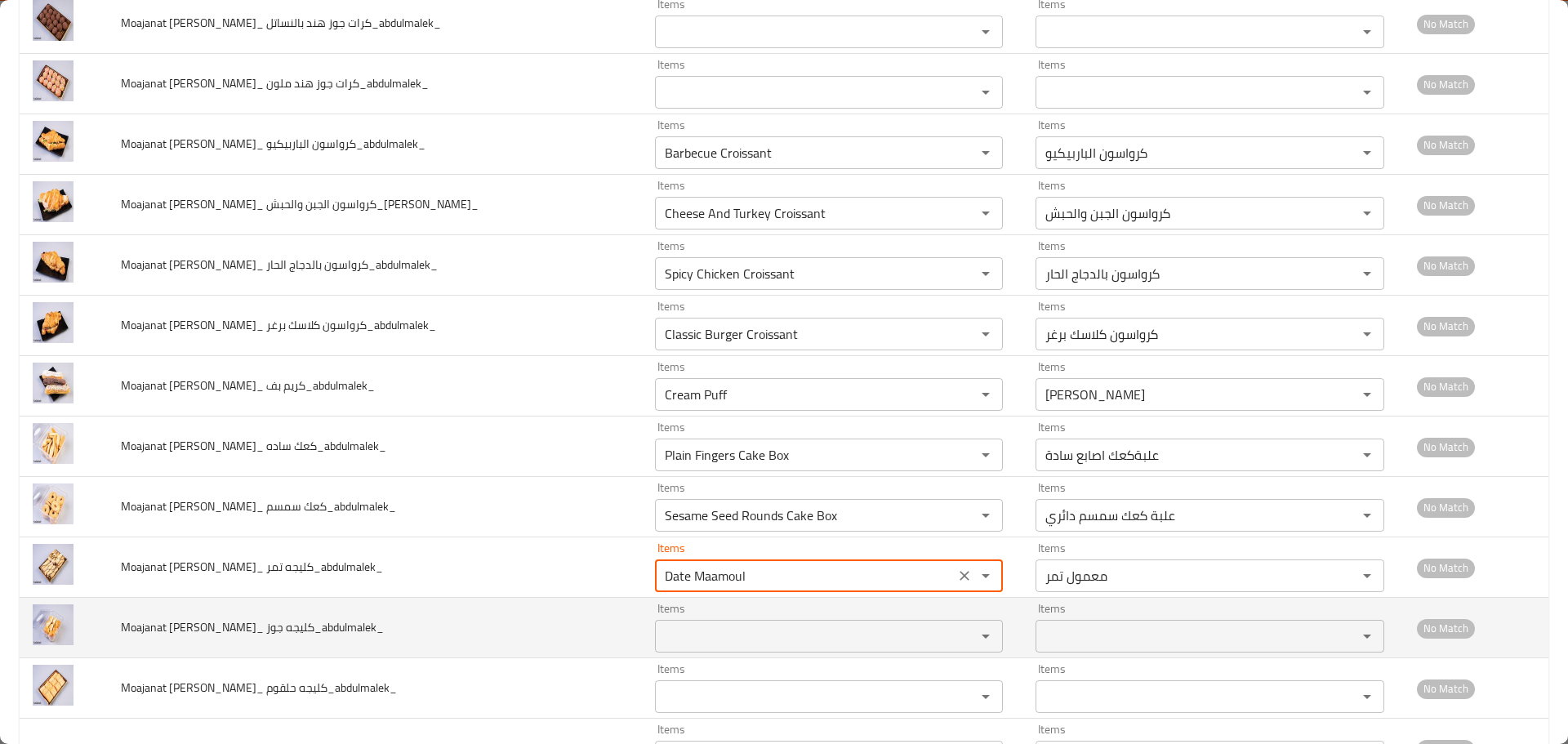
type تمر_abdulmalek_ "Date Maamoul"
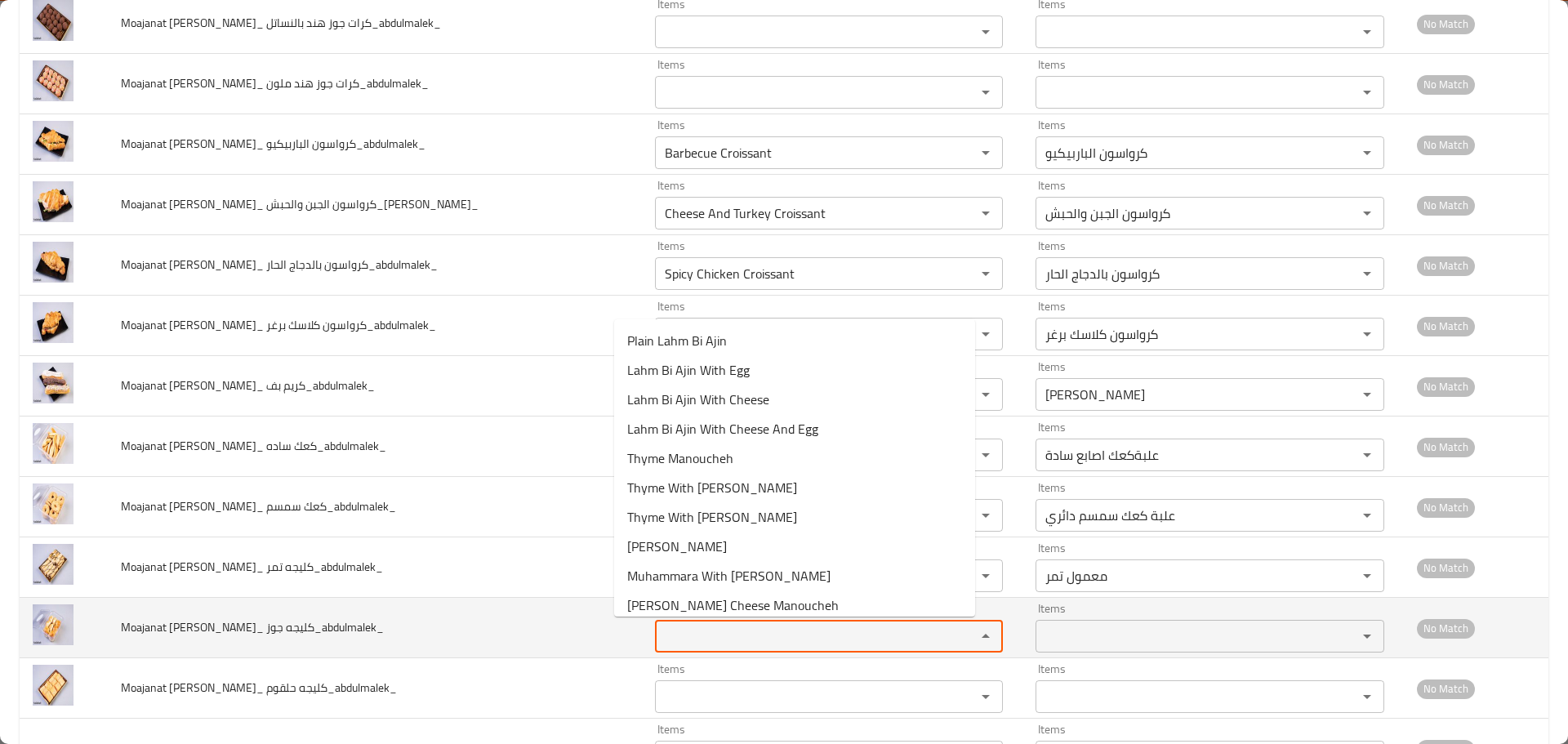
click at [665, 626] on جوز_abdulmalek_ "Items" at bounding box center [805, 636] width 291 height 23
paste جوز_abdulmalek_ "Maamoul"
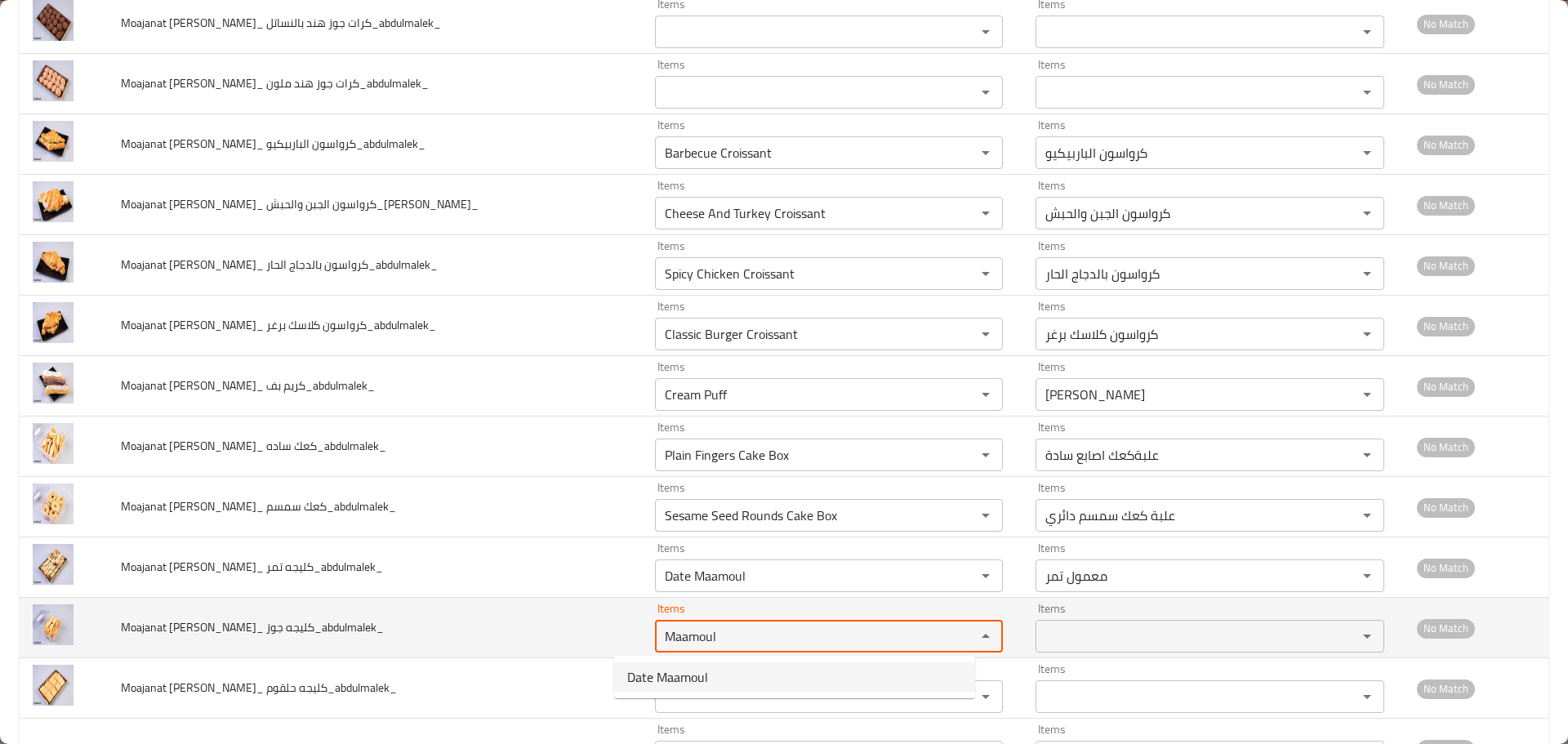
drag, startPoint x: 692, startPoint y: 636, endPoint x: 499, endPoint y: 623, distance: 193.4
click at [499, 623] on tr "Moajanat Eyoun Baghdad_ كليجه جوز_abdulmalek_ Items Maamoul Items Items Items N…" at bounding box center [784, 627] width 1529 height 60
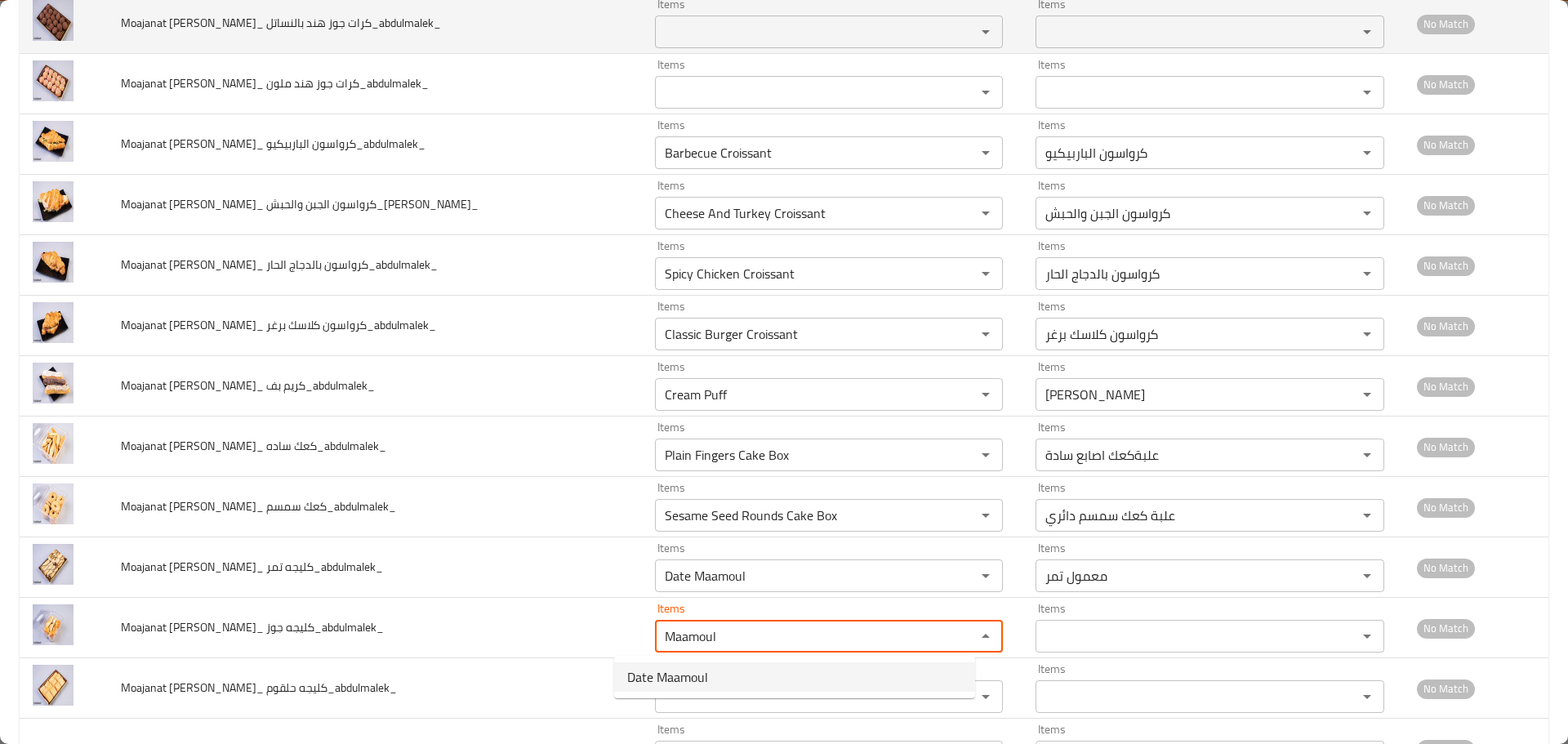
type جوز_abdulmalek_ "Maamoul"
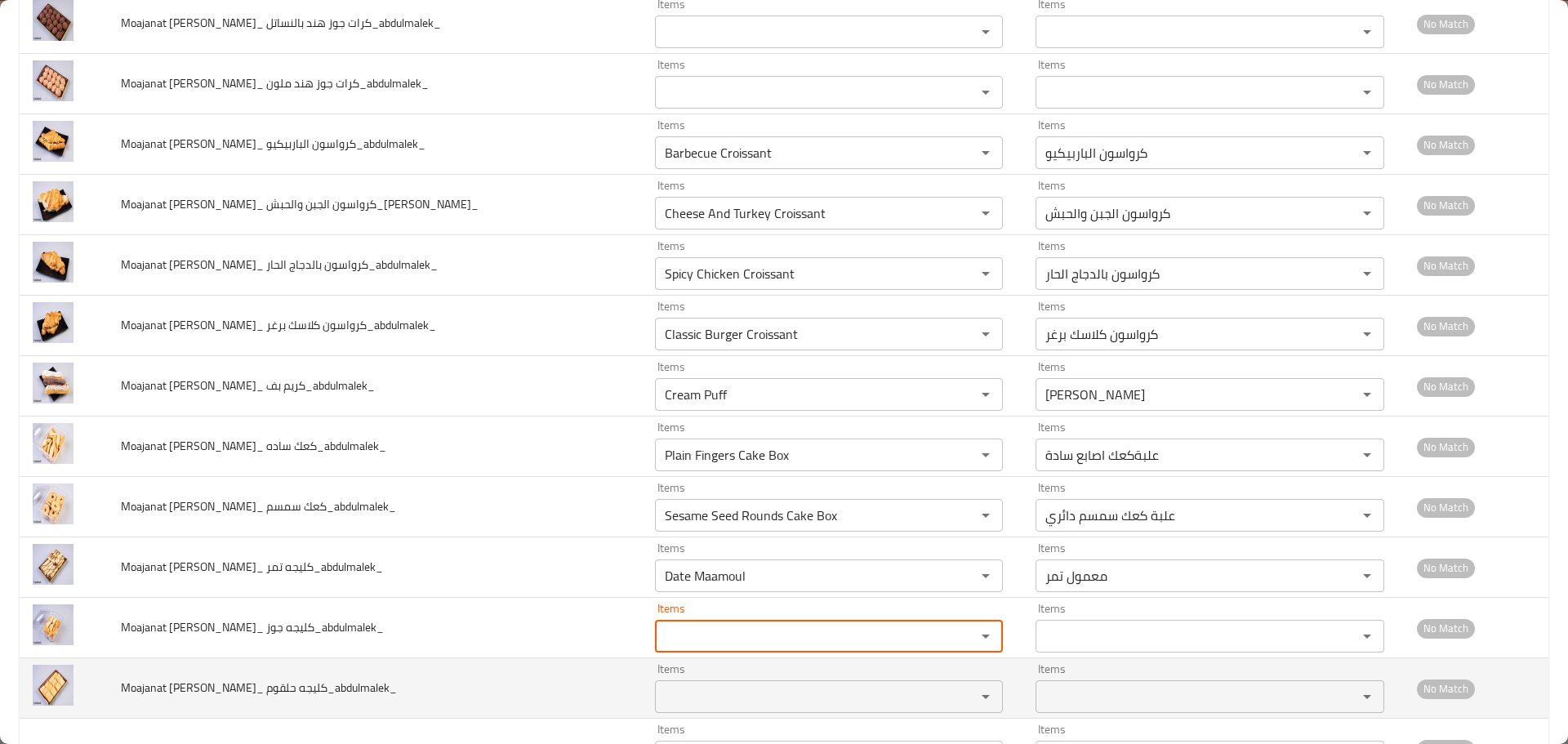
paste جوز_abdulmalek_ "Maamoul"
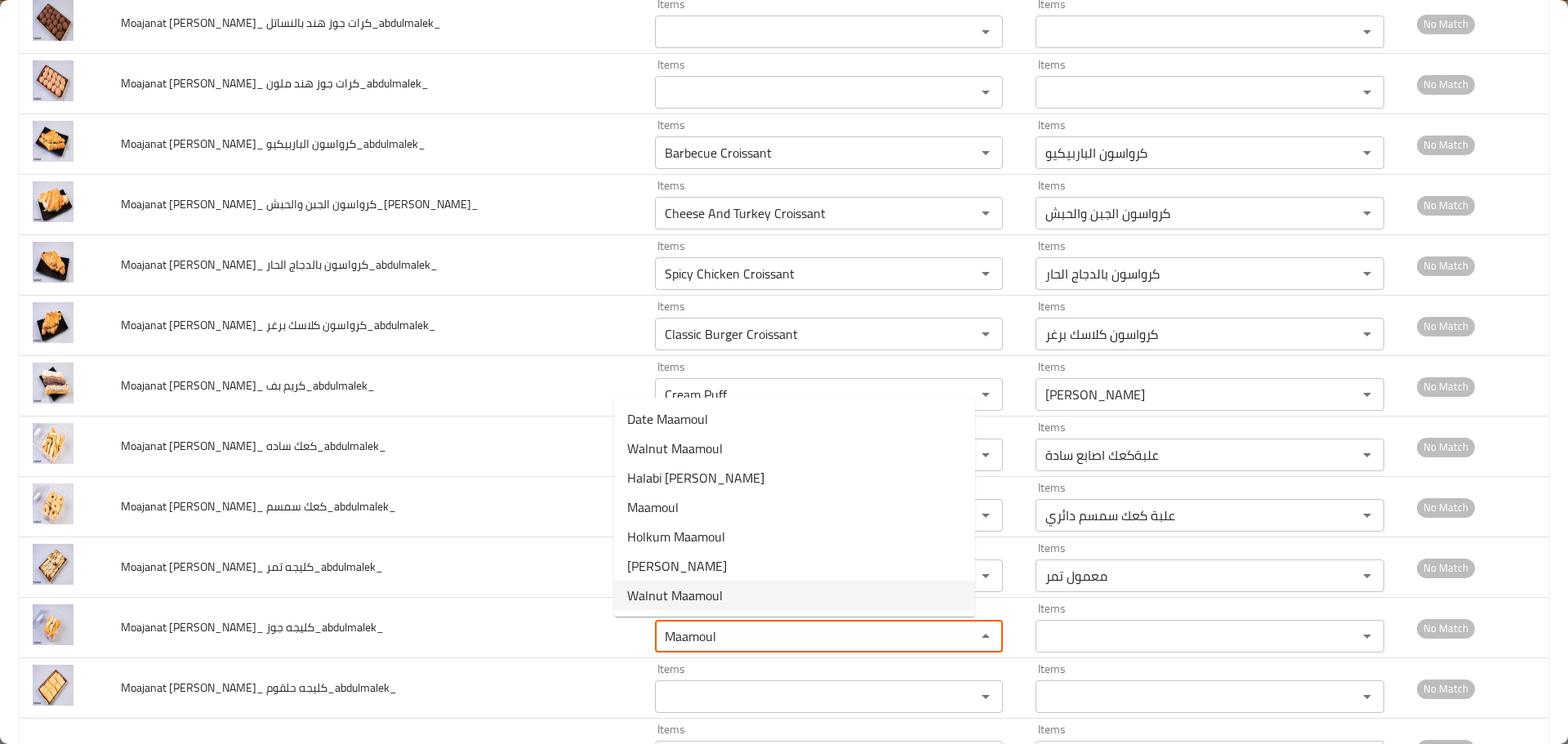
click at [676, 590] on span "Walnut Maamoul" at bounding box center [674, 594] width 95 height 19
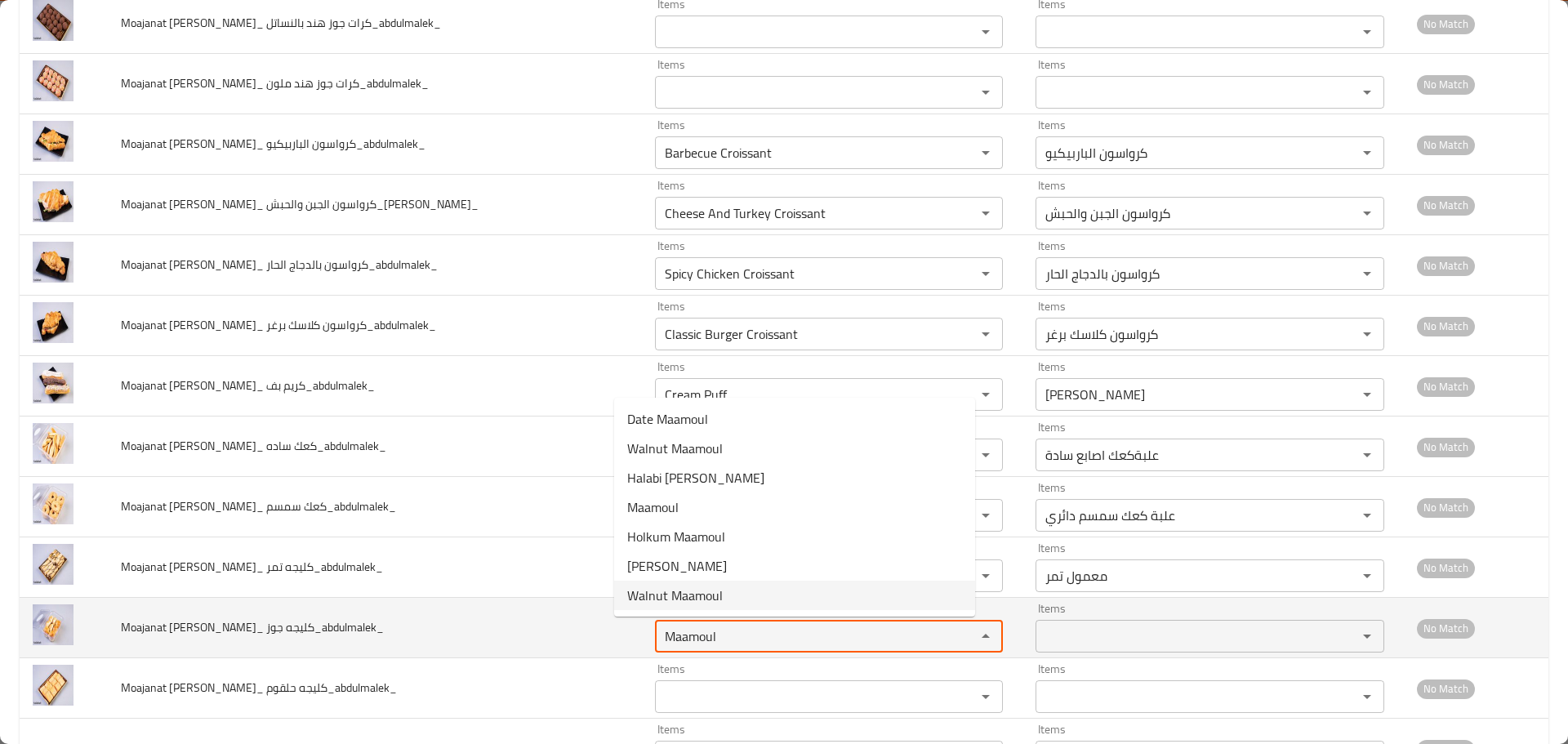
type جوز_abdulmalek_ "Walnut Maamoul"
type جوز_abdulmalek_-ar "كليجه جوز"
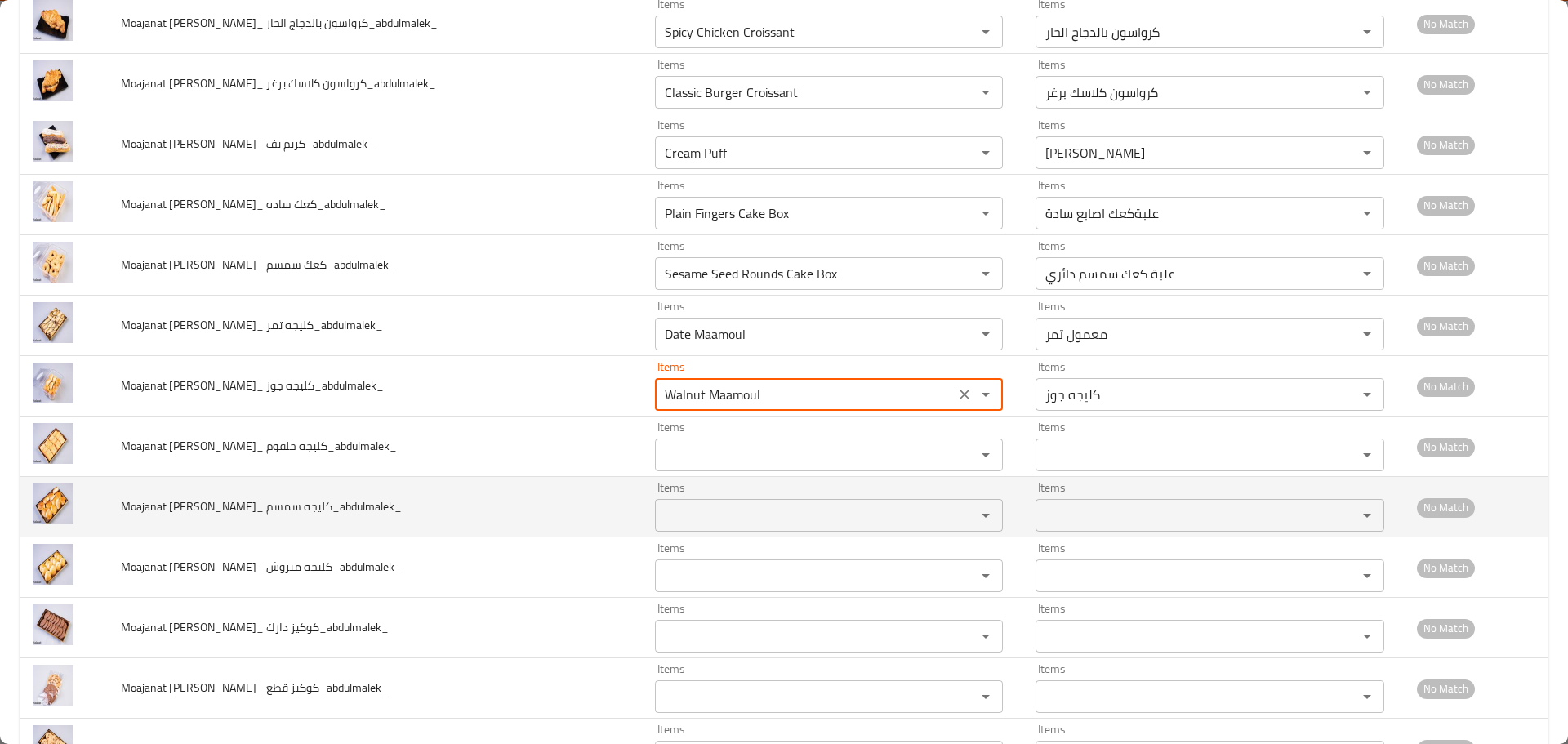
scroll to position [2939, 0]
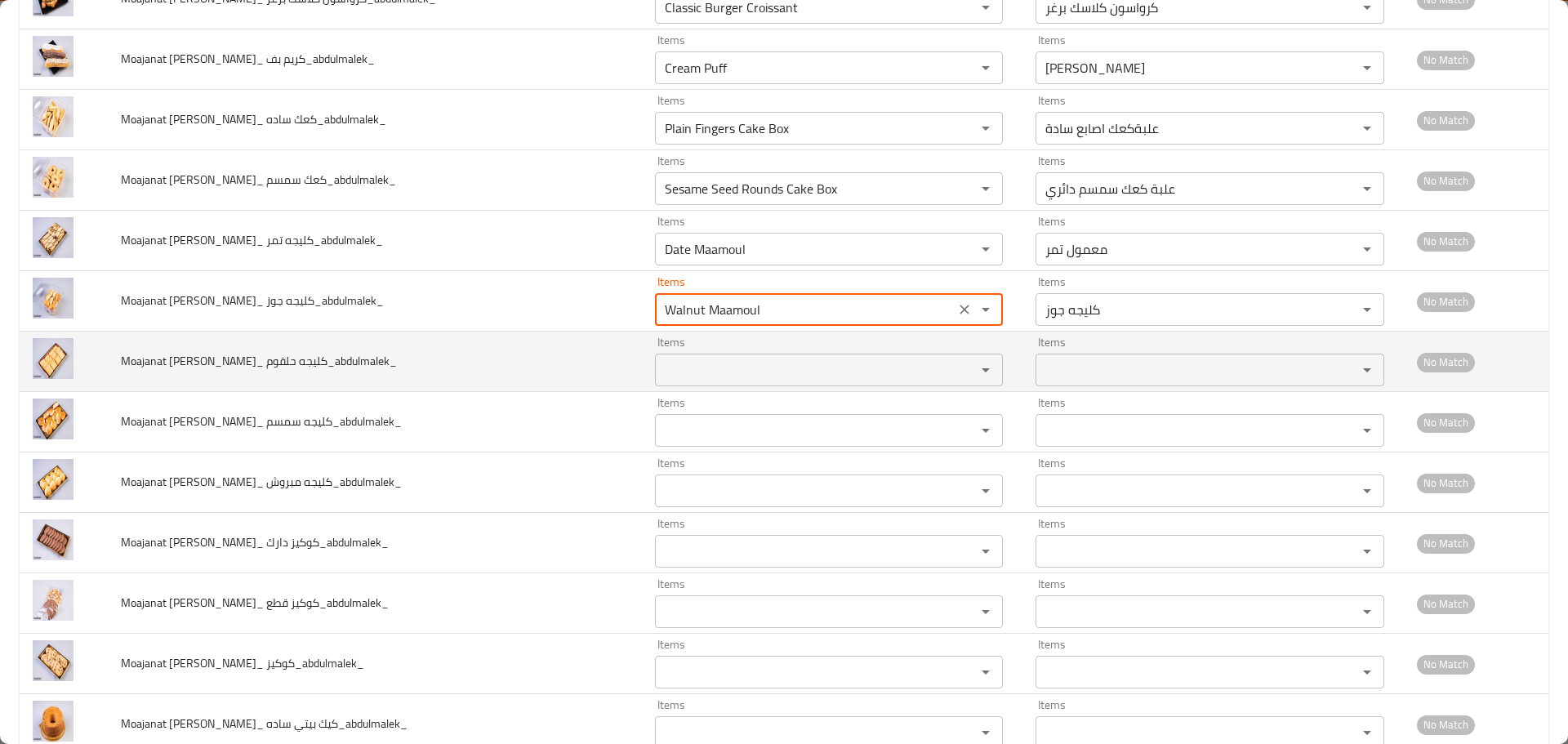
type جوز_abdulmalek_ "Walnut Maamoul"
click at [680, 374] on حلقوم_abdulmalek_ "Items" at bounding box center [805, 369] width 291 height 23
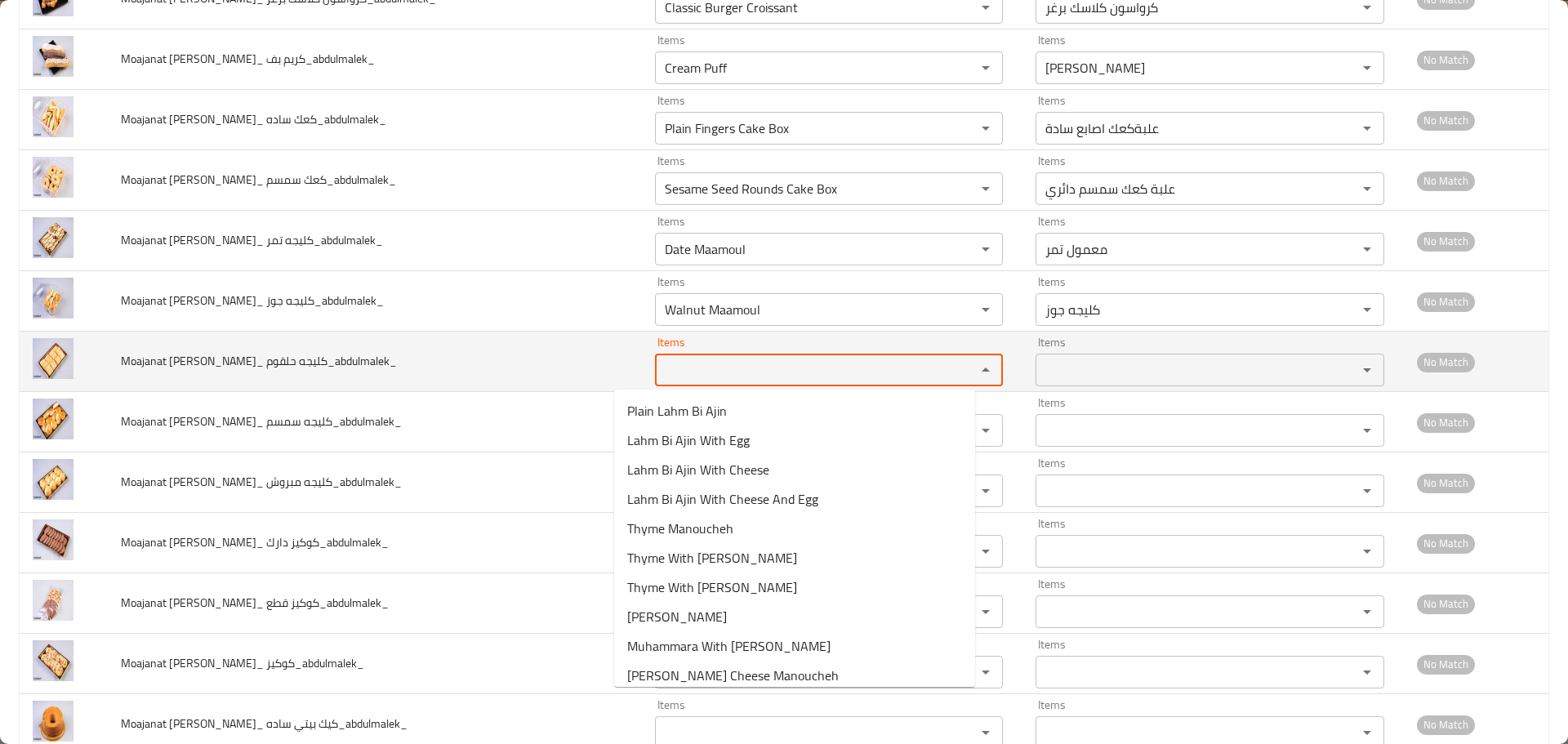
paste حلقوم_abdulmalek_ "Maamoul"
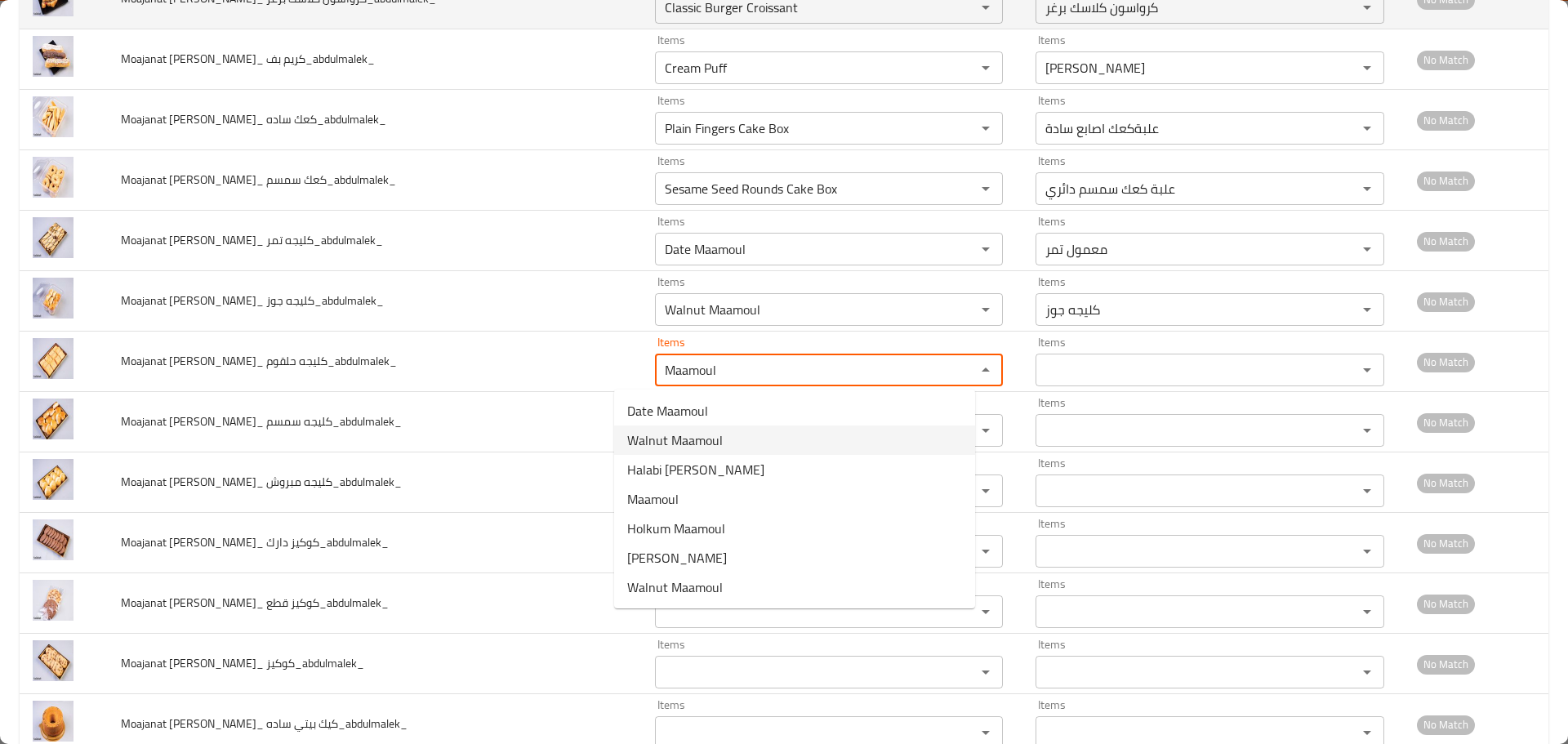
type حلقوم_abdulmalek_ "Maamoul"
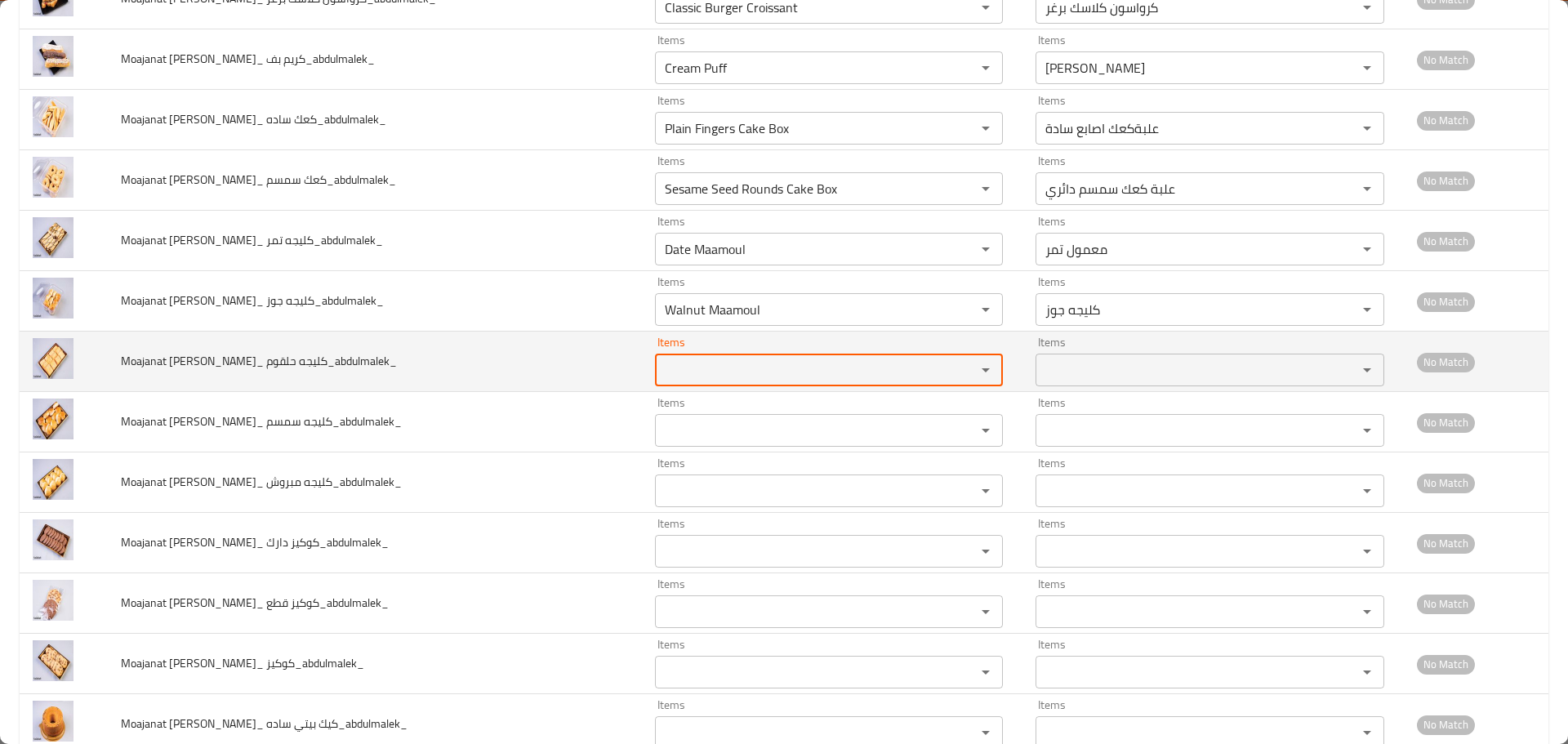
paste حلقوم_abdulmalek_ "Holkum"
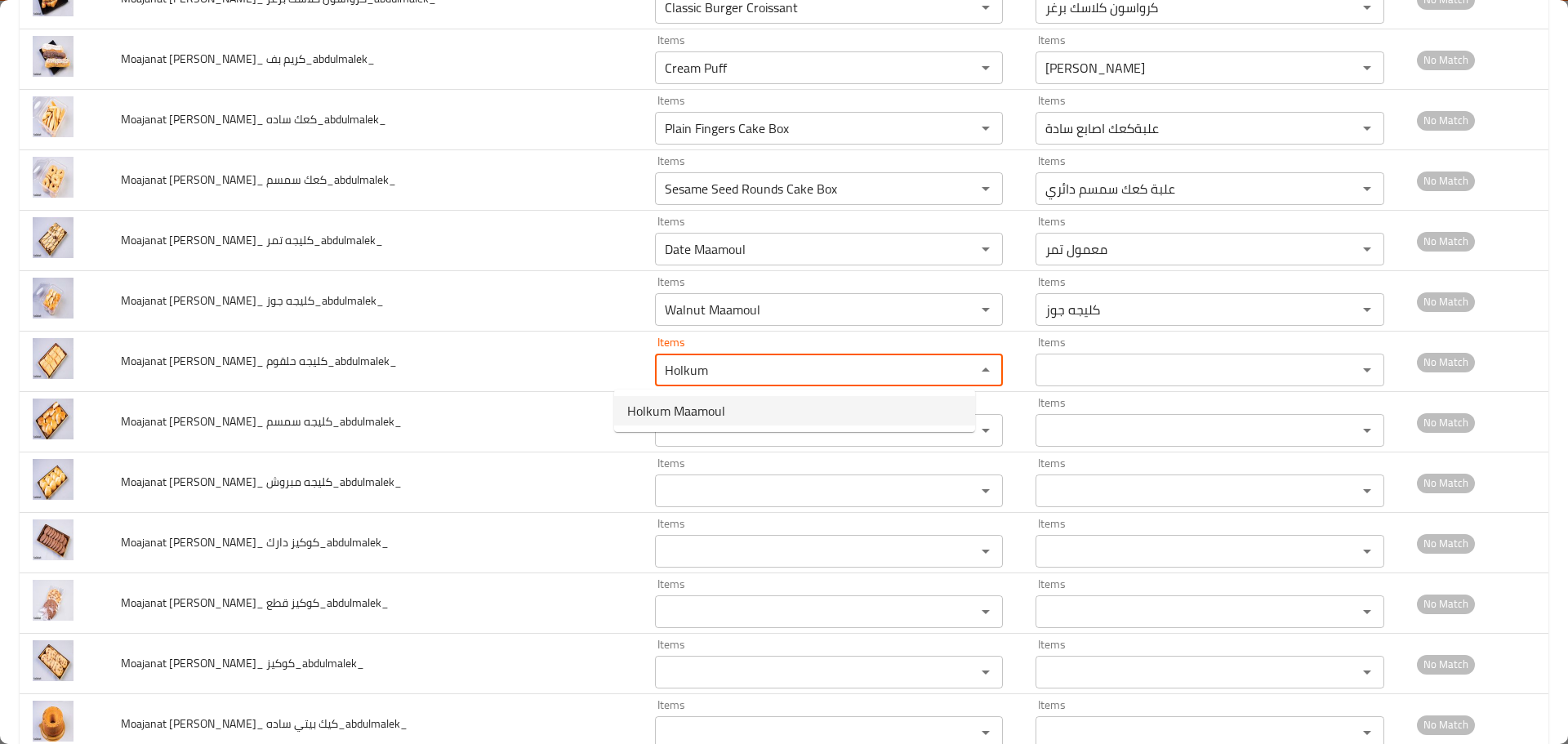
click at [703, 414] on span "Holkum Maamoul" at bounding box center [676, 410] width 98 height 19
type حلقوم_abdulmalek_ "Holkum Maamoul"
type حلقوم_abdulmalek_-ar "كليجه حلقوم"
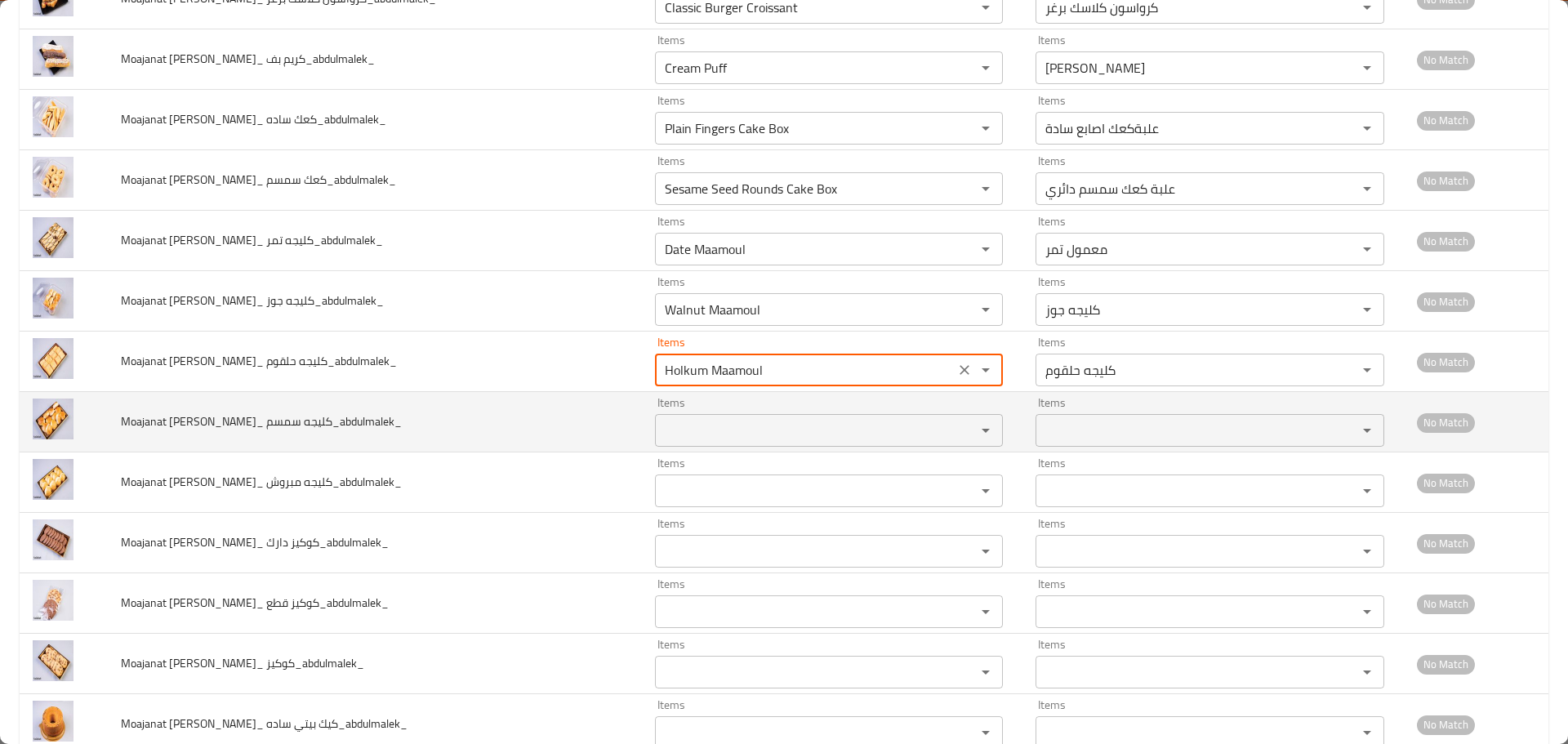
click at [751, 414] on div "Items Items" at bounding box center [829, 422] width 349 height 50
type حلقوم_abdulmalek_ "Holkum Maamoul"
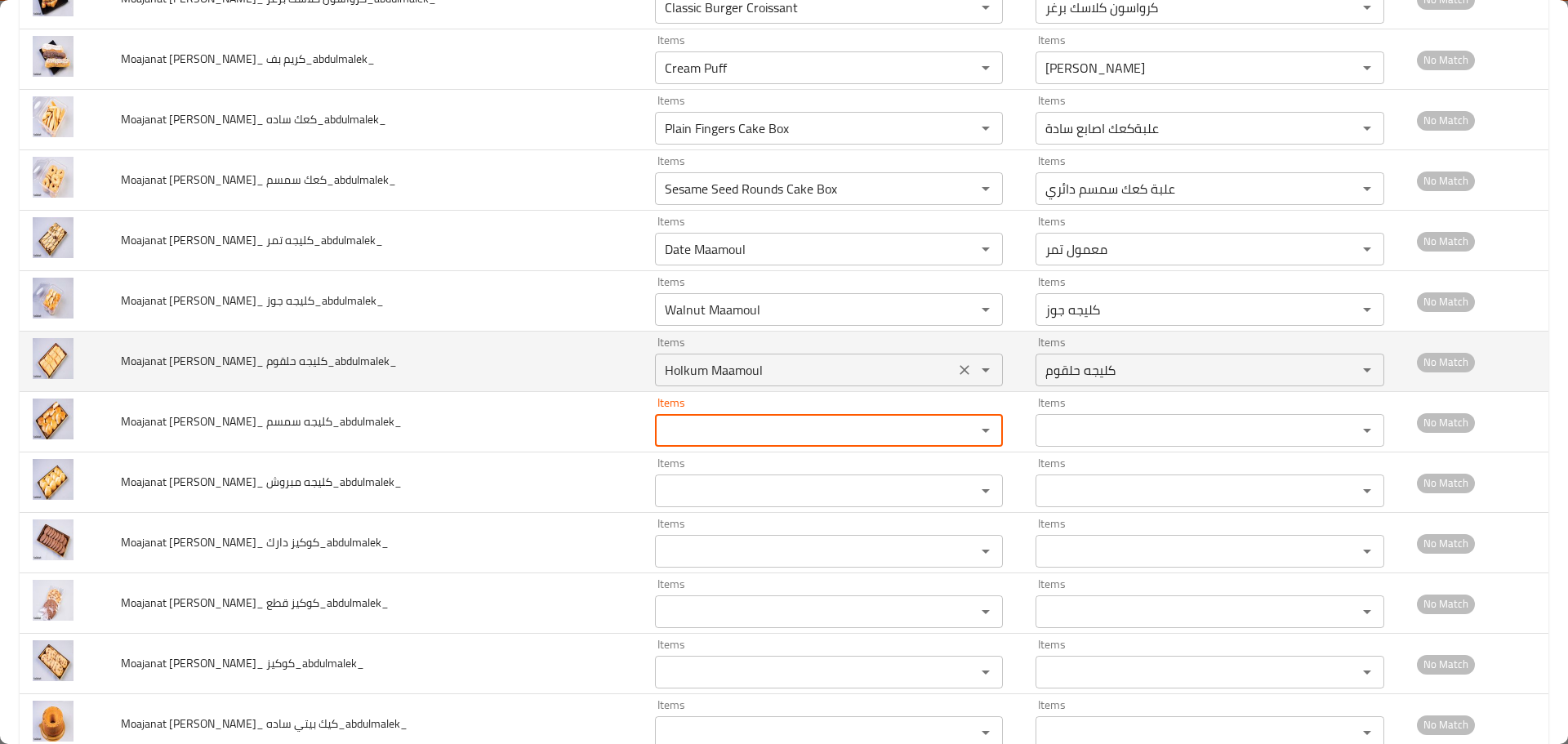
drag, startPoint x: 735, startPoint y: 378, endPoint x: 699, endPoint y: 371, distance: 36.7
click at [732, 378] on حلقوم_abdulmalek_ "Holkum Maamoul" at bounding box center [805, 369] width 291 height 23
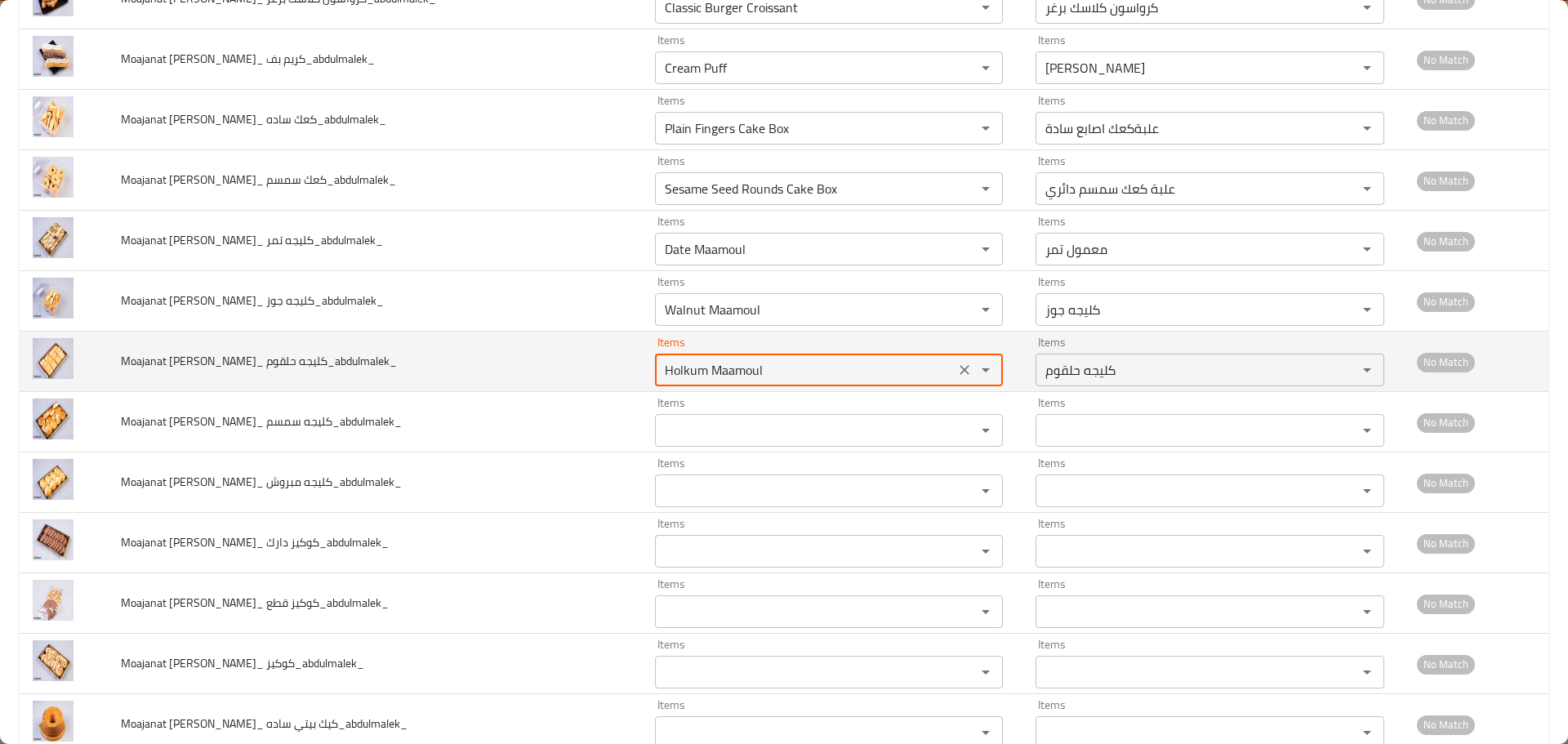
click at [699, 371] on حلقوم_abdulmalek_ "Holkum Maamoul" at bounding box center [805, 369] width 291 height 23
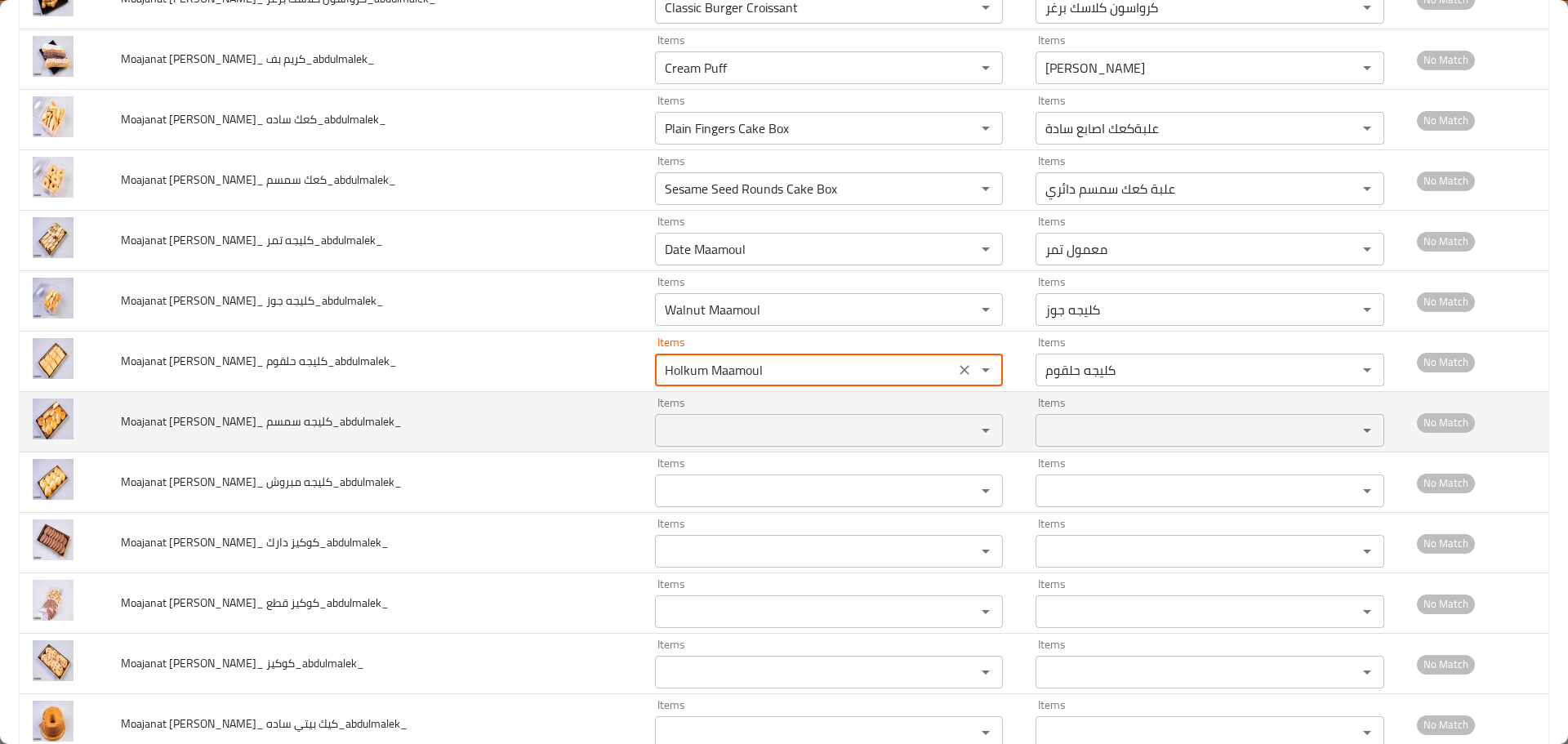
drag, startPoint x: 691, startPoint y: 414, endPoint x: 689, endPoint y: 429, distance: 15.1
click at [690, 422] on div "Items Items" at bounding box center [829, 422] width 349 height 50
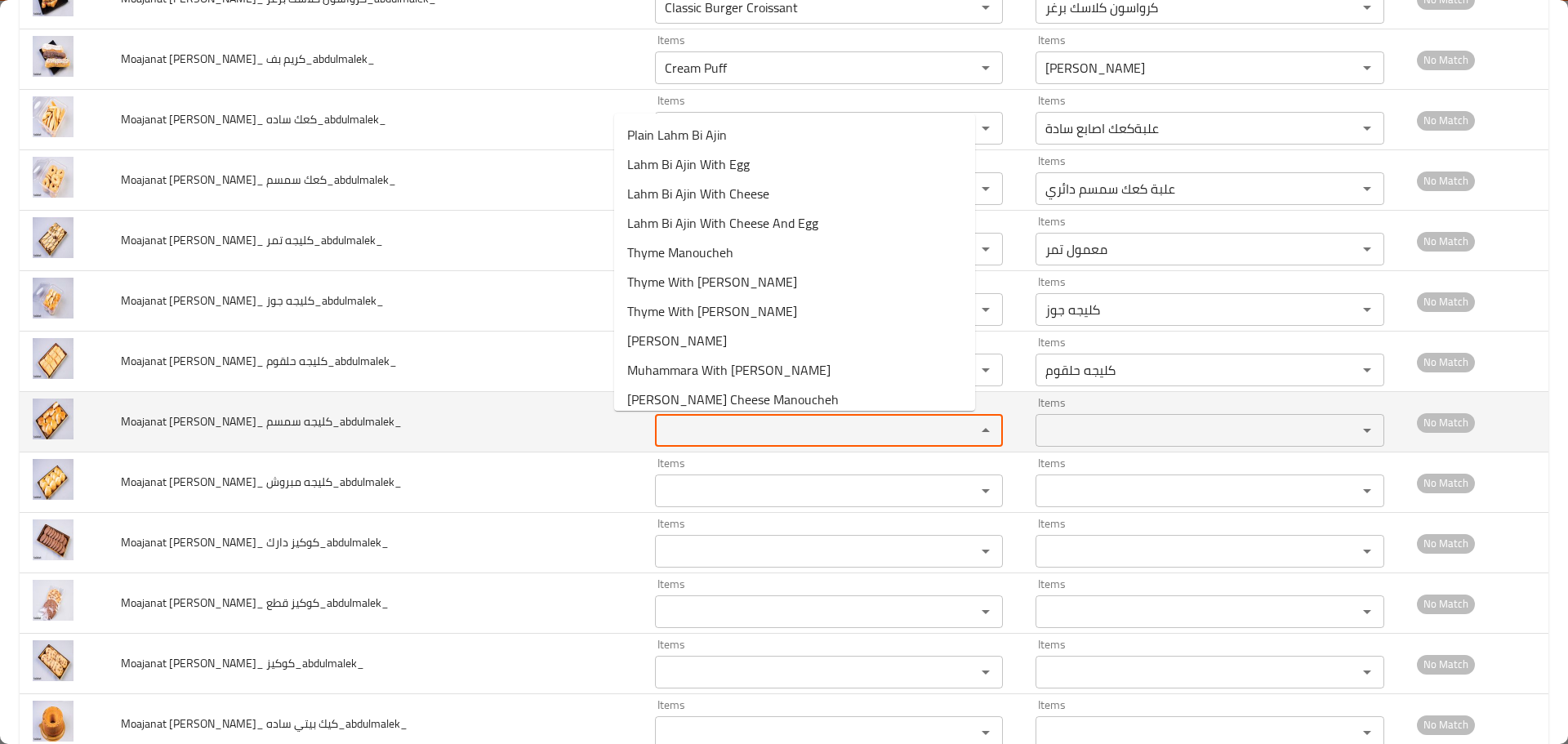
click at [689, 429] on سمسم_abdulmalek_ "Items" at bounding box center [805, 430] width 291 height 23
paste سمسم_abdulmalek_ "Maamoul"
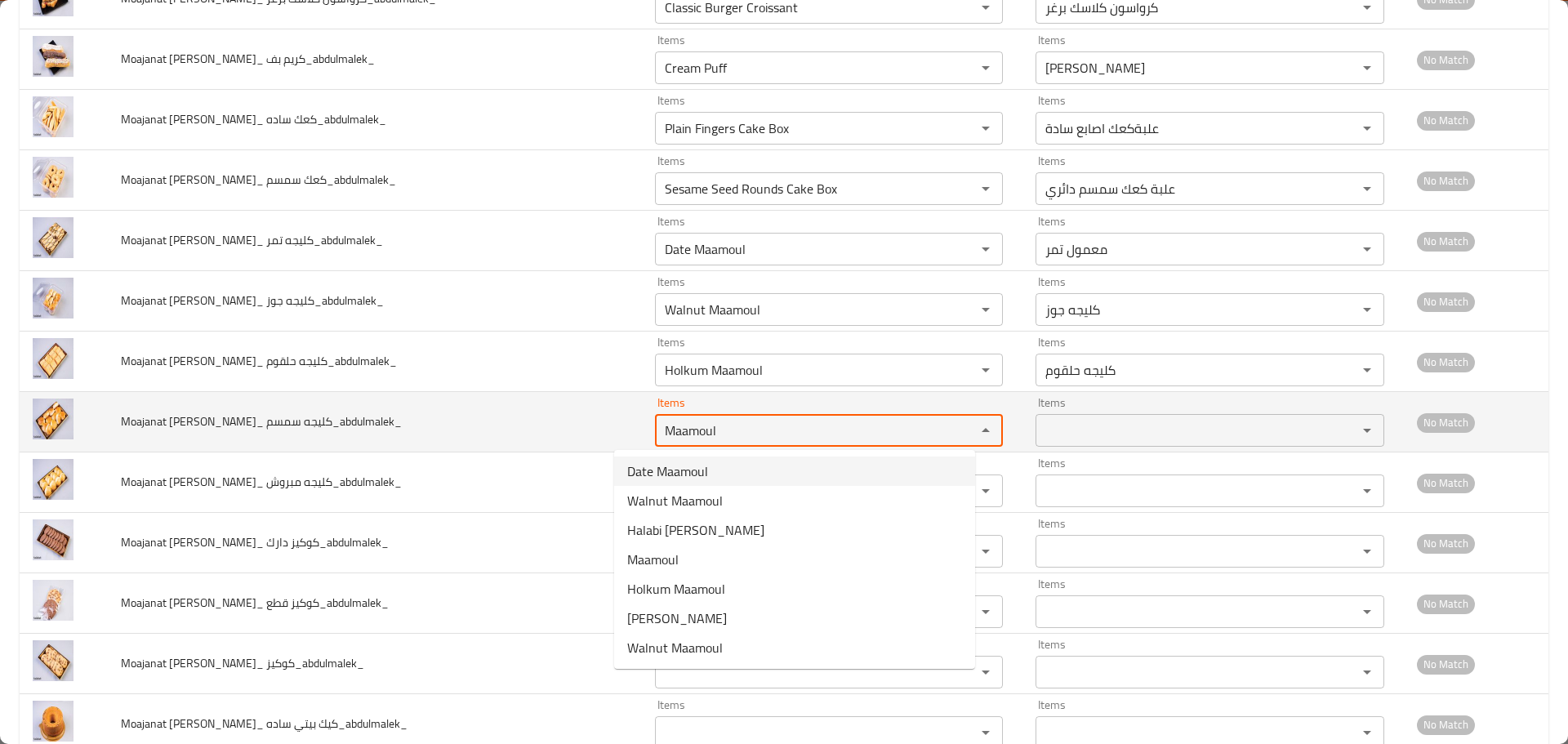
drag, startPoint x: 693, startPoint y: 429, endPoint x: 576, endPoint y: 427, distance: 117.0
click at [576, 427] on tr "Moajanat Eyoun Baghdad_ كليجه سمسم_abdulmalek_ Items Maamoul Items Items Items …" at bounding box center [784, 422] width 1529 height 60
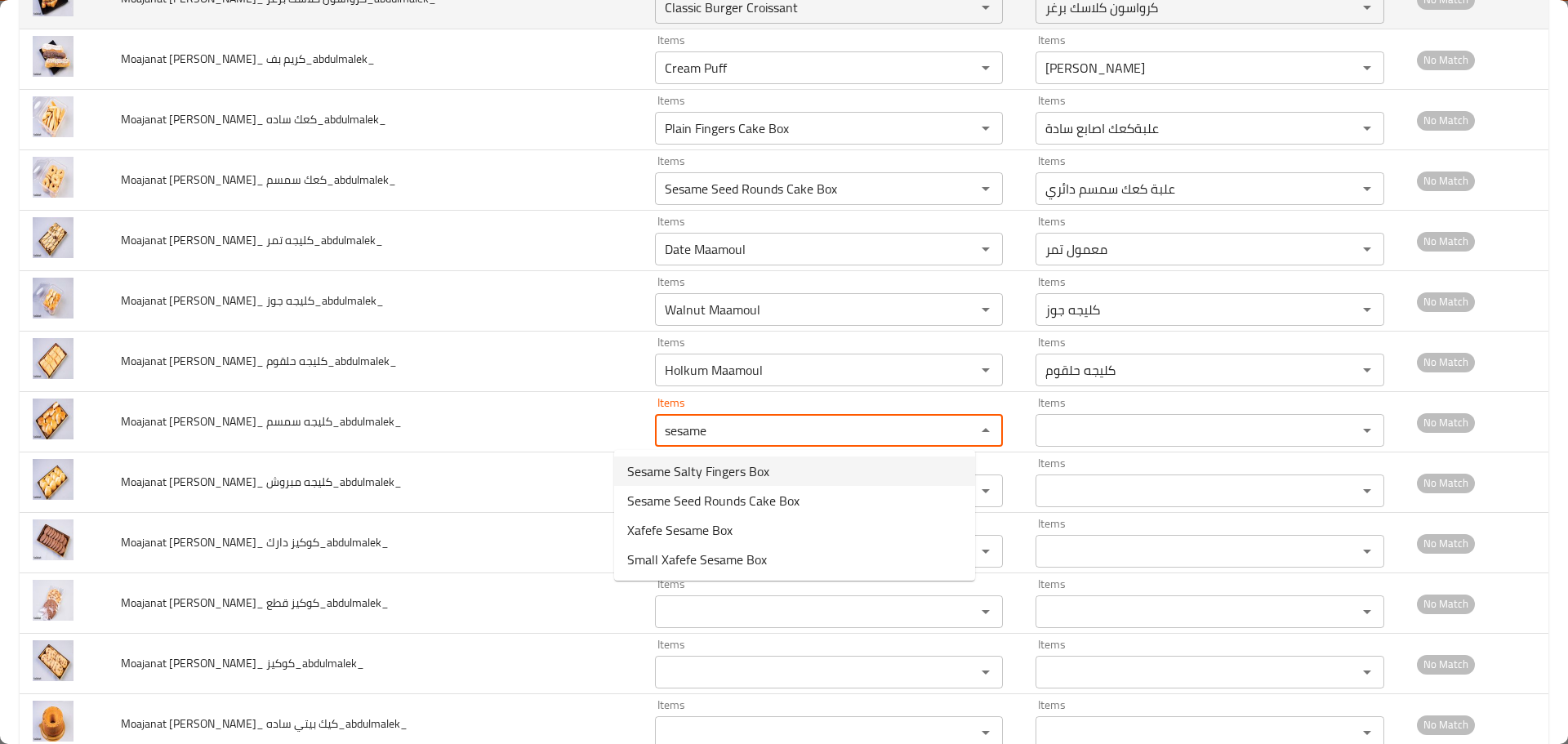
type سمسم_abdulmalek_ "sesame"
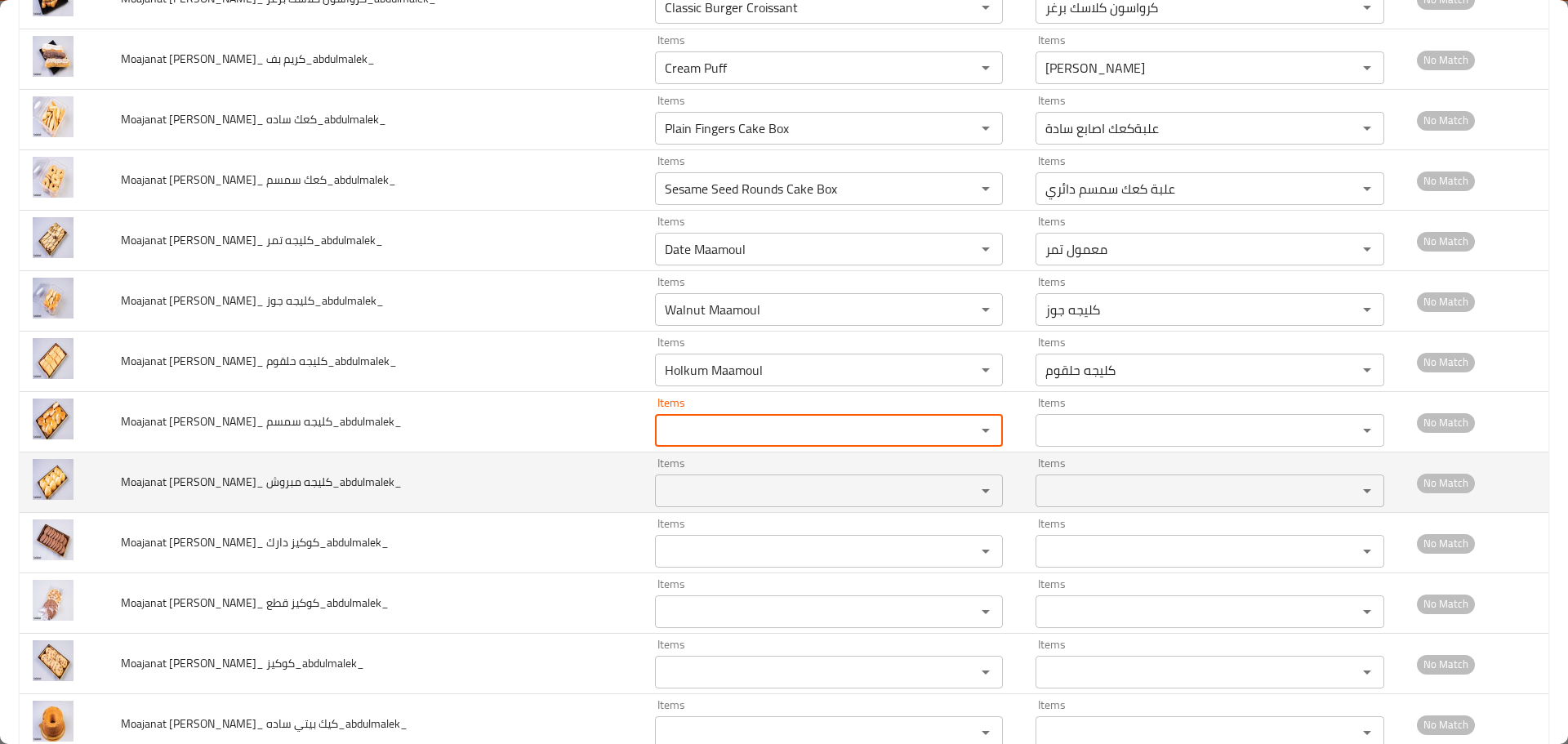
click at [470, 474] on td "Moajanat Eyoun Baghdad_ كليجه مبروش_abdulmalek_" at bounding box center [375, 482] width 534 height 60
click at [305, 479] on span "Moajanat Eyoun Baghdad_ كليجه مبروش_abdulmalek_" at bounding box center [261, 481] width 281 height 21
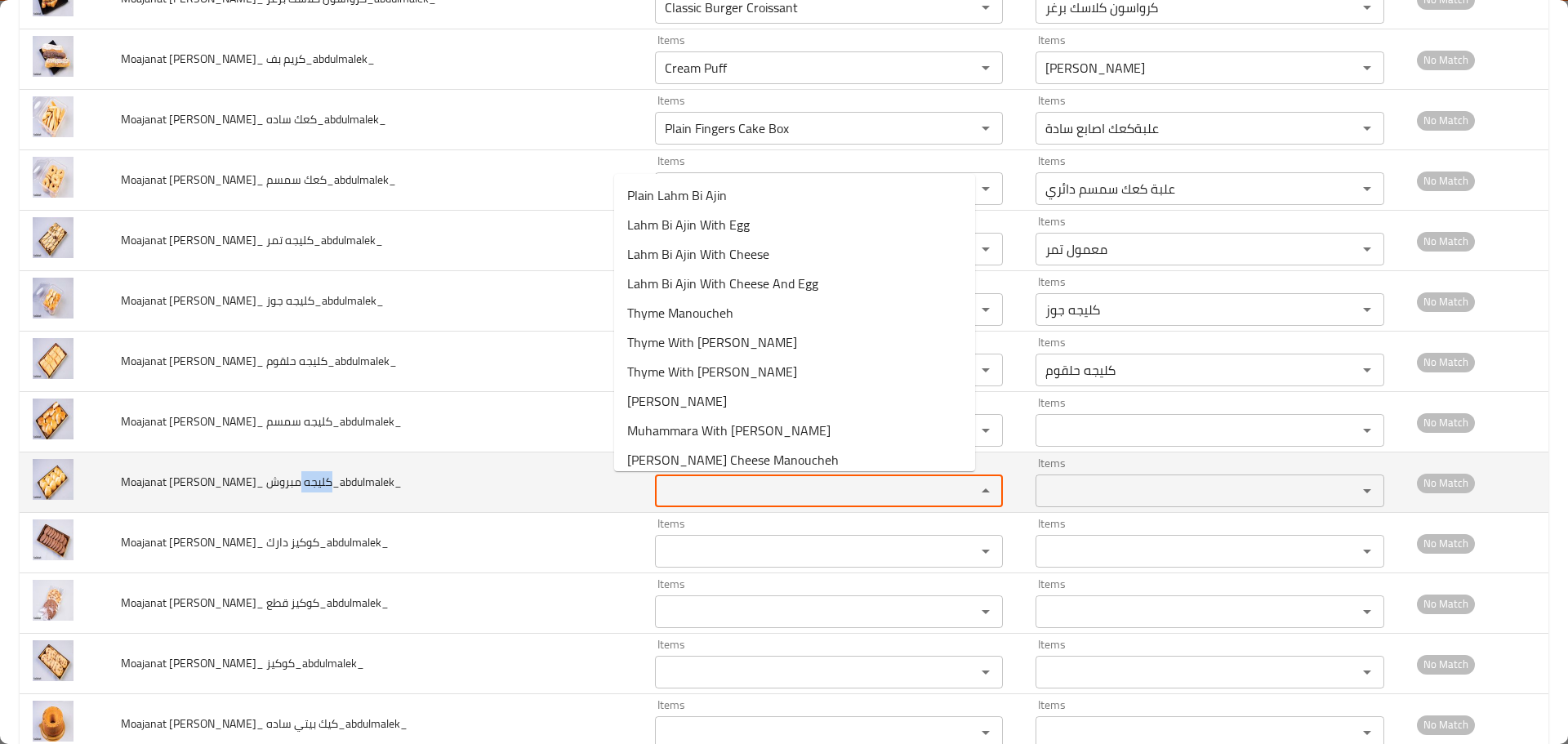
click at [739, 488] on مبروش_abdulmalek_ "Items" at bounding box center [805, 490] width 291 height 23
paste مبروش_abdulmalek_ "كليجه"
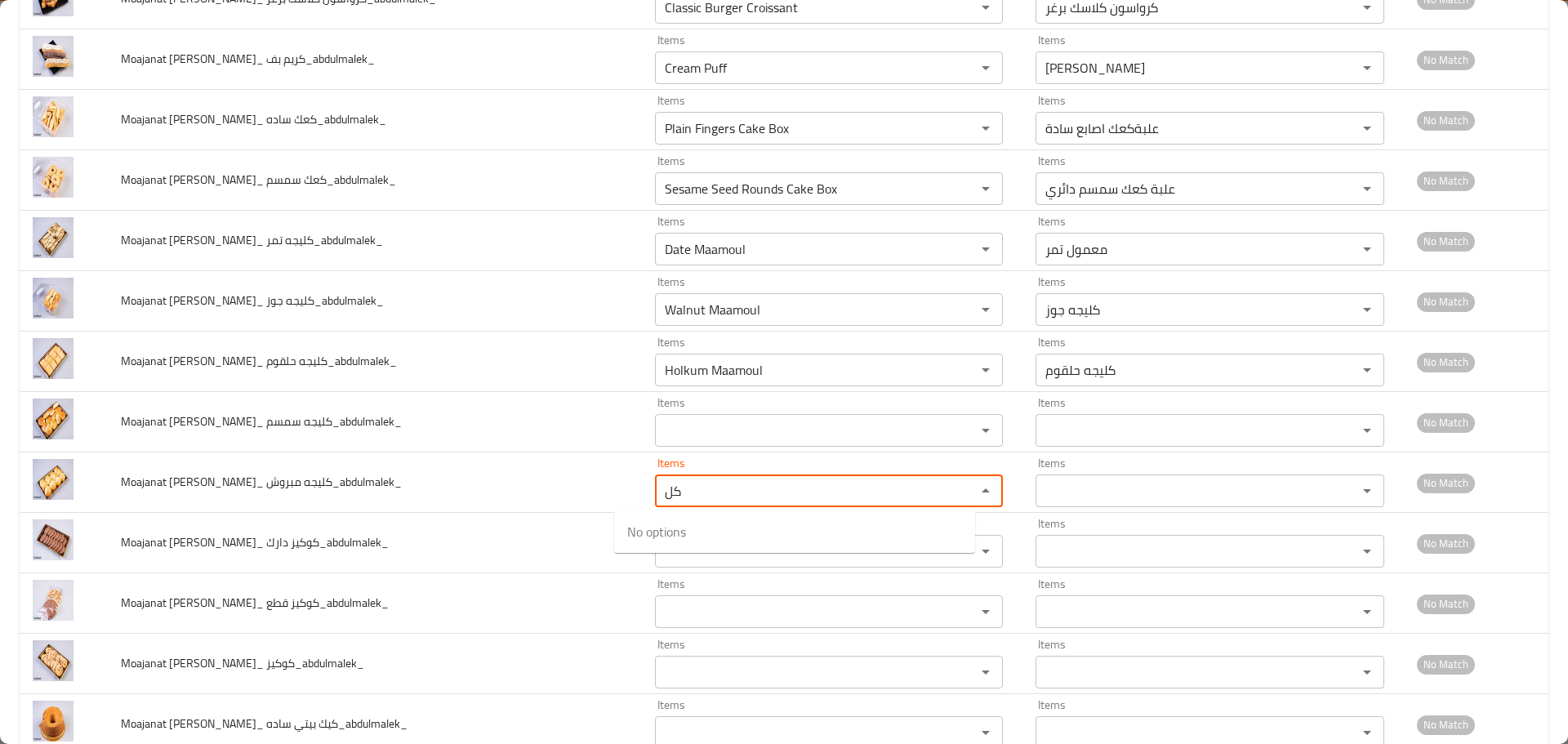
type مبروش_abdulmalek_ "ك"
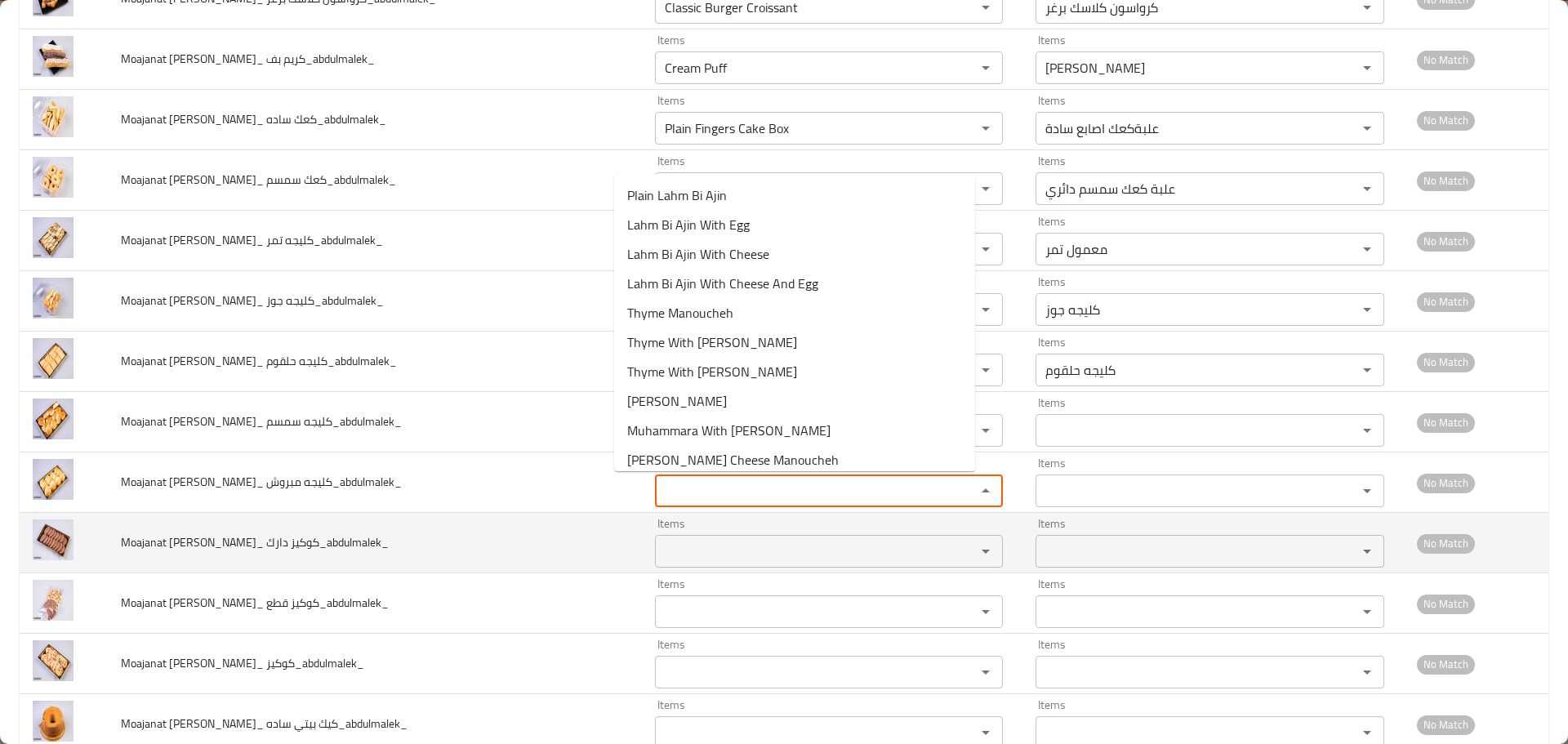
type مبروش_abdulmalek_ "كليجه"
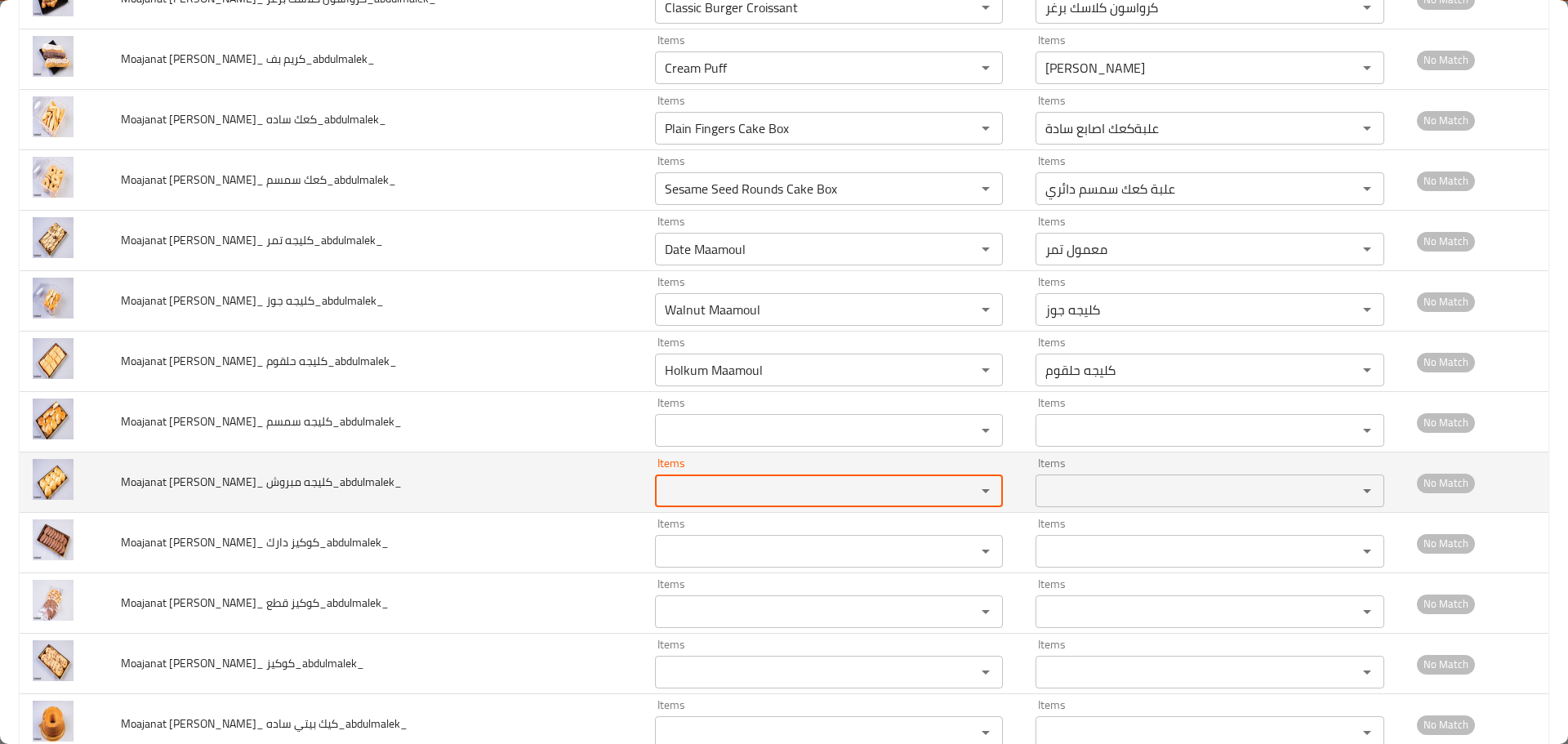
click at [660, 488] on مبروش_abdulmalek_ "Items" at bounding box center [805, 490] width 291 height 23
type مبروش_abdulmalek_ "ة"
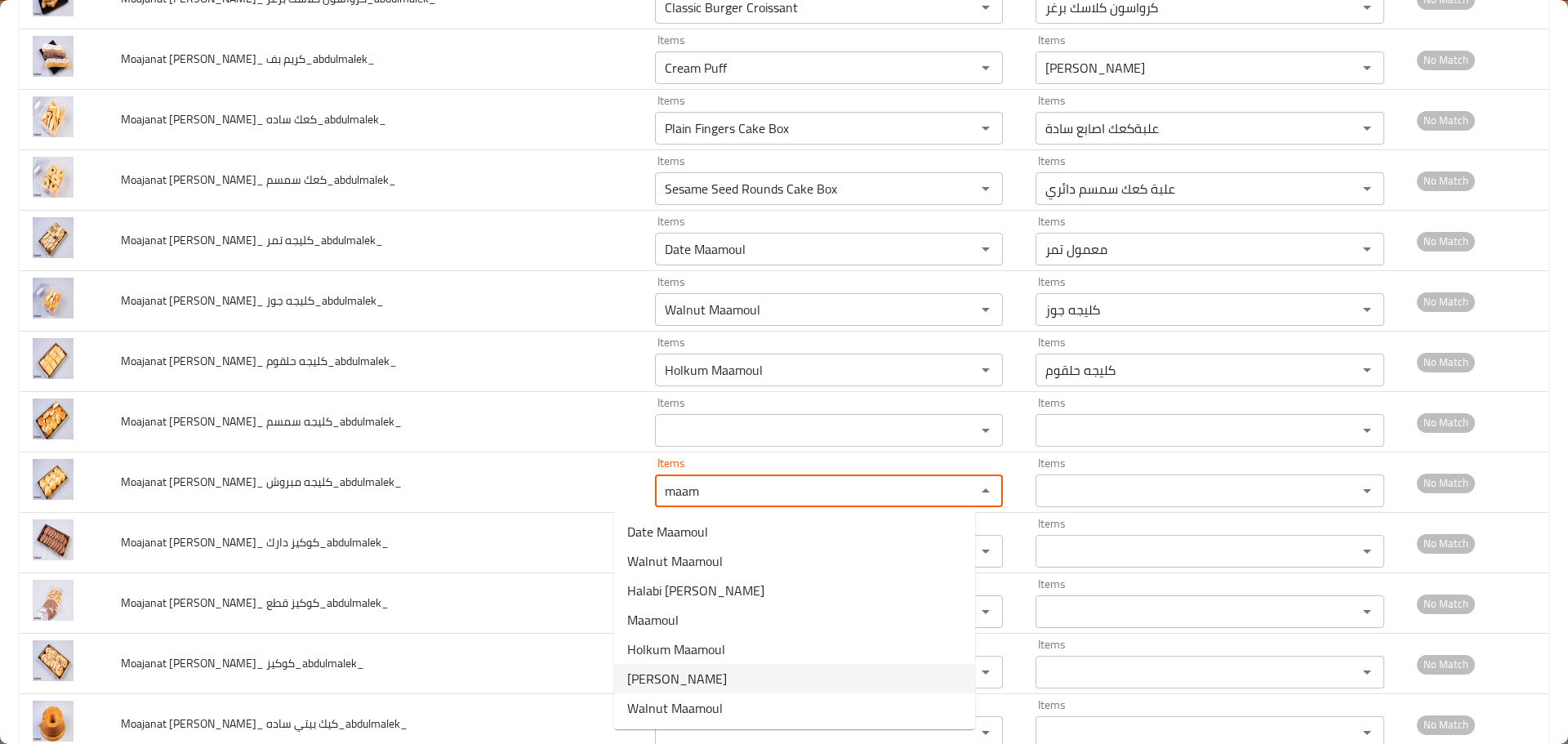
click at [686, 686] on span "[PERSON_NAME]" at bounding box center [677, 678] width 100 height 19
type مبروش_abdulmalek_ "[PERSON_NAME]"
type مبروش_abdulmalek_-ar "[PERSON_NAME]"
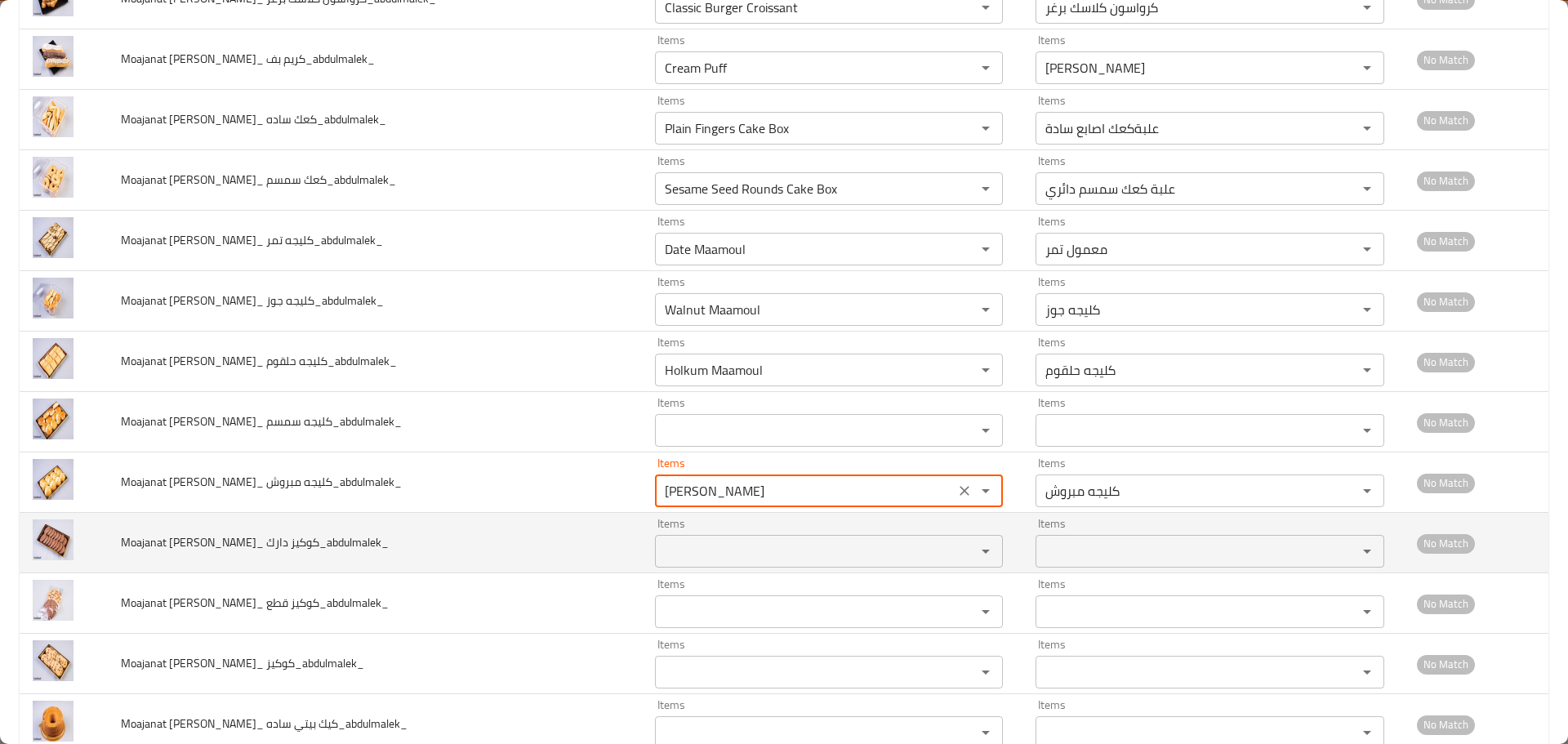
type مبروش_abdulmalek_ "[PERSON_NAME]"
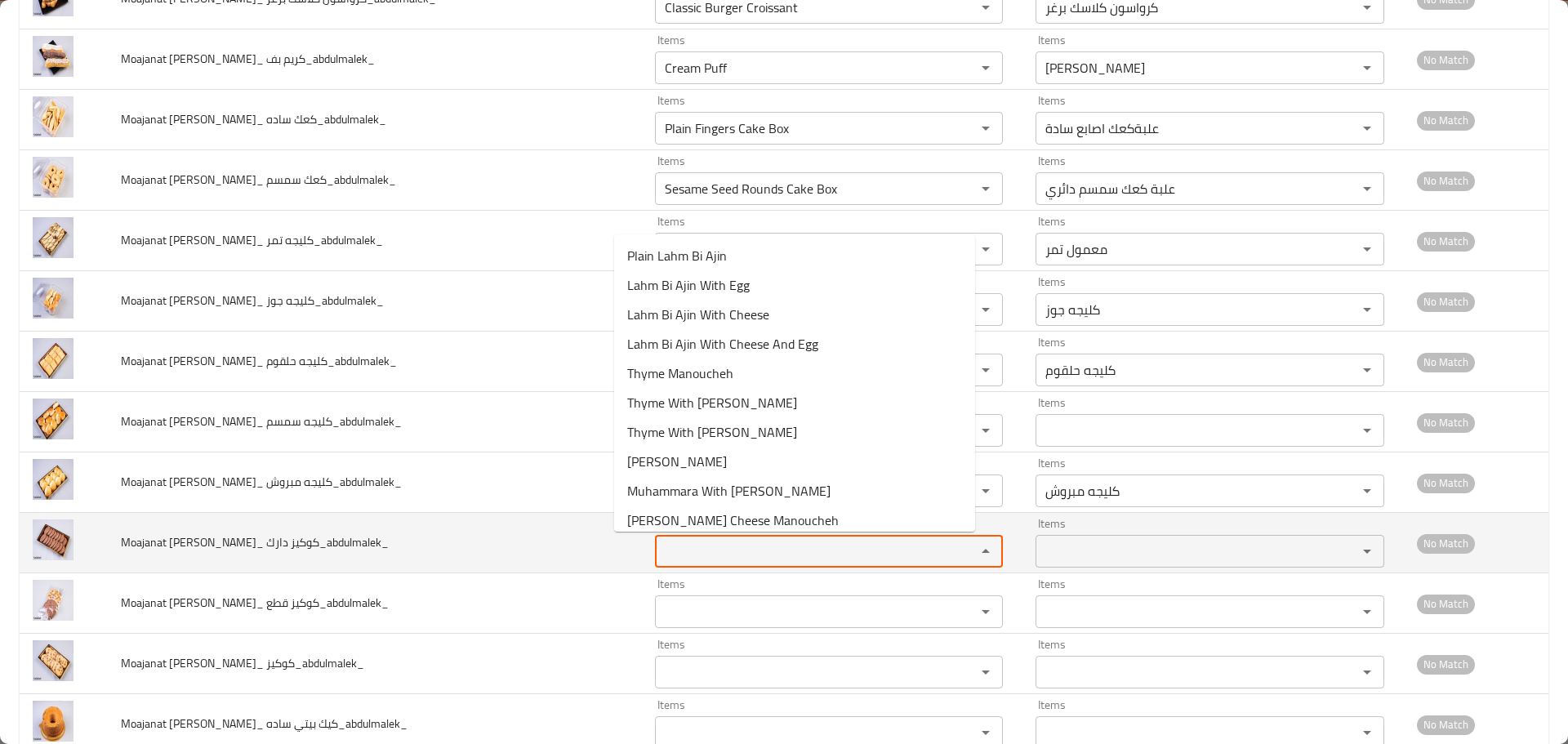
click at [707, 556] on دارك_abdulmalek_ "Items" at bounding box center [805, 551] width 291 height 23
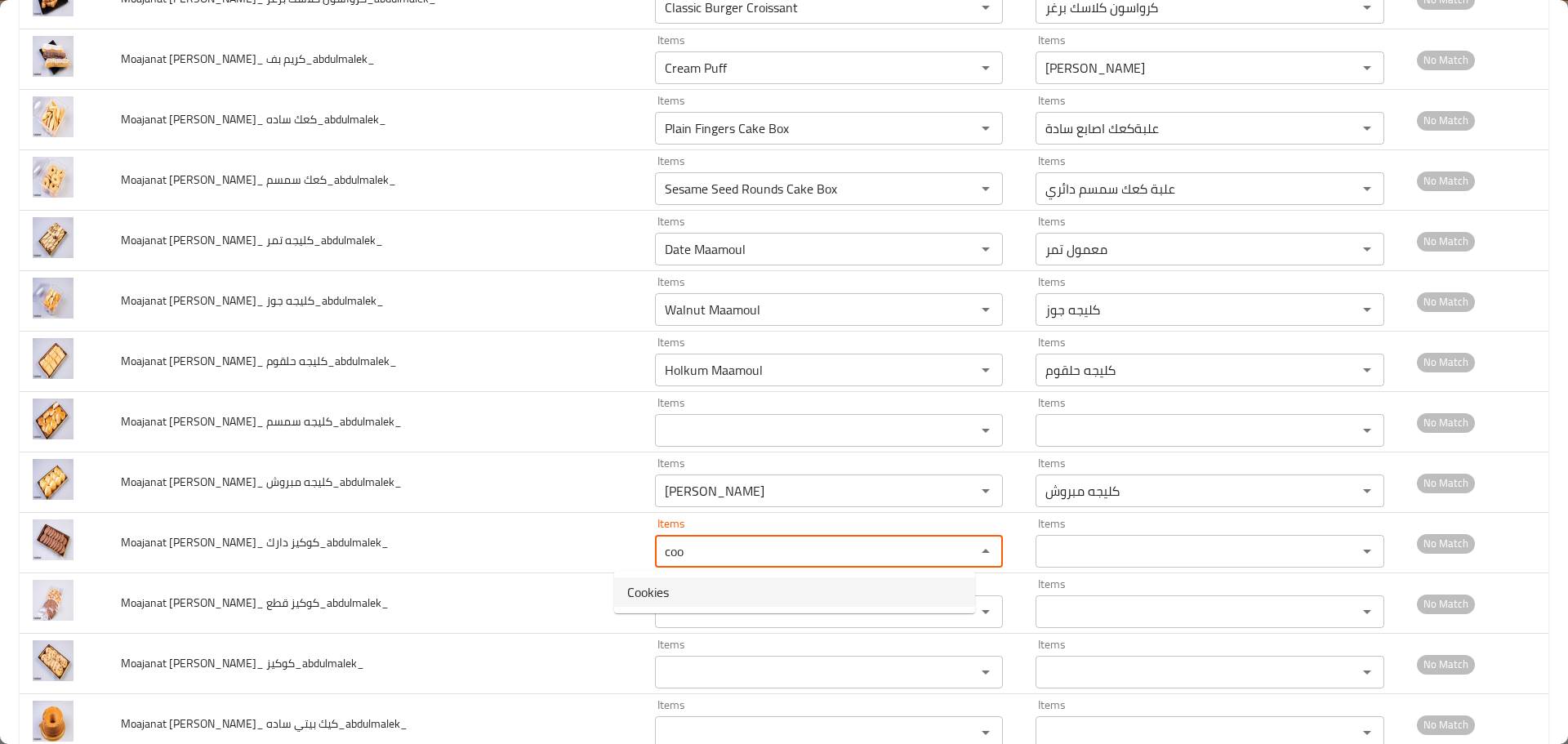
click at [669, 590] on span "Cookies" at bounding box center [647, 592] width 42 height 19
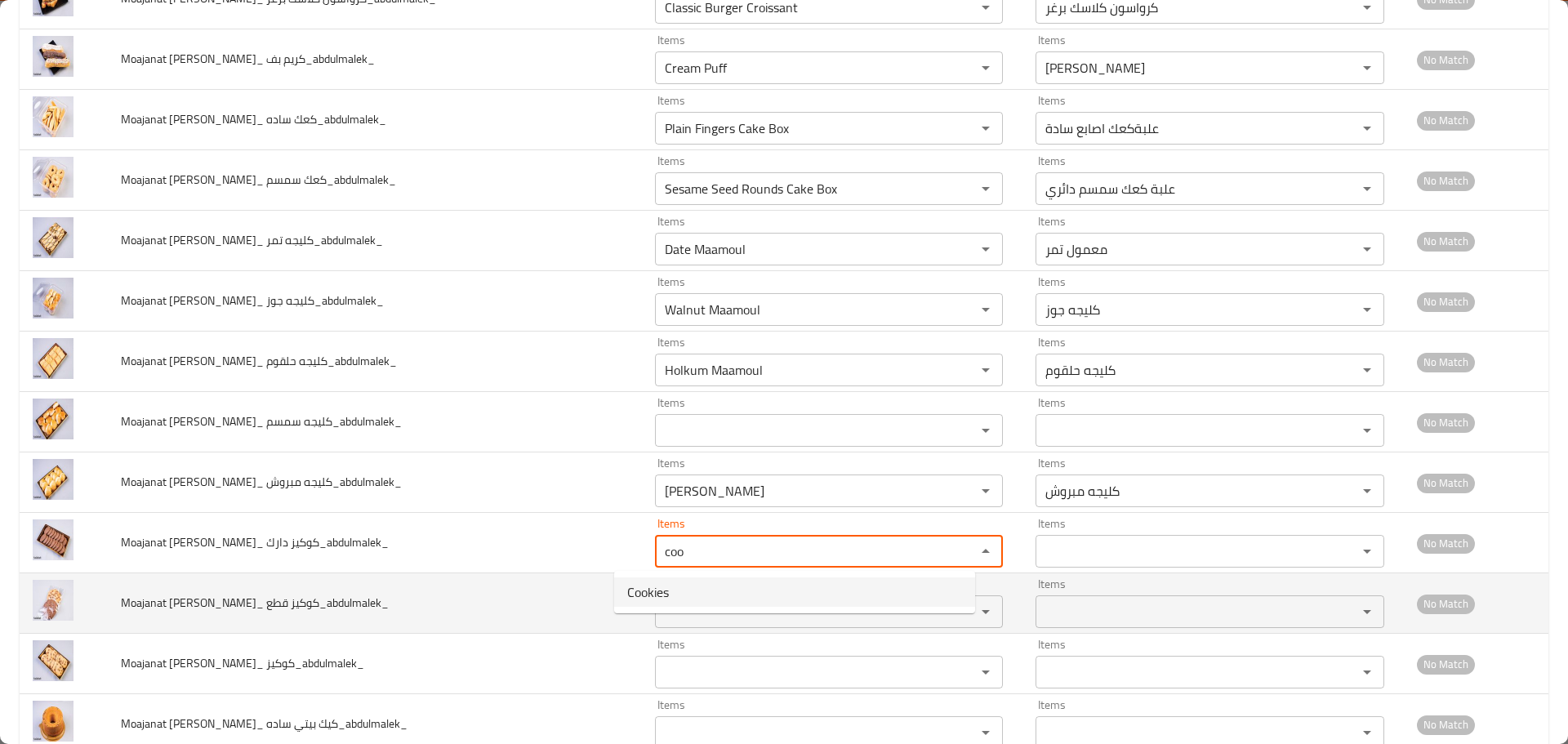
type دارك_abdulmalek_ "Cookies"
type دارك_abdulmalek_-ar "الكوكيز"
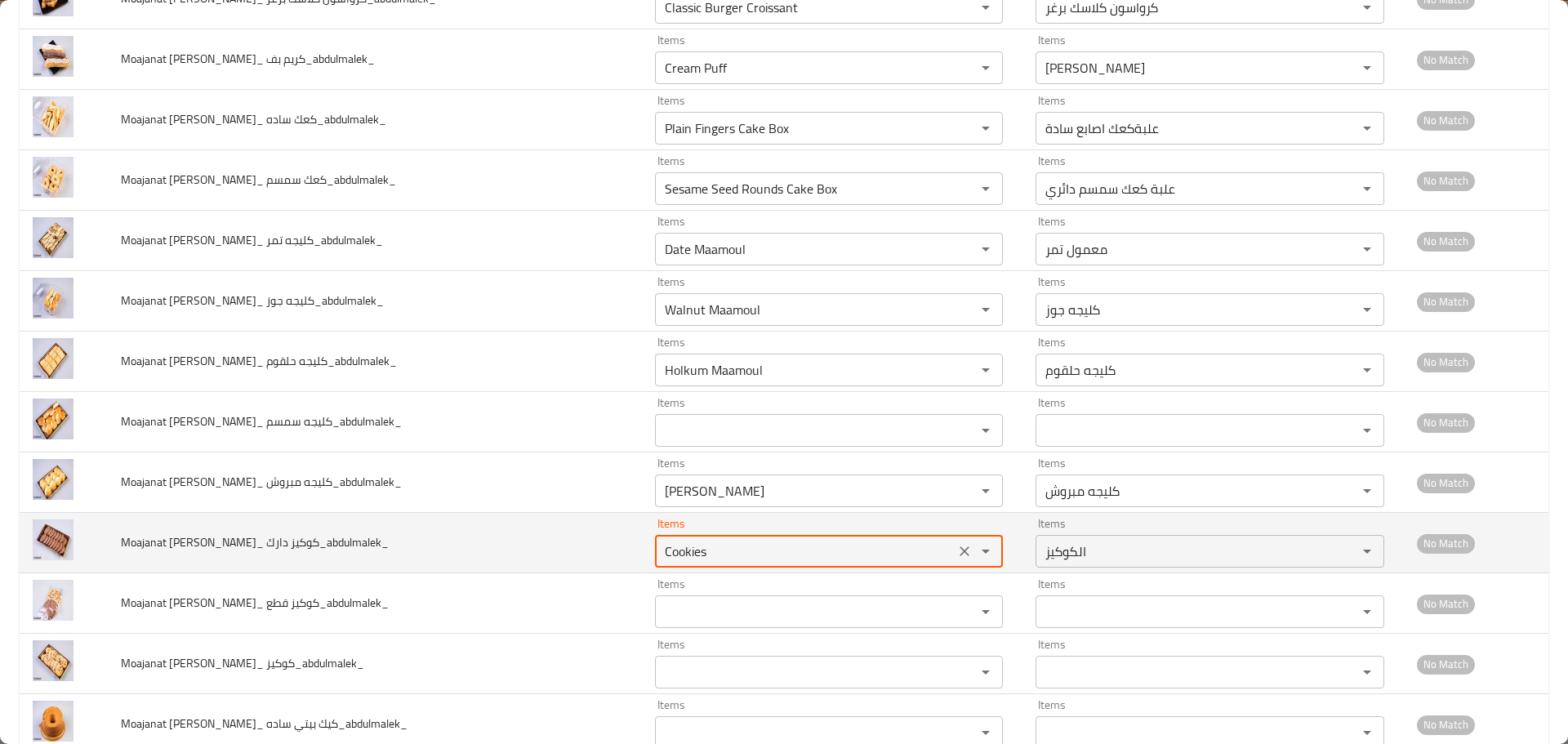
drag, startPoint x: 679, startPoint y: 549, endPoint x: 499, endPoint y: 546, distance: 180.0
click at [499, 546] on tr "Moajanat Eyoun Baghdad_ كوكيز دارك_abdulmalek_ Items Cookies Items Items الكوكي…" at bounding box center [784, 542] width 1529 height 60
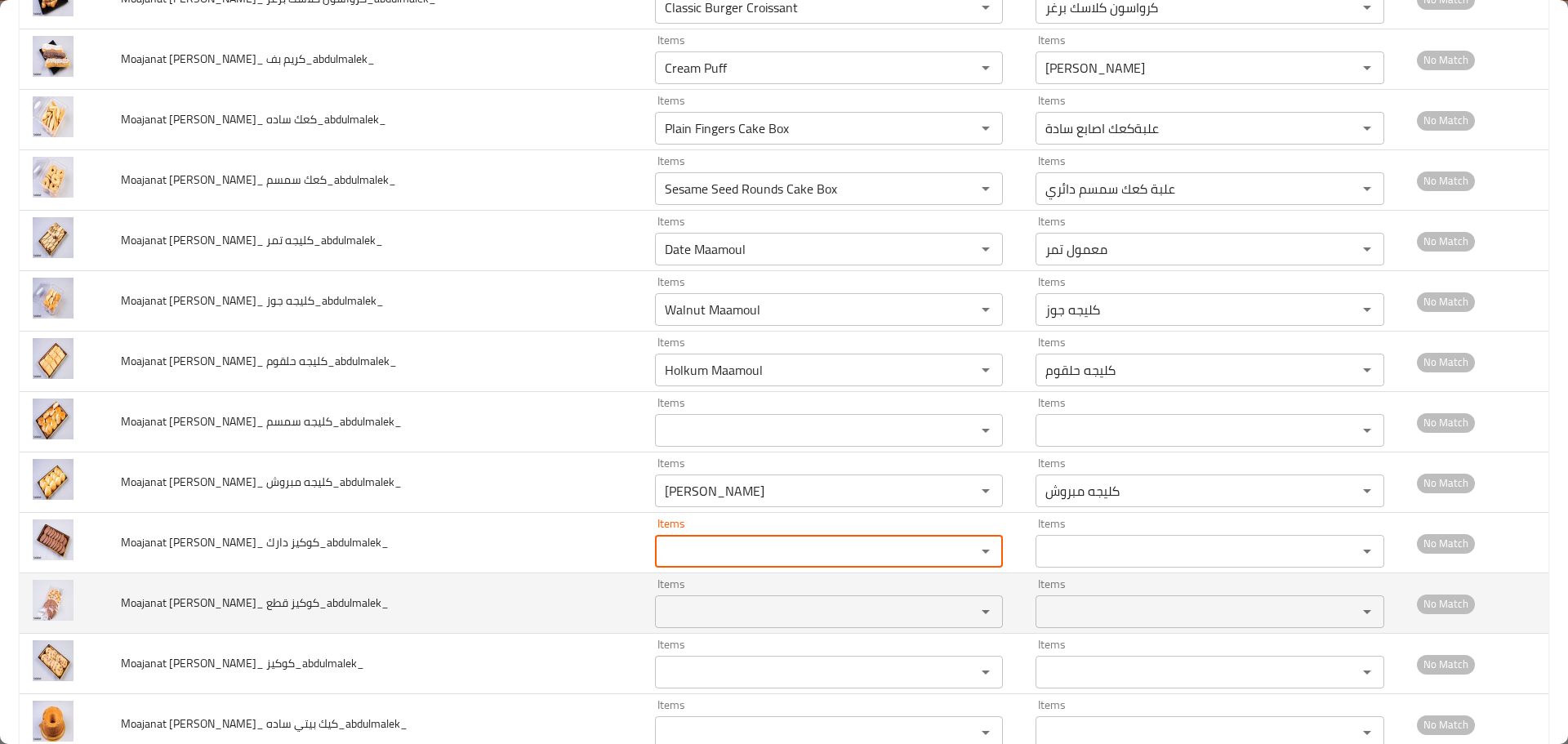
click at [660, 606] on قطع_abdulmalek_ "Items" at bounding box center [805, 611] width 291 height 23
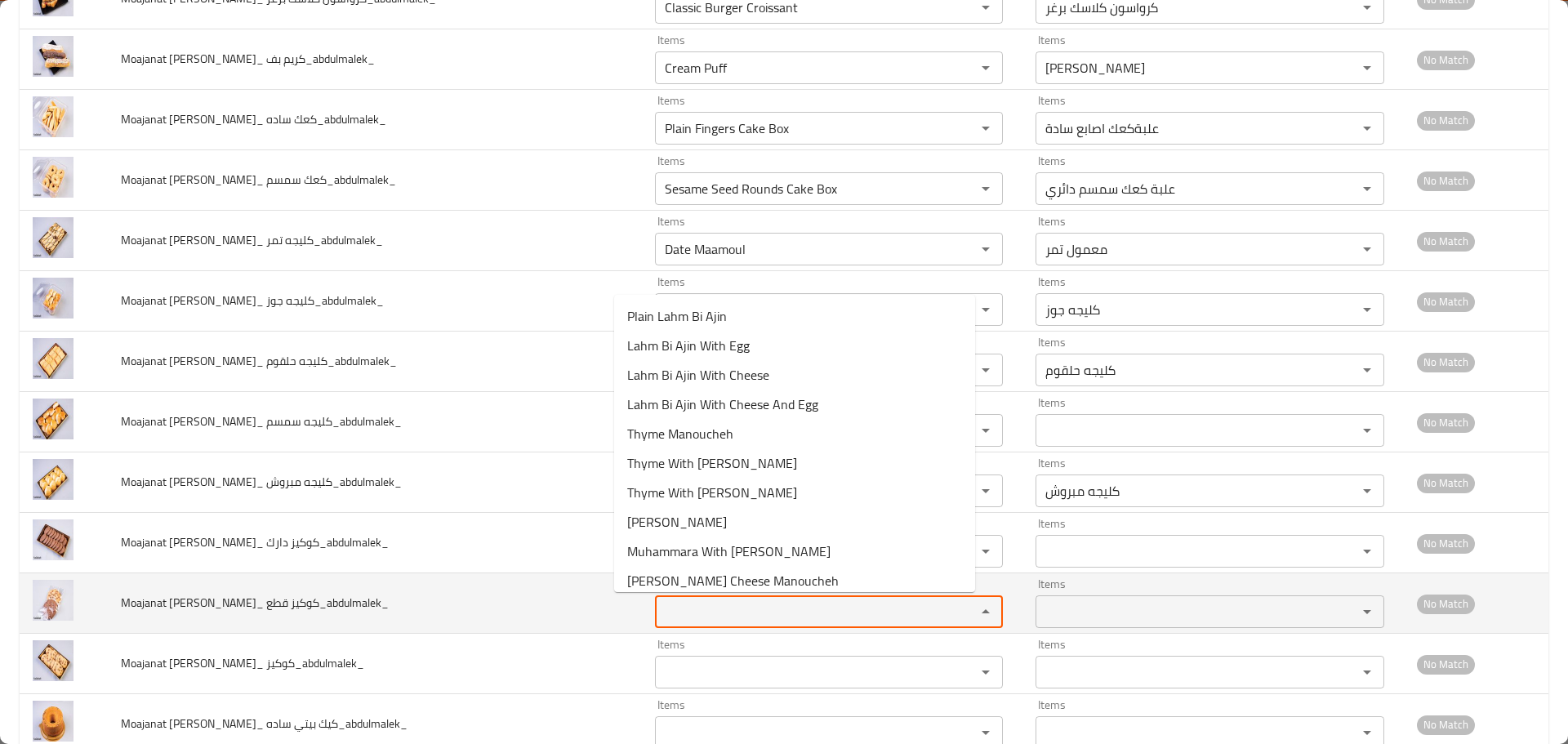
paste قطع_abdulmalek_ "Cookies"
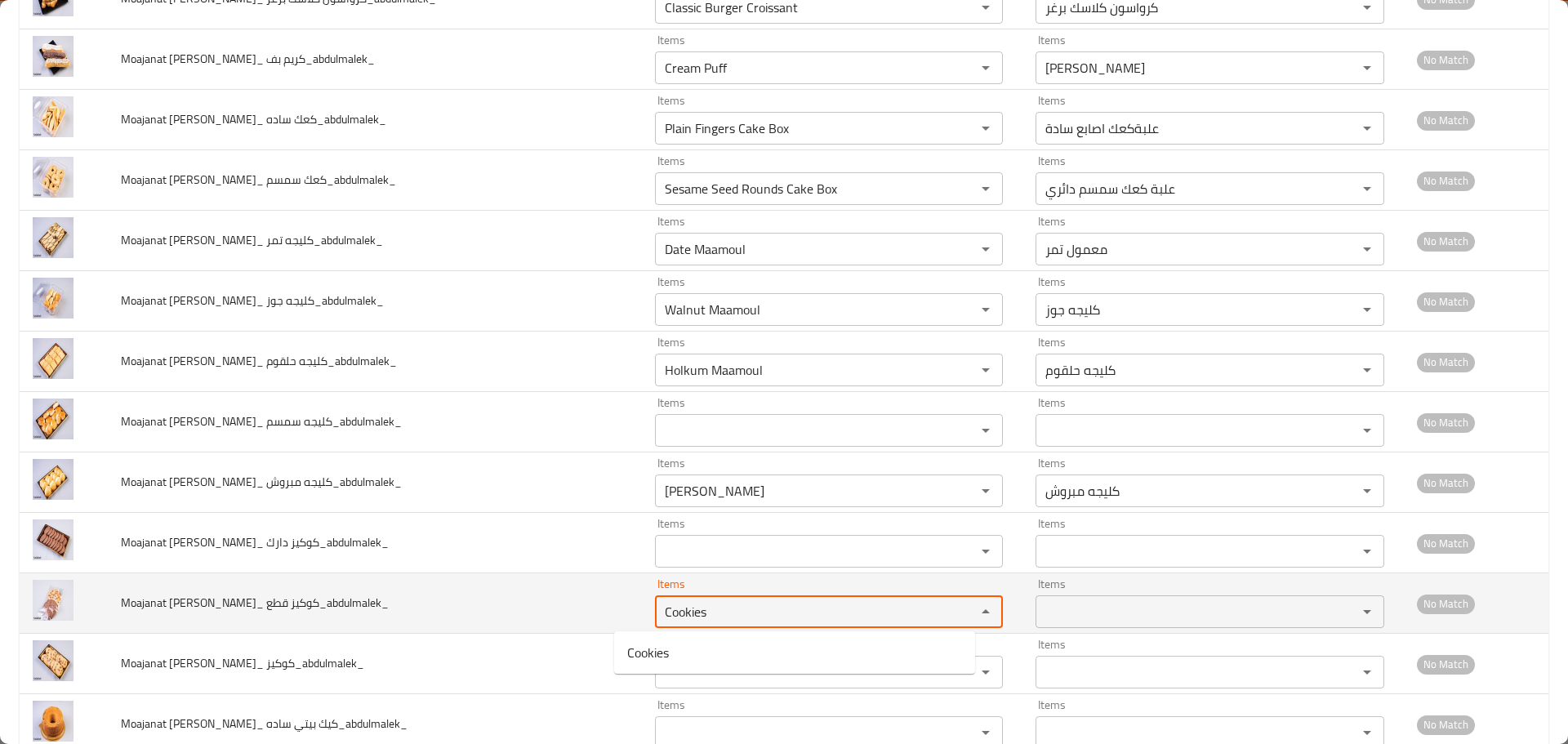
type قطع_abdulmalek_ "Cookies"
click at [532, 604] on td "Moajanat Eyoun Baghdad_ كوكيز قطع_abdulmalek_" at bounding box center [375, 603] width 534 height 60
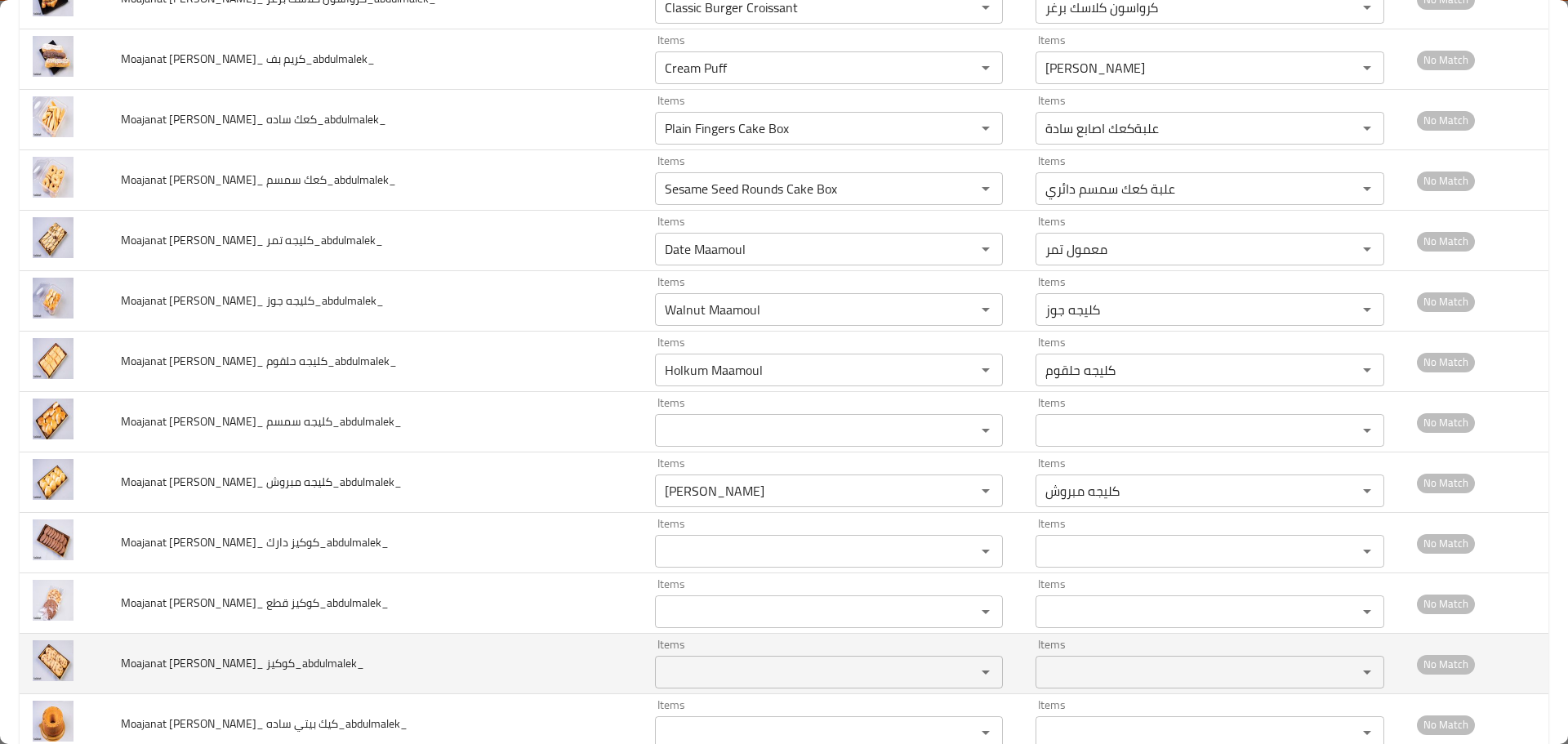
click at [660, 667] on كوكيز_abdulmalek_ "Items" at bounding box center [805, 672] width 291 height 23
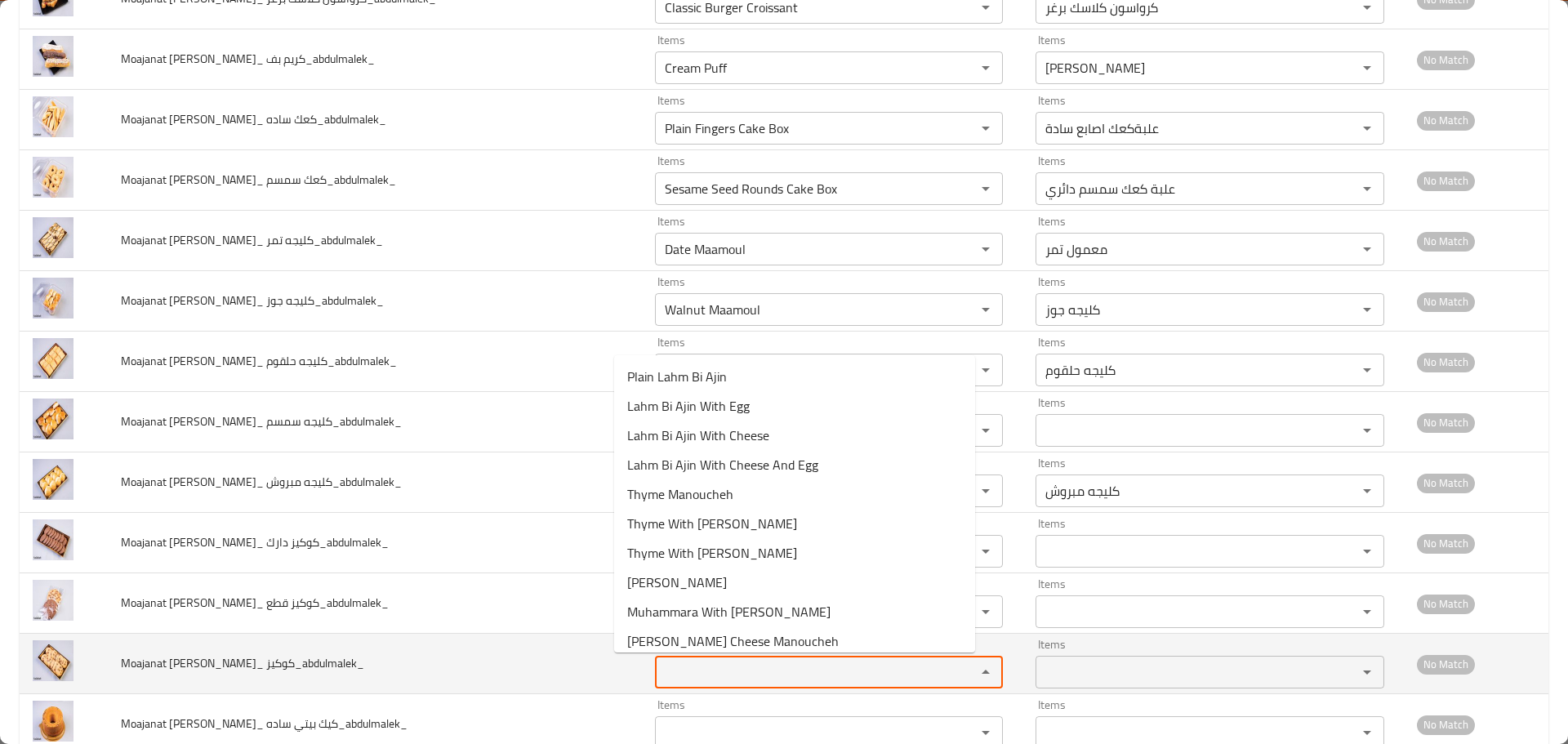
paste كوكيز_abdulmalek_ "Cookies"
type كوكيز_abdulmalek_ "Cookies"
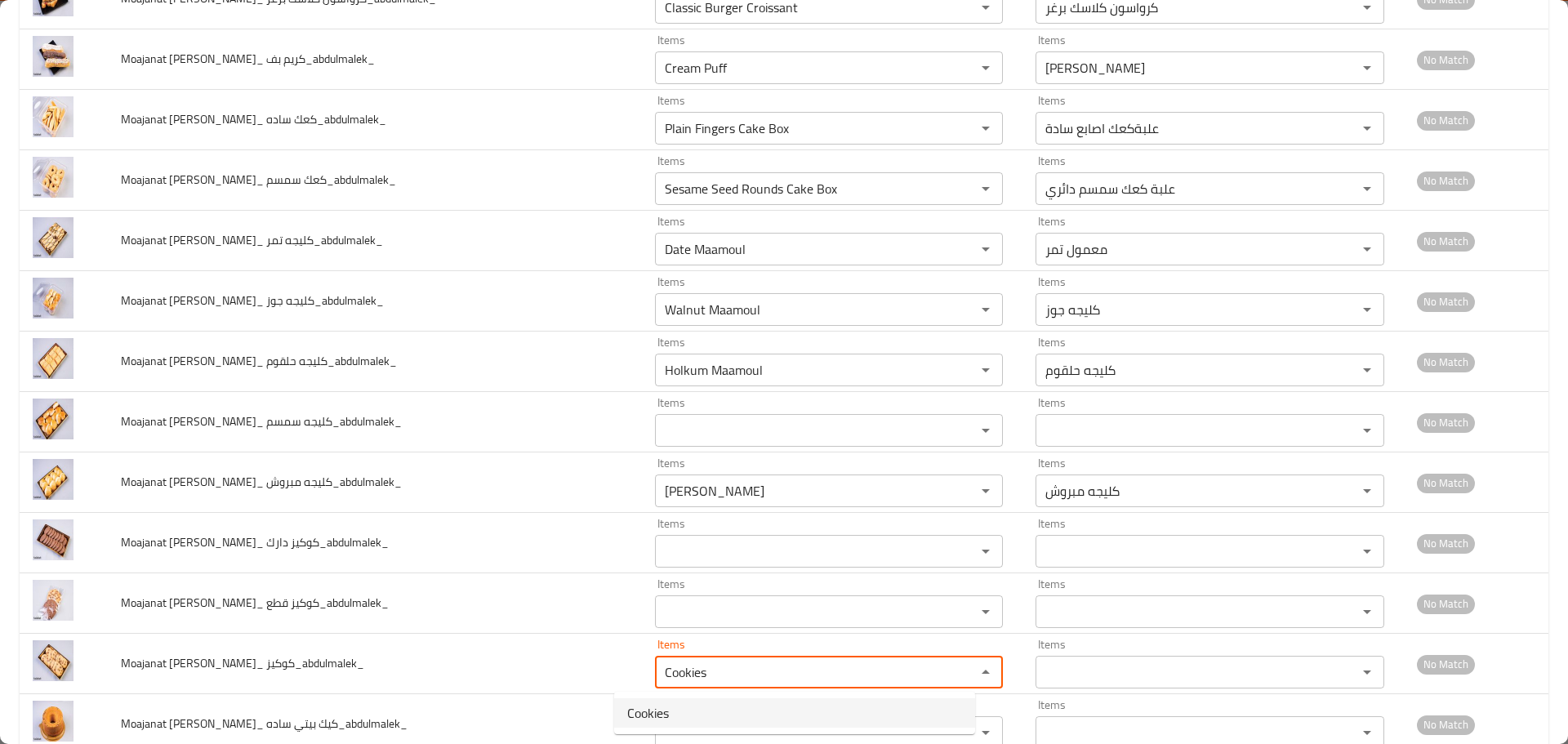
click at [647, 718] on span "Cookies" at bounding box center [647, 713] width 42 height 19
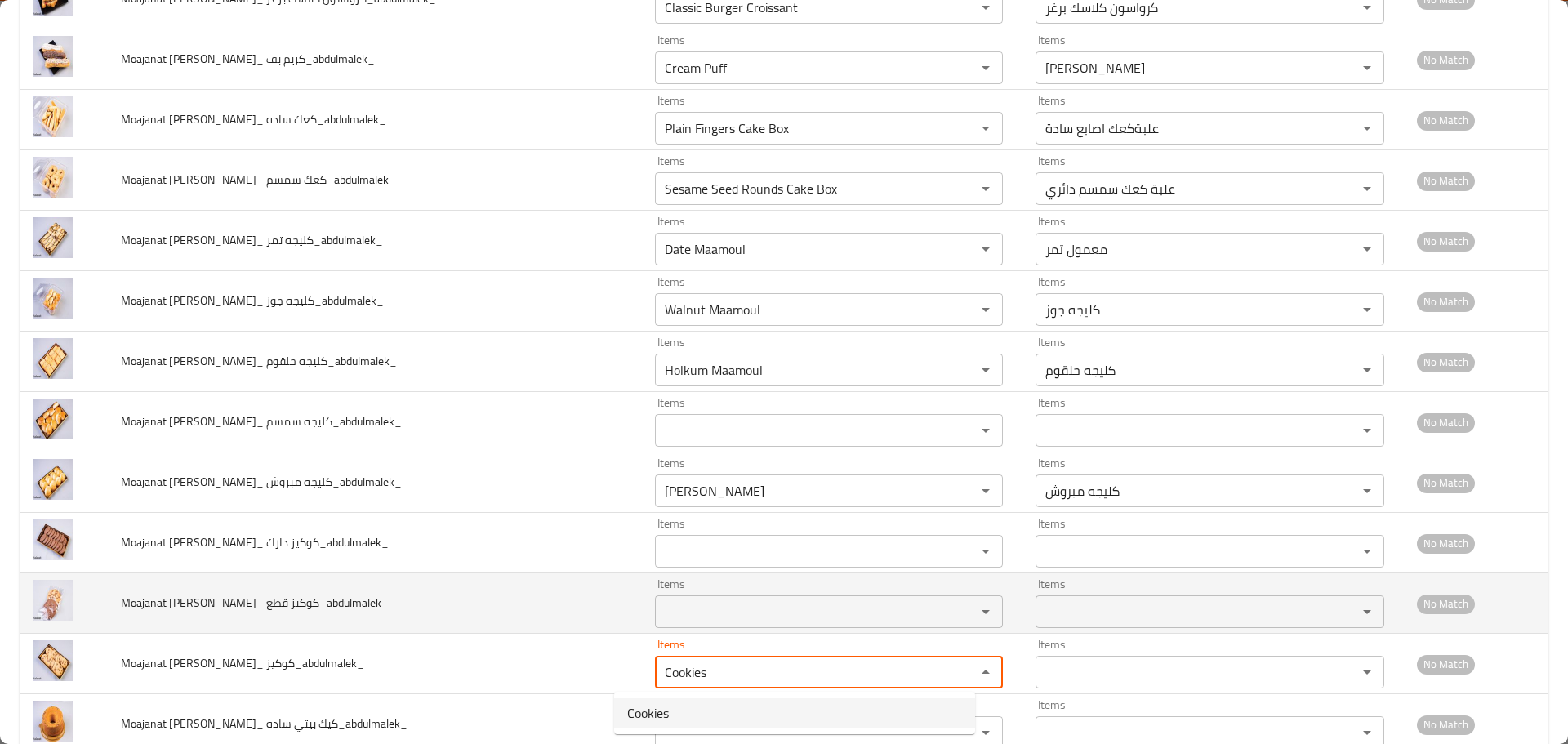
type كوكيز_abdulmalek_-ar "الكوكيز"
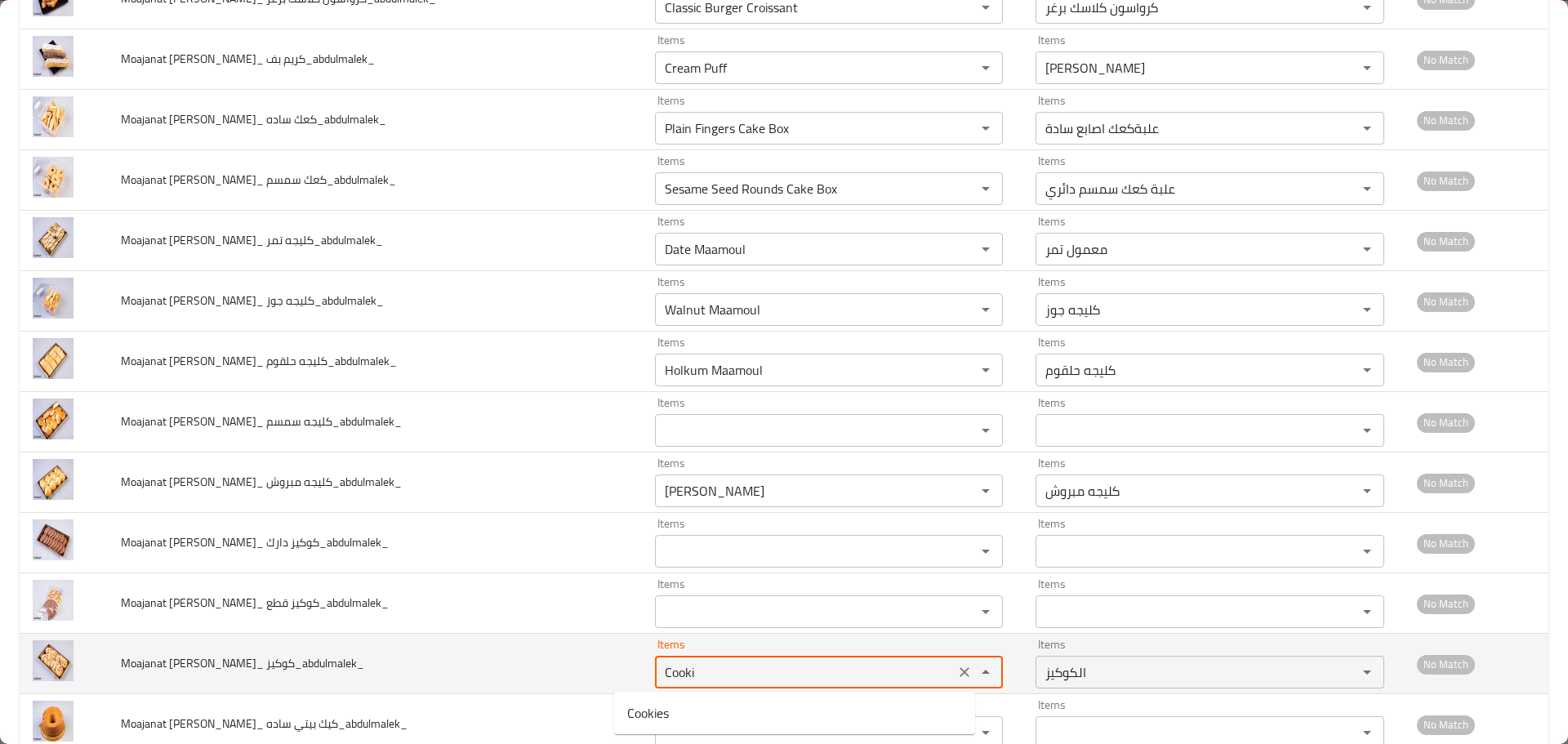
scroll to position [3102, 0]
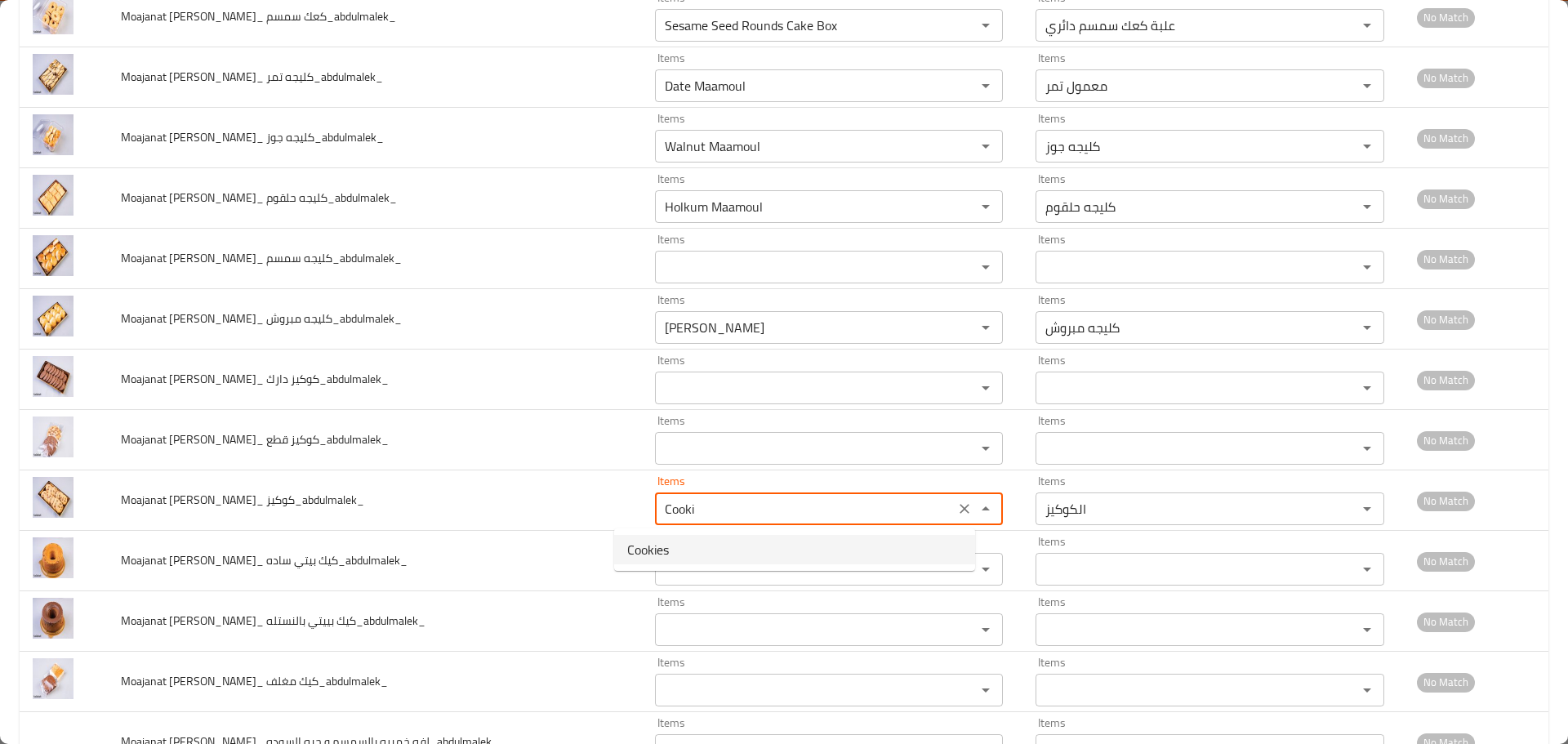
click at [675, 552] on كوكيز_abdulmalek_-option-0 "Cookies" at bounding box center [794, 549] width 361 height 30
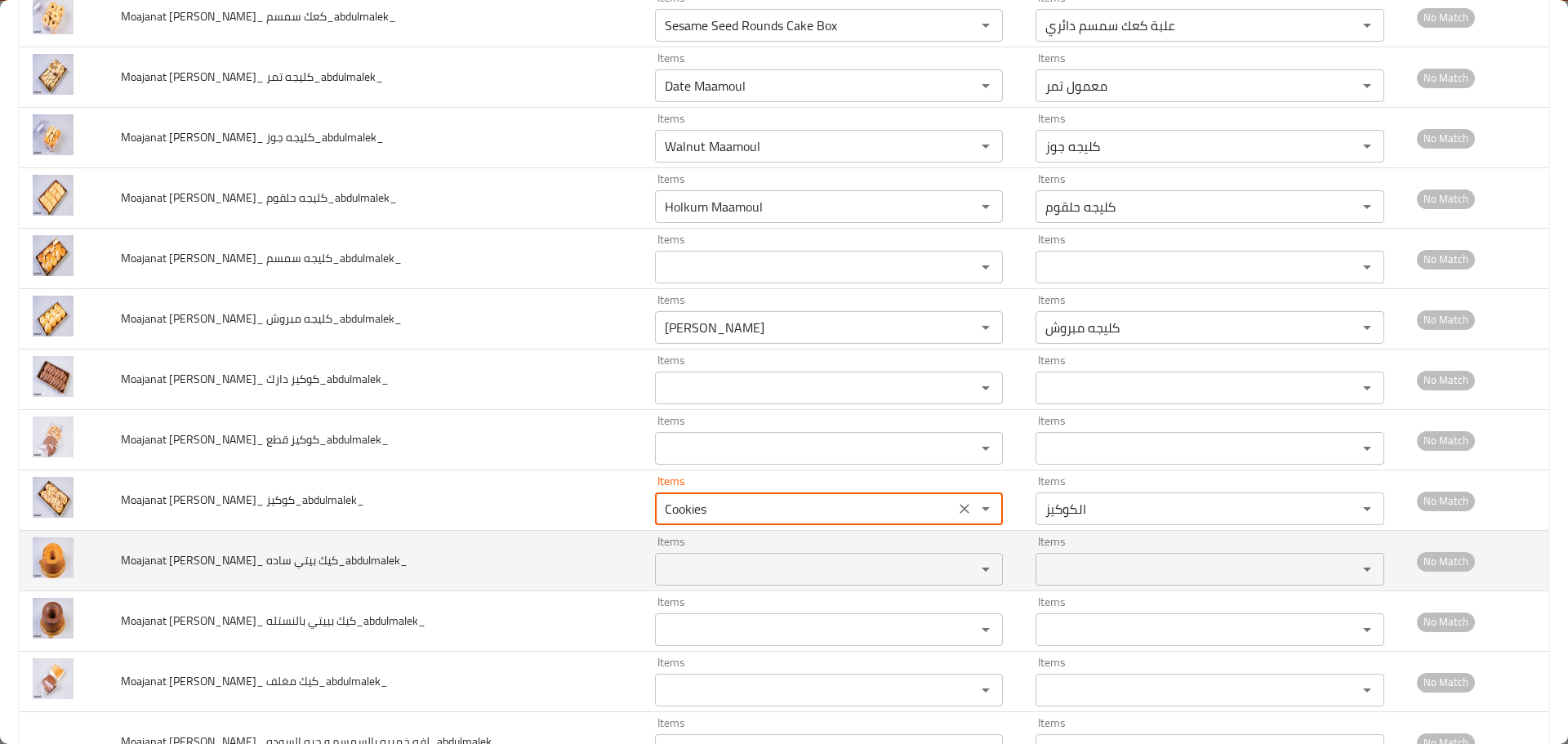
type كوكيز_abdulmalek_ "Cookies"
click at [663, 578] on ساده_abdulmalek_ "Items" at bounding box center [805, 569] width 291 height 23
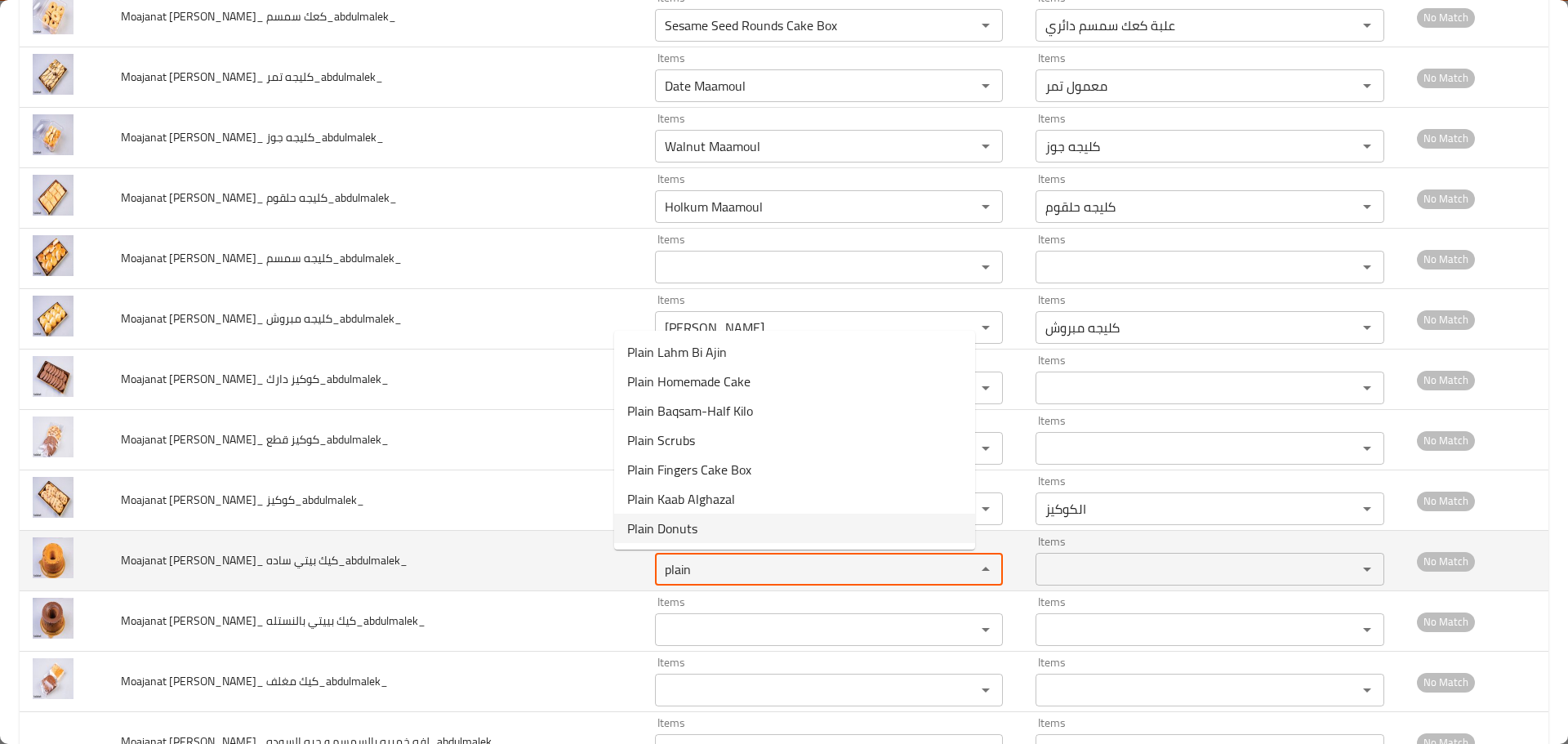
type ساده_abdulmalek_ "plain"
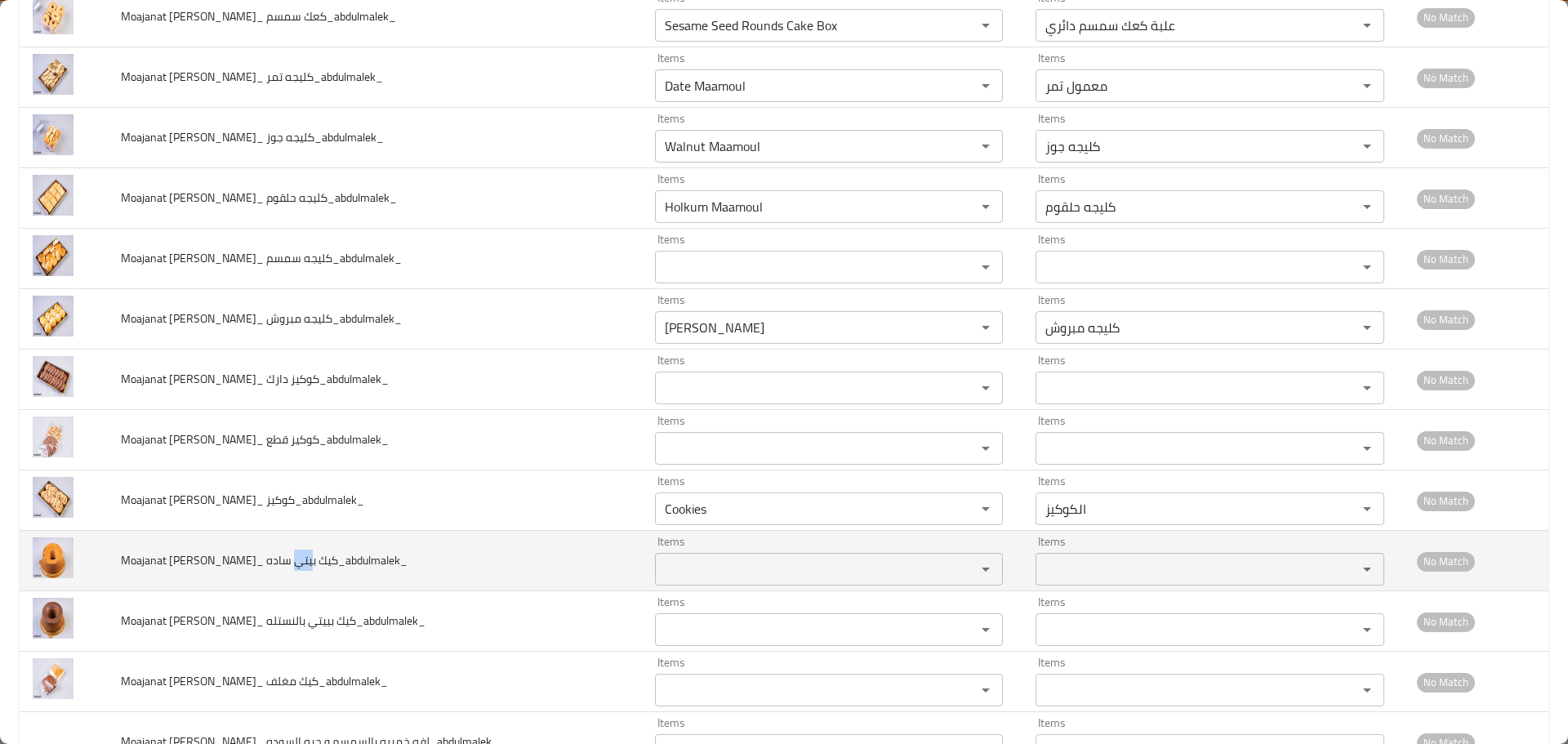
drag, startPoint x: 304, startPoint y: 563, endPoint x: 286, endPoint y: 562, distance: 18.0
click at [286, 562] on span "Moajanat Eyoun Baghdad_ كيك بيتي ساده_abdulmalek_" at bounding box center [264, 559] width 286 height 21
click at [290, 562] on span "Moajanat Eyoun Baghdad_ كيك بيتي ساده_abdulmalek_" at bounding box center [264, 559] width 286 height 21
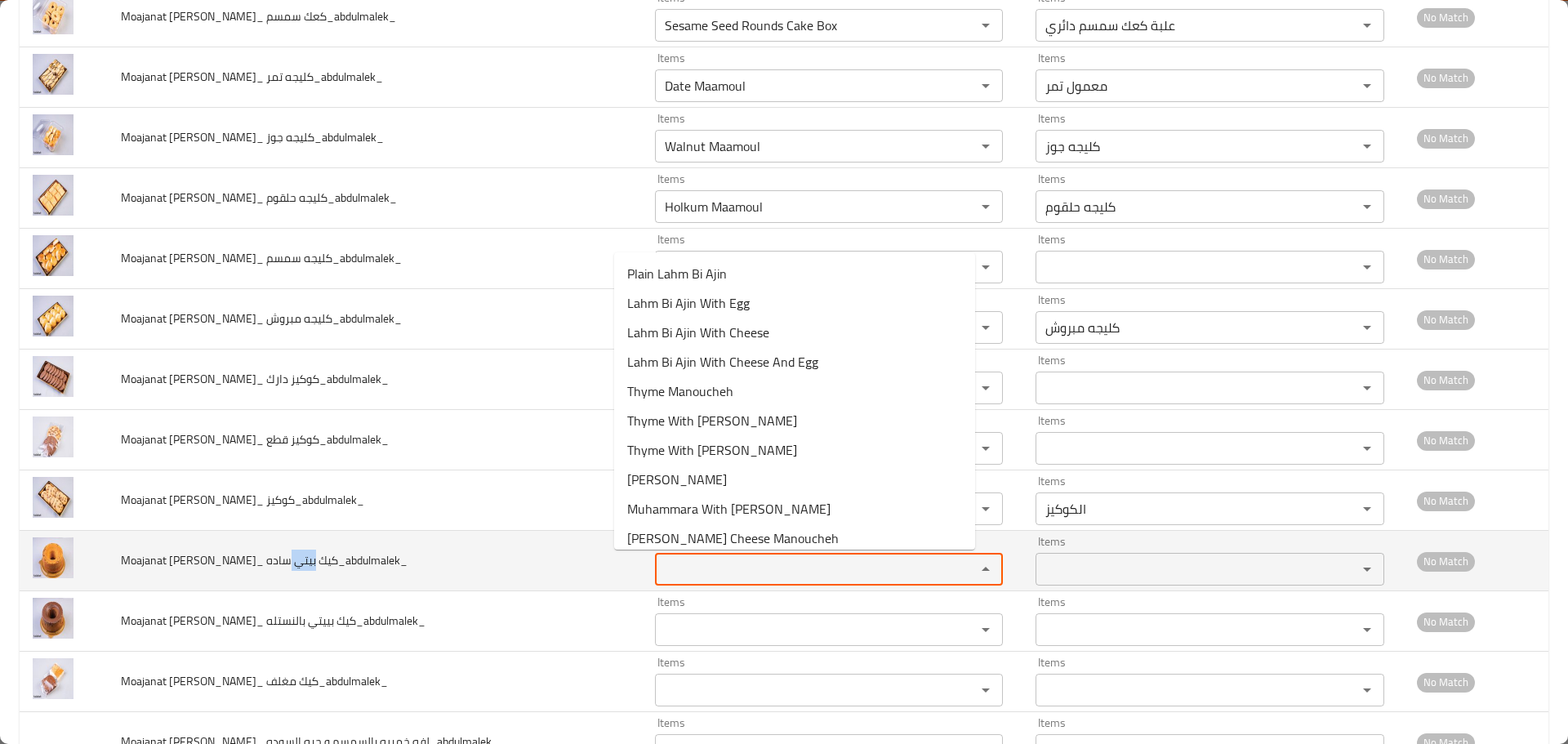
click at [660, 567] on ساده_abdulmalek_ "Items" at bounding box center [805, 569] width 291 height 23
paste ساده_abdulmalek_ "Plain Homemade Cake"
type ساده_abdulmalek_ "Plain Homemade Cake"
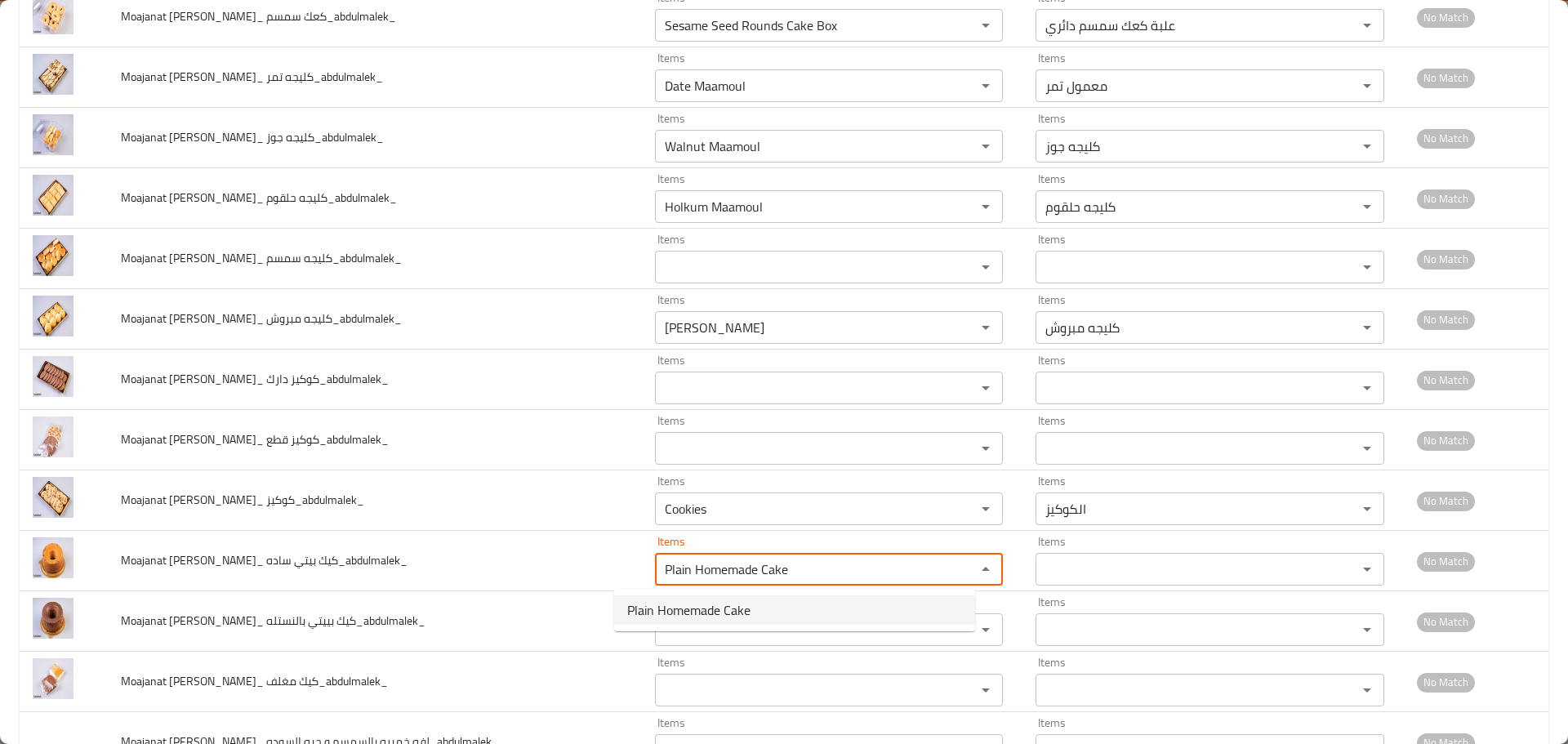
click at [650, 607] on span "Plain Homemade Cake" at bounding box center [689, 609] width 124 height 19
type ساده_abdulmalek_-ar "كيك بيتي سادة"
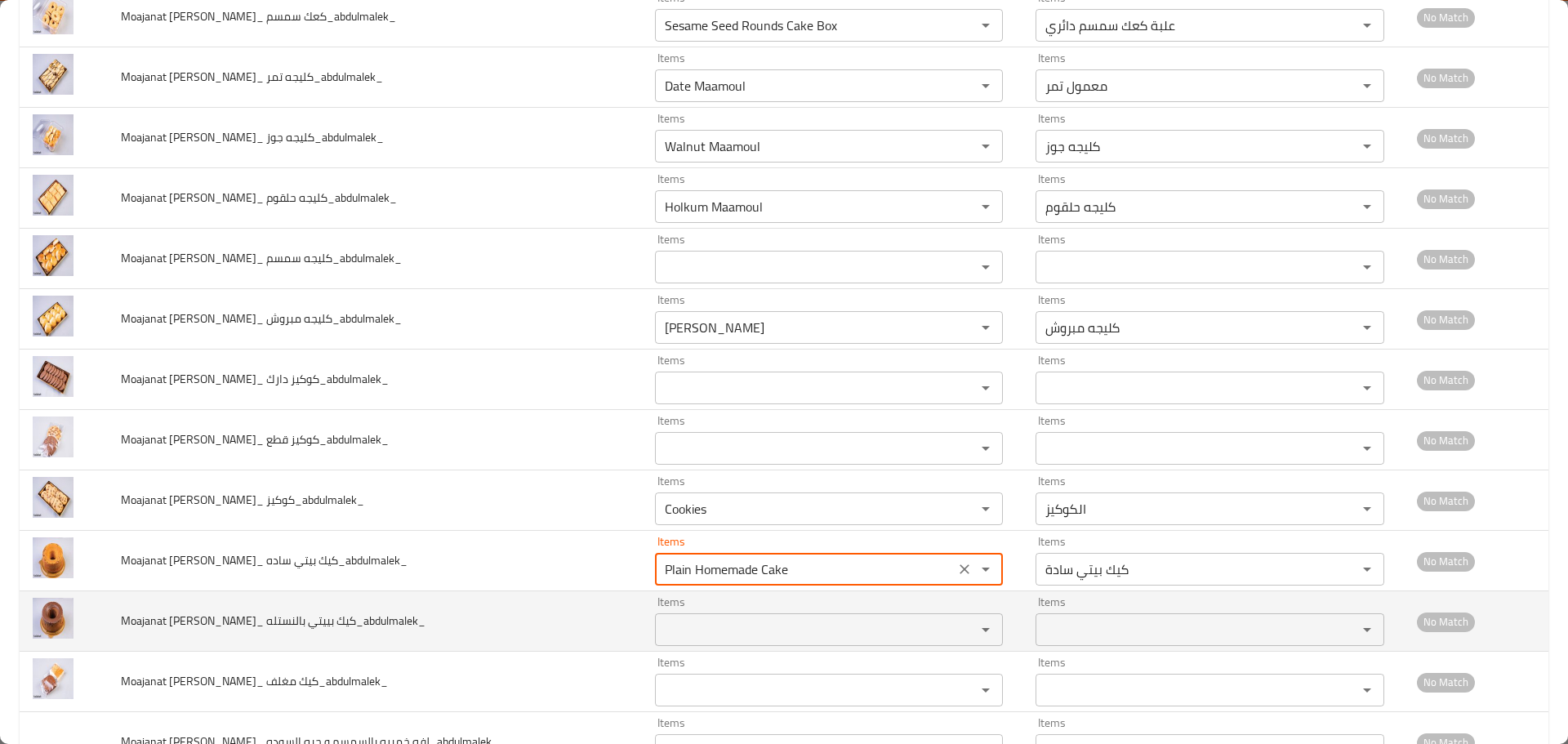
type ساده_abdulmalek_ "Plain Homemade Cake"
click at [660, 626] on بالنستله_abdulmalek_ "Items" at bounding box center [805, 630] width 291 height 23
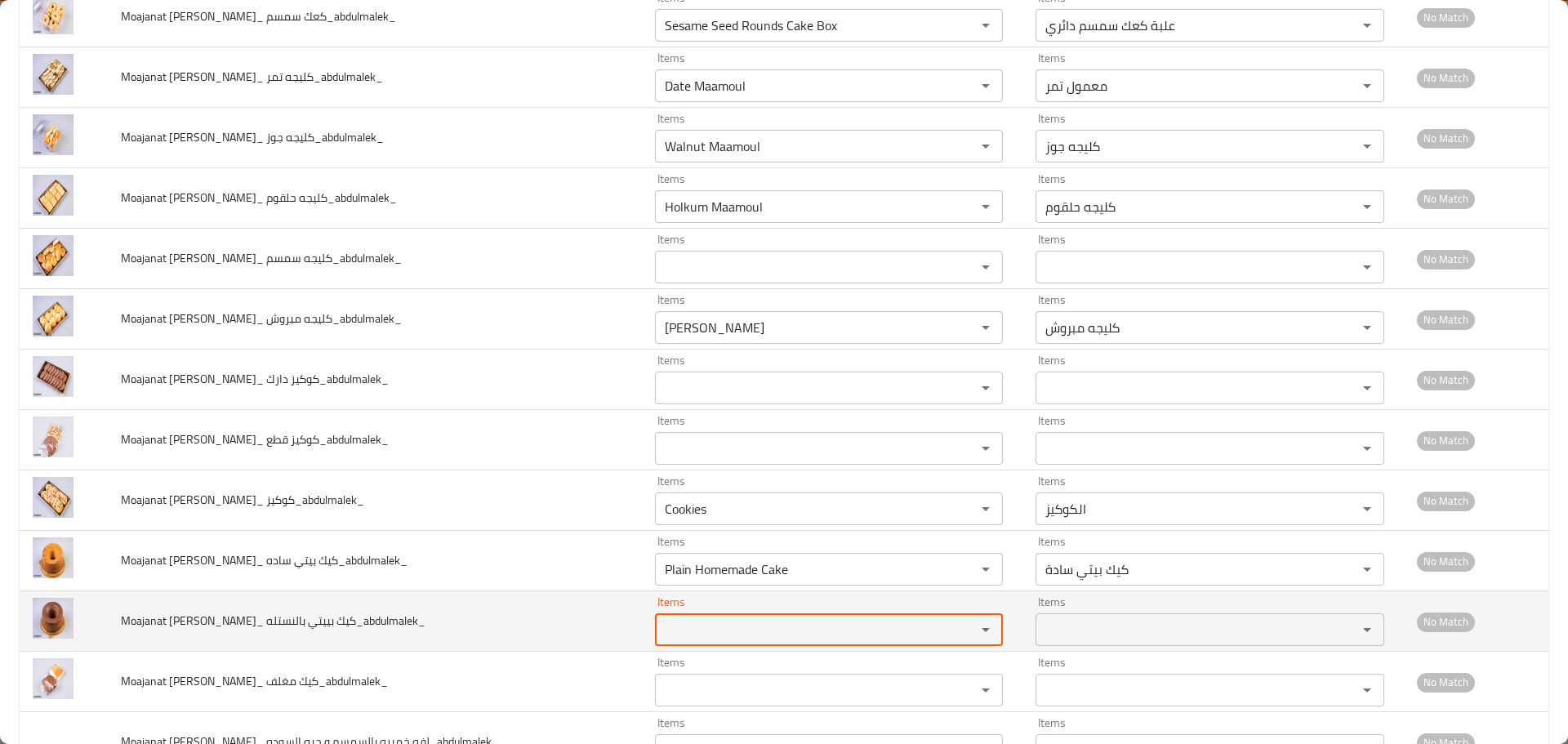
paste بالنستله_abdulmalek_ "Homemade Cake"
type بالنستله_abdulmalek_ "Homemade Cake"
click at [510, 600] on td "Moajanat Eyoun Baghdad_ كيك بييتي بالنستله_abdulmalek_" at bounding box center [375, 620] width 534 height 60
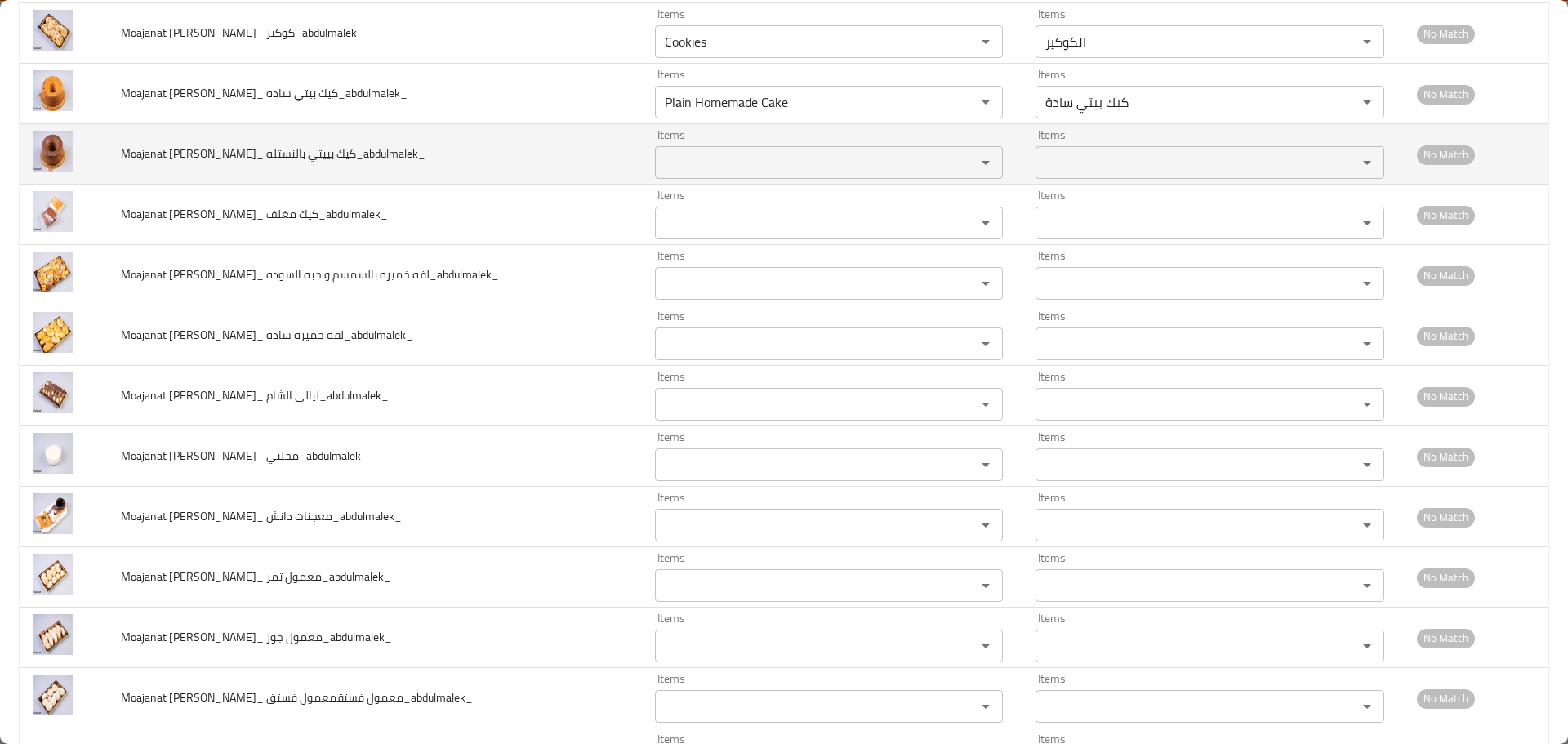
scroll to position [3593, 0]
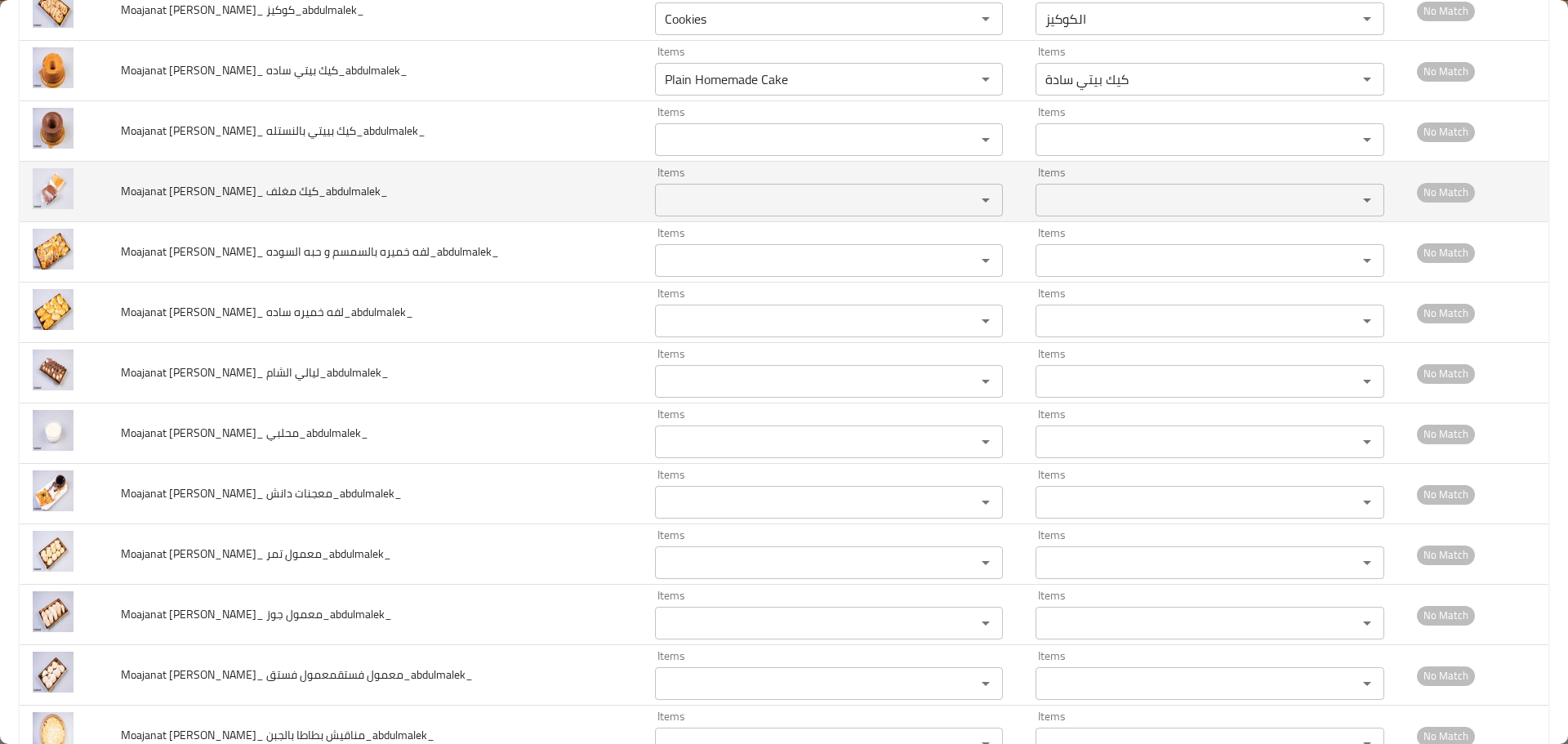
click at [279, 188] on span "Moajanat Eyoun Baghdad_ كيك مغلف_abdulmalek_" at bounding box center [254, 190] width 267 height 21
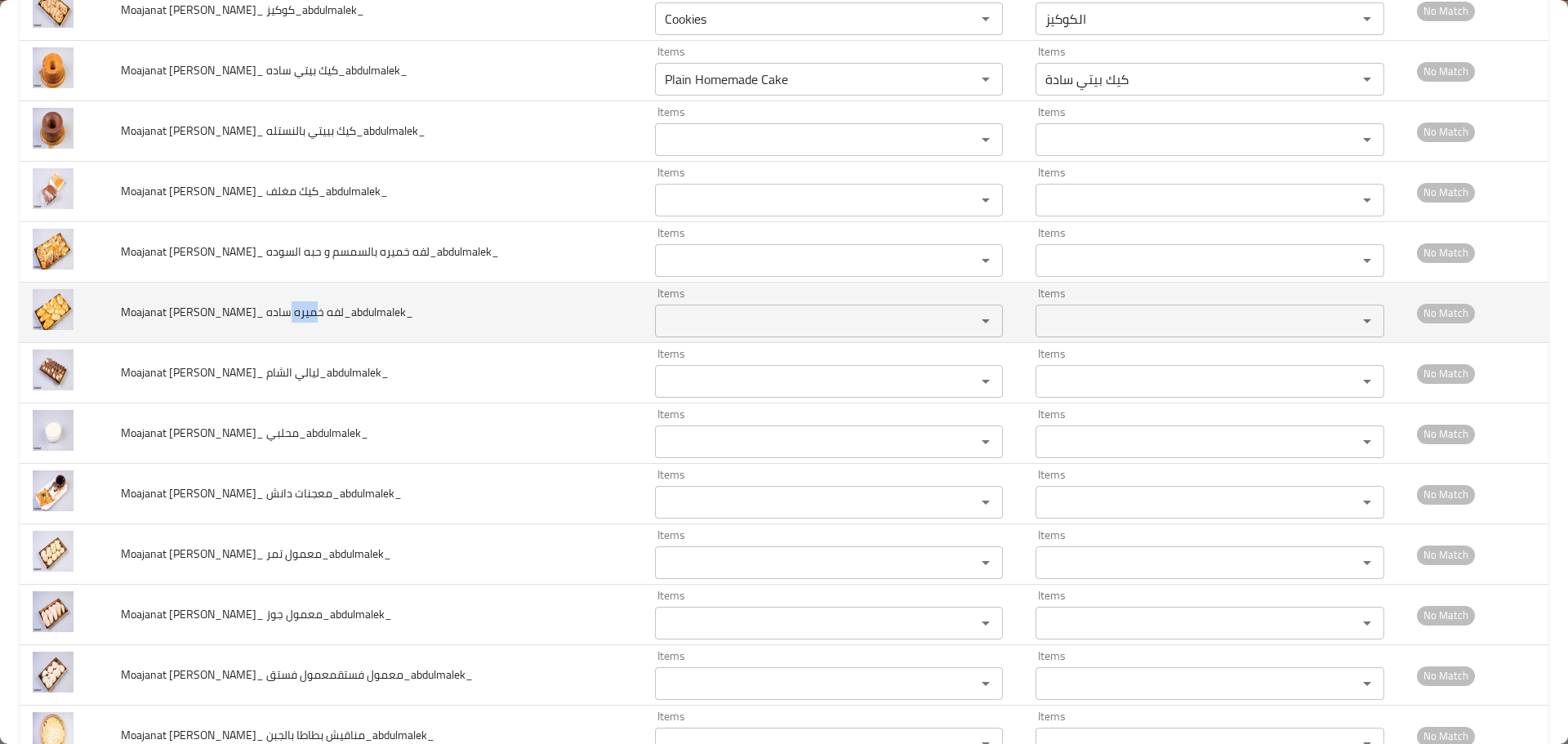
drag, startPoint x: 308, startPoint y: 314, endPoint x: 281, endPoint y: 315, distance: 27.0
click at [281, 315] on span "Moajanat Eyoun Baghdad_ لفه خميره ساده_abdulmalek_" at bounding box center [267, 311] width 293 height 21
click at [309, 314] on span "Moajanat Eyoun Baghdad_ لفه خميره ساده_abdulmalek_" at bounding box center [267, 311] width 293 height 21
drag, startPoint x: 311, startPoint y: 314, endPoint x: 285, endPoint y: 312, distance: 26.1
click at [285, 312] on span "Moajanat Eyoun Baghdad_ لفه خميره ساده_abdulmalek_" at bounding box center [267, 311] width 293 height 21
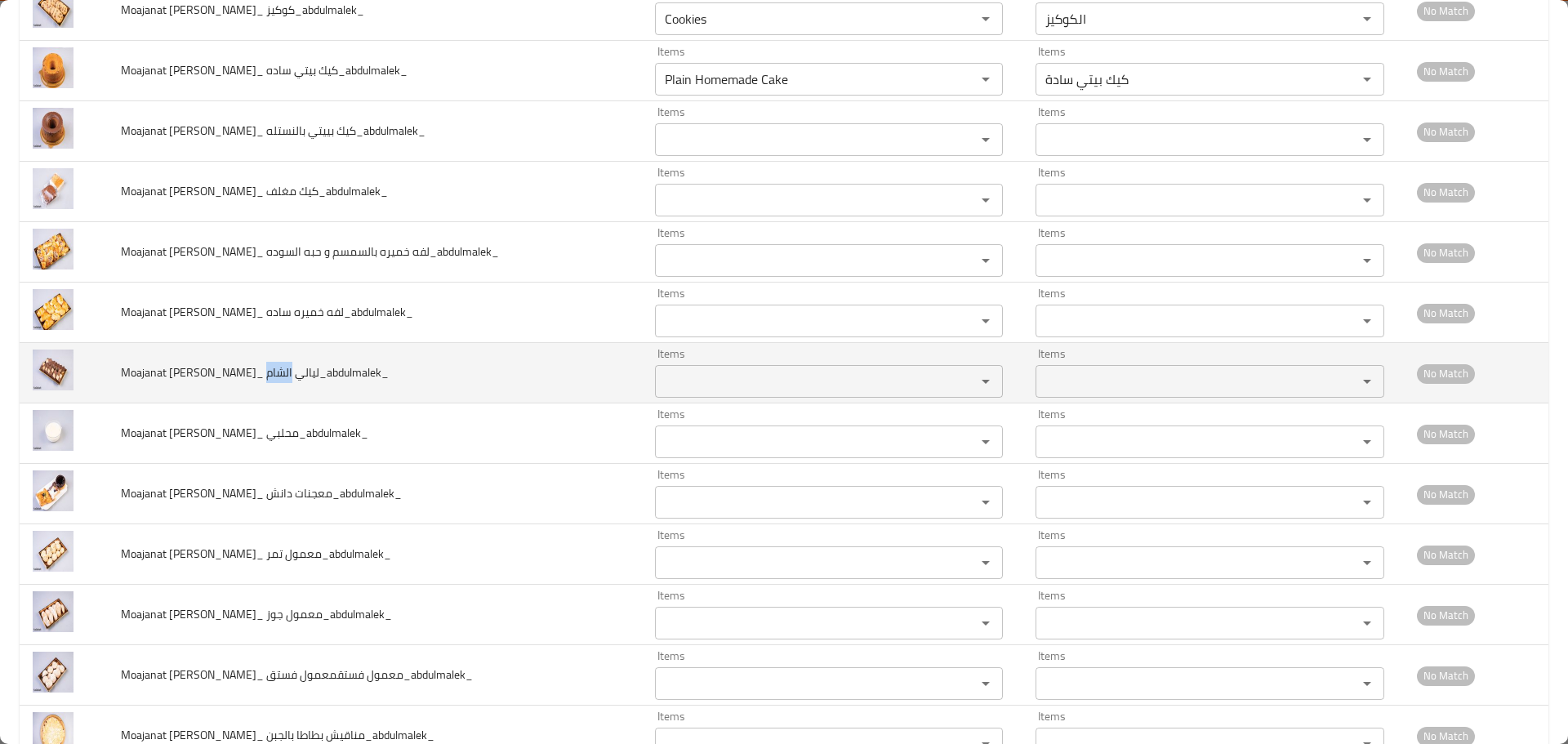
drag, startPoint x: 282, startPoint y: 371, endPoint x: 279, endPoint y: 47, distance: 324.0
click at [258, 374] on span "Moajanat Eyoun Baghdad_ ليالي الشام_abdulmalek_" at bounding box center [255, 372] width 268 height 21
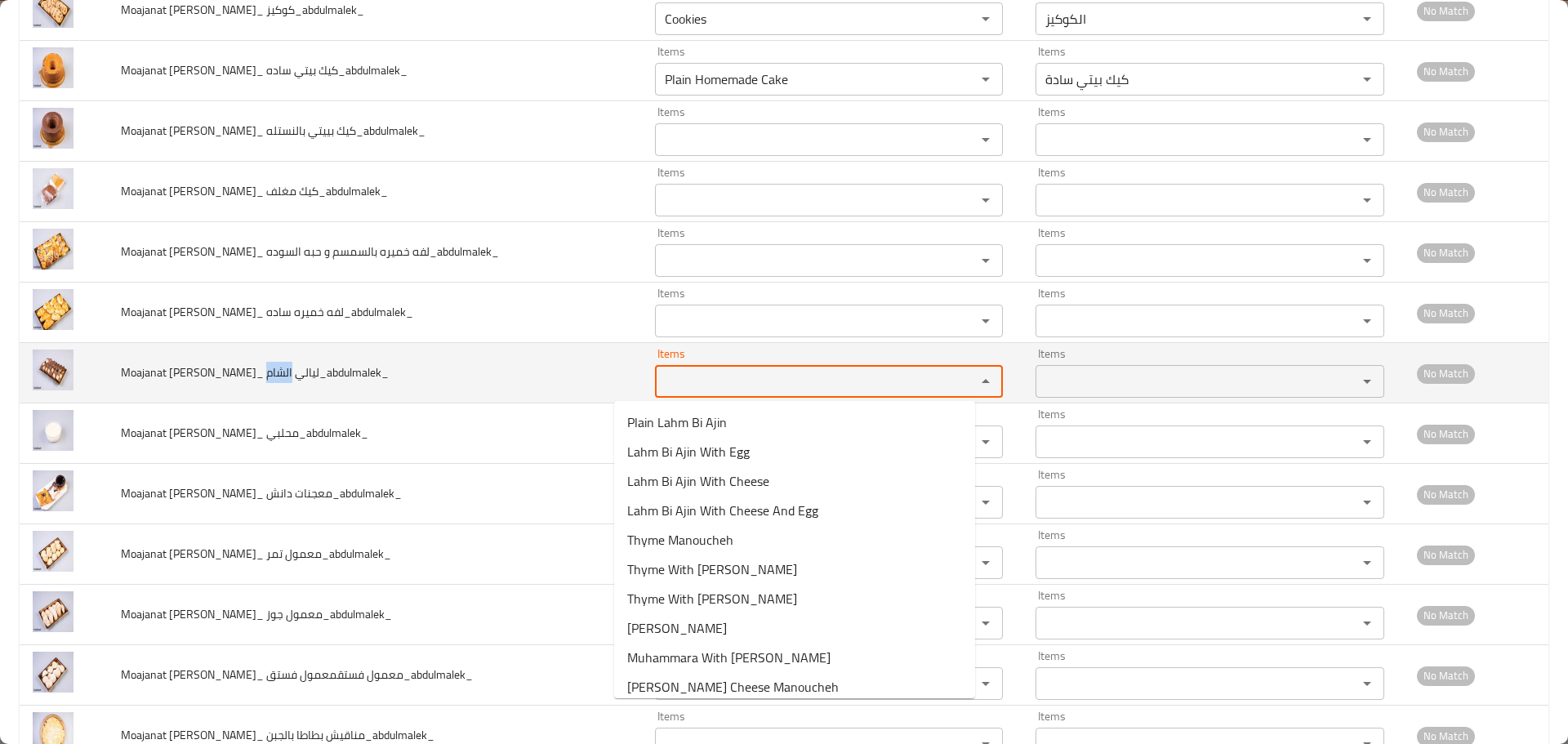
click at [675, 379] on الشام_abdulmalek_ "Items" at bounding box center [805, 381] width 291 height 23
paste الشام_abdulmalek_ "Layali Al Sham"
type الشام_abdulmalek_ "Layali Al Sham"
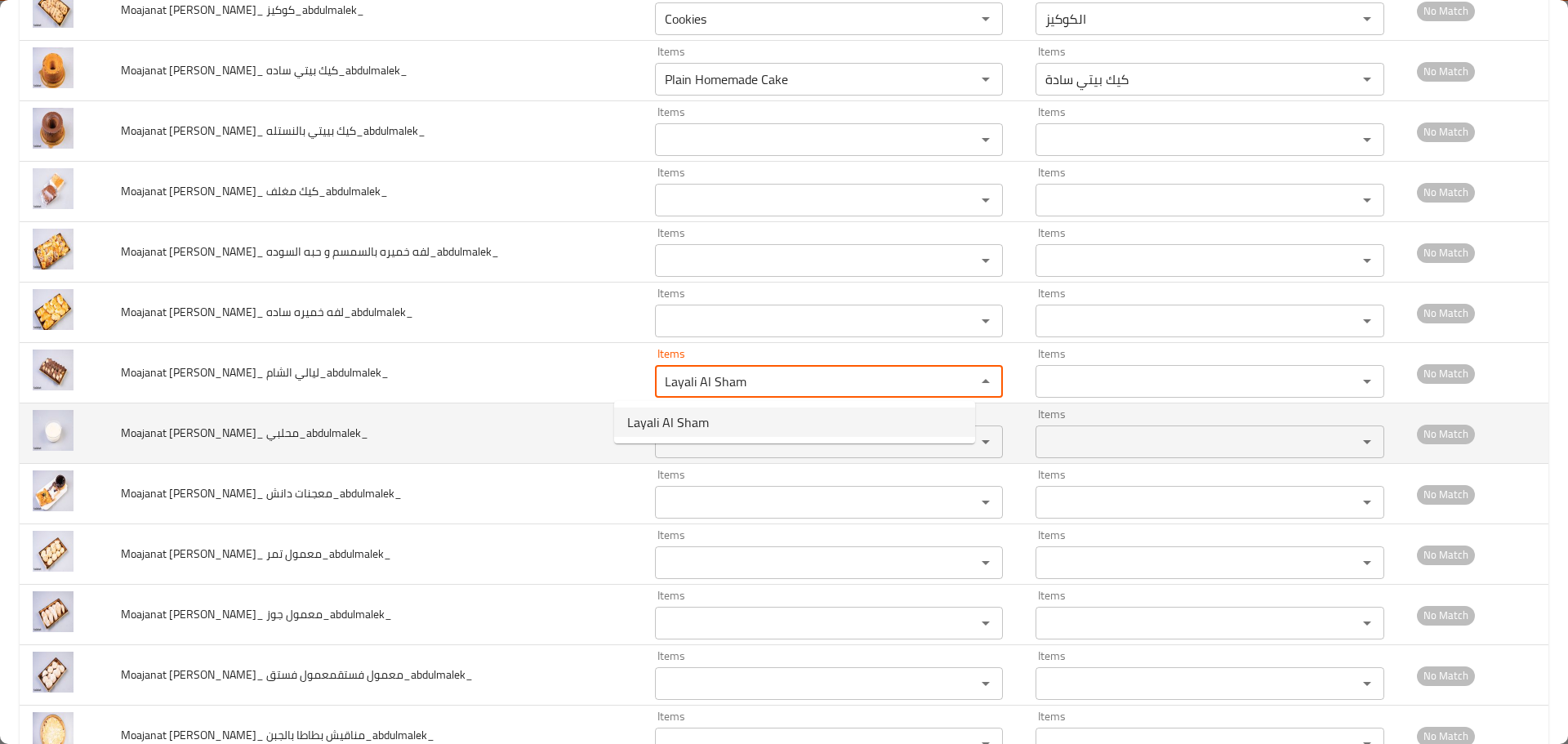
click at [686, 423] on span "Layali Al Sham" at bounding box center [668, 422] width 81 height 19
type الشام_abdulmalek_-ar "ليالي الشام"
type الشام_abdulmalek_ "Layali Al Sham"
click at [281, 433] on span "Moajanat Eyoun Baghdad_ محلبي_abdulmalek_" at bounding box center [245, 432] width 247 height 21
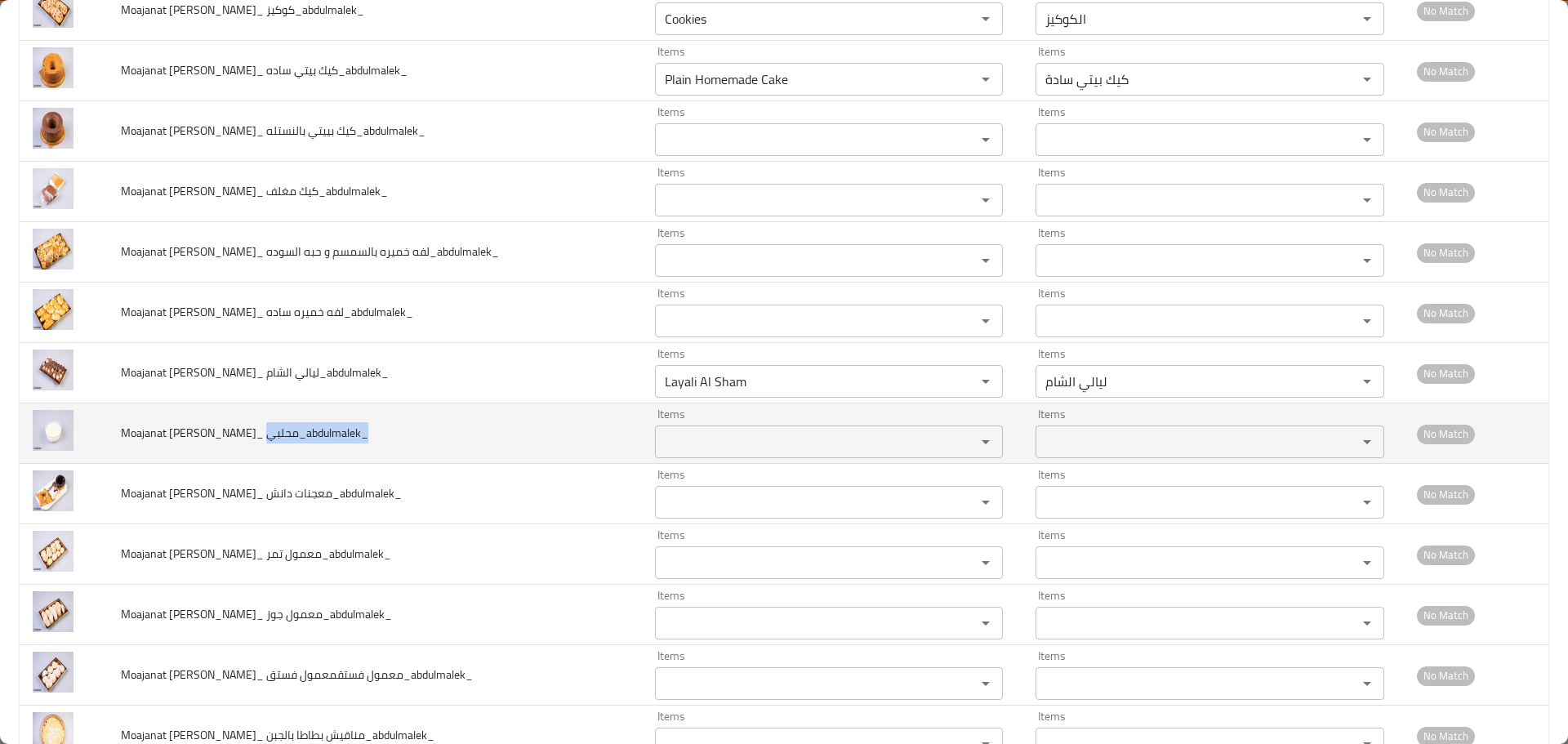
click at [281, 433] on span "Moajanat Eyoun Baghdad_ محلبي_abdulmalek_" at bounding box center [245, 432] width 247 height 21
click at [431, 442] on td "Moajanat Eyoun Baghdad_ محلبي_abdulmalek_" at bounding box center [375, 433] width 534 height 60
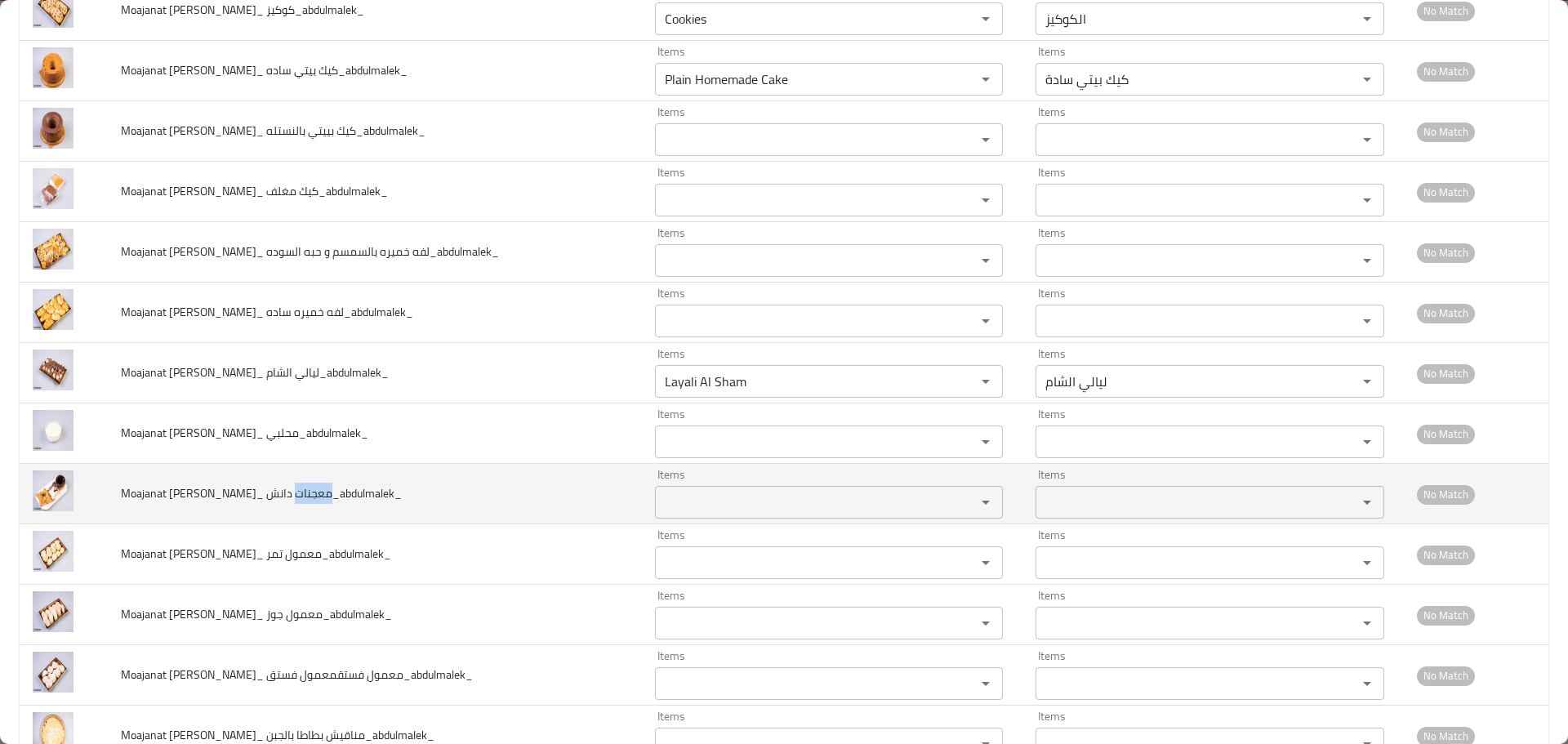
drag, startPoint x: 322, startPoint y: 493, endPoint x: 285, endPoint y: 488, distance: 37.3
click at [285, 488] on span "Moajanat Eyoun Baghdad_ معجنات دانش_abdulmalek_" at bounding box center [261, 493] width 281 height 21
click at [279, 491] on span "Moajanat Eyoun Baghdad_ معجنات دانش_abdulmalek_" at bounding box center [261, 493] width 281 height 21
click at [278, 508] on td "Moajanat Eyoun Baghdad_ معجنات دانش_abdulmalek_" at bounding box center [375, 493] width 534 height 60
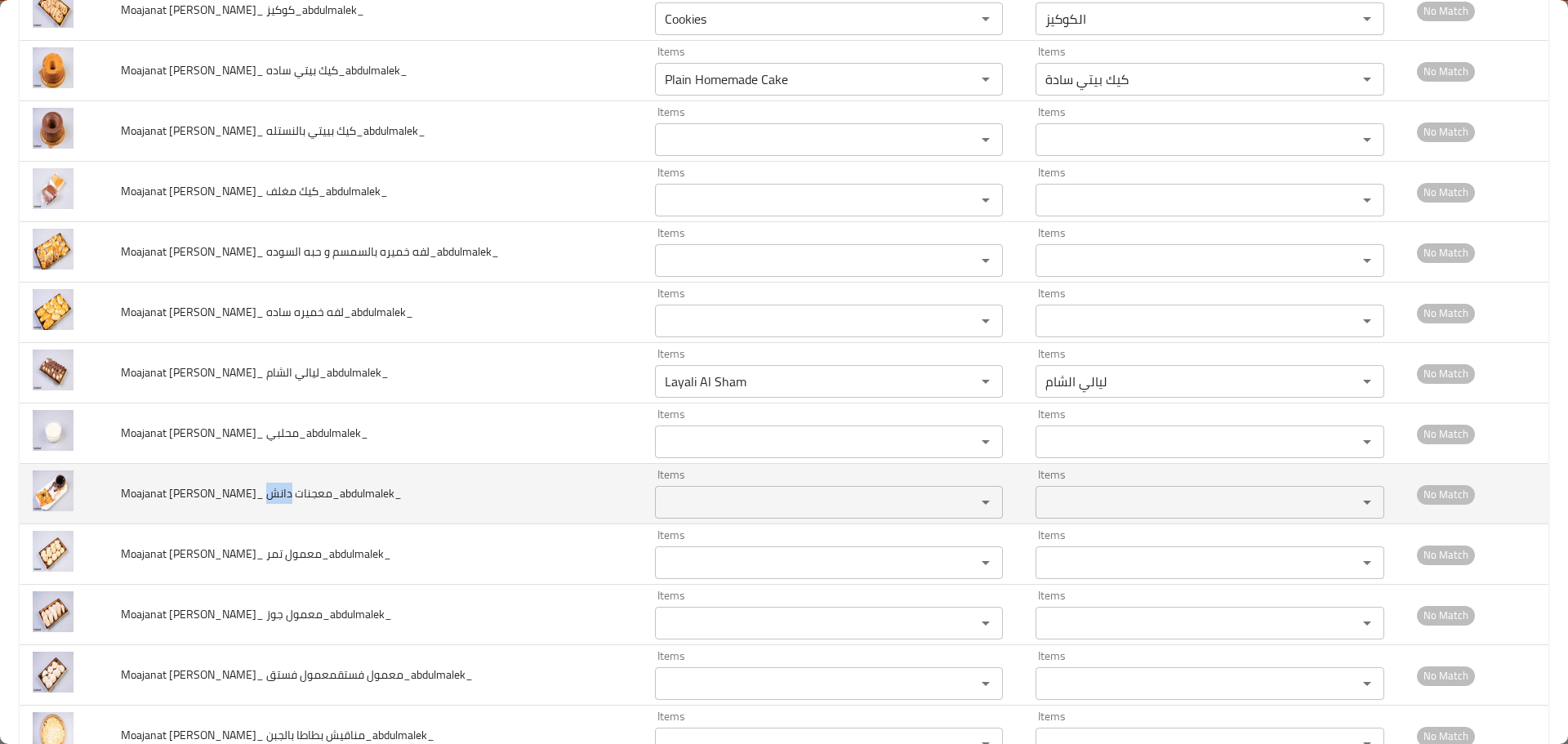
drag, startPoint x: 280, startPoint y: 495, endPoint x: 259, endPoint y: 494, distance: 21.0
click at [259, 494] on span "Moajanat Eyoun Baghdad_ معجنات دانش_abdulmalek_" at bounding box center [261, 493] width 281 height 21
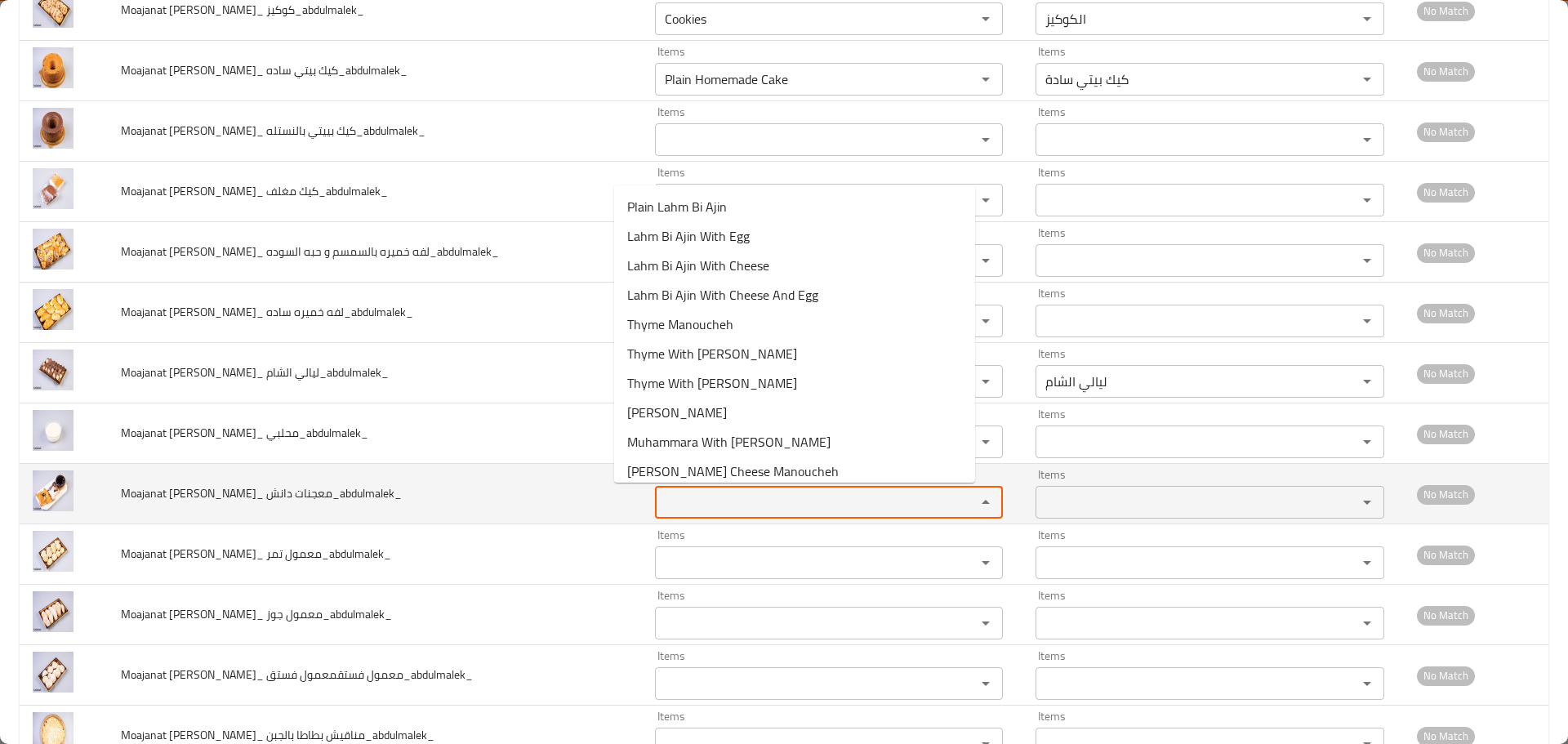
click at [669, 510] on دانش_abdulmalek_ "Items" at bounding box center [805, 502] width 291 height 23
paste دانش_abdulmalek_ "Dinsh Piece"
type دانش_abdulmalek_ "Dinsh Piece"
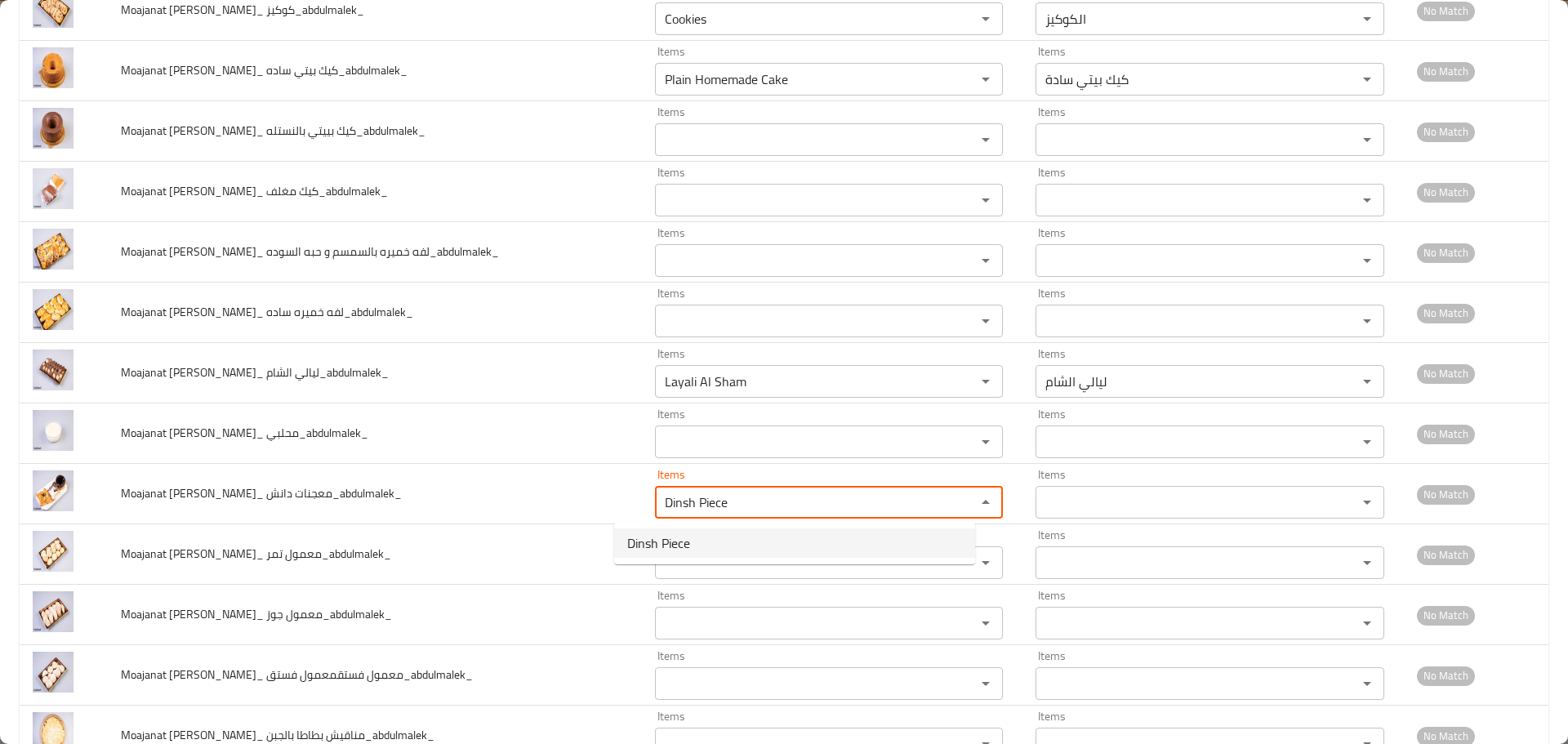
click at [694, 546] on دانش_abdulmalek_-option-0 "Dinsh Piece" at bounding box center [794, 543] width 361 height 30
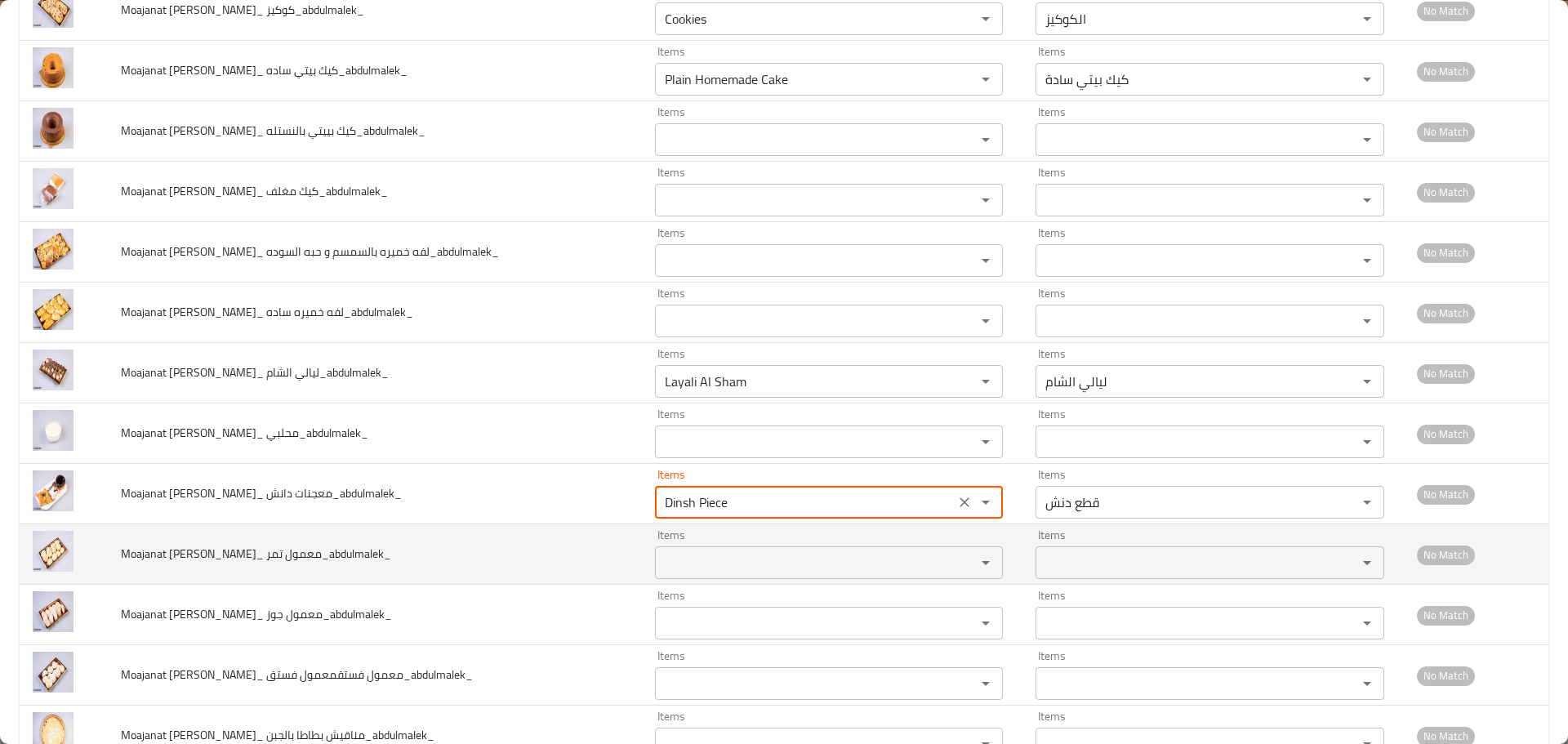
type دانش_abdulmalek_-ar "قطع دنش"
type دانش_abdulmalek_ "Dinsh Piece"
click at [678, 562] on تمر_abdulmalek_ "Items" at bounding box center [805, 562] width 291 height 23
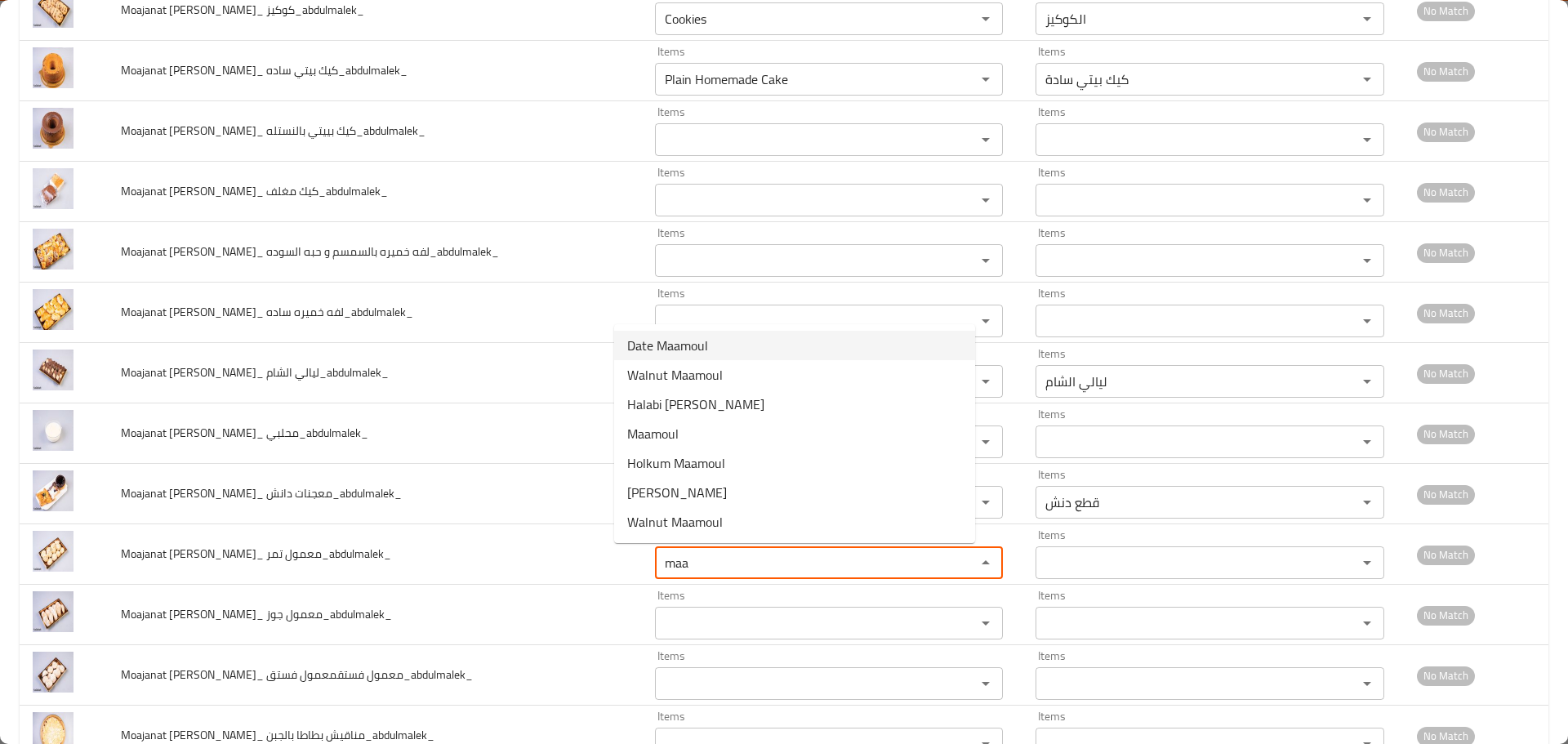
click at [672, 347] on span "Date Maamoul" at bounding box center [668, 345] width 81 height 19
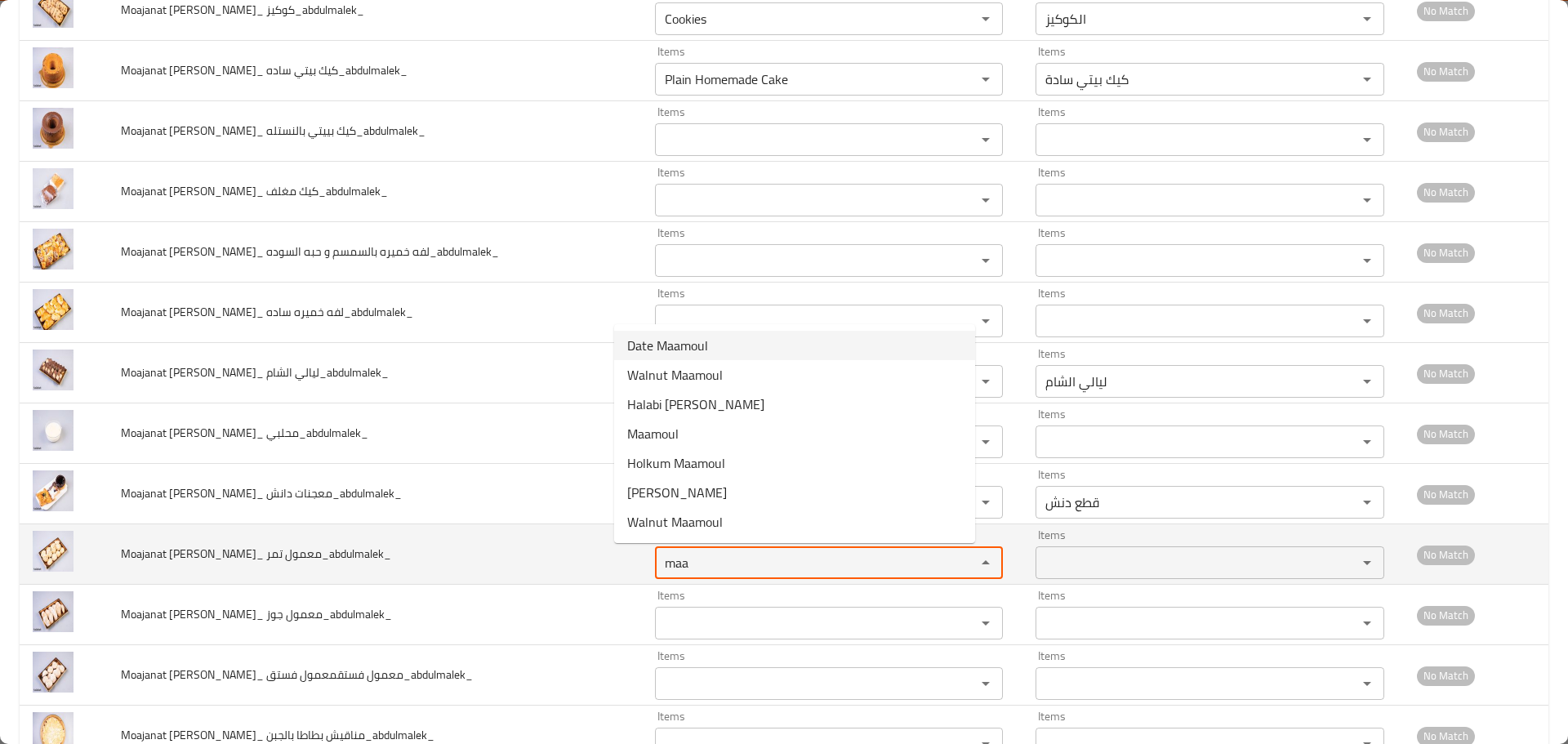
type تمر_abdulmalek_ "Date Maamoul"
type تمر_abdulmalek_-ar "معمول تمر"
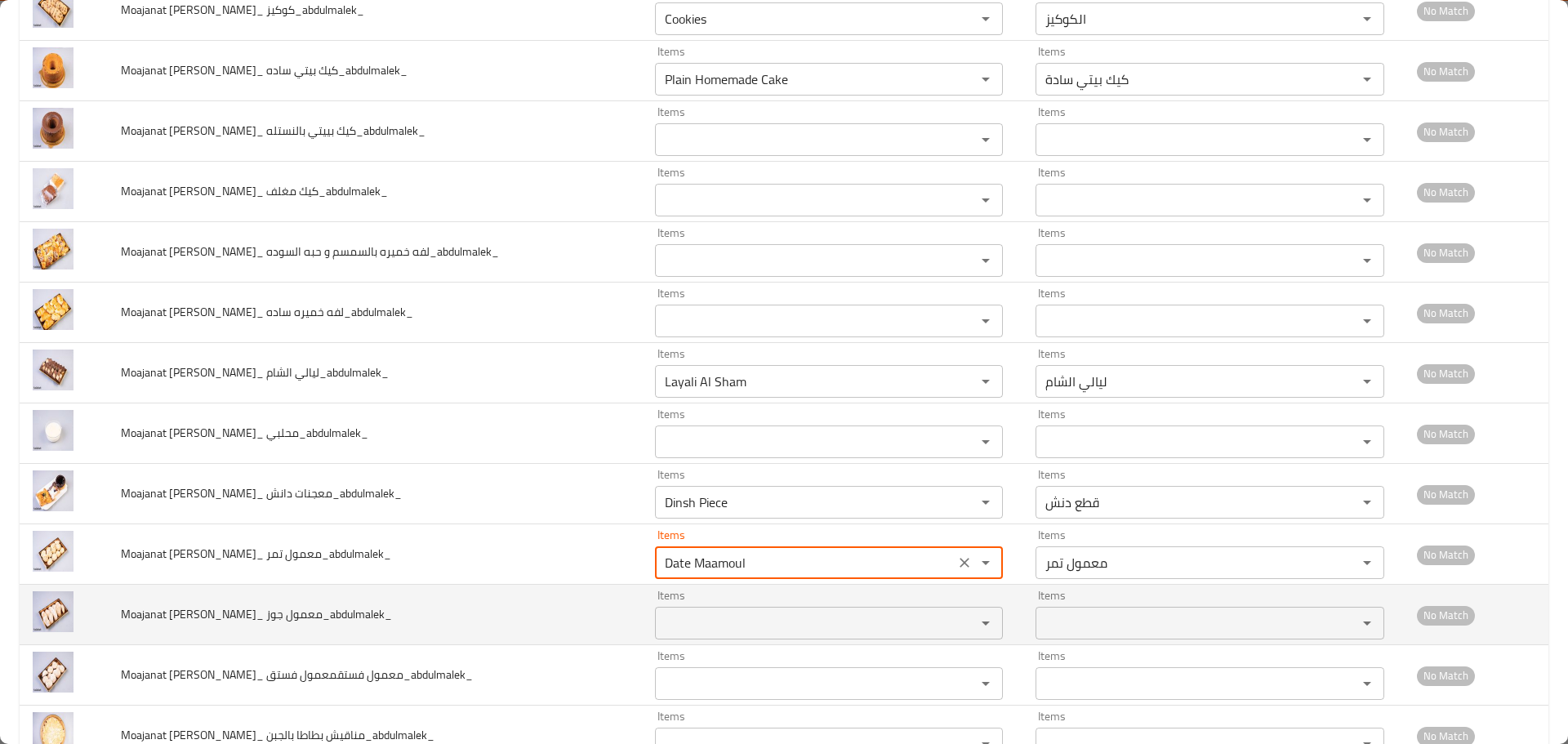
type تمر_abdulmalek_ "Date Maamoul"
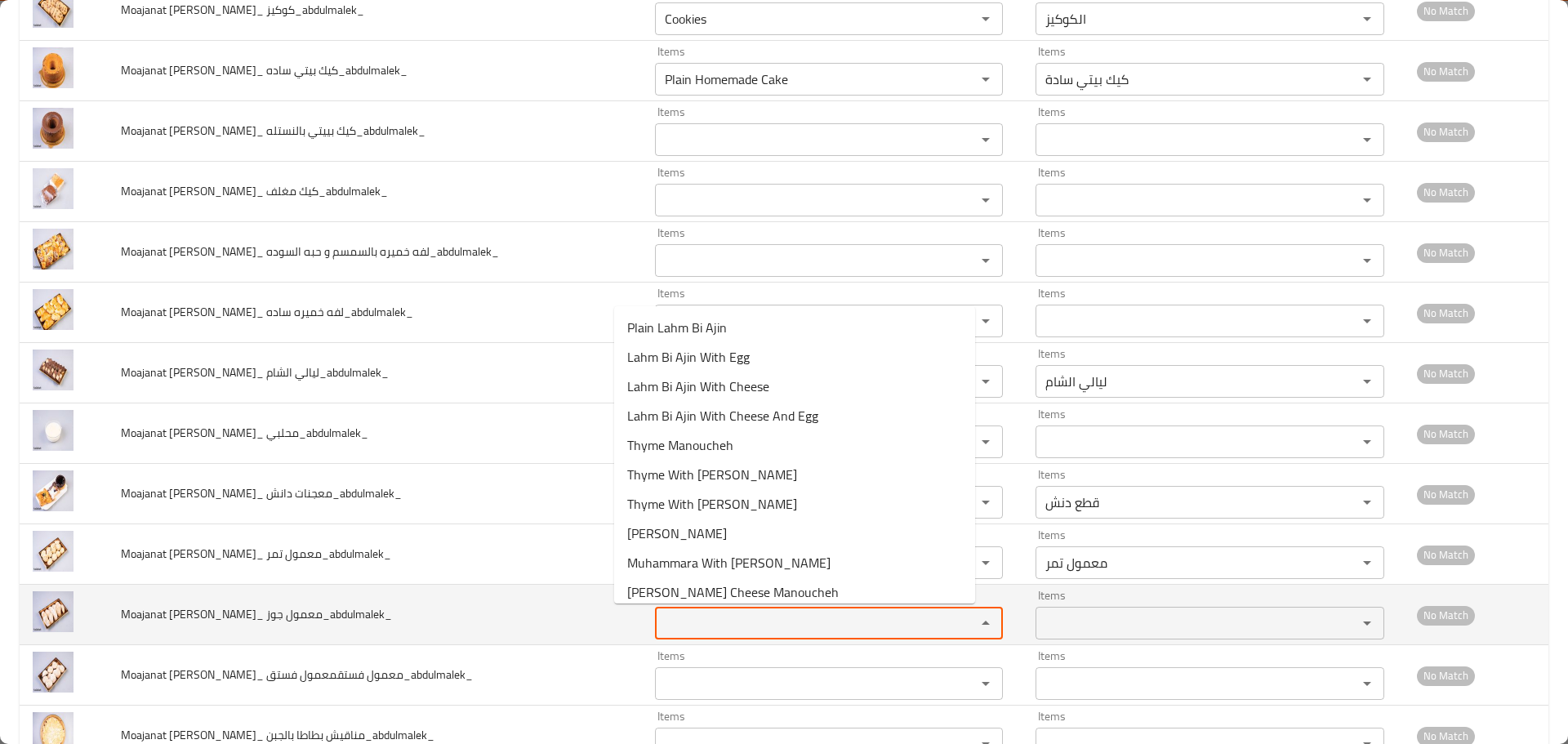
click at [700, 622] on جوز_abdulmalek_ "Items" at bounding box center [805, 622] width 291 height 23
paste جوز_abdulmalek_ "Dinsh Piece"
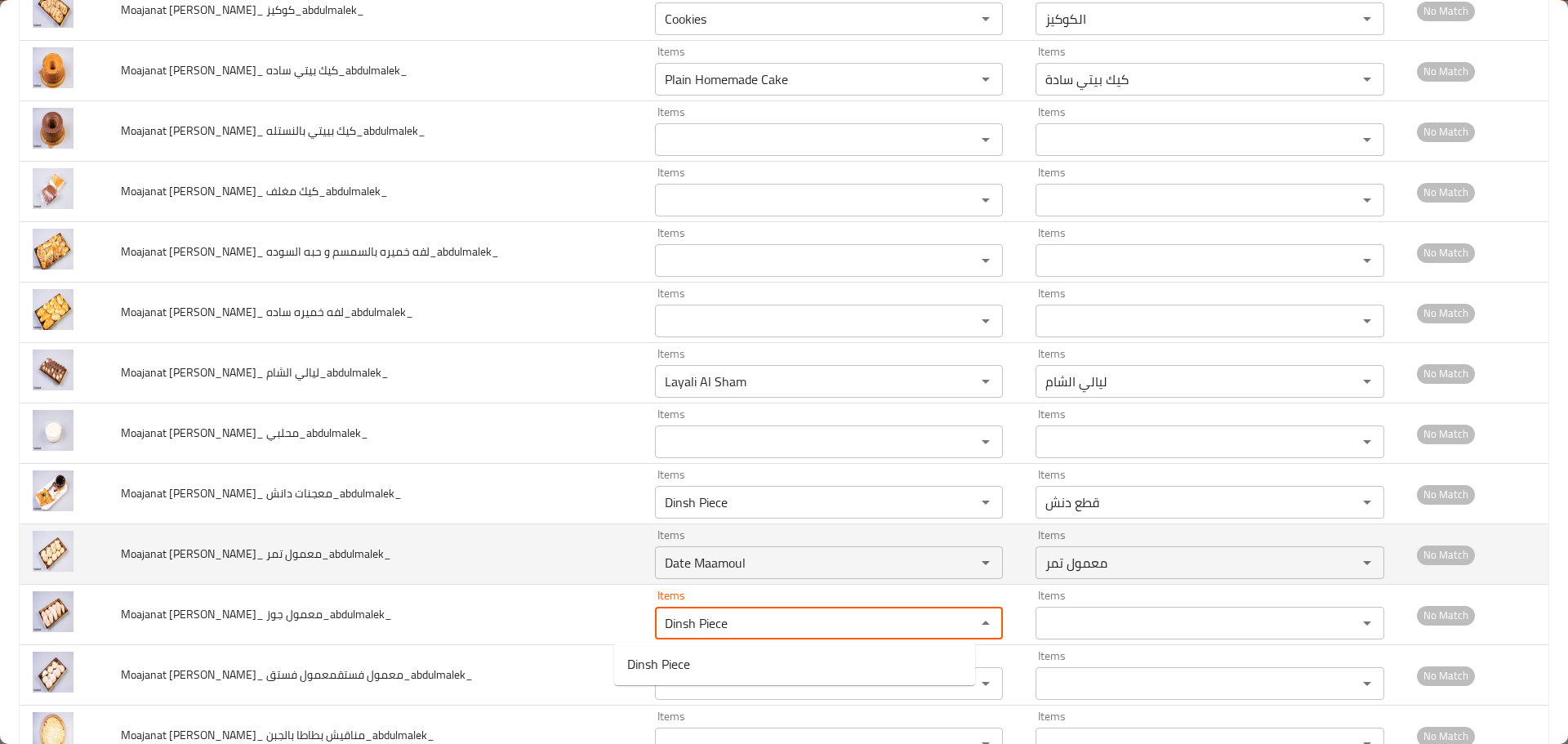
drag, startPoint x: 693, startPoint y: 626, endPoint x: 470, endPoint y: 549, distance: 235.9
type جوز_abdulmalek_ "Dinsh Piece"
click at [673, 562] on تمر_abdulmalek_ "Date Maamoul" at bounding box center [805, 562] width 291 height 23
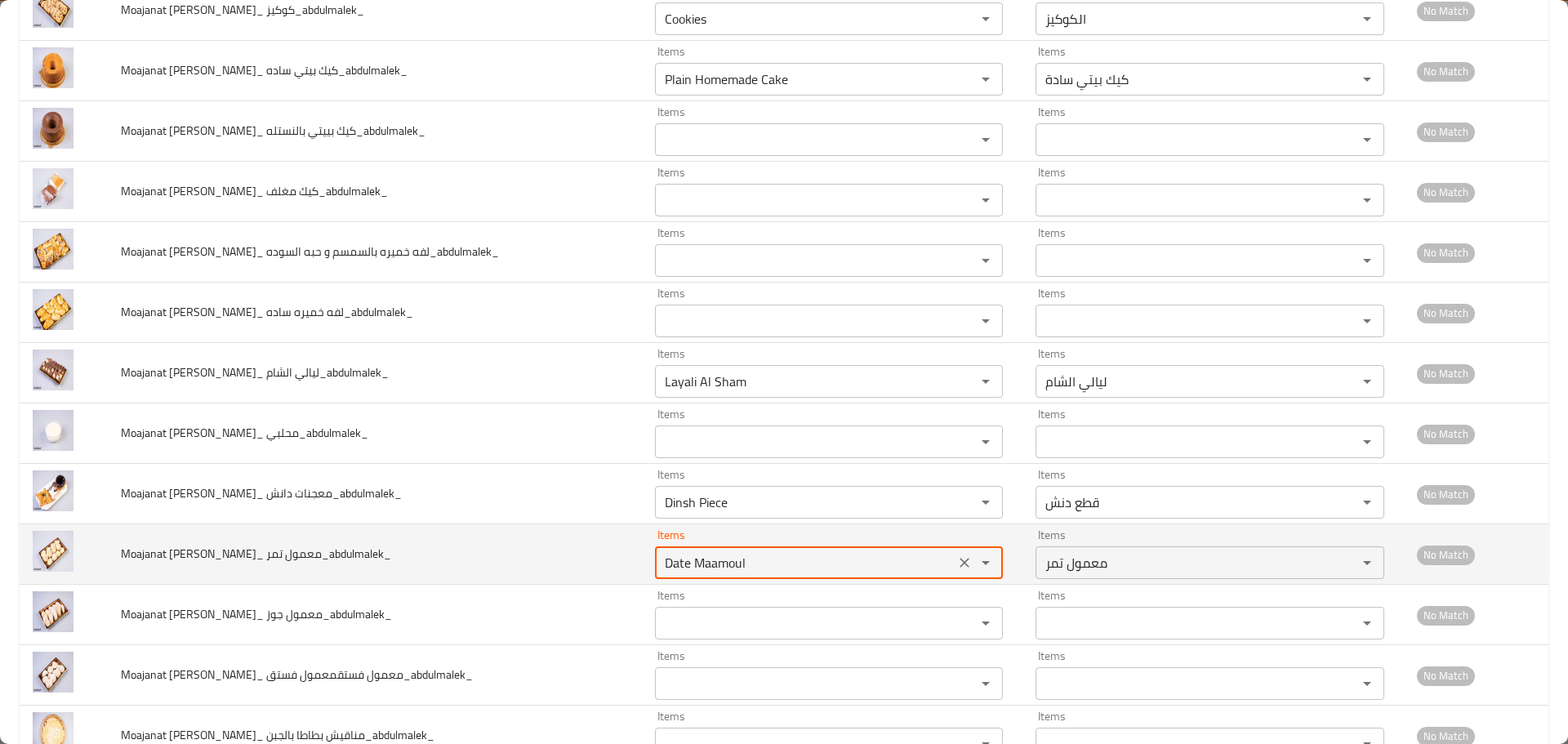
click at [673, 562] on تمر_abdulmalek_ "Date Maamoul" at bounding box center [805, 562] width 291 height 23
click at [700, 558] on تمر_abdulmalek_ "Date Maamoul" at bounding box center [805, 562] width 291 height 23
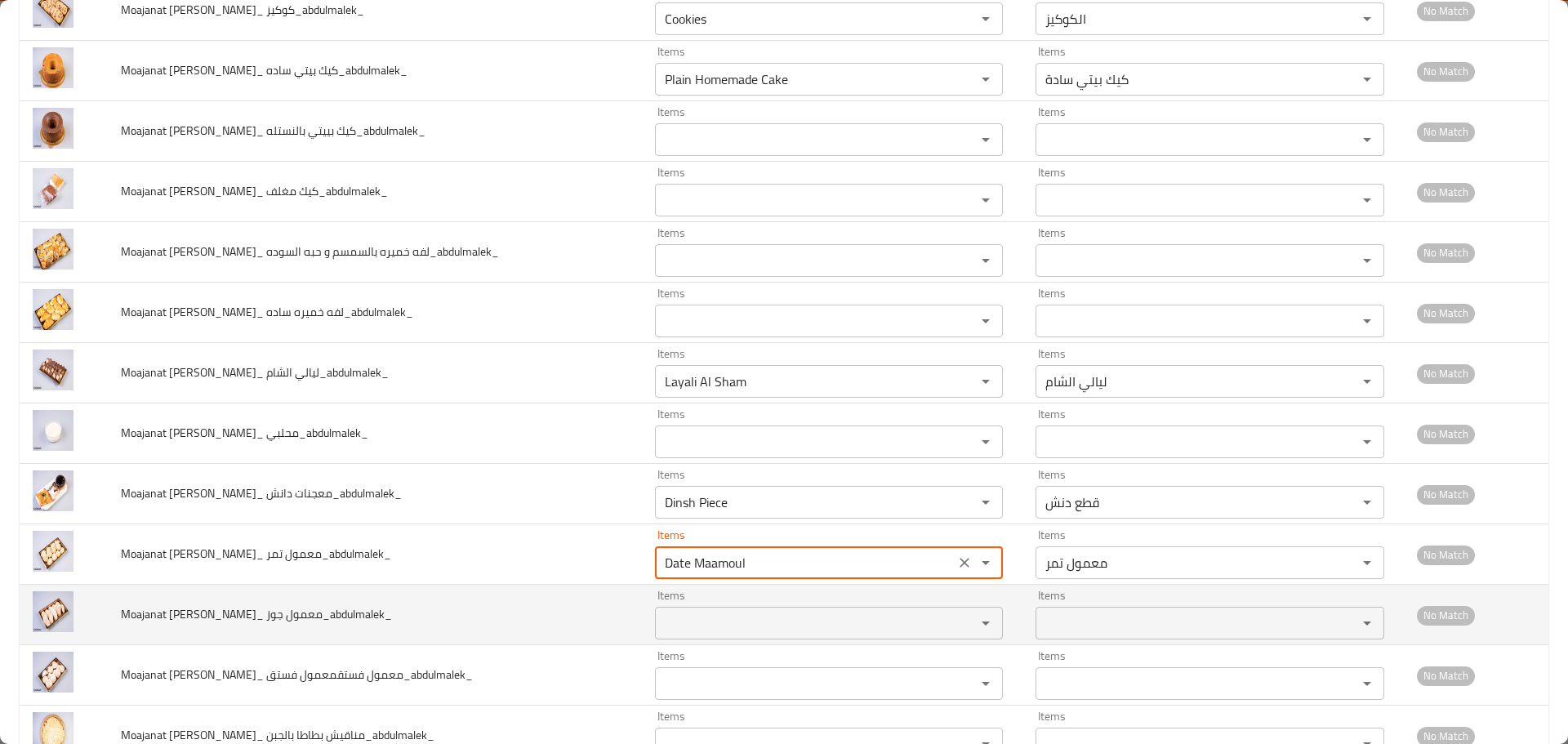
click at [704, 600] on div "Items Items" at bounding box center [829, 615] width 349 height 50
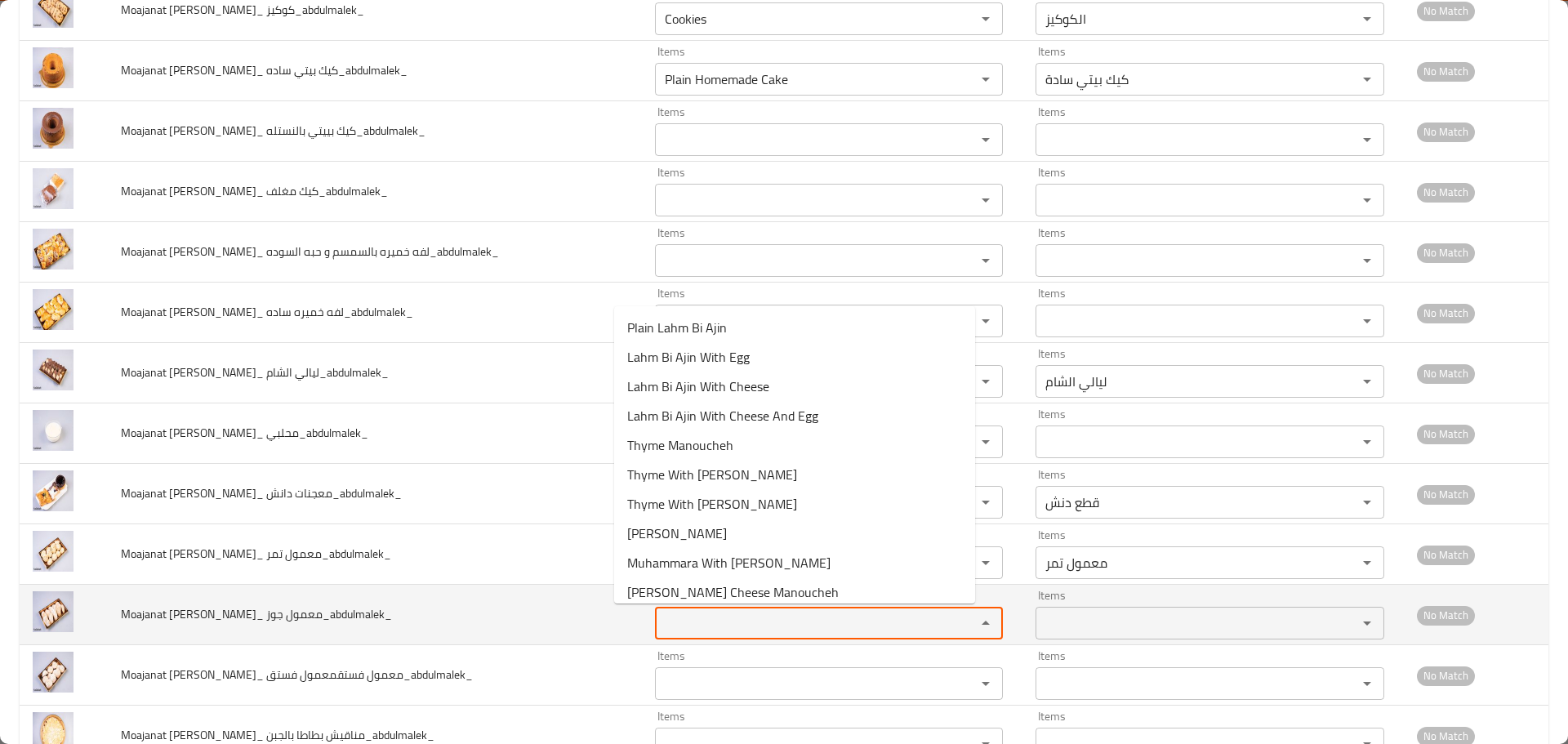
click at [694, 623] on جوز_abdulmalek_ "Items" at bounding box center [805, 622] width 291 height 23
paste جوز_abdulmalek_ "Maamoul"
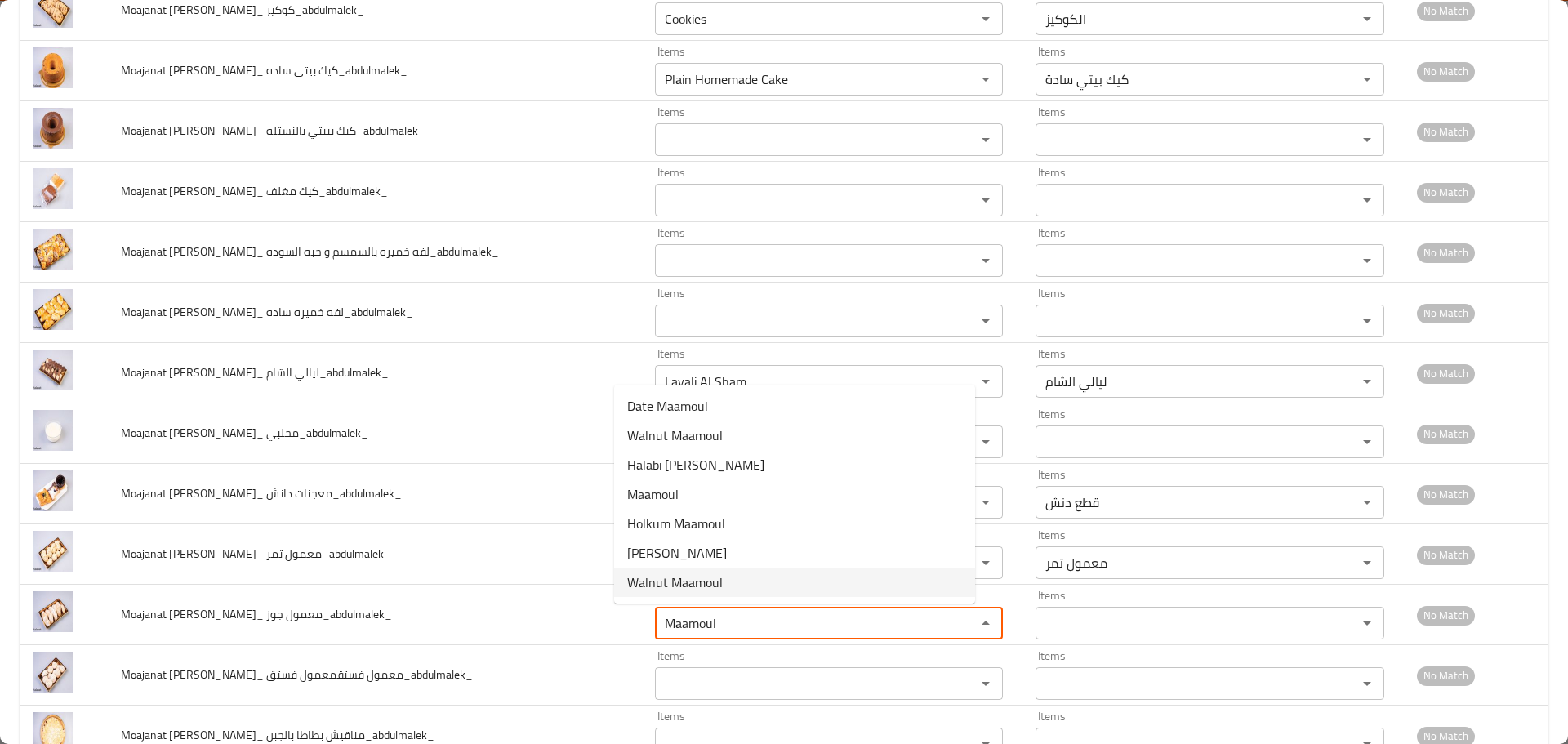
click at [683, 584] on span "Walnut Maamoul" at bounding box center [674, 582] width 95 height 19
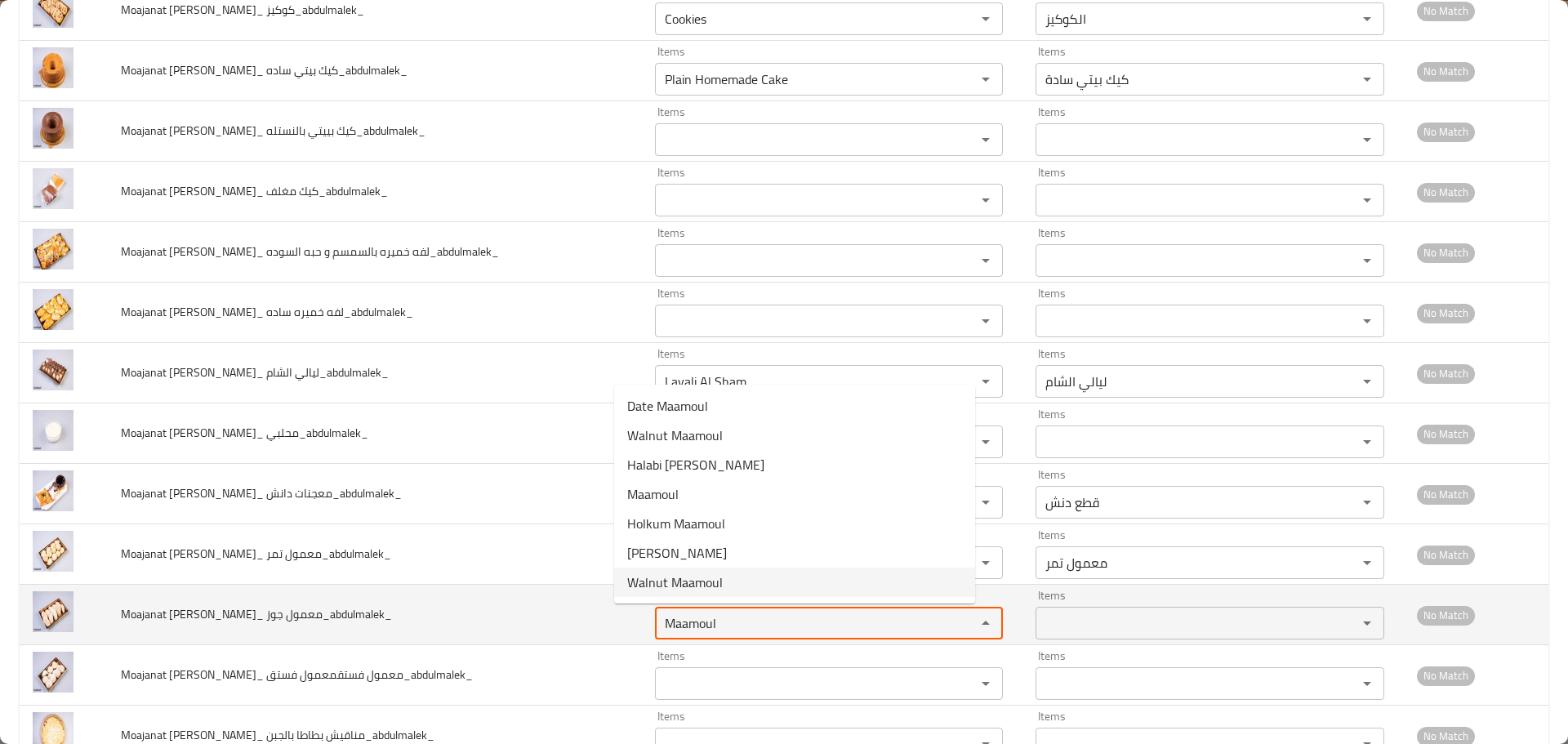
type جوز_abdulmalek_ "Walnut Maamoul"
type جوز_abdulmalek_-ar "كليجه جوز"
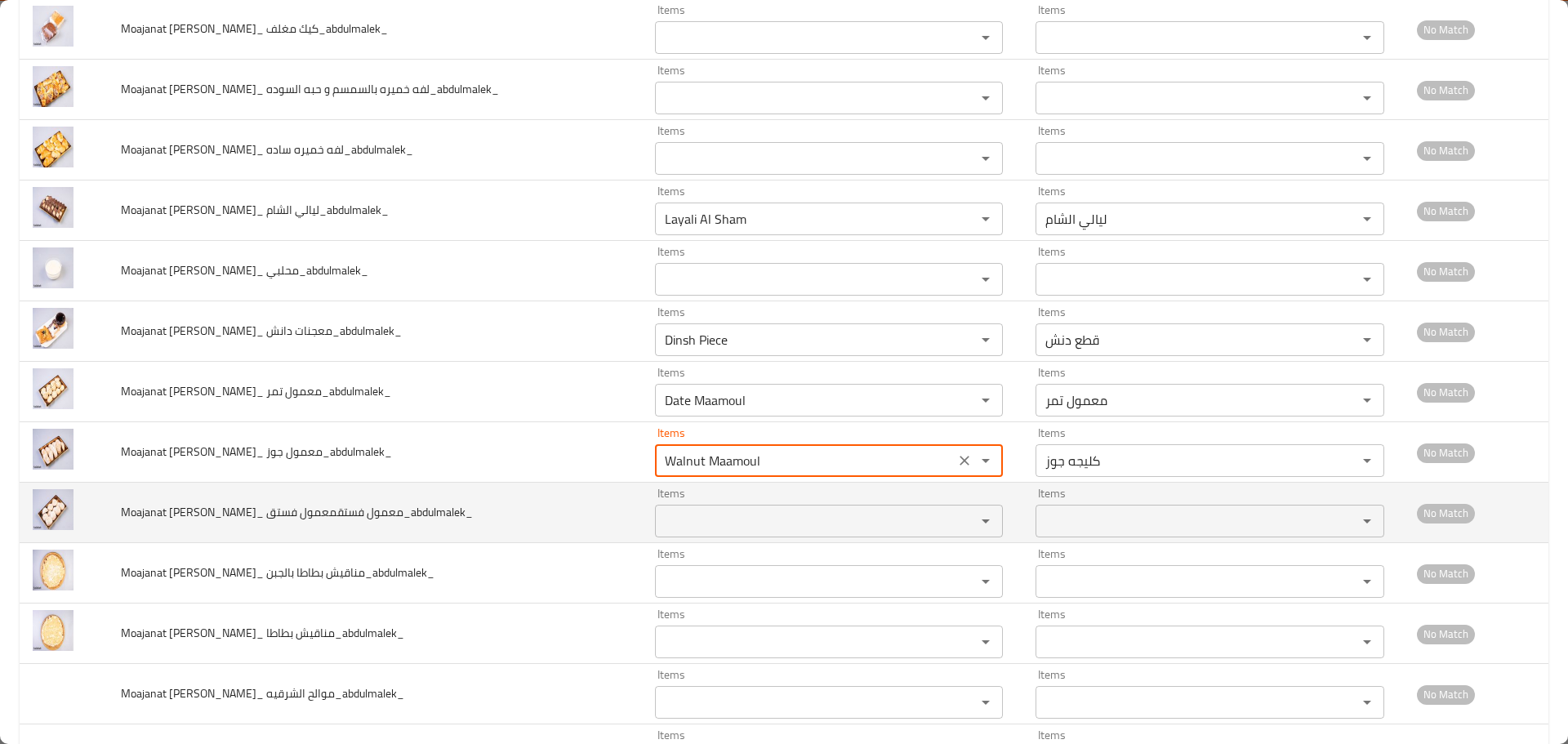
scroll to position [3828, 0]
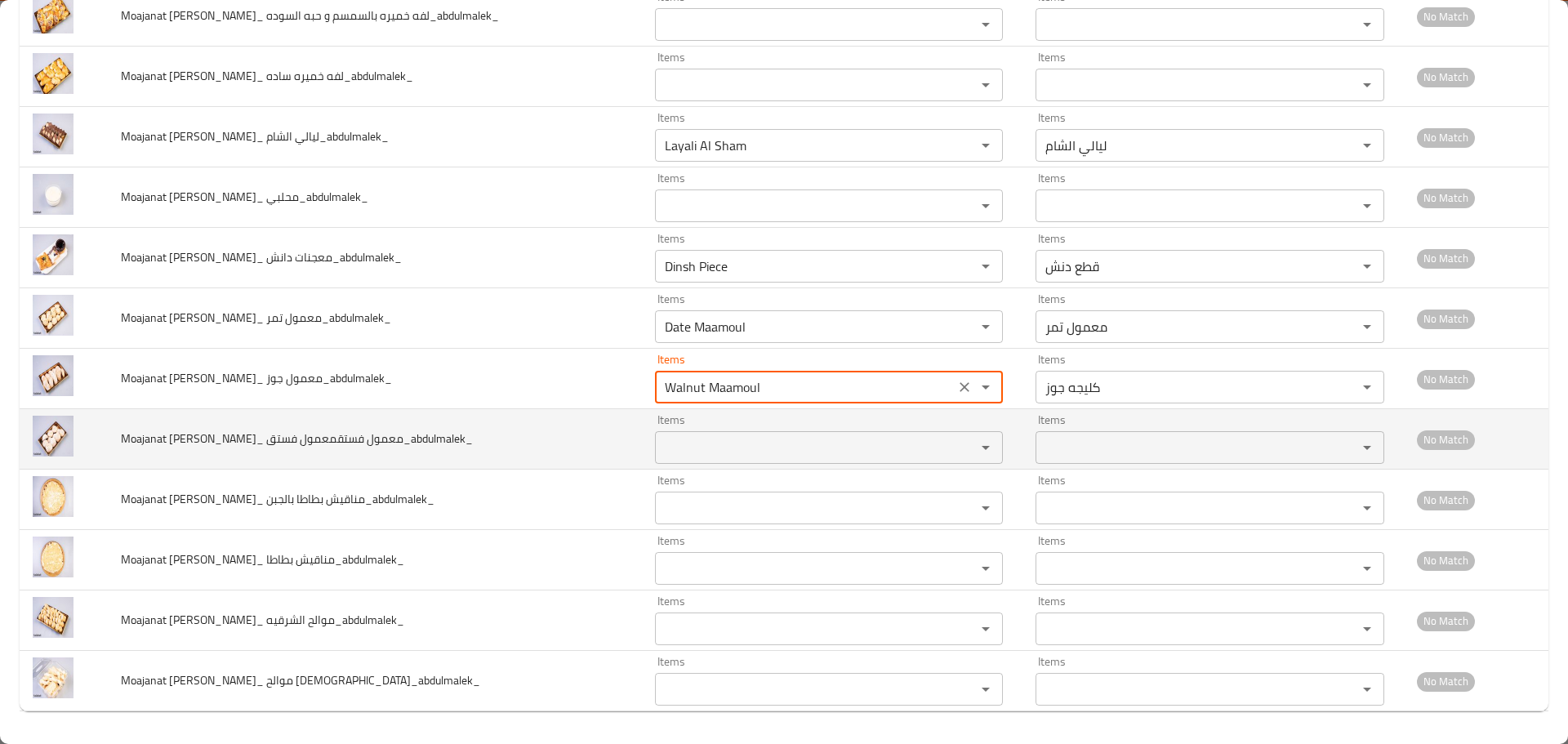
type جوز_abdulmalek_ "Walnut Maamoul"
click at [661, 442] on فستق_abdulmalek_ "Items" at bounding box center [805, 447] width 291 height 23
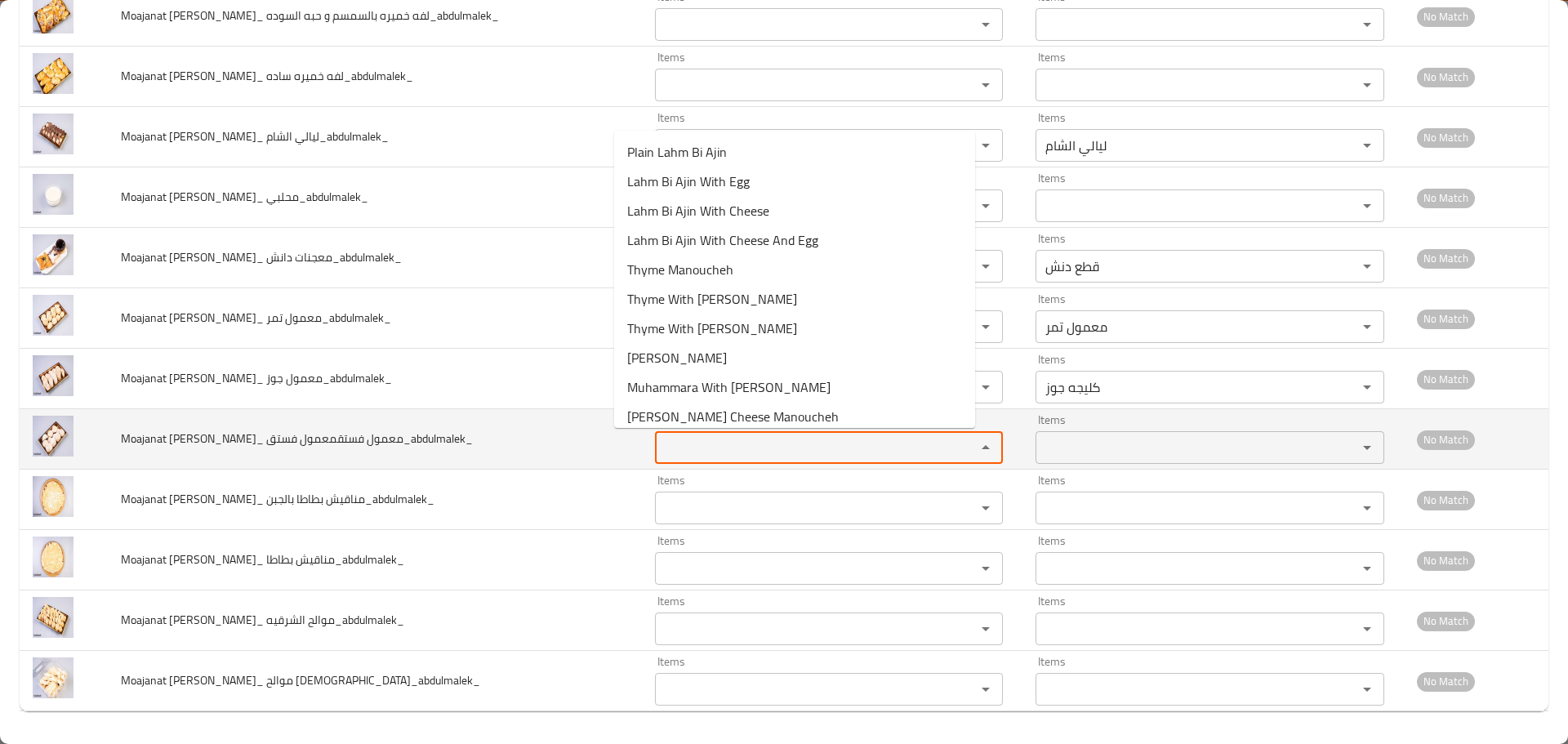
paste فستق_abdulmalek_ "Maamoul"
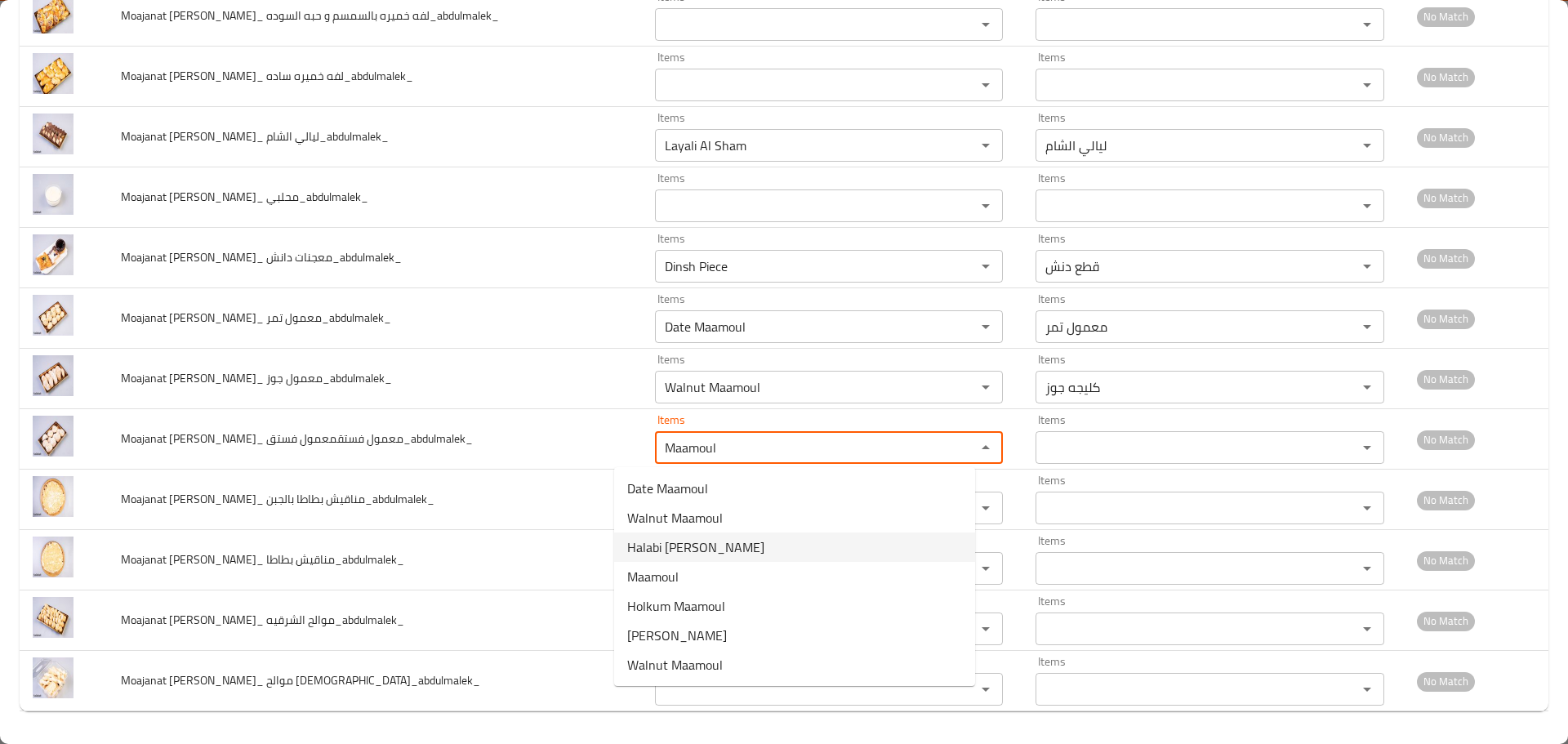
click at [679, 550] on span "Halabi [PERSON_NAME]" at bounding box center [695, 546] width 138 height 19
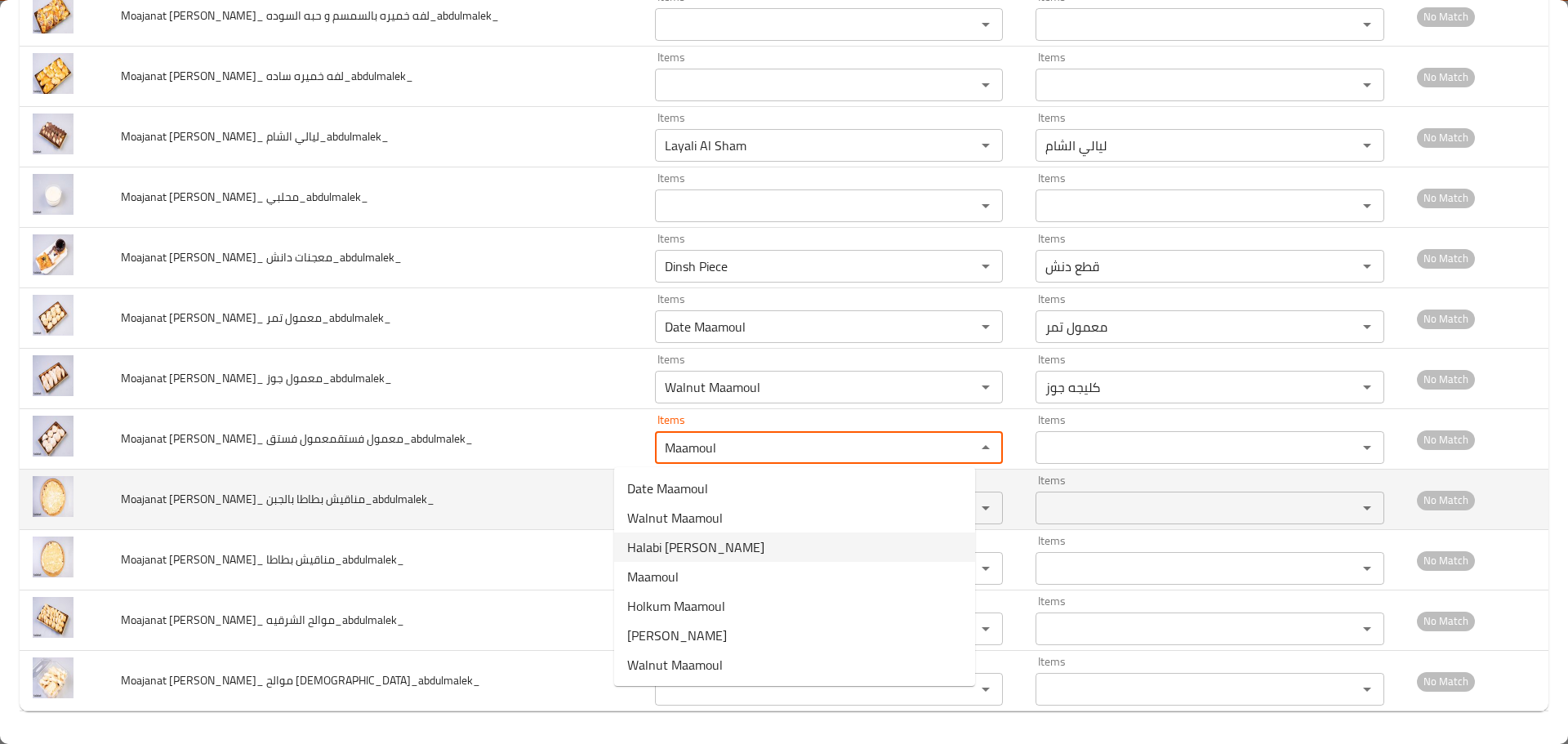
type فستق_abdulmalek_ "Halabi [PERSON_NAME]"
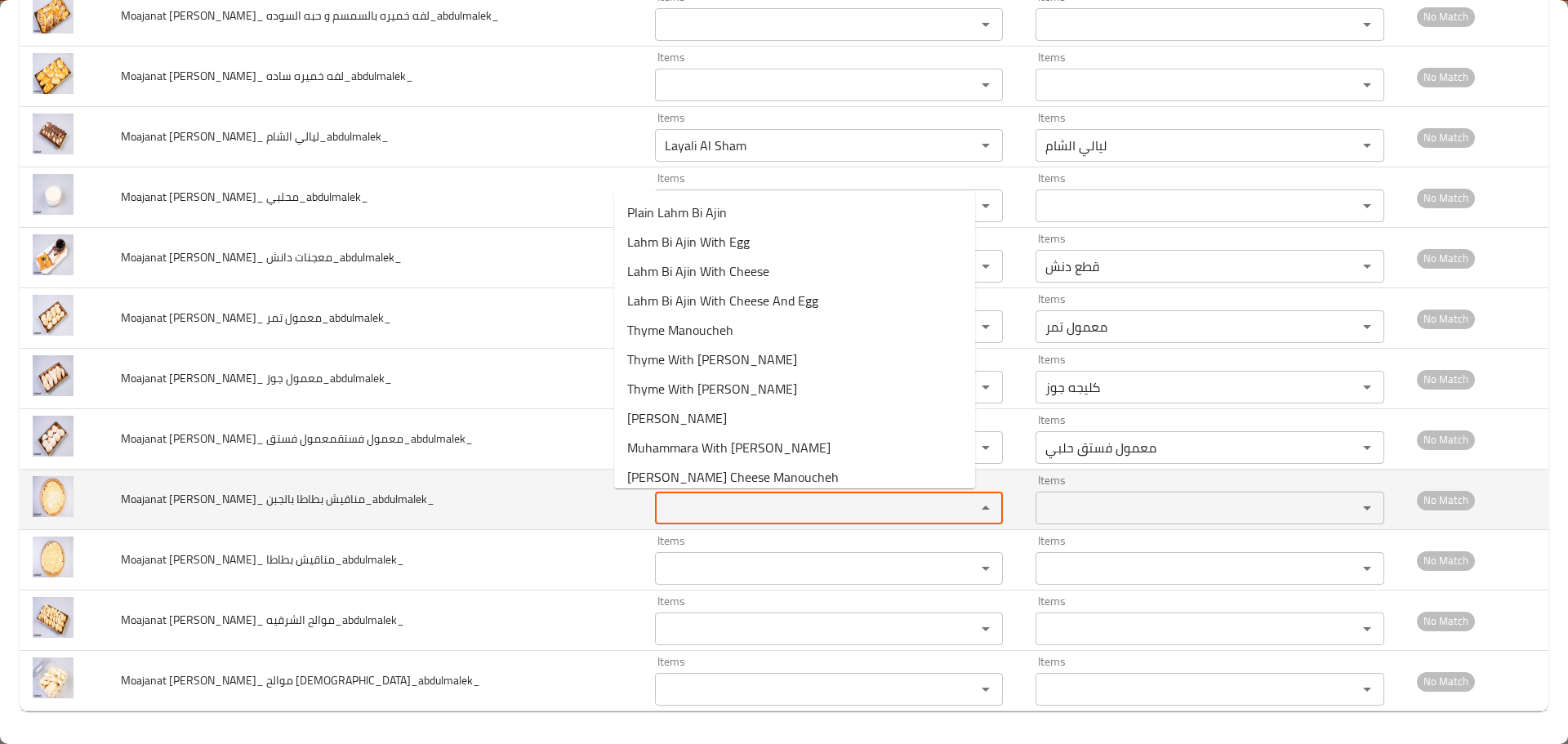
click at [674, 507] on بالجبن_abdulmalek_ "Items" at bounding box center [805, 508] width 291 height 23
drag, startPoint x: 674, startPoint y: 507, endPoint x: 558, endPoint y: 506, distance: 116.0
click at [558, 506] on tr "Moajanat Eyoun Baghdad_ مناقيش بطاطا بالجبن_abdulmalek_ Items man Items Items I…" at bounding box center [784, 499] width 1529 height 60
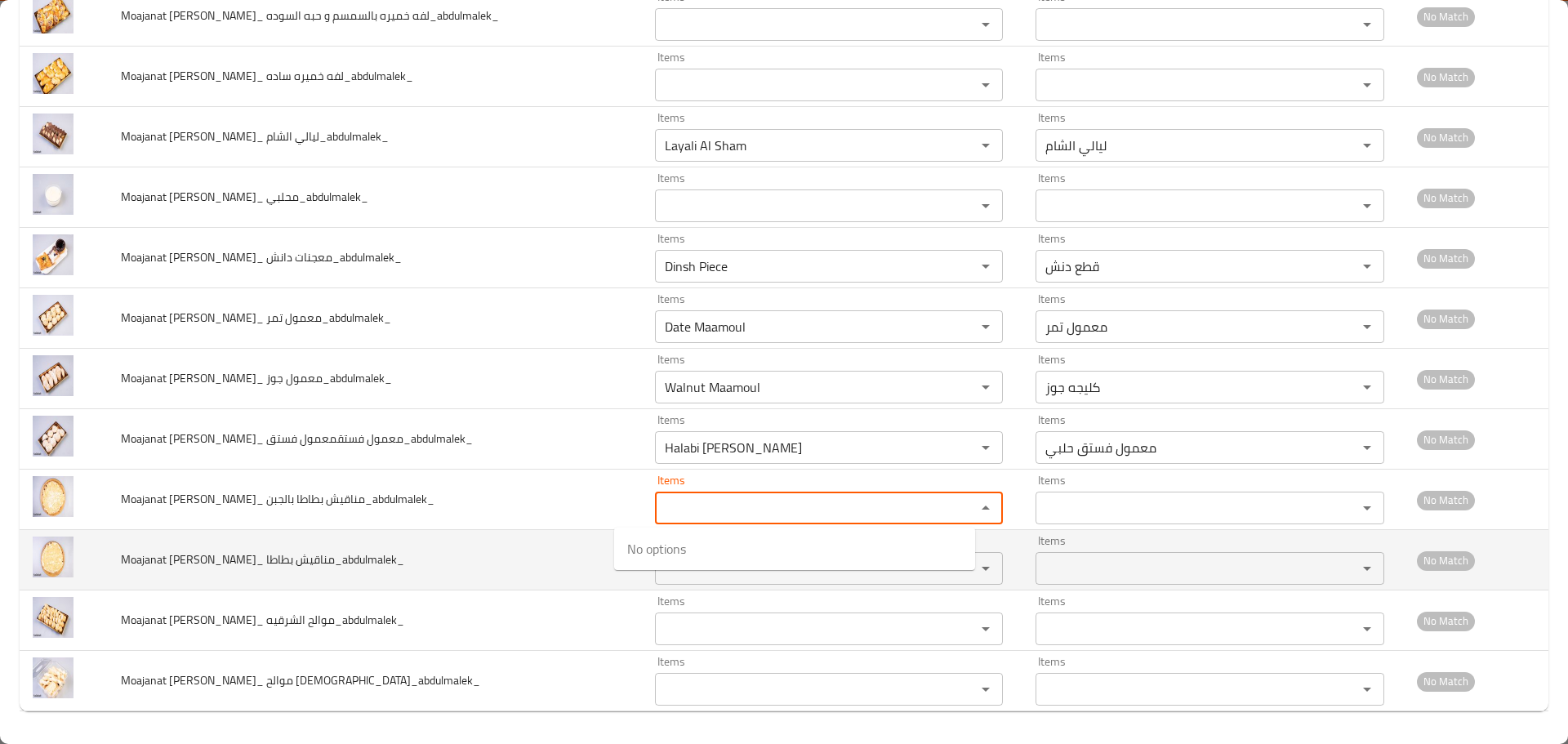
drag, startPoint x: 418, startPoint y: 551, endPoint x: 527, endPoint y: 551, distance: 109.0
click at [419, 551] on td "Moajanat Eyoun Baghdad_ مناقيش بطاطا_abdulmalek_" at bounding box center [375, 559] width 534 height 60
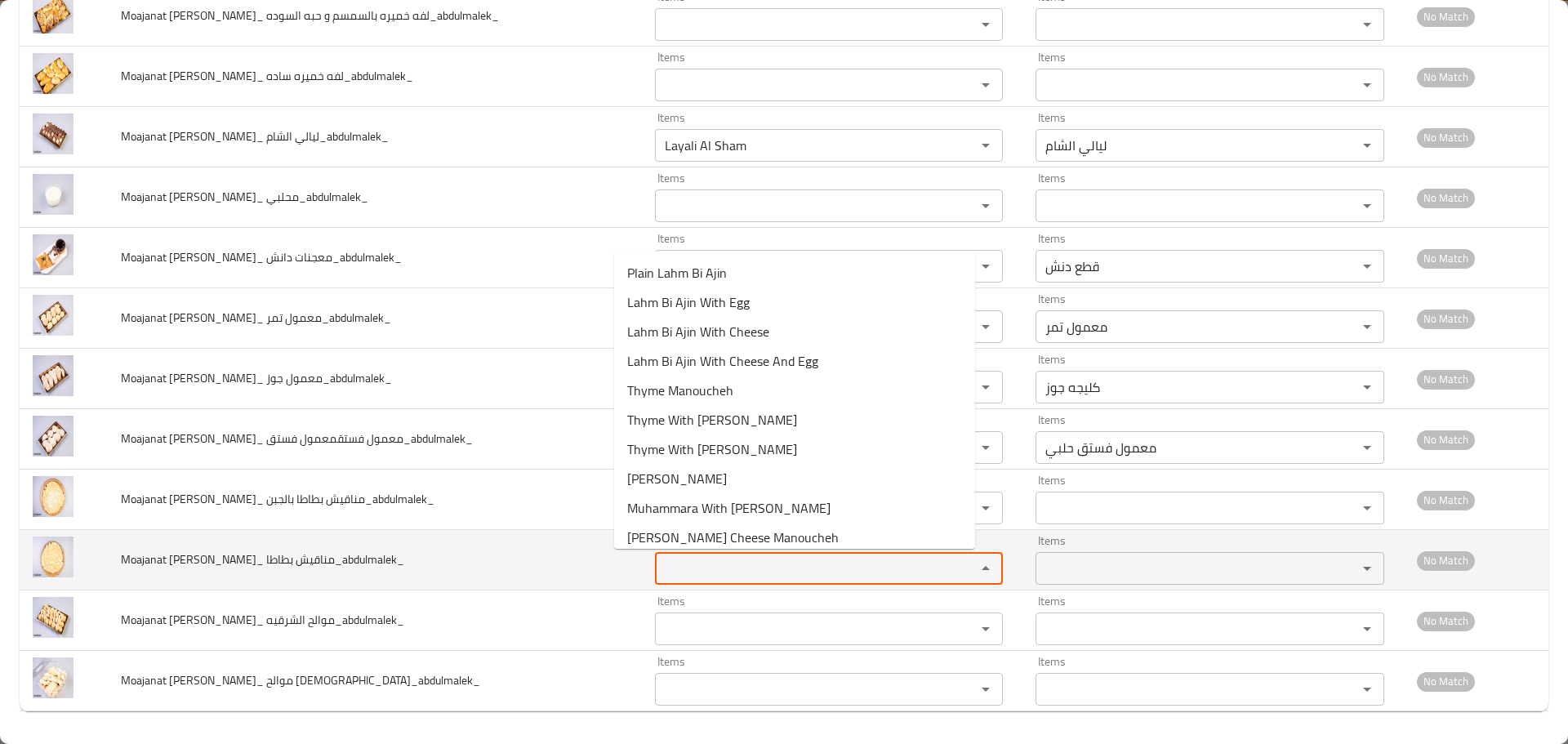
click at [660, 562] on بطاطا_abdulmalek_ "Items" at bounding box center [805, 568] width 291 height 23
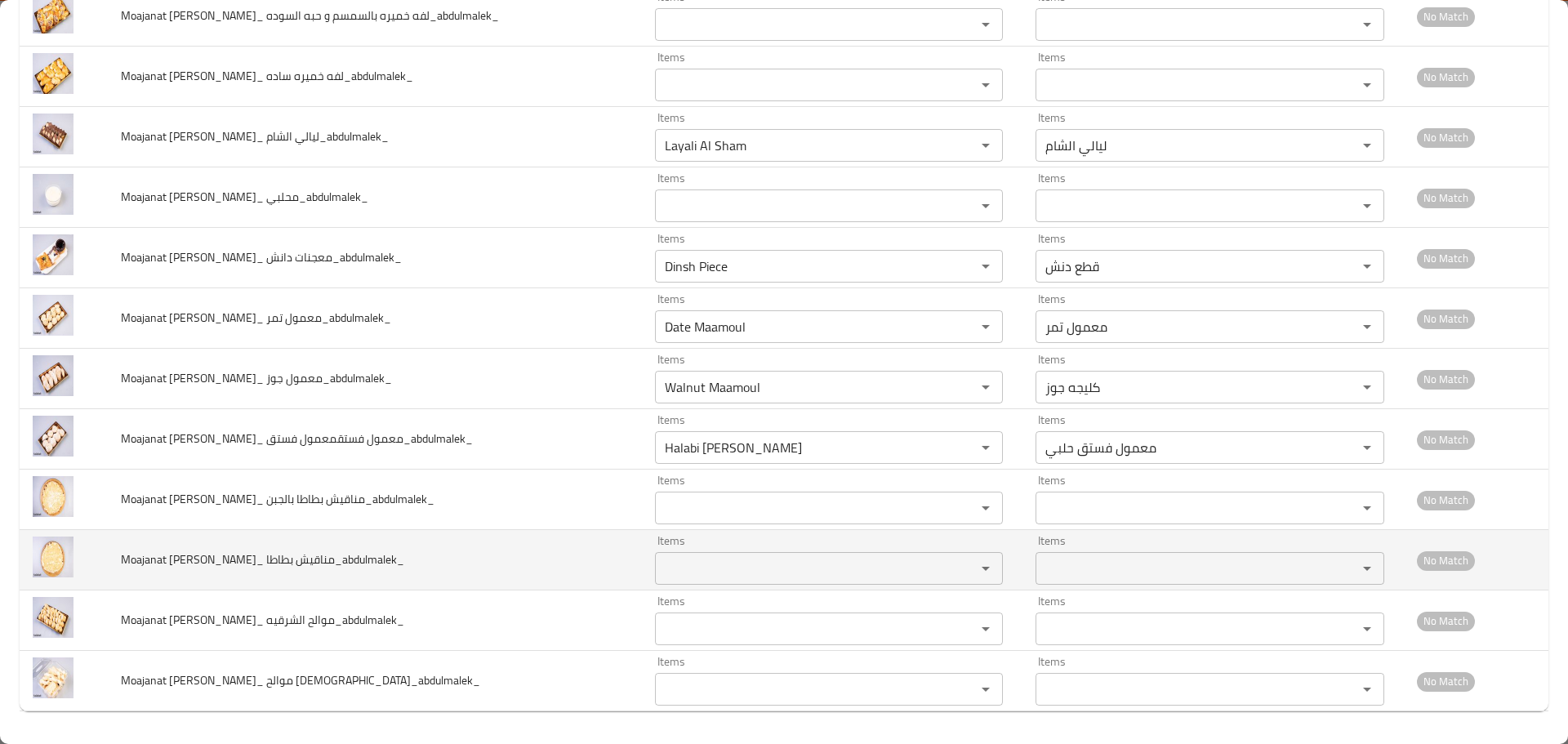
click at [530, 557] on td "Moajanat Eyoun Baghdad_ مناقيش بطاطا_abdulmalek_" at bounding box center [375, 559] width 534 height 60
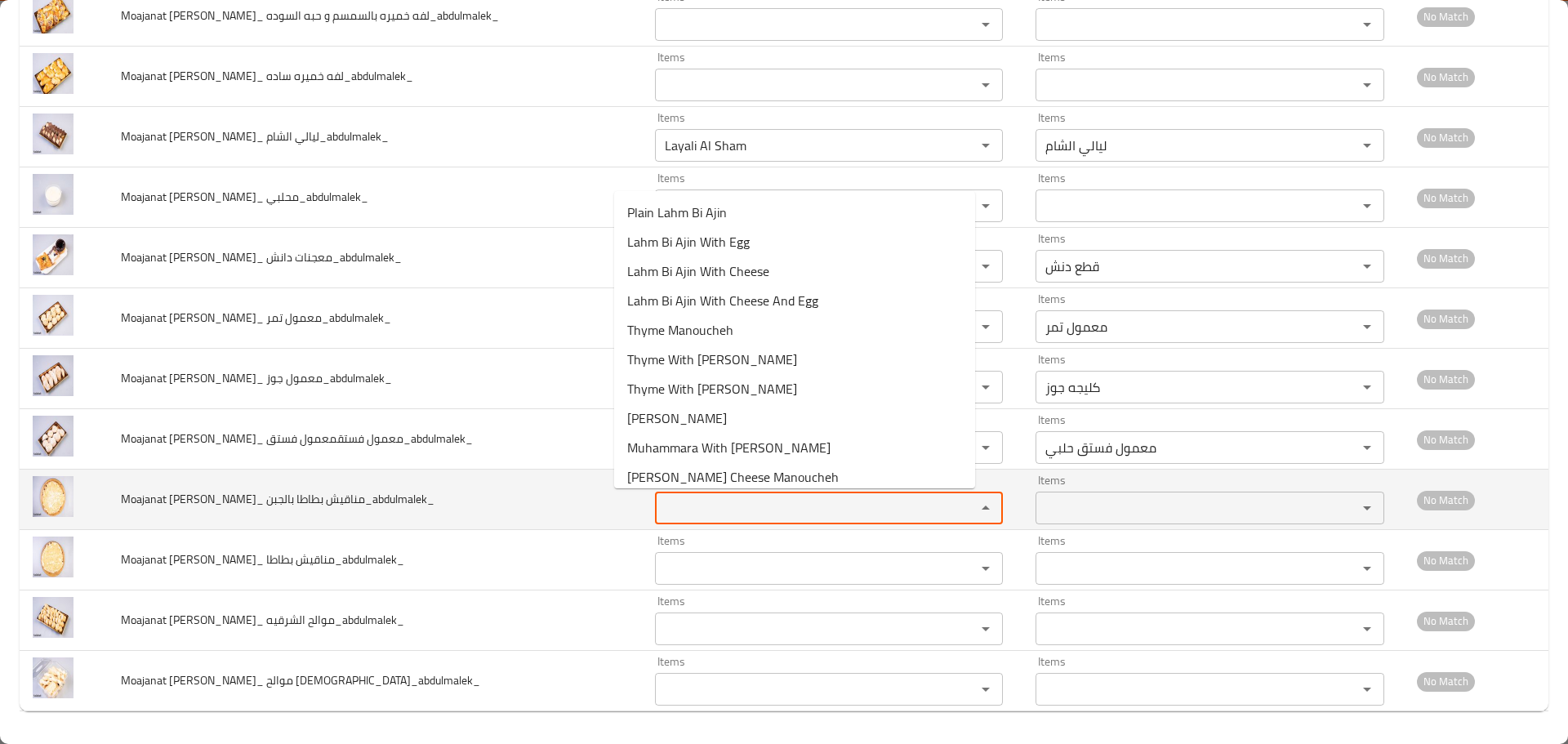
click at [660, 513] on بالجبن_abdulmalek_ "Items" at bounding box center [805, 508] width 291 height 23
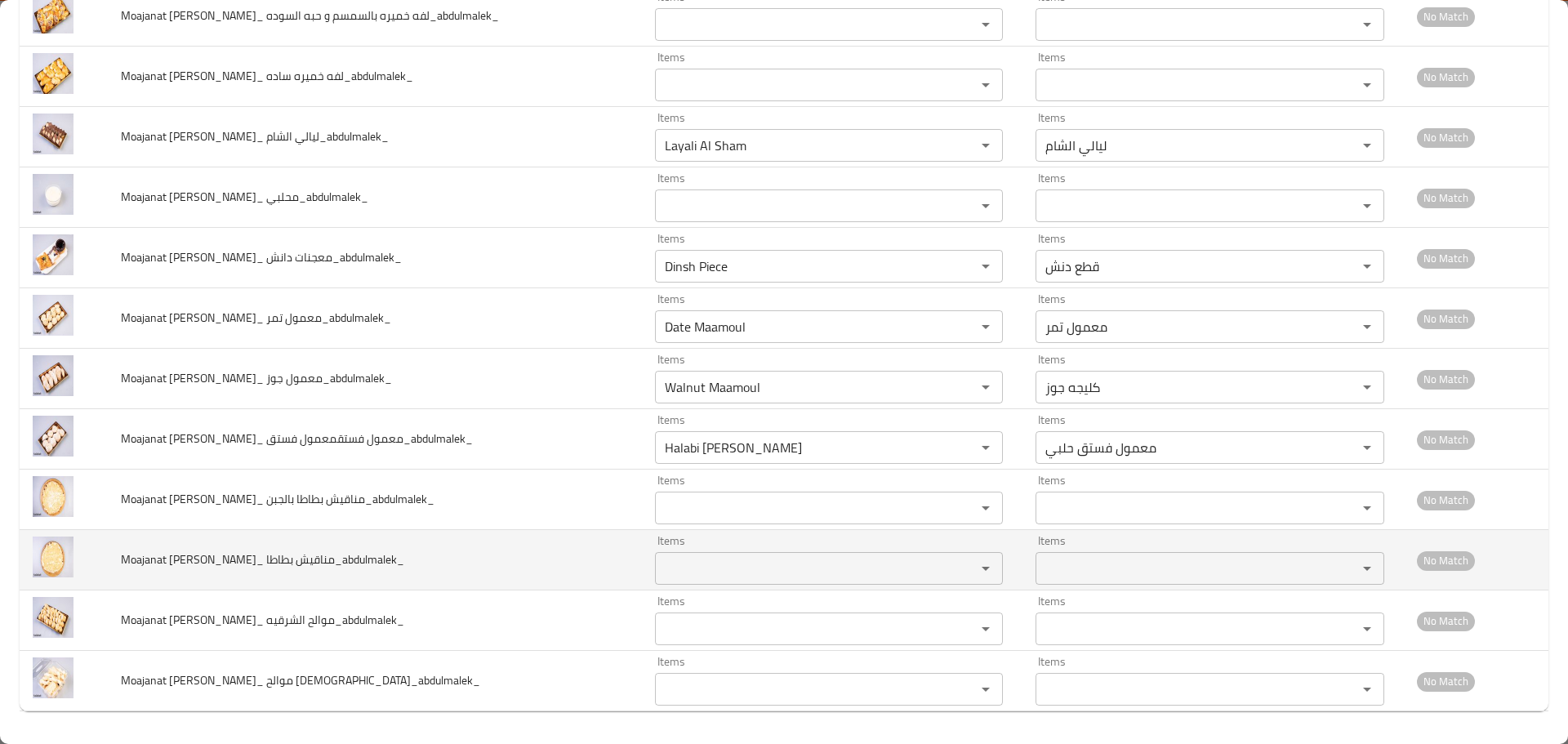
click at [527, 582] on td "Moajanat Eyoun Baghdad_ مناقيش بطاطا_abdulmalek_" at bounding box center [375, 559] width 534 height 60
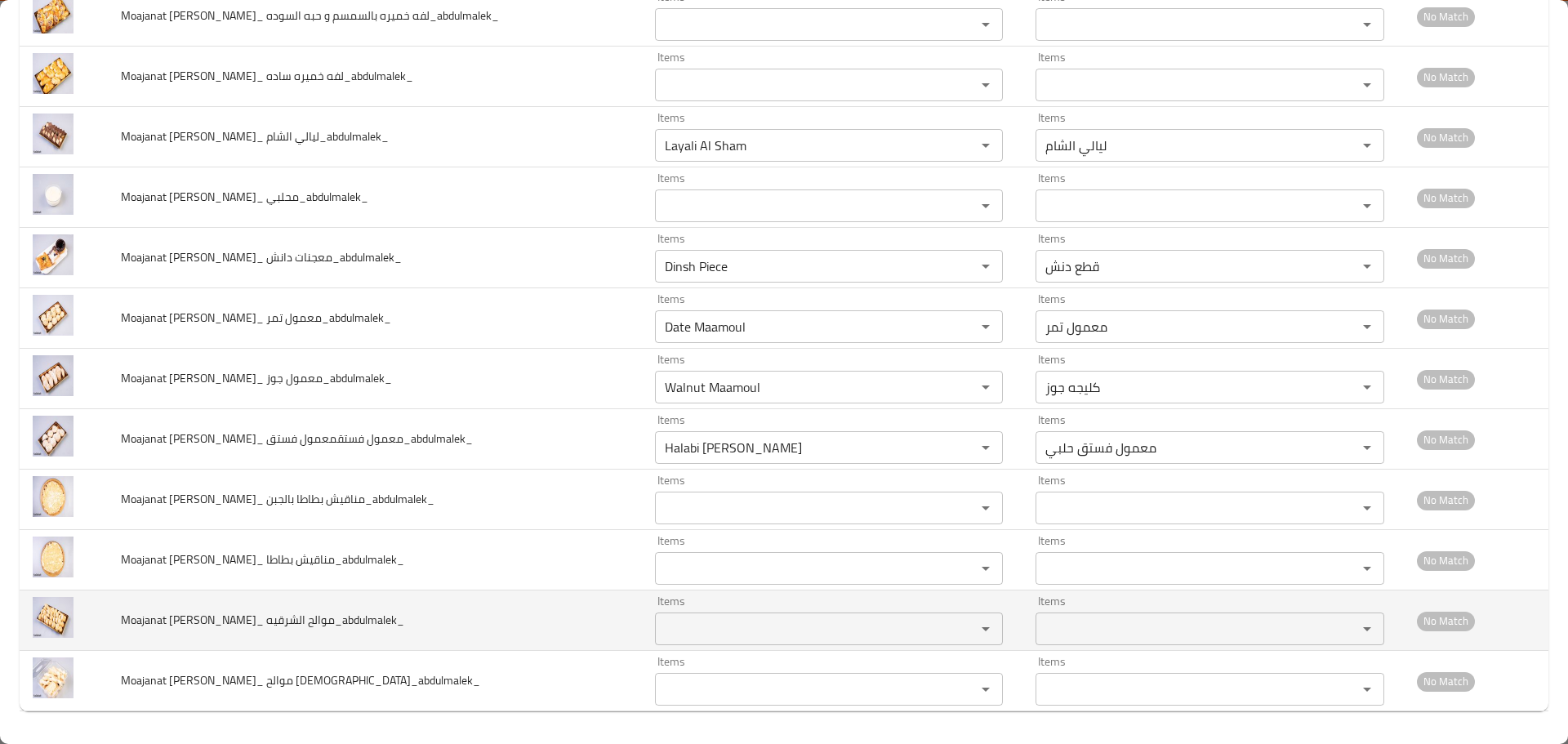
click at [655, 611] on div "Items Items" at bounding box center [829, 620] width 349 height 50
drag, startPoint x: 321, startPoint y: 622, endPoint x: 300, endPoint y: 622, distance: 21.0
click at [300, 622] on span "Moajanat Eyoun Baghdad_ موالح الشرقيه_abdulmalek_" at bounding box center [262, 619] width 283 height 21
click at [660, 624] on الشرقيه_abdulmalek_ "Items" at bounding box center [805, 629] width 291 height 23
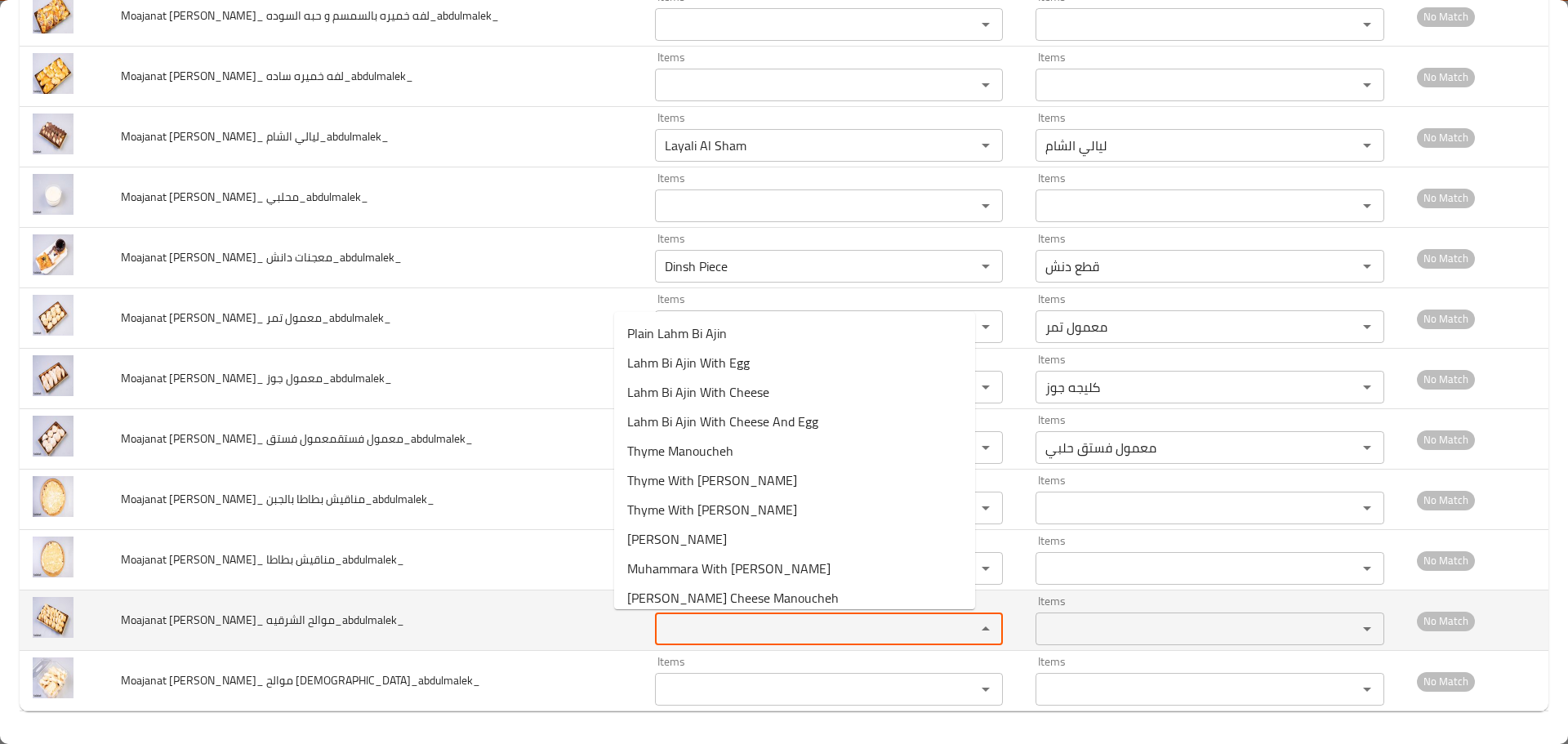
paste الشرقيه_abdulmalek_ "Orienal Savory"
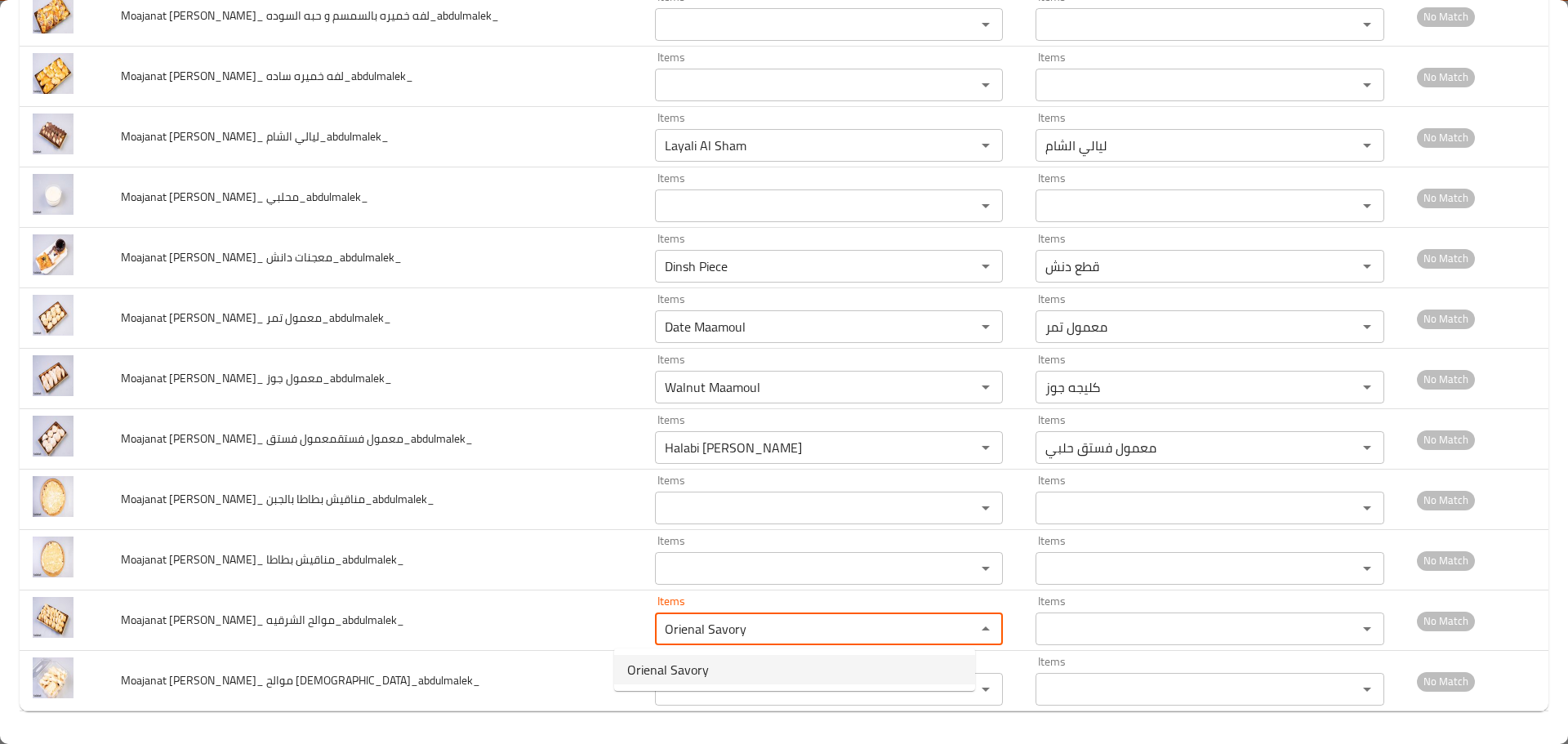
click at [654, 668] on span "Orienal Savory" at bounding box center [668, 669] width 81 height 19
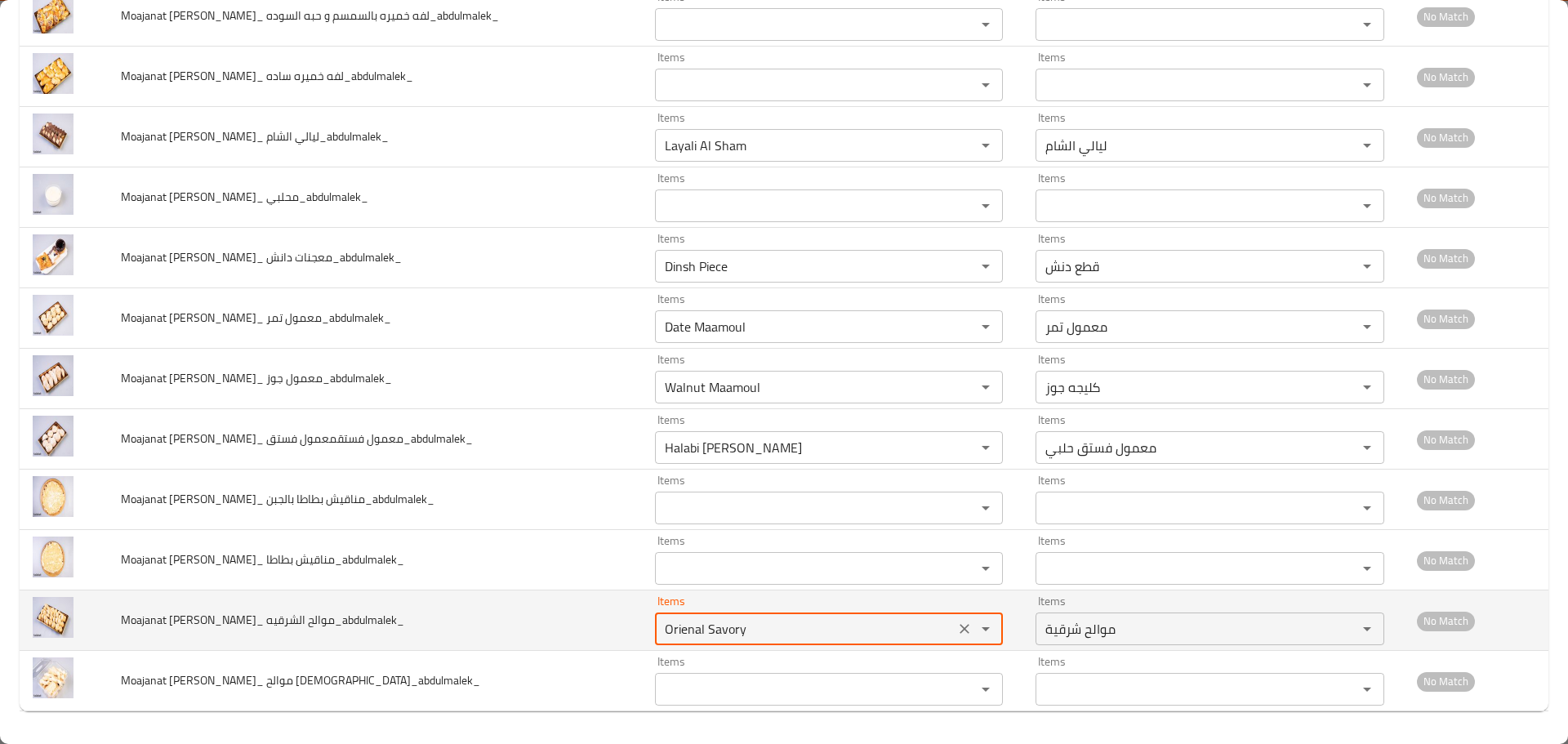
click at [509, 621] on td "Moajanat Eyoun Baghdad_ موالح الشرقيه_abdulmalek_" at bounding box center [375, 619] width 534 height 60
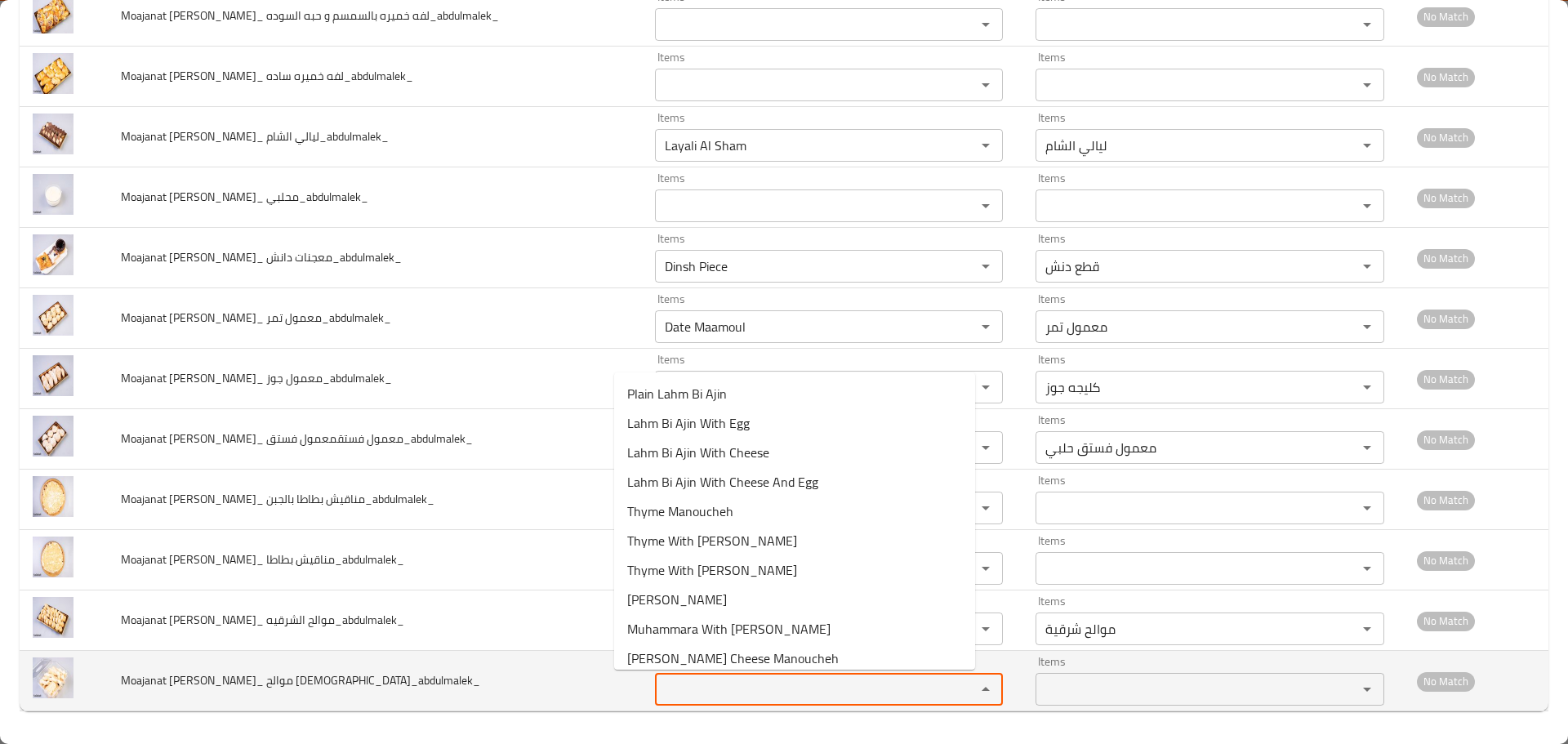
click at [707, 679] on فرنسيه_abdulmalek_ "Items" at bounding box center [805, 689] width 291 height 23
paste فرنسيه_abdulmalek_ "French savory"
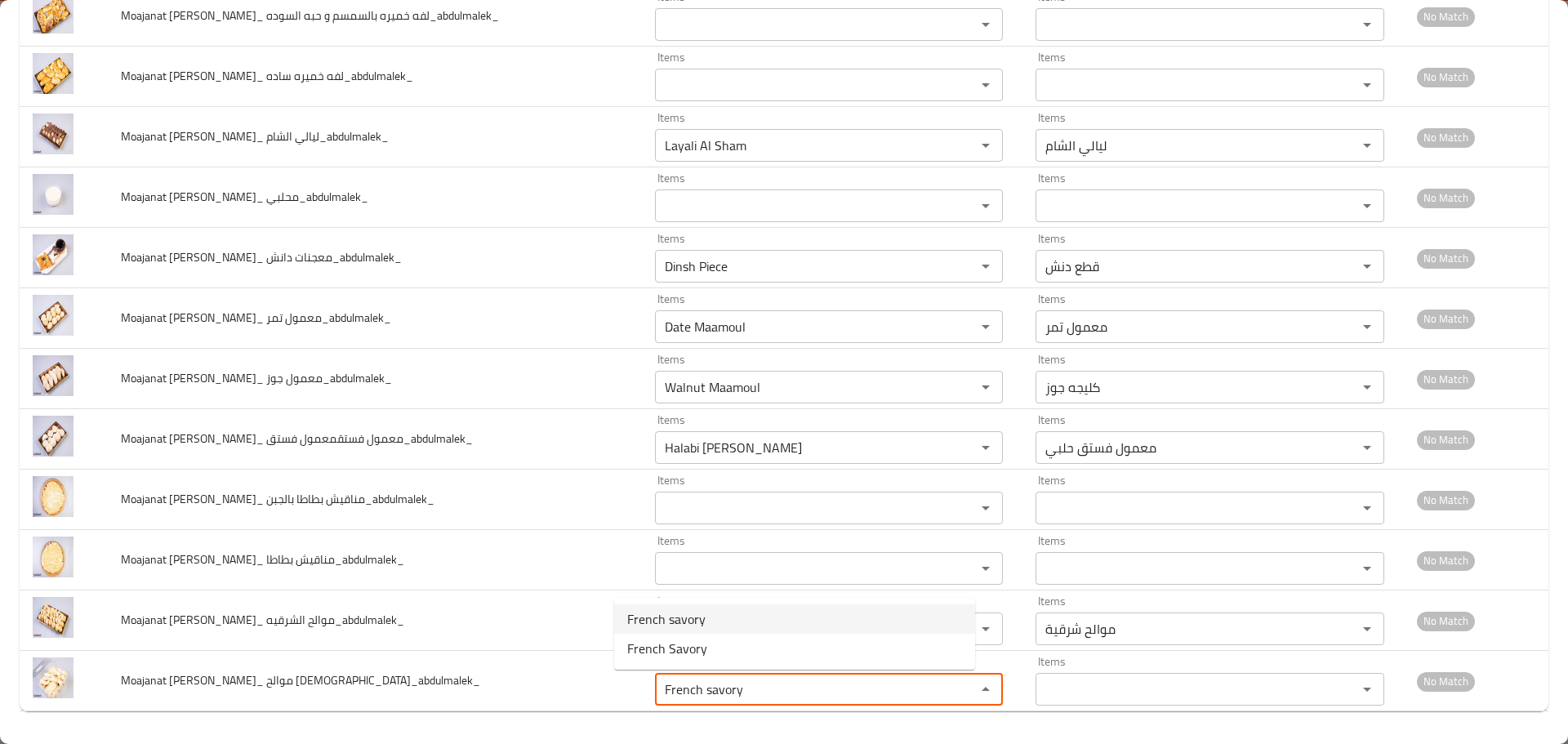
click at [669, 623] on span "French savory" at bounding box center [666, 618] width 78 height 19
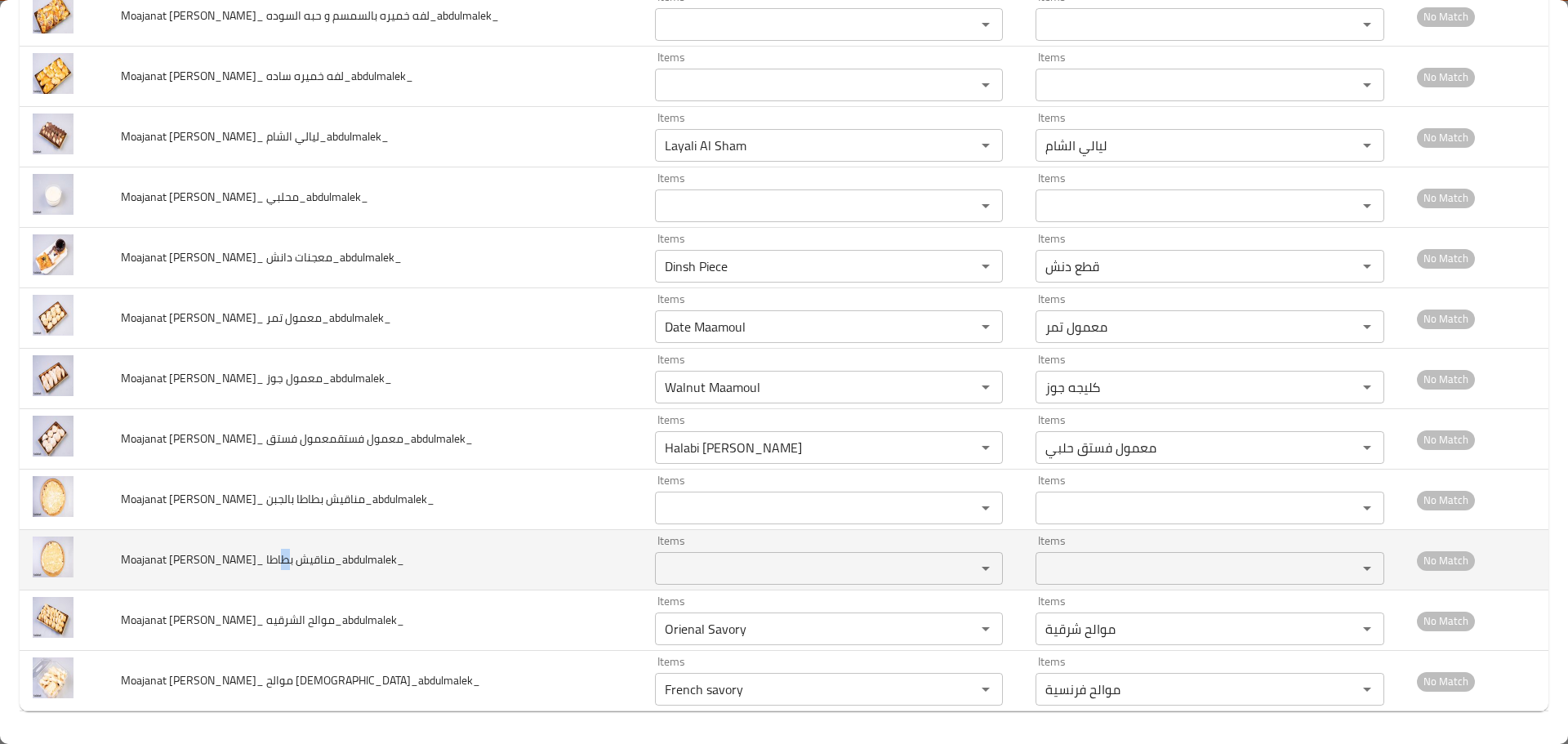
click at [273, 558] on span "Moajanat Eyoun Baghdad_ مناقيش بطاطا_abdulmalek_" at bounding box center [262, 558] width 283 height 21
drag, startPoint x: 284, startPoint y: 558, endPoint x: 256, endPoint y: 557, distance: 28.0
click at [256, 557] on span "Moajanat Eyoun Baghdad_ مناقيش بطاطا_abdulmalek_" at bounding box center [262, 558] width 283 height 21
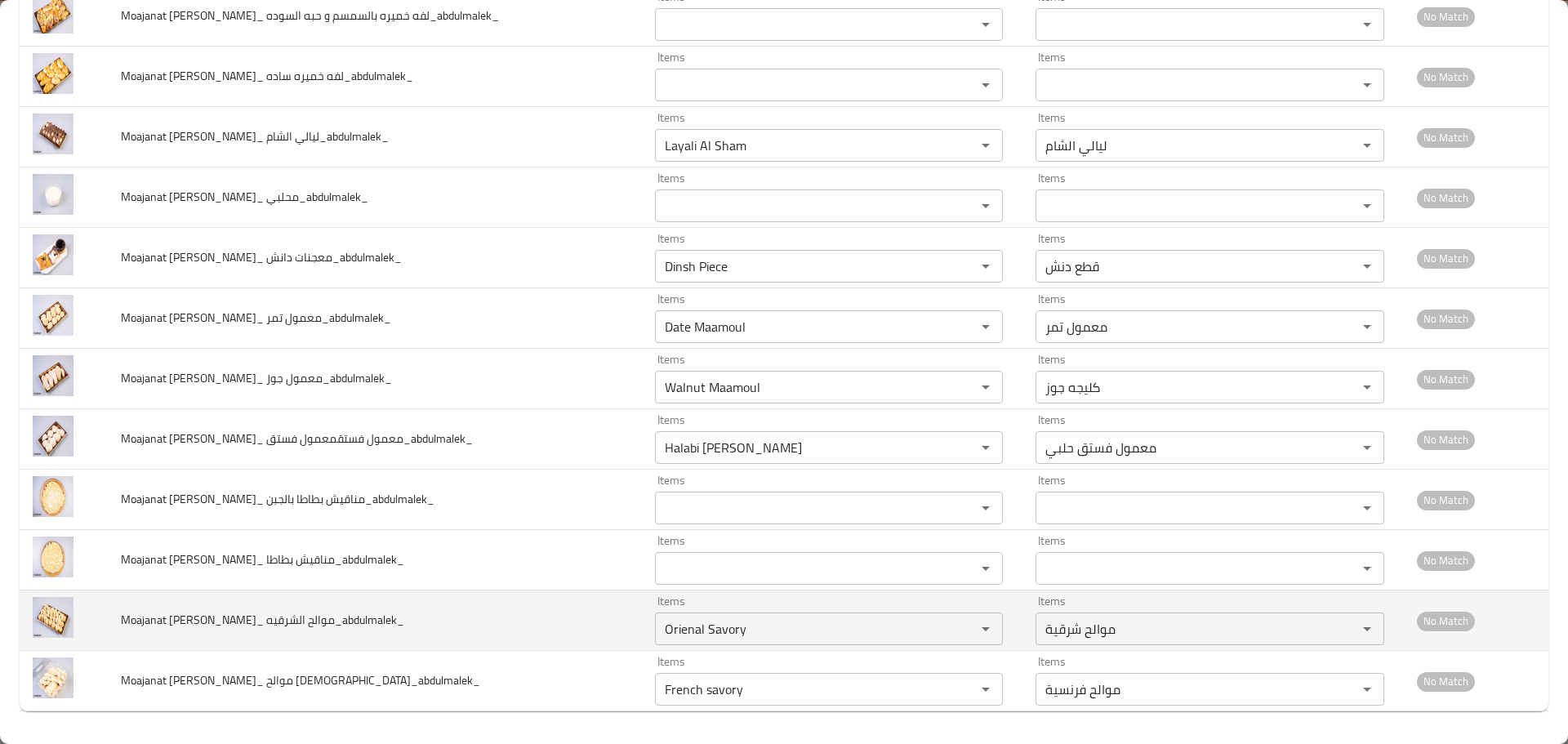
click at [569, 605] on td "Moajanat Eyoun Baghdad_ موالح الشرقيه_abdulmalek_" at bounding box center [375, 619] width 534 height 60
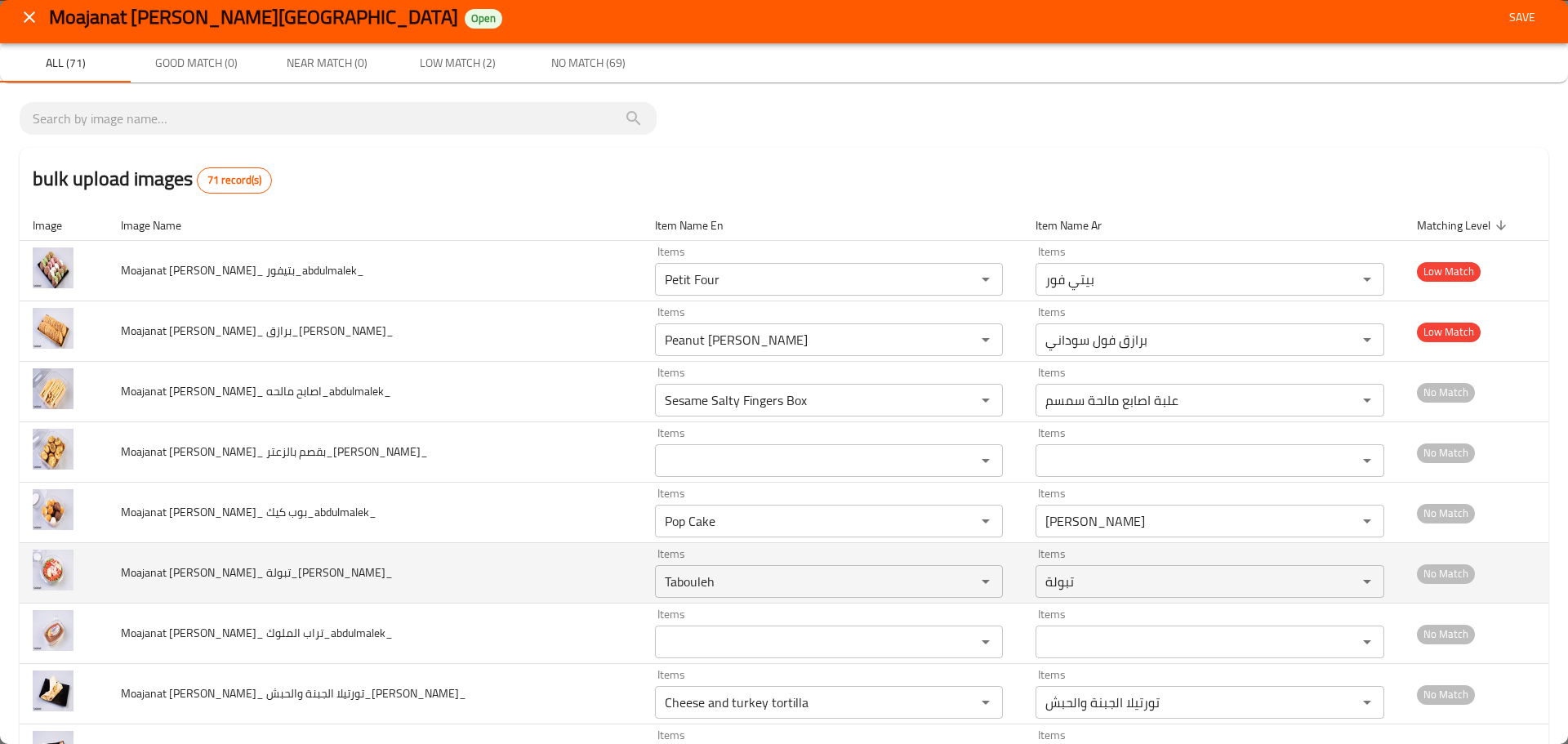
scroll to position [0, 0]
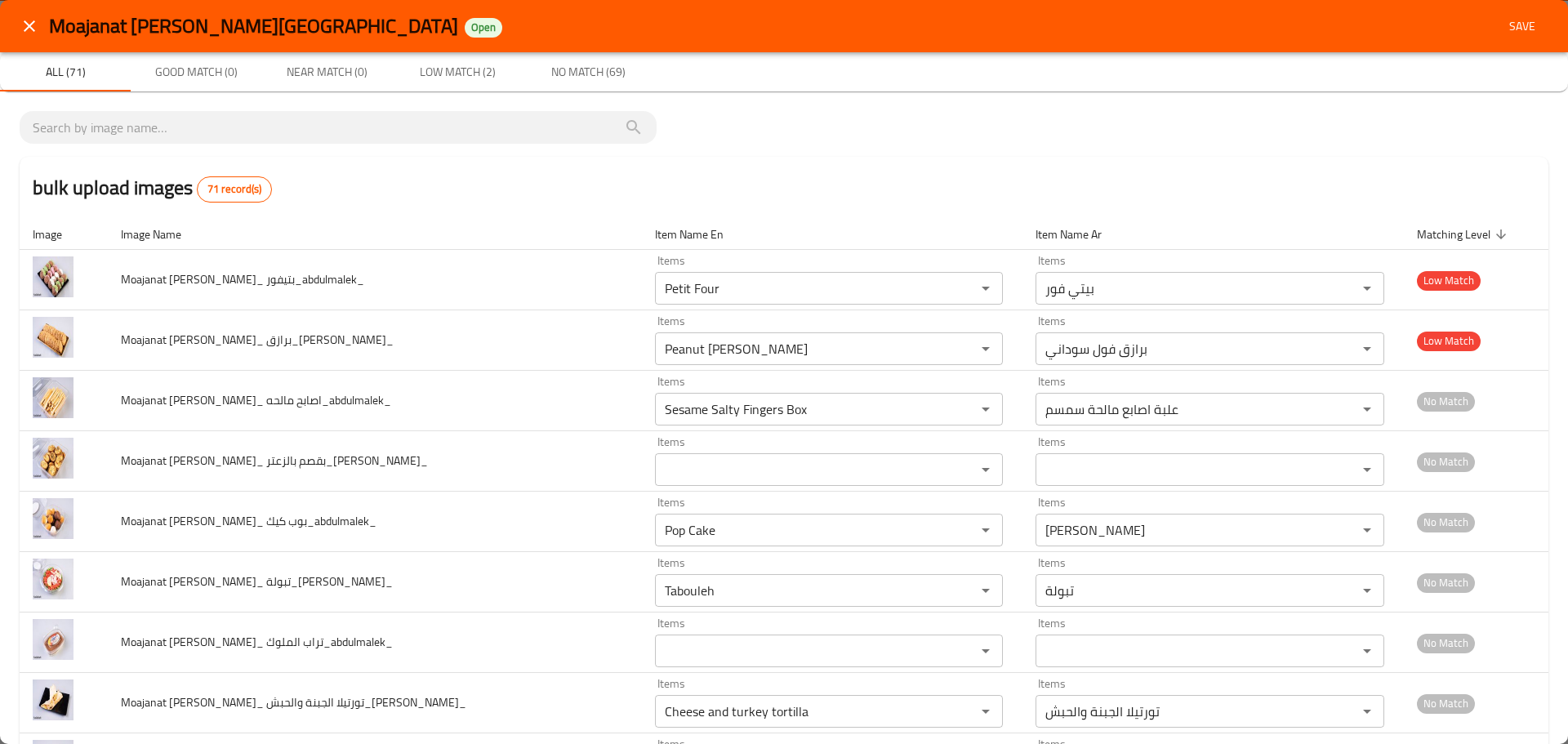
click at [1514, 31] on span "Save" at bounding box center [1522, 27] width 39 height 20
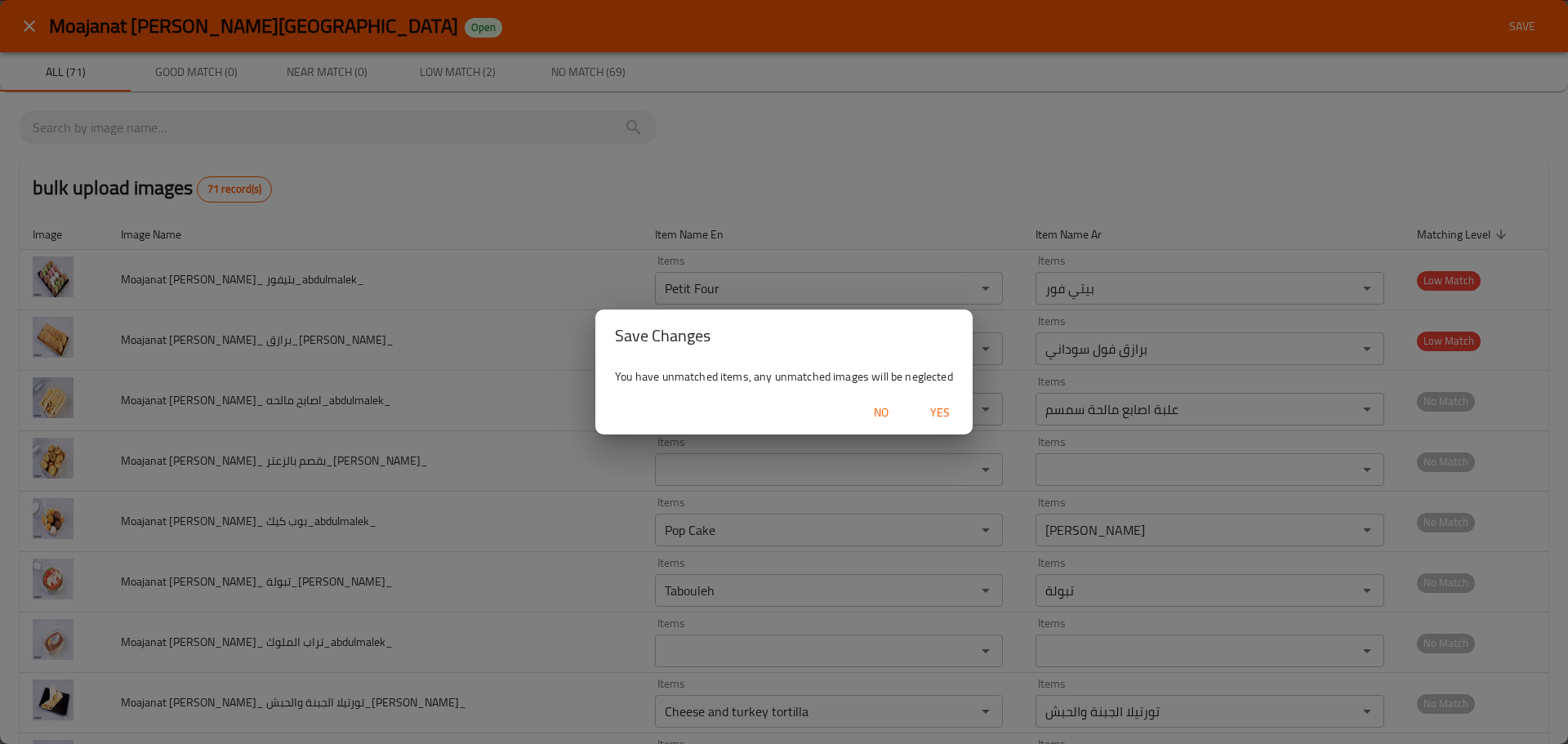
click at [941, 414] on span "Yes" at bounding box center [940, 413] width 39 height 20
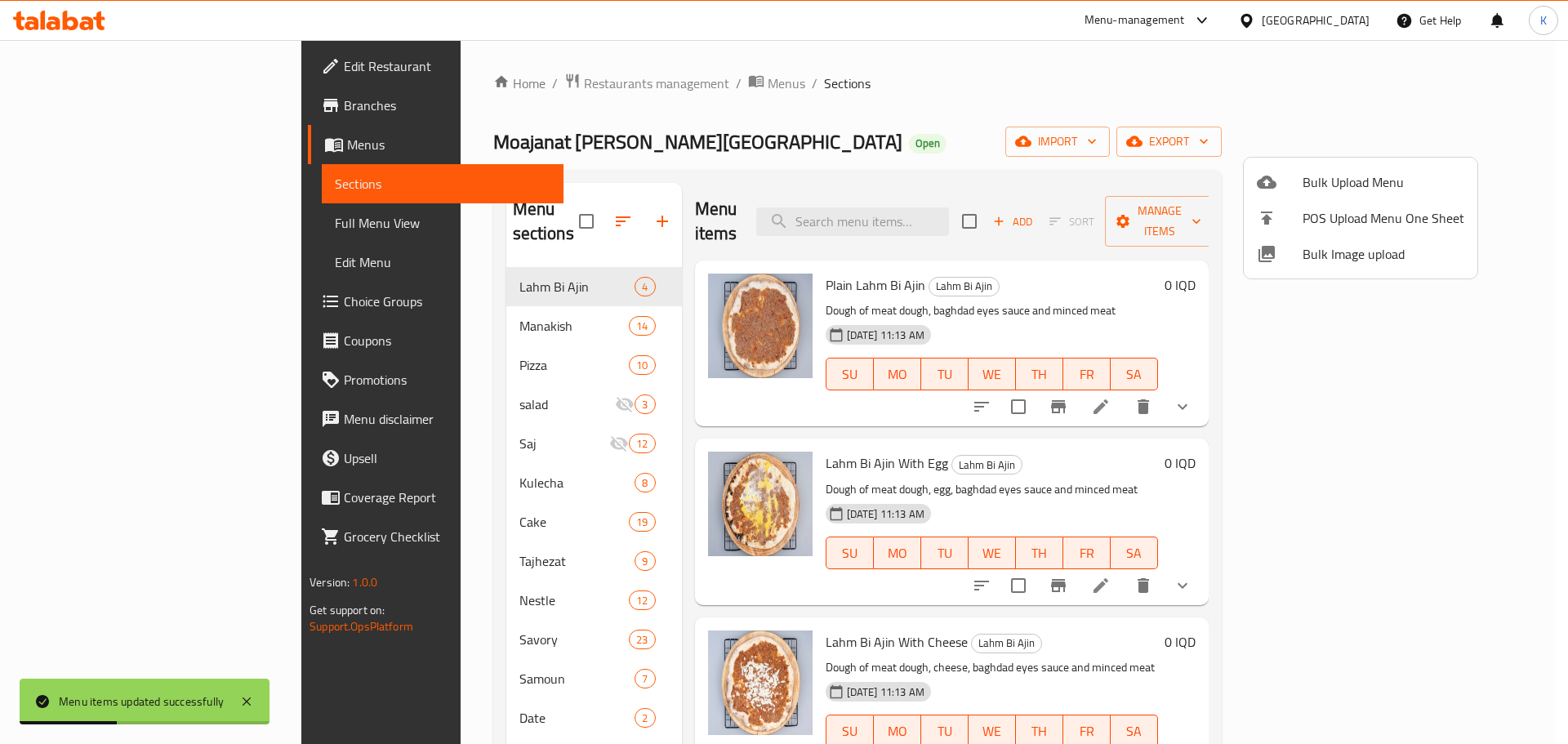
click at [1479, 148] on div at bounding box center [784, 372] width 1568 height 744
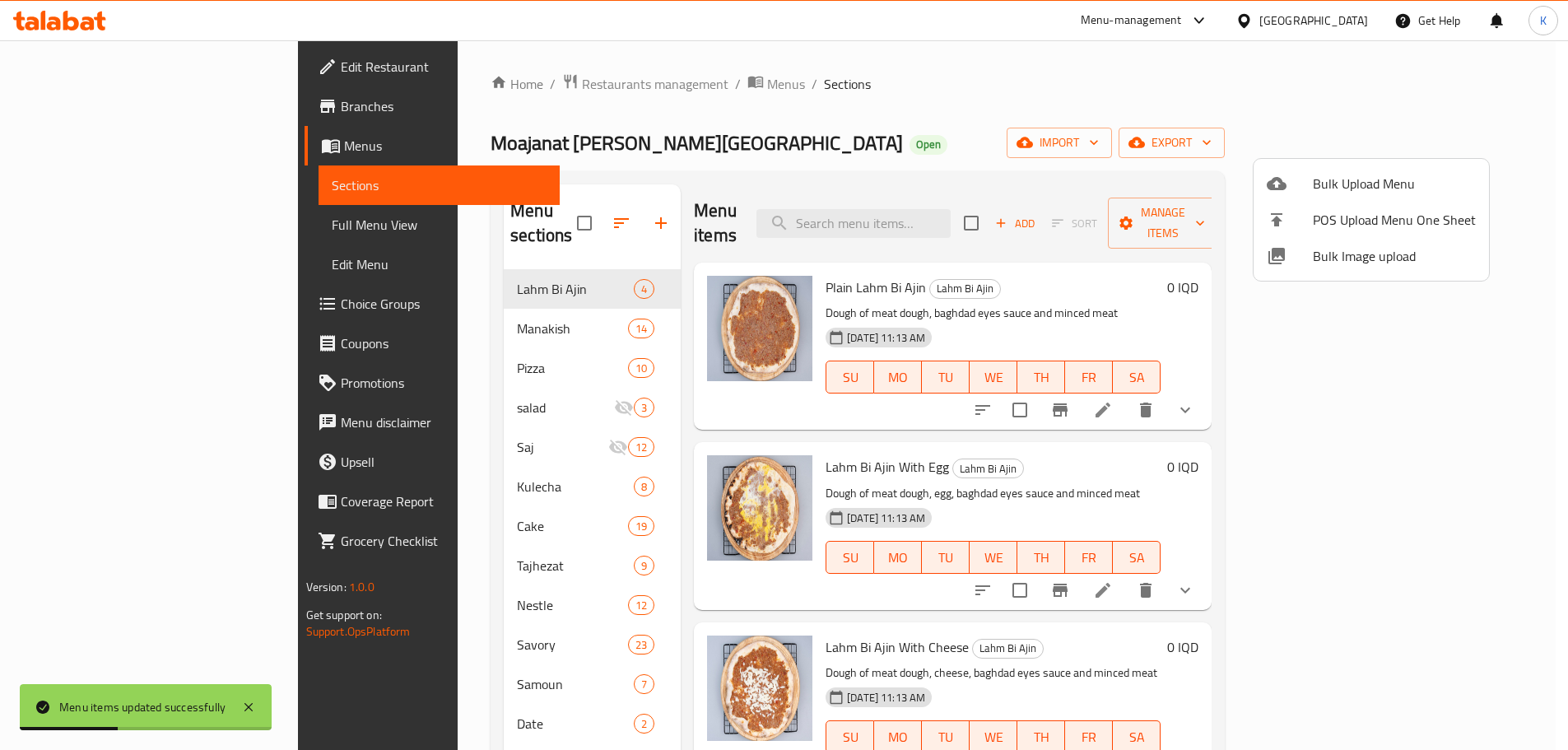
click at [1212, 149] on span "export" at bounding box center [1172, 142] width 80 height 20
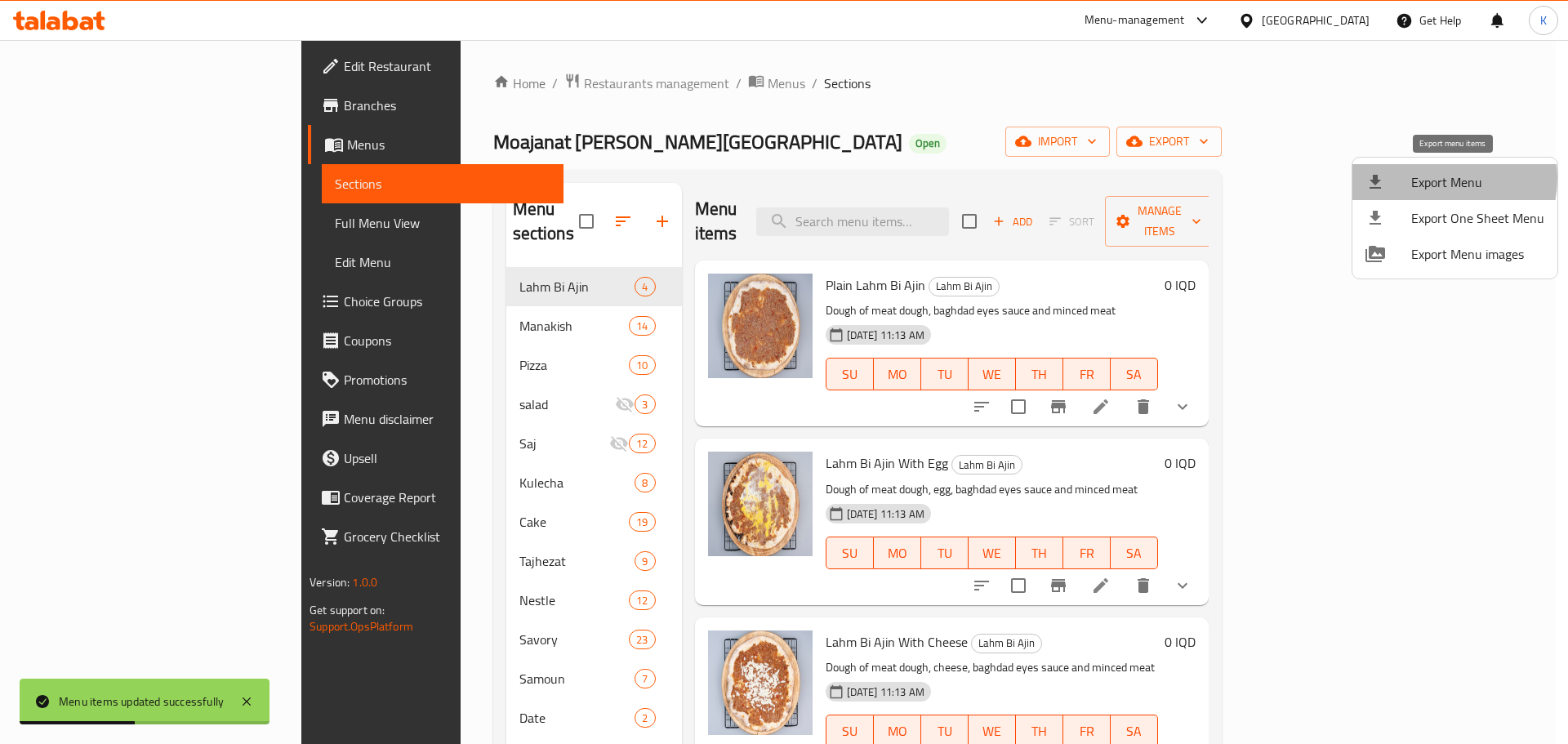
click at [1436, 178] on span "Export Menu" at bounding box center [1478, 182] width 133 height 19
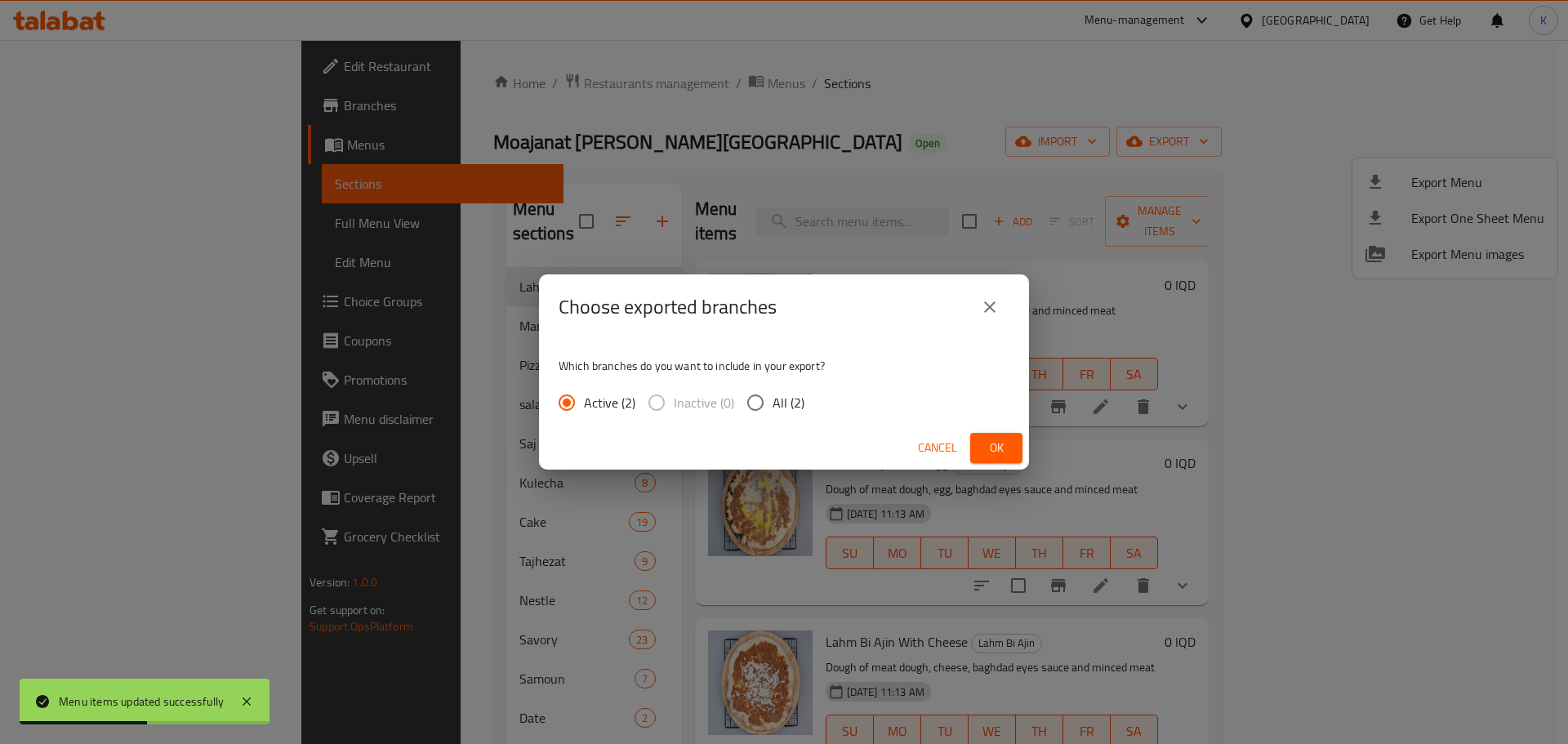
click at [782, 411] on span "All (2)" at bounding box center [789, 402] width 31 height 19
click at [773, 411] on input "All (2)" at bounding box center [755, 402] width 34 height 34
click at [975, 445] on button "Ok" at bounding box center [996, 448] width 53 height 30
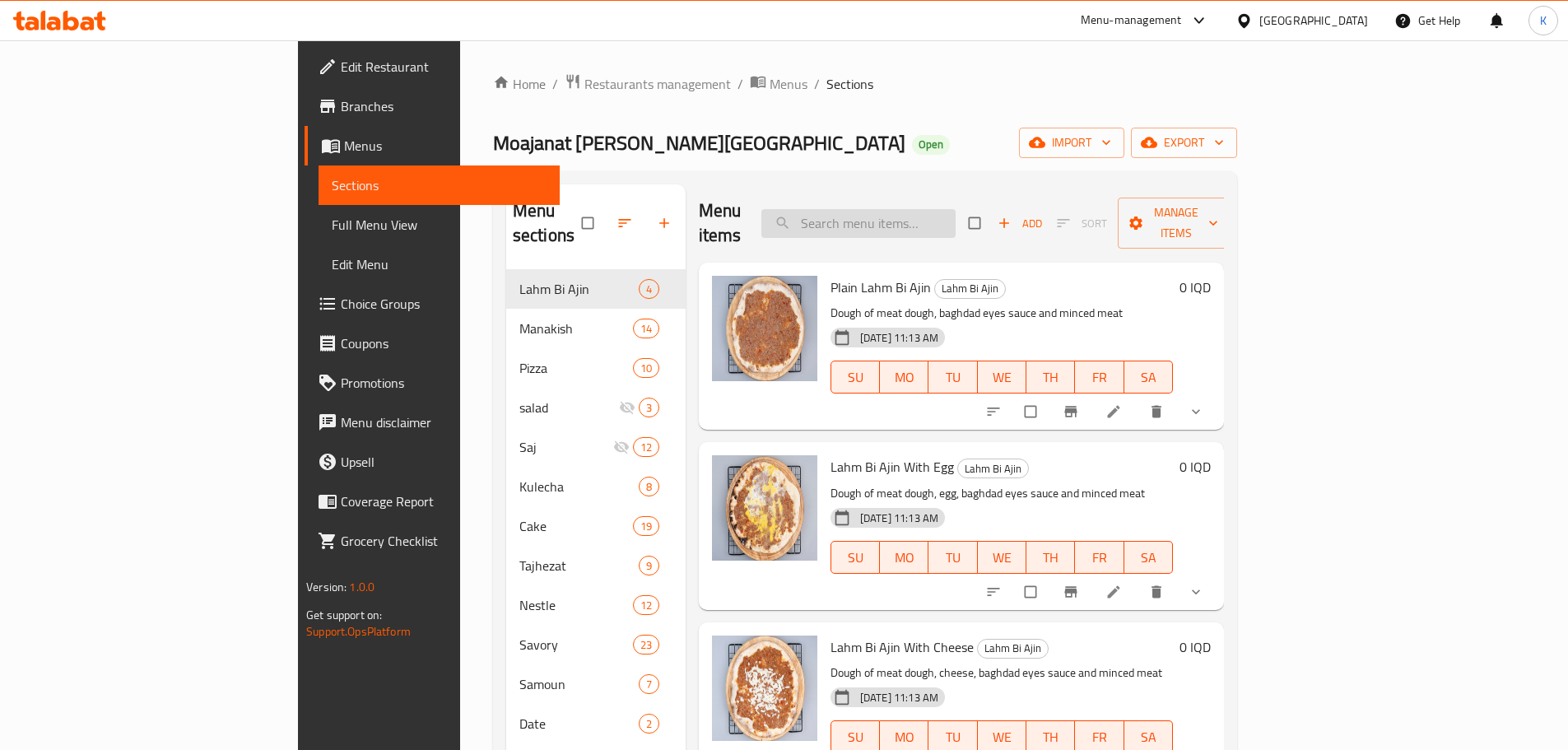
click at [953, 221] on input "search" at bounding box center [858, 223] width 194 height 29
paste input "بقصم"
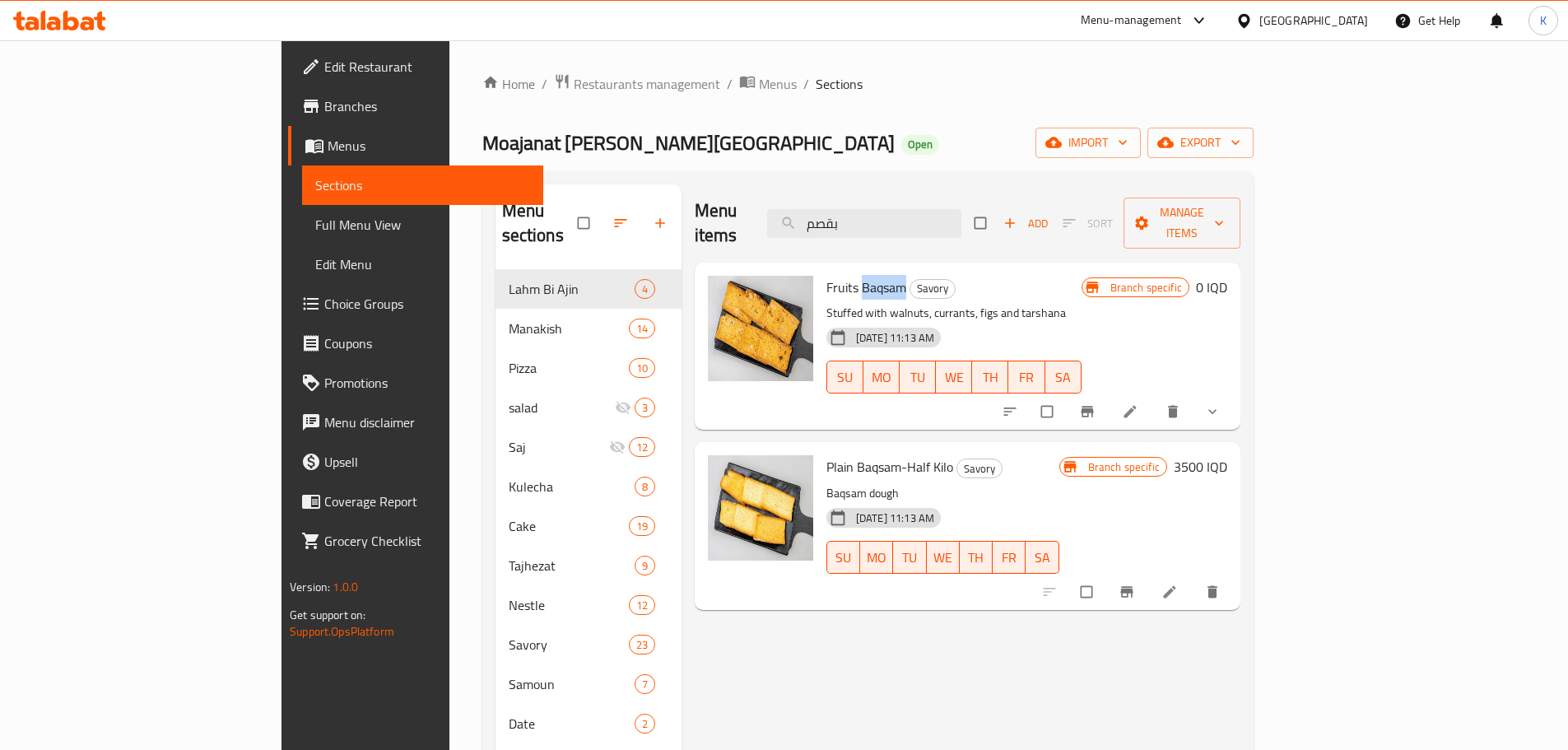
drag, startPoint x: 789, startPoint y: 265, endPoint x: 831, endPoint y: 259, distance: 42.4
click at [831, 275] on span "Fruits Baqsam" at bounding box center [866, 287] width 80 height 25
copy span "Baqsam"
click at [925, 219] on input "بقصم" at bounding box center [864, 223] width 194 height 29
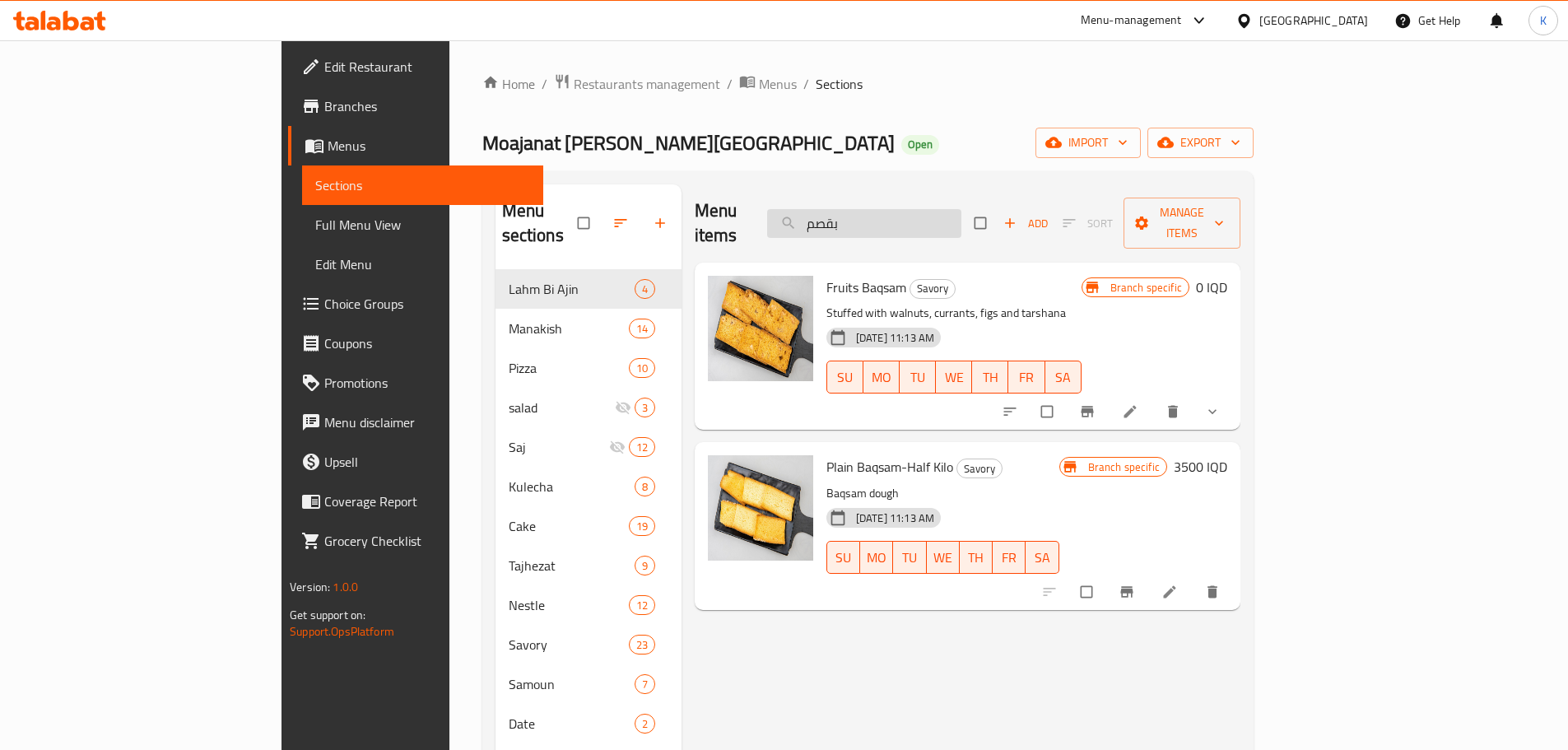
paste input "لملوك"
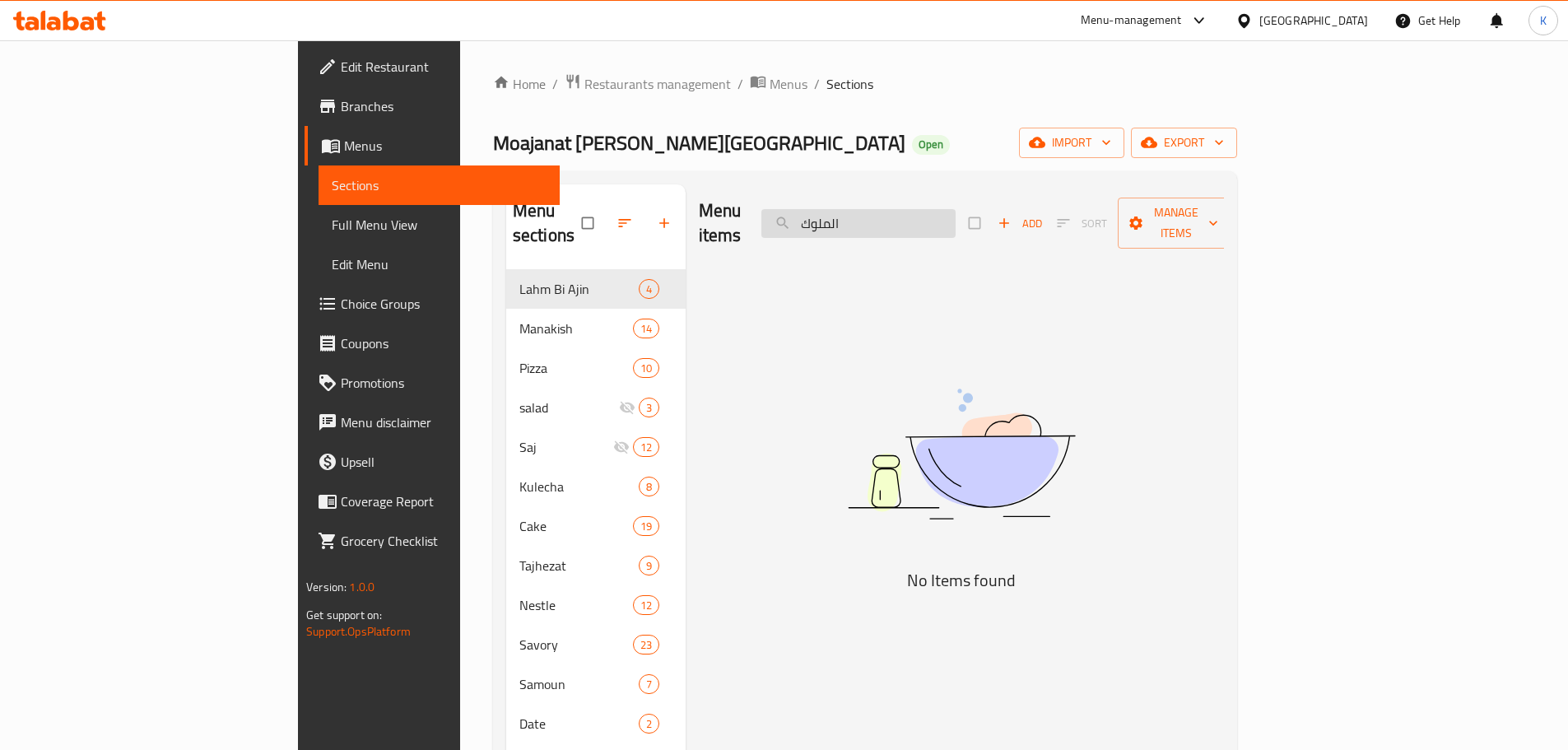
drag, startPoint x: 938, startPoint y: 208, endPoint x: 965, endPoint y: 210, distance: 27.1
click at [956, 210] on input "الملوك" at bounding box center [858, 223] width 194 height 29
click at [936, 212] on input "ملوك" at bounding box center [858, 223] width 194 height 29
paste input "تراب"
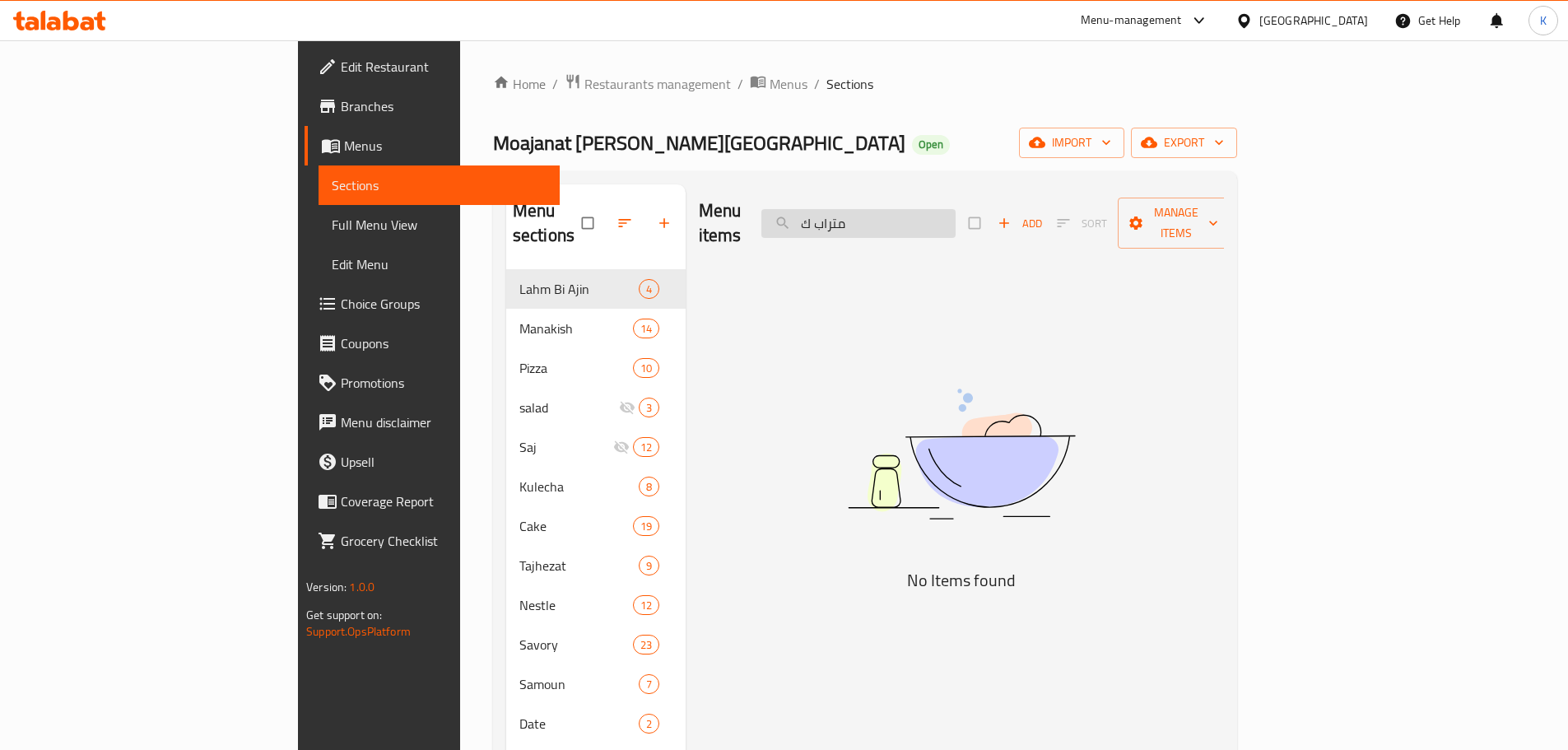
click at [937, 218] on input "متراب ك" at bounding box center [858, 223] width 194 height 29
paste input "تراب"
click at [956, 216] on input "تراب" at bounding box center [858, 223] width 194 height 29
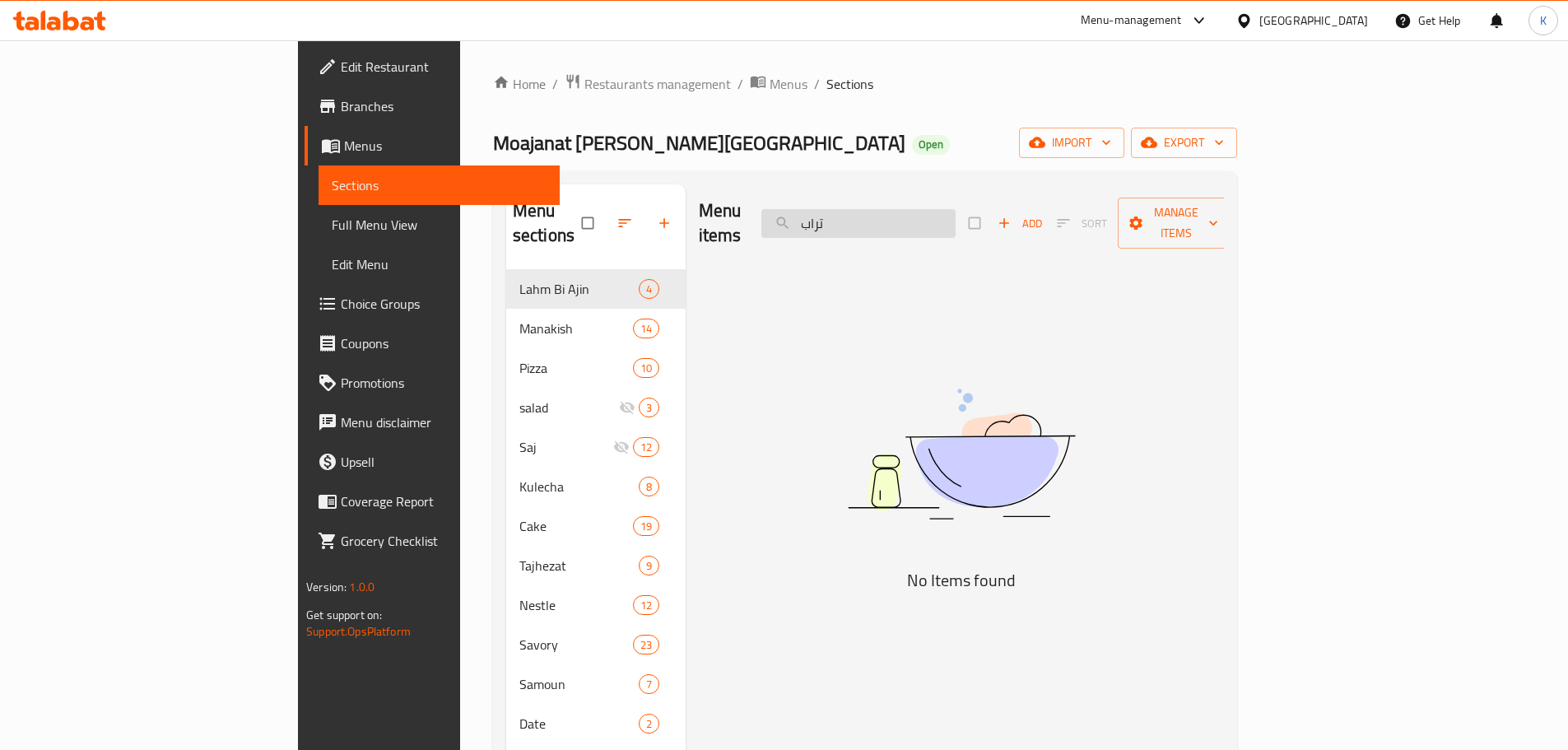
click at [956, 216] on input "تراب" at bounding box center [858, 223] width 194 height 29
paste input "ورتيلا"
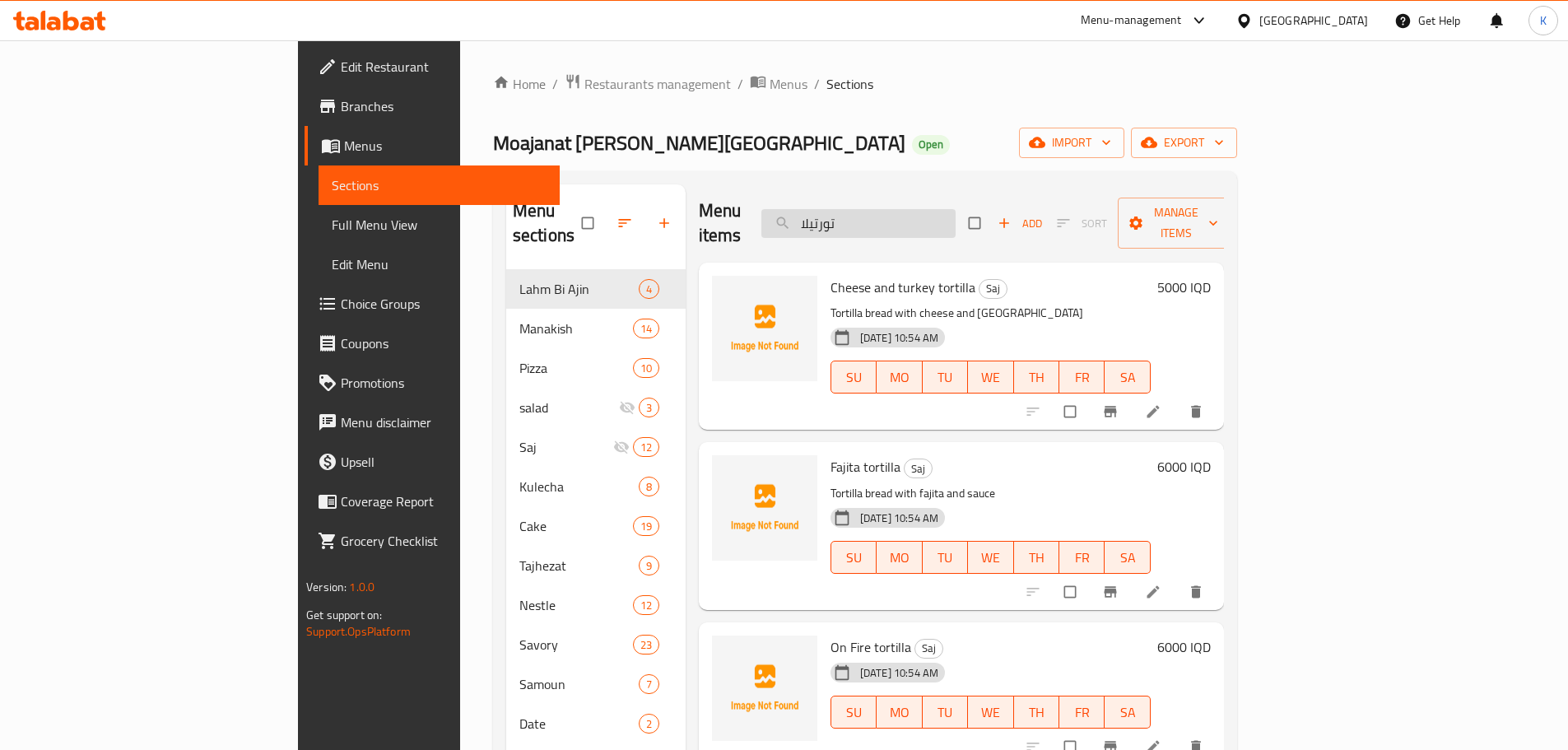
click at [944, 216] on input "تورتيلا" at bounding box center [858, 223] width 194 height 29
paste input "رك"
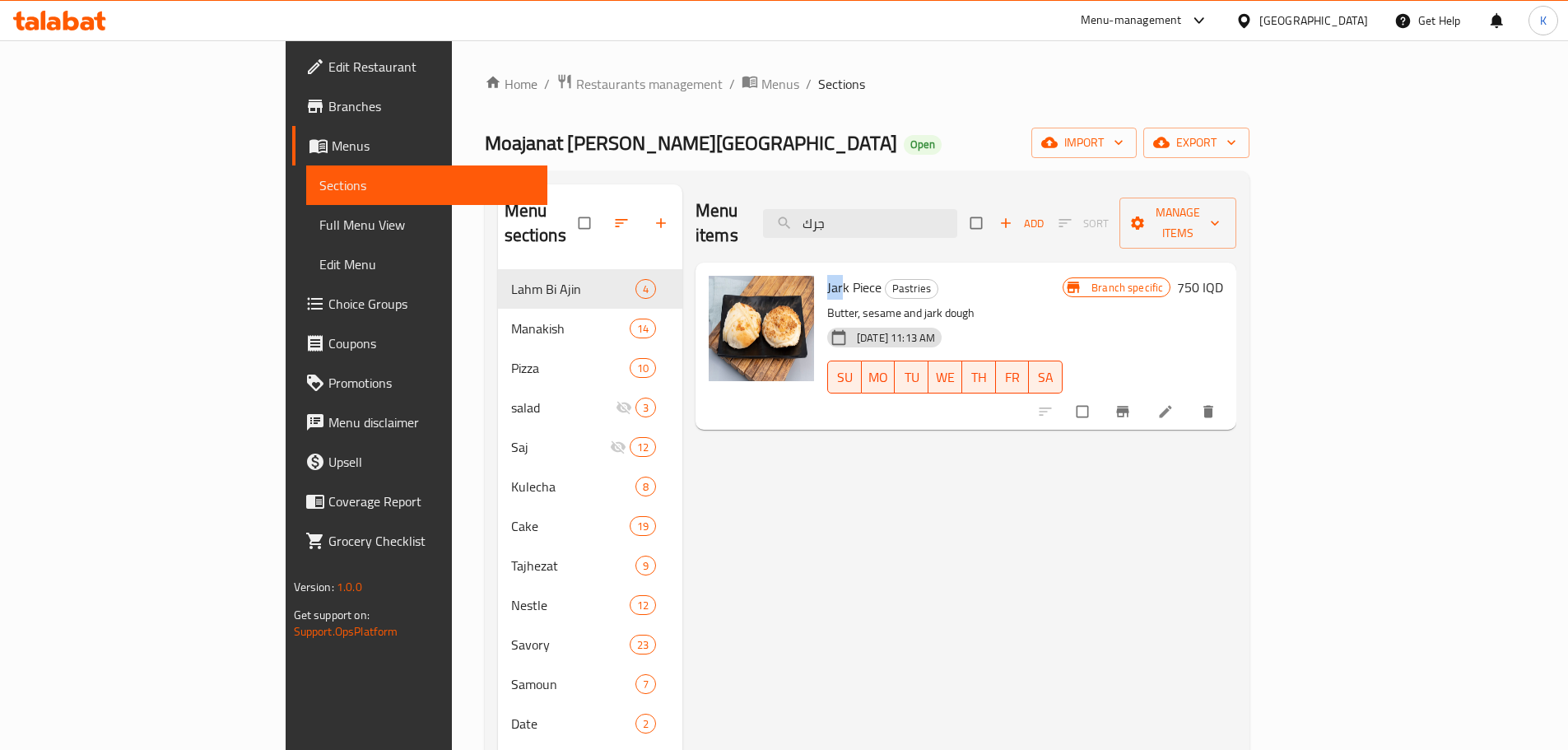
drag, startPoint x: 773, startPoint y: 262, endPoint x: 751, endPoint y: 258, distance: 22.4
click at [821, 269] on div "Jark Piece Pastries Butter, sesame and jark dough [DATE] 11:13 AM SU MO TU WE T…" at bounding box center [945, 345] width 248 height 154
copy span "Jar"
click at [930, 224] on input "جرك" at bounding box center [860, 223] width 194 height 29
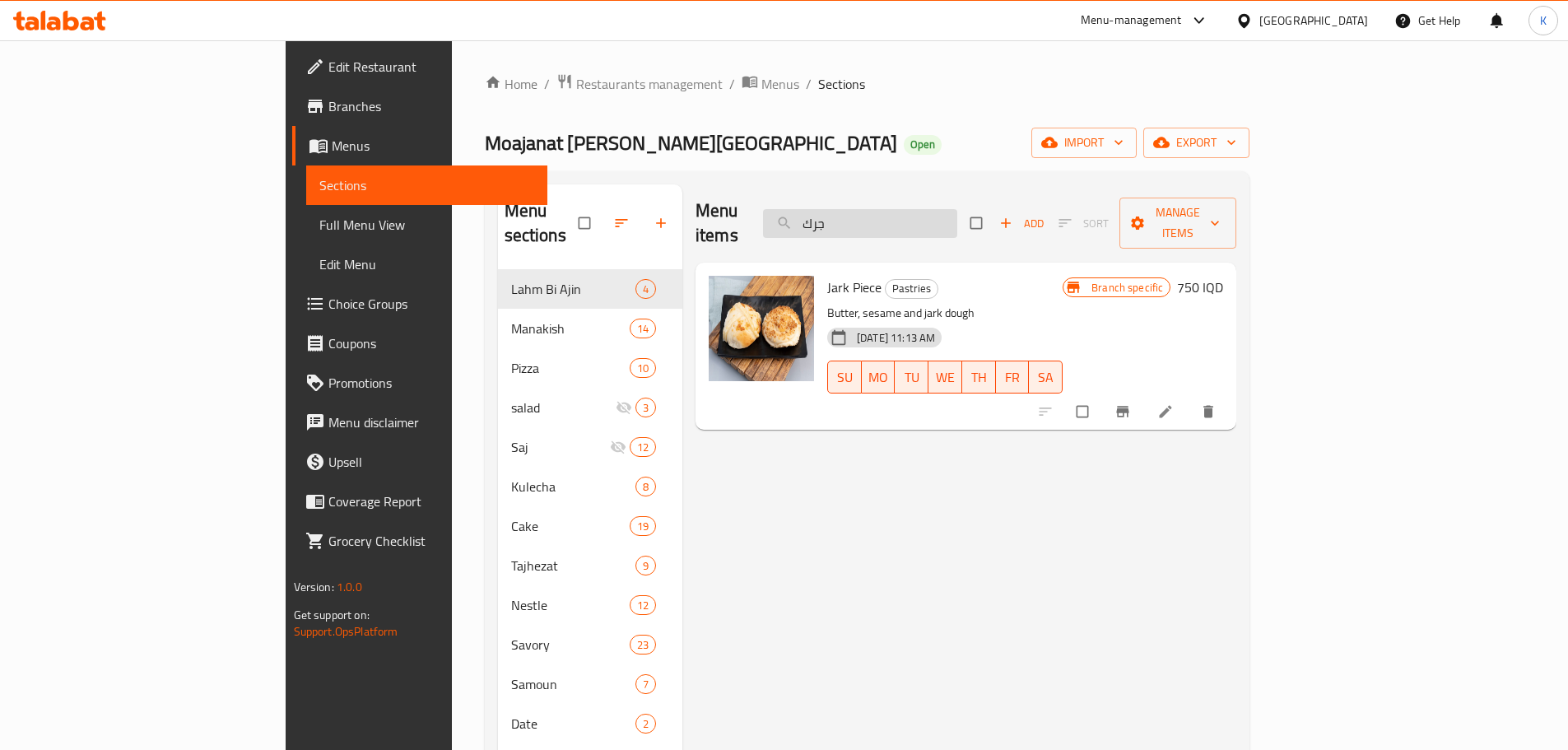
paste input "وكلت"
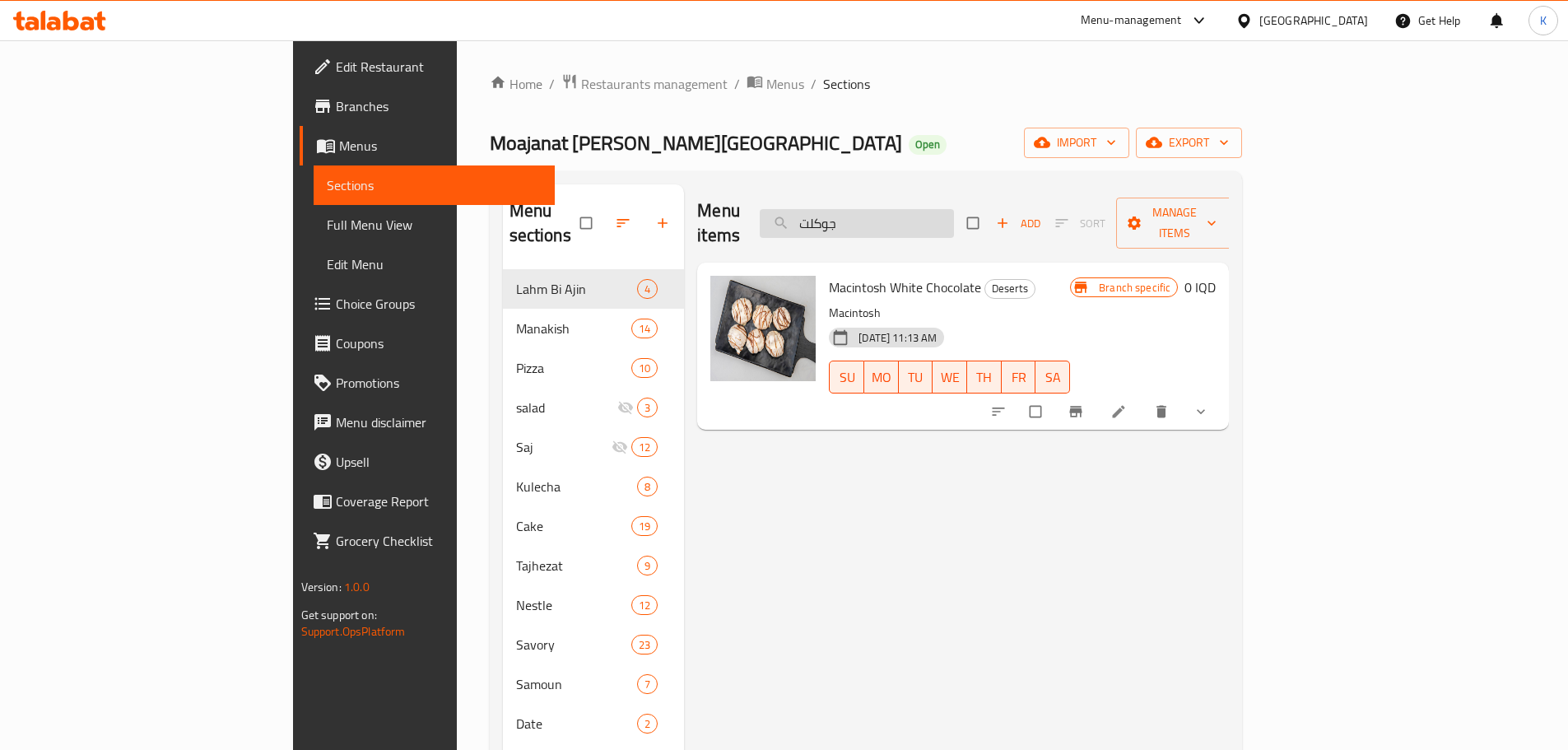
click at [954, 211] on input "جوكلت" at bounding box center [856, 223] width 194 height 29
paste input "فيفي"
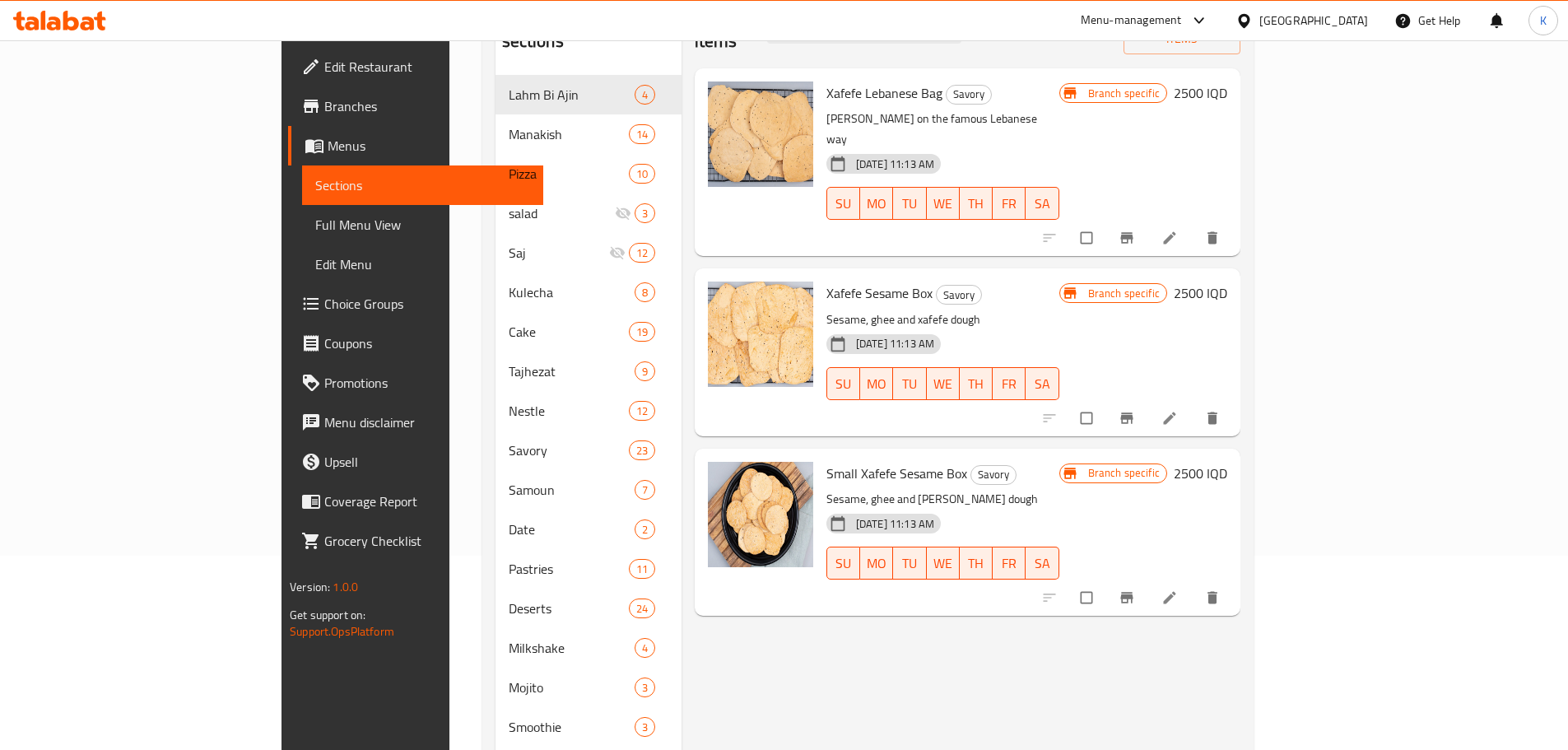
scroll to position [165, 0]
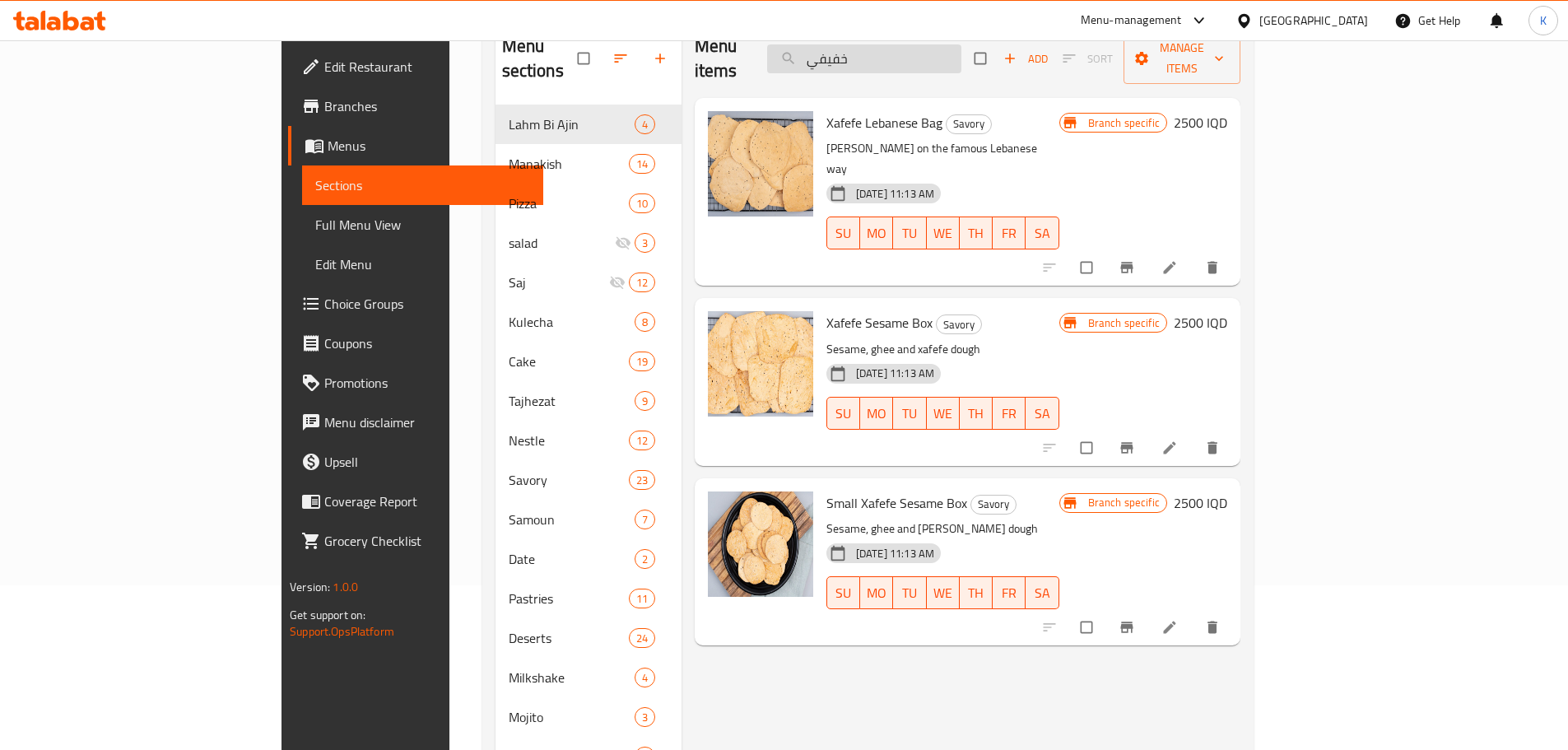
click at [945, 58] on input "خفيفي" at bounding box center [864, 59] width 194 height 29
paste input "ونات"
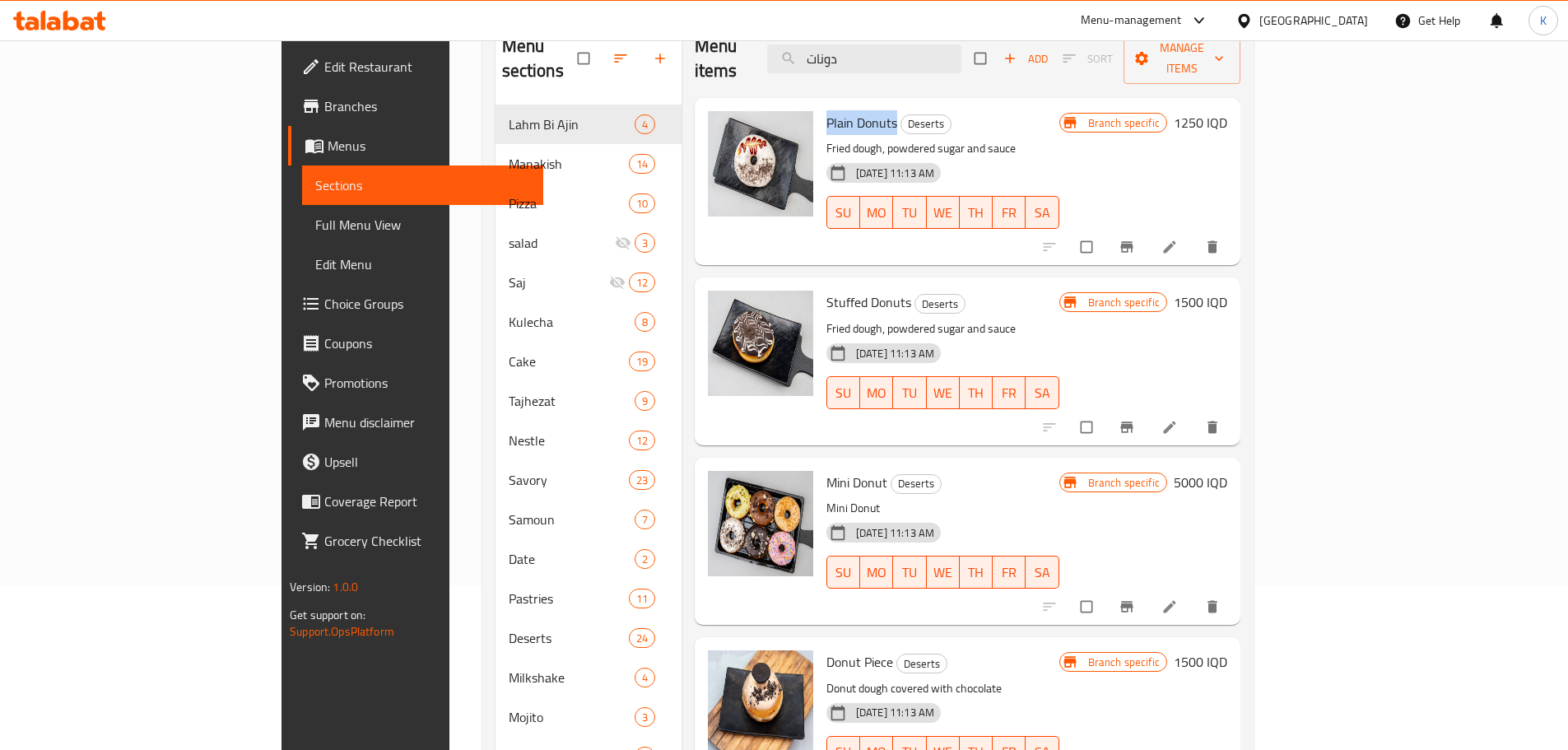
drag, startPoint x: 824, startPoint y: 99, endPoint x: 752, endPoint y: 103, distance: 72.1
click at [820, 104] on div "Plain Donuts Deserts Fried dough, powdered sugar and sauce [DATE] 11:13 AM SU M…" at bounding box center [943, 181] width 246 height 154
copy span "Plain Donuts"
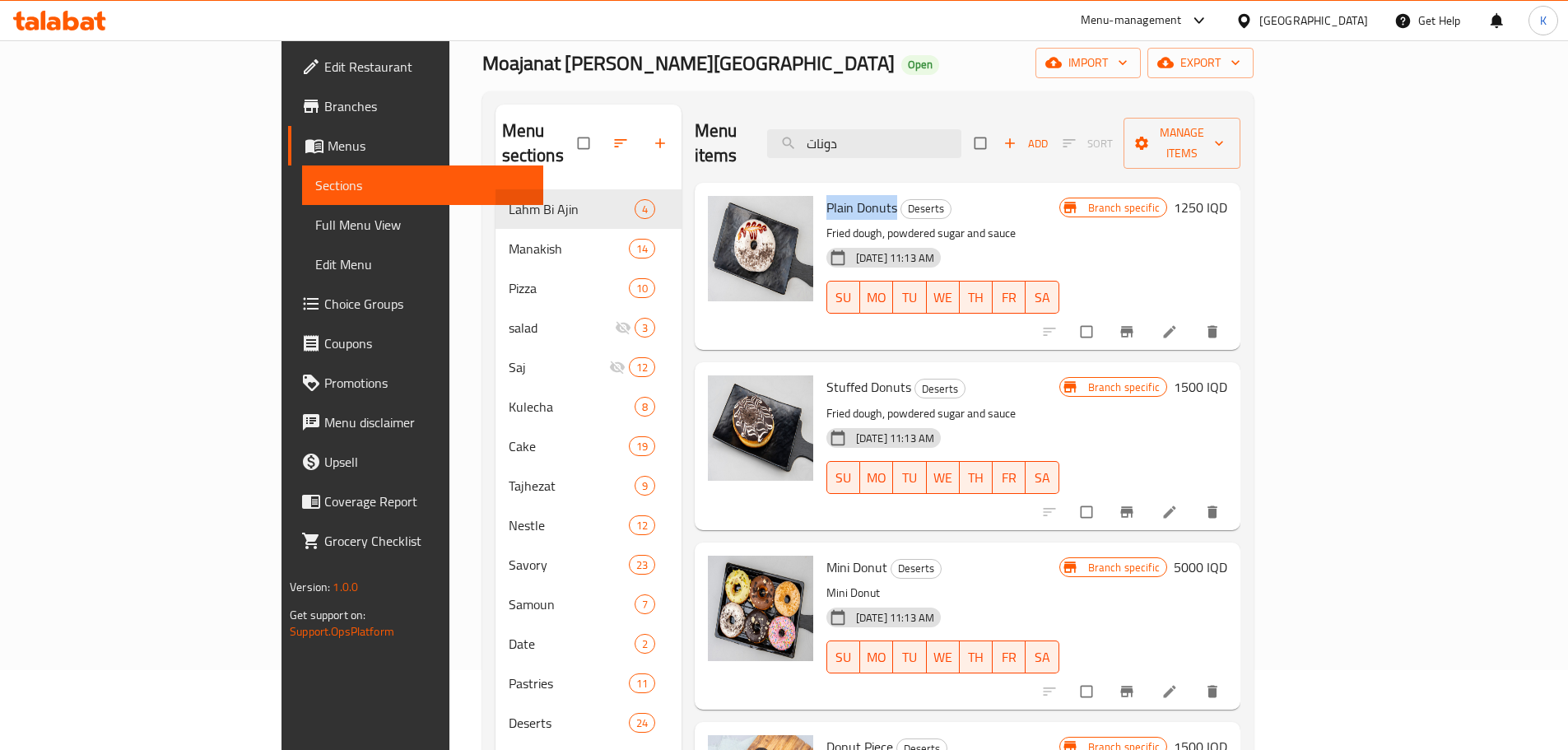
scroll to position [0, 0]
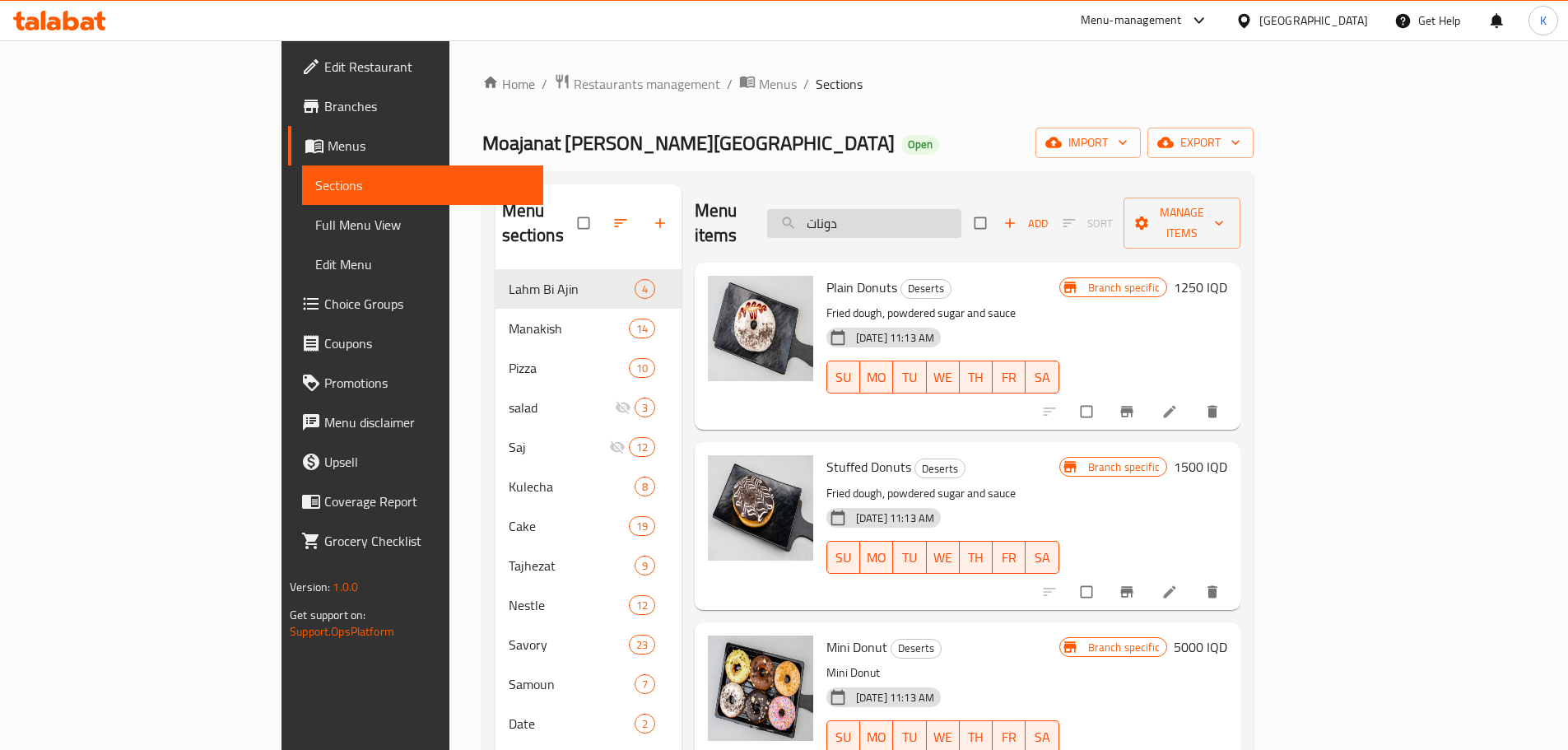
click at [935, 209] on input "دونات" at bounding box center [864, 223] width 194 height 29
paste input "مبوسه"
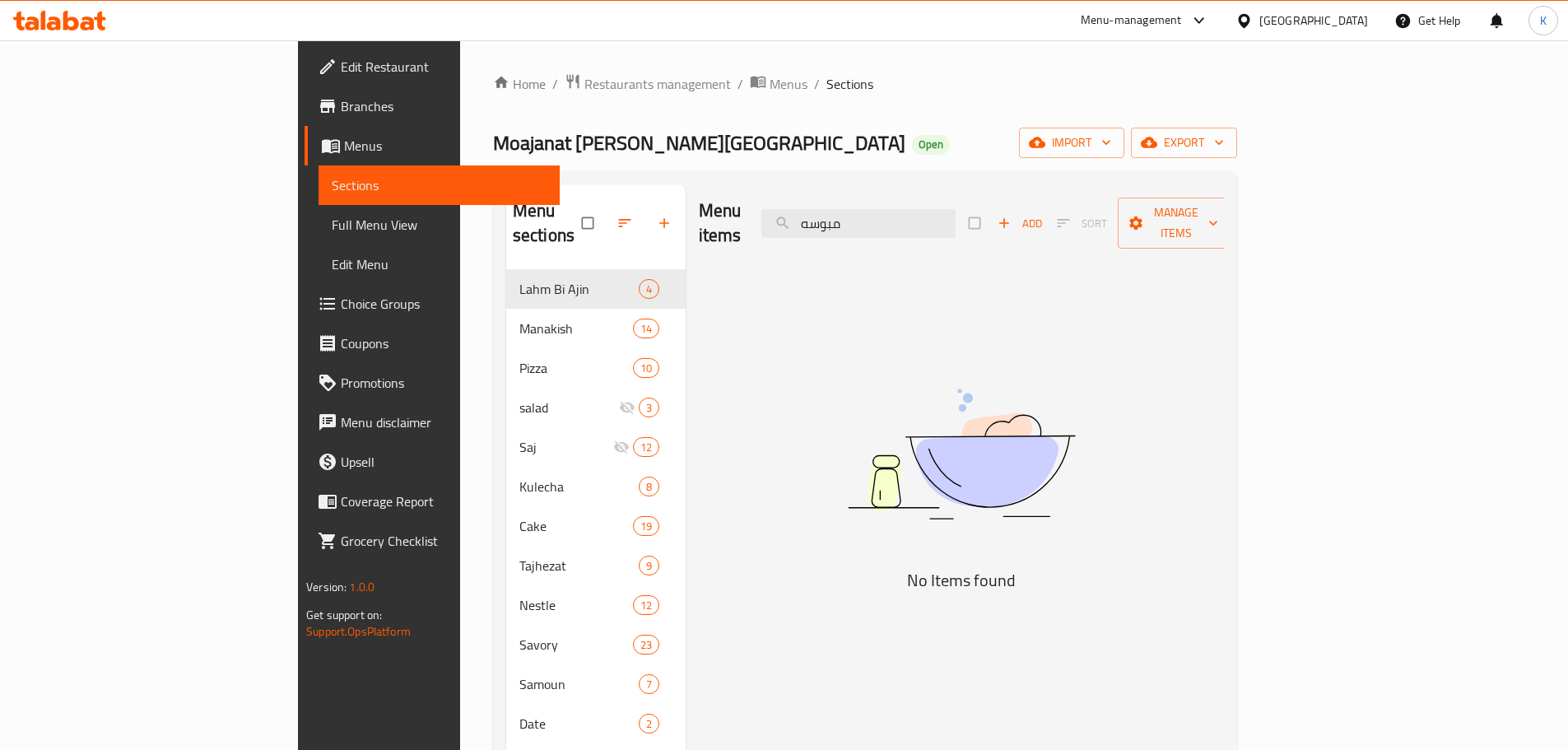
drag, startPoint x: 958, startPoint y: 210, endPoint x: 787, endPoint y: 210, distance: 171.0
click at [787, 210] on div "Menu items مبوسه Add Sort Manage items" at bounding box center [961, 223] width 525 height 78
paste input "سمبوس"
click at [940, 214] on input "سمبوس" at bounding box center [858, 223] width 194 height 29
click at [939, 214] on input "سمبوس" at bounding box center [858, 223] width 194 height 29
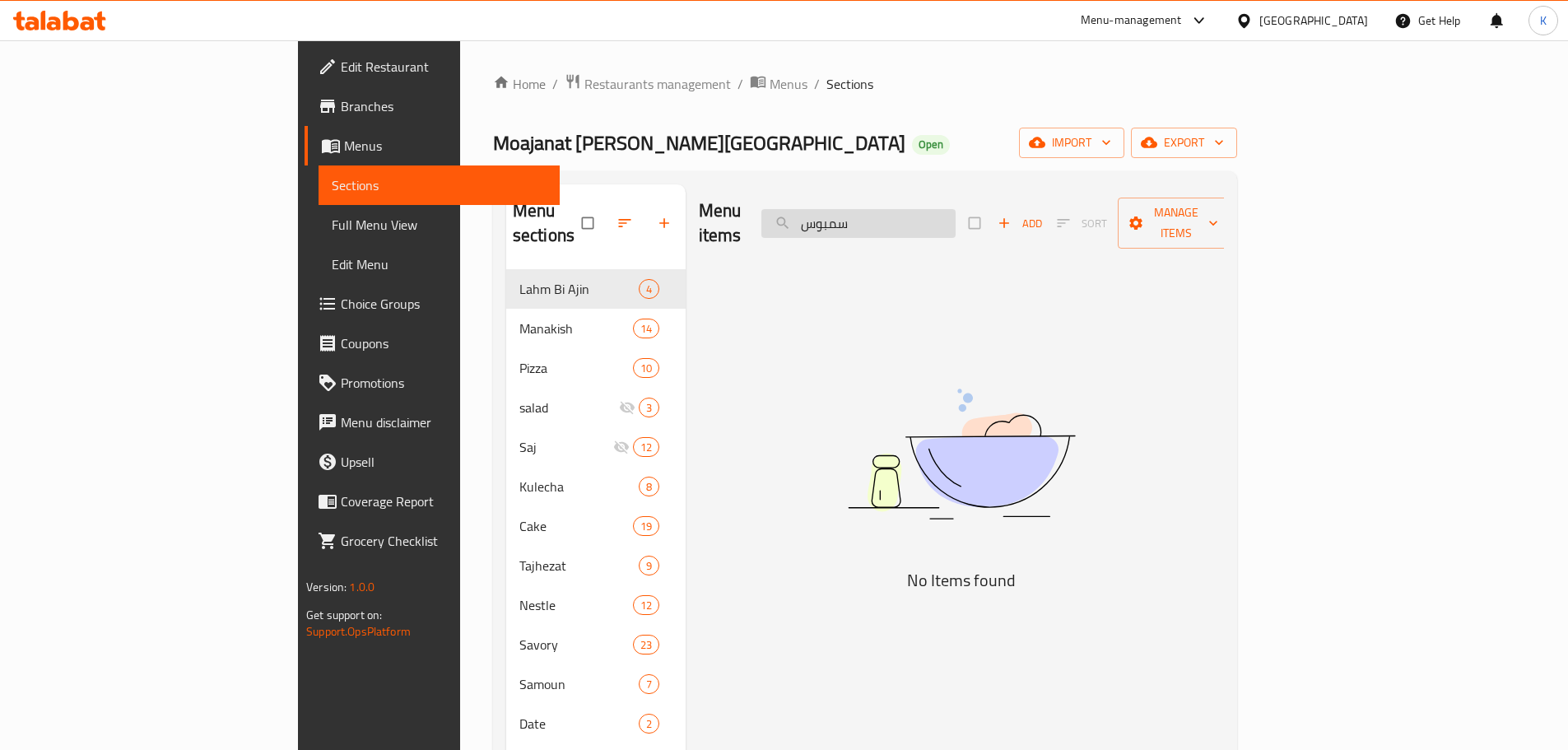
paste input "زر"
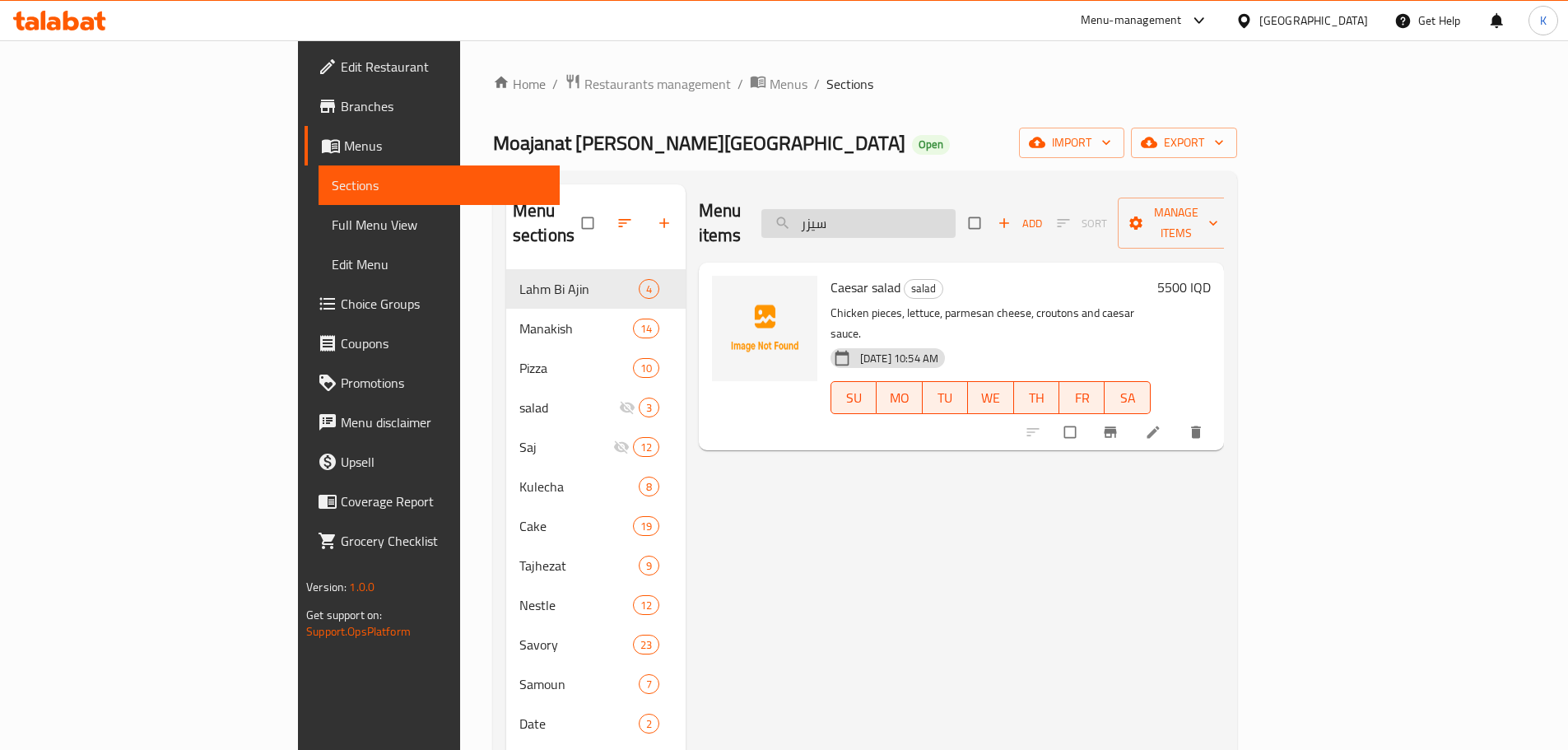
click at [924, 209] on input "سيزر" at bounding box center [858, 223] width 194 height 29
paste input "فطائر"
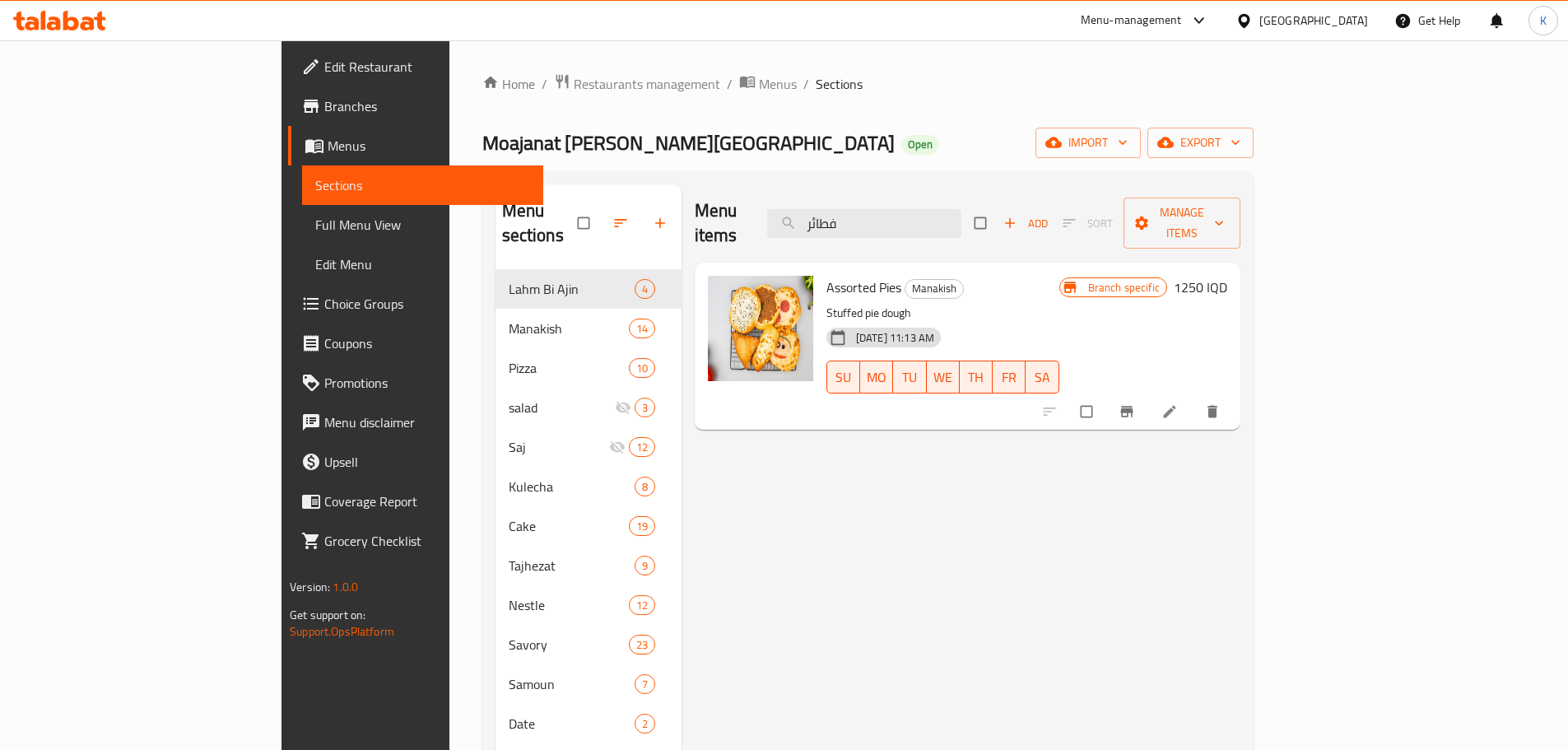
click at [826, 275] on span "Assorted Pies" at bounding box center [864, 287] width 74 height 25
copy h6 "Assorted Pies"
click at [961, 209] on input "فطائر" at bounding box center [864, 223] width 194 height 29
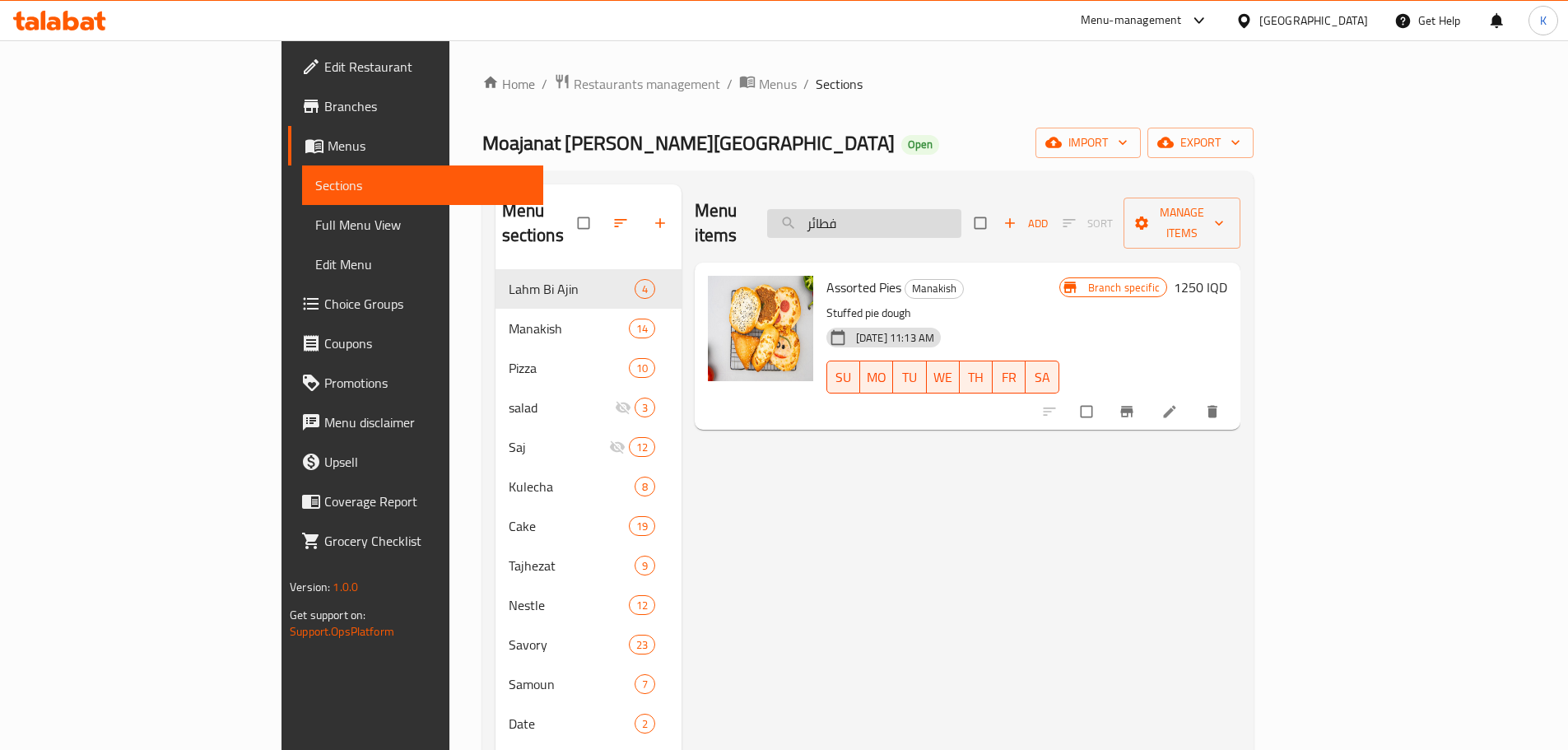
click at [961, 209] on input "فطائر" at bounding box center [864, 223] width 194 height 29
paste input "عك"
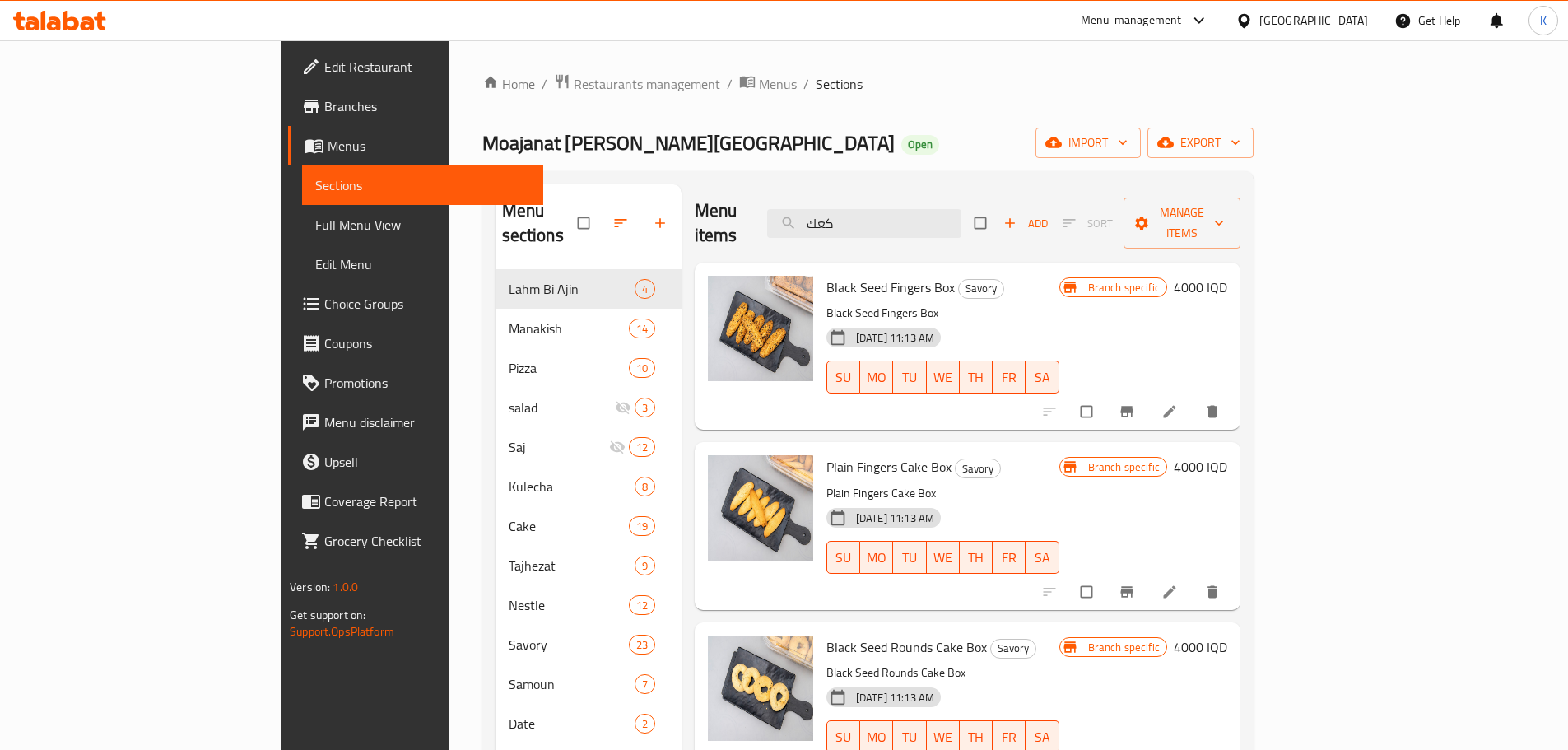
type input "كعك"
drag, startPoint x: 421, startPoint y: 111, endPoint x: 460, endPoint y: 59, distance: 65.0
click at [449, 71] on div "Home / Restaurants management / Menus / Sections Moajanat Eyoun Baghdad Open im…" at bounding box center [868, 536] width 838 height 993
drag, startPoint x: 142, startPoint y: 215, endPoint x: 130, endPoint y: 12, distance: 203.4
click at [315, 215] on span "Full Menu View" at bounding box center [422, 224] width 215 height 20
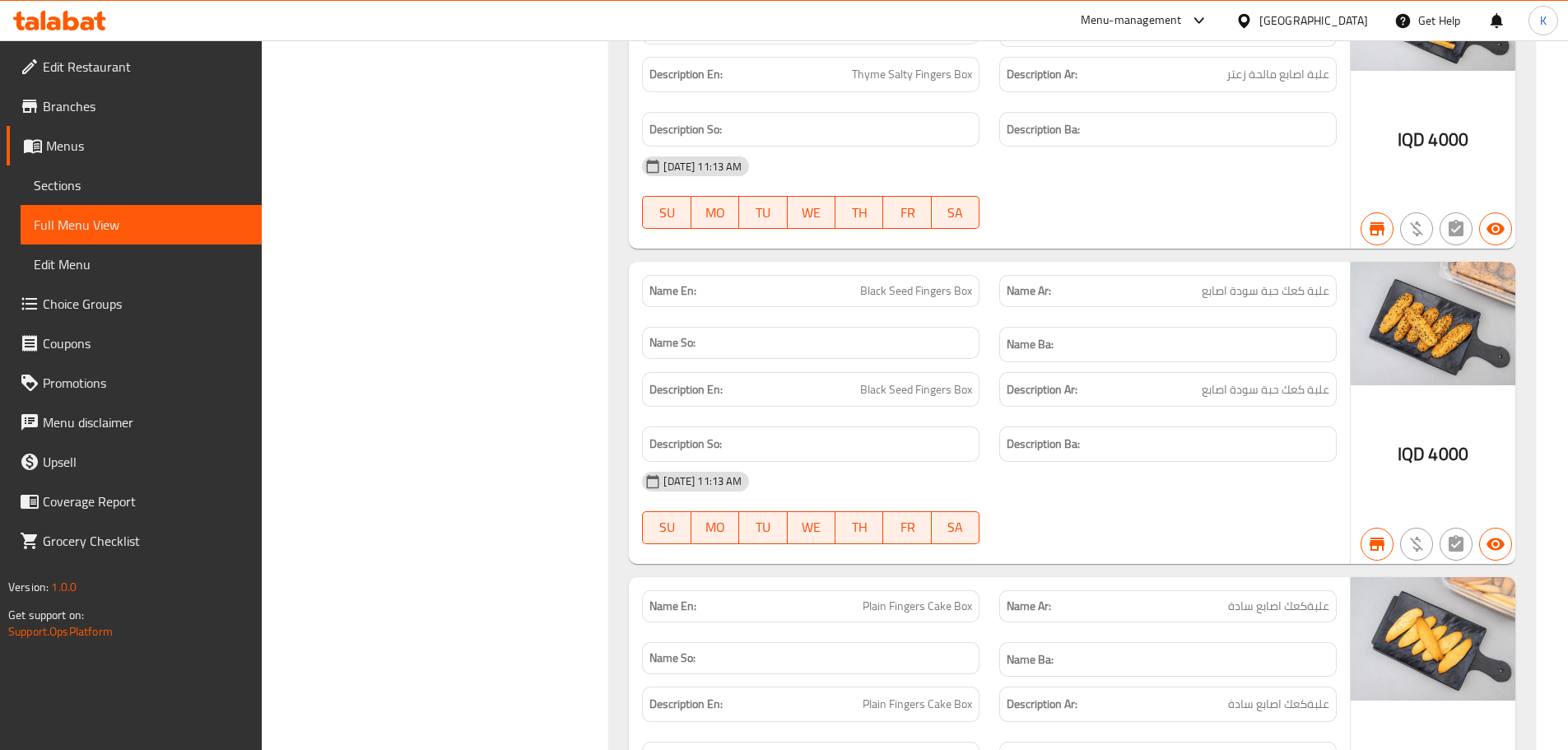
scroll to position [36739, 0]
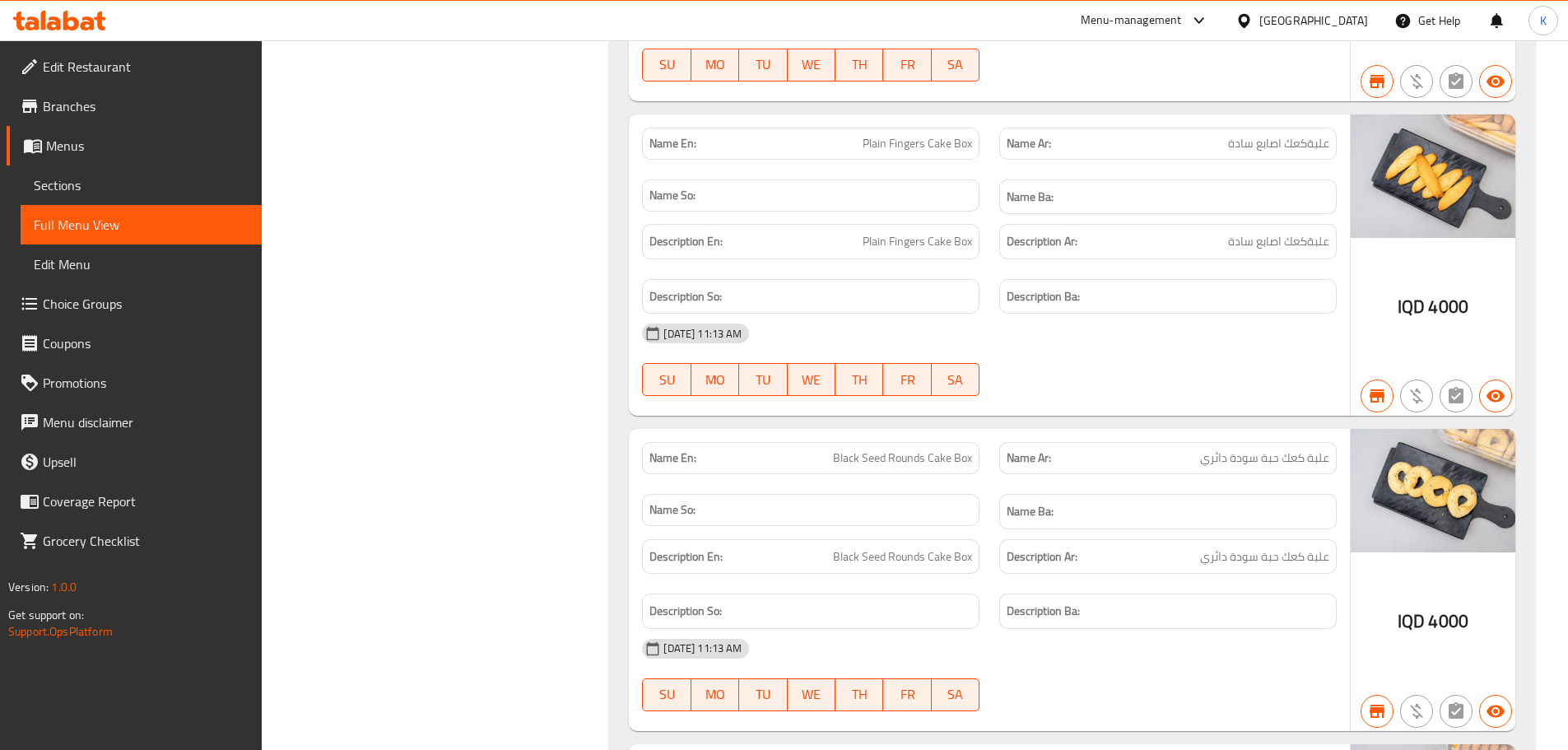
drag, startPoint x: 816, startPoint y: 595, endPoint x: 981, endPoint y: 602, distance: 165.1
copy span "Sesame Seed Rounds Cake Box"
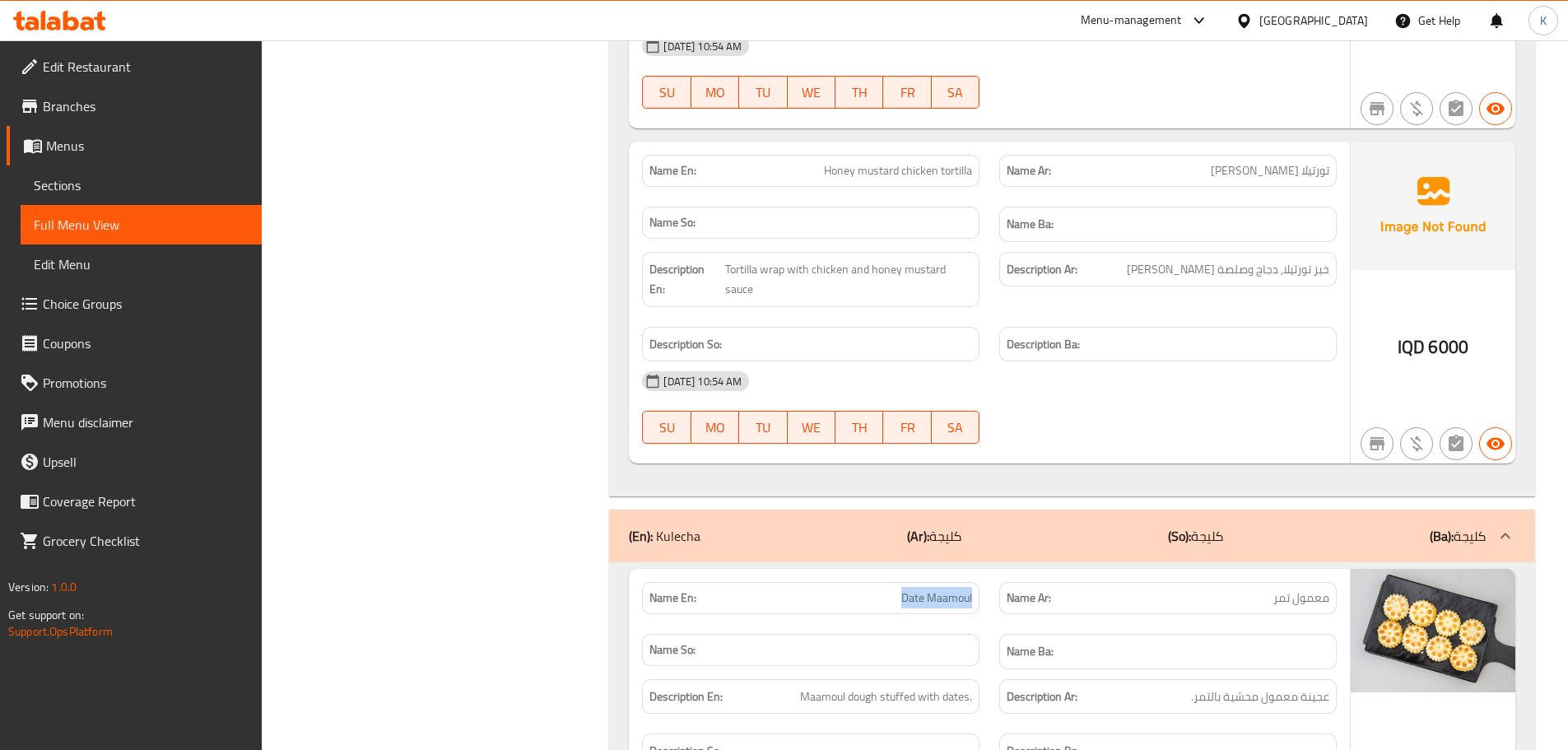
drag, startPoint x: 887, startPoint y: 438, endPoint x: 972, endPoint y: 440, distance: 85.0
click at [972, 589] on p "Name En: Date Maamoul" at bounding box center [811, 597] width 323 height 18
copy span "Date Maamoul"
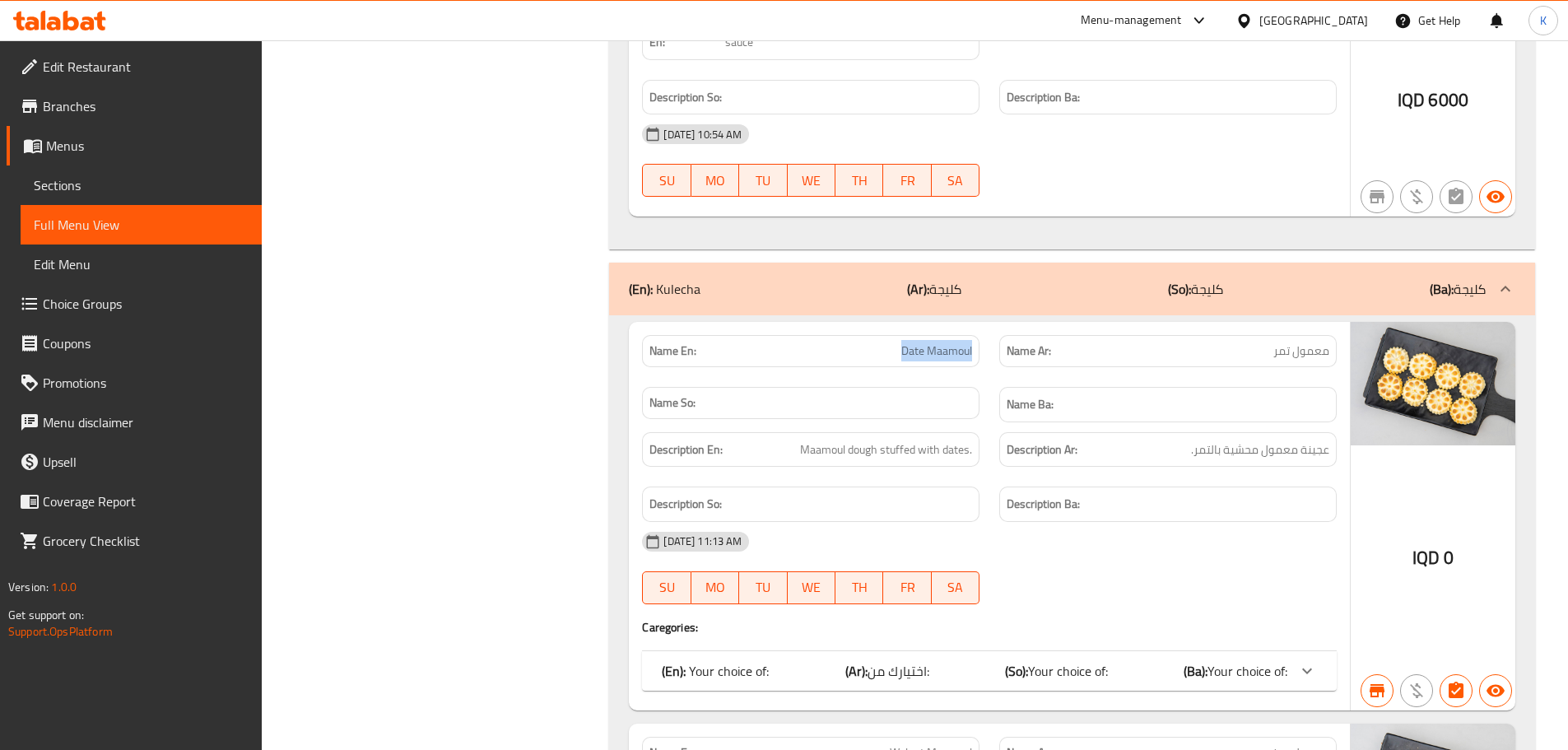
scroll to position [16160, 0]
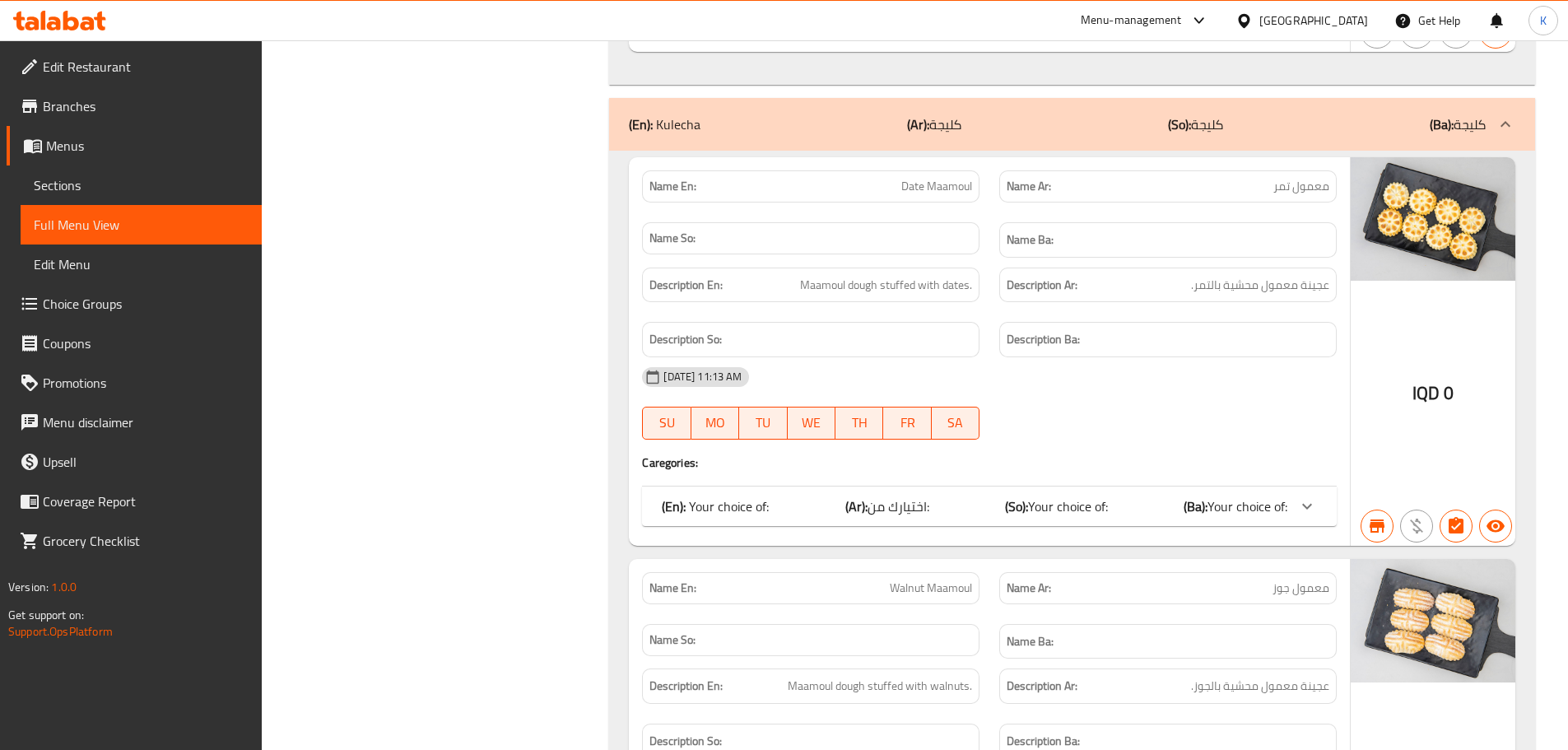
click at [950, 580] on span "Walnut Maamoul" at bounding box center [931, 588] width 82 height 18
copy span "Maamoul"
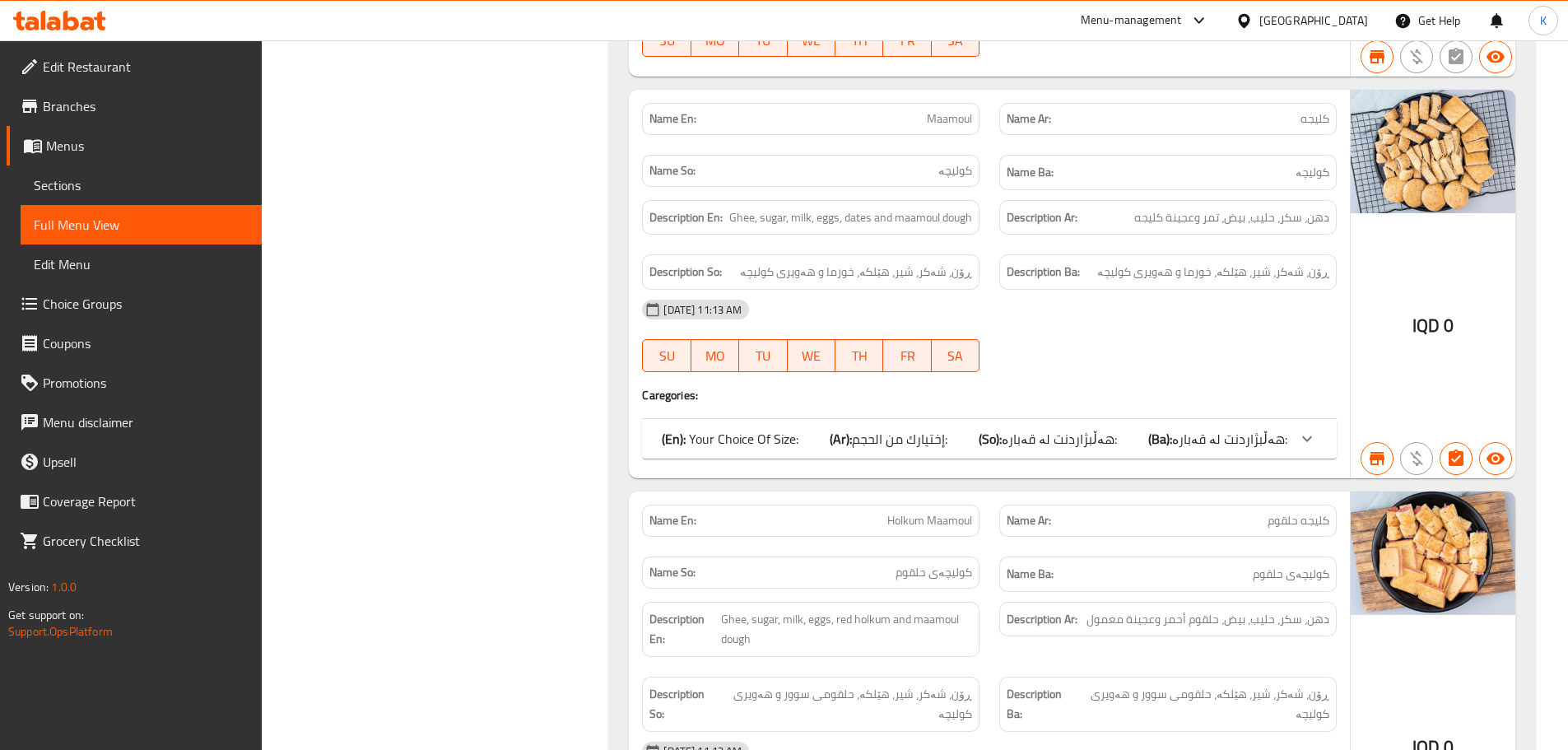
scroll to position [17806, 0]
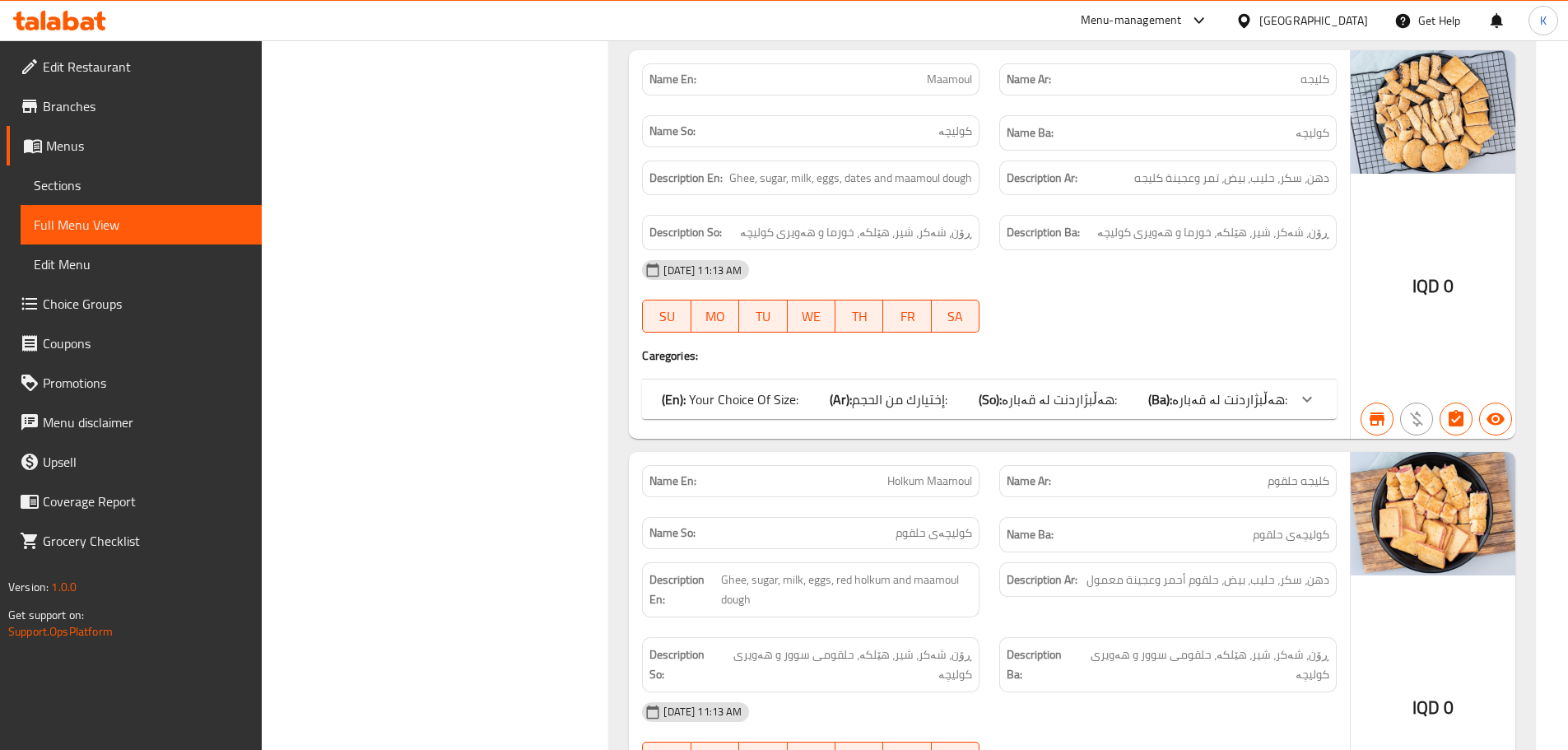
click at [889, 473] on span "Holkum Maamoul" at bounding box center [929, 481] width 85 height 18
copy span "Holkum"
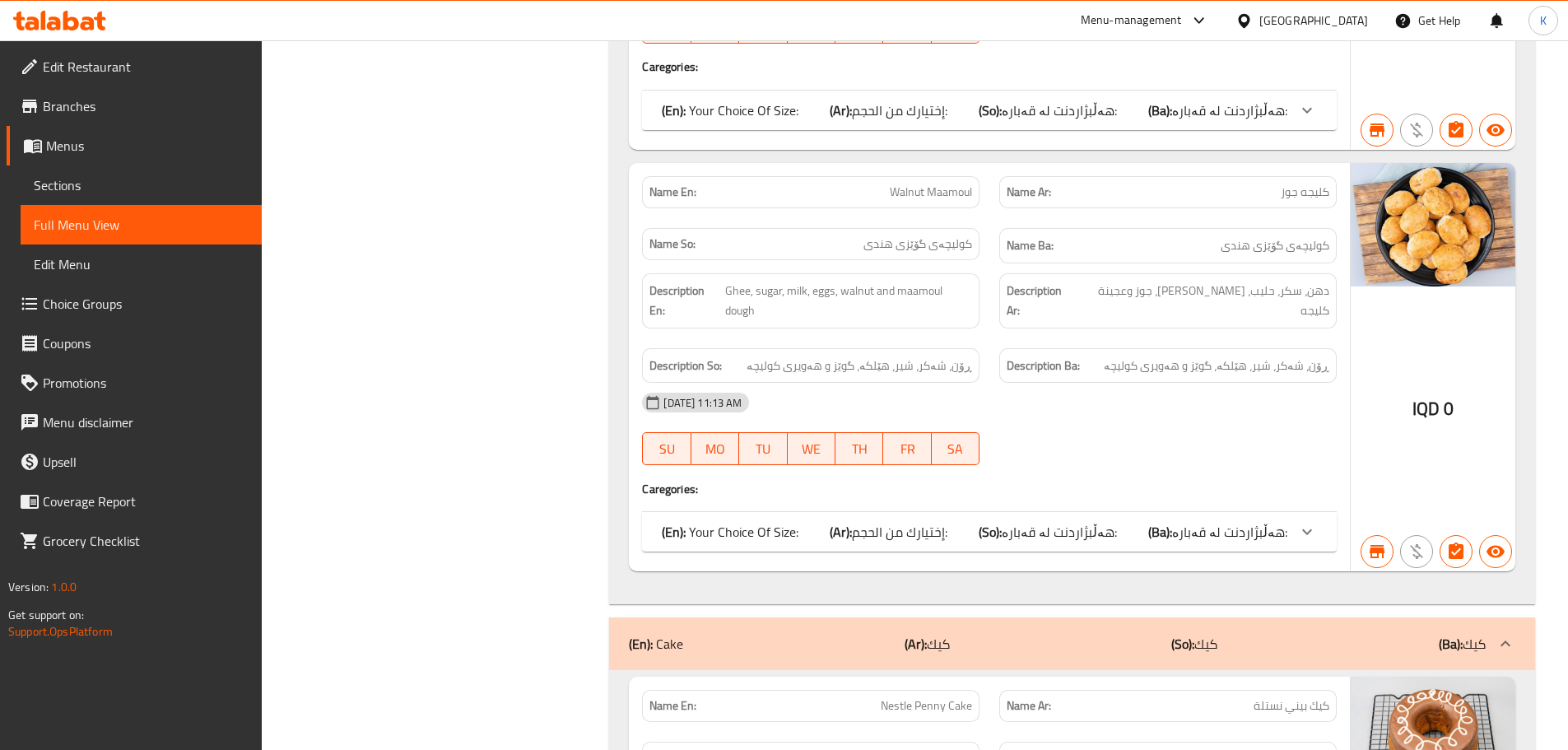
scroll to position [21860, 0]
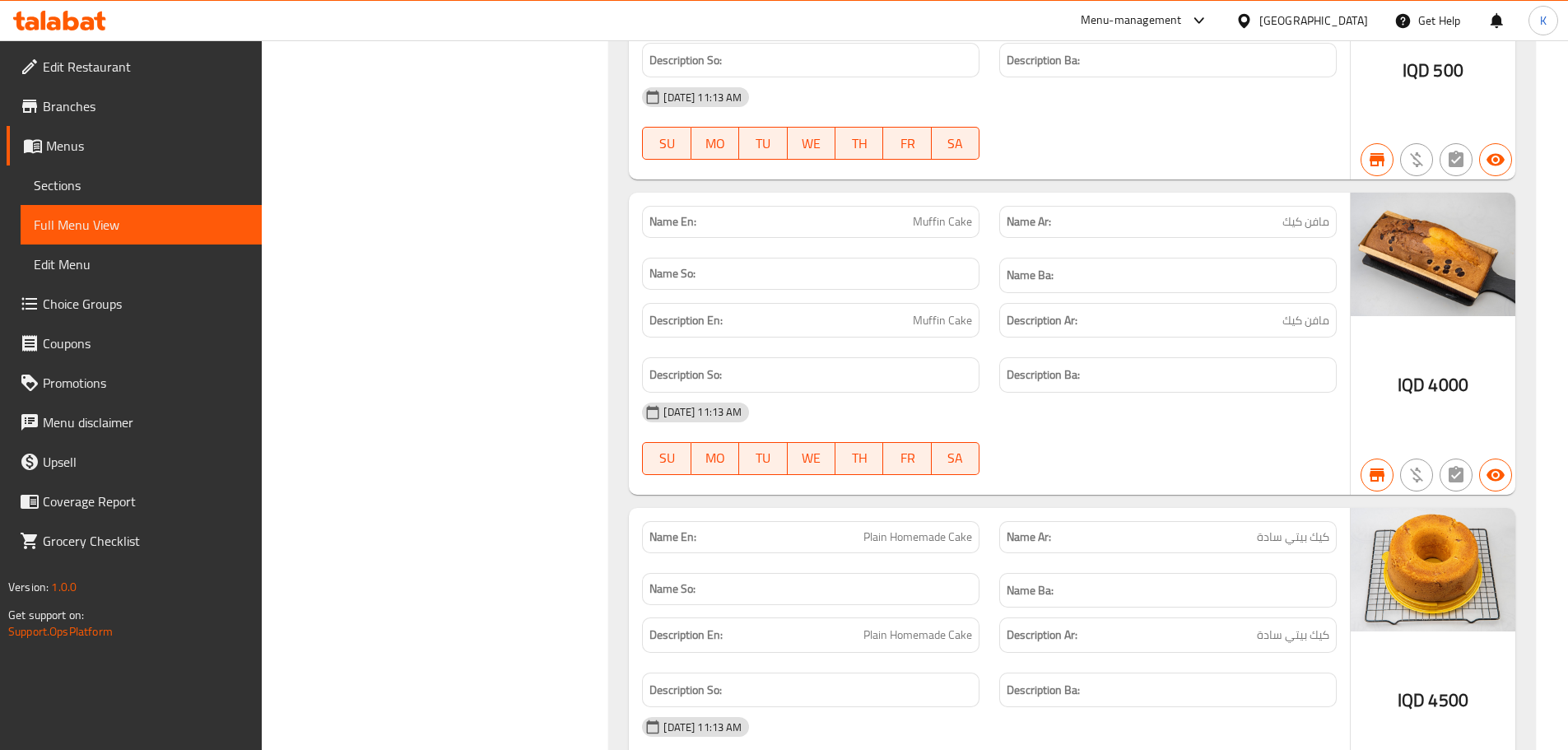
click at [926, 529] on span "Plain Homemade Cake" at bounding box center [918, 537] width 109 height 18
copy span "Plain Homemade Cake"
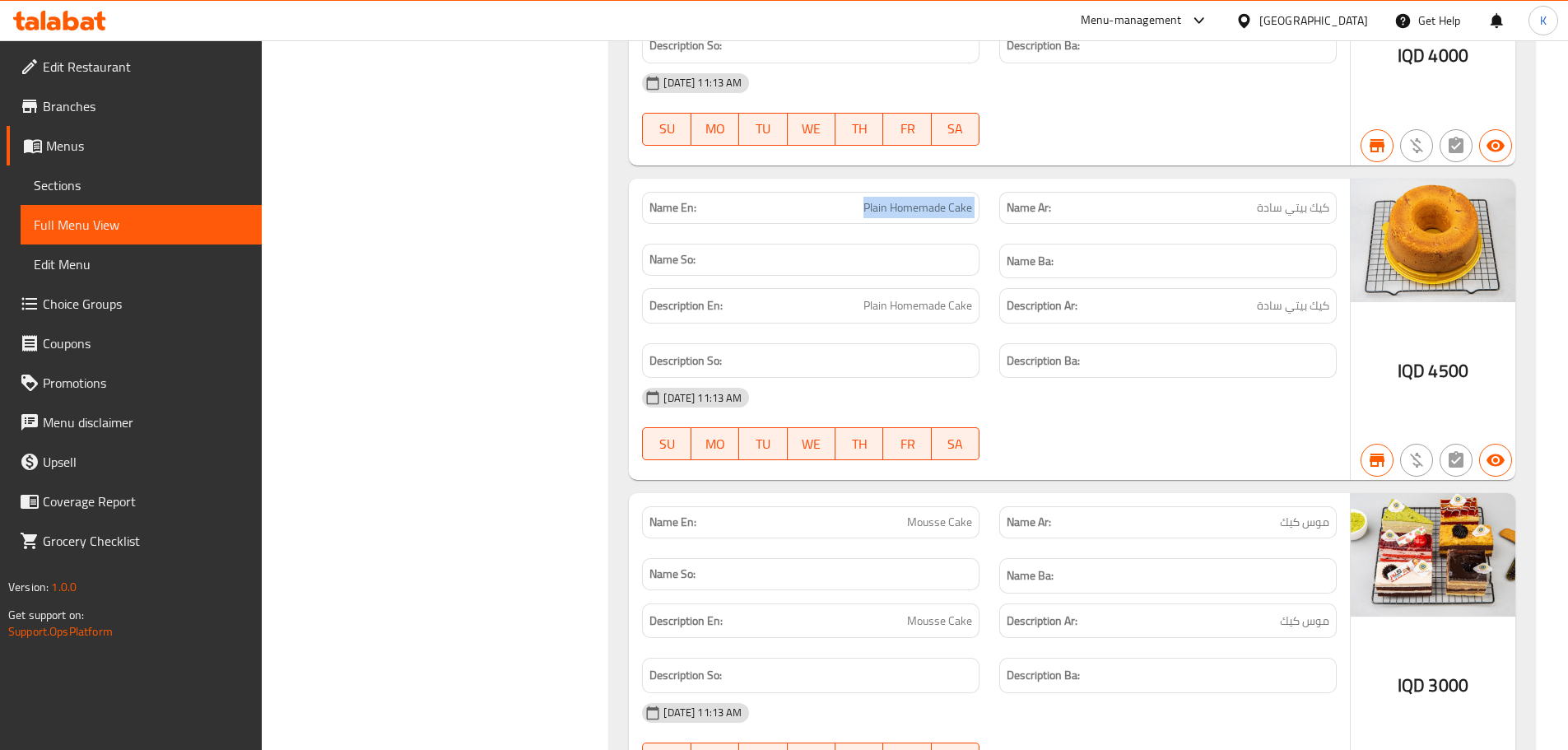
click at [905, 181] on div "Name En: Plain Homemade Cake" at bounding box center [811, 208] width 357 height 52
drag, startPoint x: 972, startPoint y: 47, endPoint x: 891, endPoint y: 47, distance: 81.0
click at [891, 199] on span "Plain Homemade Cake" at bounding box center [918, 208] width 109 height 18
copy span "Homemade Cake"
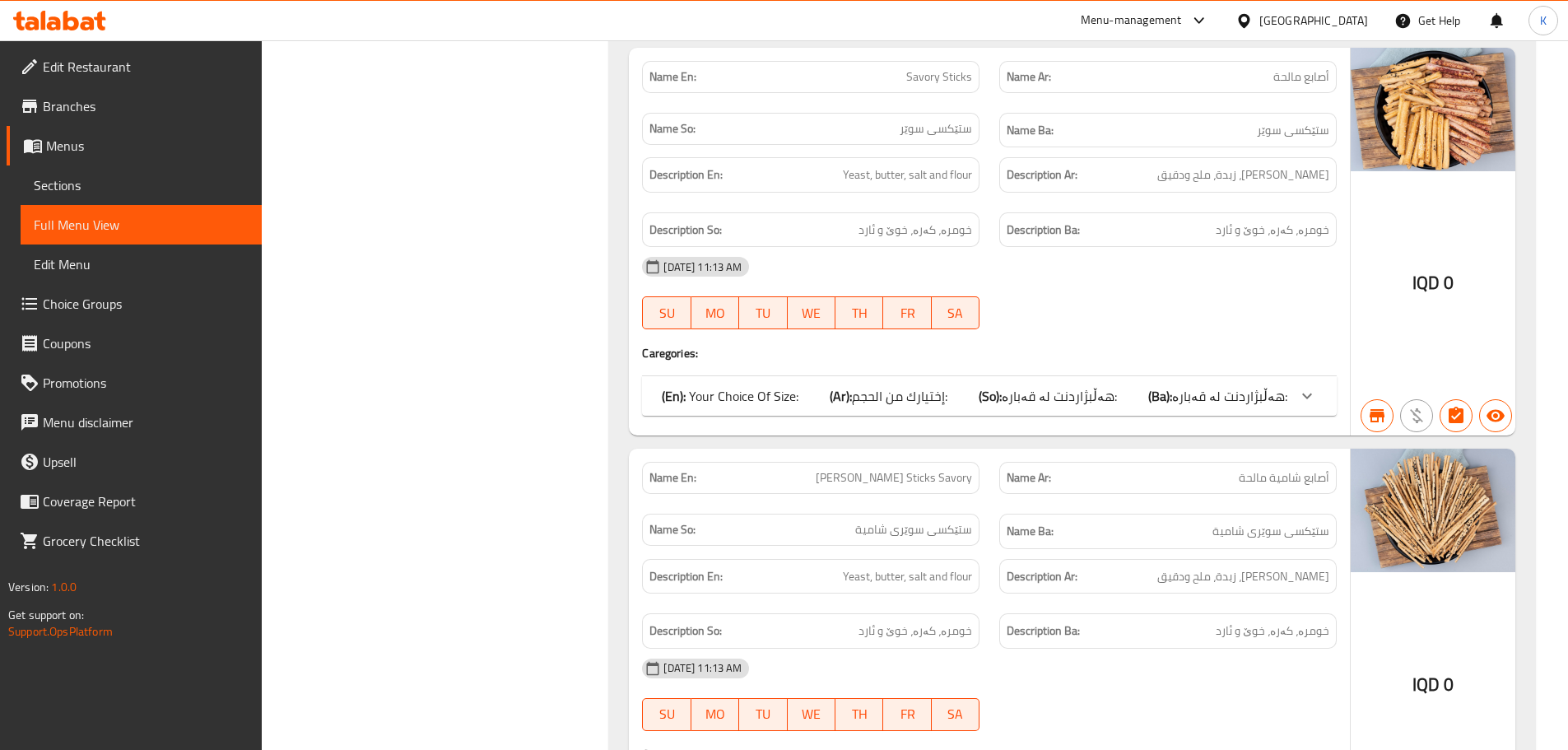
scroll to position [20407, 0]
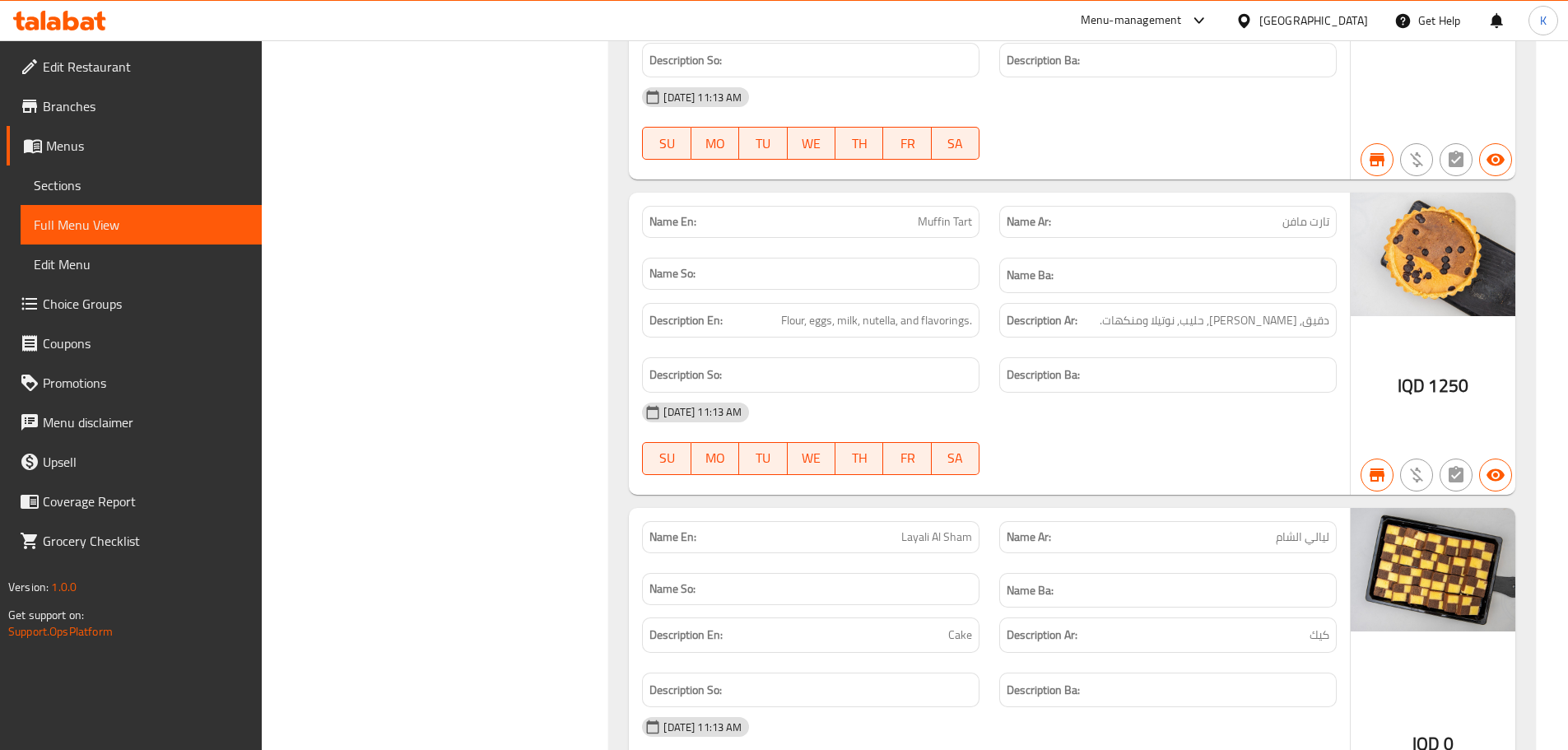
click at [930, 529] on span "Layali Al Sham" at bounding box center [937, 537] width 71 height 18
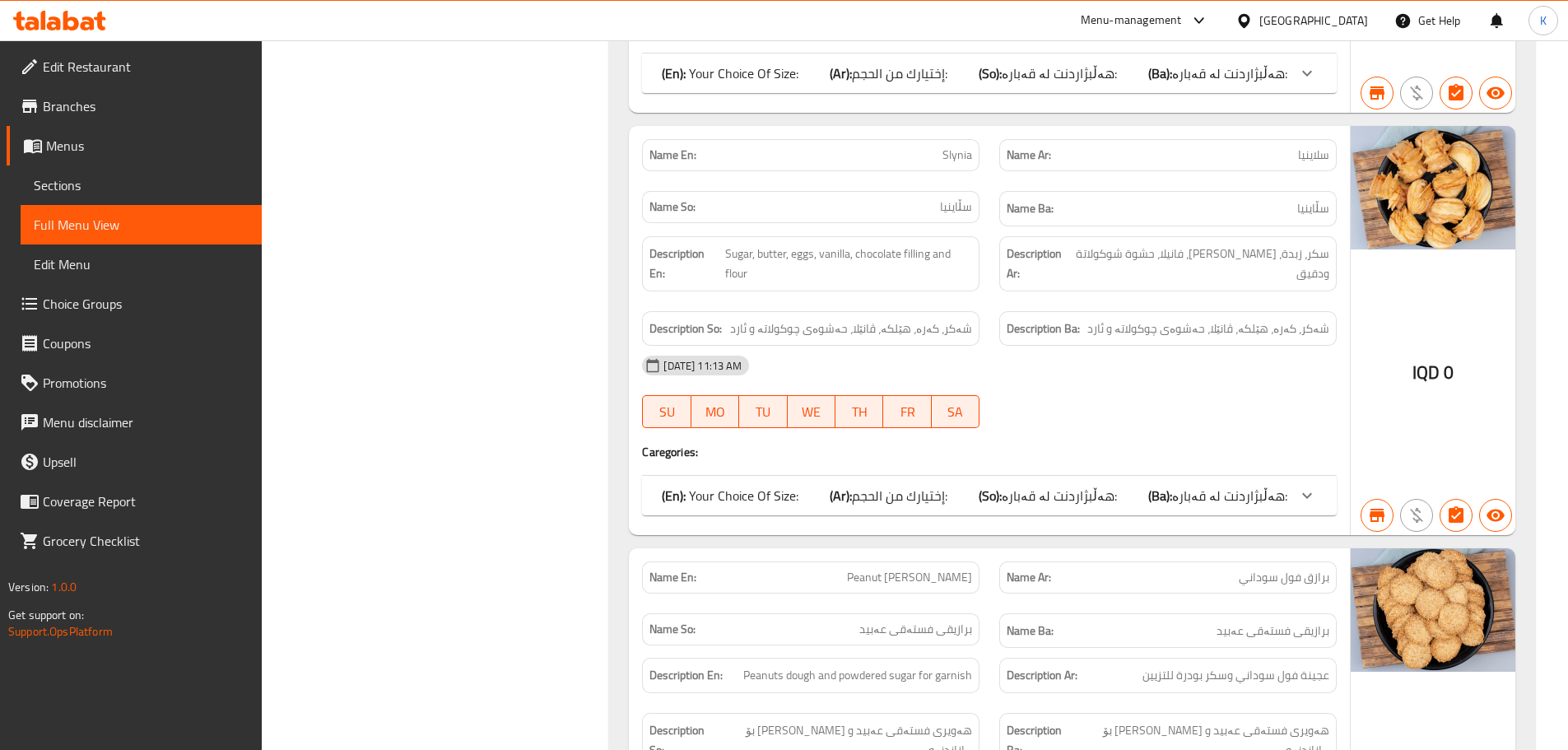
scroll to position [56310, 0]
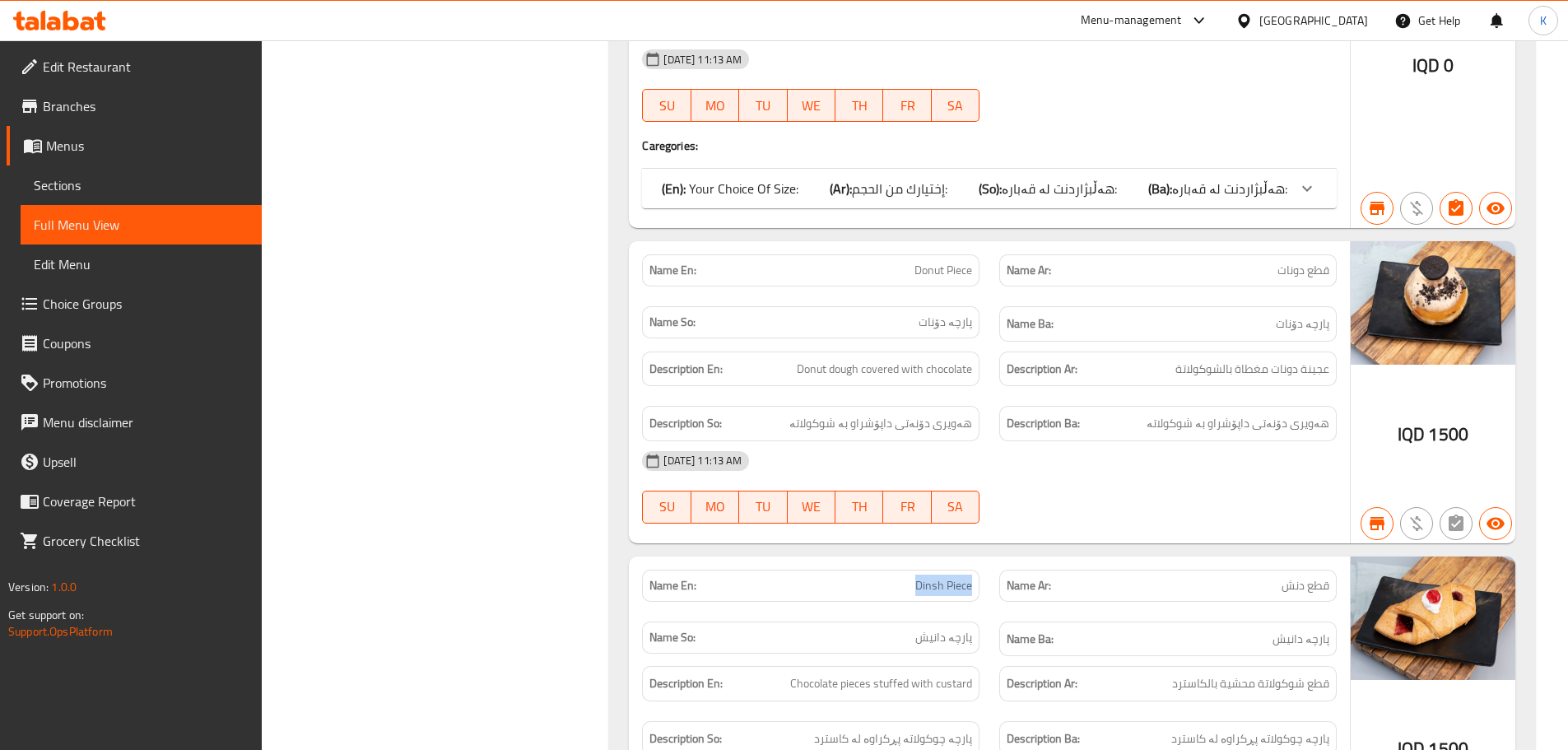
drag, startPoint x: 913, startPoint y: 324, endPoint x: 977, endPoint y: 324, distance: 64.0
click at [977, 569] on div "Name En: Dinsh Piece" at bounding box center [811, 585] width 338 height 32
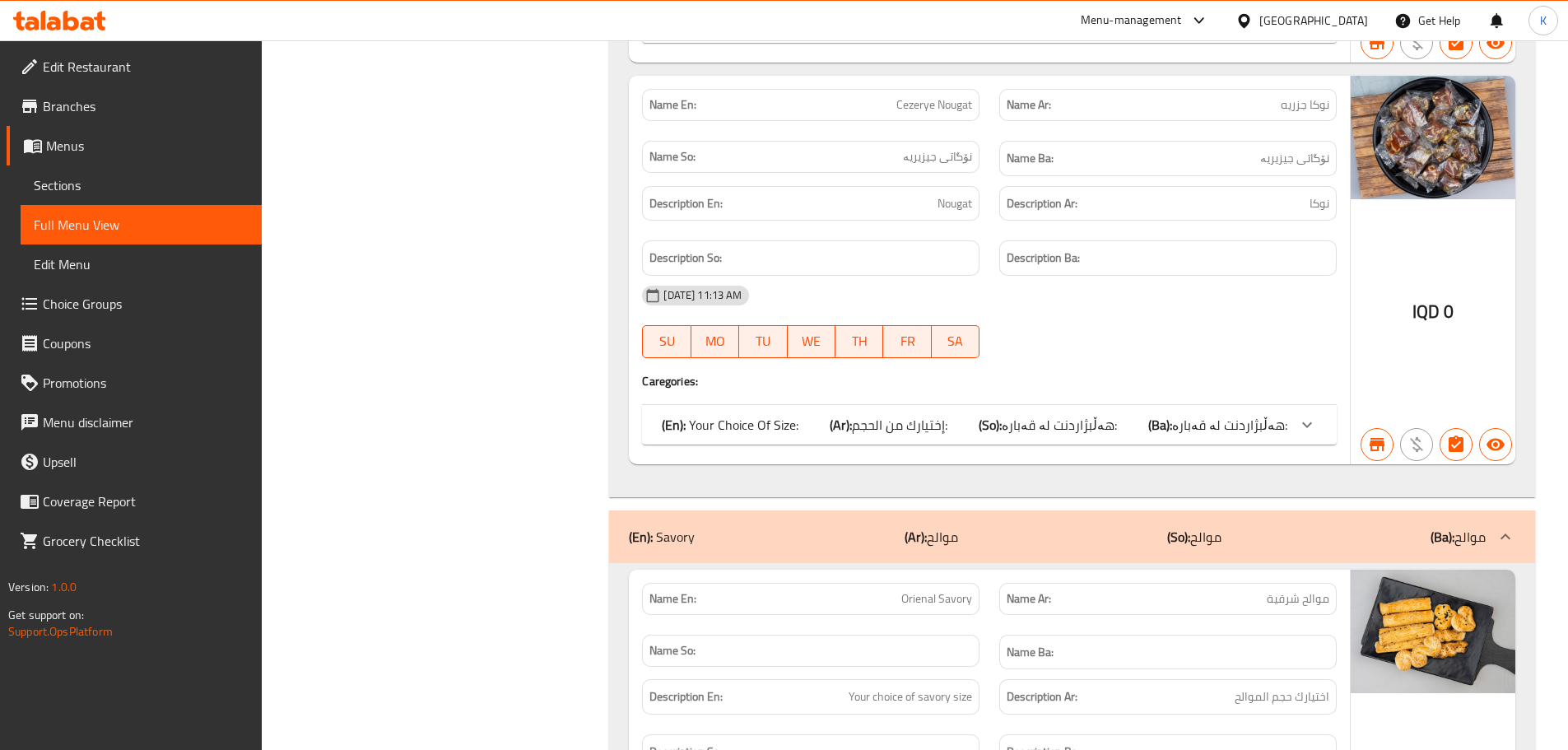
click at [913, 590] on span "Orienal Savory" at bounding box center [937, 598] width 71 height 18
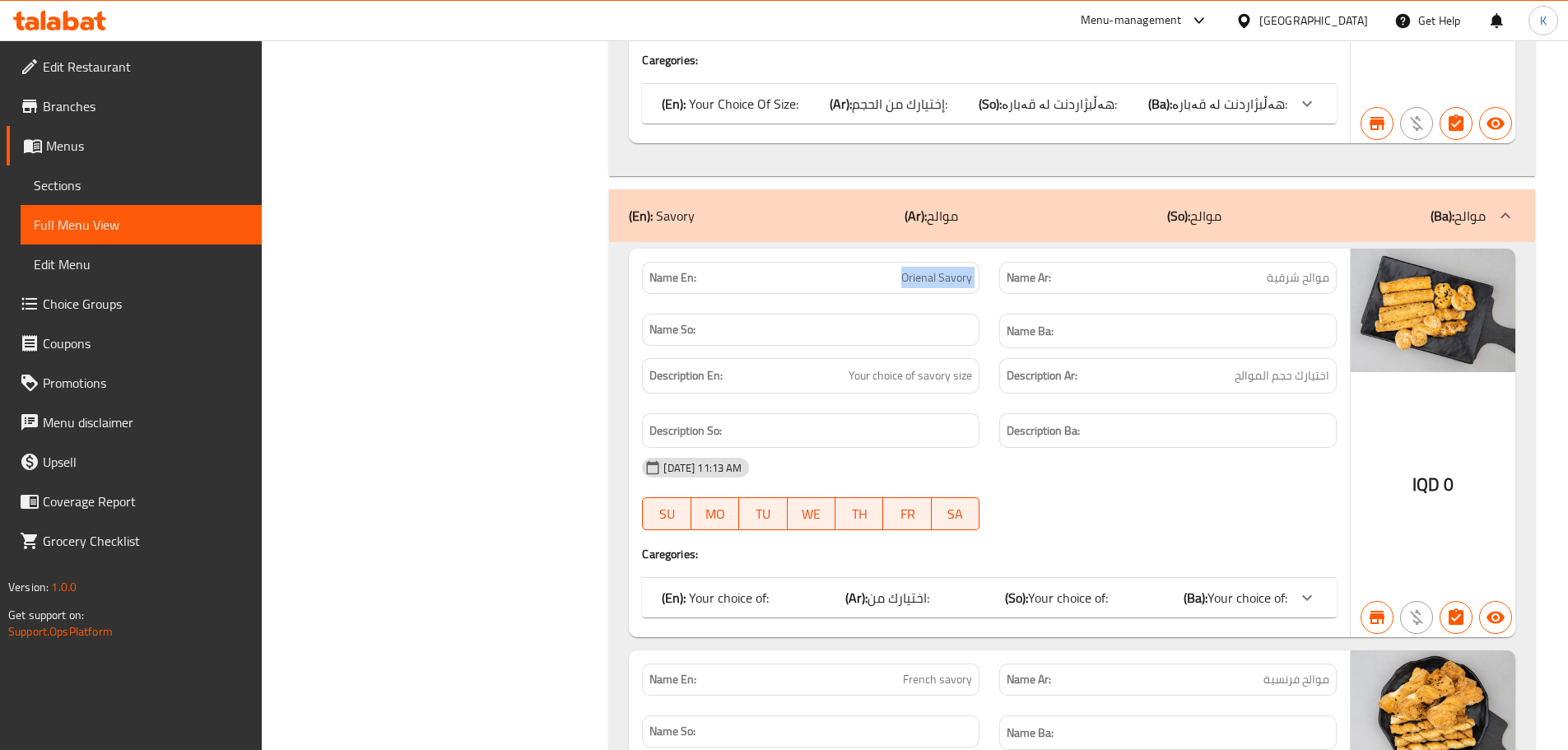
scroll to position [33582, 0]
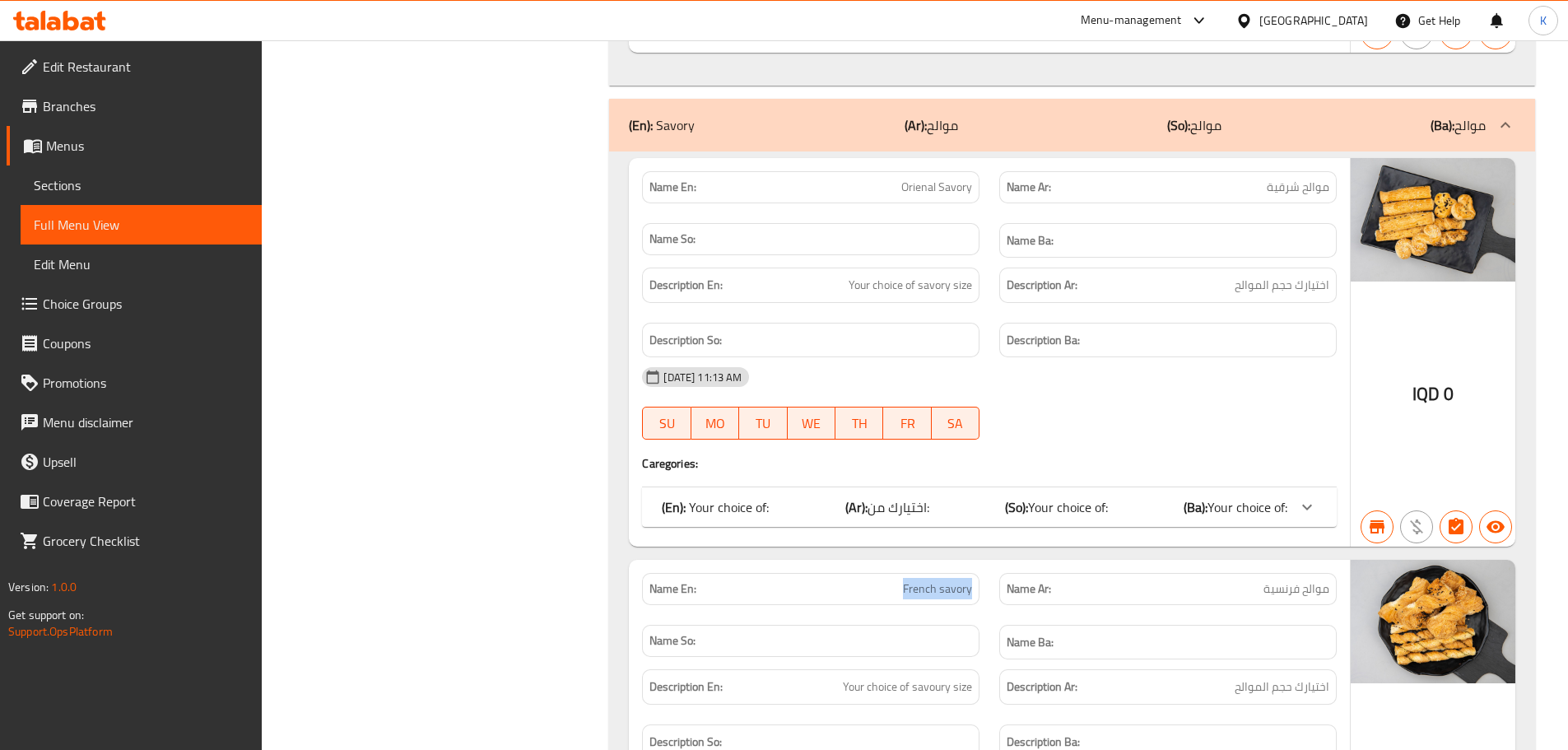
drag, startPoint x: 931, startPoint y: 428, endPoint x: 985, endPoint y: 427, distance: 54.0
click at [985, 563] on div "Name En: French savory" at bounding box center [811, 589] width 357 height 52
